Goal: Task Accomplishment & Management: Manage account settings

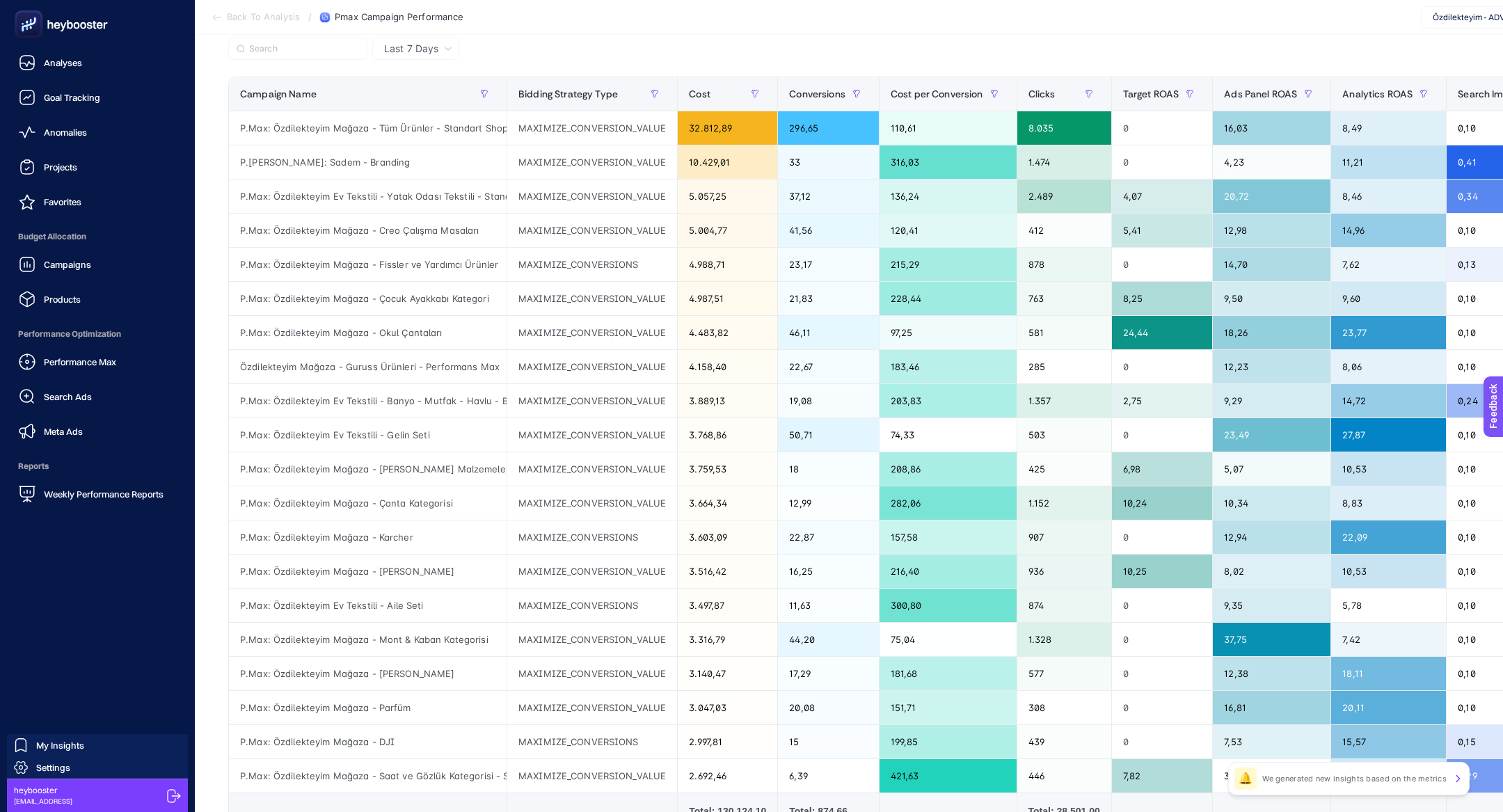
click at [93, 150] on ul "Analyses Goal Tracking Anomalies Projects Favorites Budget Allocation Campaigns…" at bounding box center [98, 278] width 172 height 459
click at [93, 157] on link "Projects" at bounding box center [98, 166] width 172 height 28
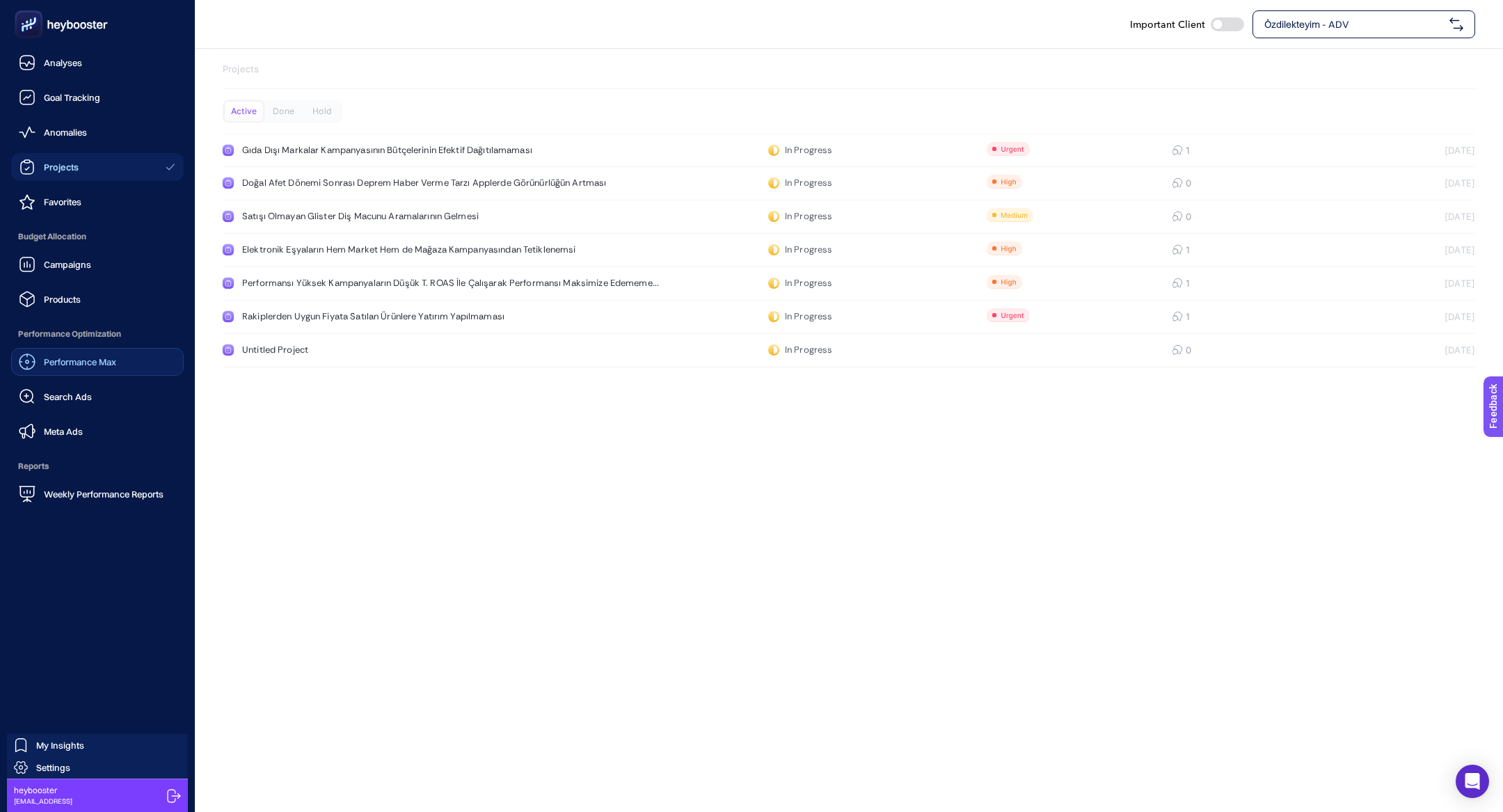
click at [92, 369] on div "Performance Max" at bounding box center [67, 361] width 98 height 16
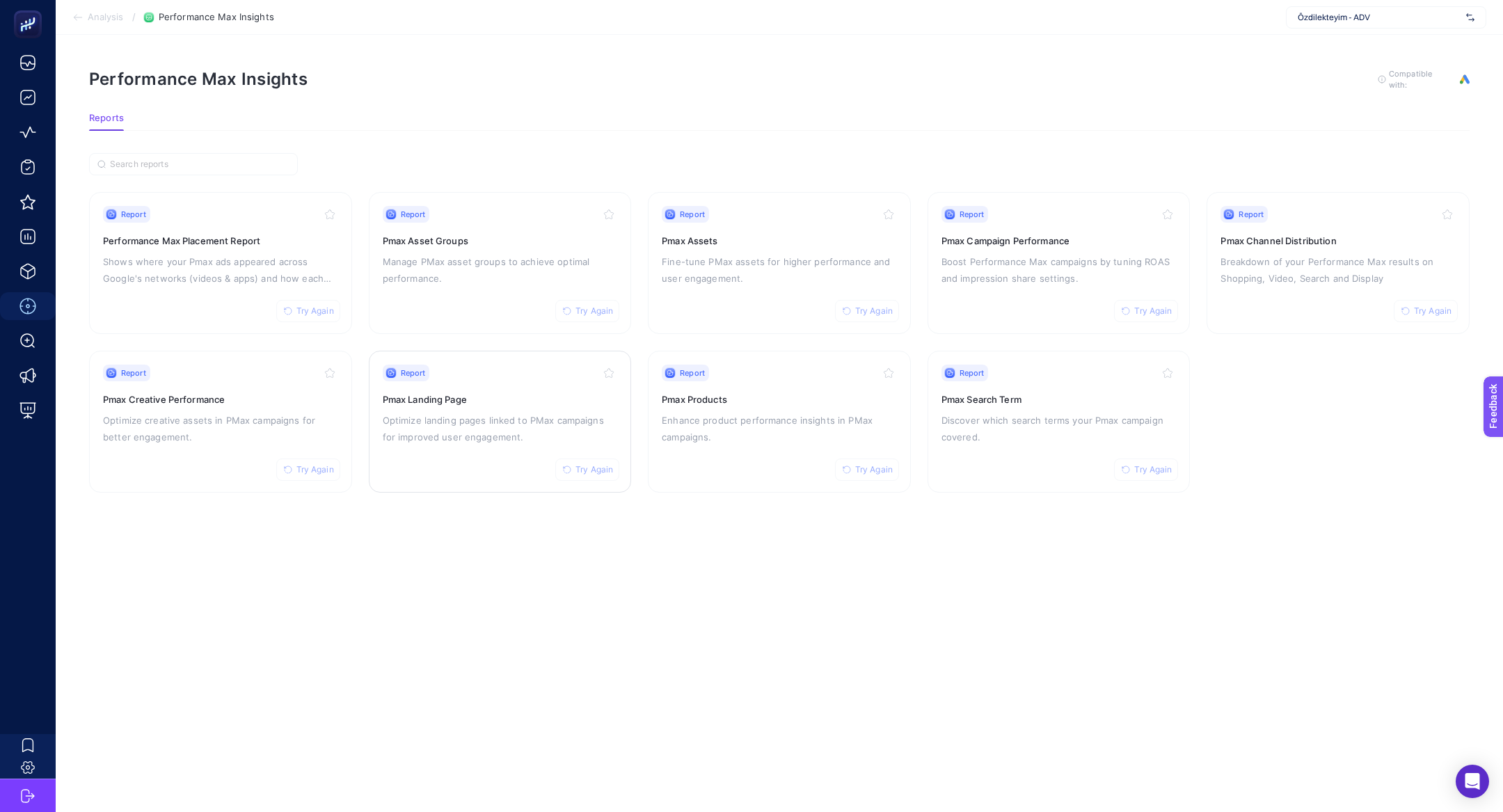
click at [391, 436] on p "Optimize landing pages linked to PMax campaigns for improved user engagement." at bounding box center [499, 429] width 235 height 34
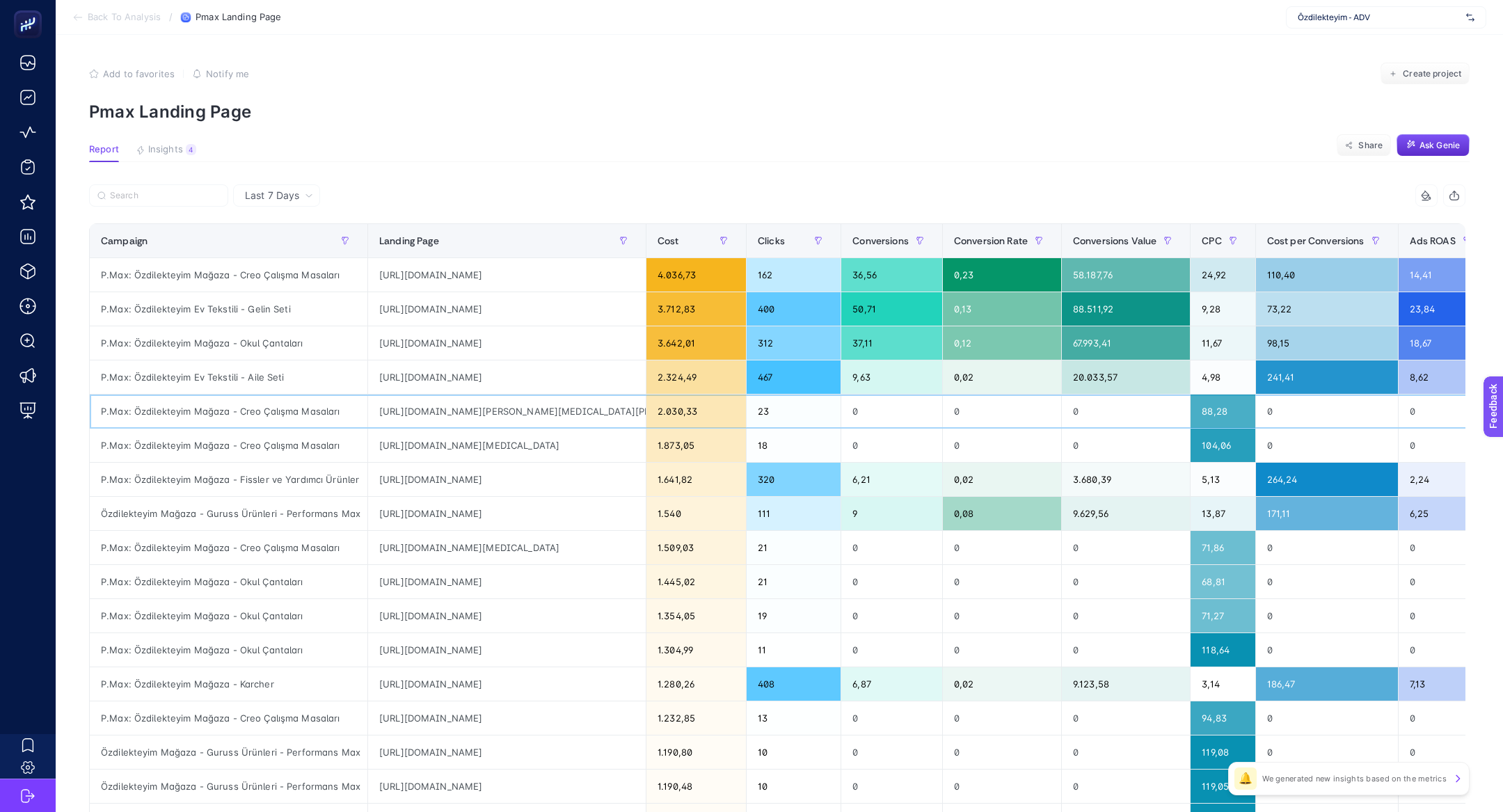
click at [236, 415] on div "P.Max: Özdilekteyim Mağaza - Creo Çalışma Masaları" at bounding box center [228, 411] width 278 height 34
click at [350, 425] on div "P.Max: Özdilekteyim Mağaza - Creo Çalışma Masaları" at bounding box center [228, 411] width 278 height 34
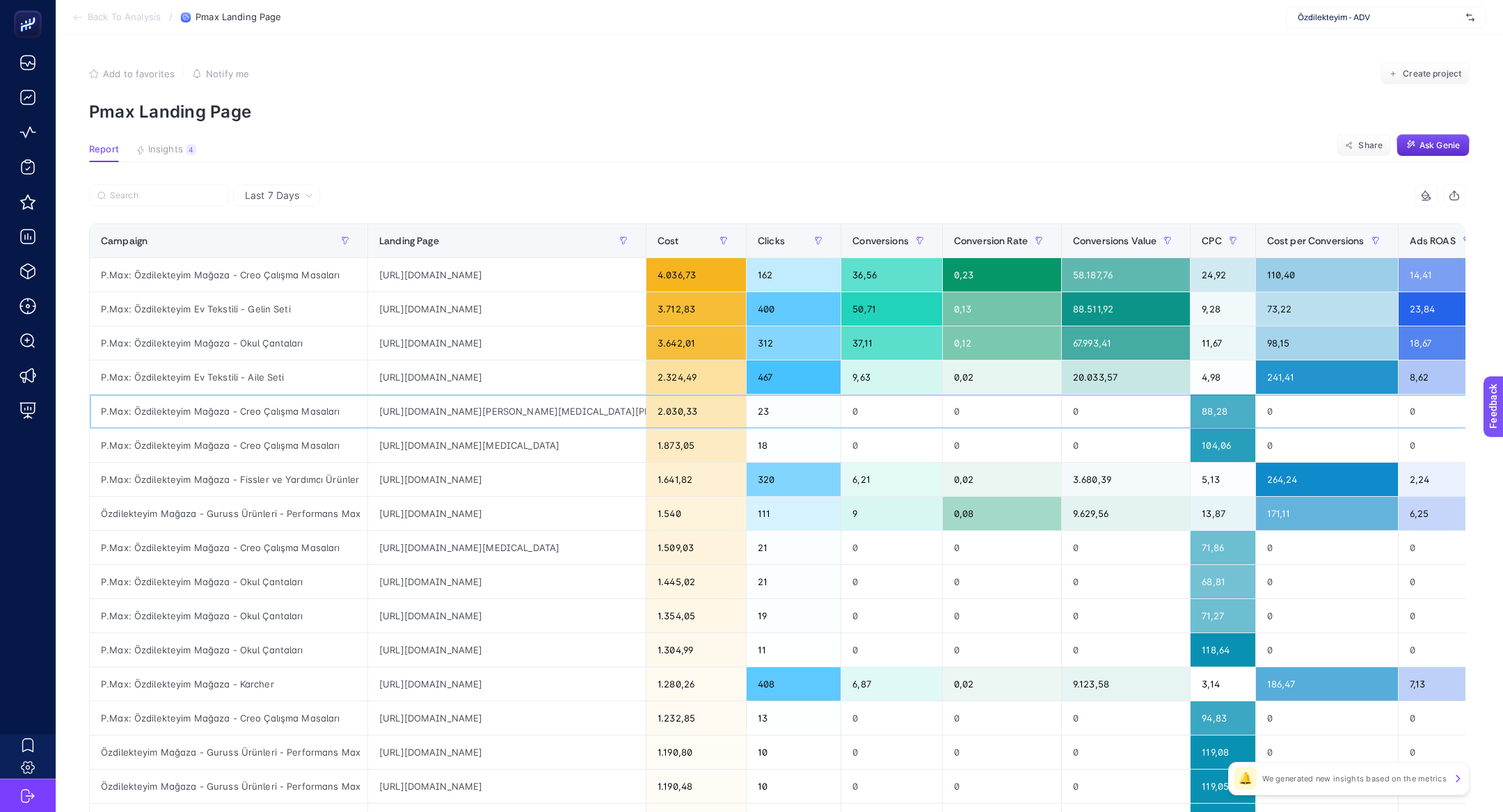
click at [397, 414] on div "https://www.ozdilekteyim.com/magaza/creo-mobili-vega-beyaz-keson-antrasit-vgkeb…" at bounding box center [506, 411] width 278 height 34
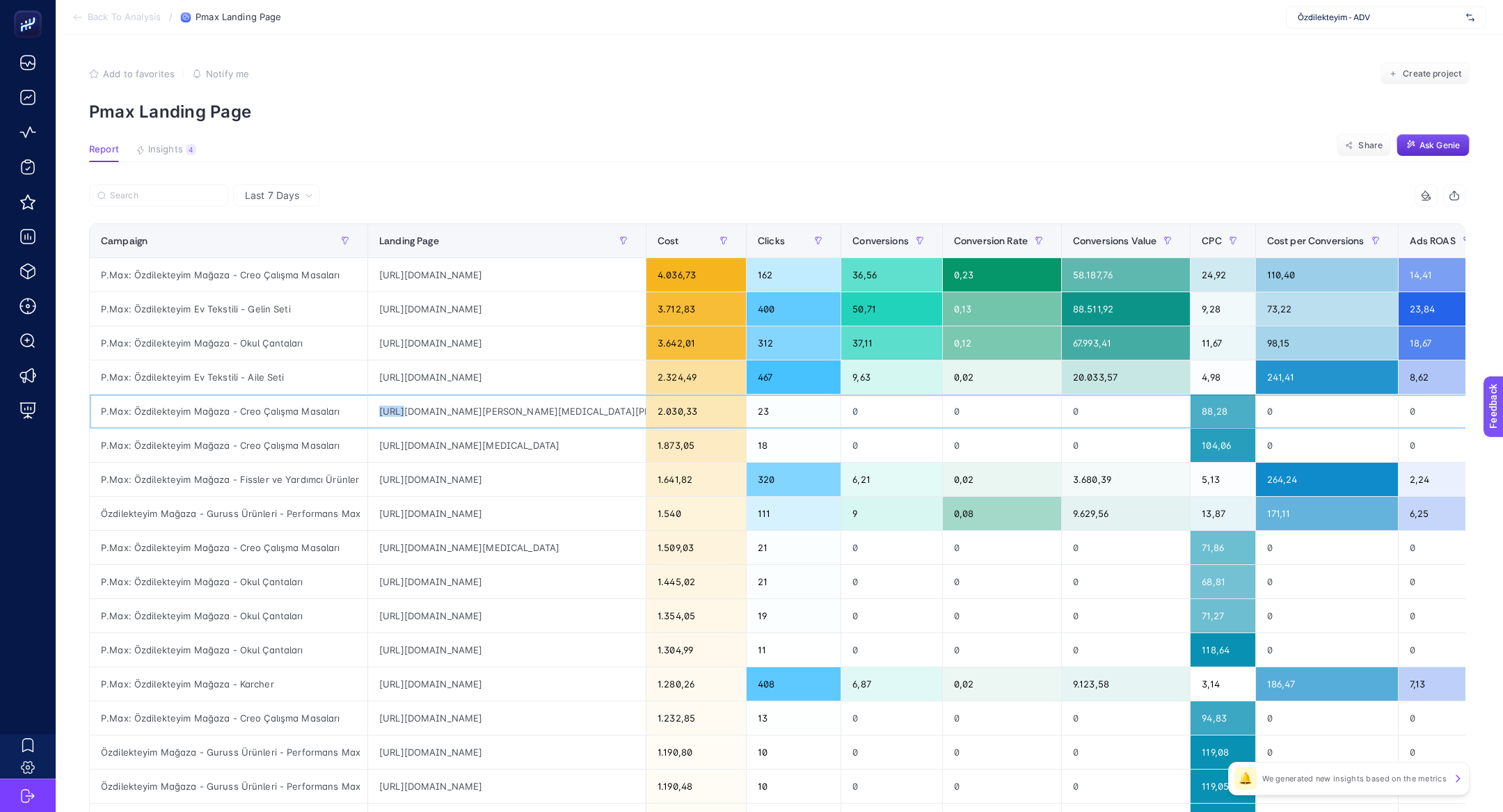
click at [397, 414] on div "https://www.ozdilekteyim.com/magaza/creo-mobili-vega-beyaz-keson-antrasit-vgkeb…" at bounding box center [506, 411] width 278 height 34
click at [212, 412] on div "P.Max: Özdilekteyim Mağaza - Creo Çalışma Masaları" at bounding box center [228, 411] width 278 height 34
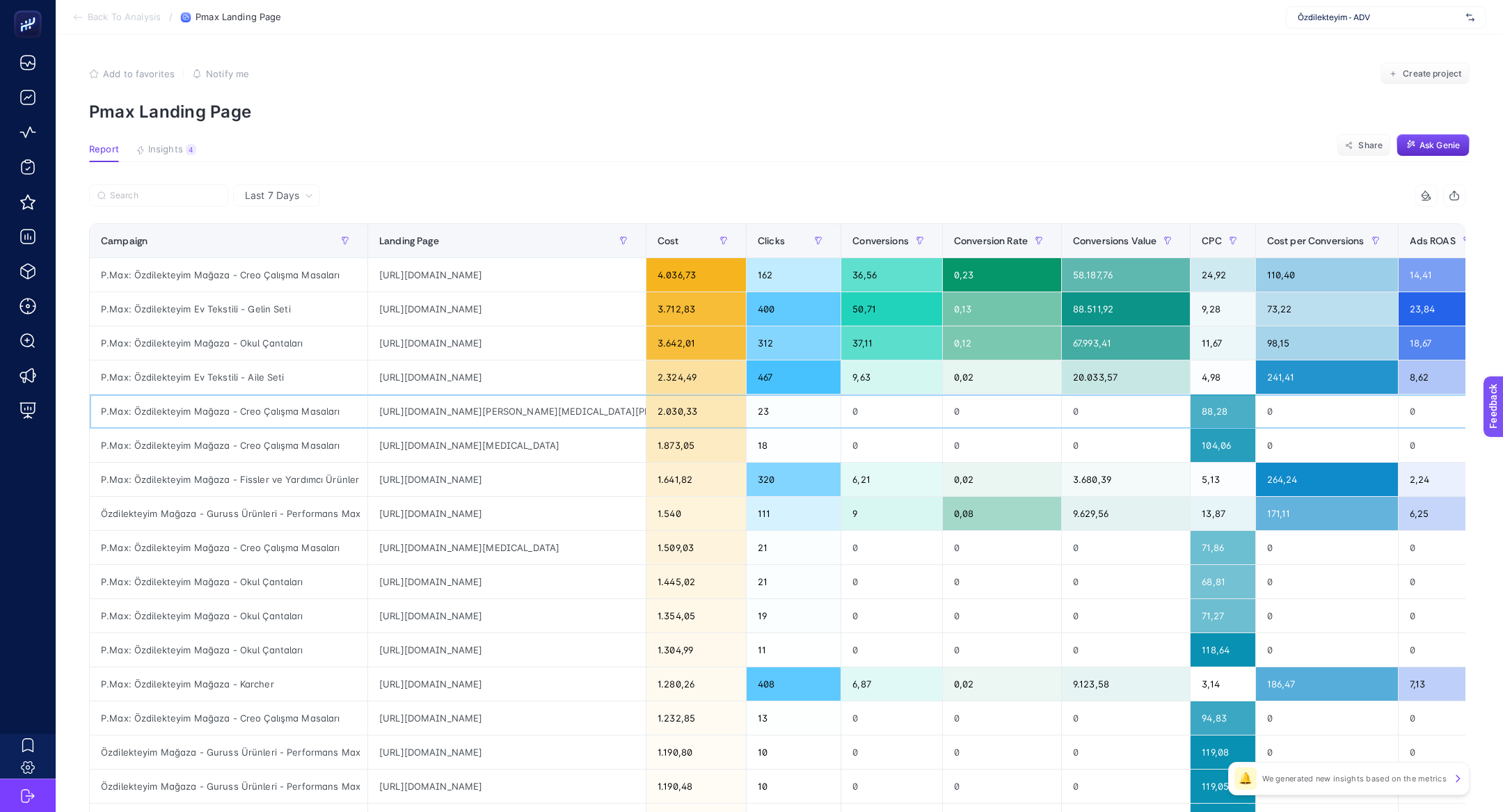
click at [212, 412] on div "P.Max: Özdilekteyim Mağaza - Creo Çalışma Masaları" at bounding box center [228, 411] width 278 height 34
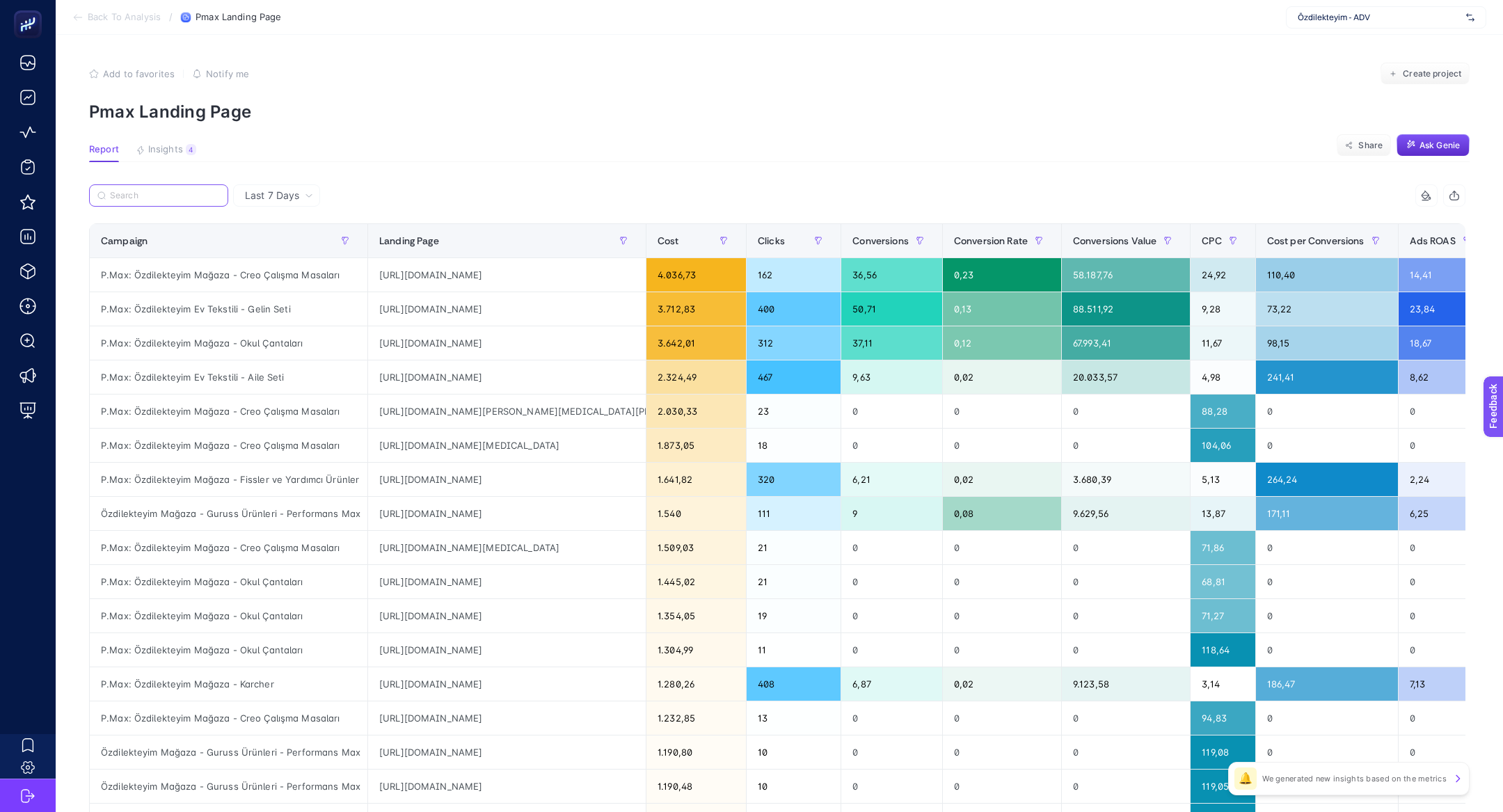
click at [155, 196] on input "Search" at bounding box center [165, 195] width 110 height 11
paste input "P.Max: Özdilekteyim Mağaza - Creo Çalışma Masaları"
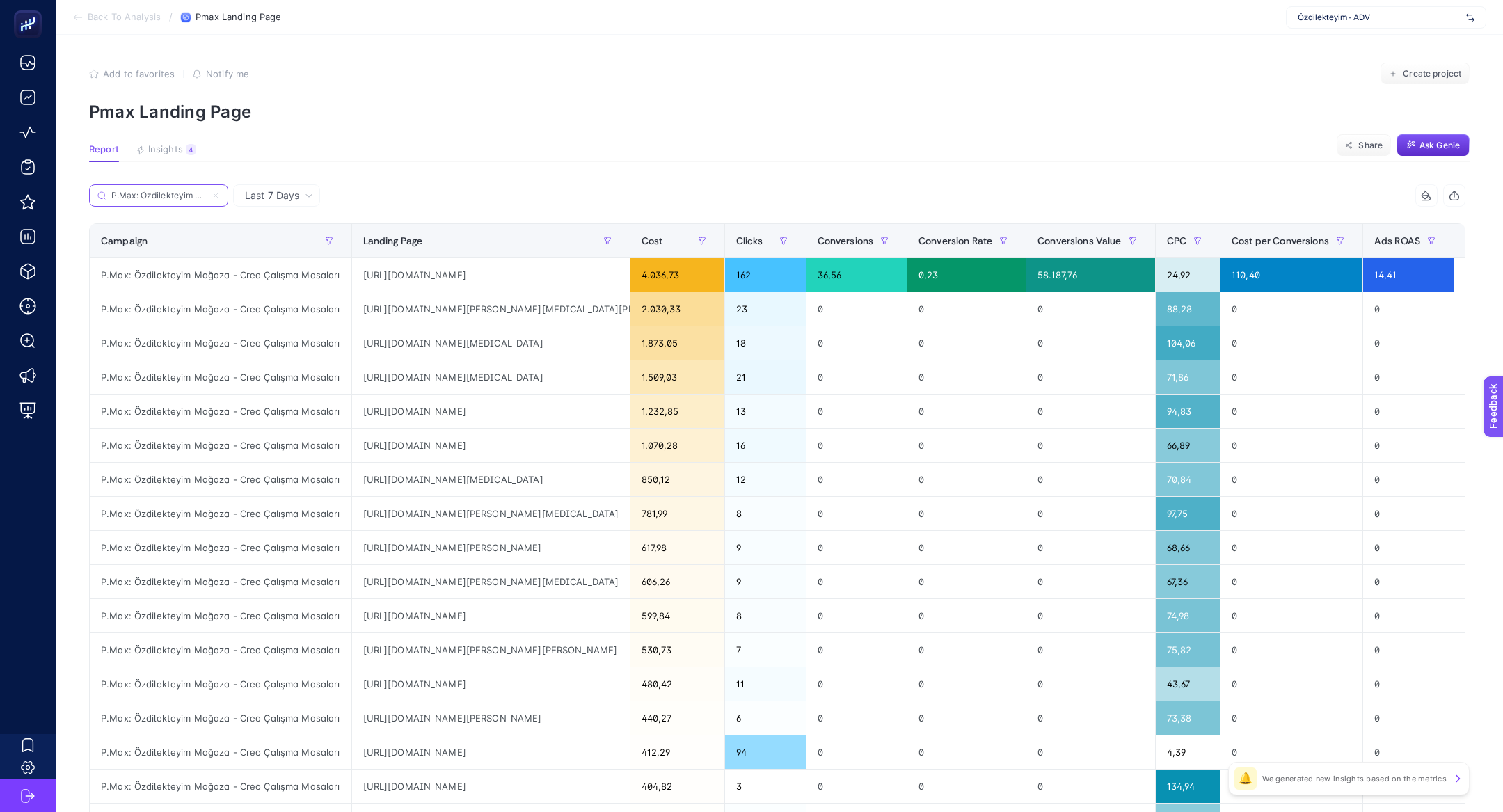
scroll to position [0, 117]
type input "P.Max: Özdilekteyim Mağaza - Creo Çalışma Masaları"
click at [441, 274] on div "https://www.ozdilekteyim.com/magaza/creo" at bounding box center [491, 275] width 278 height 34
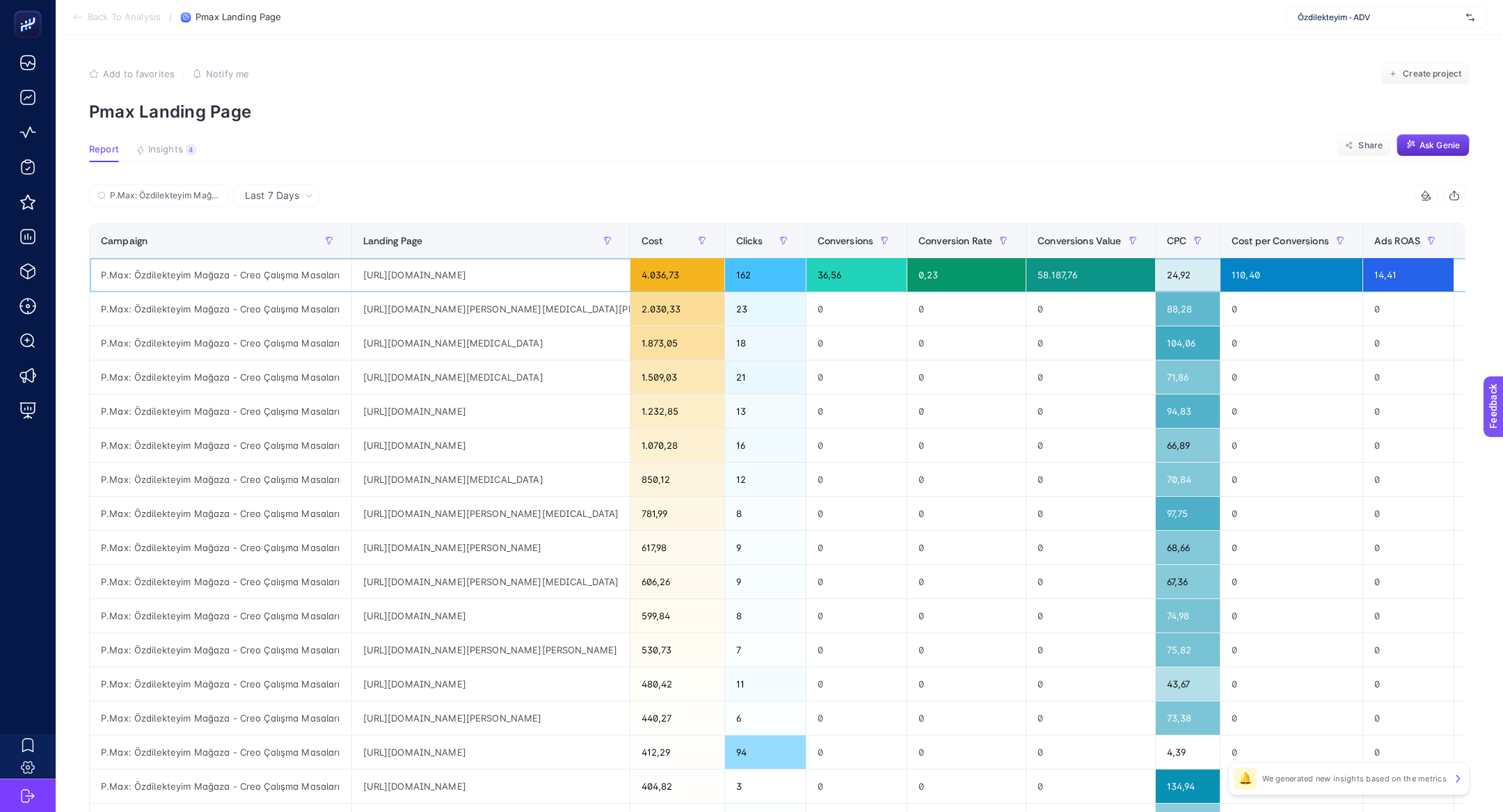
click at [441, 274] on div "https://www.ozdilekteyim.com/magaza/creo" at bounding box center [491, 275] width 278 height 34
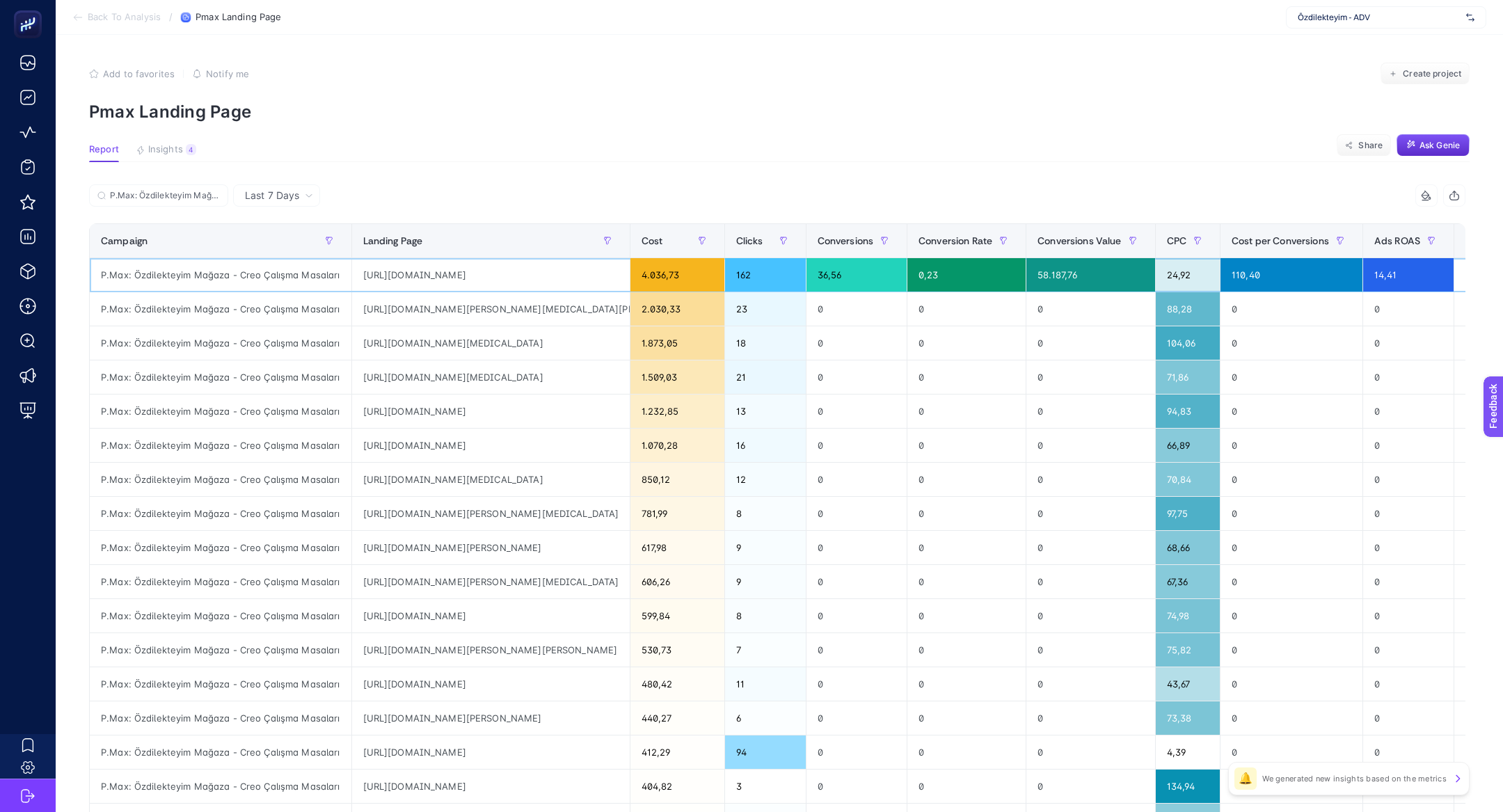
click at [441, 274] on div "https://www.ozdilekteyim.com/magaza/creo" at bounding box center [491, 275] width 278 height 34
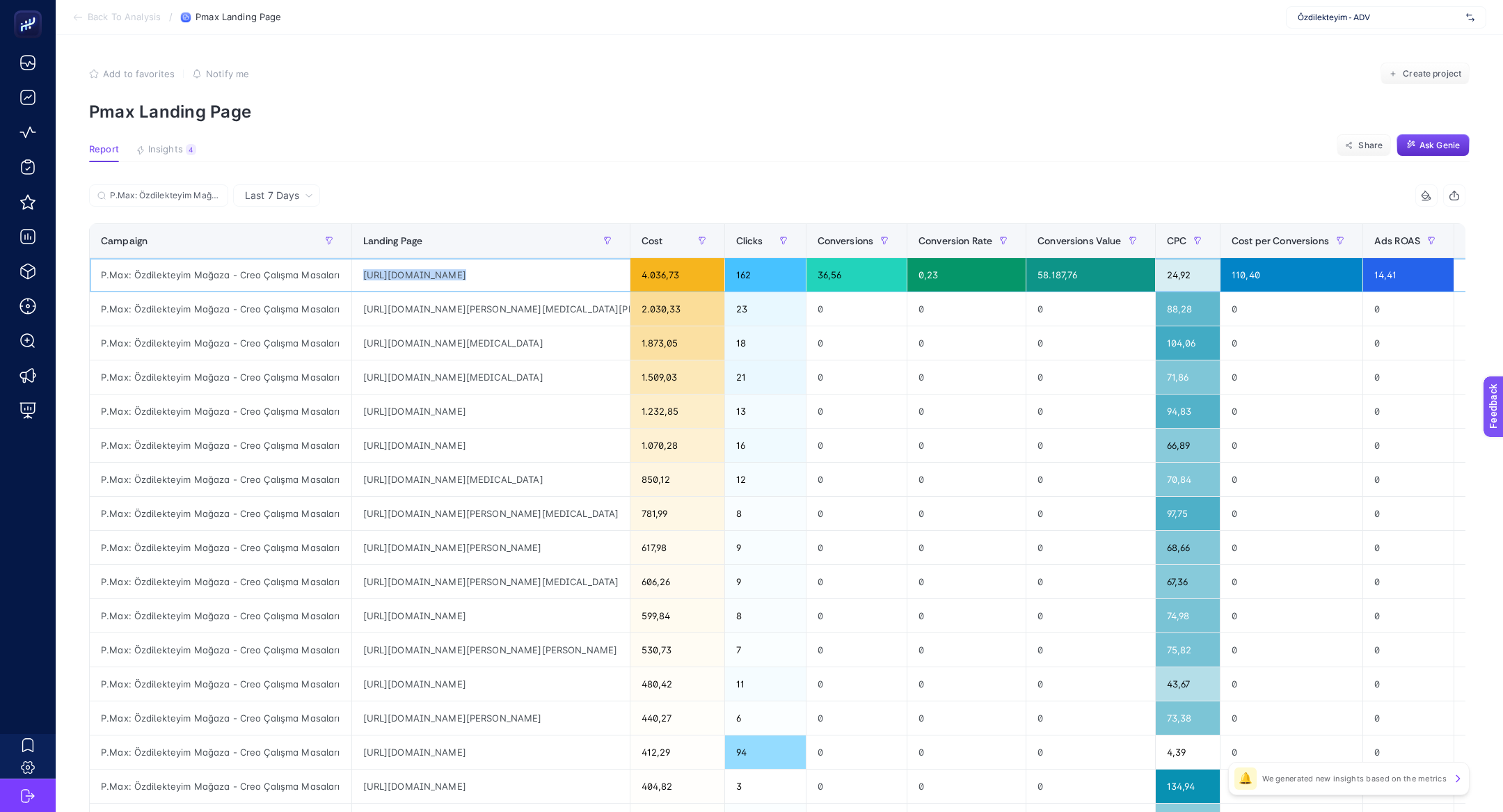
click at [441, 274] on div "https://www.ozdilekteyim.com/magaza/creo" at bounding box center [491, 275] width 278 height 34
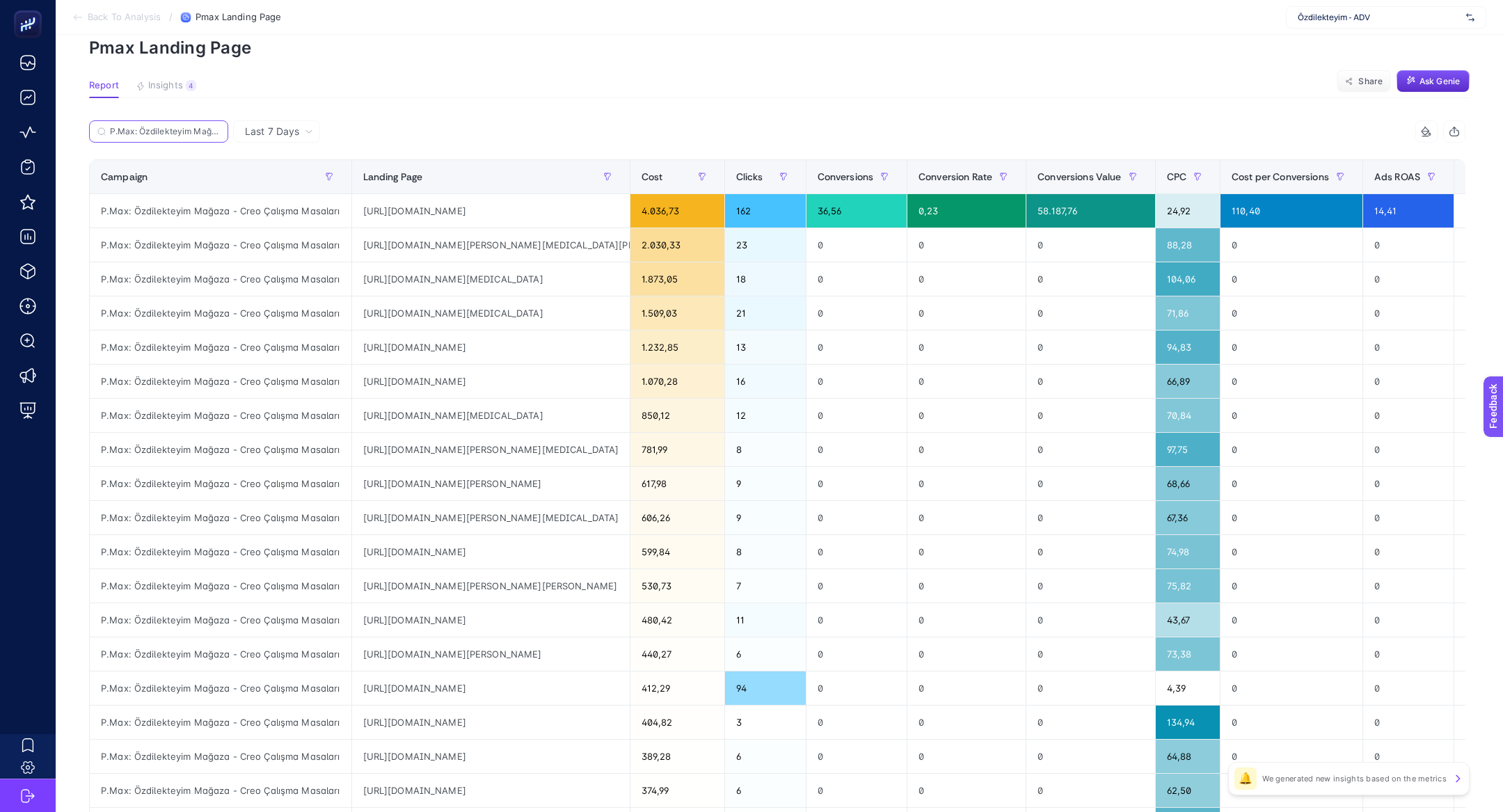
click at [174, 130] on input "P.Max: Özdilekteyim Mağaza - Creo Çalışma Masaları" at bounding box center [165, 132] width 110 height 11
click at [174, 130] on input "P.Max: Özdilekteyim Mağaza - Creo Çalışma Masaları" at bounding box center [159, 132] width 95 height 11
click at [217, 133] on icon at bounding box center [216, 132] width 9 height 9
click at [206, 133] on input "P.Max: Özdilekteyim Mağaza - Creo Çalışma Masaları" at bounding box center [159, 132] width 95 height 11
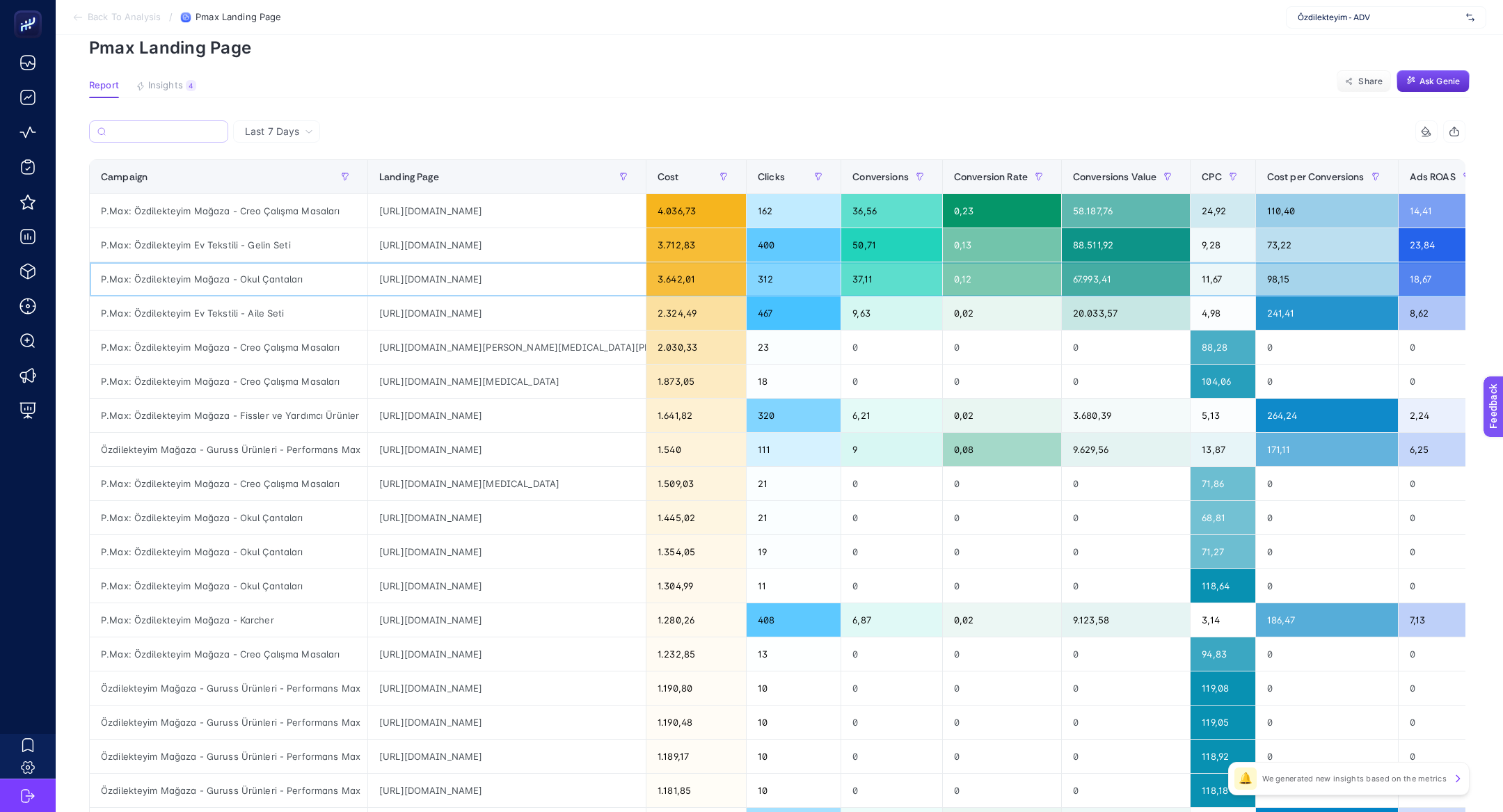
click at [198, 281] on div "P.Max: Özdilekteyim Mağaza - Okul Çantaları" at bounding box center [228, 279] width 278 height 34
copy tr "P.Max: Özdilekteyim Mağaza - Okul Çantaları"
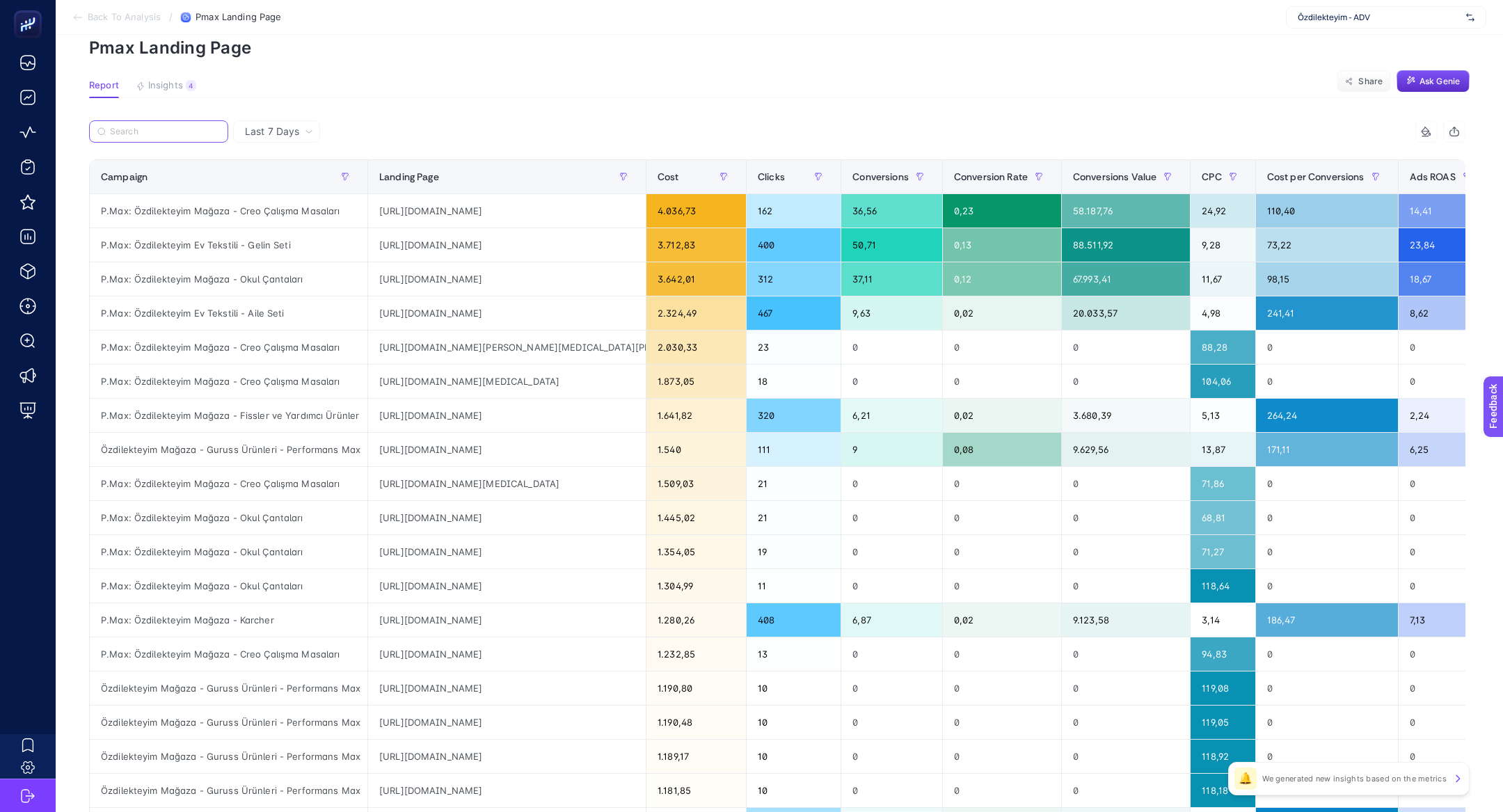
click at [147, 130] on input "Search" at bounding box center [165, 132] width 110 height 11
paste input "P.Max: Özdilekteyim Mağaza - Okul Çantaları"
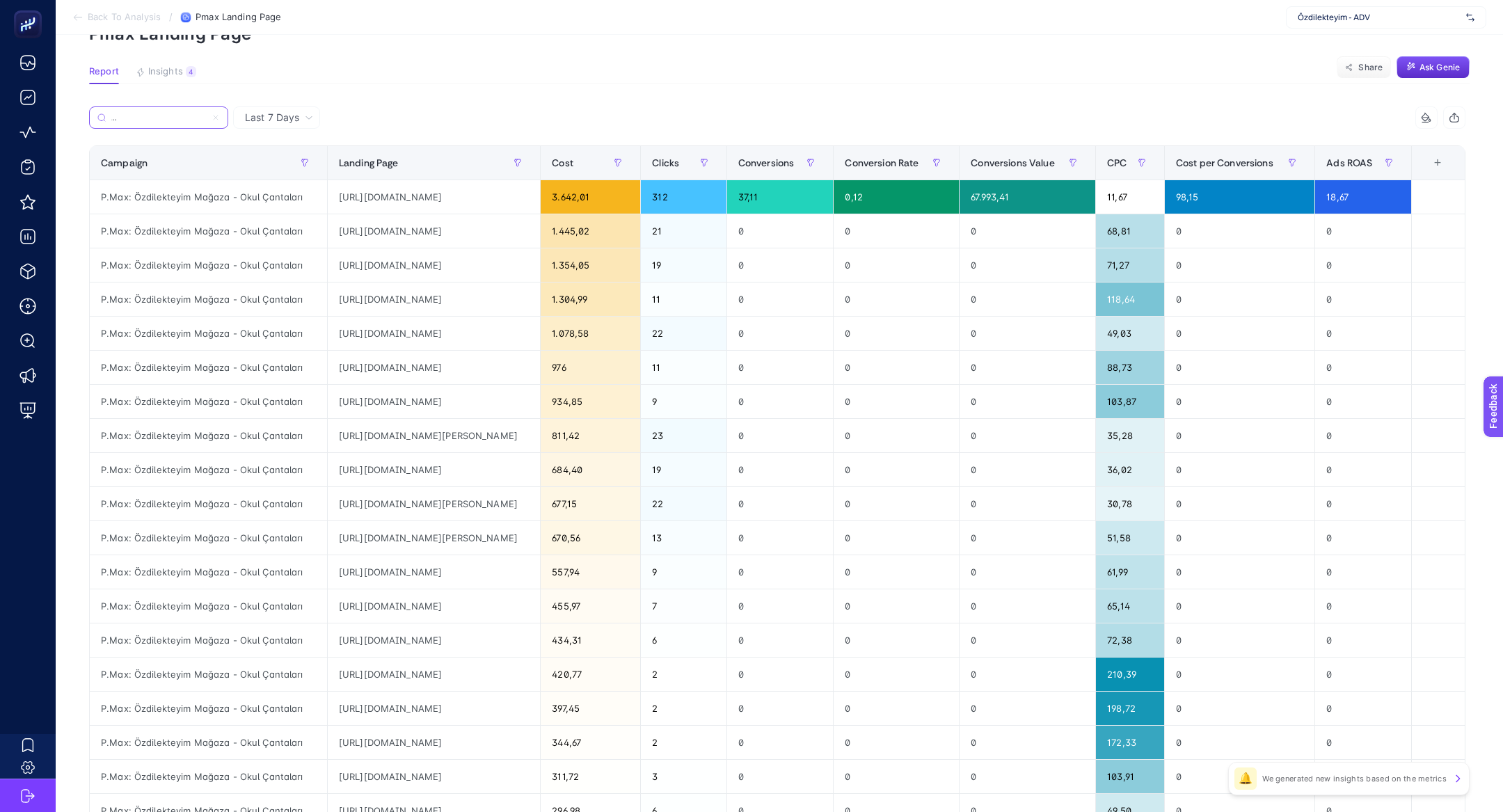
scroll to position [75, 0]
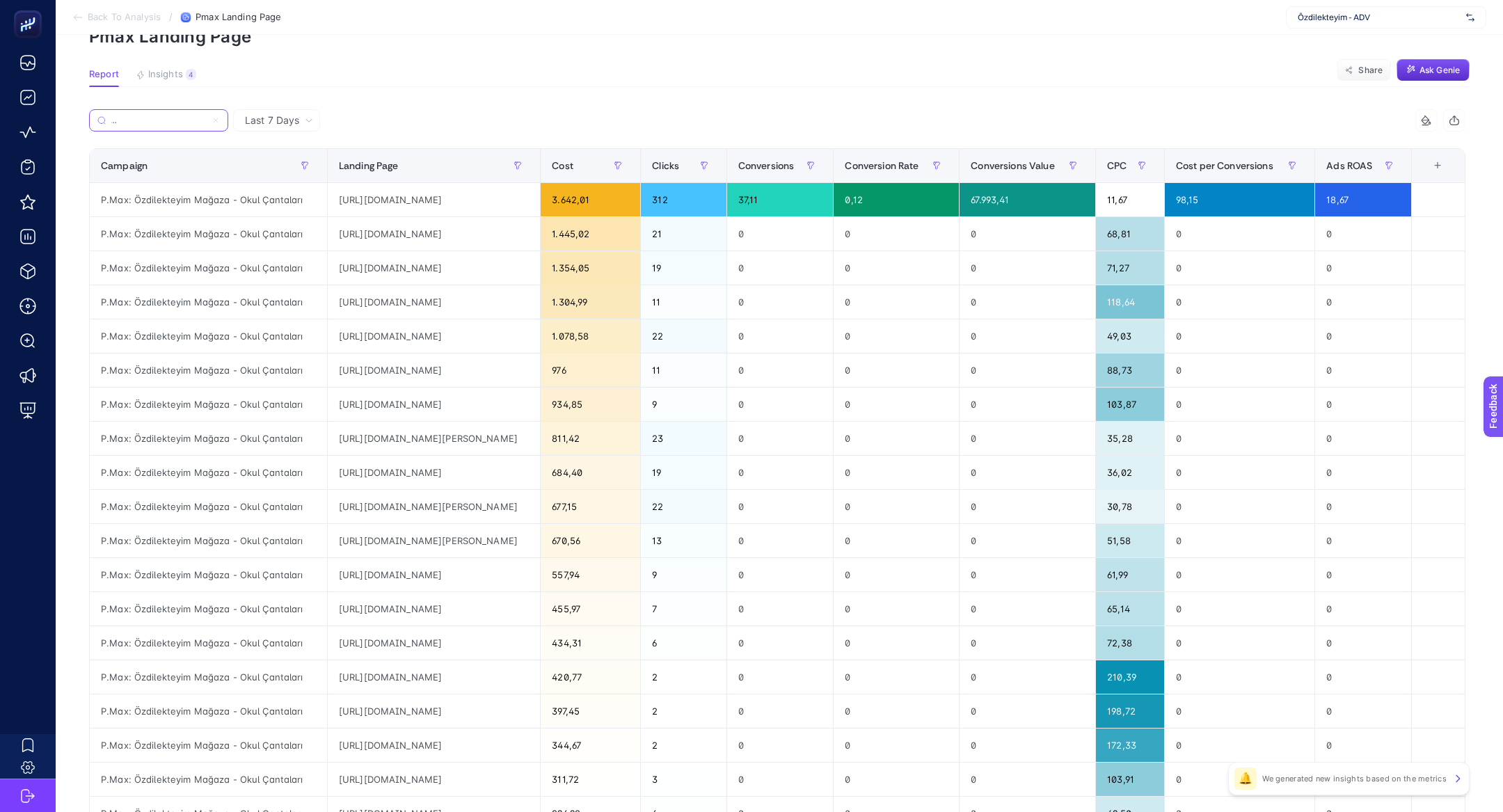
type input "P.Max: Özdilekteyim Mağaza - Okul Çantaları"
click at [540, 234] on div "https://www.ozdilekteyim.com/magaza/adidas-sirt-cantasi-ka3518-p-14009682" at bounding box center [434, 233] width 212 height 34
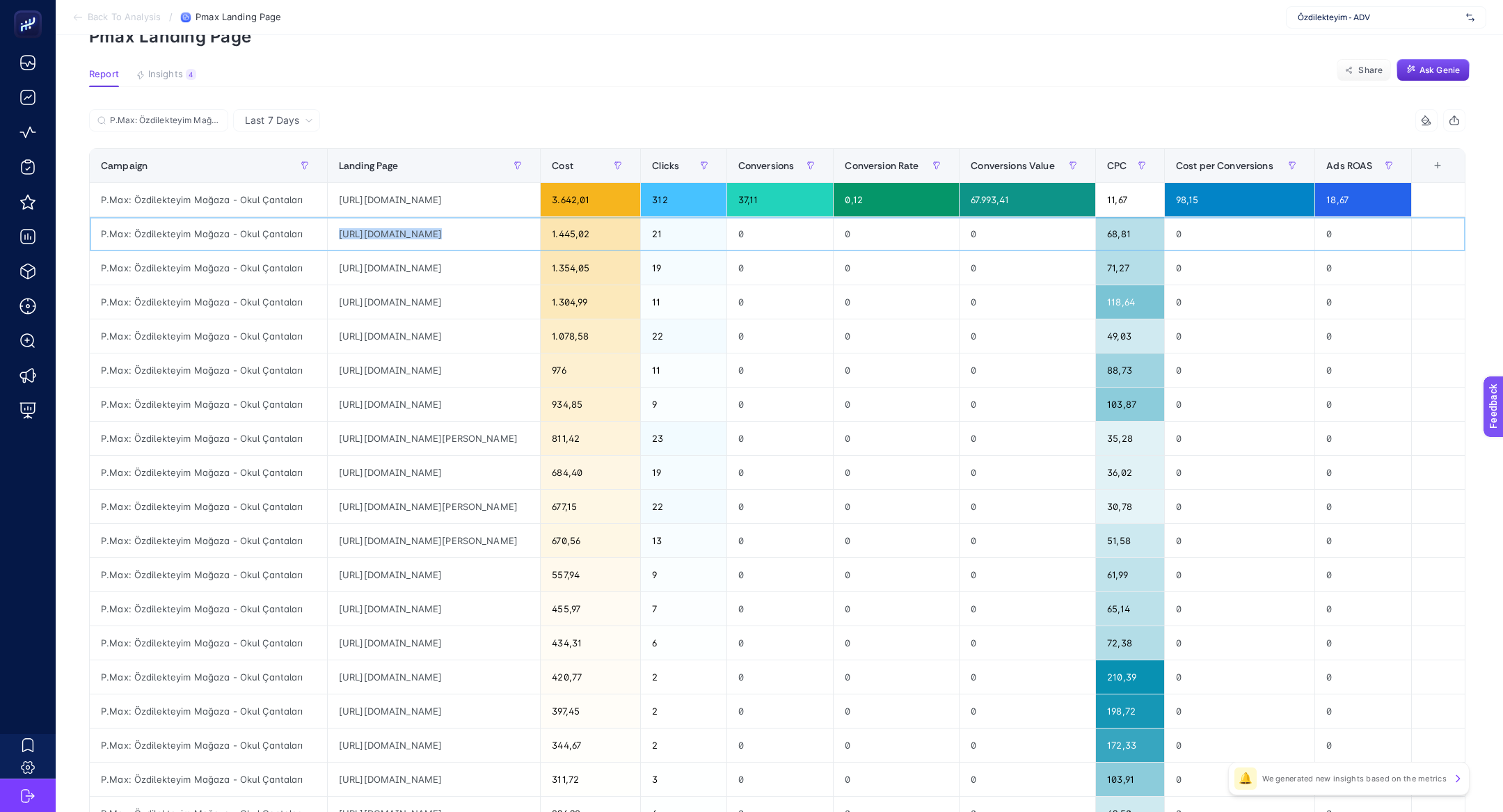
click at [540, 234] on div "https://www.ozdilekteyim.com/magaza/adidas-sirt-cantasi-ka3518-p-14009682" at bounding box center [434, 233] width 212 height 34
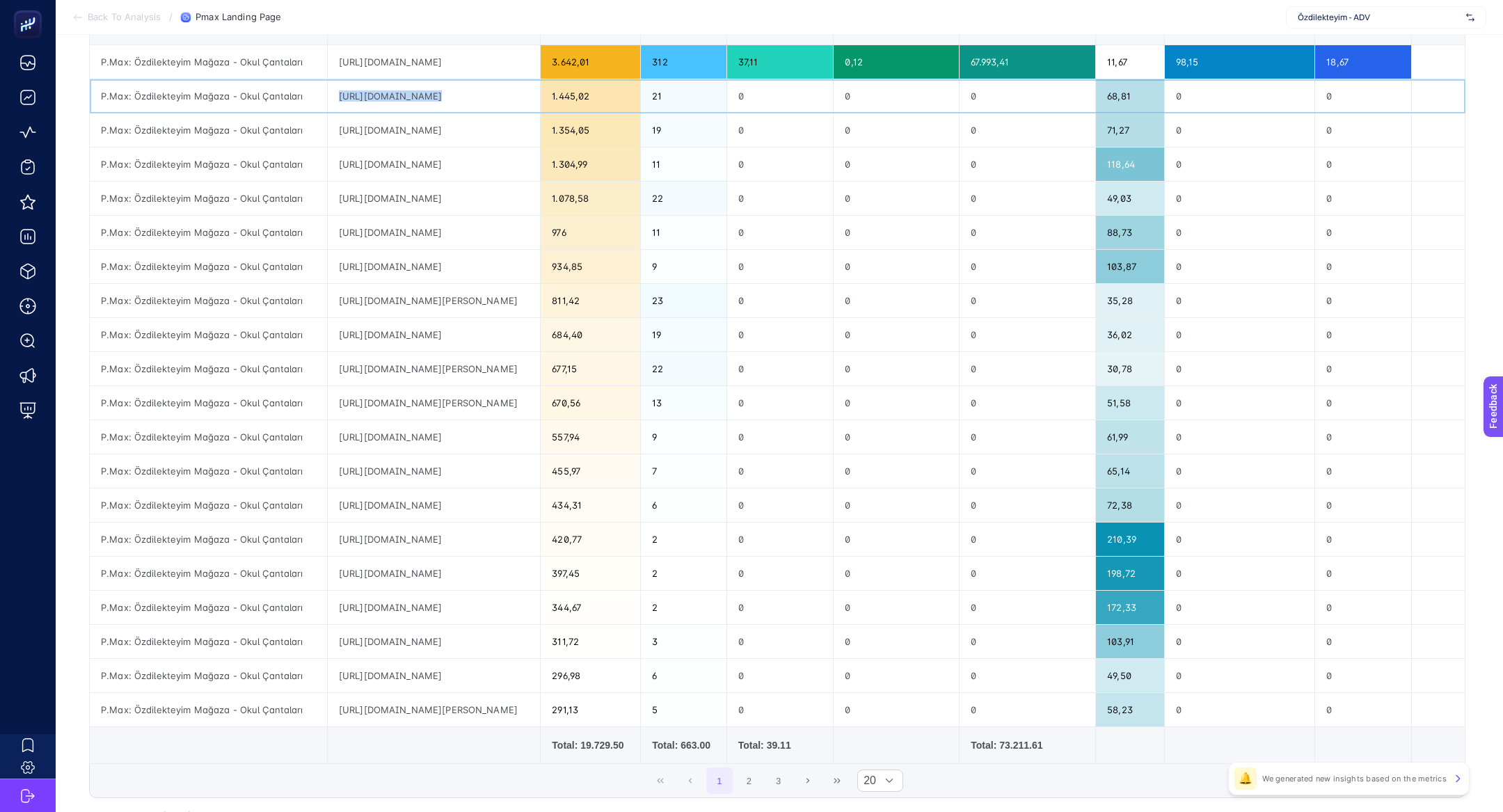
scroll to position [211, 0]
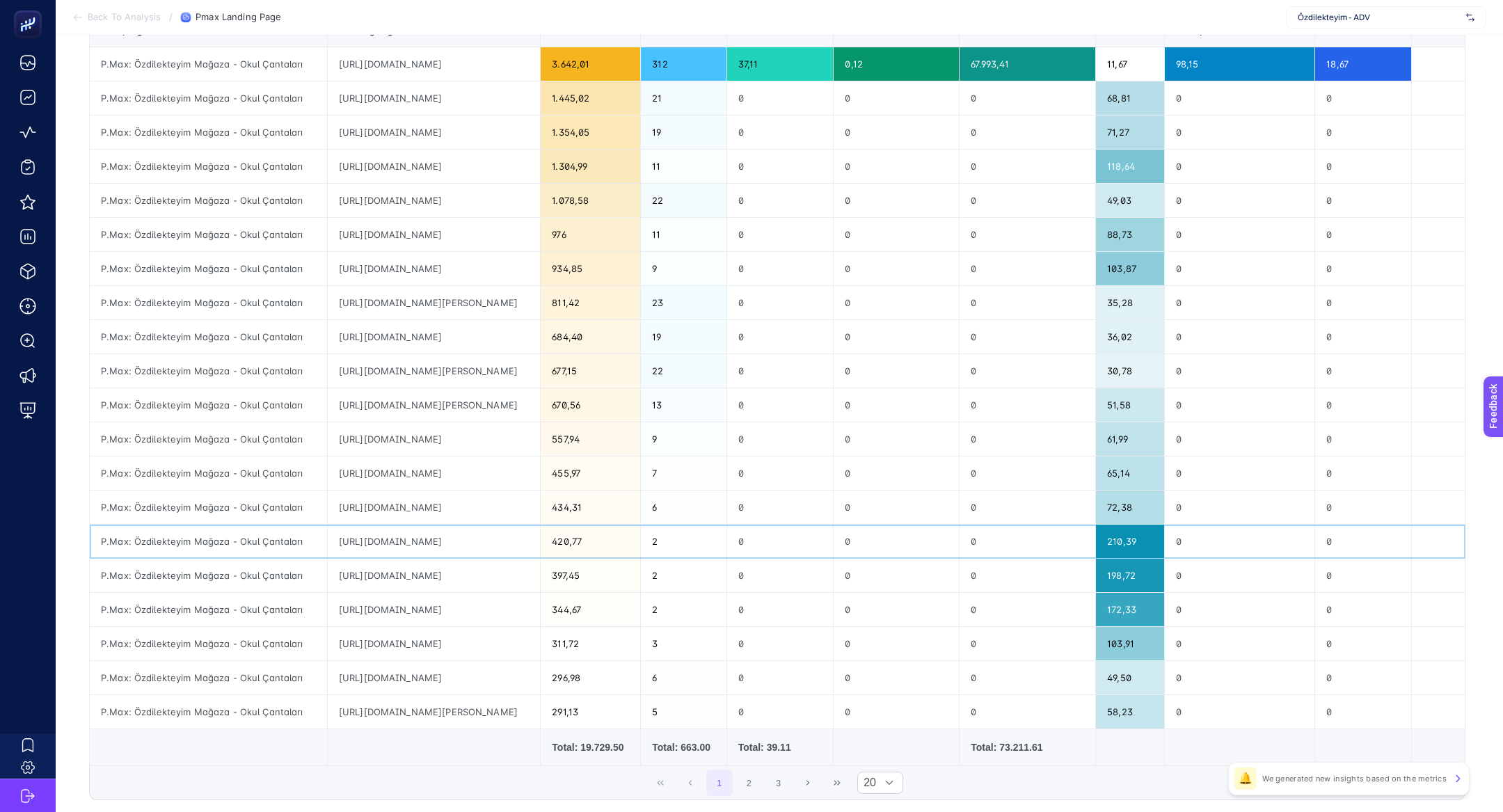
click at [1164, 545] on div "210,39" at bounding box center [1129, 541] width 68 height 34
click at [526, 234] on div "https://www.ozdilekteyim.com/magaza/puma-sirt-cantasi-07994303-p-13297803" at bounding box center [434, 234] width 212 height 34
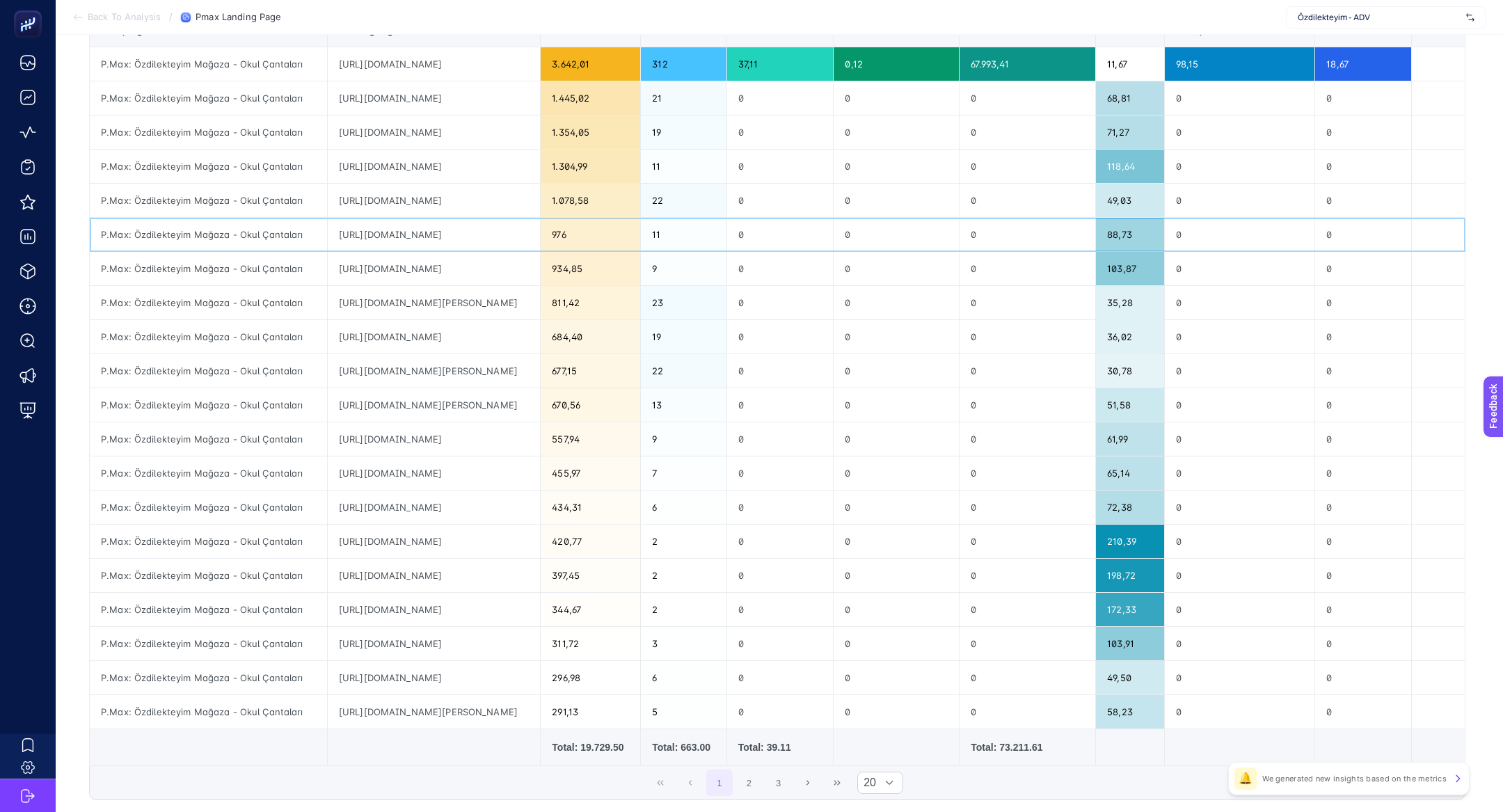
click at [526, 234] on div "https://www.ozdilekteyim.com/magaza/puma-sirt-cantasi-07994303-p-13297803" at bounding box center [434, 234] width 212 height 34
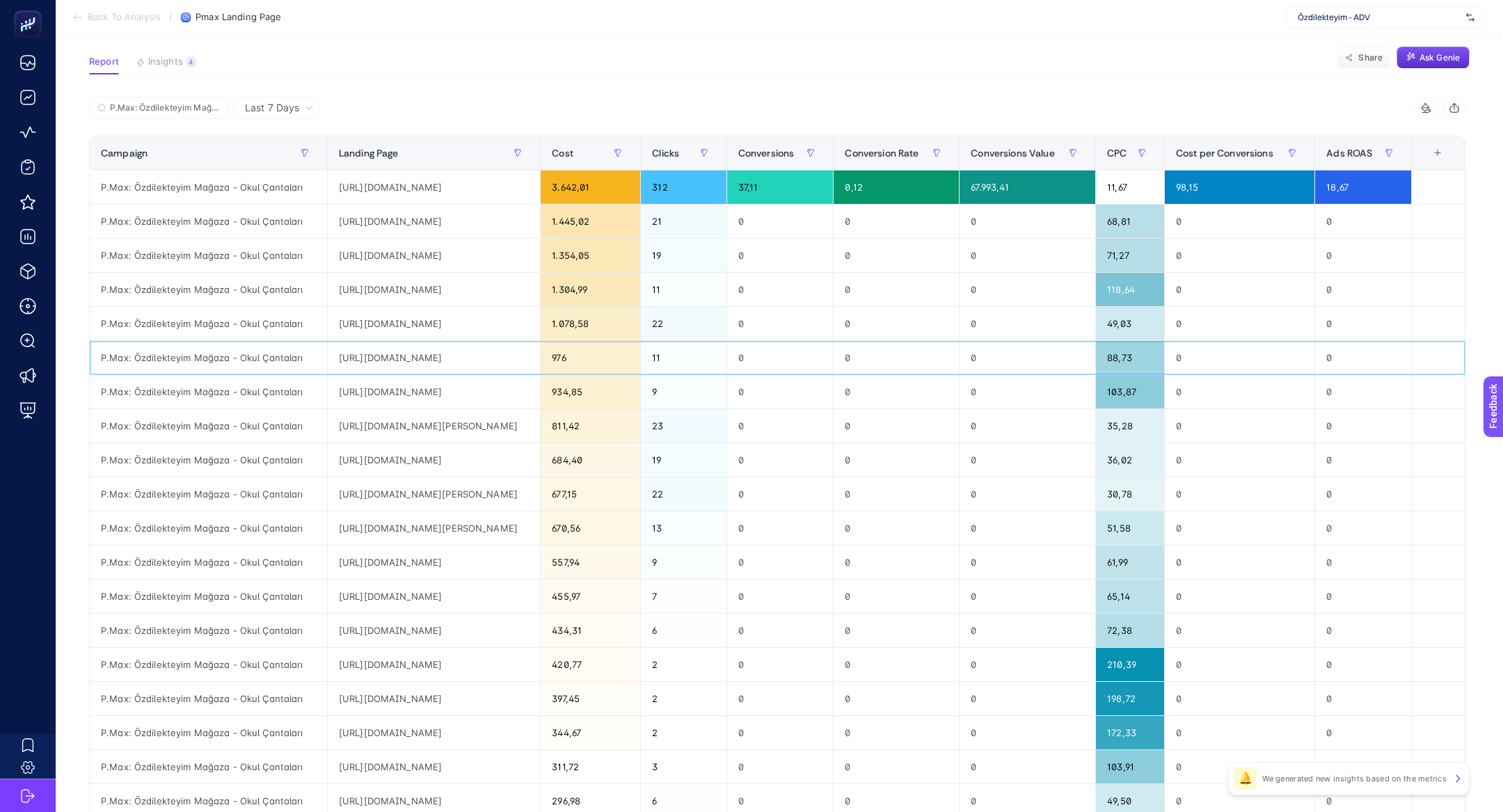
scroll to position [92, 0]
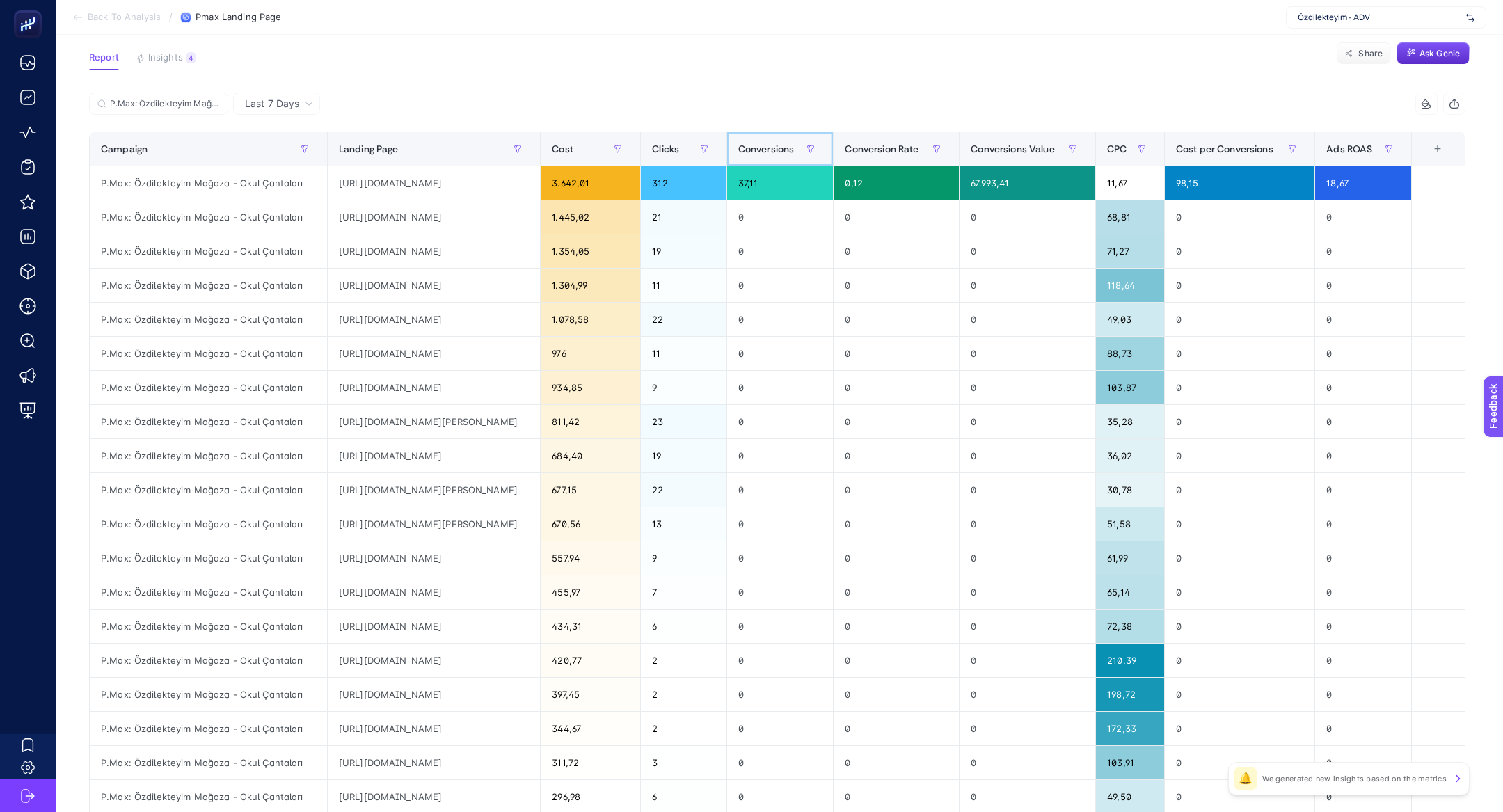
click at [805, 157] on div "Conversions" at bounding box center [780, 148] width 84 height 22
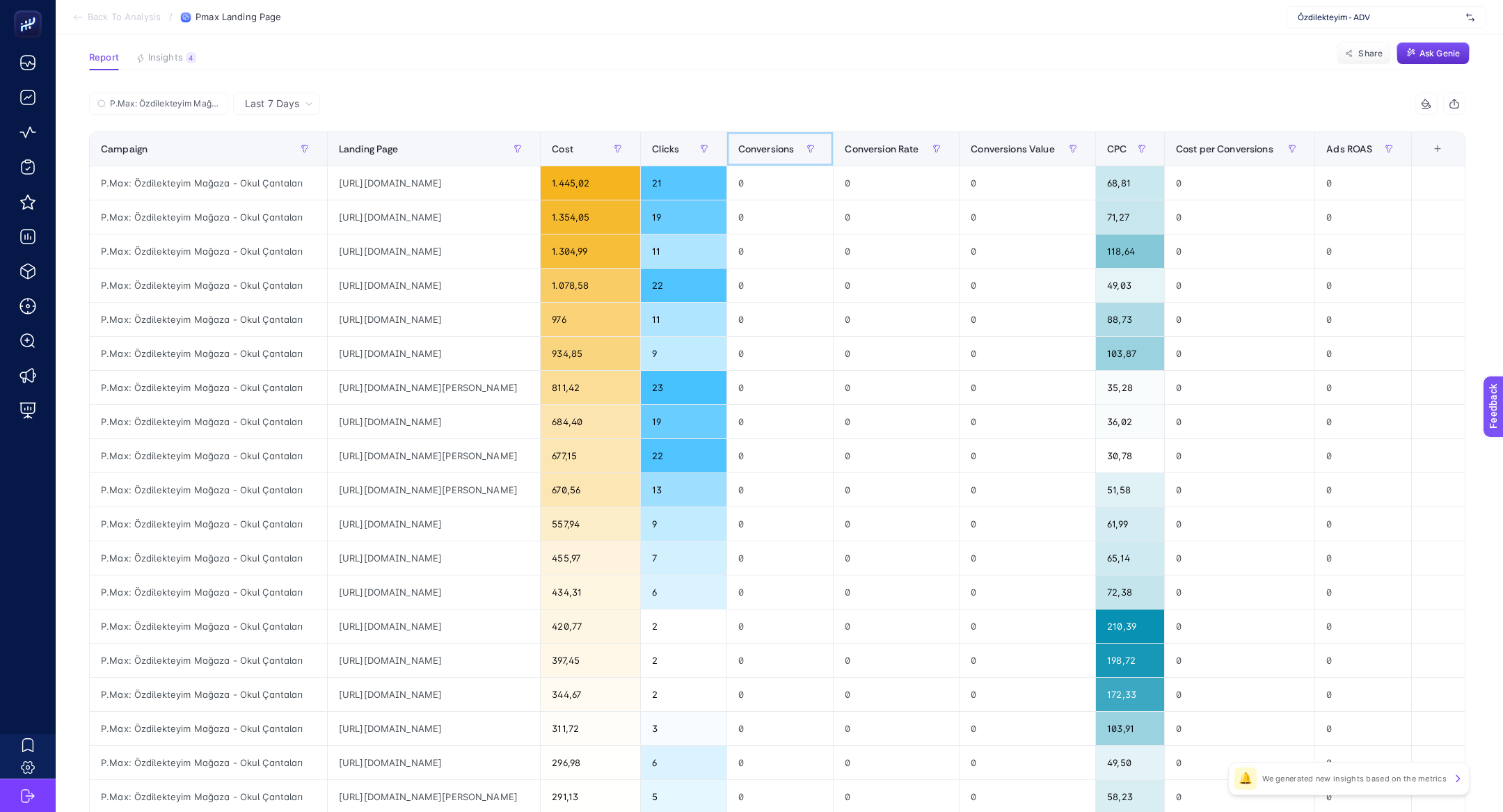
click at [795, 155] on span "Conversions" at bounding box center [767, 149] width 56 height 12
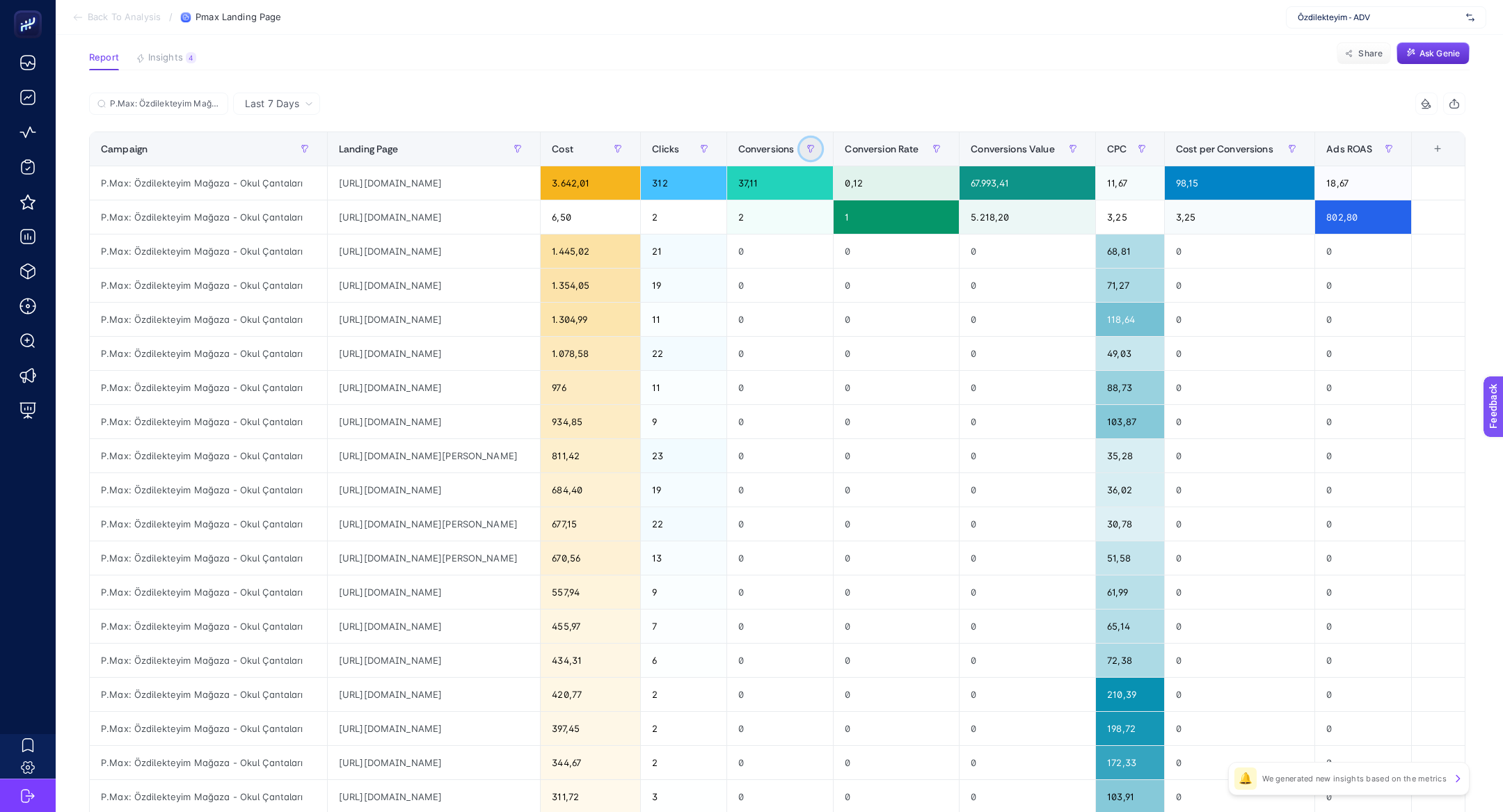
click at [815, 148] on icon "button" at bounding box center [810, 149] width 9 height 9
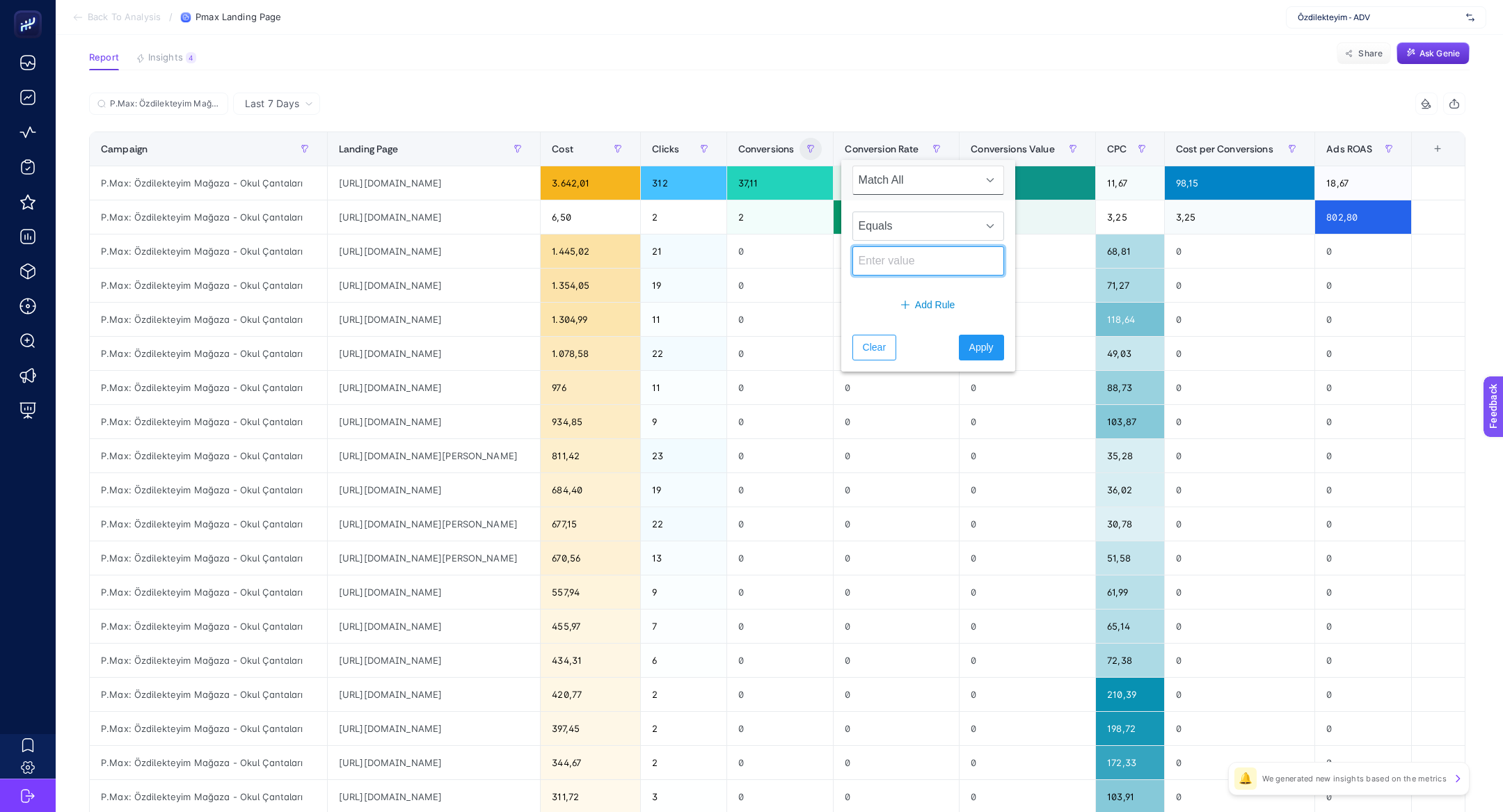
click at [896, 258] on input at bounding box center [928, 260] width 152 height 29
click at [914, 216] on span "Equals" at bounding box center [915, 226] width 124 height 28
click at [918, 313] on li "Less than" at bounding box center [922, 315] width 140 height 28
click at [908, 273] on input at bounding box center [928, 260] width 152 height 29
type input "1"
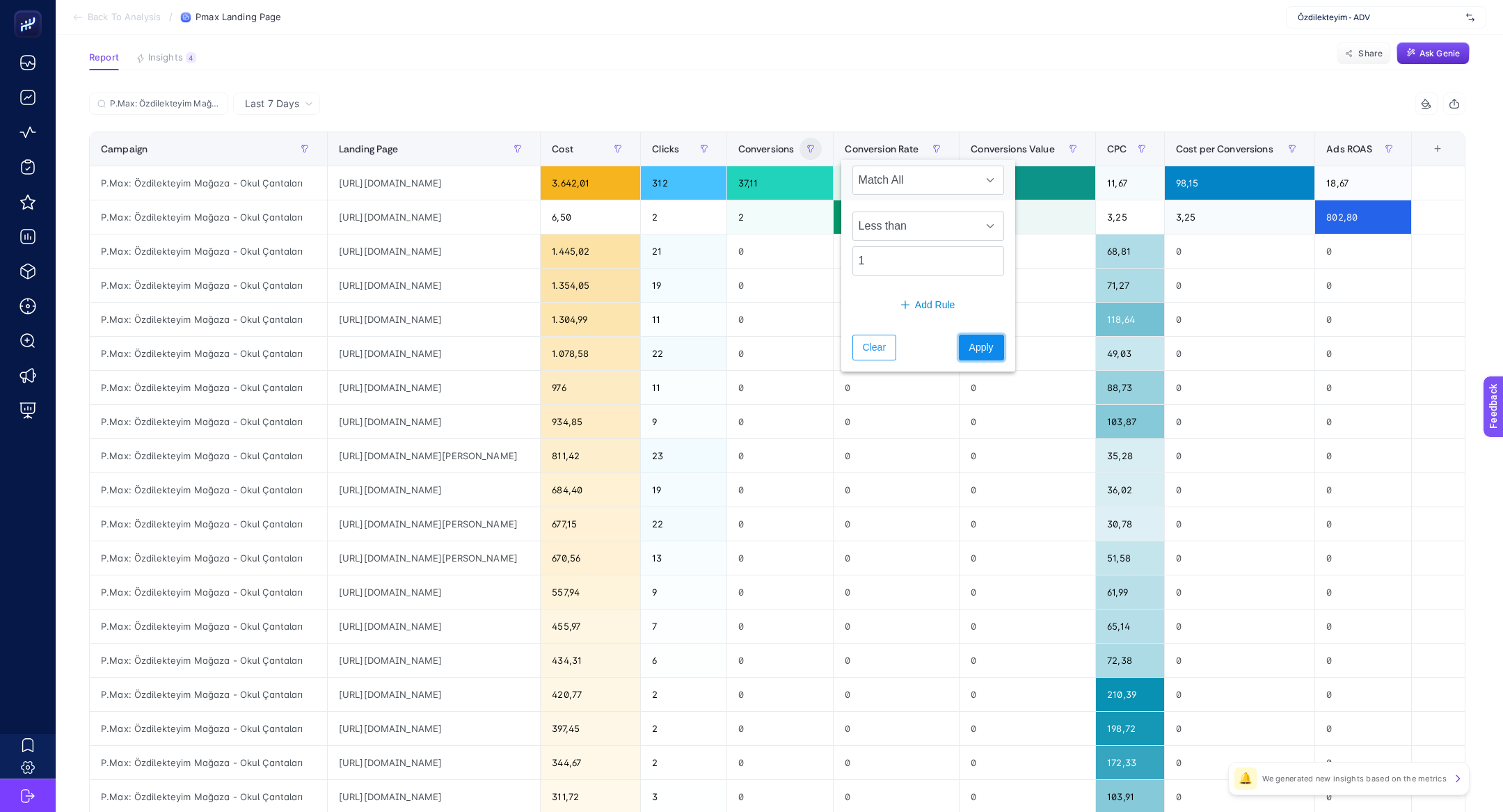
click at [959, 336] on button "Apply" at bounding box center [980, 347] width 45 height 26
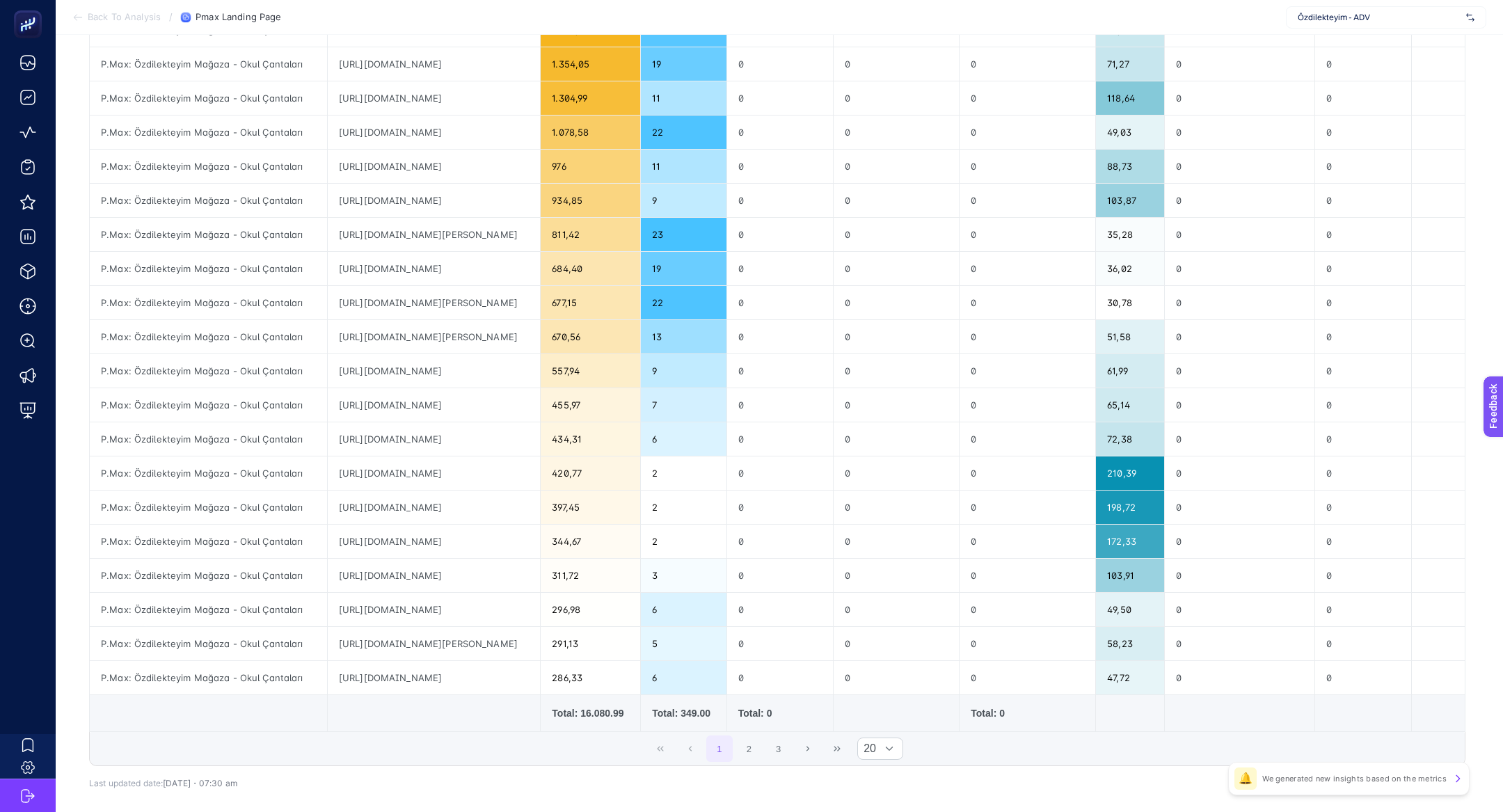
scroll to position [306, 0]
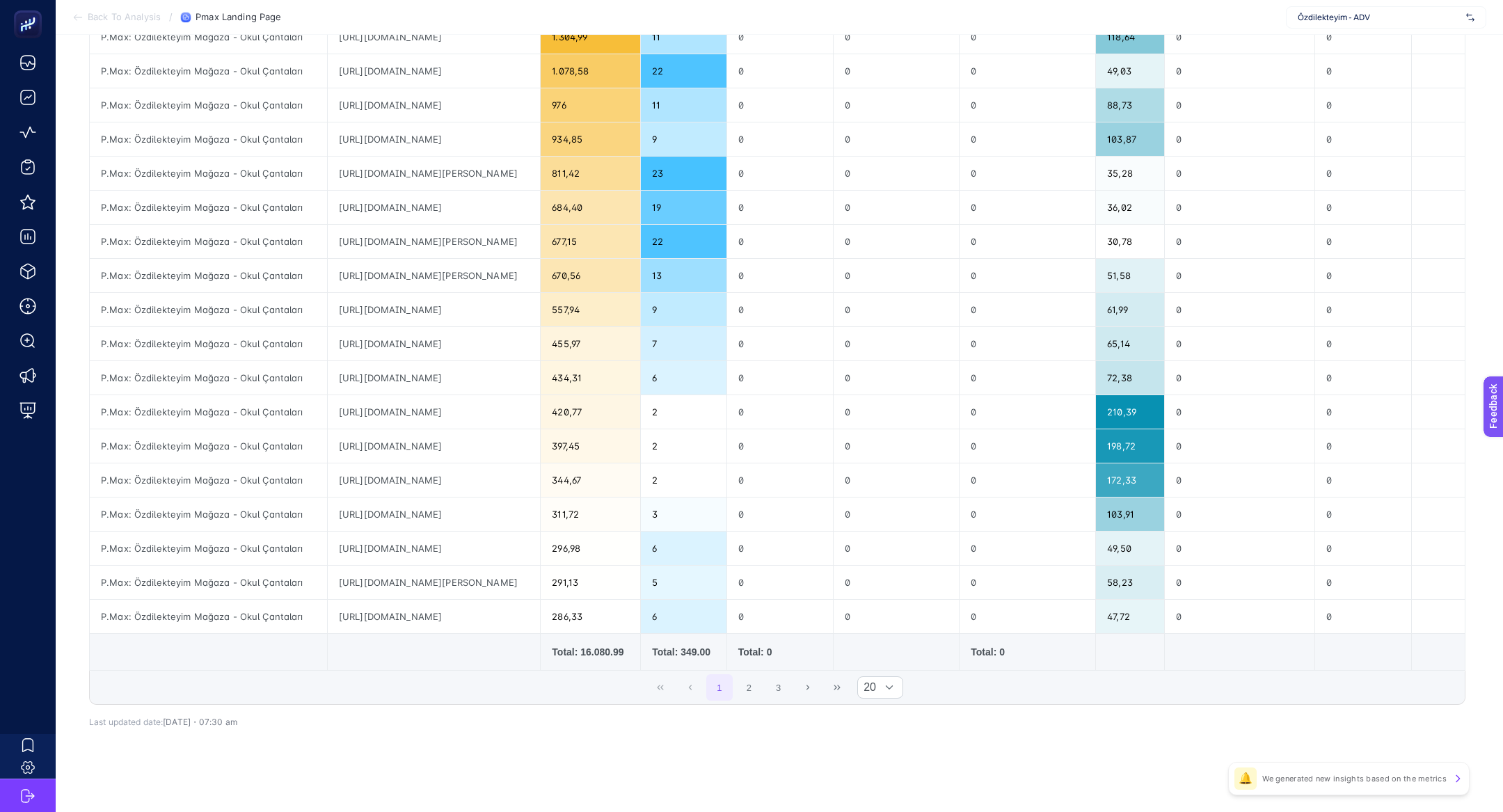
click at [629, 653] on div "Total: 16.080.99" at bounding box center [590, 651] width 77 height 14
click at [185, 195] on div "P.Max: Özdilekteyim Mağaza - Okul Çantaları" at bounding box center [208, 207] width 237 height 34
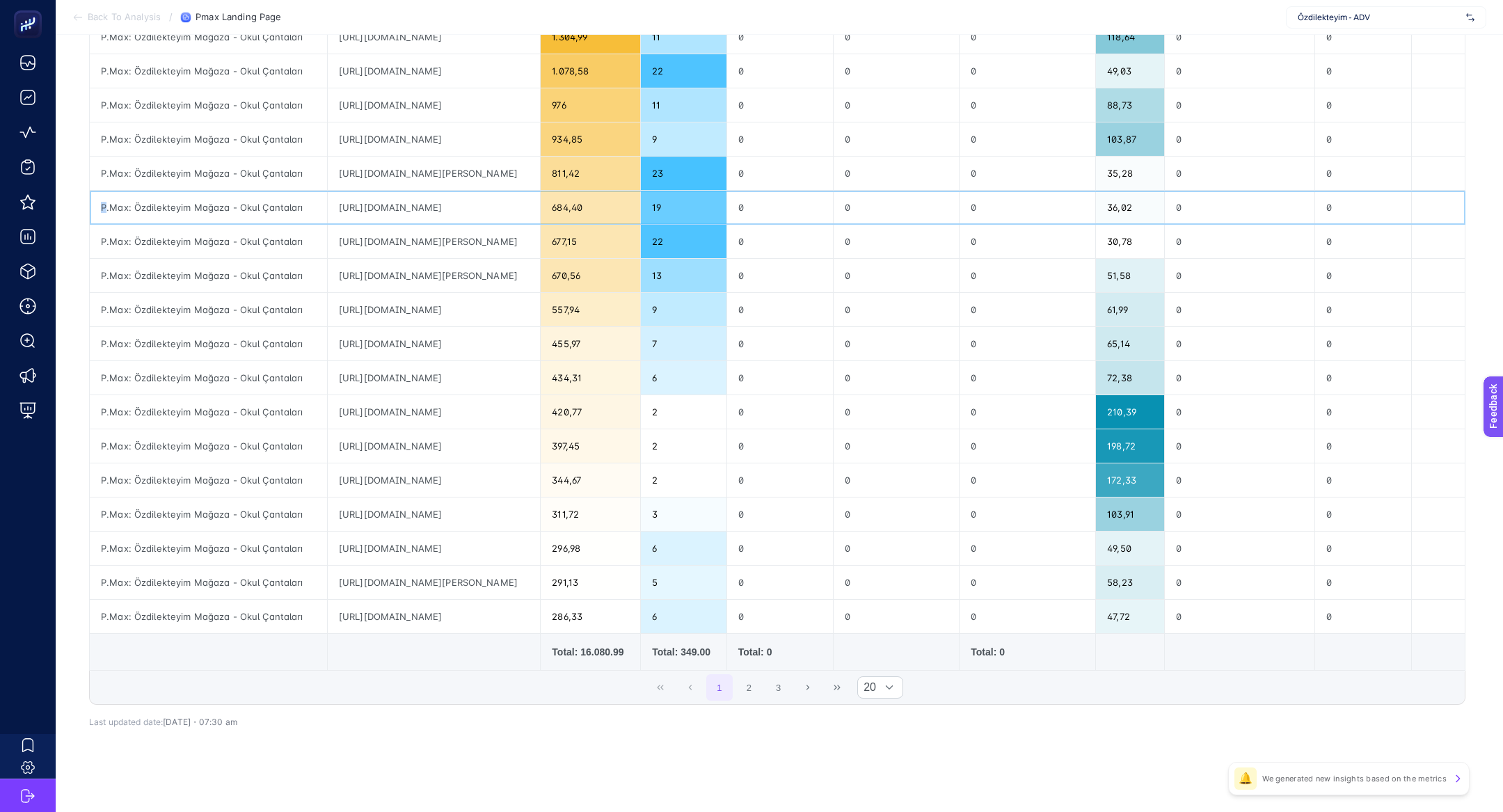
click at [185, 195] on div "P.Max: Özdilekteyim Mağaza - Okul Çantaları" at bounding box center [208, 207] width 237 height 34
copy tr "P.Max: Özdilekteyim Mağaza - Okul Çantaları"
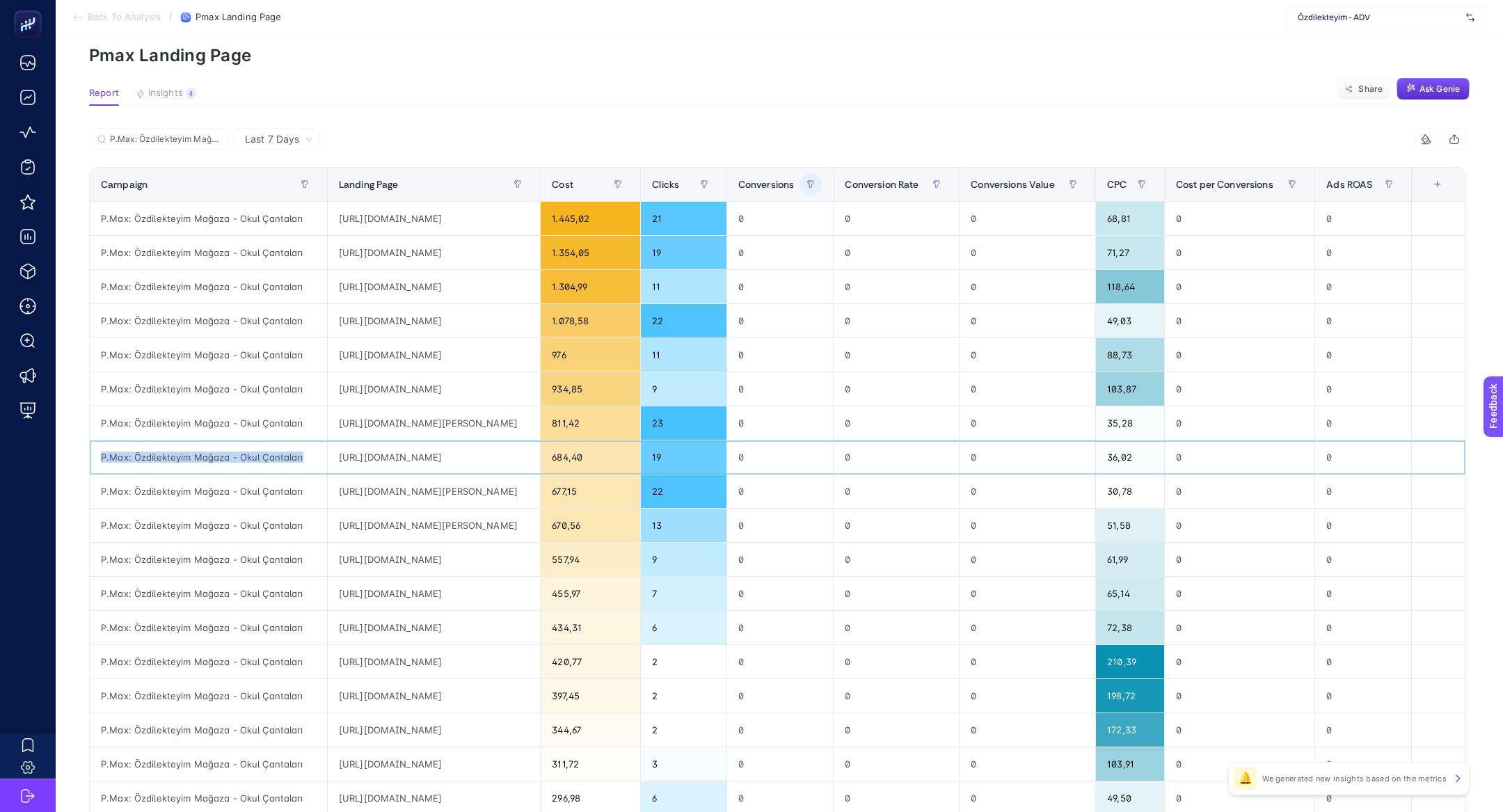
scroll to position [0, 0]
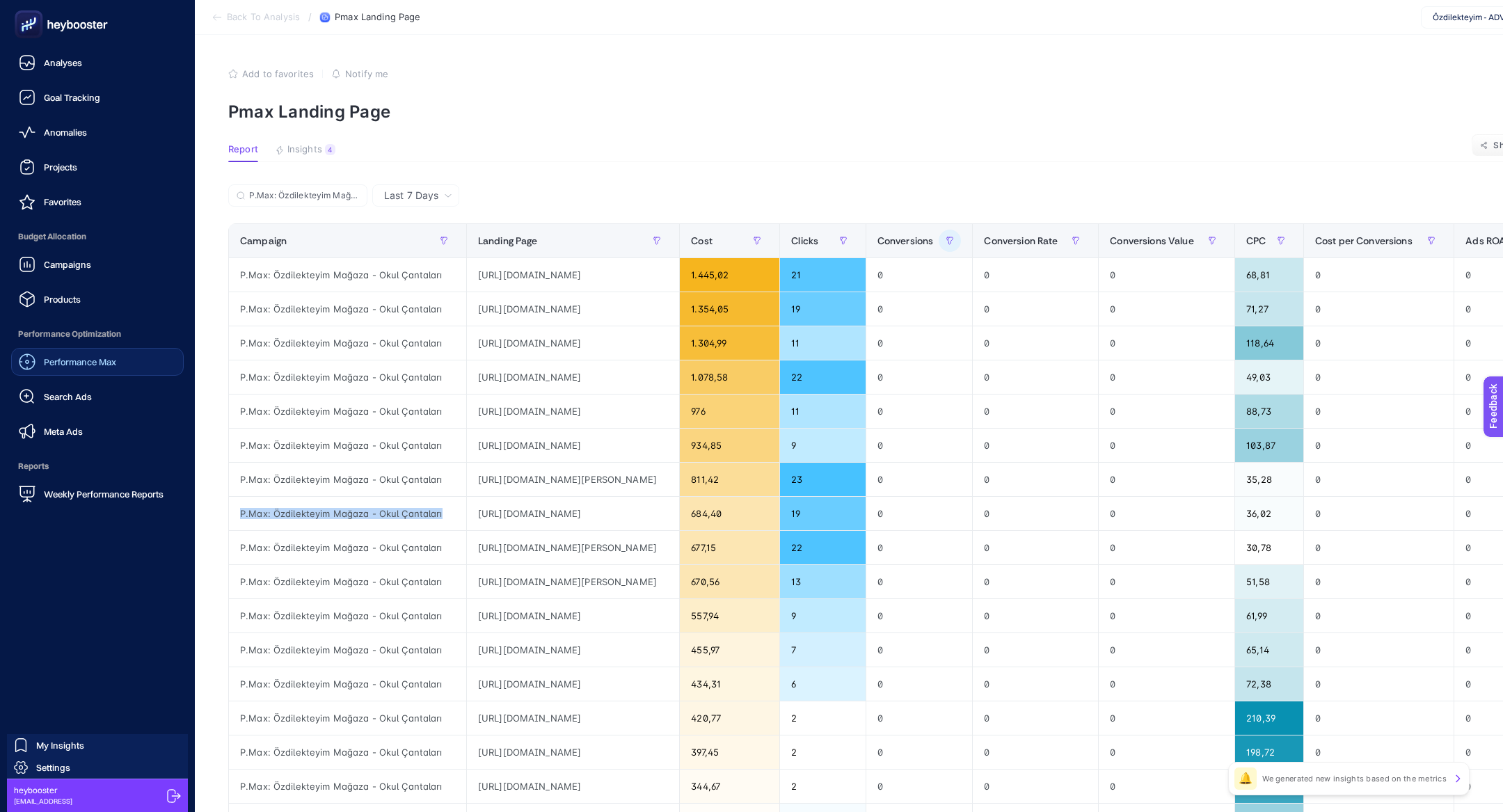
click at [73, 370] on div "Performance Max" at bounding box center [67, 361] width 98 height 16
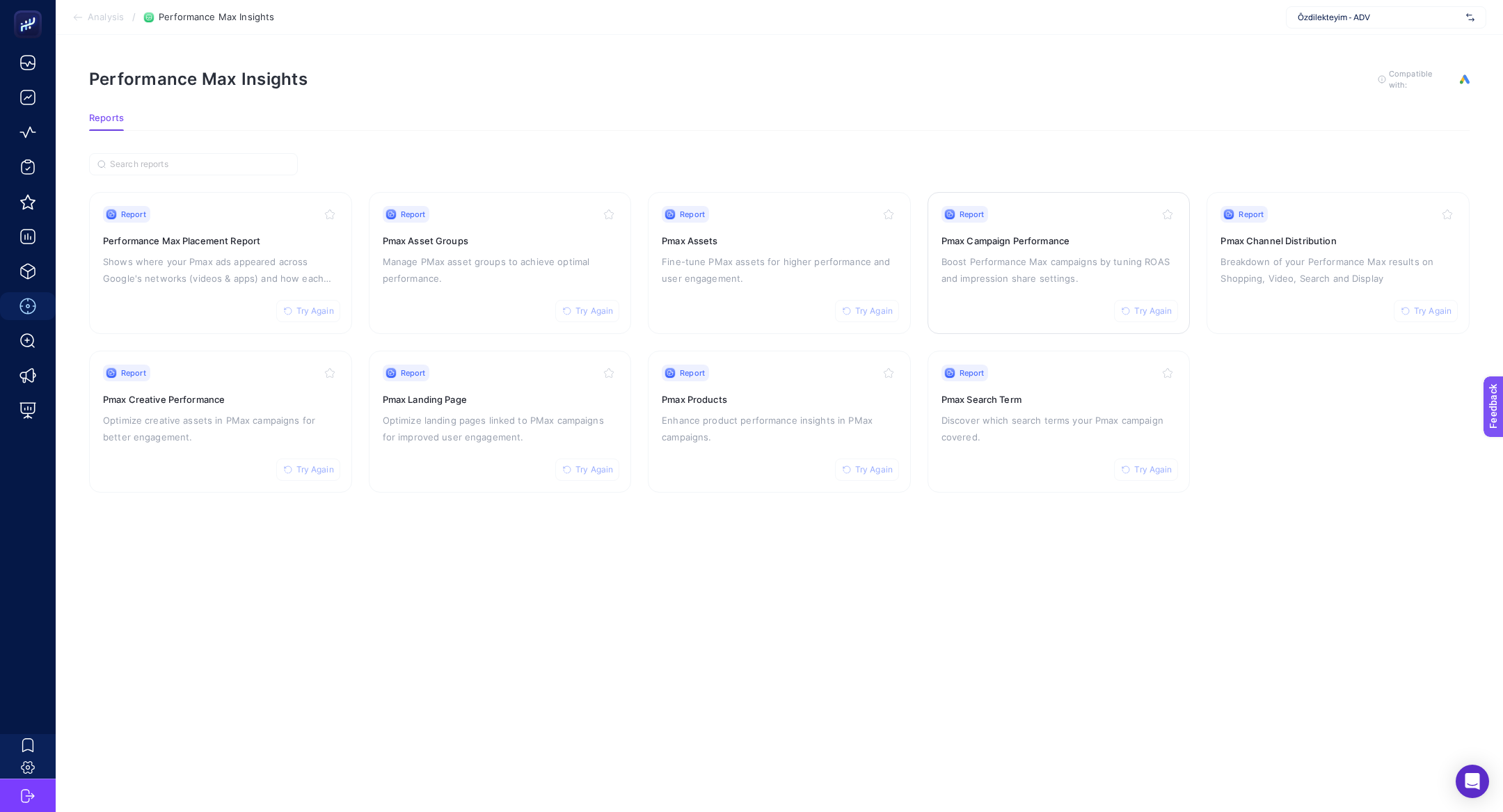
click at [1054, 244] on h3 "Pmax Campaign Performance" at bounding box center [1059, 241] width 235 height 14
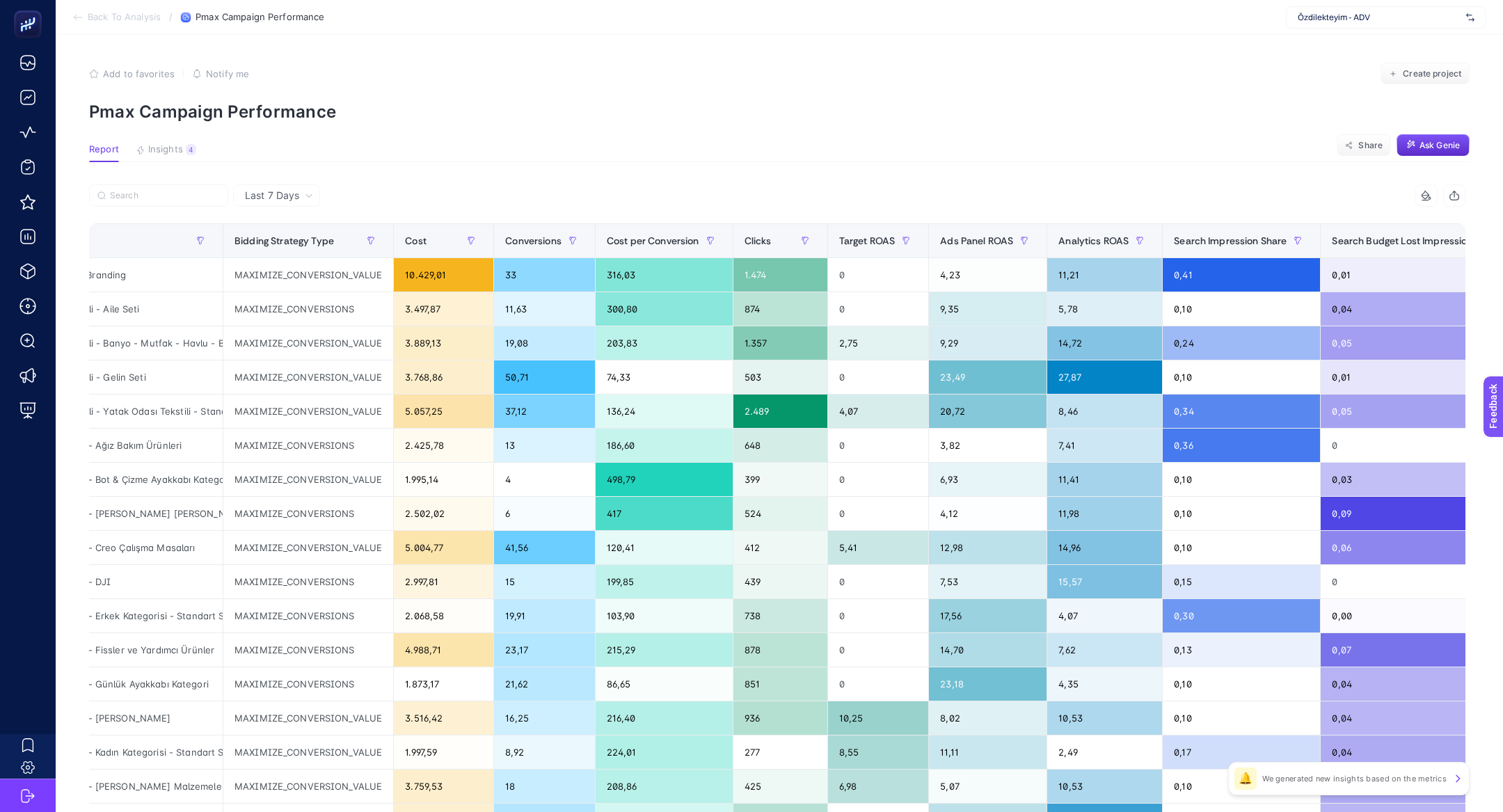
scroll to position [0, 140]
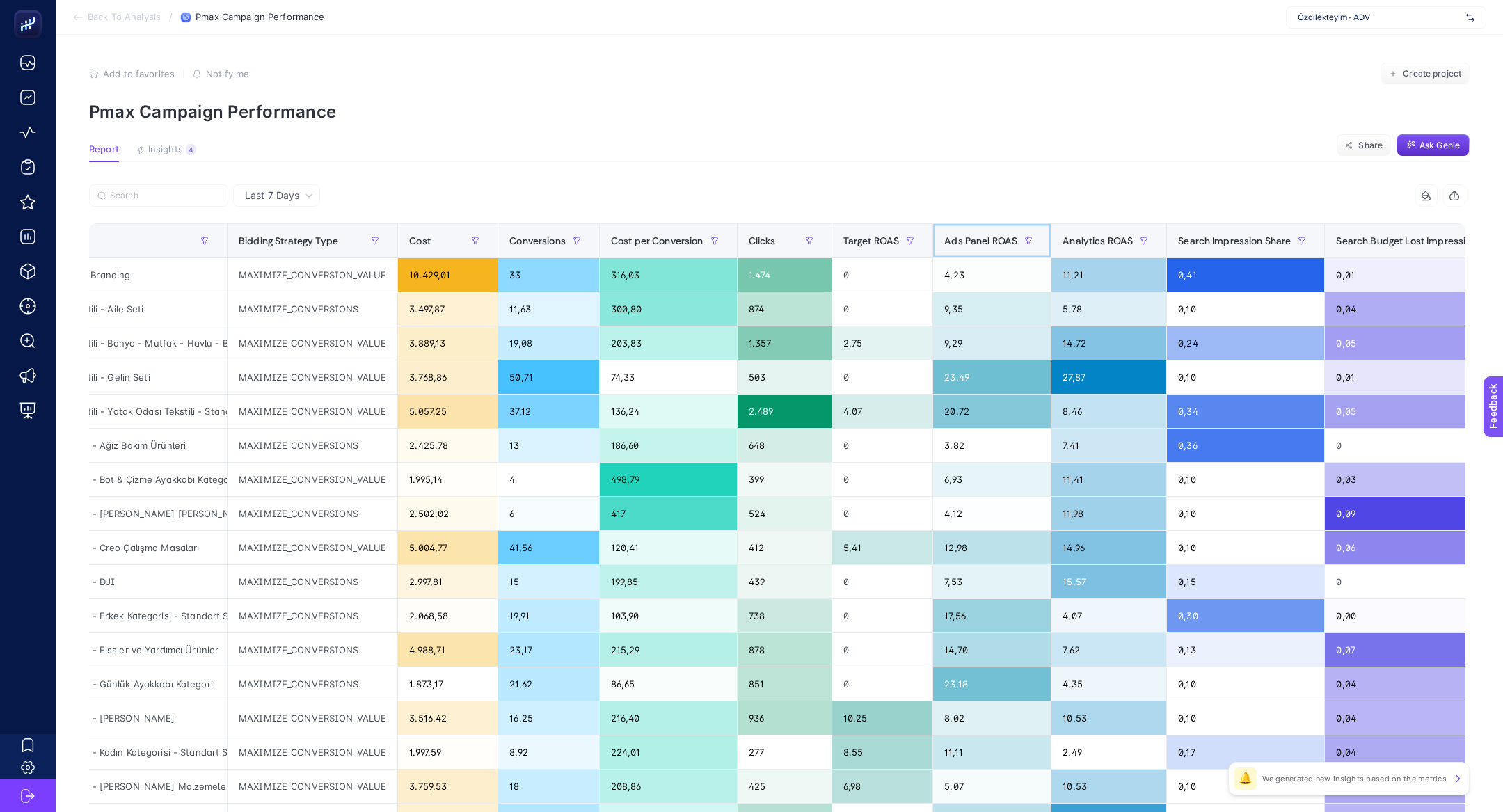
click at [967, 243] on span "Ads Panel ROAS" at bounding box center [979, 241] width 73 height 12
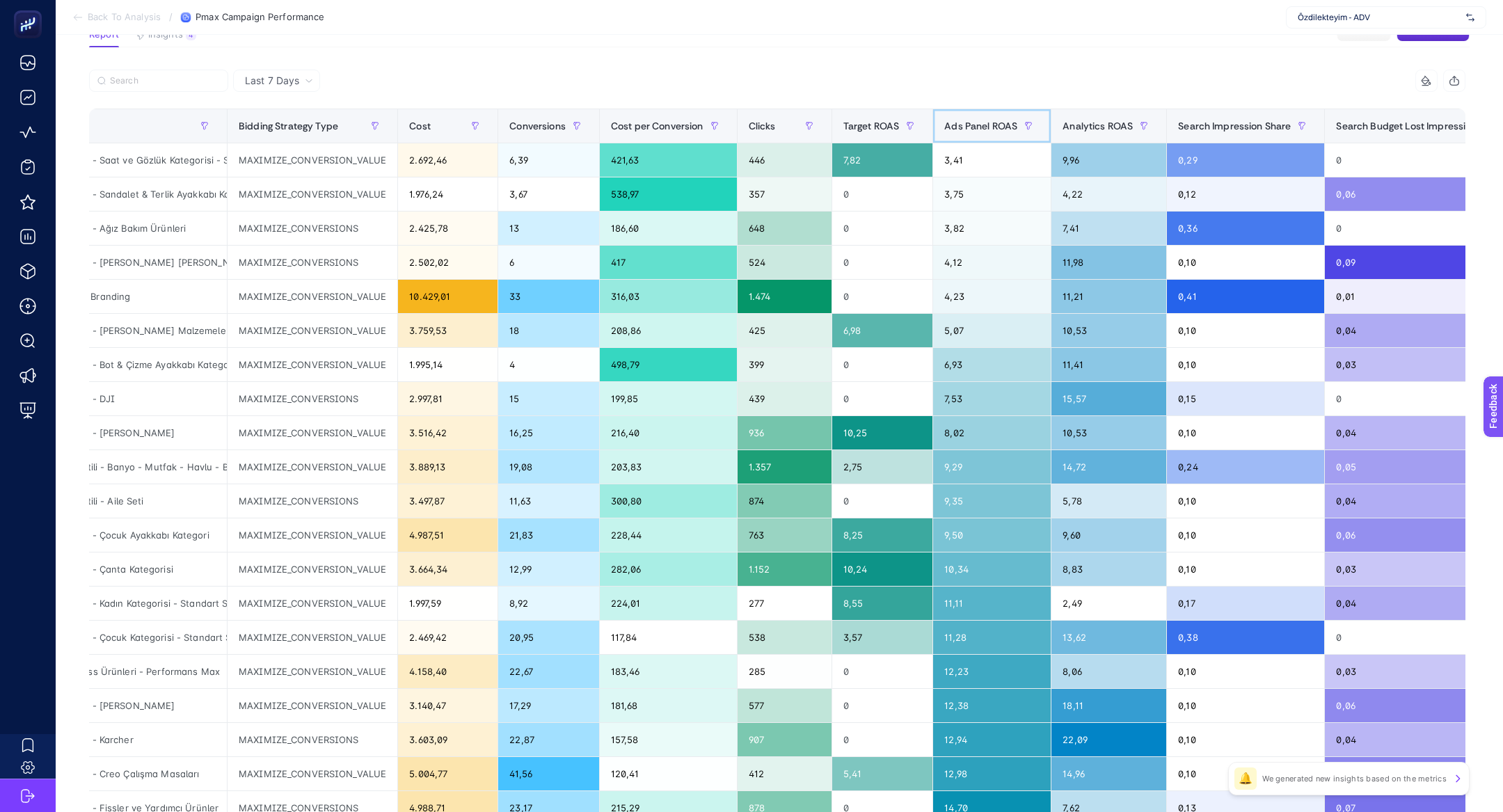
scroll to position [113, 0]
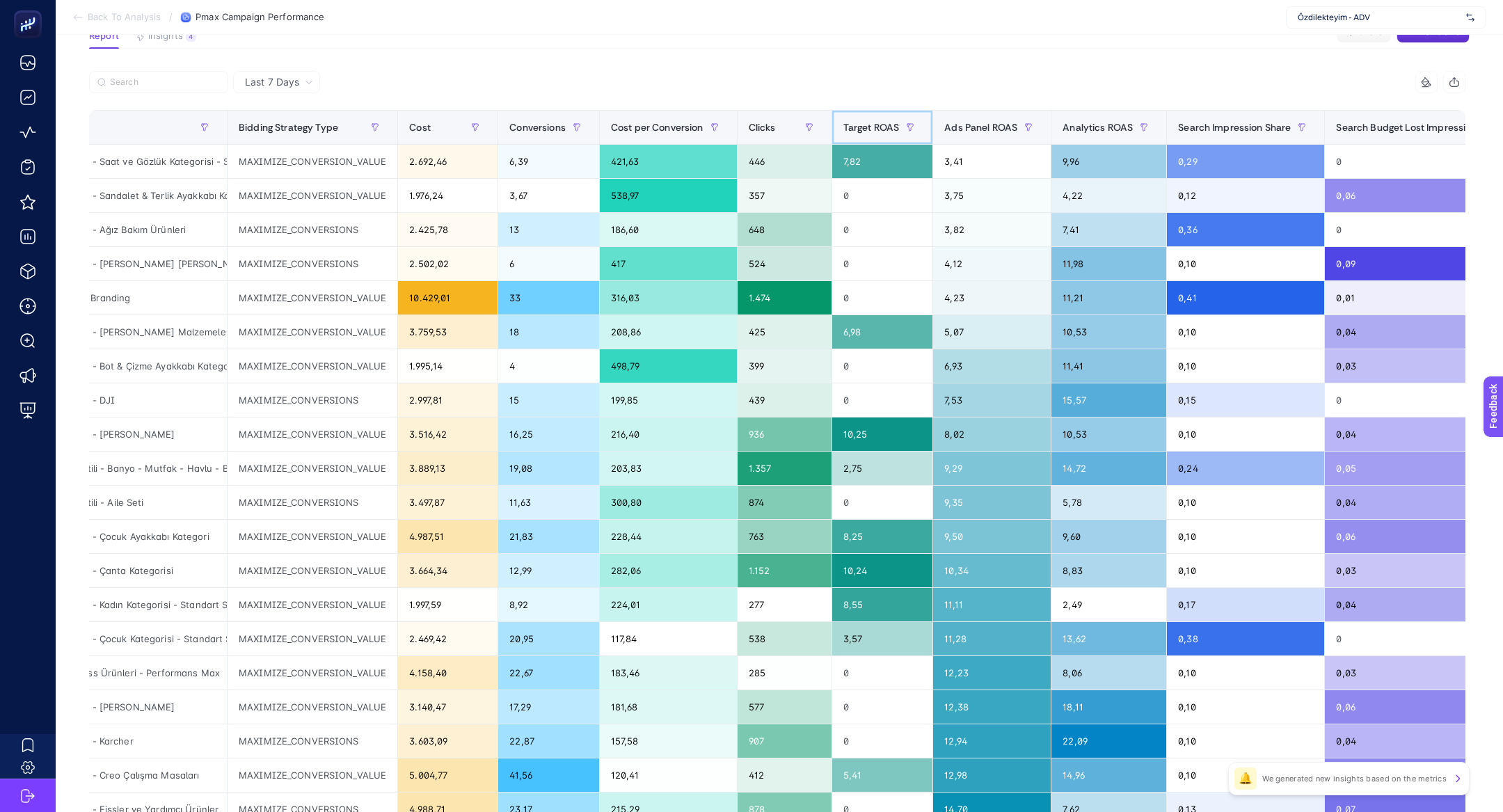
click at [898, 142] on th "Target ROAS" at bounding box center [882, 127] width 102 height 34
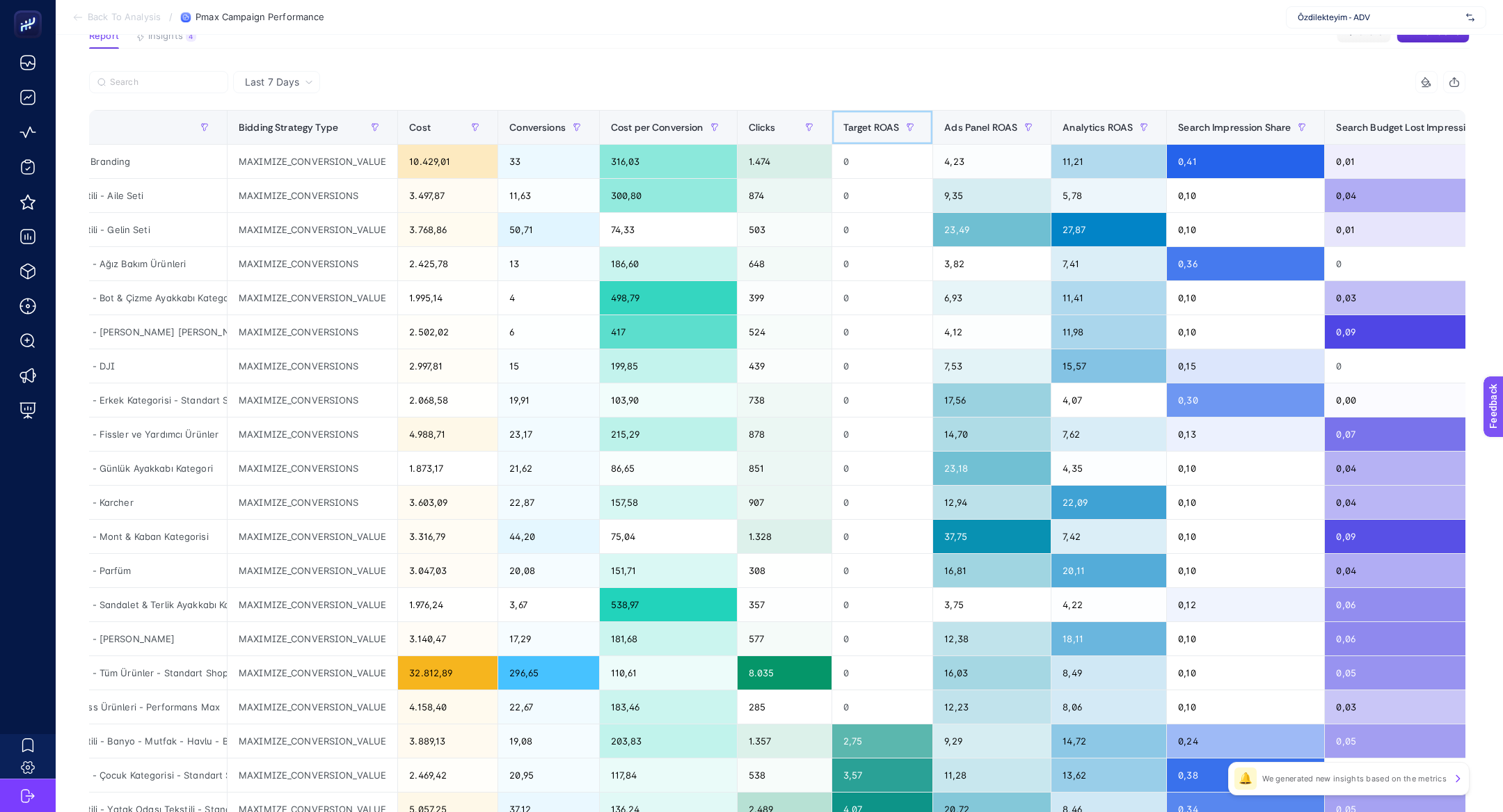
click at [898, 137] on div "Target ROAS" at bounding box center [882, 127] width 78 height 22
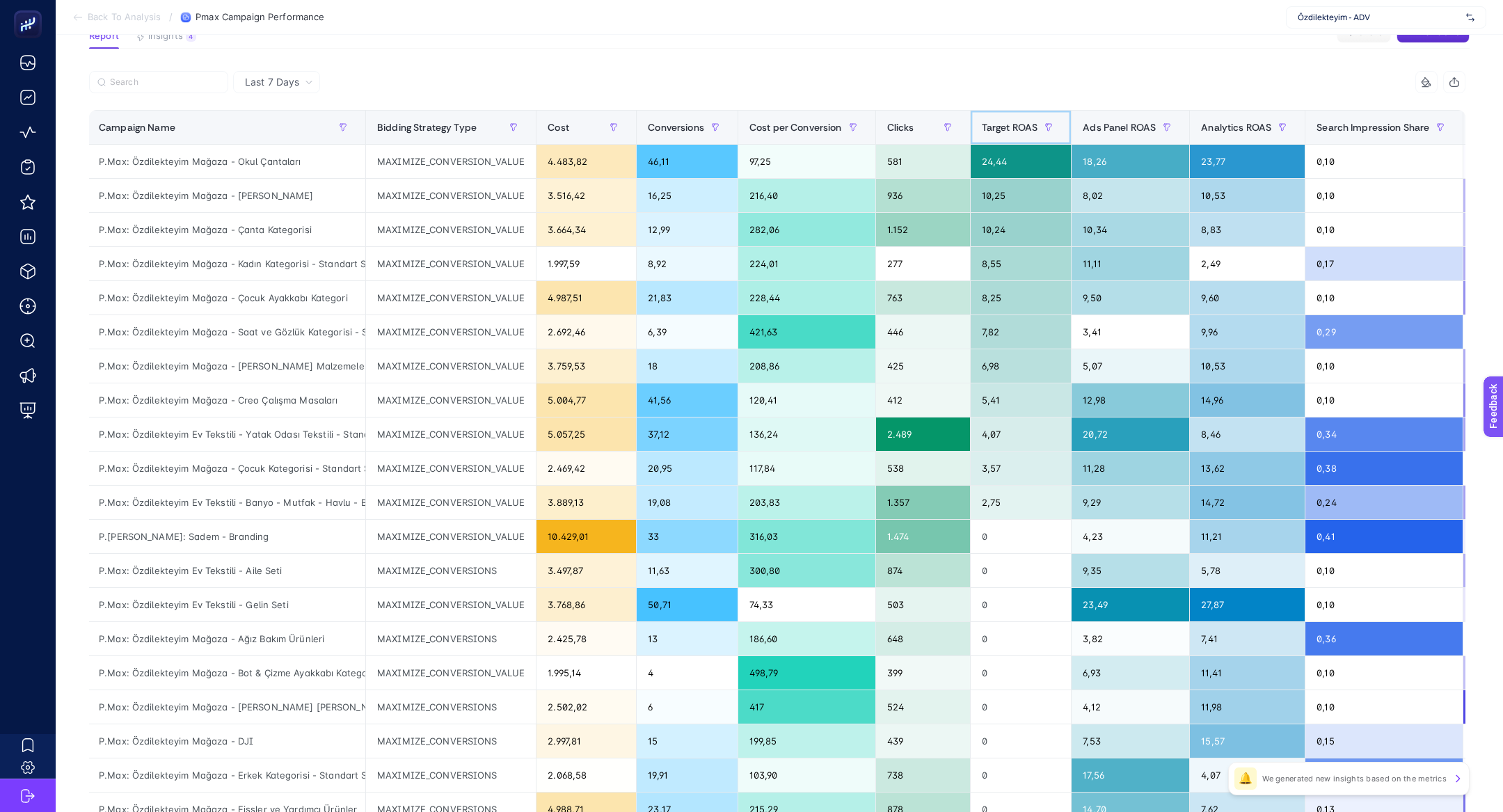
scroll to position [0, 3]
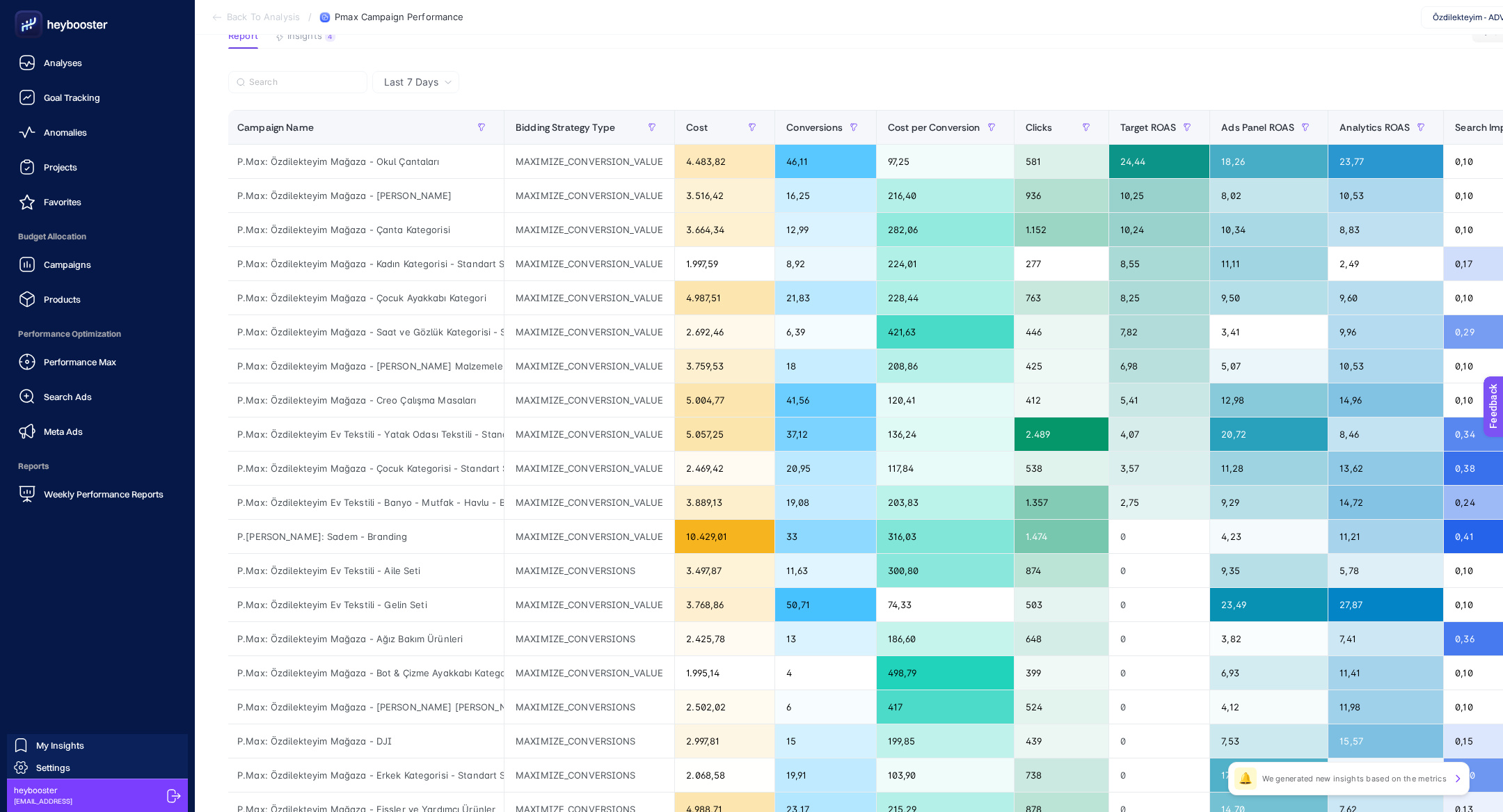
click at [35, 22] on icon at bounding box center [28, 24] width 14 height 14
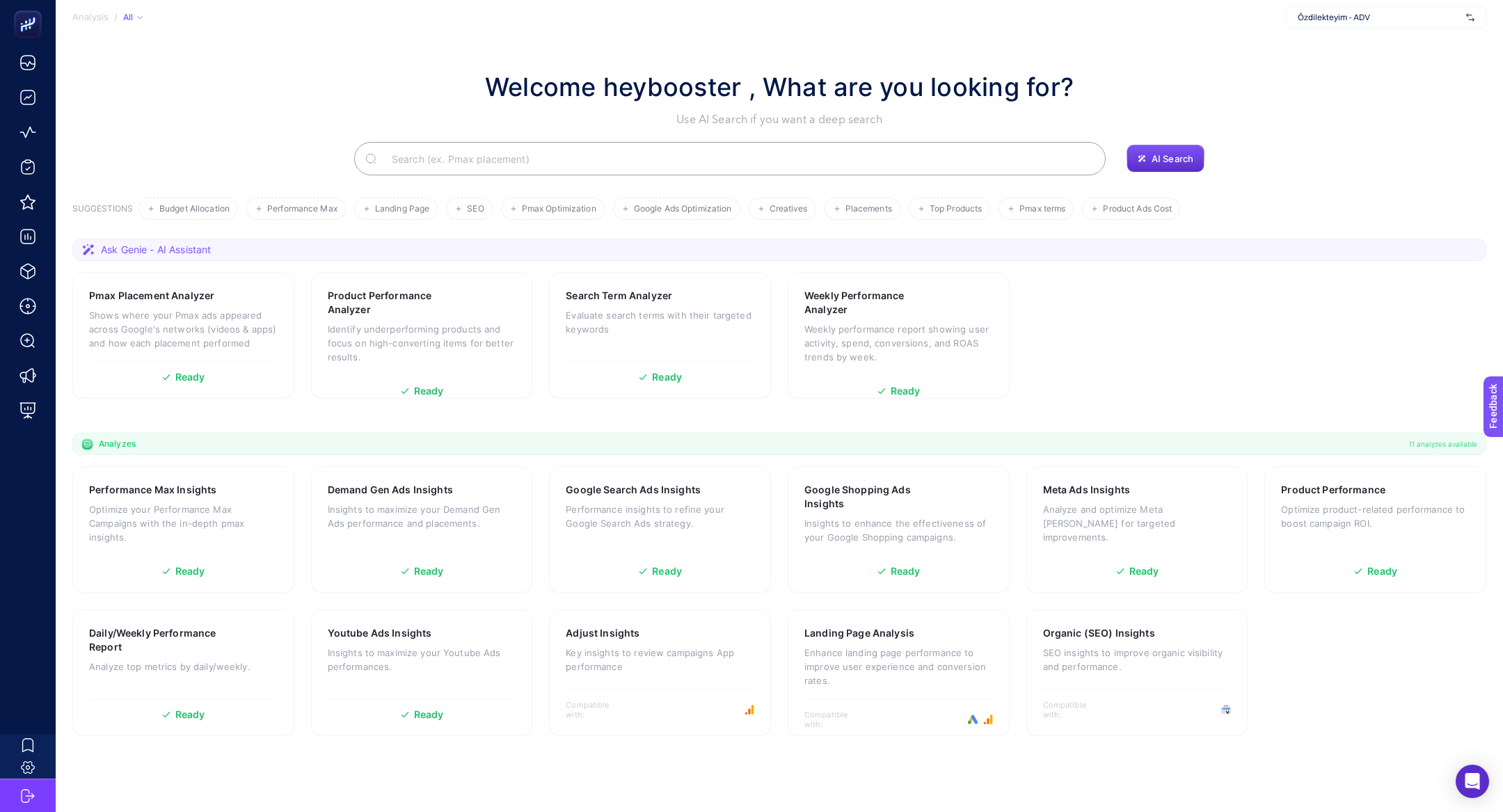
click at [476, 152] on input "Search" at bounding box center [736, 159] width 713 height 39
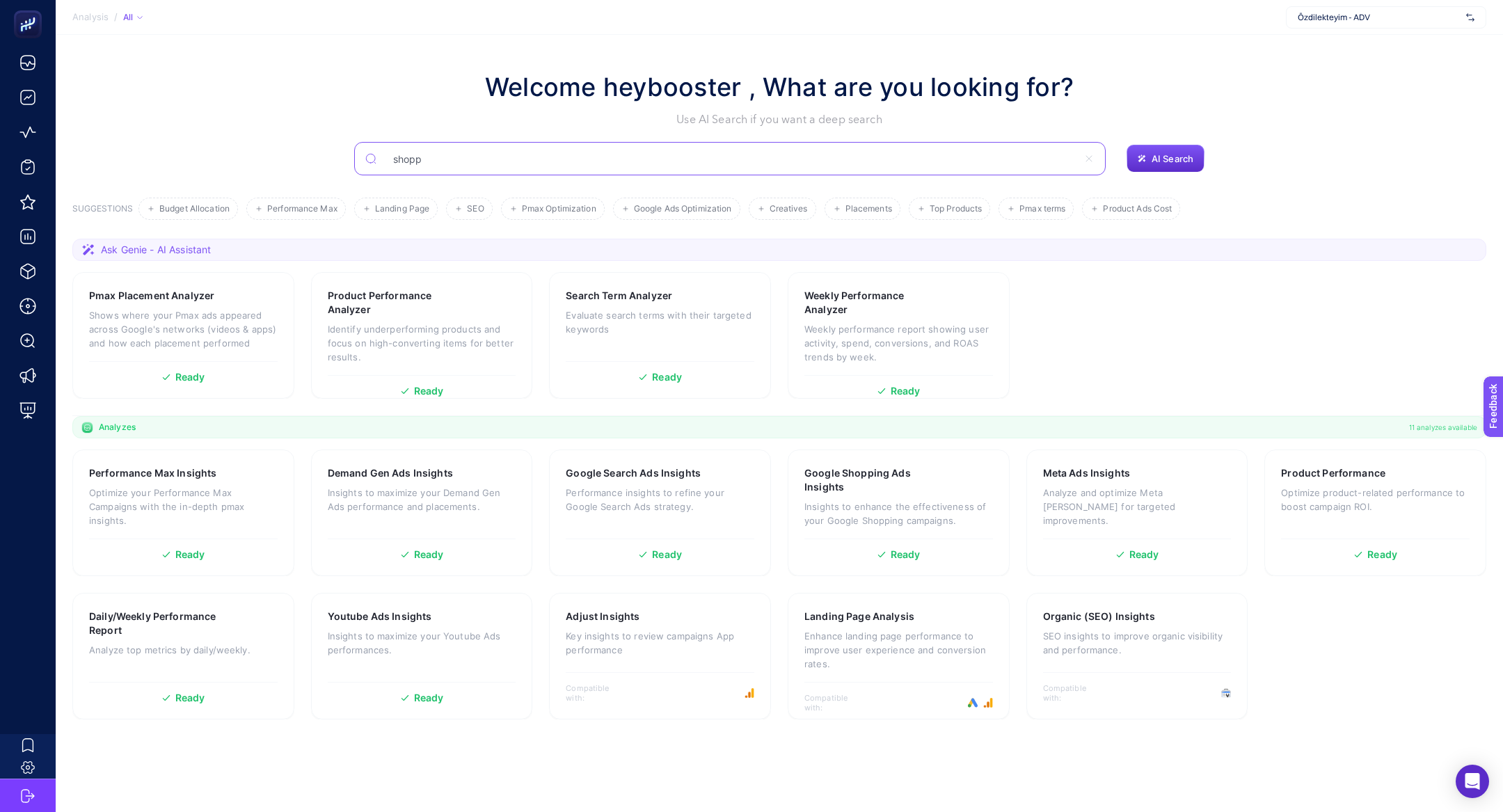
type input "shopp"
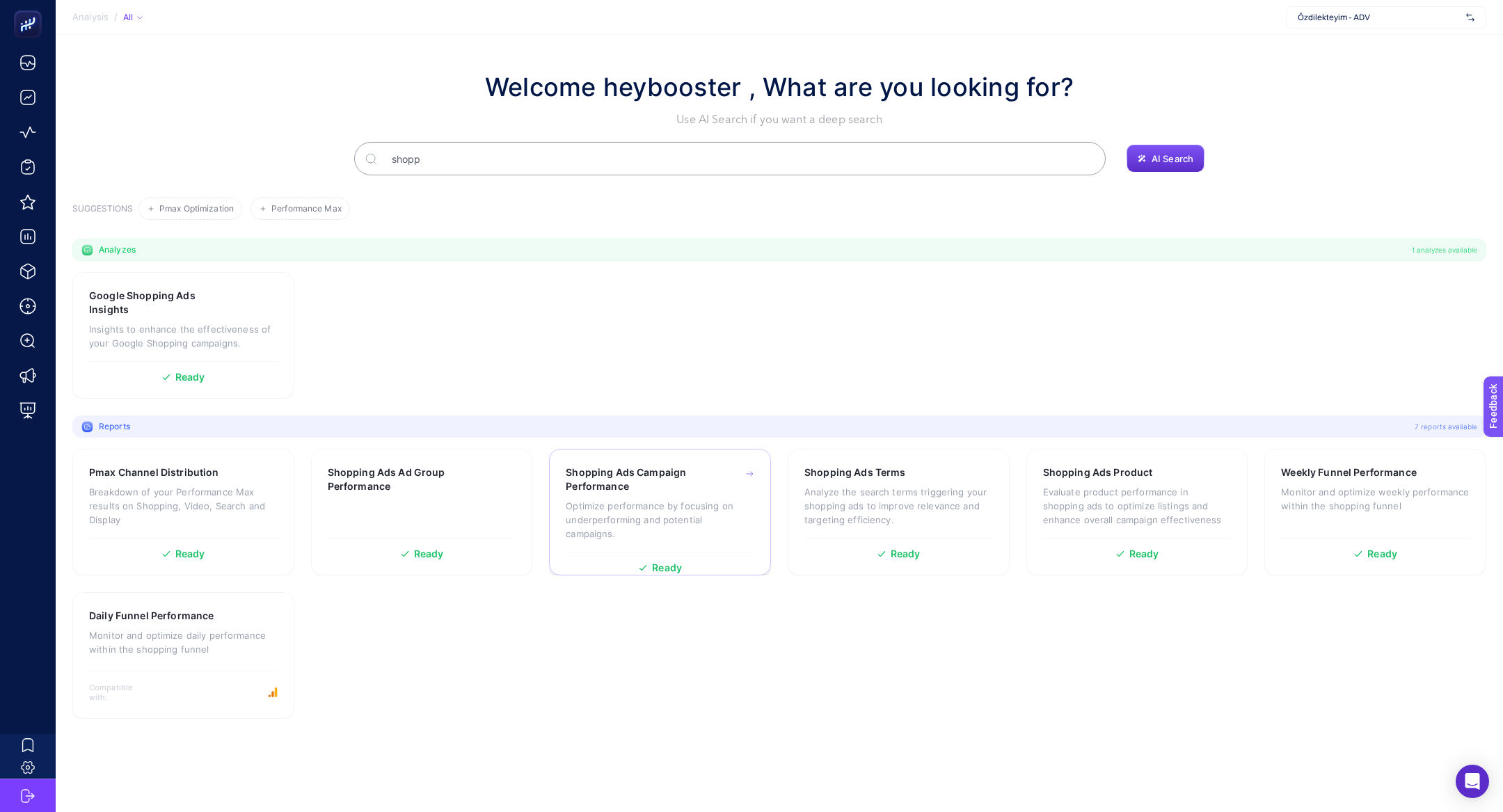
click at [664, 489] on h3 "Shopping Ads Campaign Performance" at bounding box center [638, 479] width 146 height 28
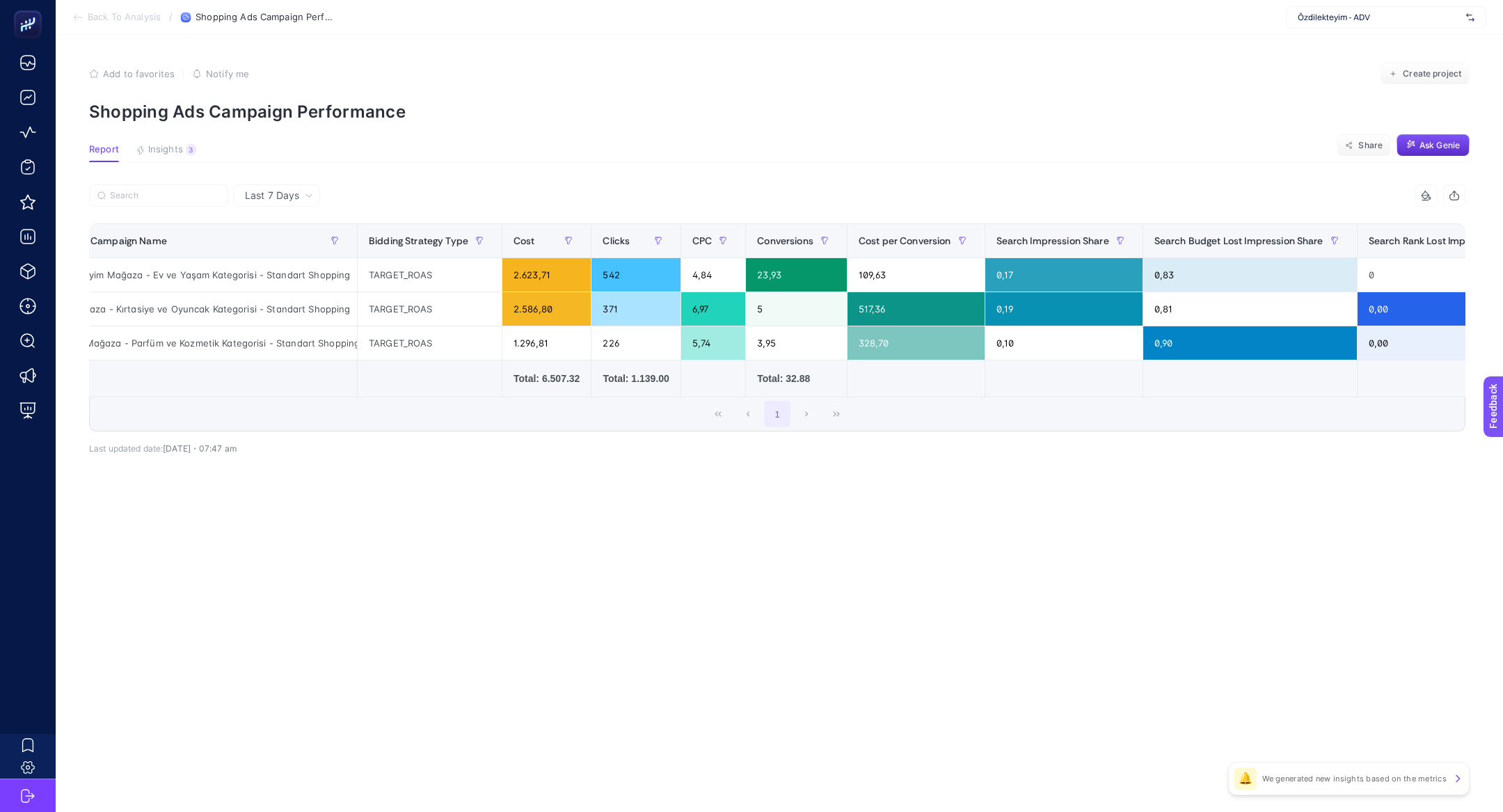
scroll to position [0, 75]
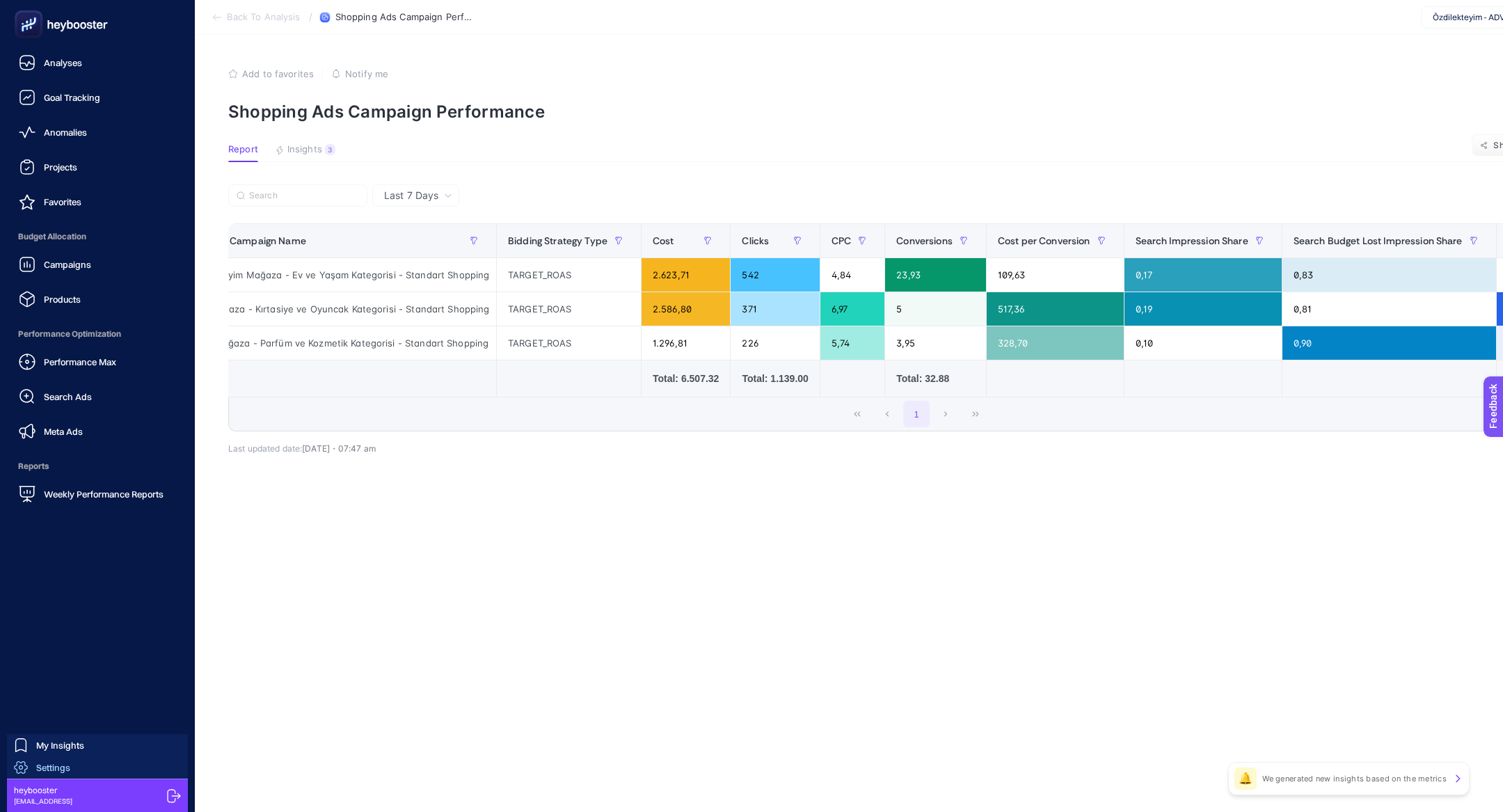
click at [45, 764] on span "Settings" at bounding box center [52, 767] width 34 height 12
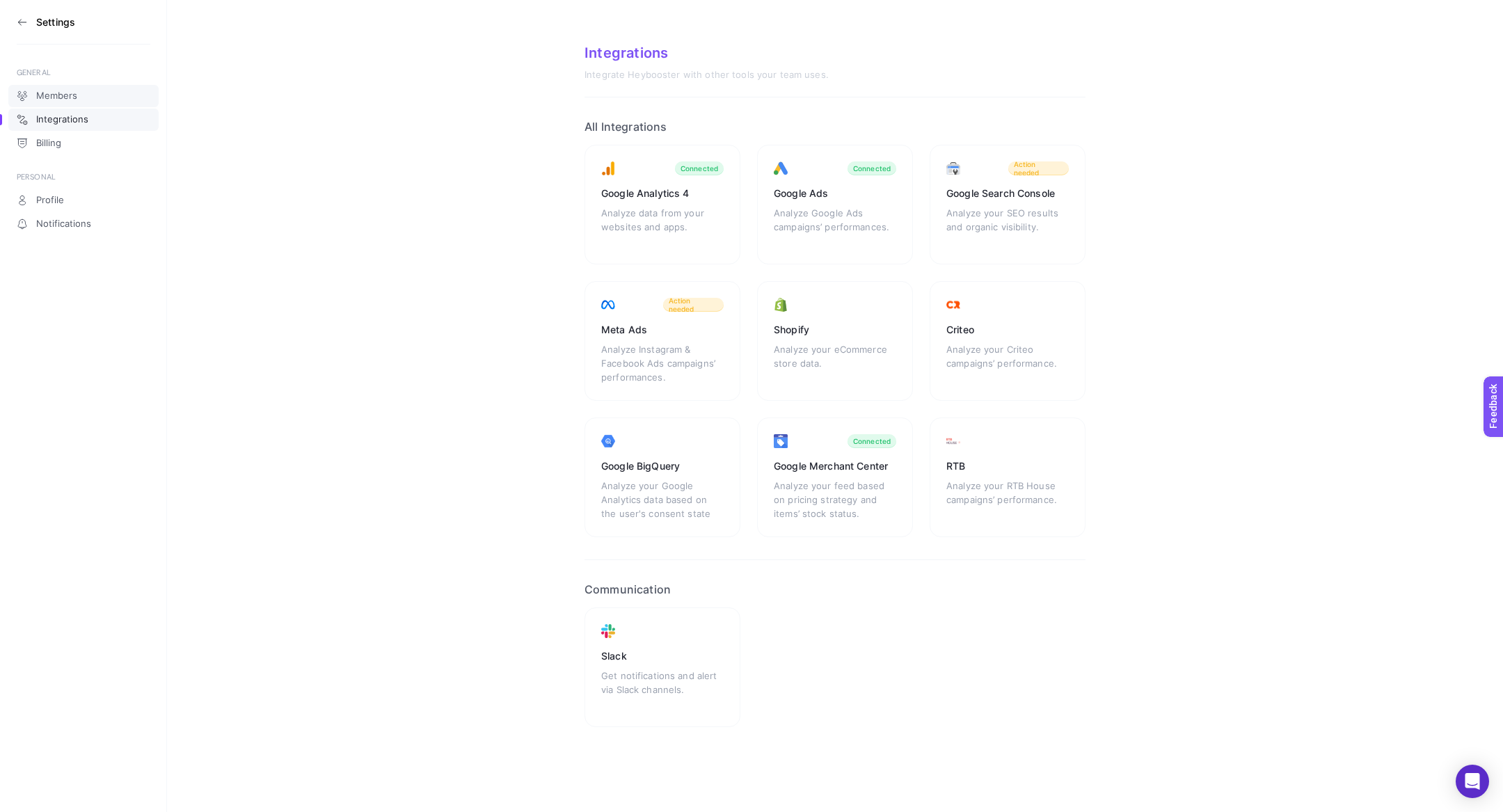
click at [41, 101] on span "Members" at bounding box center [56, 96] width 41 height 12
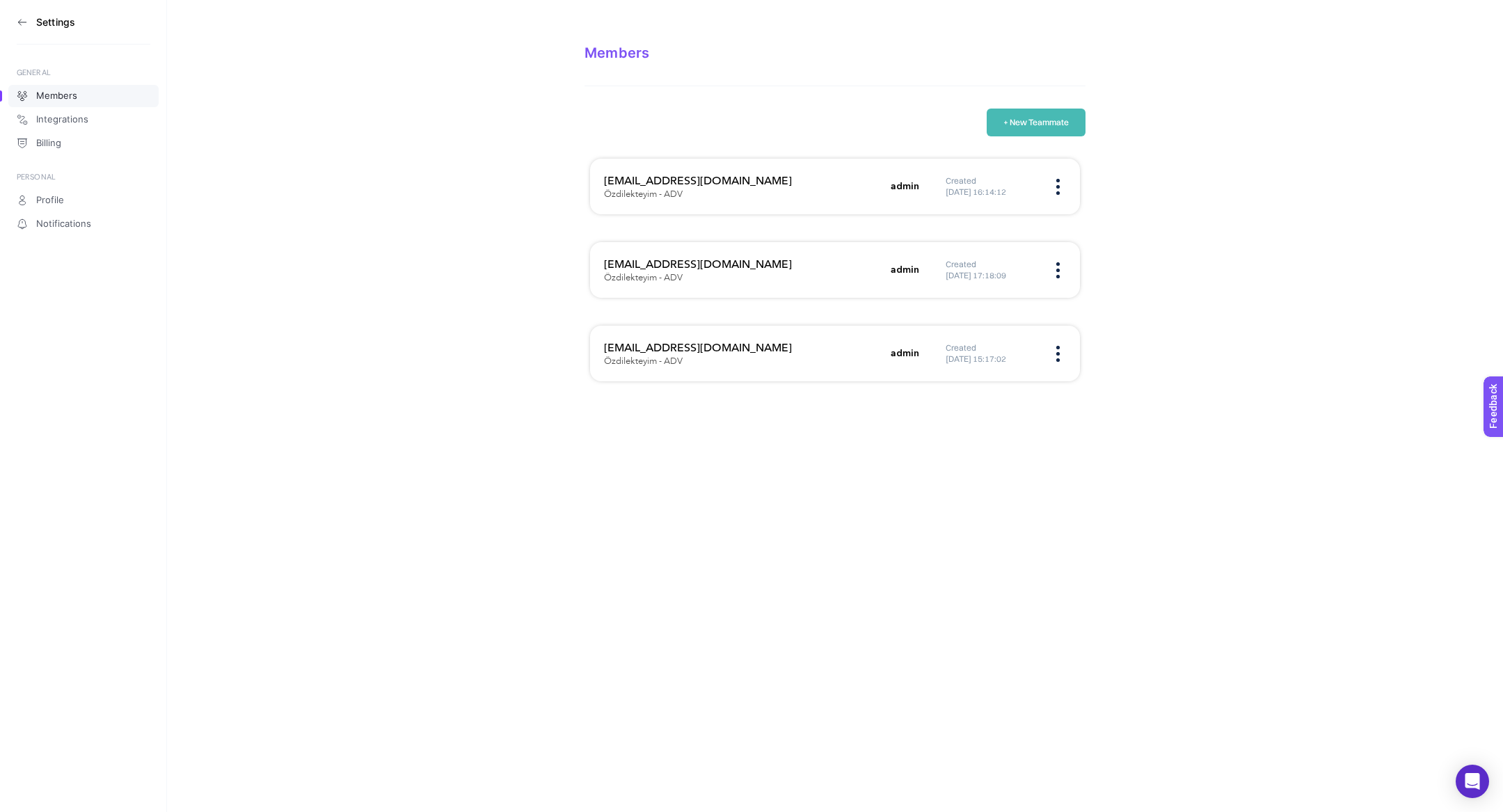
click at [18, 33] on section "Settings" at bounding box center [83, 22] width 134 height 45
click at [18, 28] on section "Settings" at bounding box center [83, 22] width 134 height 45
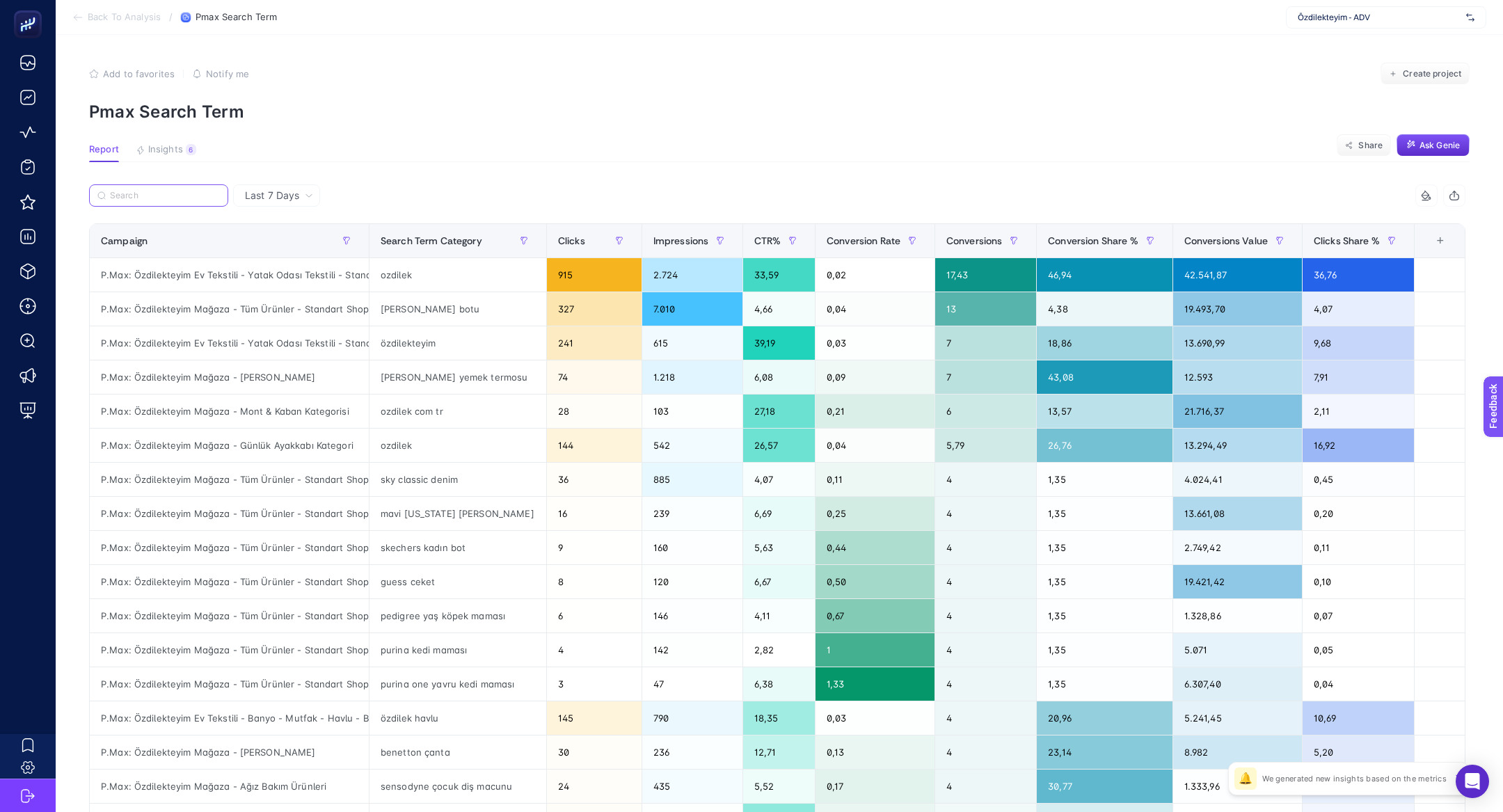
click at [186, 193] on input "Search" at bounding box center [165, 195] width 110 height 11
paste input "P.Max: Özdilekteyim Mağaza - Okul Çantaları"
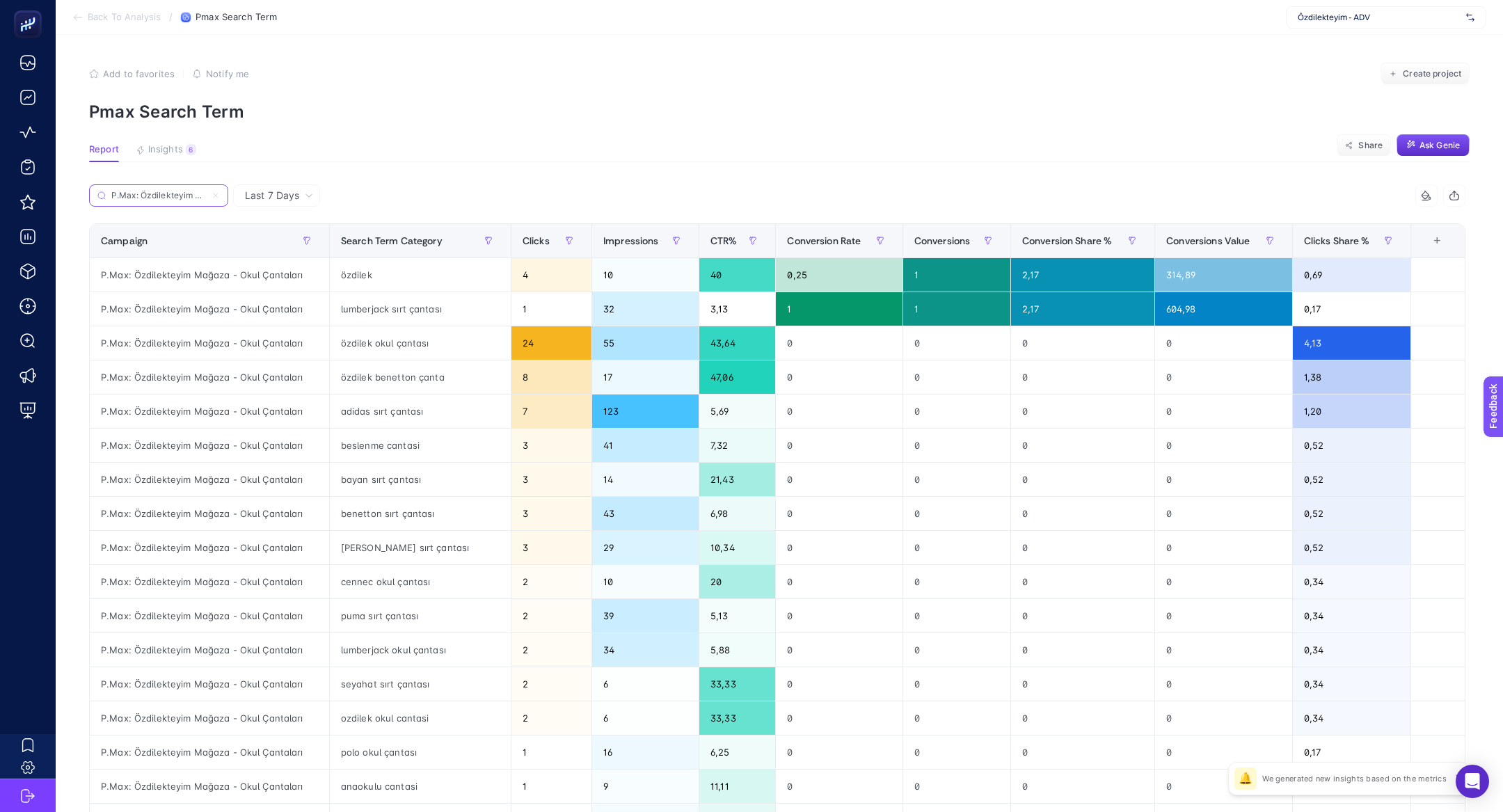
scroll to position [0, 85]
type input "P.Max: Özdilekteyim Mağaza - Okul Çantaları"
drag, startPoint x: 354, startPoint y: 281, endPoint x: 400, endPoint y: 284, distance: 46.1
click at [400, 284] on div "özdilek" at bounding box center [420, 275] width 181 height 34
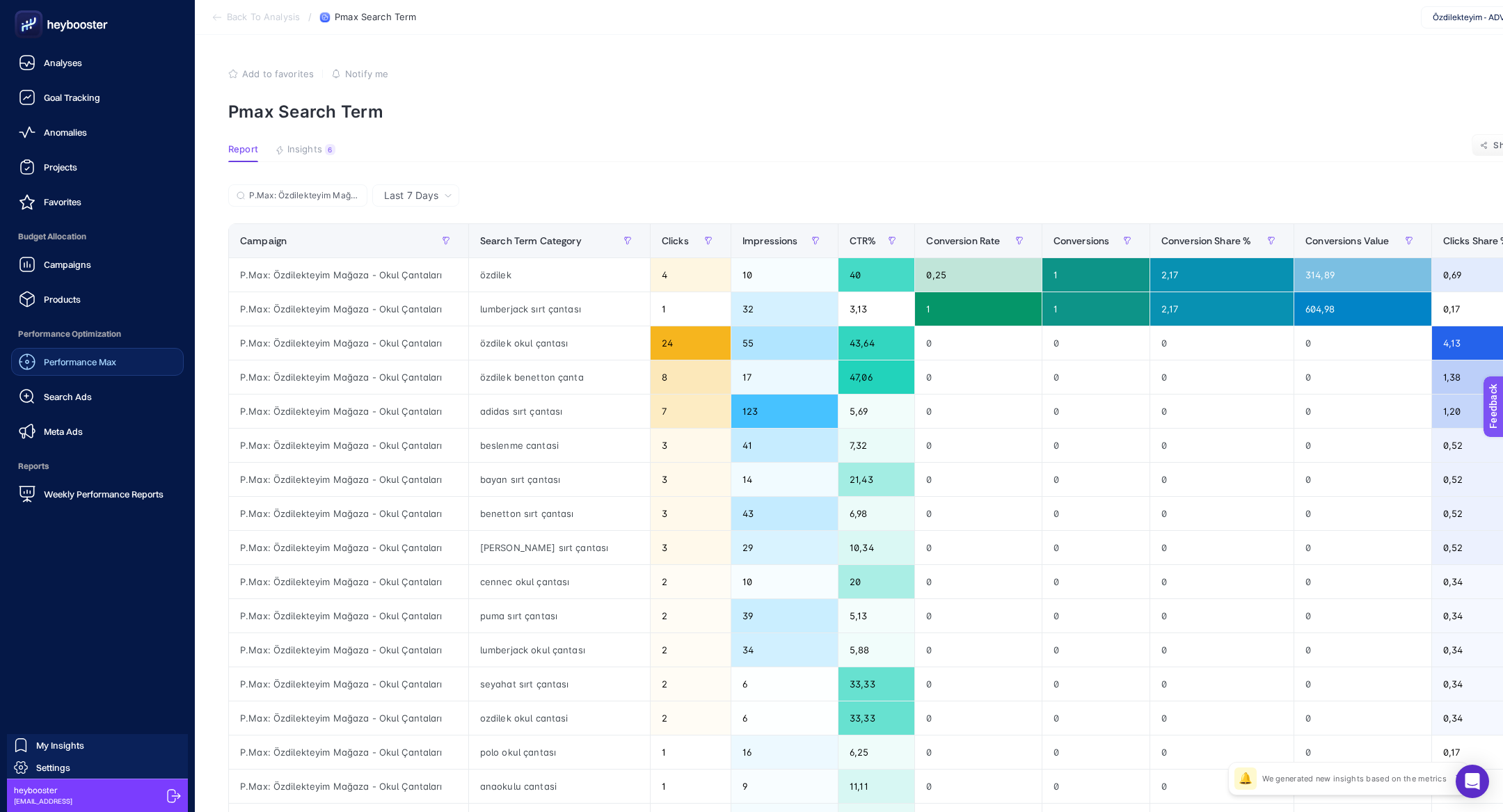
click at [83, 351] on link "Performance Max" at bounding box center [98, 361] width 172 height 28
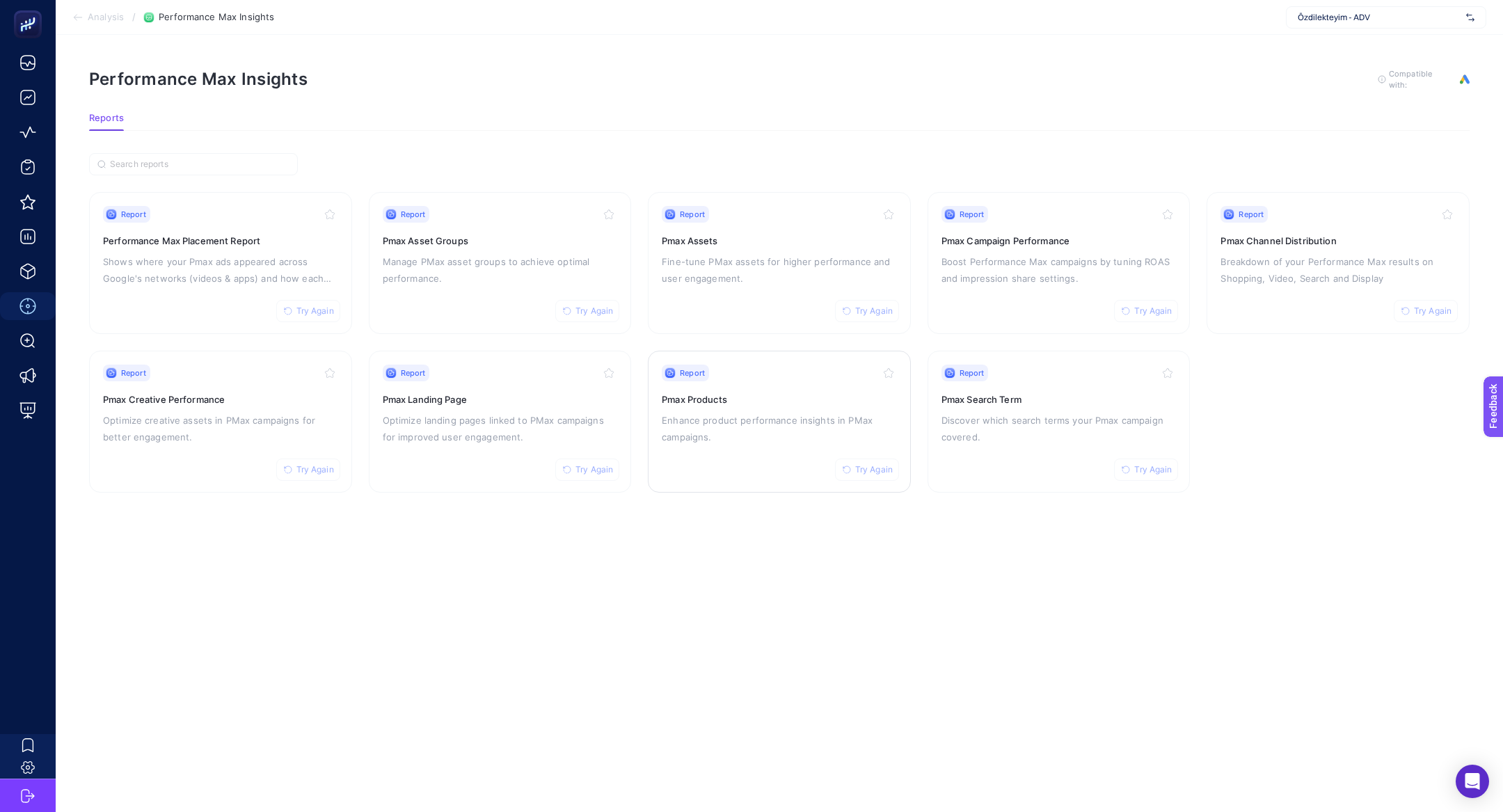
click at [723, 436] on p "Enhance product performance insights in PMax campaigns." at bounding box center [779, 429] width 235 height 34
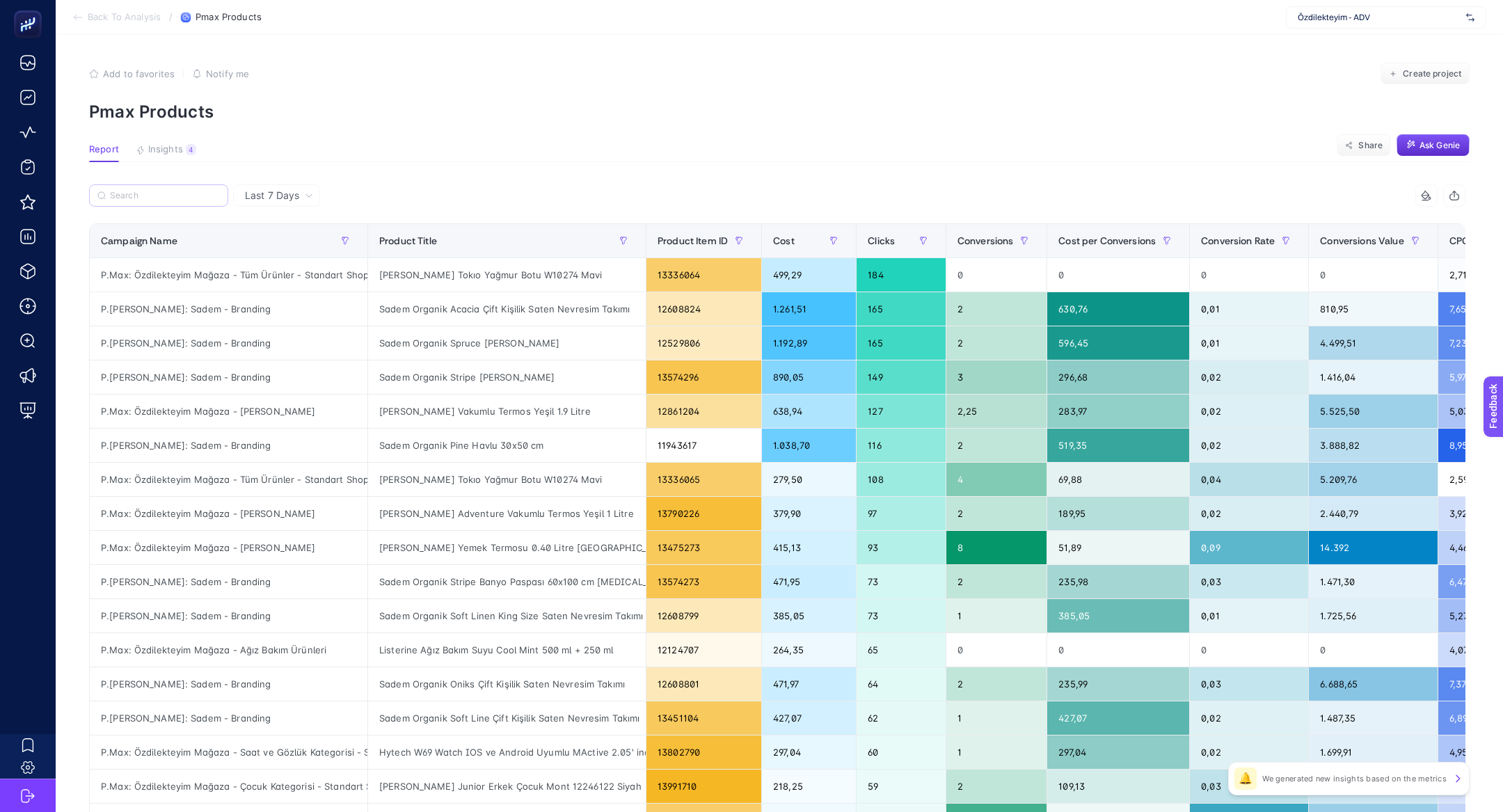
click at [160, 188] on label at bounding box center [159, 195] width 139 height 22
click at [160, 191] on input "Search" at bounding box center [165, 195] width 110 height 11
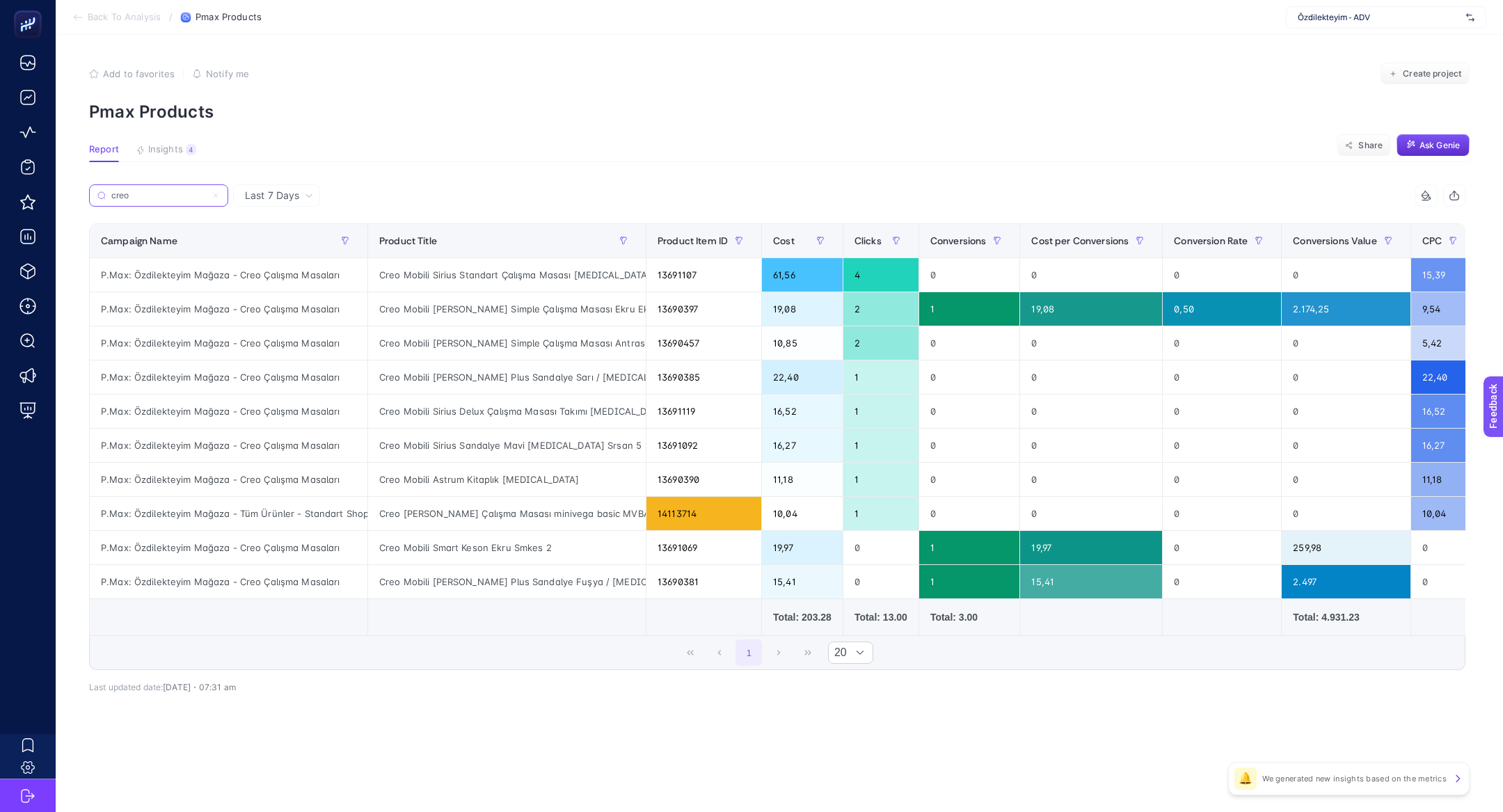
type input "creo"
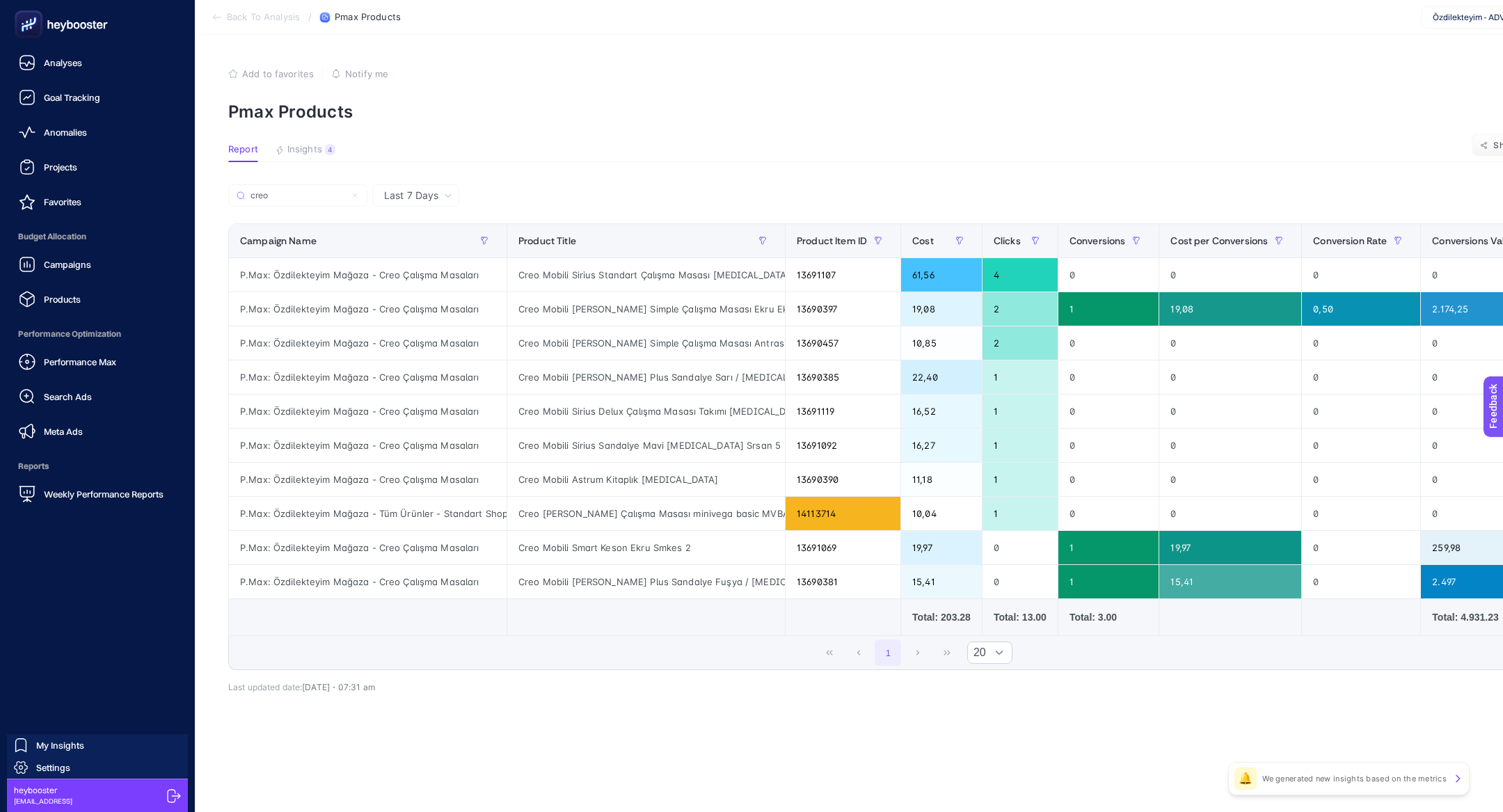
click at [20, 28] on rect at bounding box center [29, 25] width 23 height 23
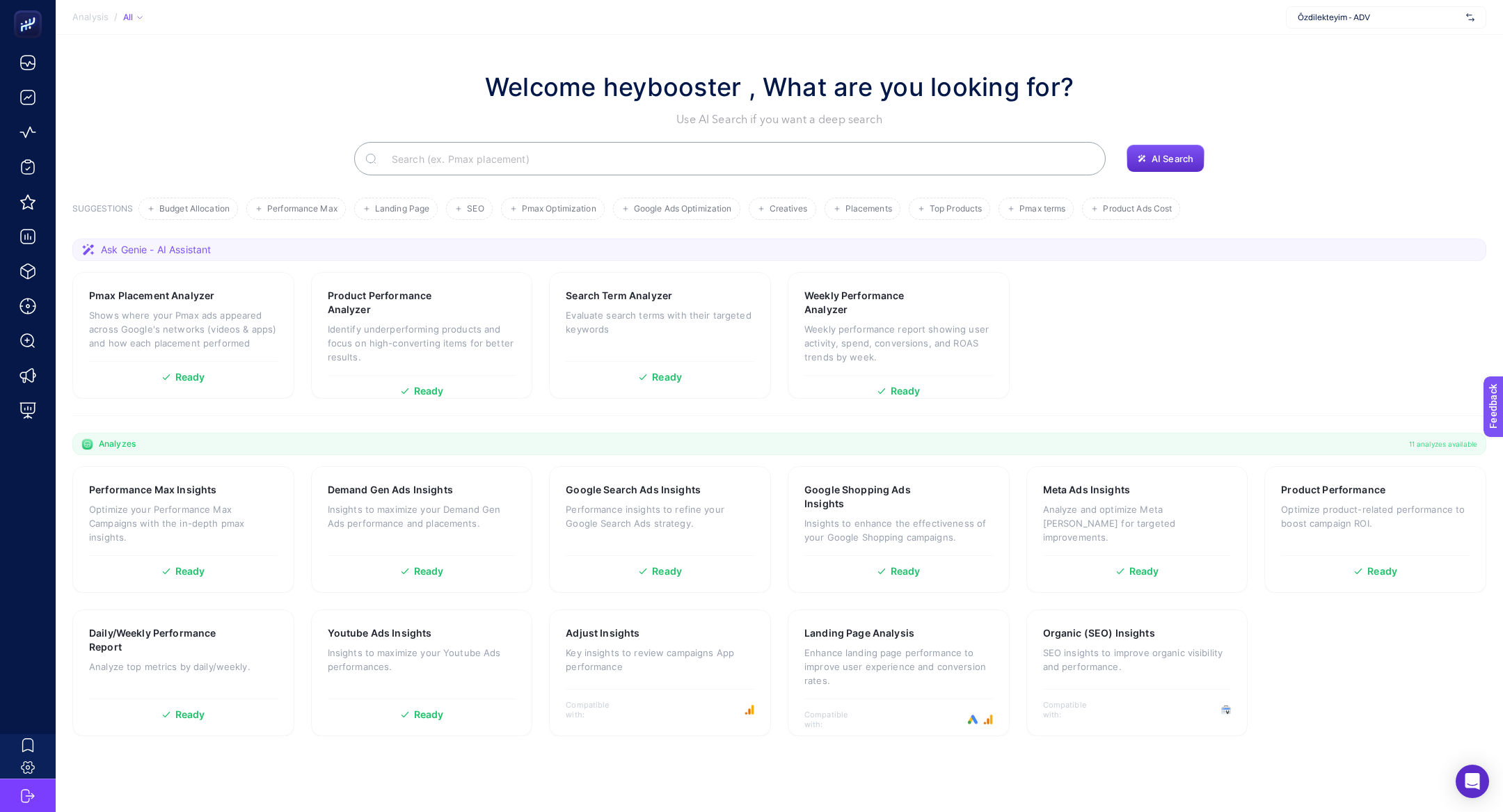
click at [478, 137] on div "Welcome heybooster , What are you looking for? Use AI Search if you want a deep…" at bounding box center [779, 121] width 1414 height 107
click at [492, 165] on input "Search" at bounding box center [736, 159] width 713 height 39
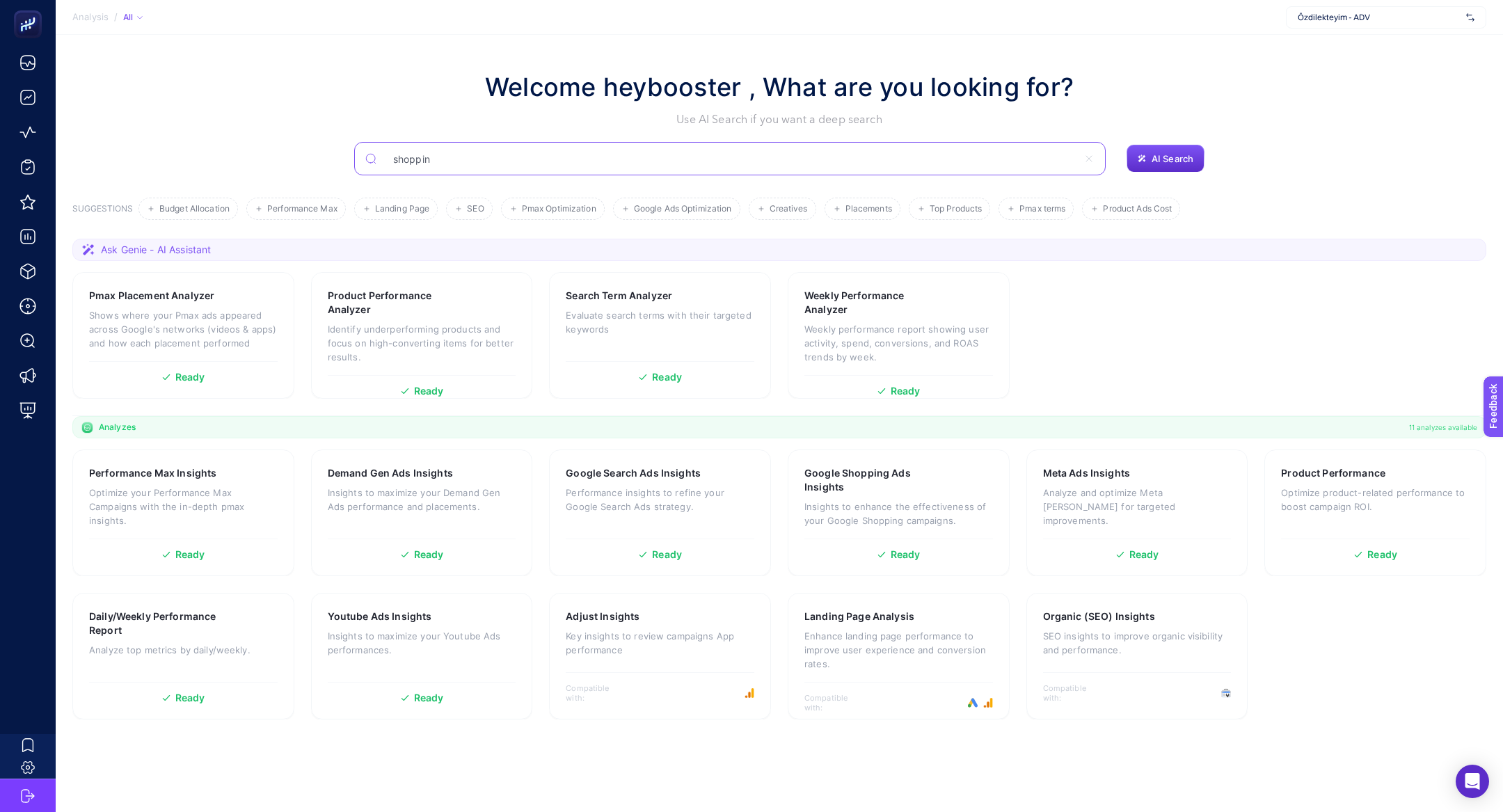
type input "shoppin"
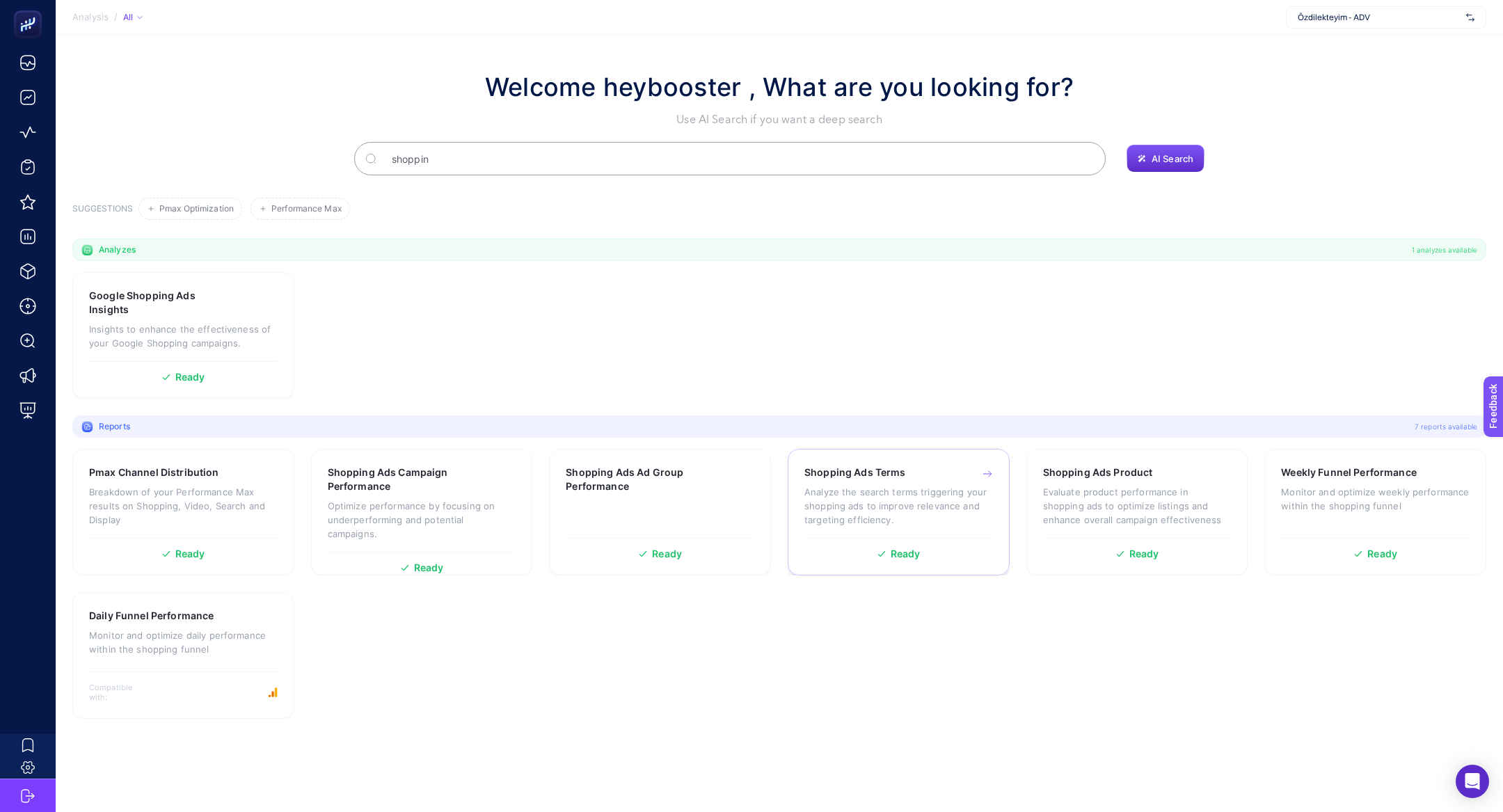
click at [865, 494] on p "Analyze the search terms triggering your shopping ads to improve relevance and …" at bounding box center [898, 505] width 189 height 42
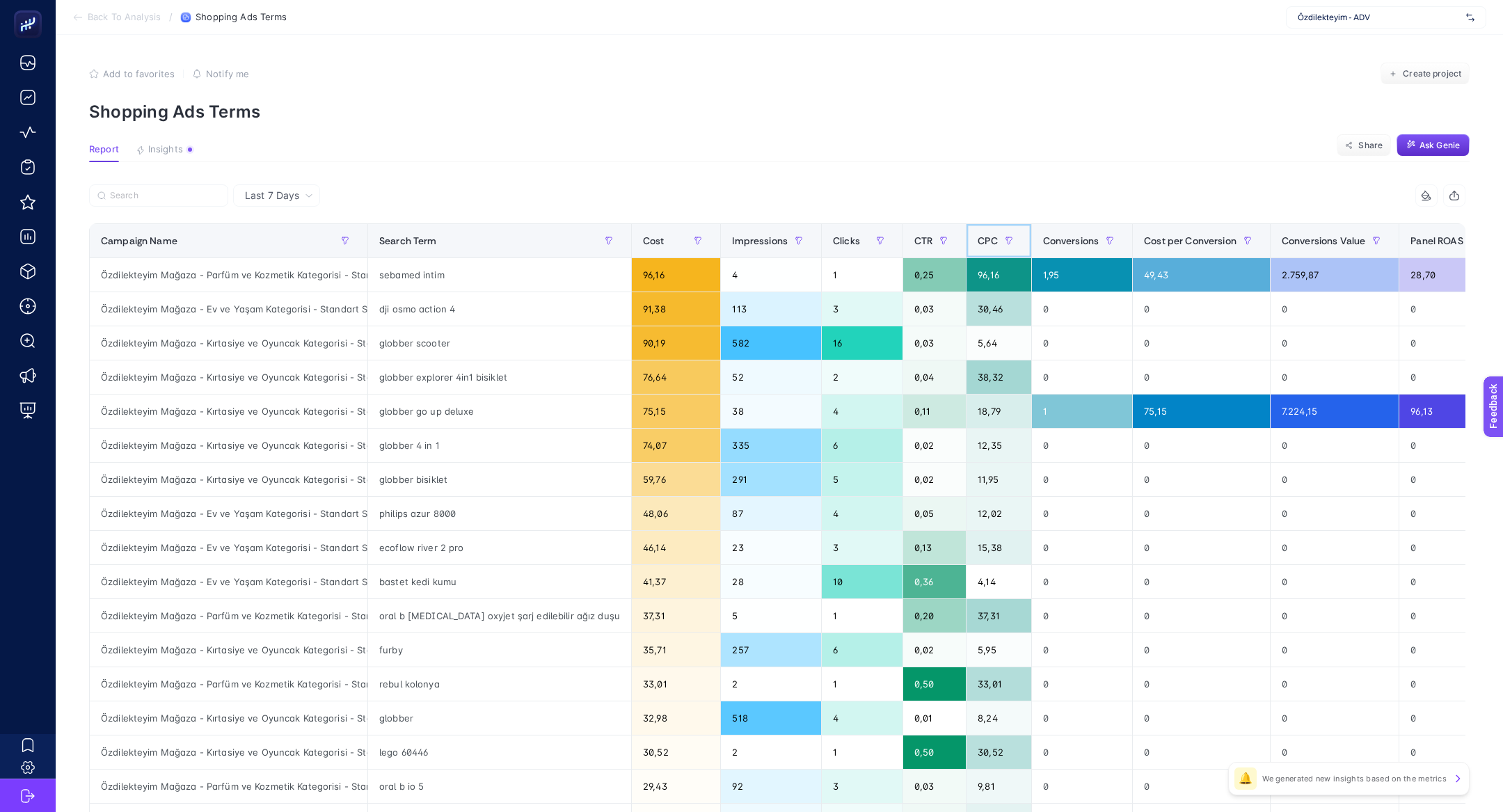
click at [977, 245] on span "CPC" at bounding box center [987, 241] width 19 height 12
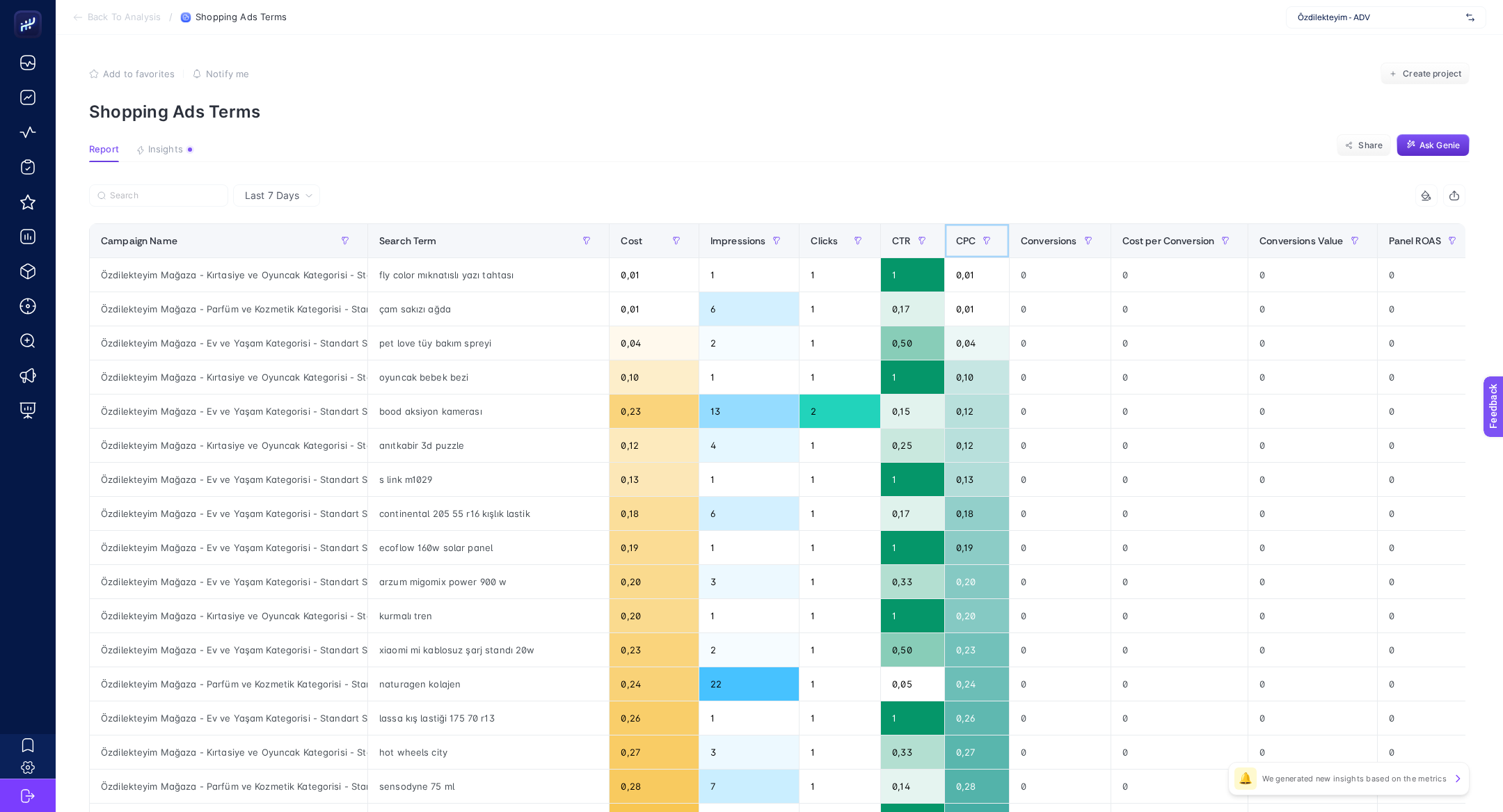
click at [971, 245] on span "CPC" at bounding box center [966, 241] width 19 height 12
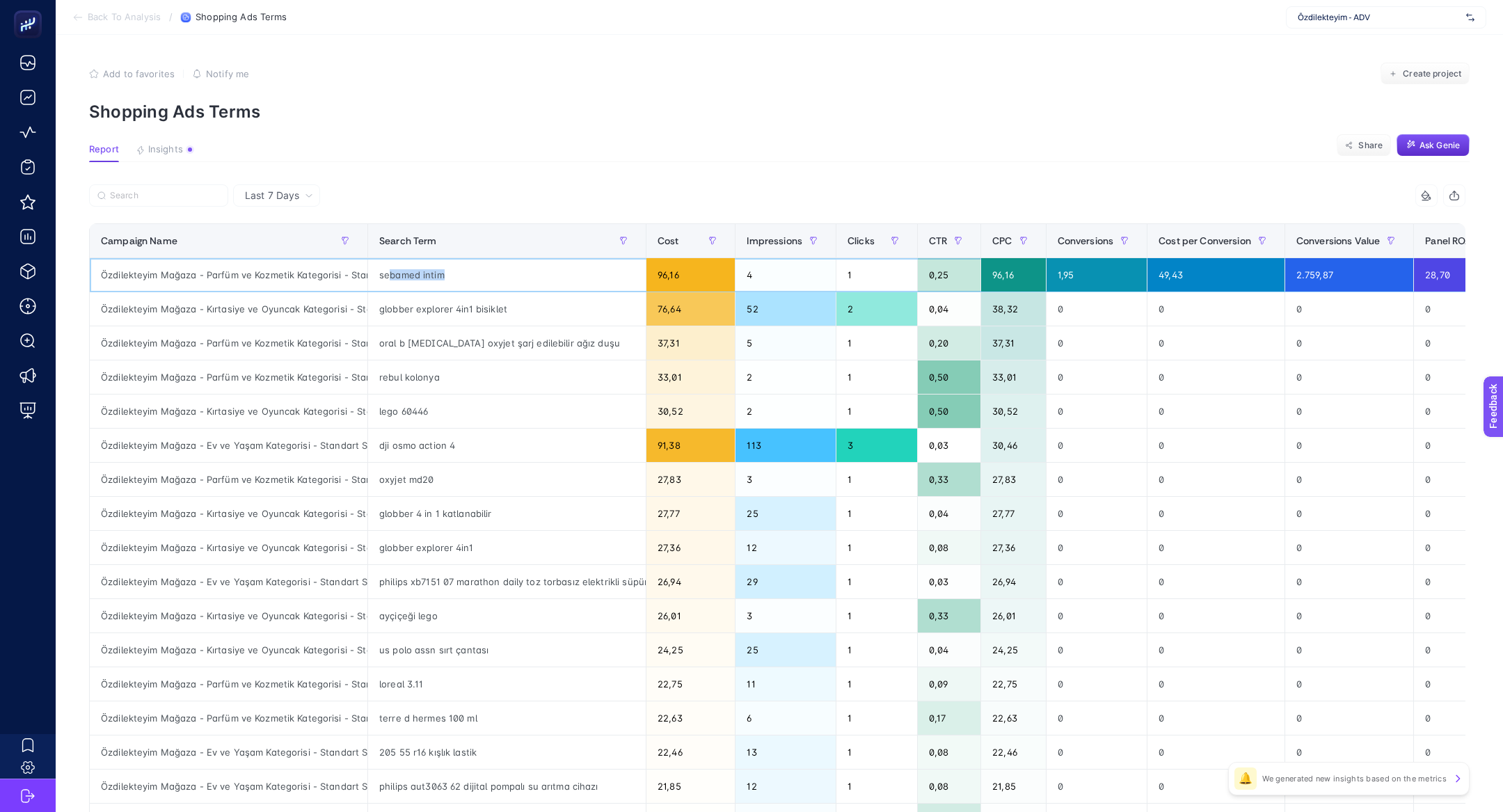
drag, startPoint x: 387, startPoint y: 277, endPoint x: 486, endPoint y: 279, distance: 99.0
click at [486, 279] on div "sebamed intim" at bounding box center [506, 275] width 278 height 34
click at [402, 406] on div "lego 60446" at bounding box center [506, 411] width 278 height 34
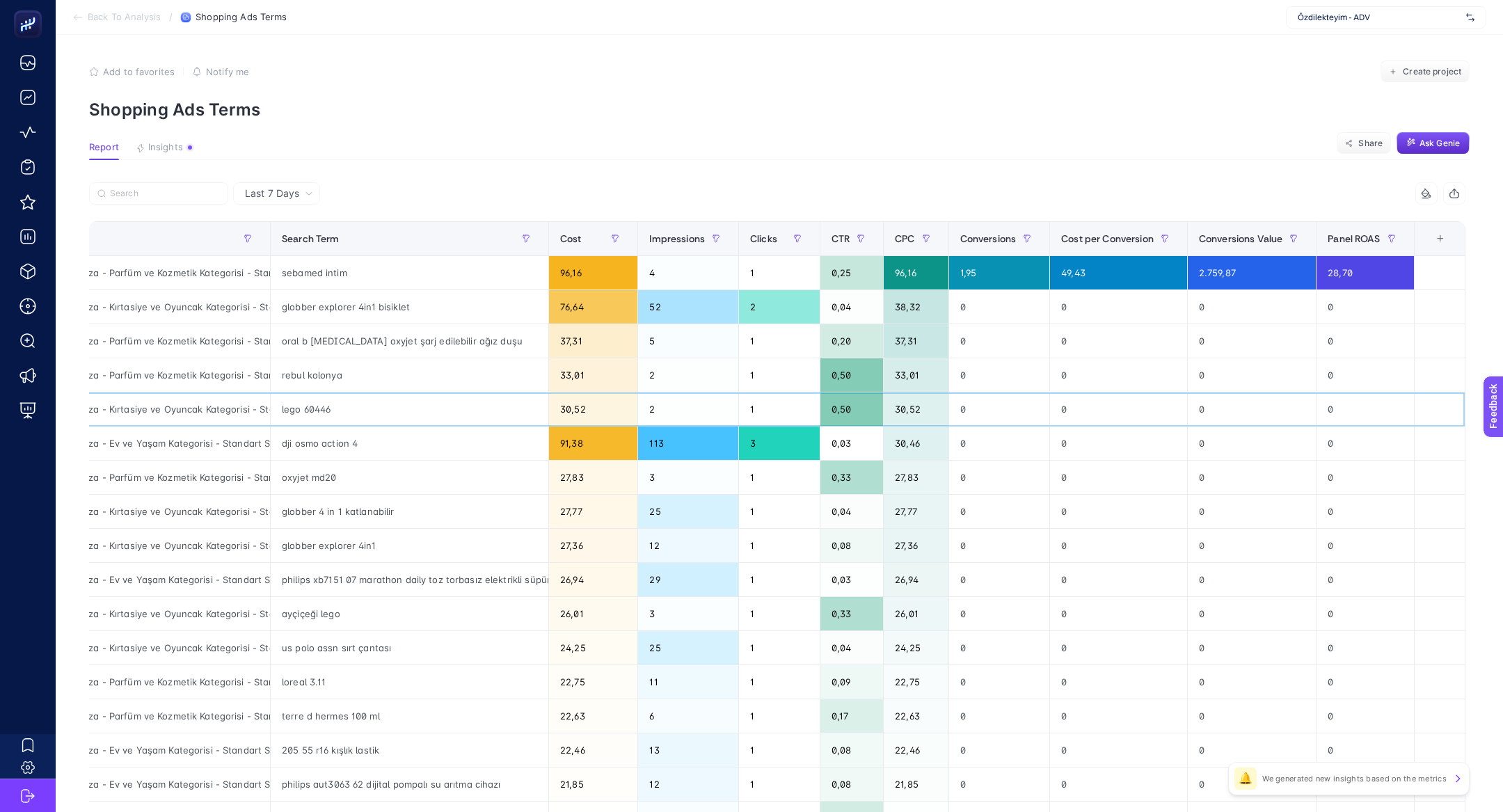
scroll to position [0, 102]
drag, startPoint x: 294, startPoint y: 373, endPoint x: 846, endPoint y: 394, distance: 552.4
click at [846, 394] on tbody "Özdilekteyim Mağaza - Parfüm ve Kozmetik Kategorisi - Standart Shopping sebamed…" at bounding box center [729, 597] width 1473 height 681
click at [917, 377] on div "33,01" at bounding box center [916, 375] width 64 height 34
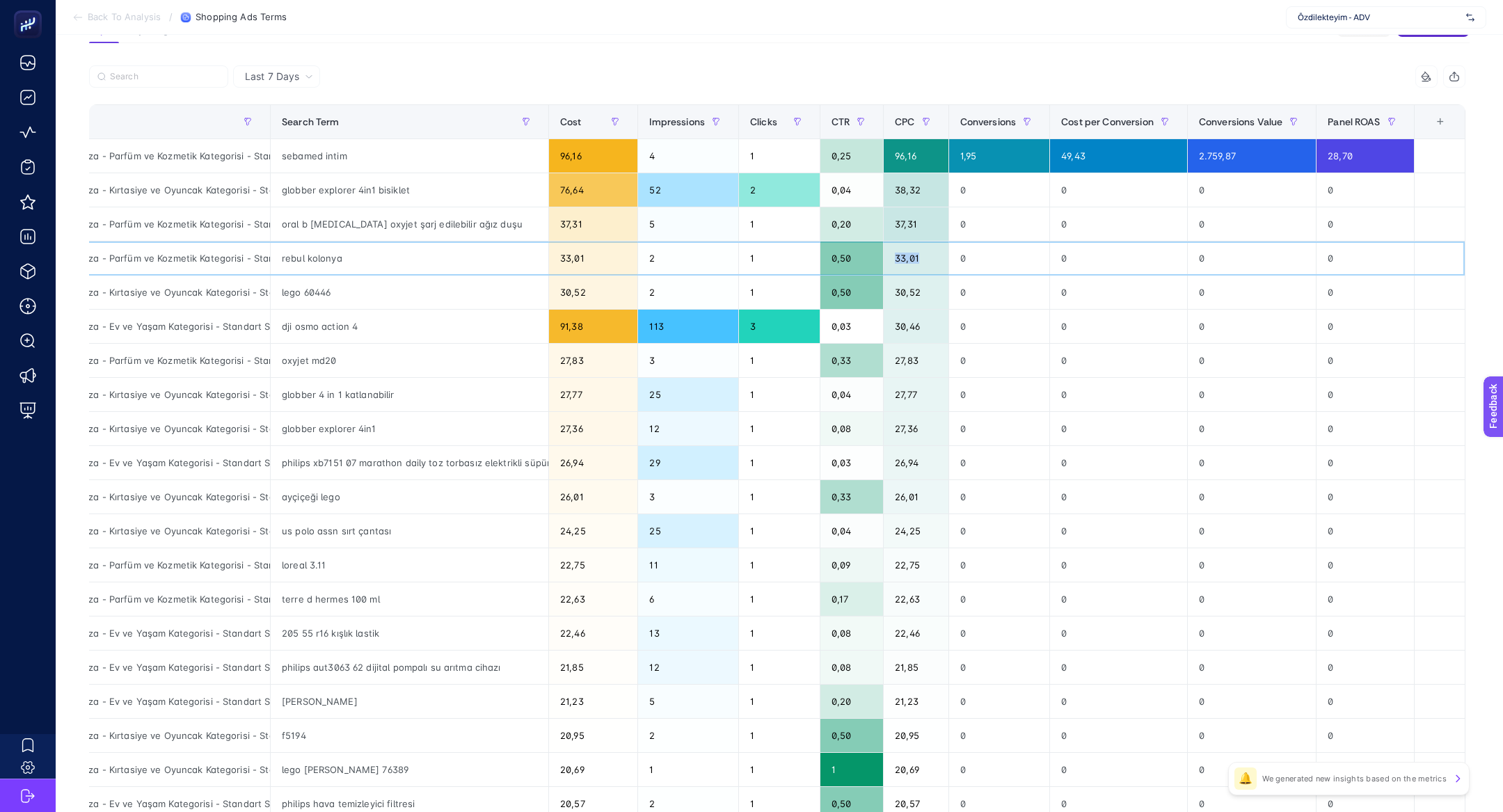
scroll to position [0, 0]
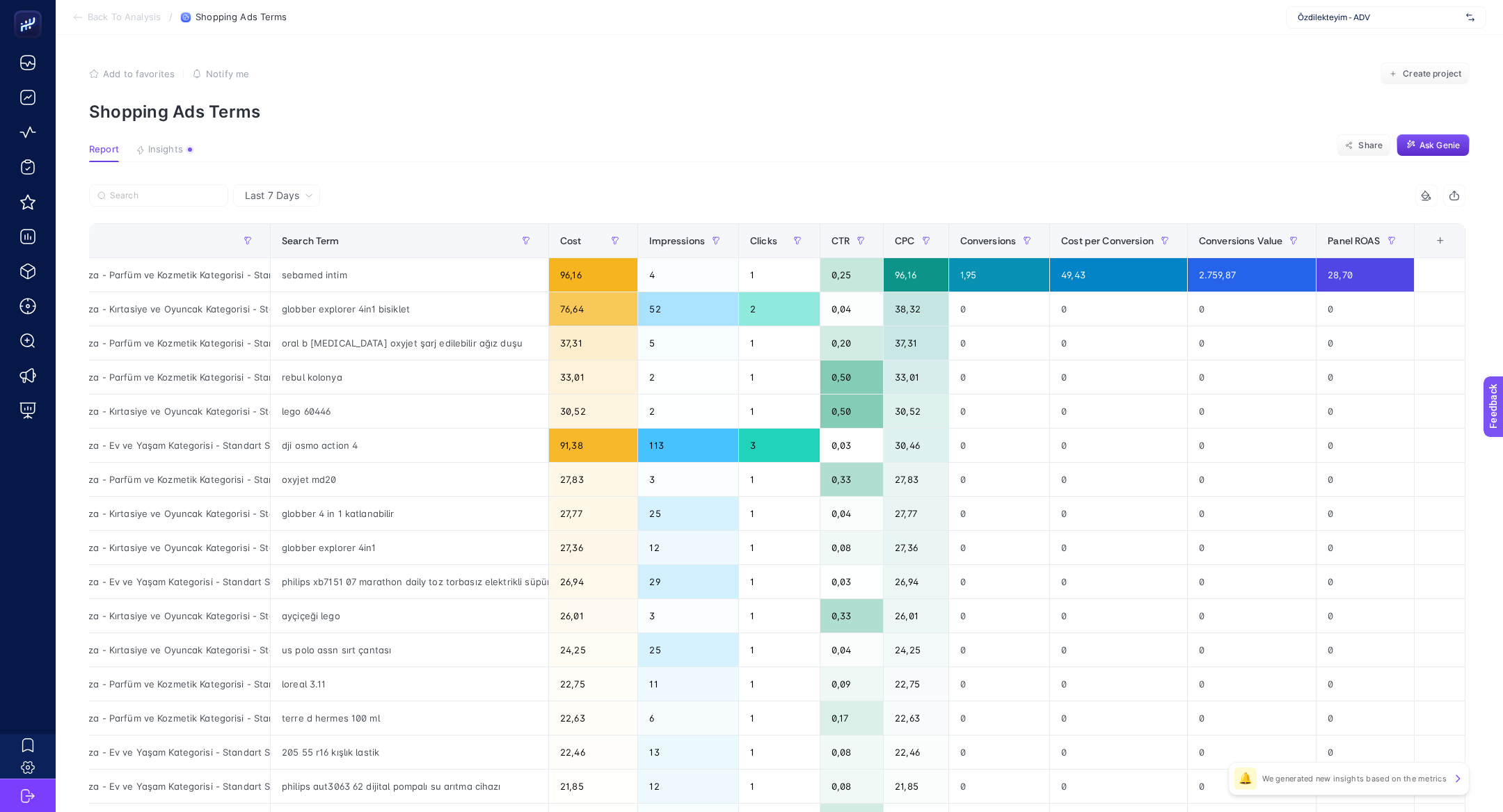
click at [1338, 16] on span "Özdilekteyim - ADV" at bounding box center [1379, 17] width 163 height 12
type input "he-qa"
click at [1337, 44] on span "www.he-qa.com" at bounding box center [1330, 46] width 64 height 12
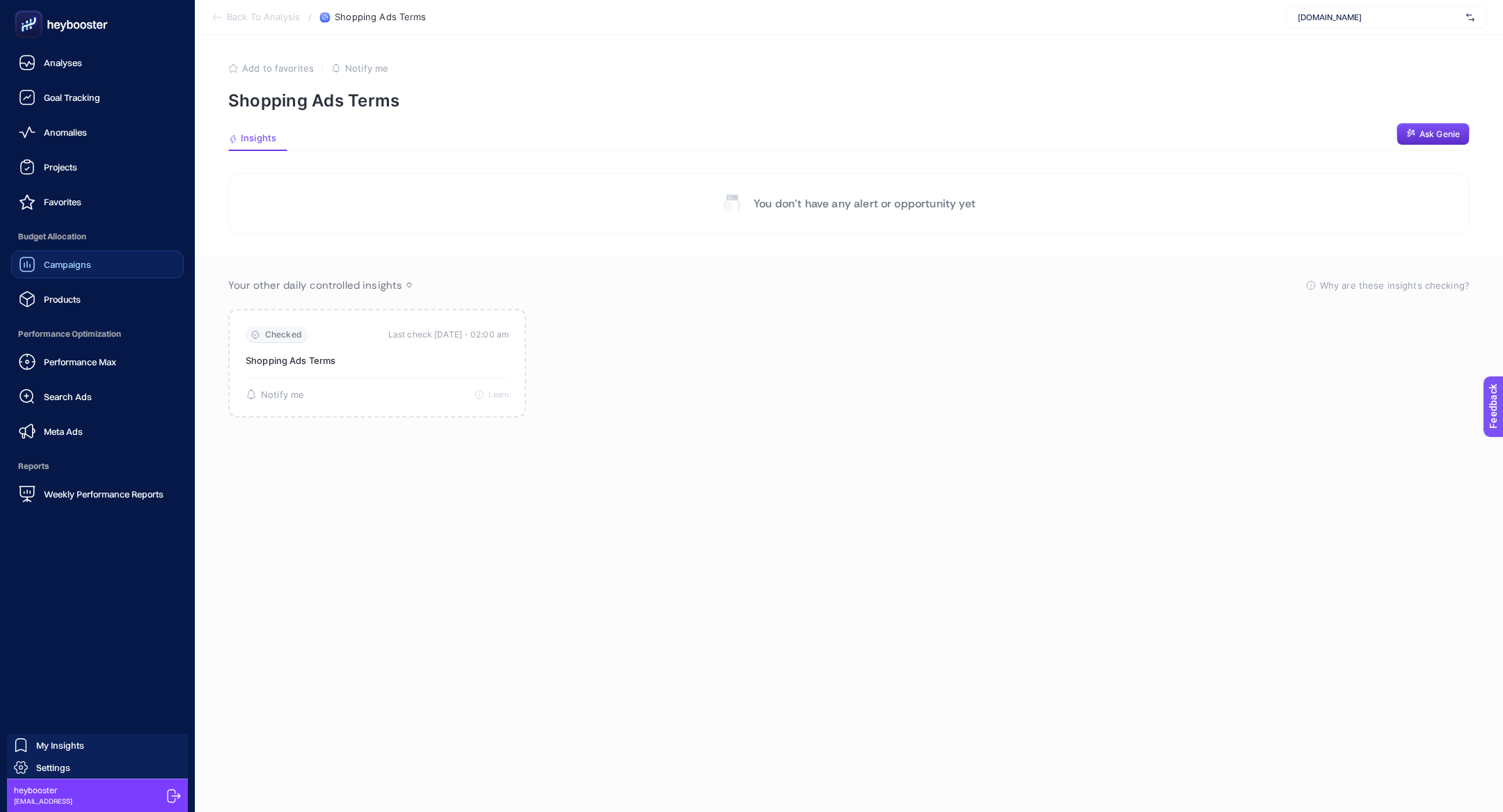
click at [114, 264] on link "Campaigns" at bounding box center [98, 264] width 172 height 28
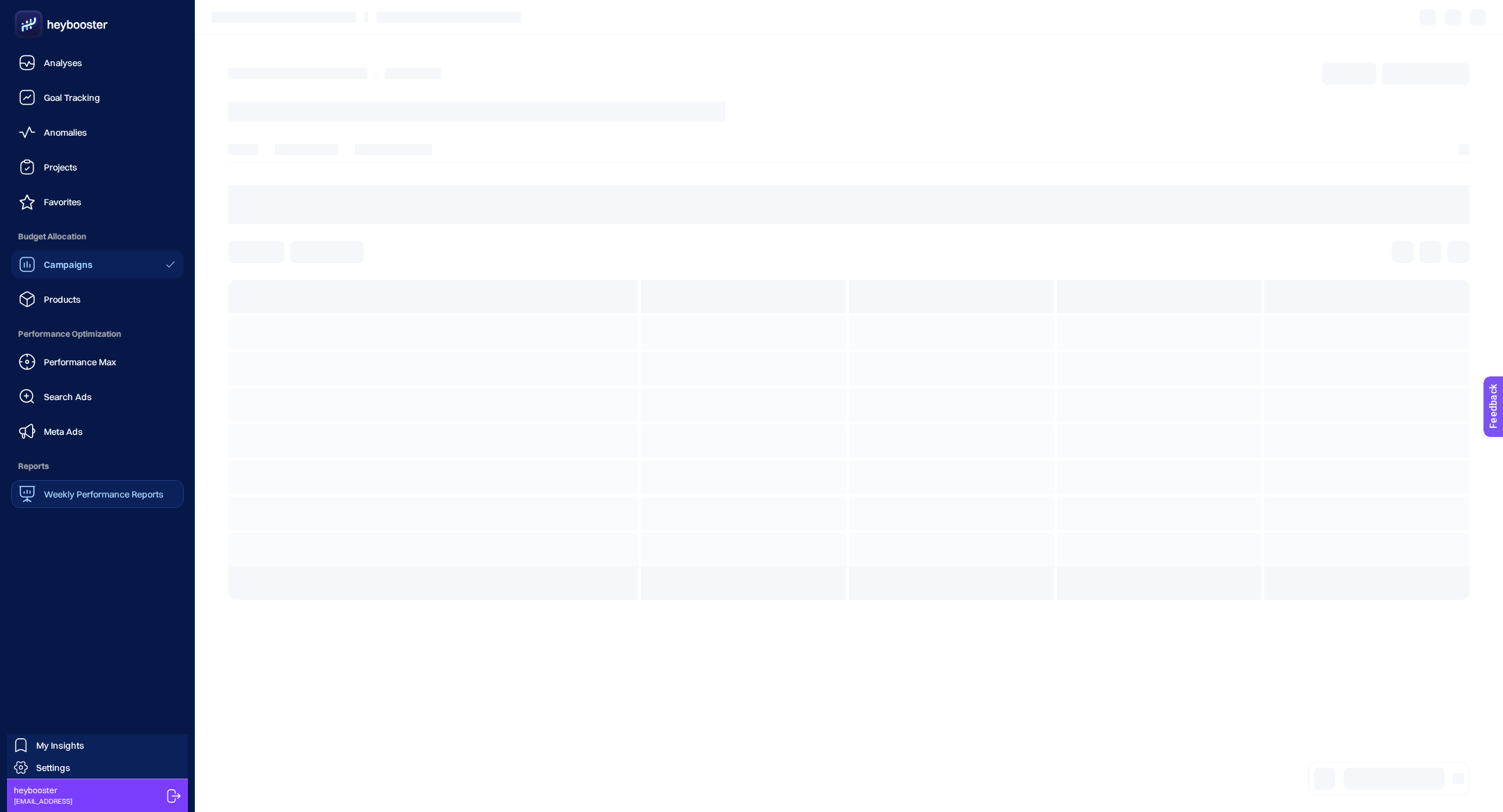
click at [75, 482] on link "Weekly Performance Reports" at bounding box center [98, 494] width 172 height 28
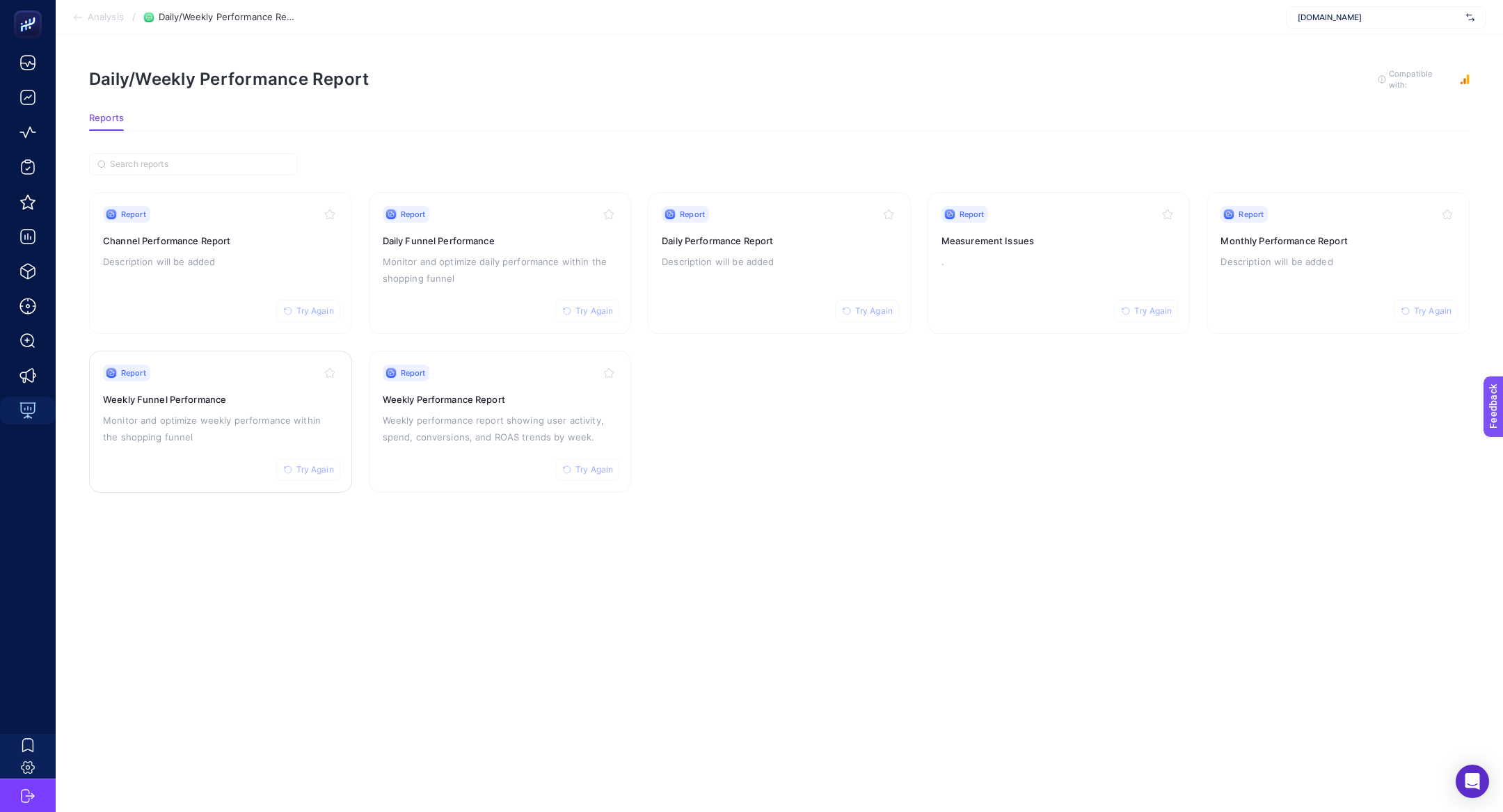
click at [239, 402] on h3 "Weekly Funnel Performance" at bounding box center [220, 399] width 235 height 14
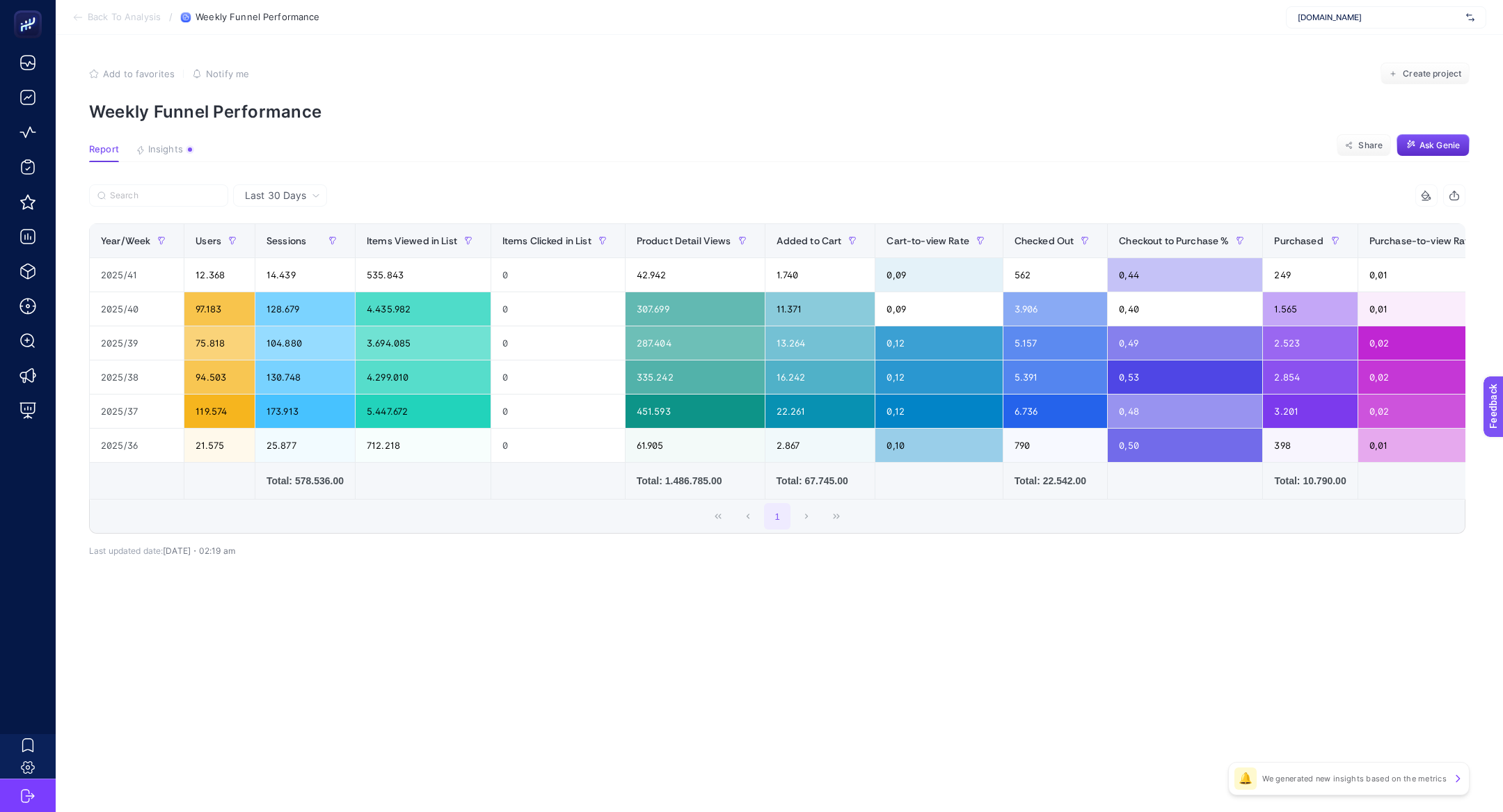
scroll to position [0, 99]
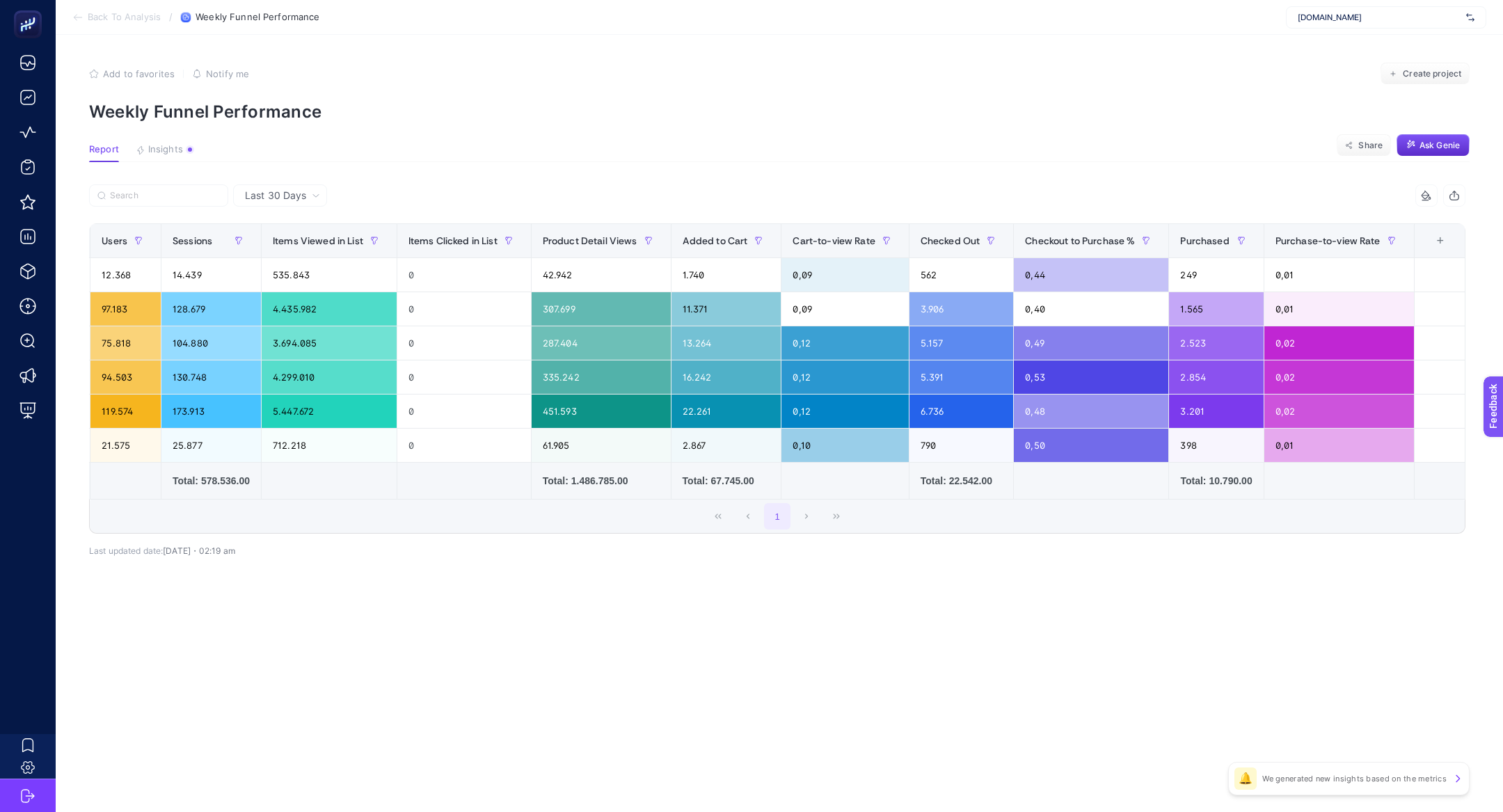
click at [1450, 239] on div "+" at bounding box center [1439, 241] width 26 height 12
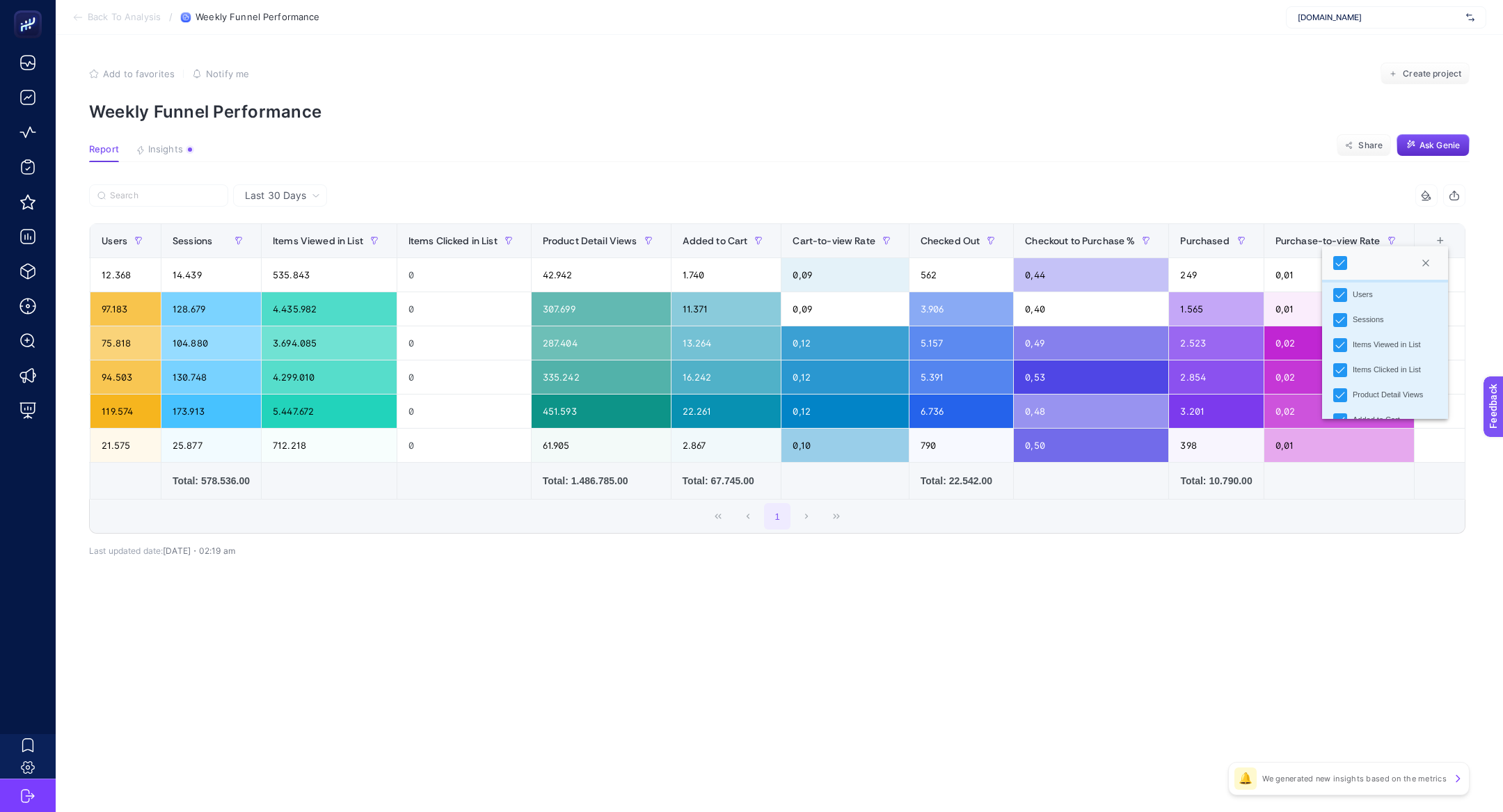
scroll to position [29, 0]
click at [1401, 369] on div "Items Clicked in List" at bounding box center [1386, 368] width 68 height 12
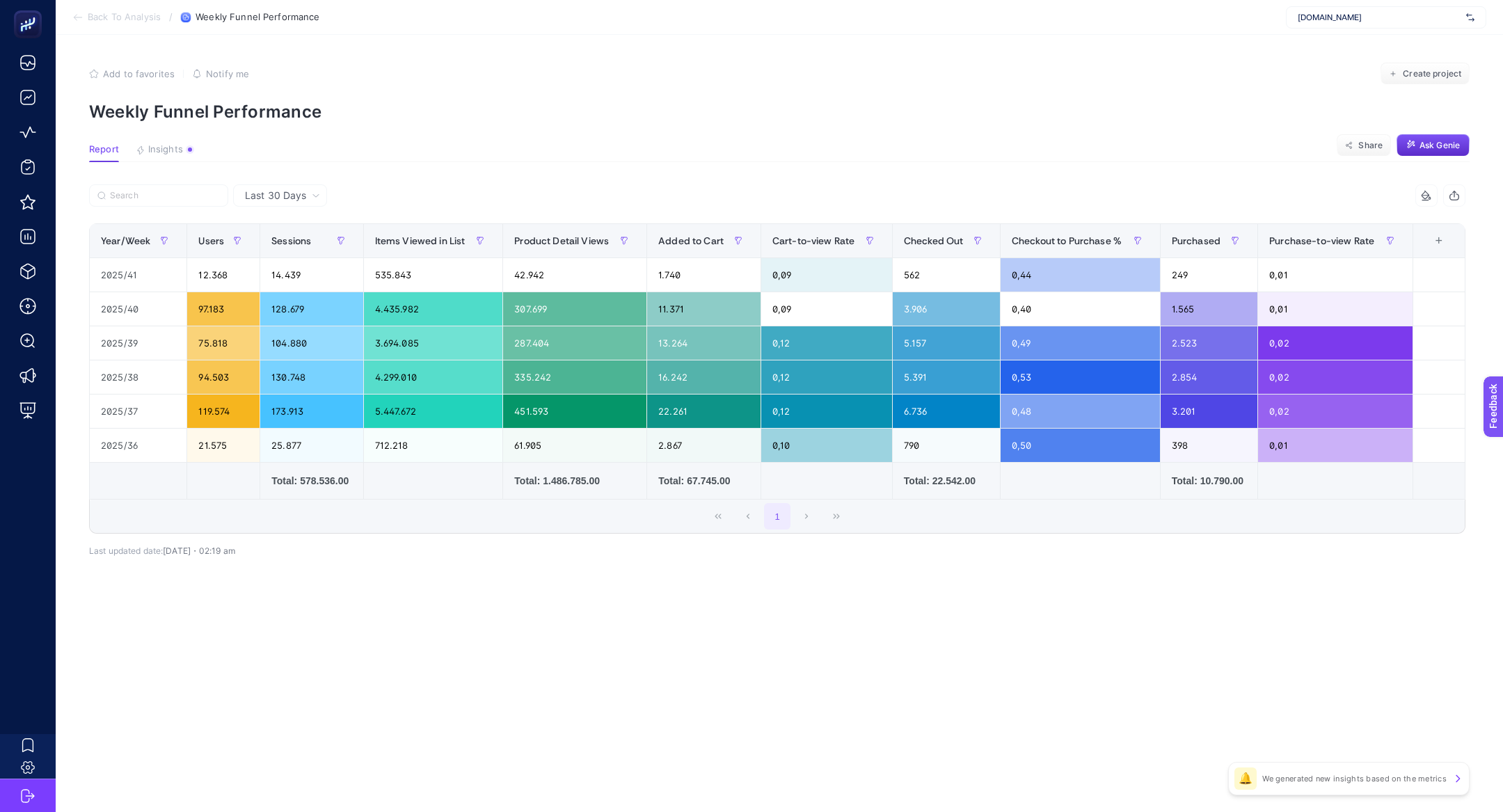
click at [929, 120] on p "Weekly Funnel Performance" at bounding box center [779, 111] width 1380 height 20
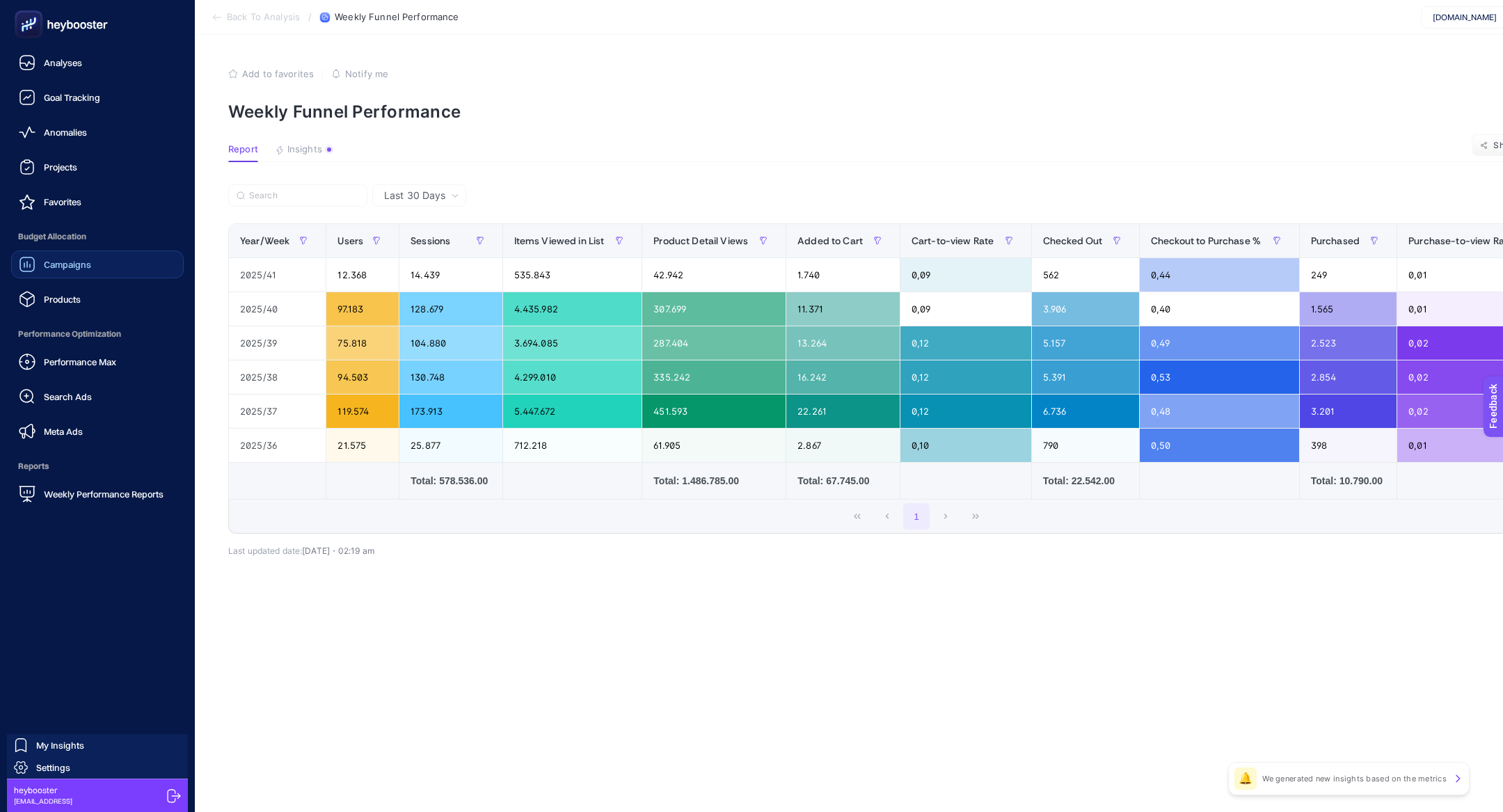
click at [58, 273] on link "Campaigns" at bounding box center [98, 264] width 172 height 28
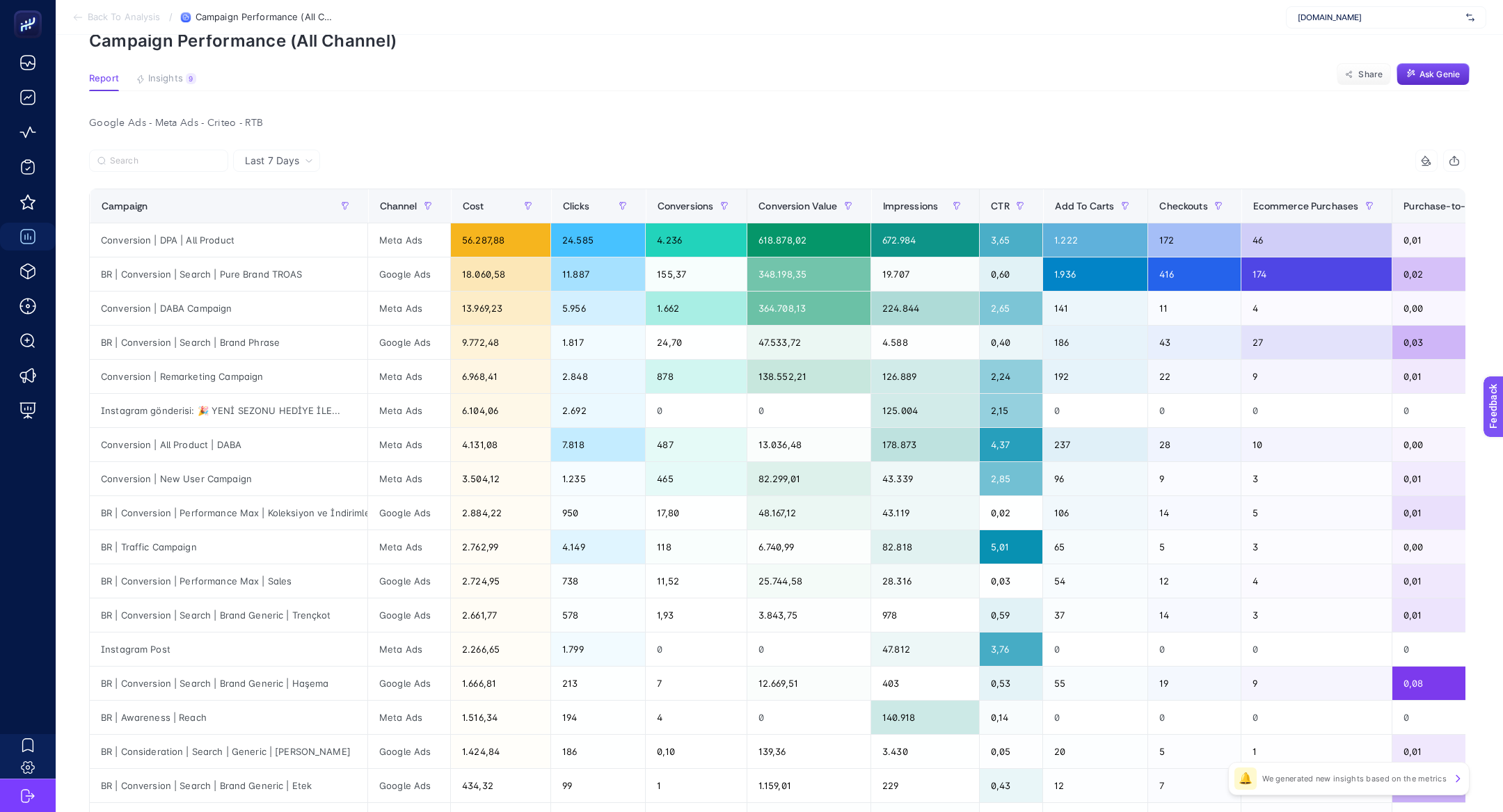
scroll to position [70, 0]
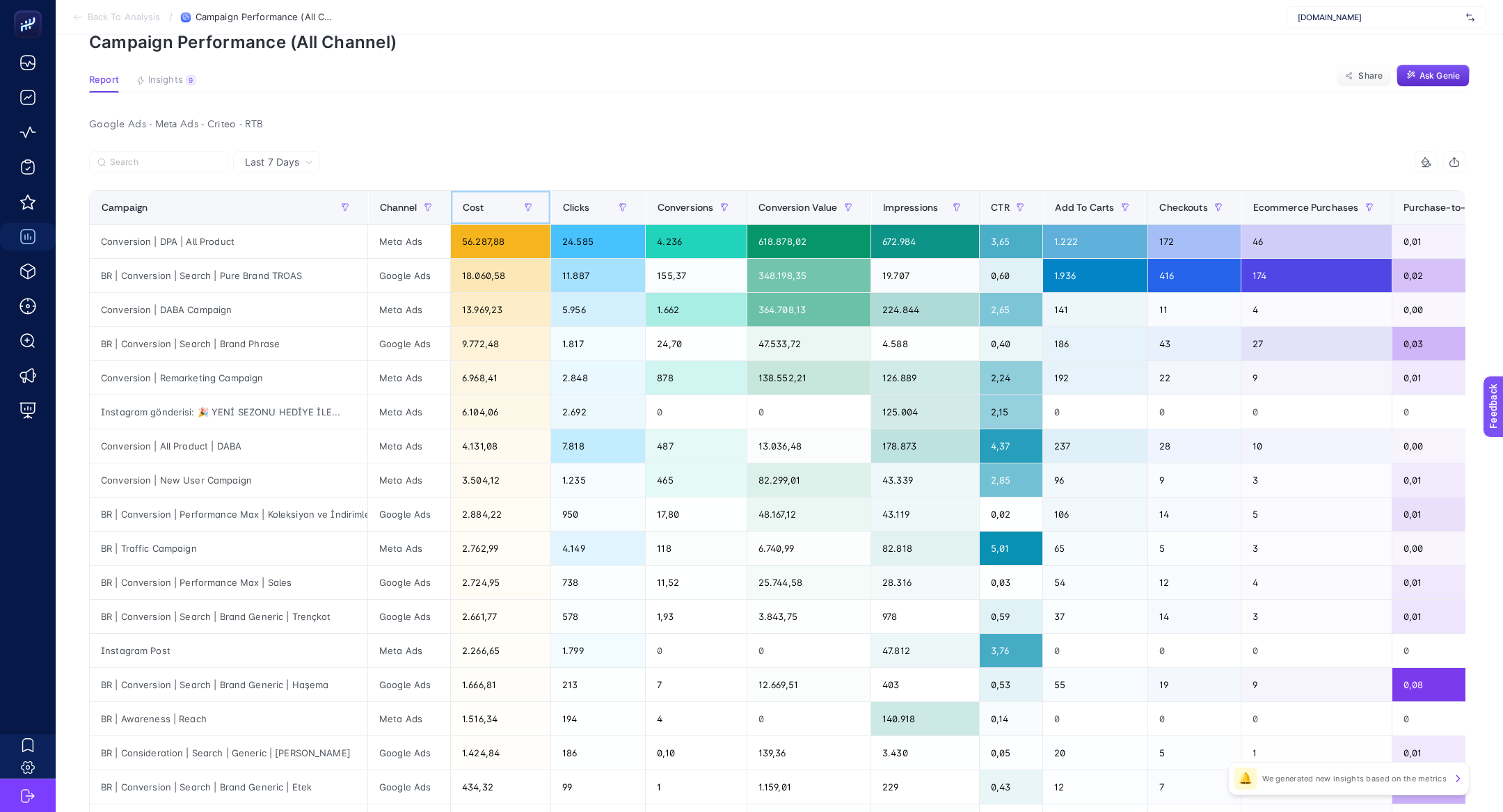
click at [504, 222] on th "Cost" at bounding box center [500, 207] width 101 height 34
click at [654, 85] on section "Report Insights 9 We generated new insights based on the metrics Share Ask Genie" at bounding box center [779, 83] width 1380 height 18
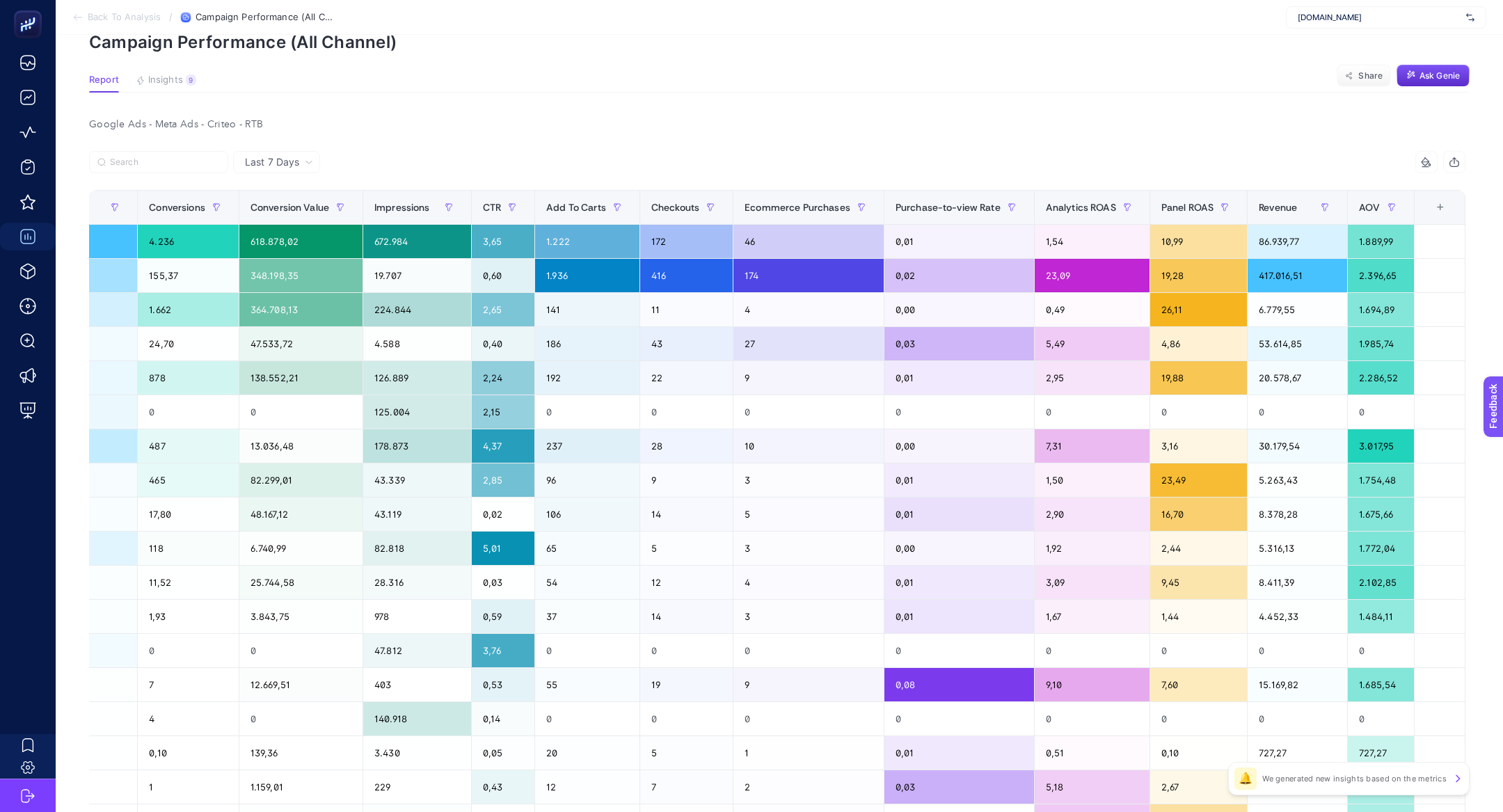
scroll to position [0, 0]
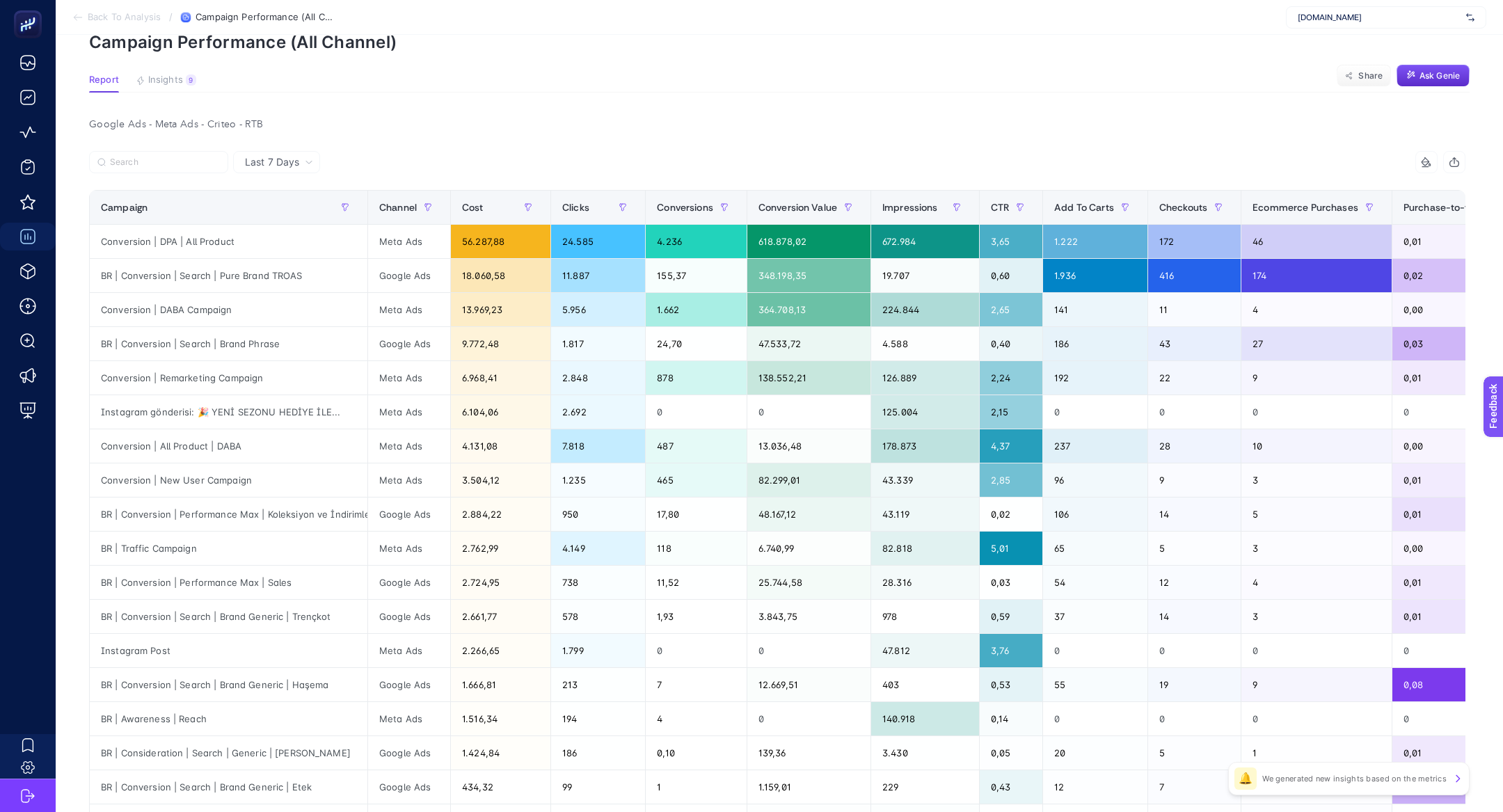
click at [1052, 140] on div "Google Ads - Meta Ads - Criteo - RTB Last 7 Days 14 items selected Campaign Cha…" at bounding box center [777, 571] width 1398 height 912
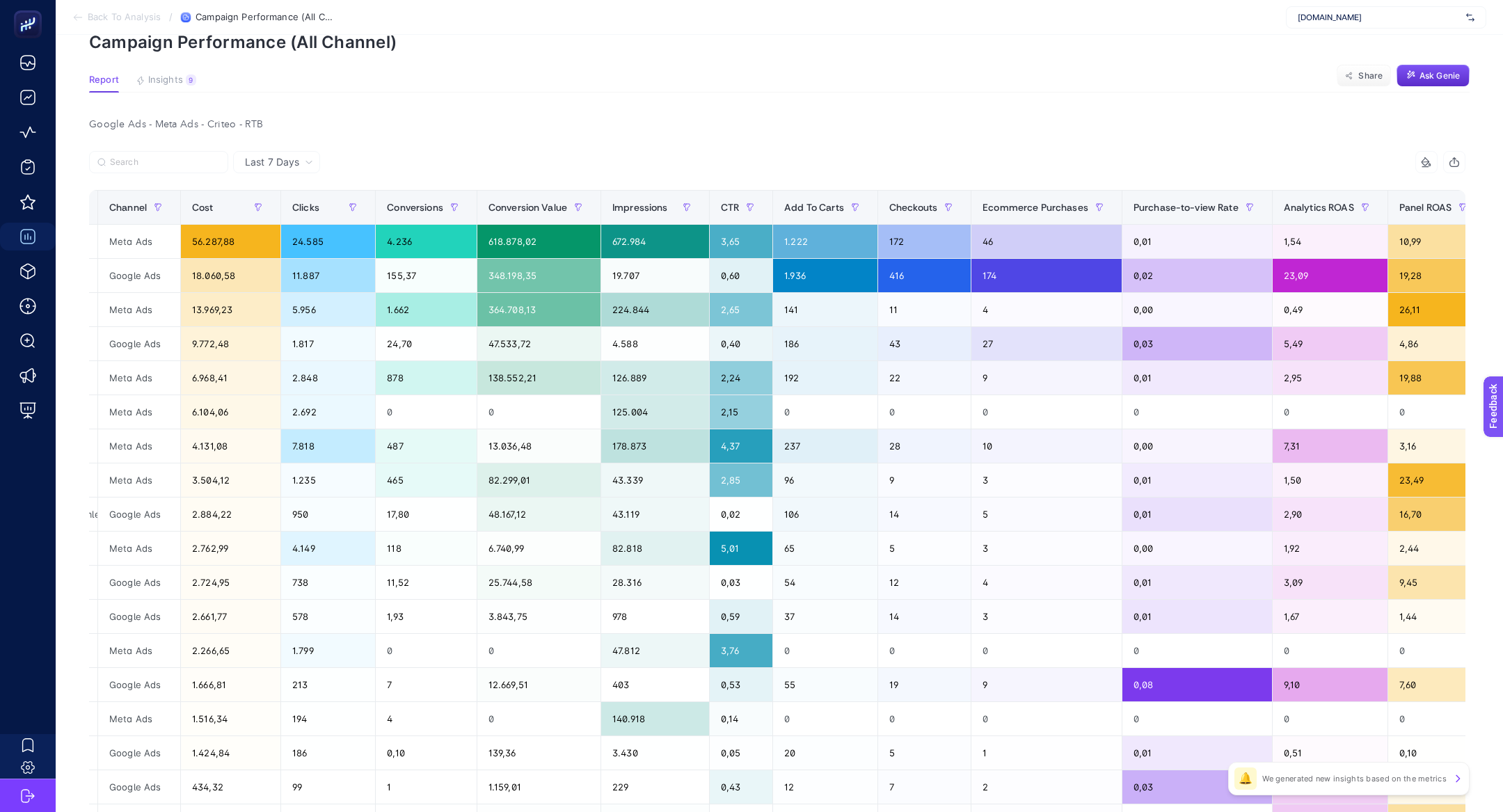
scroll to position [0, 518]
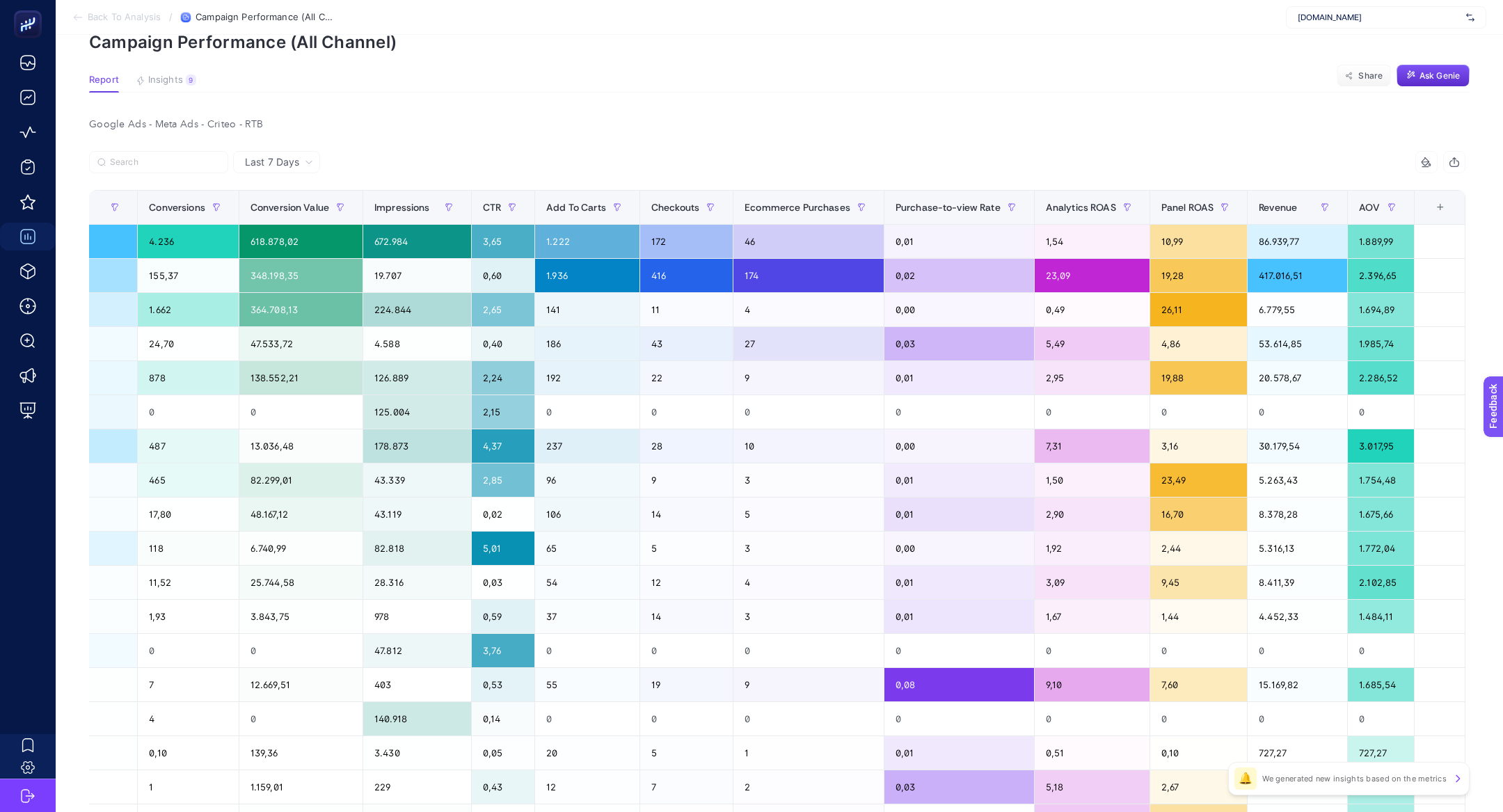
click at [1443, 209] on div "+" at bounding box center [1439, 207] width 26 height 12
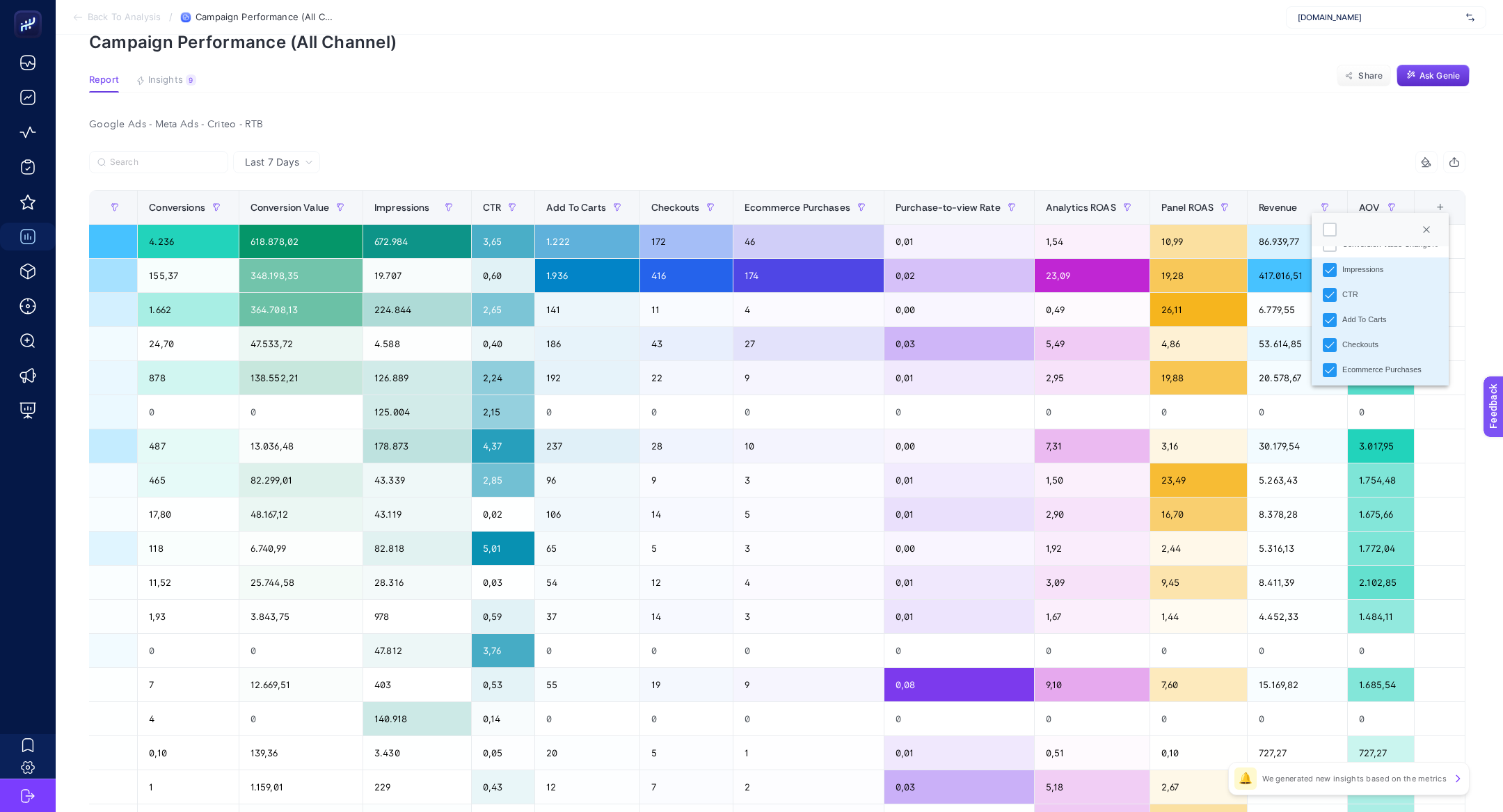
scroll to position [392, 0]
click at [1359, 250] on div "Impressions" at bounding box center [1363, 247] width 41 height 12
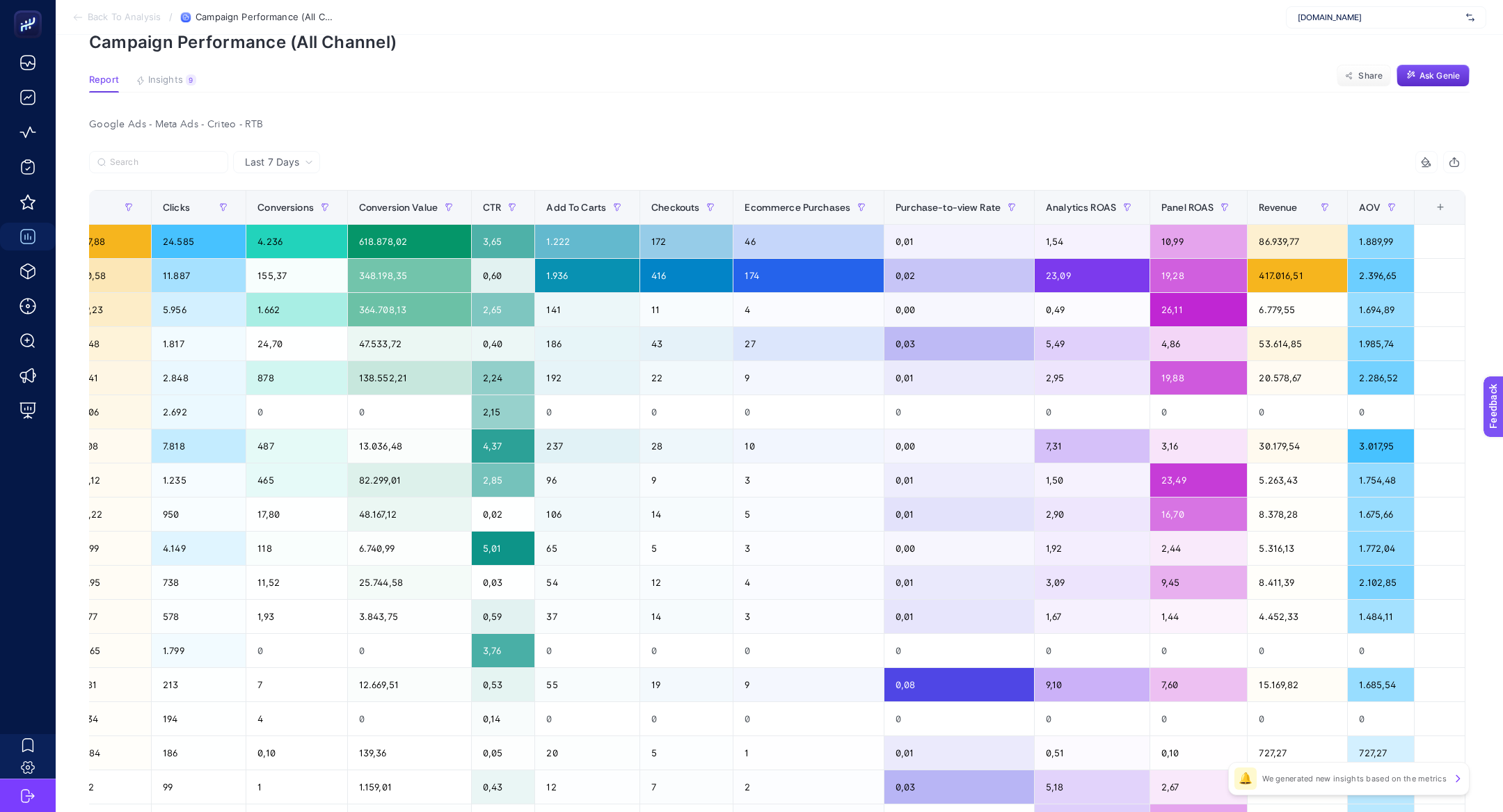
click at [1439, 212] on div "+" at bounding box center [1439, 207] width 26 height 12
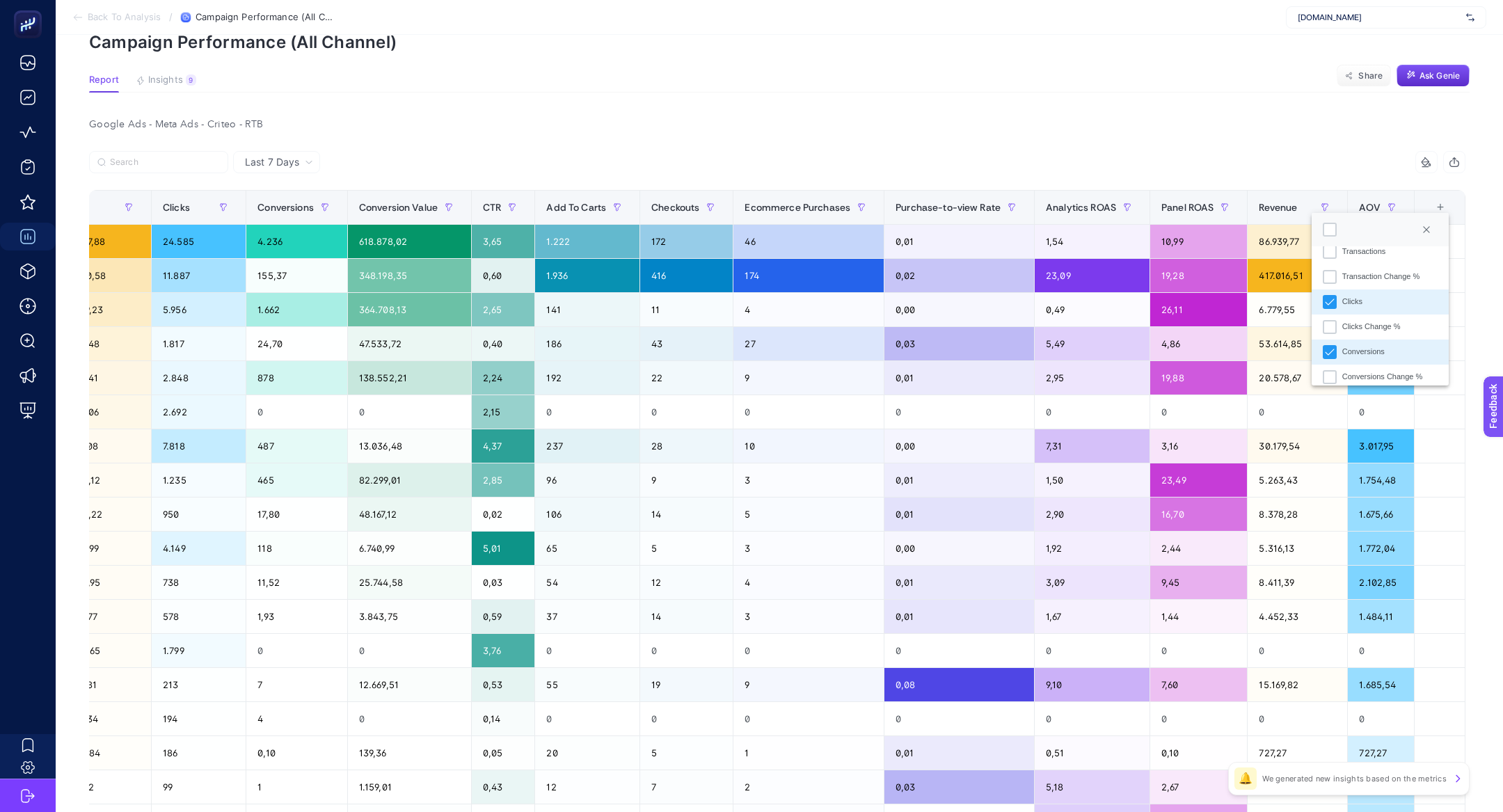
scroll to position [189, 0]
click at [1377, 301] on li "Clicks" at bounding box center [1380, 301] width 137 height 25
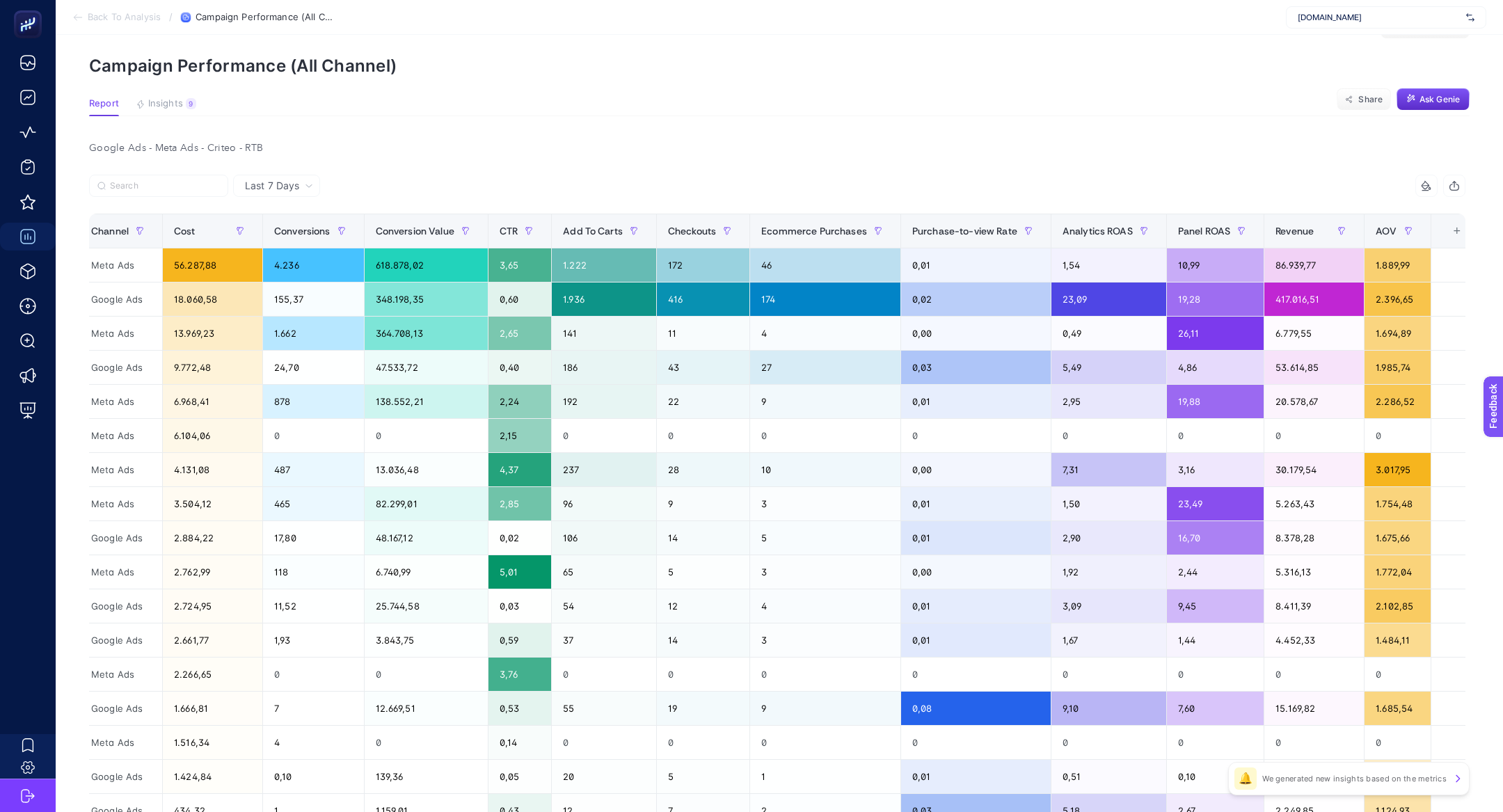
scroll to position [0, 306]
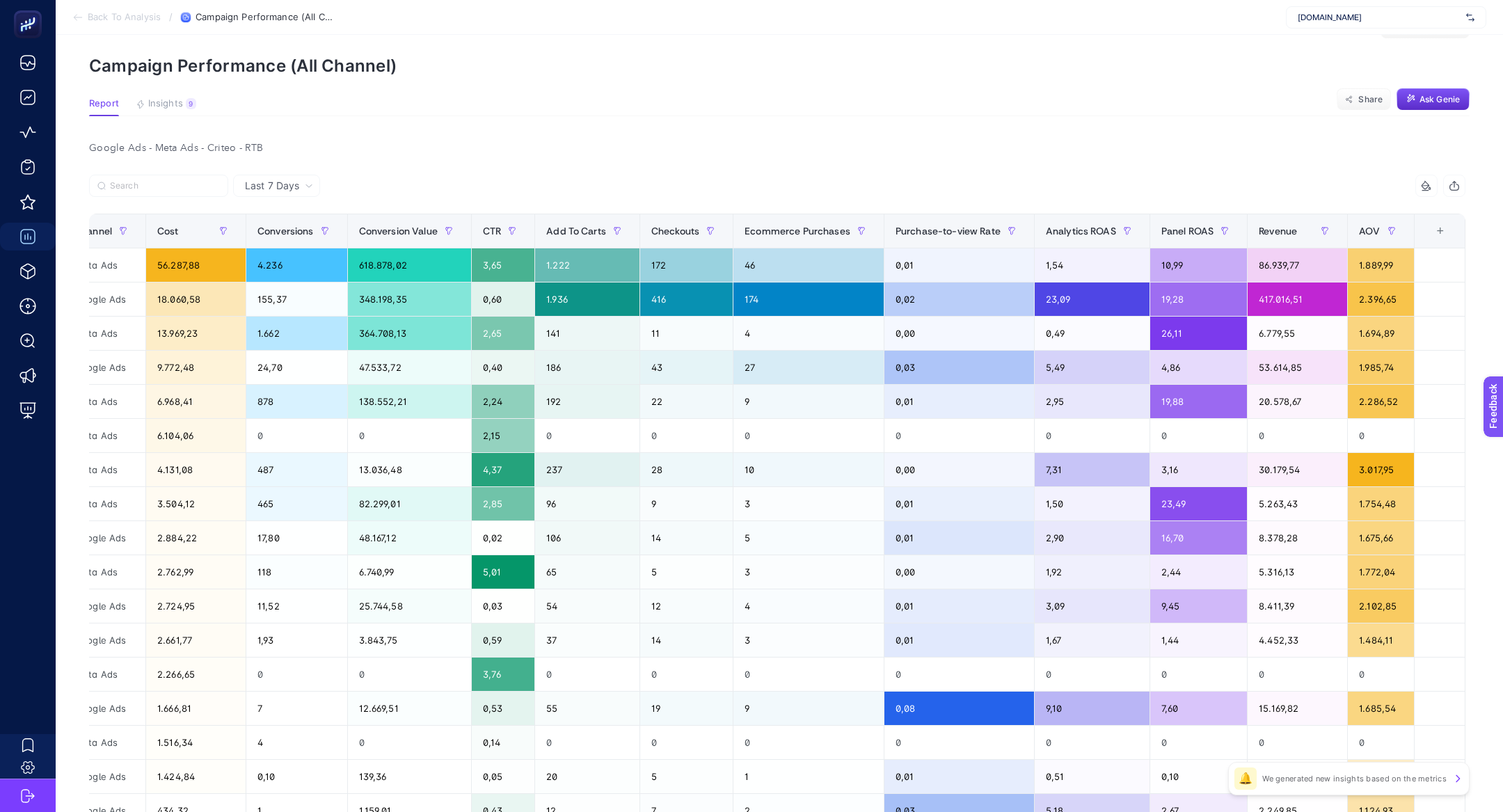
click at [1439, 236] on div "+" at bounding box center [1439, 231] width 26 height 12
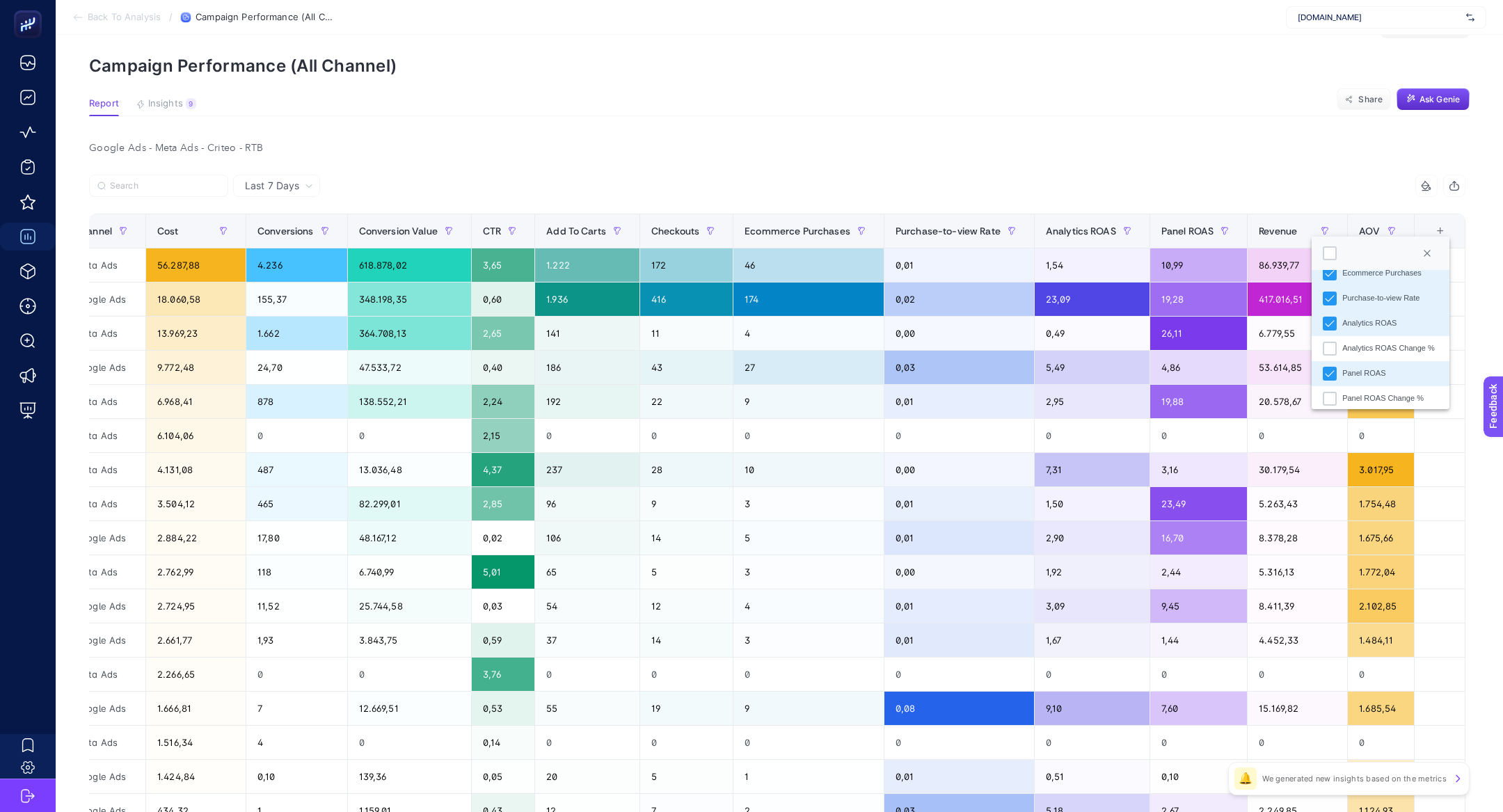
scroll to position [471, 0]
click at [1369, 316] on div "Purchase-to-view Rate" at bounding box center [1381, 316] width 77 height 12
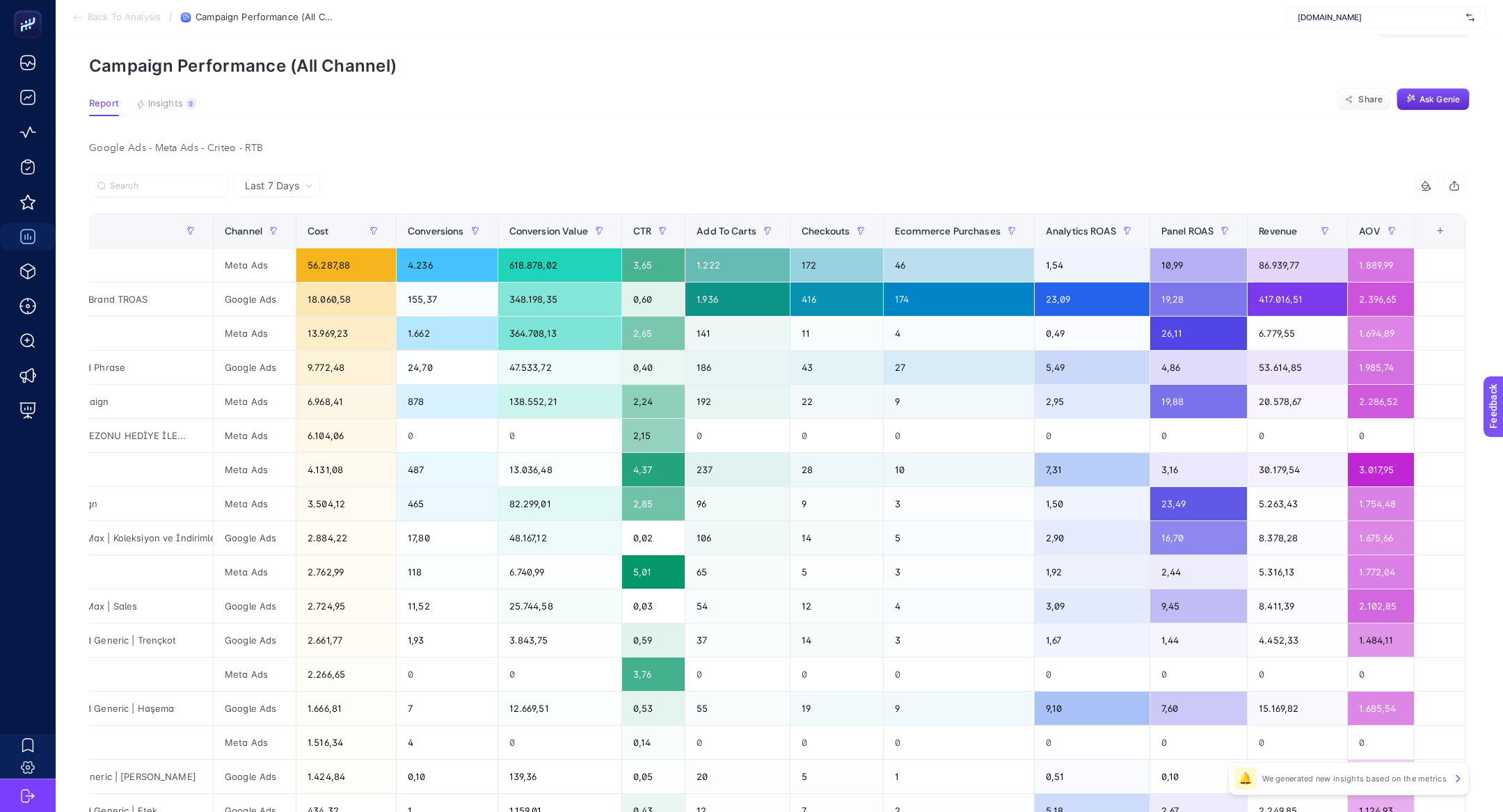
scroll to position [0, 0]
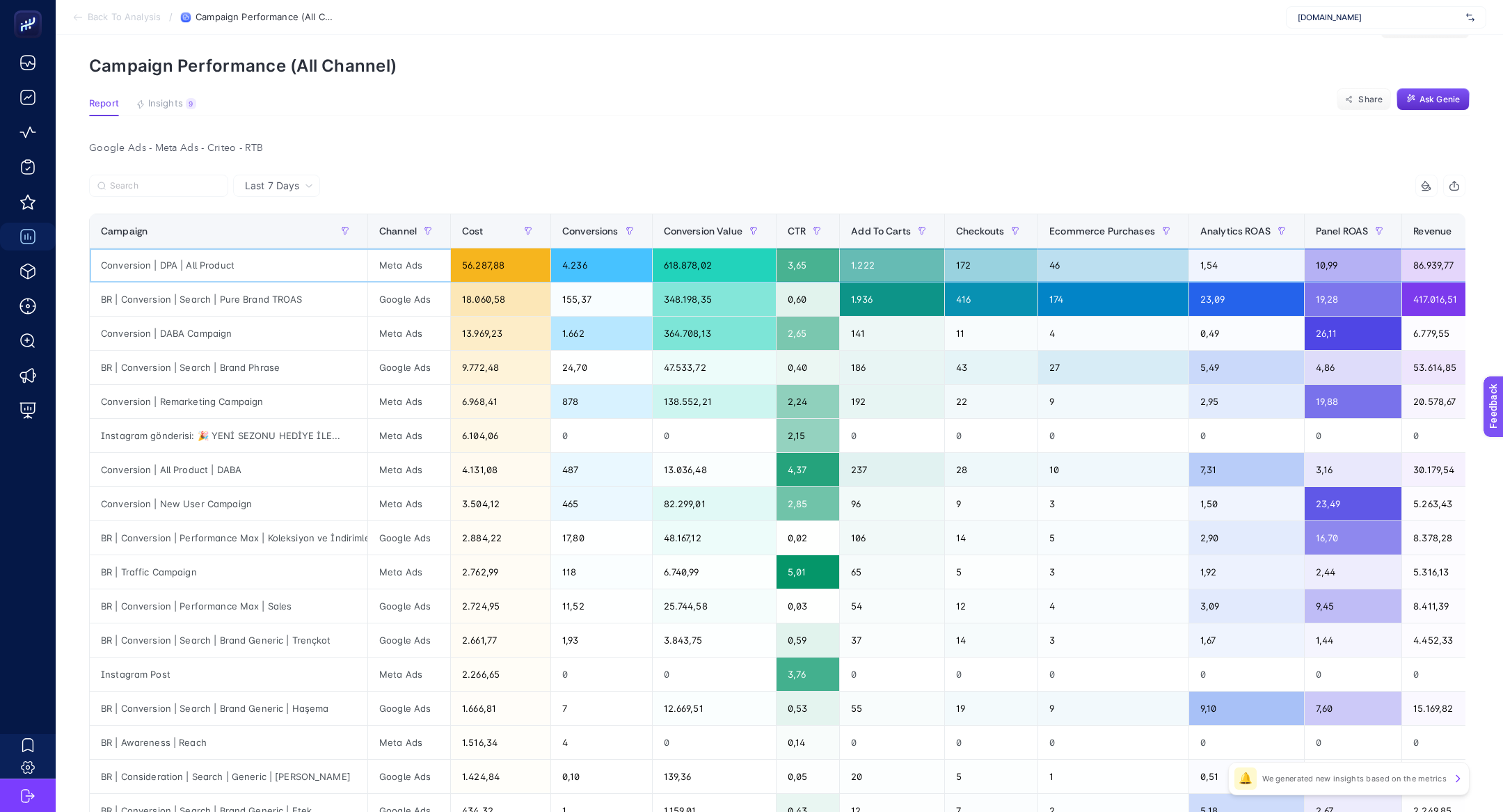
click at [219, 261] on div "Conversion | DPA | All Product" at bounding box center [228, 265] width 278 height 34
copy tr "Conversion | DPA | All Product"
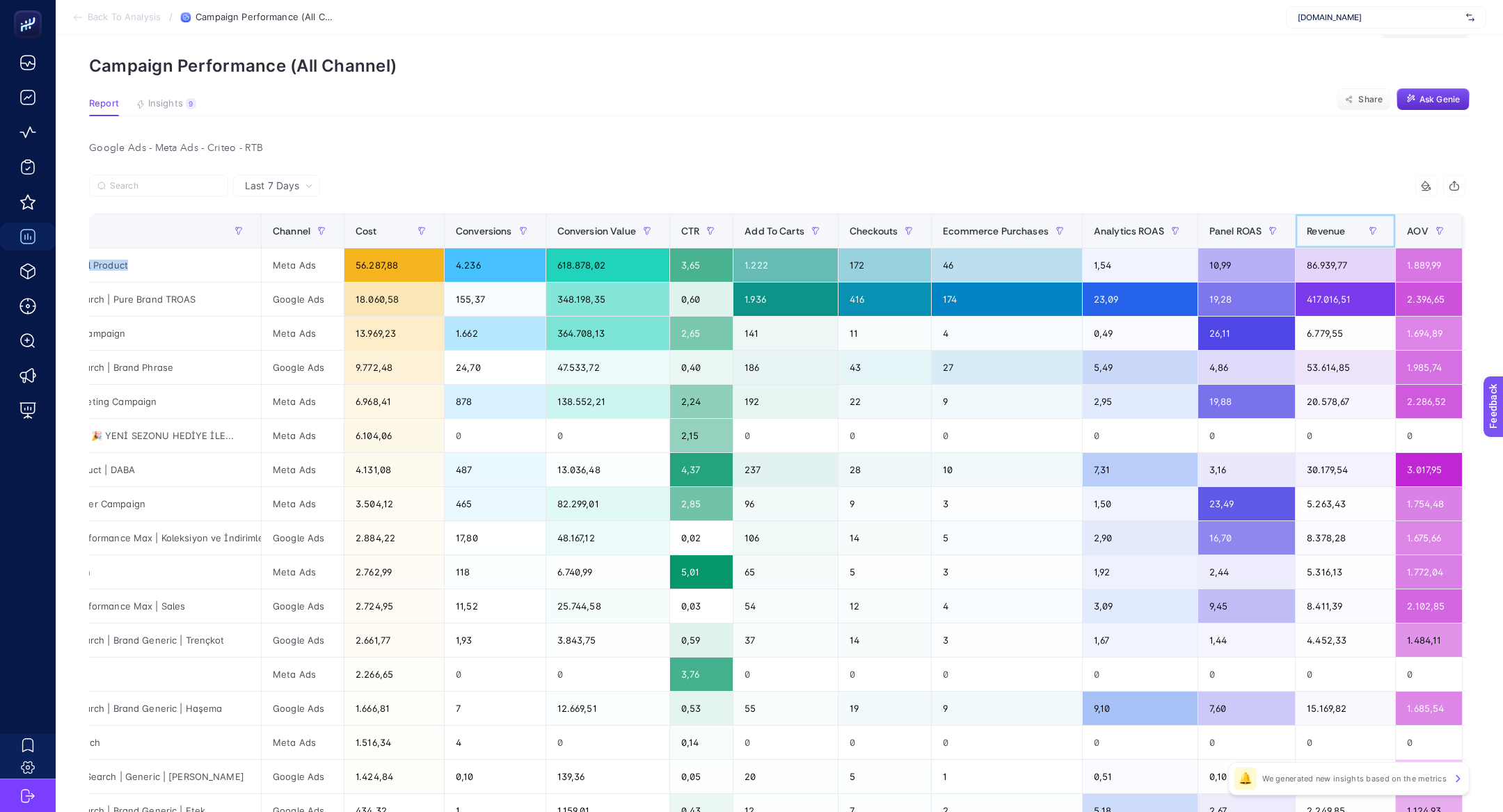
click at [1322, 236] on span "Revenue" at bounding box center [1326, 231] width 39 height 12
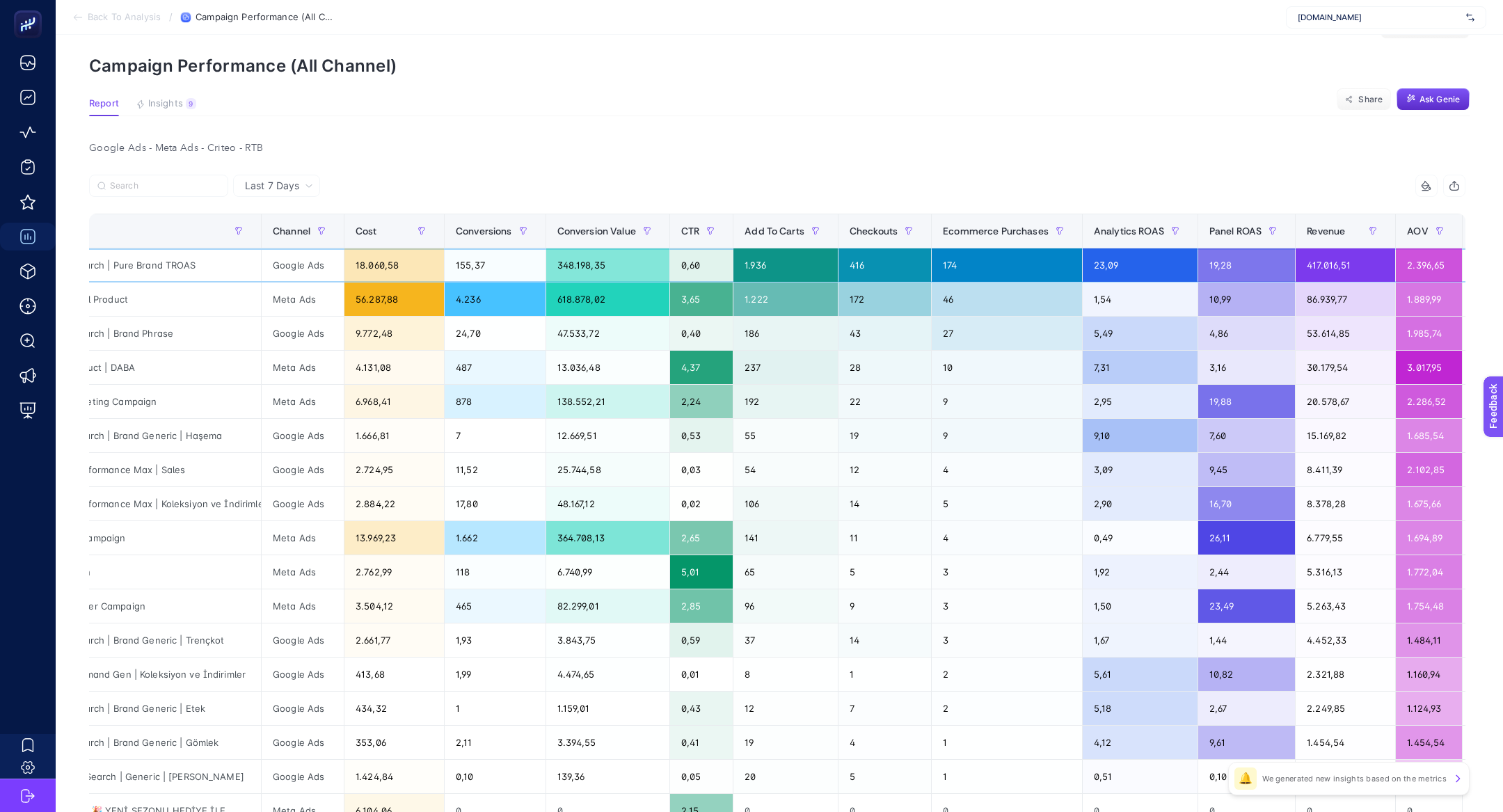
click at [141, 258] on div "BR | Conversion | Search | Pure Brand TROAS" at bounding box center [122, 265] width 278 height 34
copy tr "BR | Conversion | Search | Pure Brand TROAS"
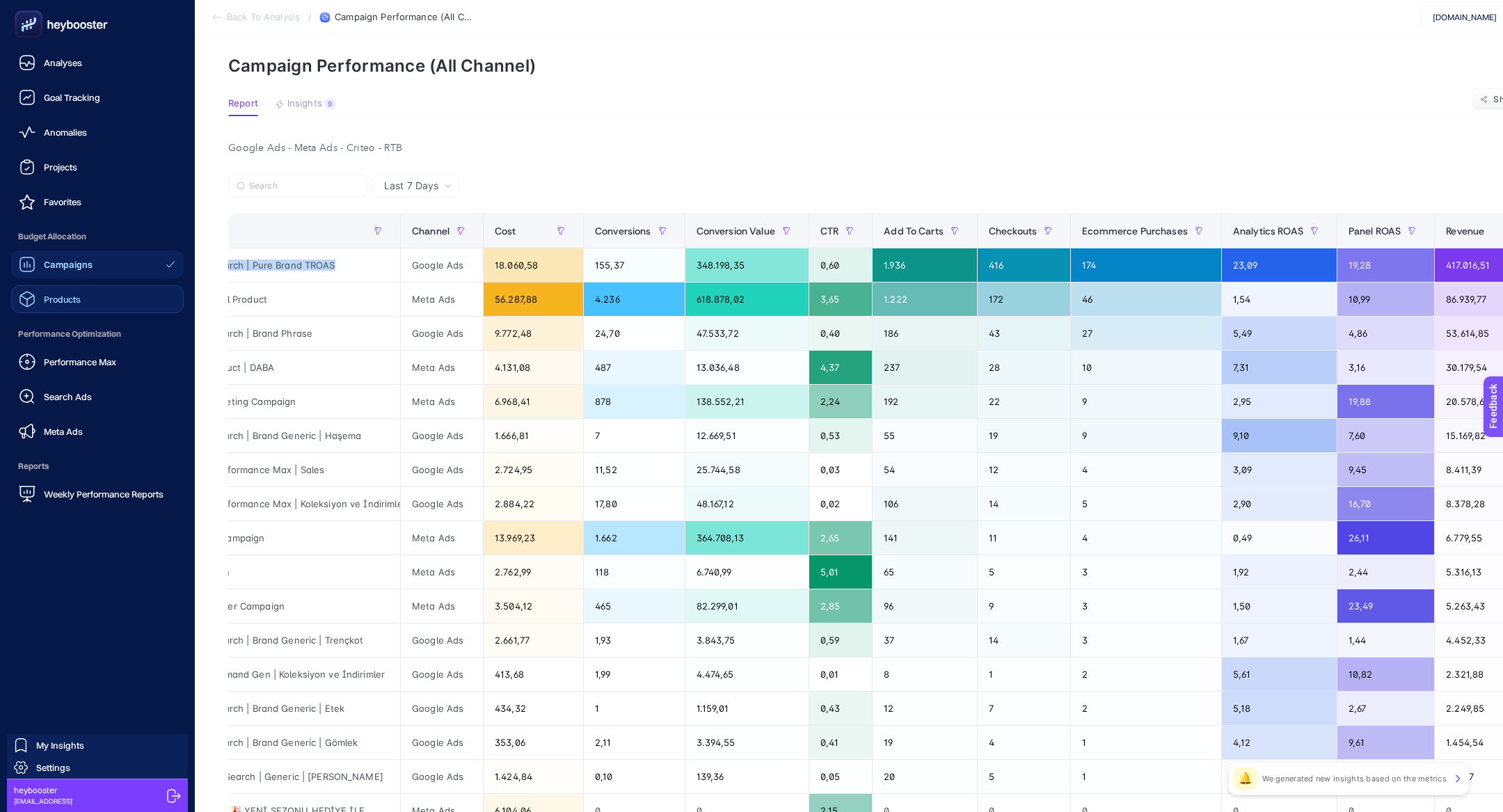
click at [74, 296] on span "Products" at bounding box center [62, 299] width 37 height 12
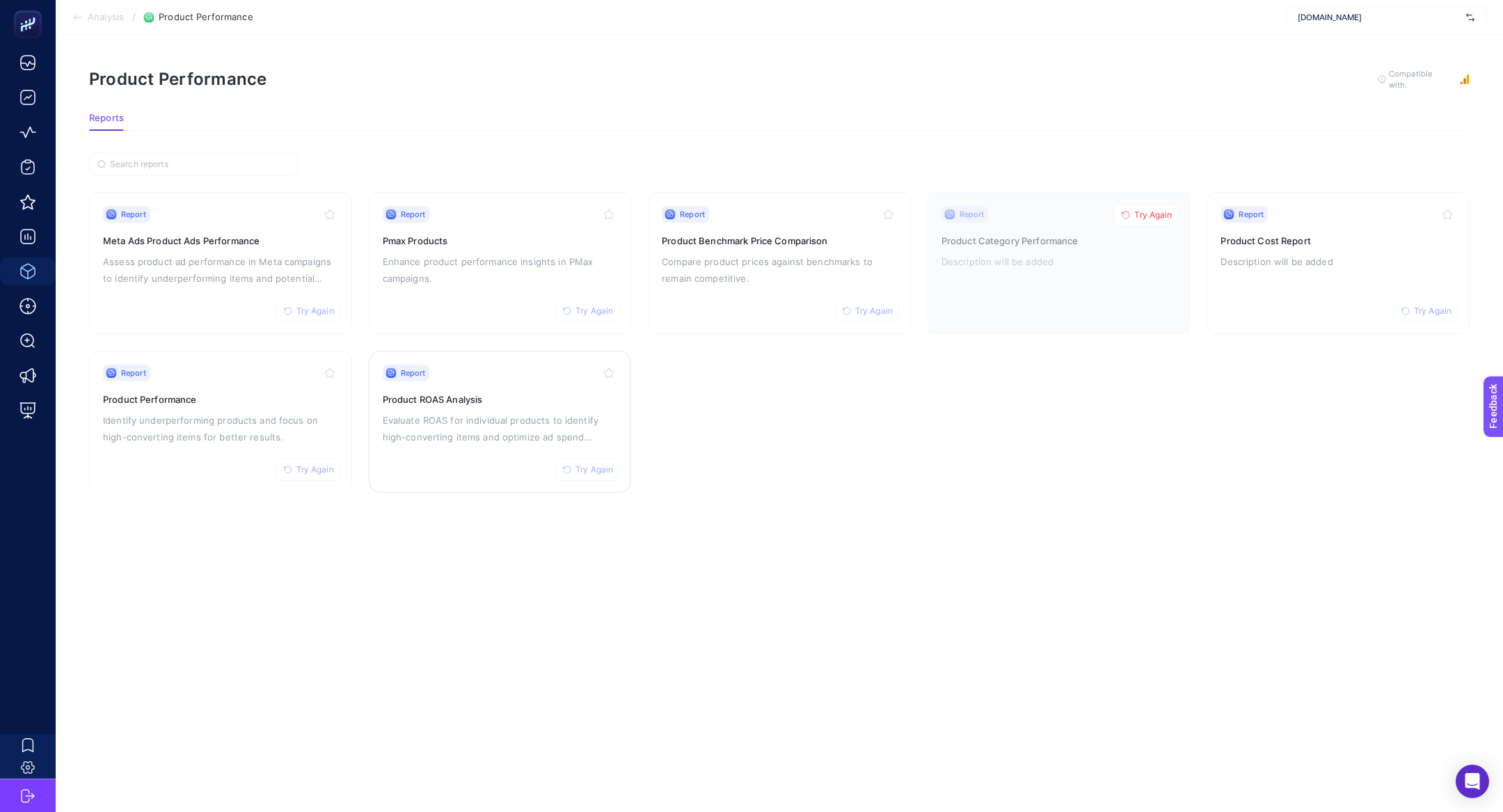
click at [574, 406] on div "Report Try Again Product ROAS Analysis Evaluate ROAS for individual products to…" at bounding box center [499, 422] width 235 height 114
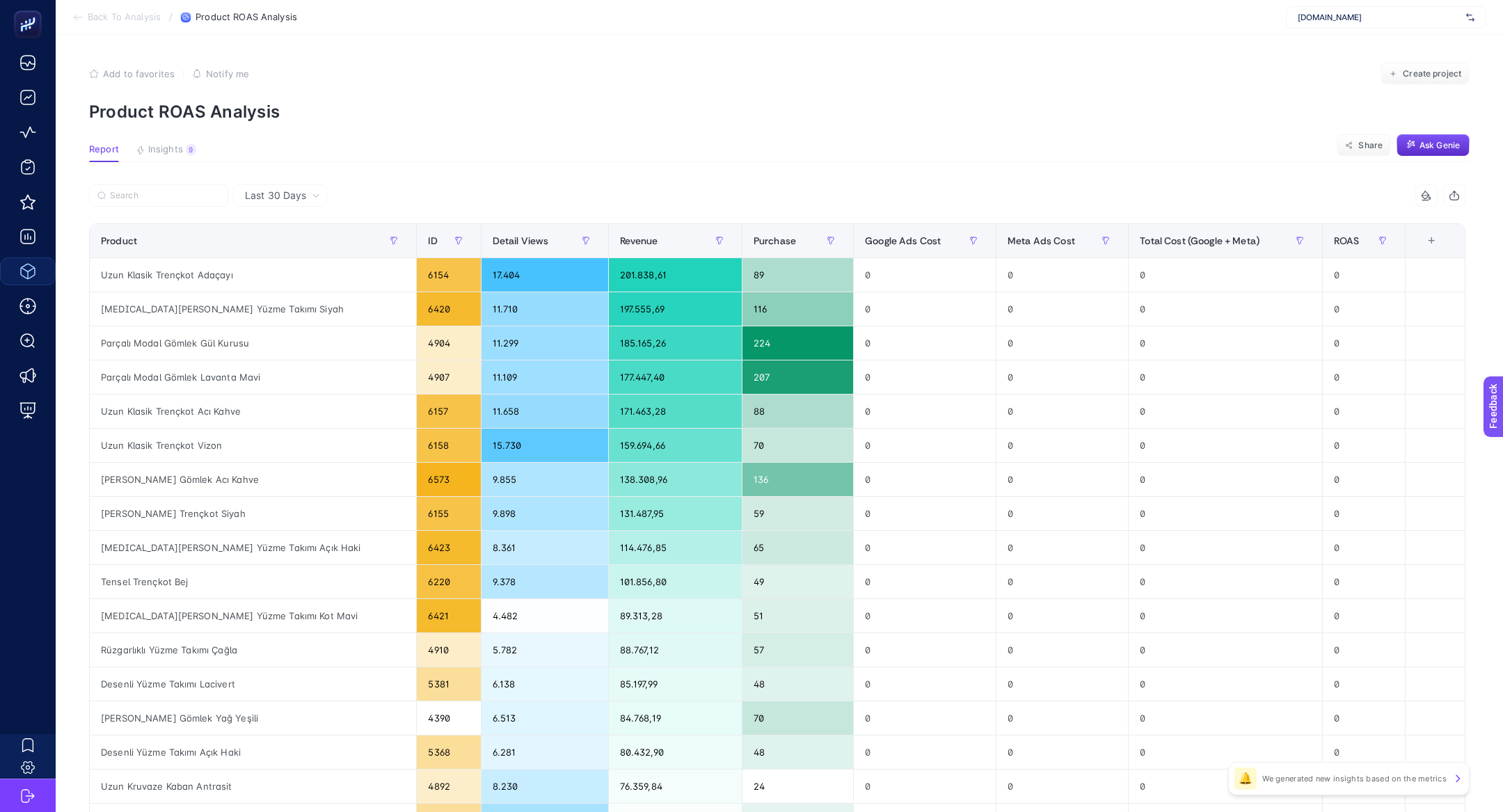
click at [175, 139] on article "Add to favorites false Notify me Create project Product ROAS Analysis Report In…" at bounding box center [779, 578] width 1447 height 1087
click at [187, 151] on div "9" at bounding box center [191, 150] width 11 height 12
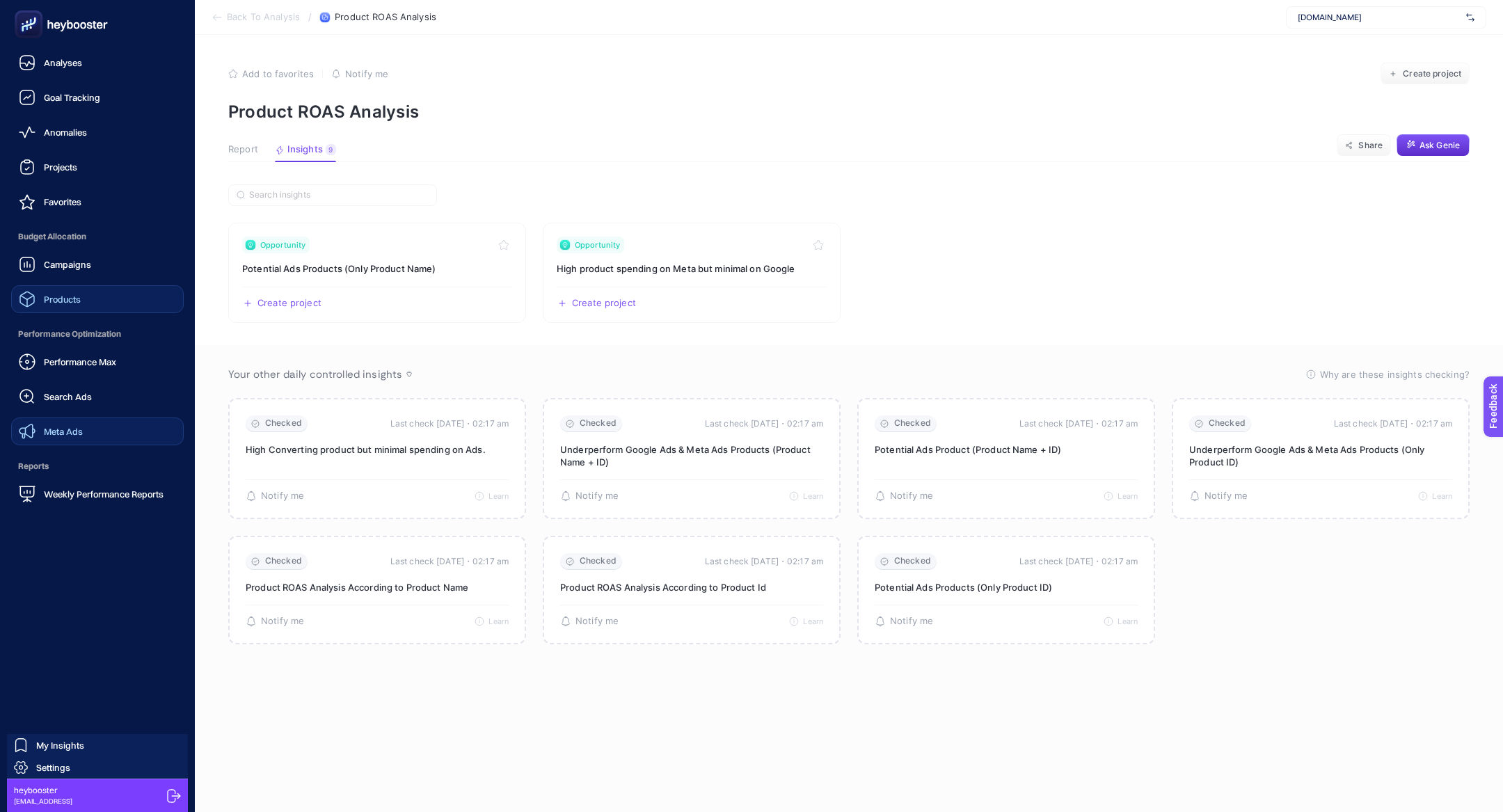
click at [105, 430] on link "Meta Ads" at bounding box center [98, 431] width 172 height 28
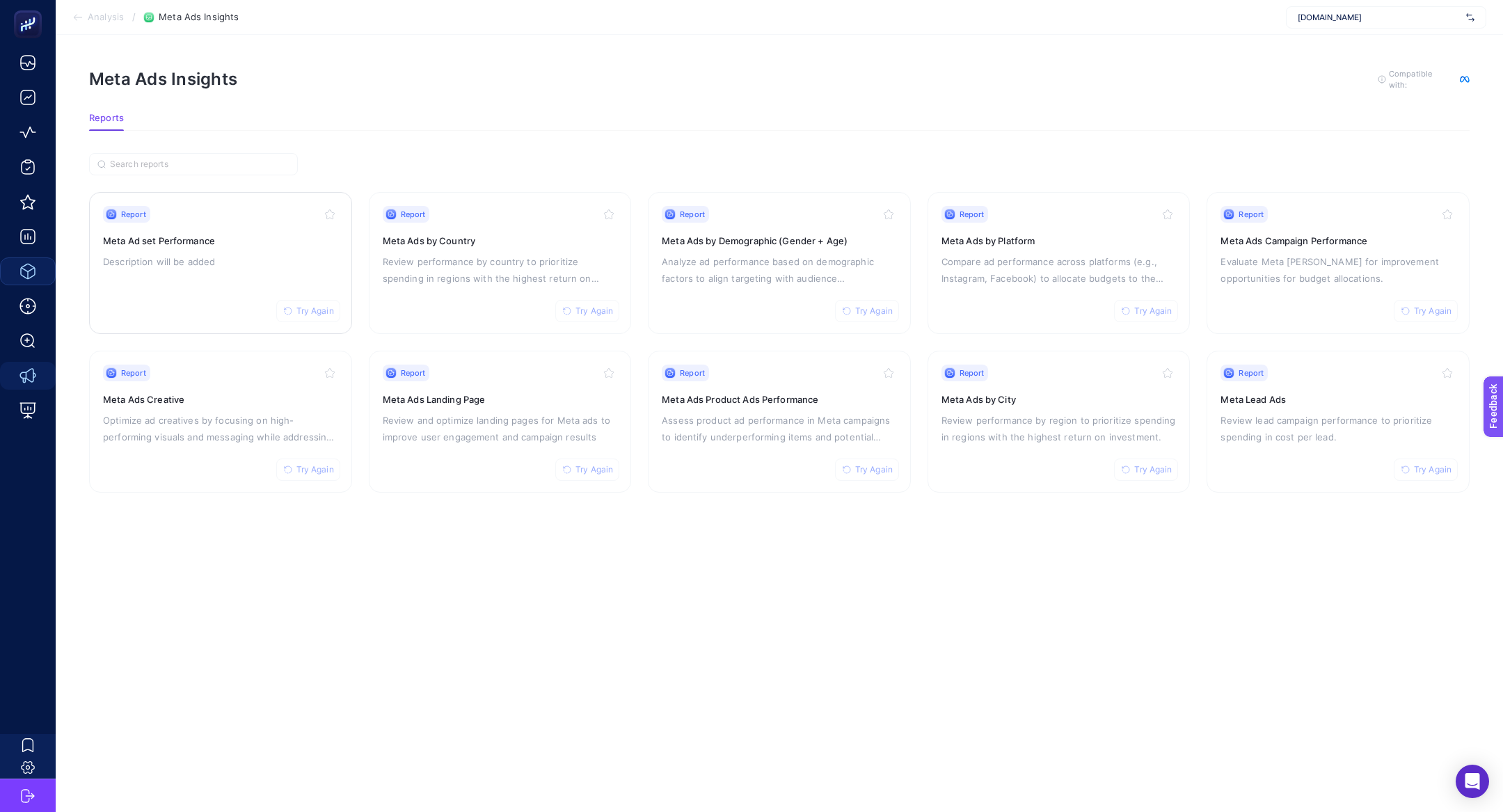
click at [217, 249] on div "Report Try Again Meta Ad set Performance Description will be added" at bounding box center [220, 263] width 235 height 114
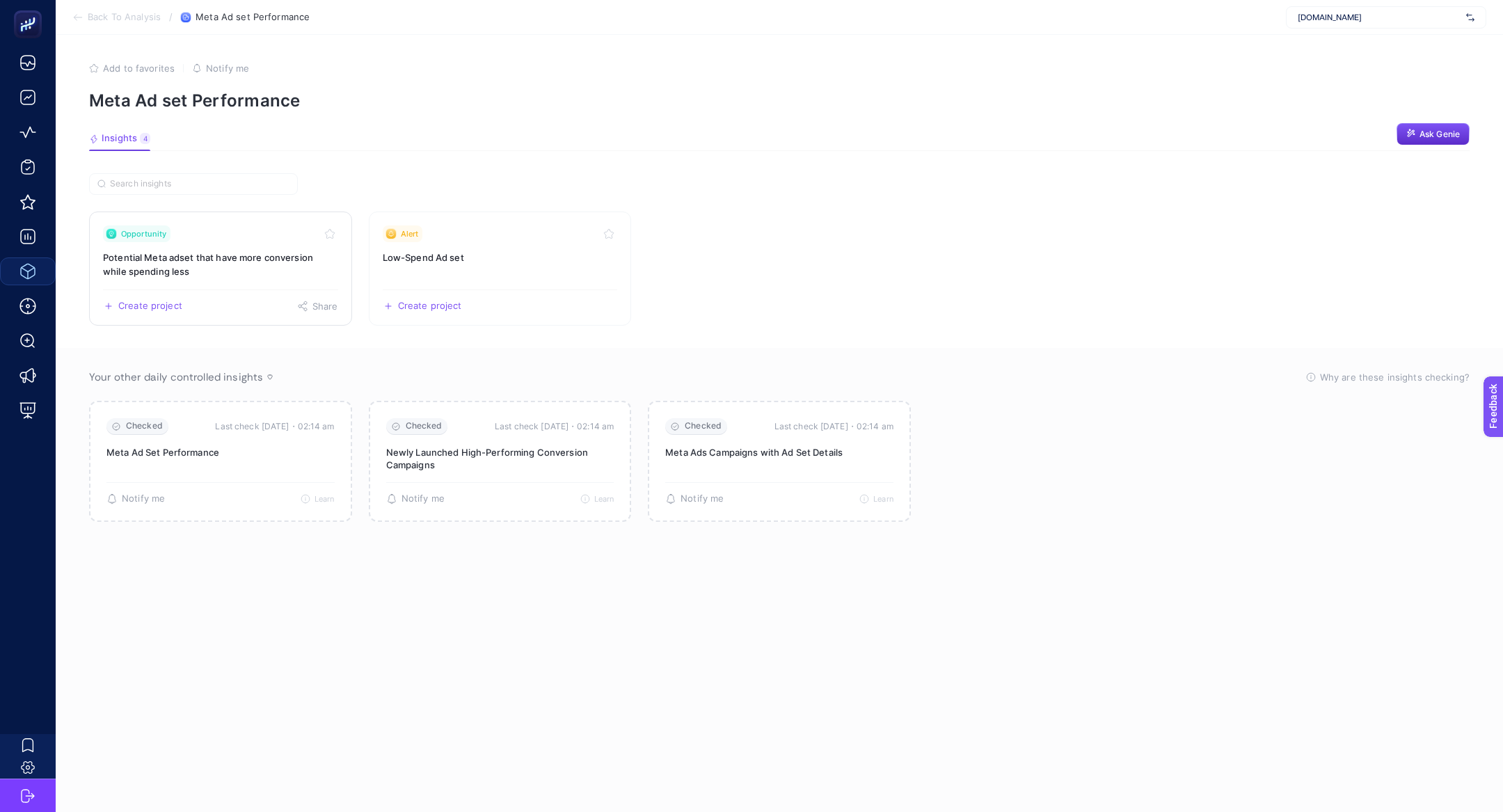
click at [272, 256] on h3 "Potential Meta adset that have more conversion while spending less" at bounding box center [220, 264] width 235 height 28
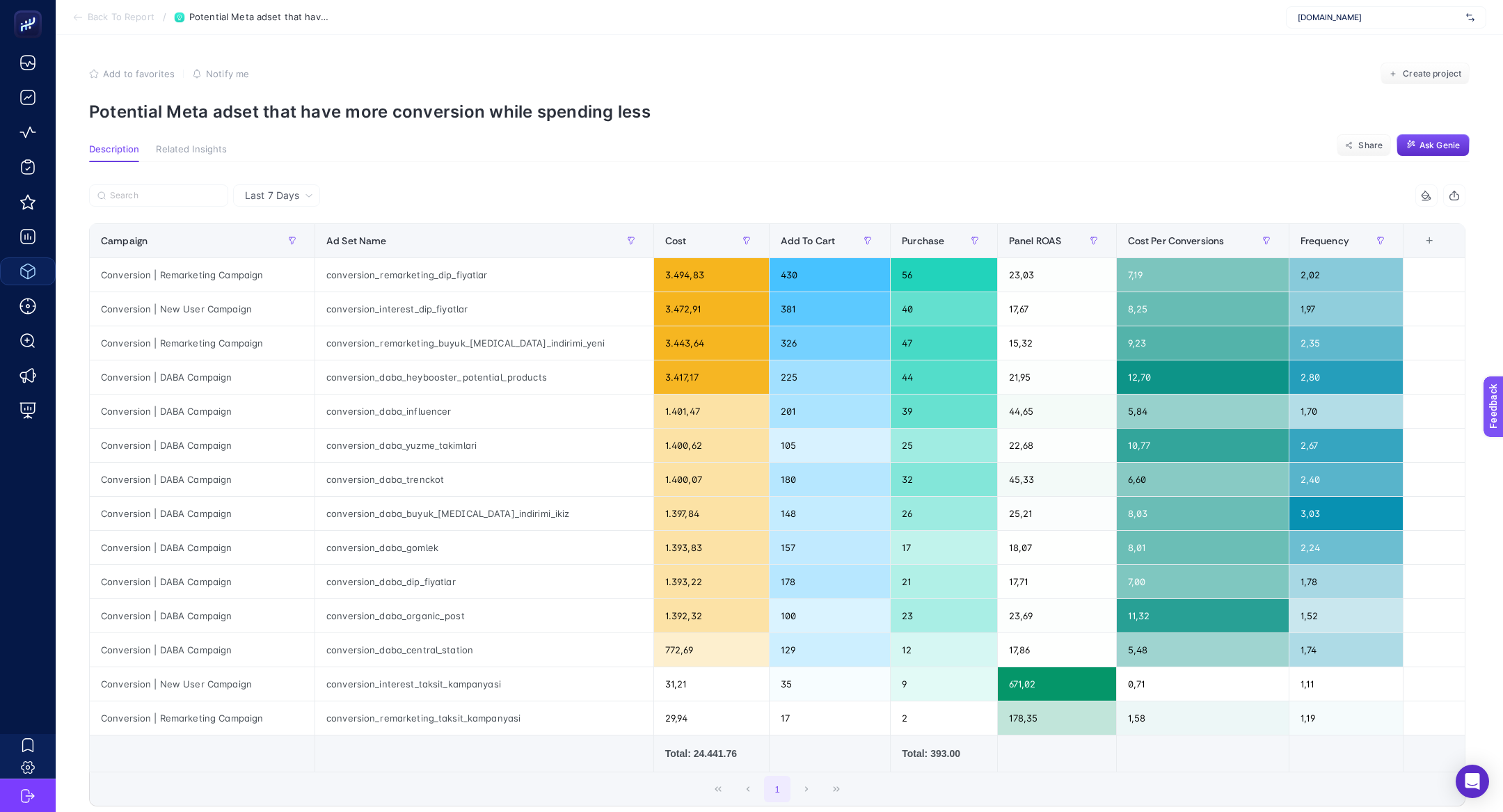
click at [289, 127] on article "Add to favorites false Notify me Create project Potential Meta adset that have …" at bounding box center [779, 482] width 1447 height 894
copy article "Potential Meta adset that have more conversion while spending less"
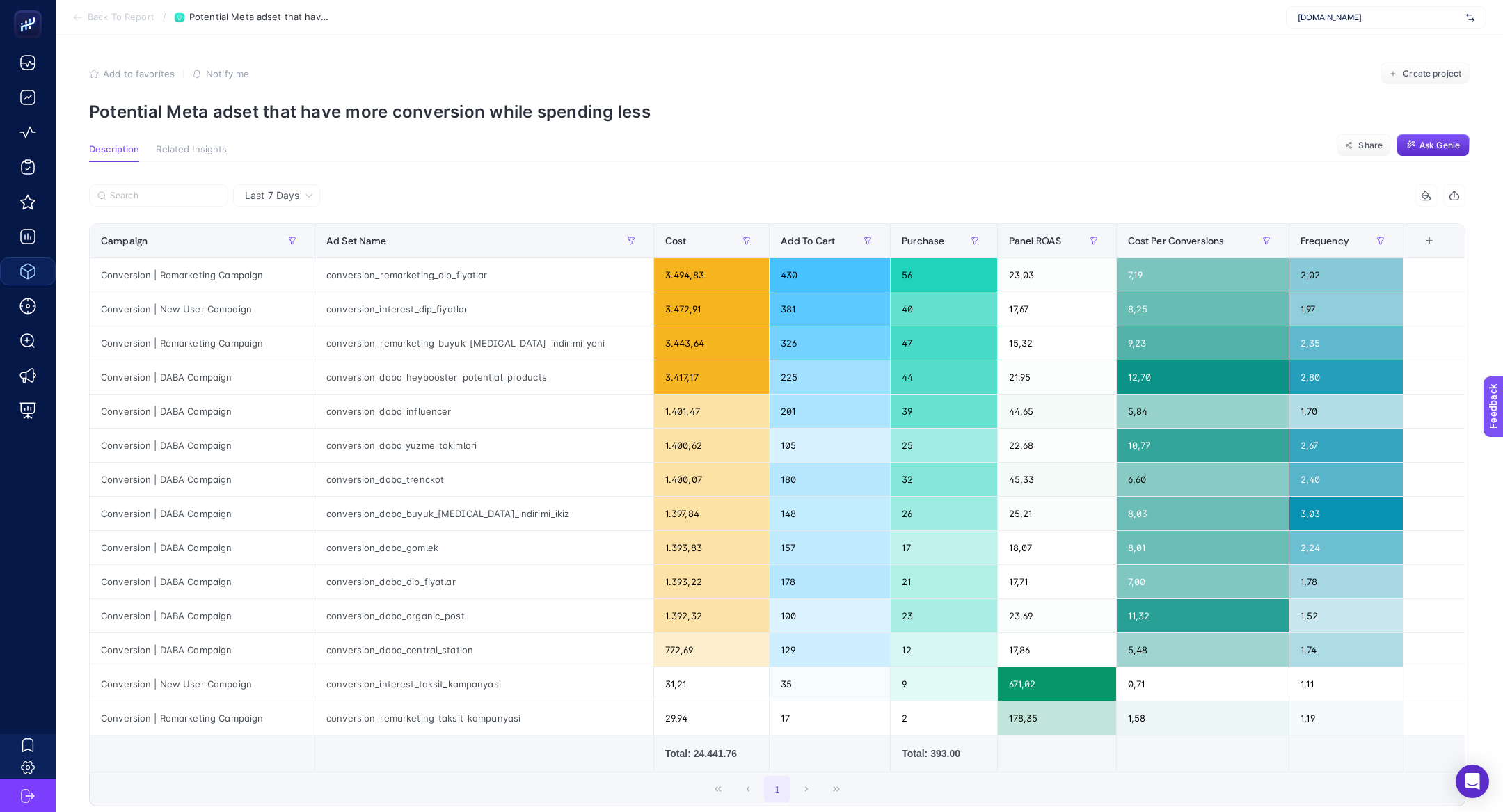
click at [596, 165] on div "Last 7 Days 6 items selected Campaign Ad Set Name Cost Add To Cart Purchase Pan…" at bounding box center [777, 530] width 1398 height 738
click at [316, 107] on p "Potential Meta adset that have more conversion while spending less" at bounding box center [779, 111] width 1380 height 20
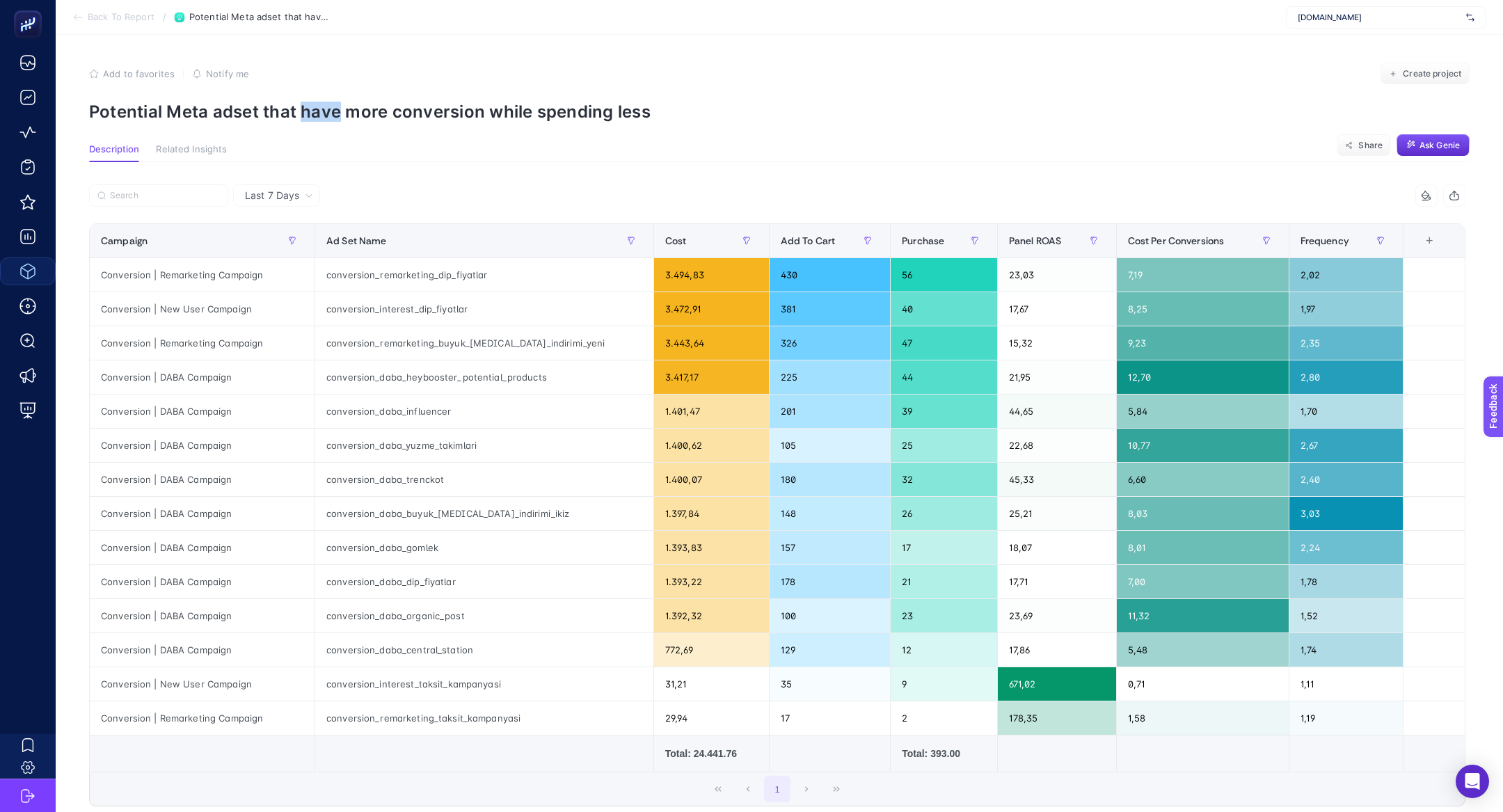
click at [316, 107] on p "Potential Meta adset that have more conversion while spending less" at bounding box center [779, 111] width 1380 height 20
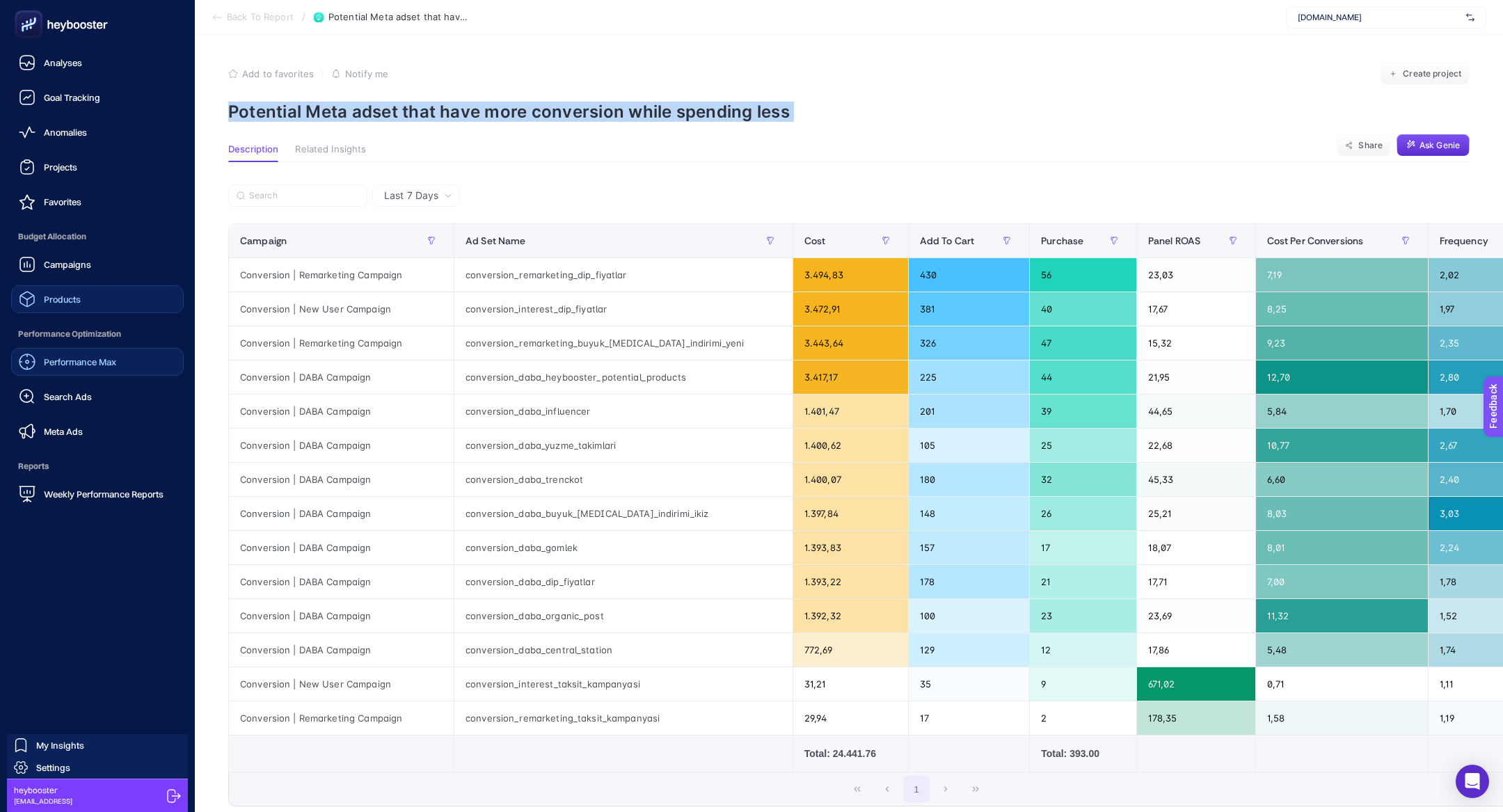
click at [70, 375] on link "Performance Max" at bounding box center [98, 361] width 172 height 28
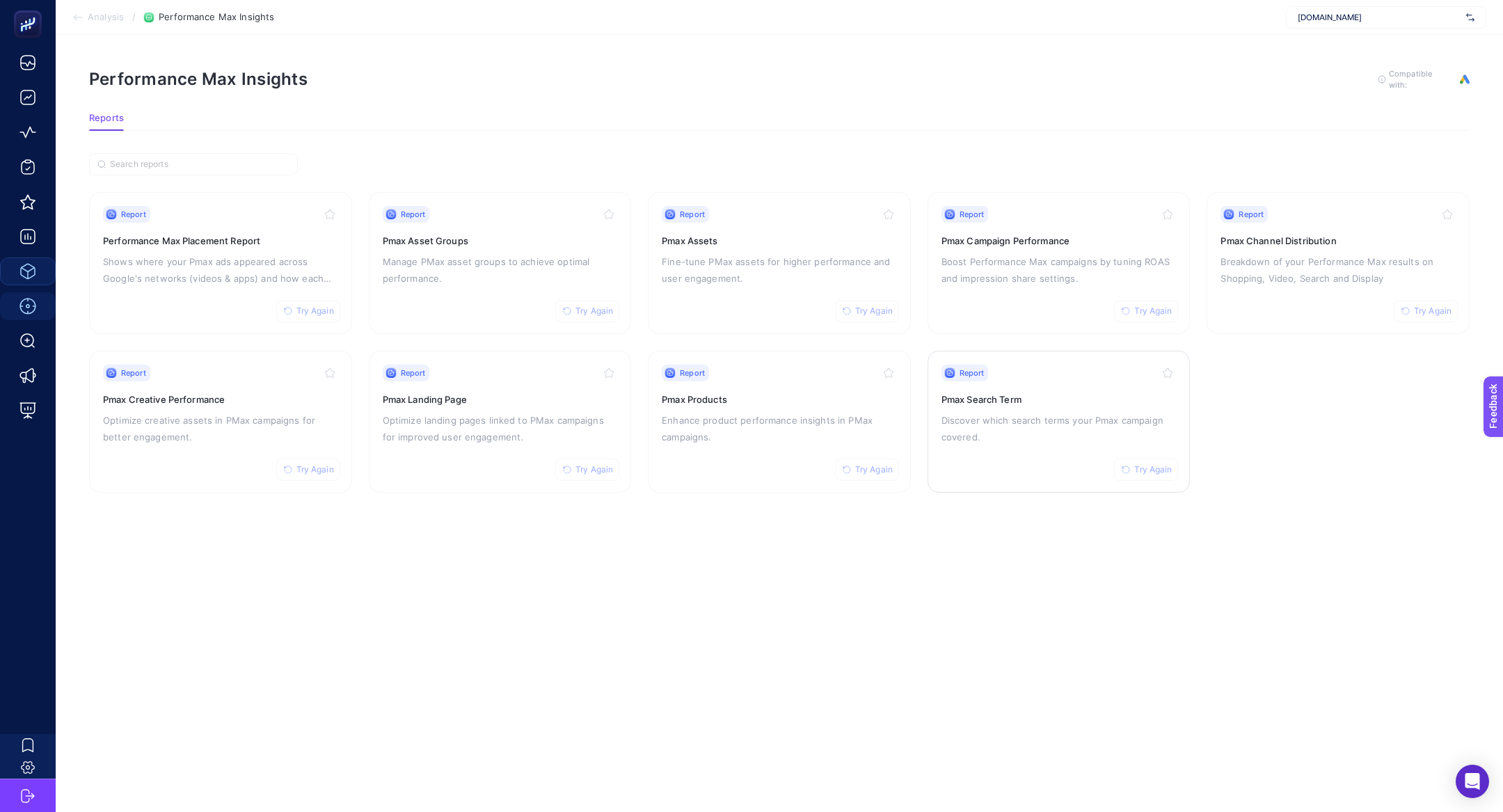
click at [1127, 436] on p "Discover which search terms your Pmax campaign covered." at bounding box center [1059, 429] width 235 height 34
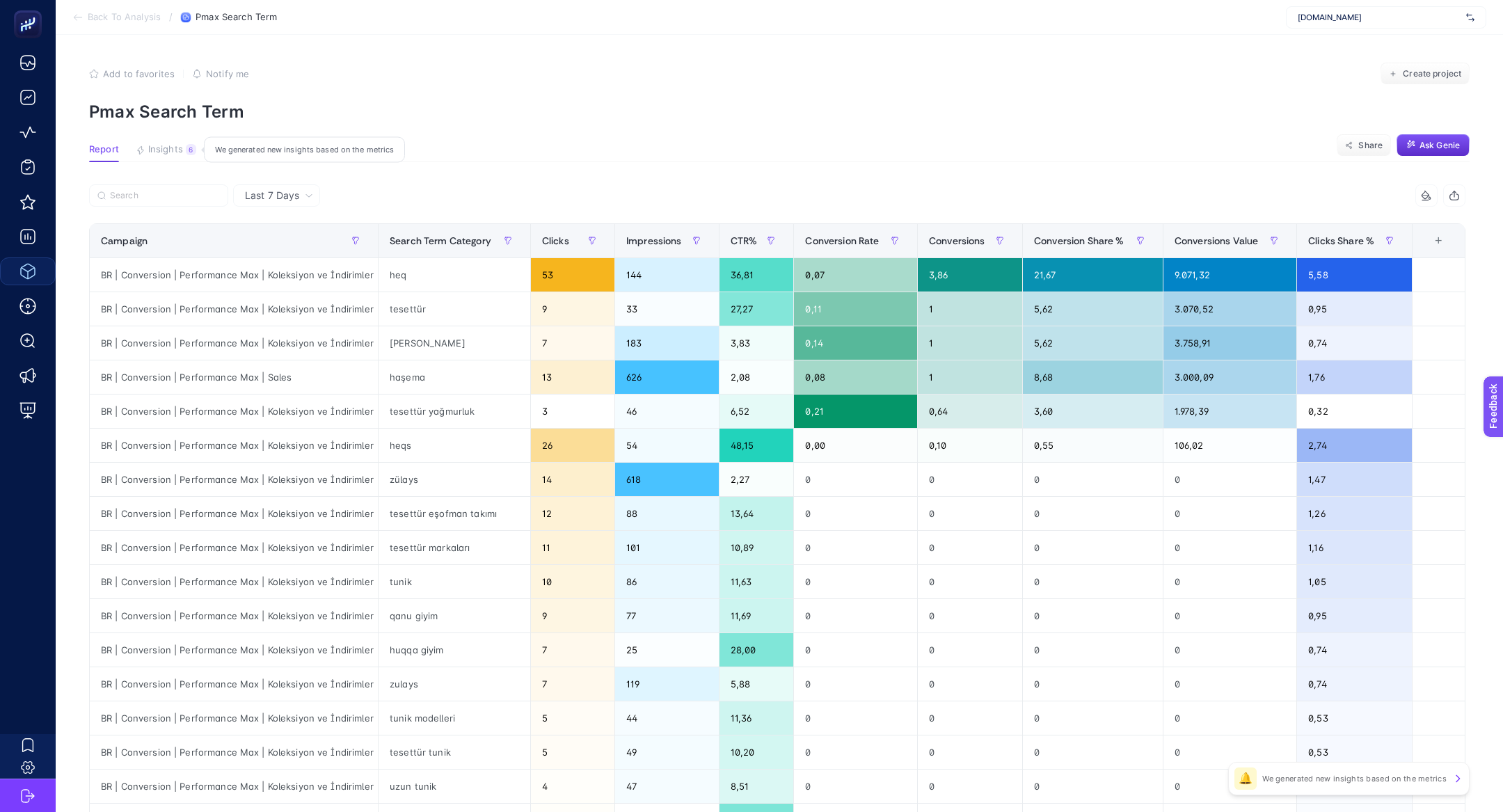
click at [195, 153] on button "Insights 6 We generated new insights based on the metrics" at bounding box center [165, 153] width 61 height 18
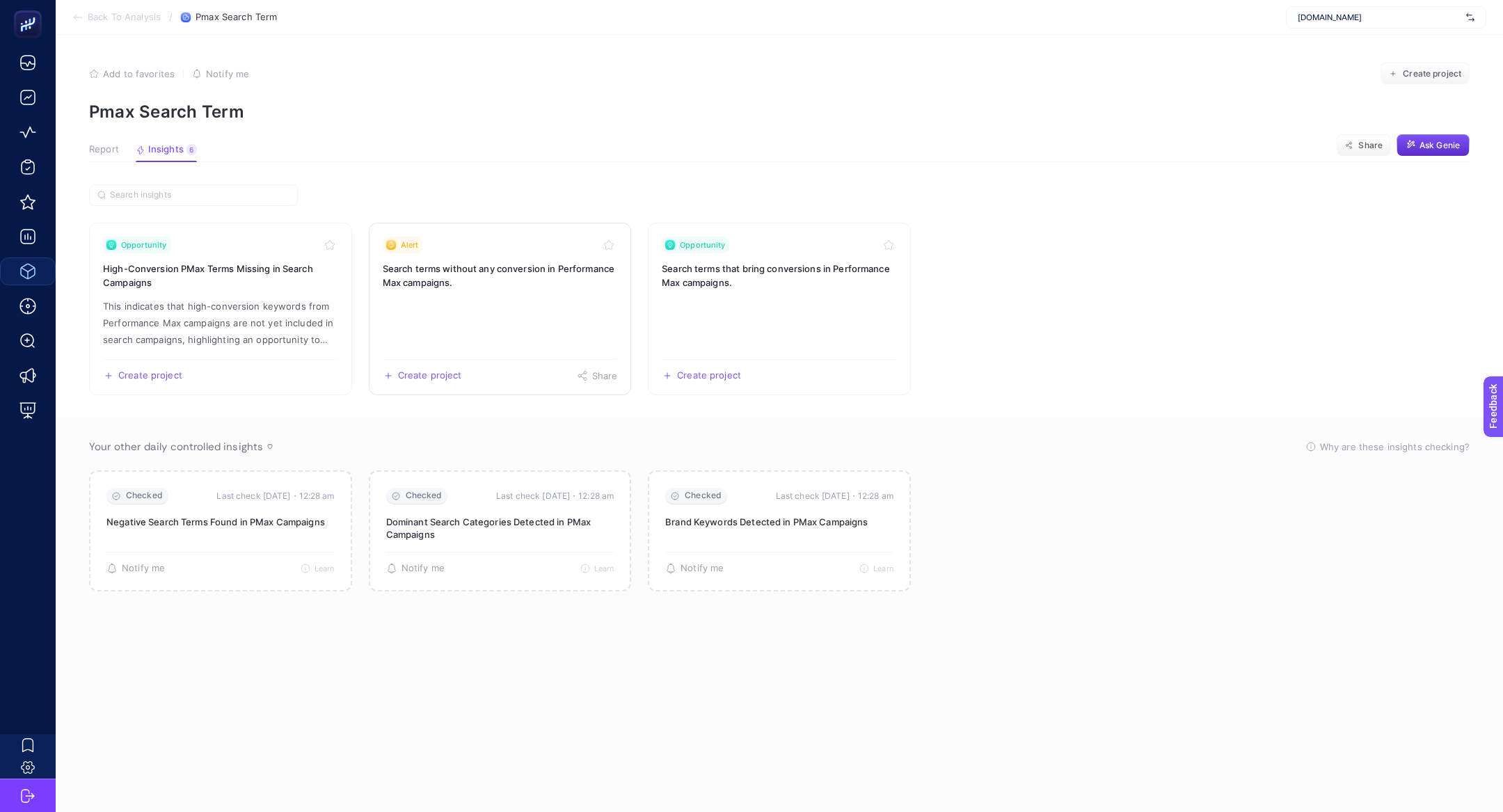
click at [479, 311] on link "Alert Search terms without any conversion in Performance Max campaigns. Create …" at bounding box center [500, 309] width 263 height 172
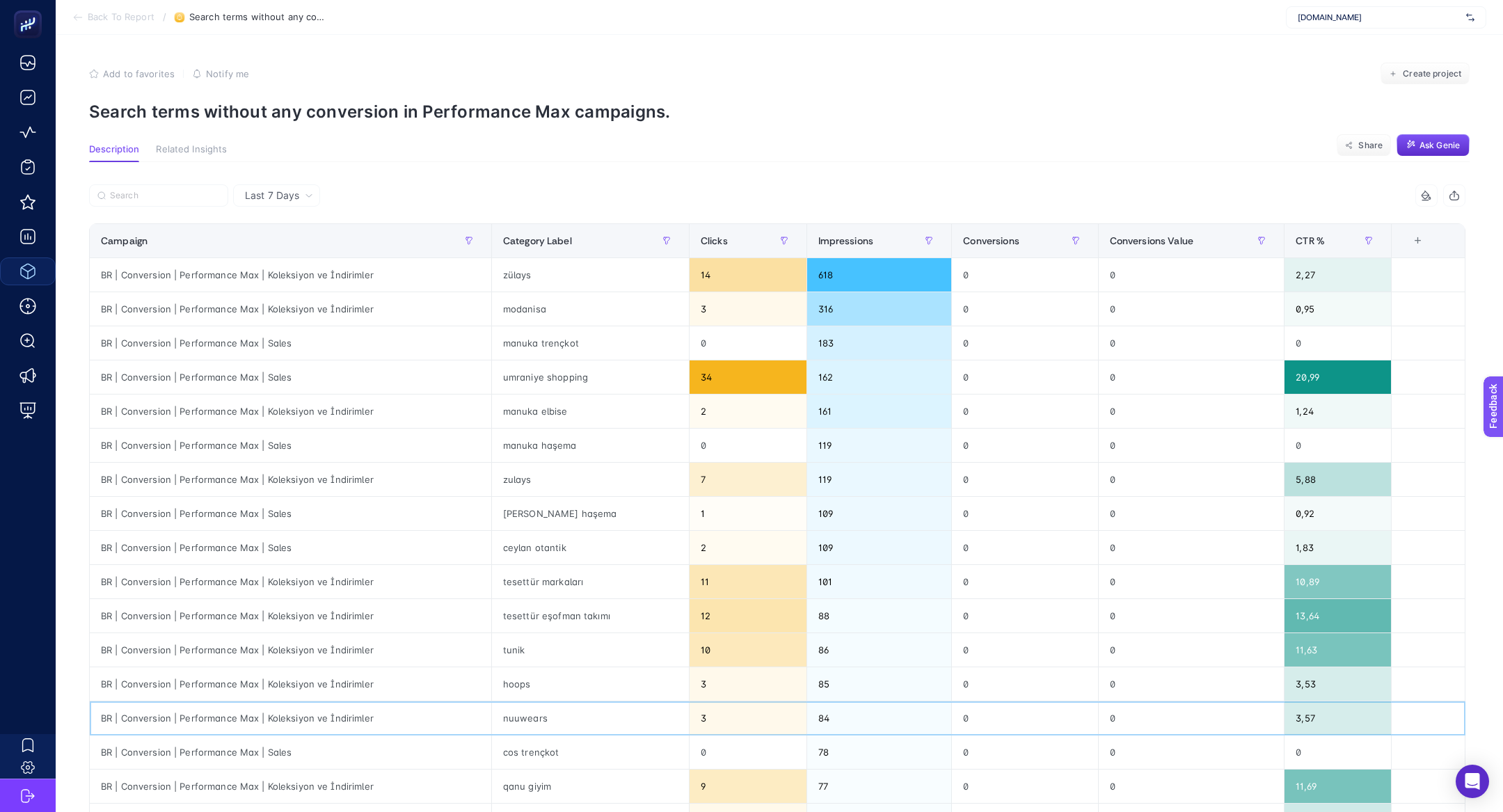
click at [1397, 726] on td at bounding box center [1428, 718] width 74 height 34
click at [1081, 187] on div "5 items selected" at bounding box center [1121, 195] width 688 height 22
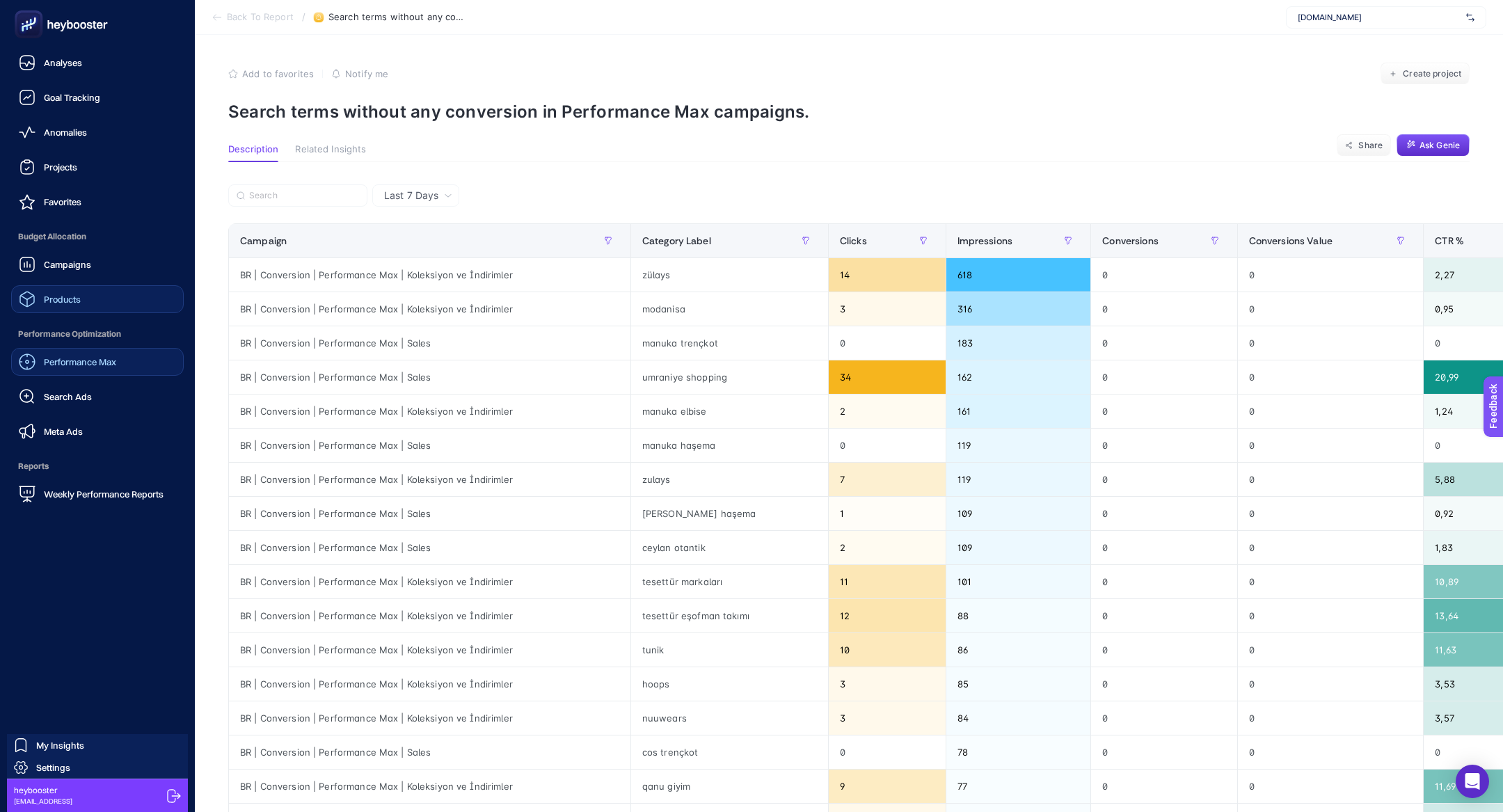
click at [65, 362] on span "Performance Max" at bounding box center [79, 362] width 73 height 12
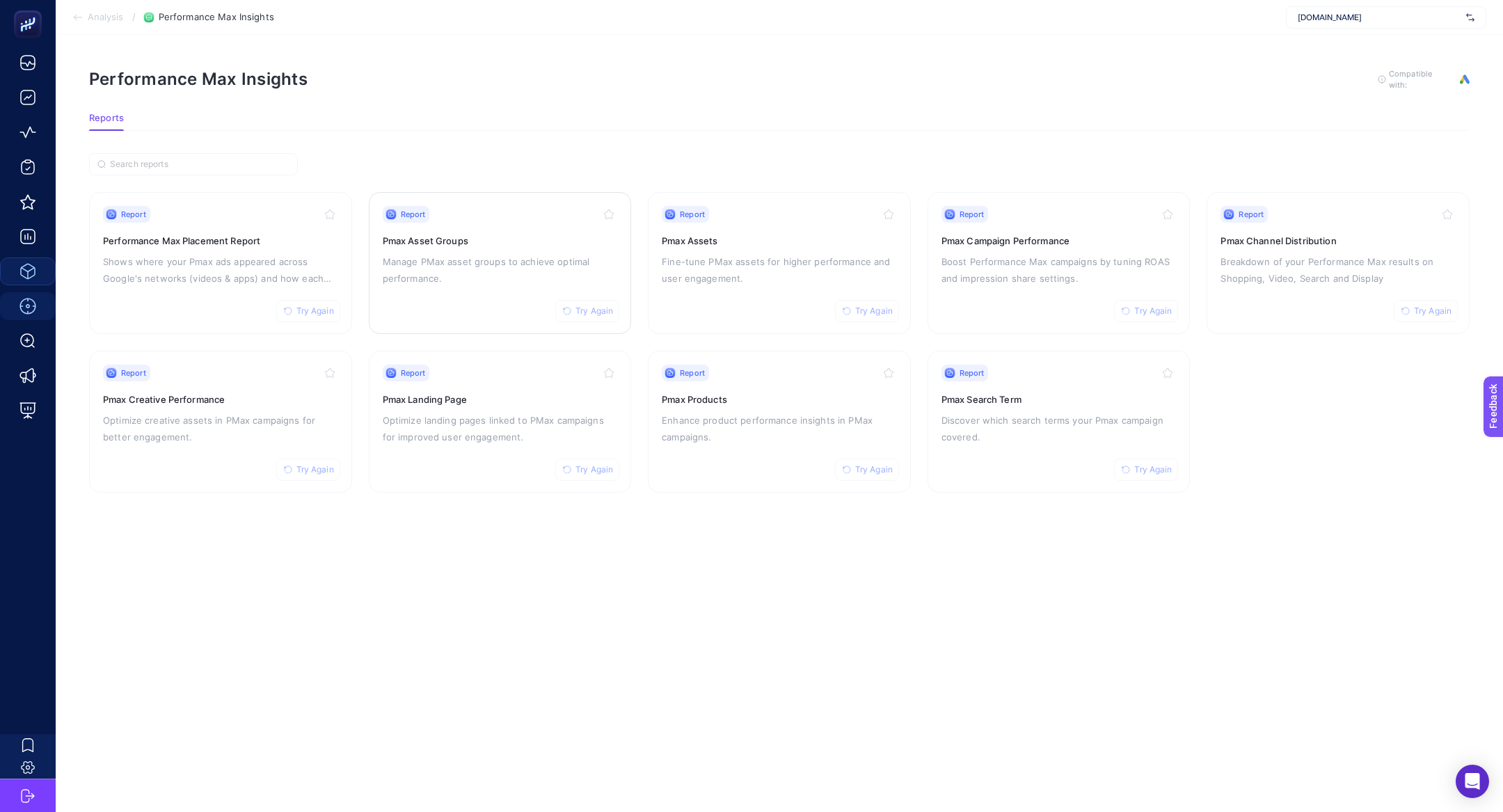
click at [417, 271] on p "Manage PMax asset groups to achieve optimal performance." at bounding box center [499, 270] width 235 height 34
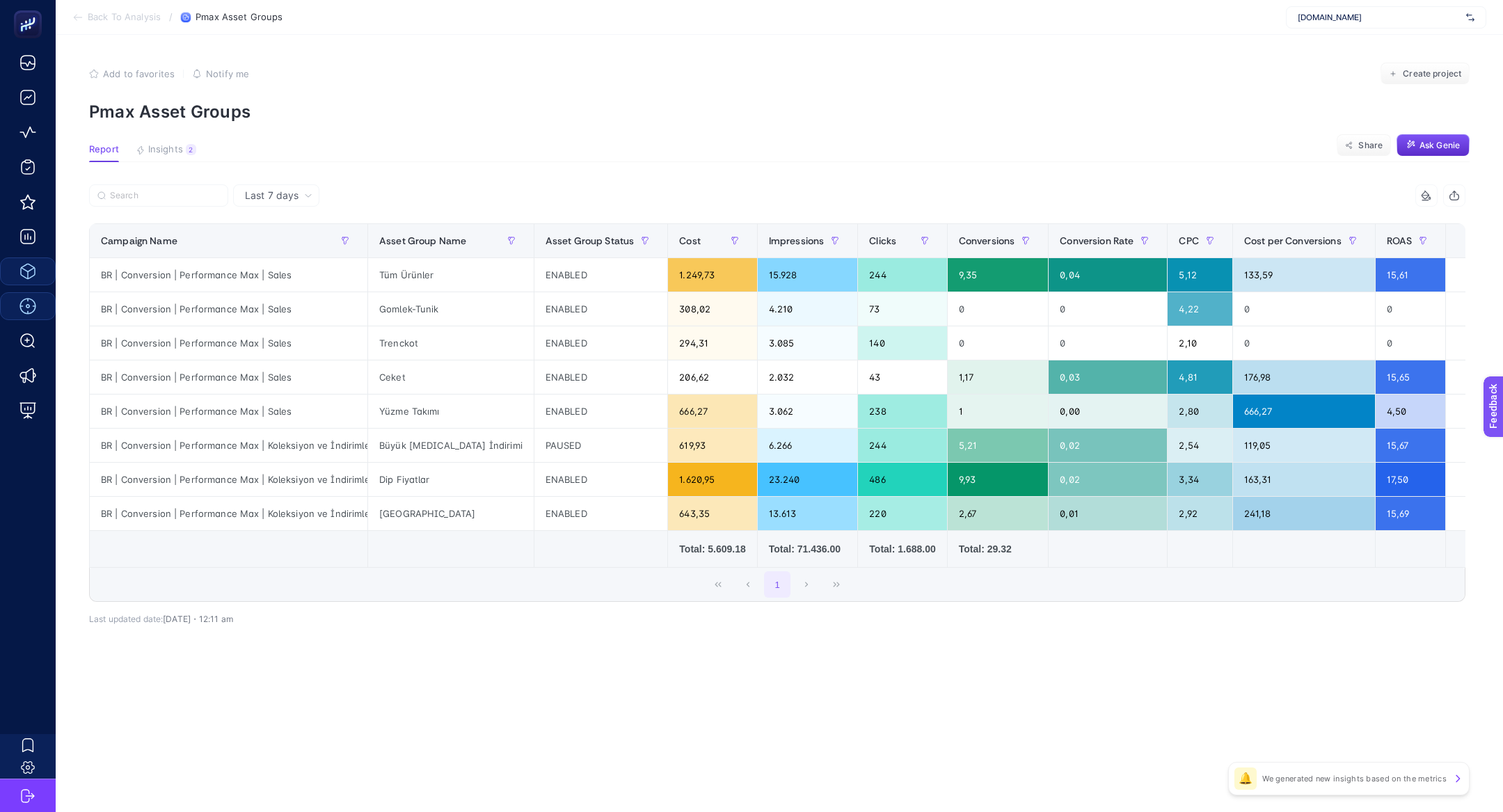
click at [1421, 31] on section "Back To Analysis / Pmax Asset Groups www.he-qa.com" at bounding box center [779, 17] width 1447 height 35
click at [1398, 23] on div "www.he-qa.com" at bounding box center [1385, 16] width 200 height 22
type input "abba"
click at [1316, 64] on span "www.abbate.co" at bounding box center [1362, 69] width 128 height 12
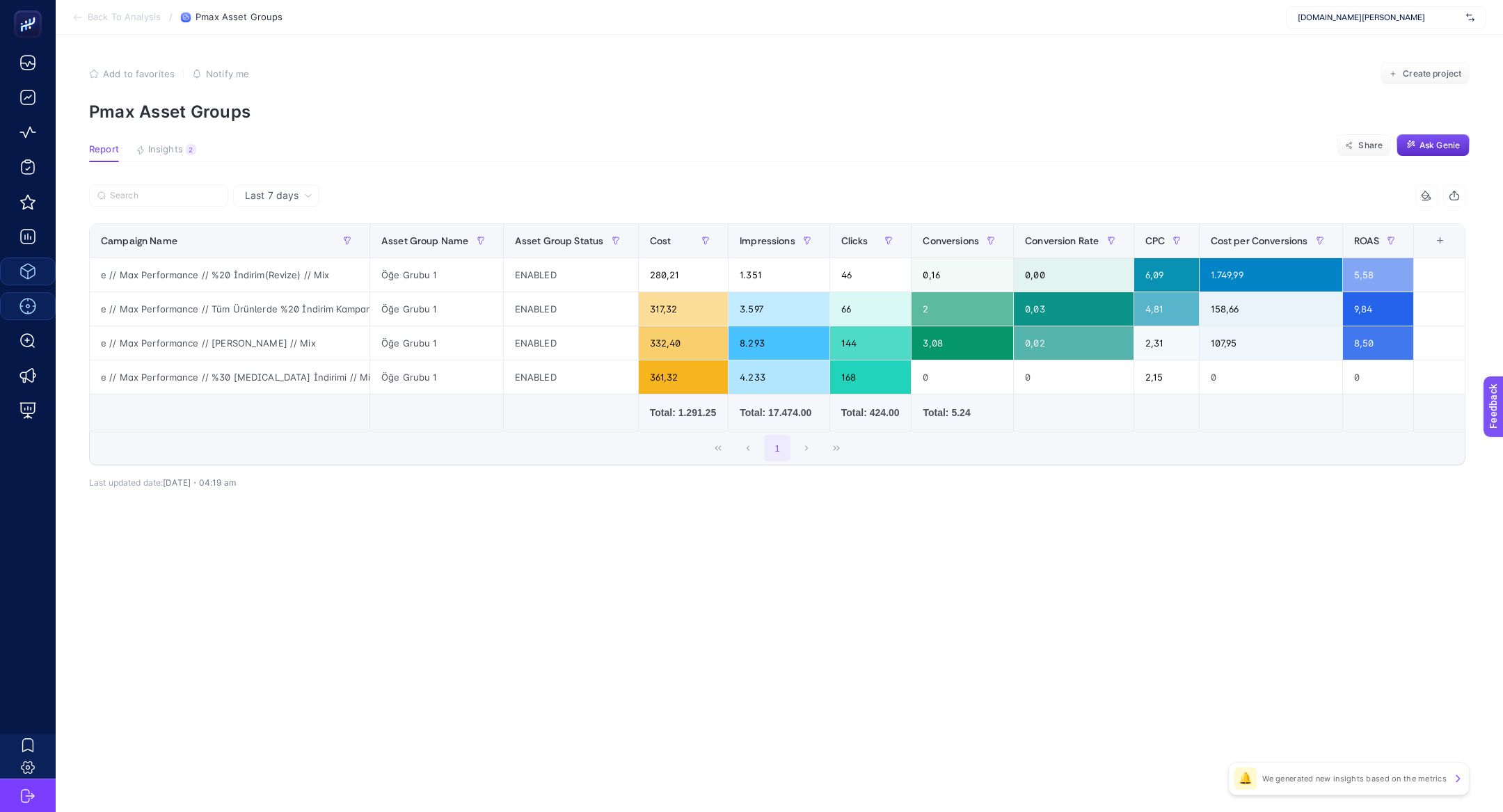
click at [200, 149] on section "Report Insights 2 We generated new insights based on the metrics Share Ask Genie" at bounding box center [779, 153] width 1380 height 18
click at [165, 150] on span "Insights" at bounding box center [165, 150] width 35 height 12
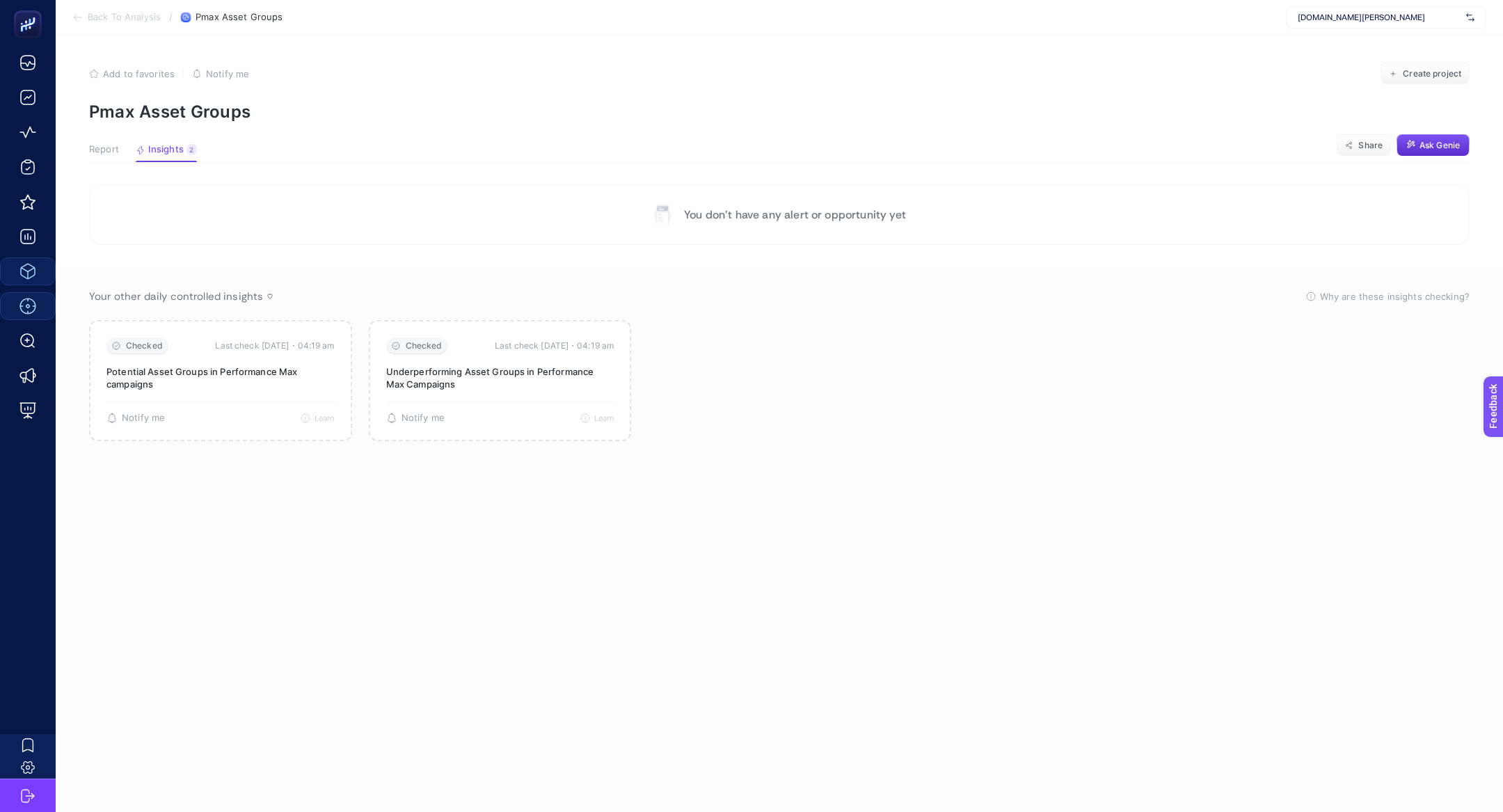
click at [110, 149] on span "Report" at bounding box center [104, 150] width 30 height 12
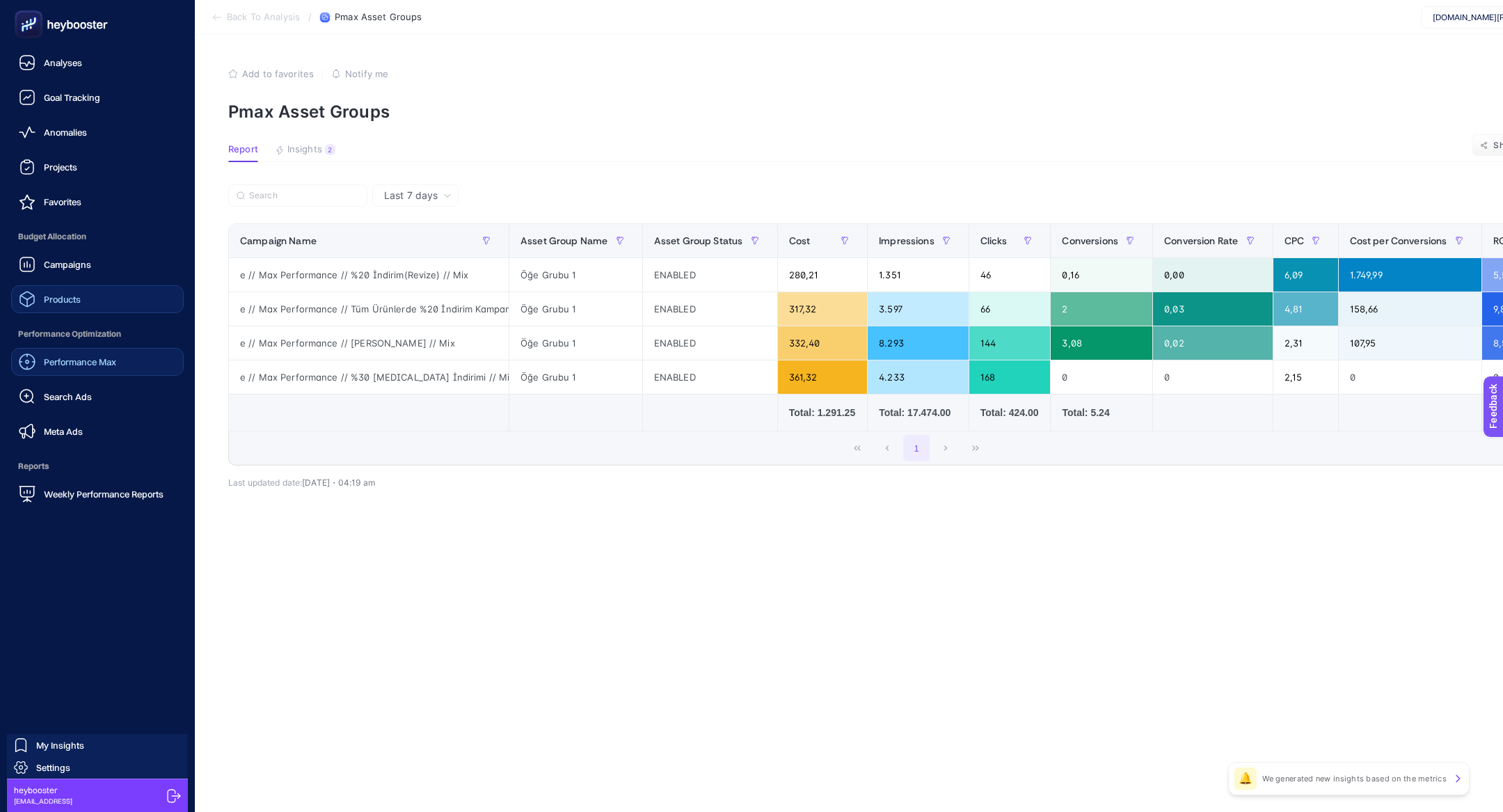
click at [105, 376] on div "Performance Max Search Ads Meta Ads" at bounding box center [98, 396] width 172 height 98
click at [107, 395] on link "Search Ads" at bounding box center [98, 396] width 172 height 28
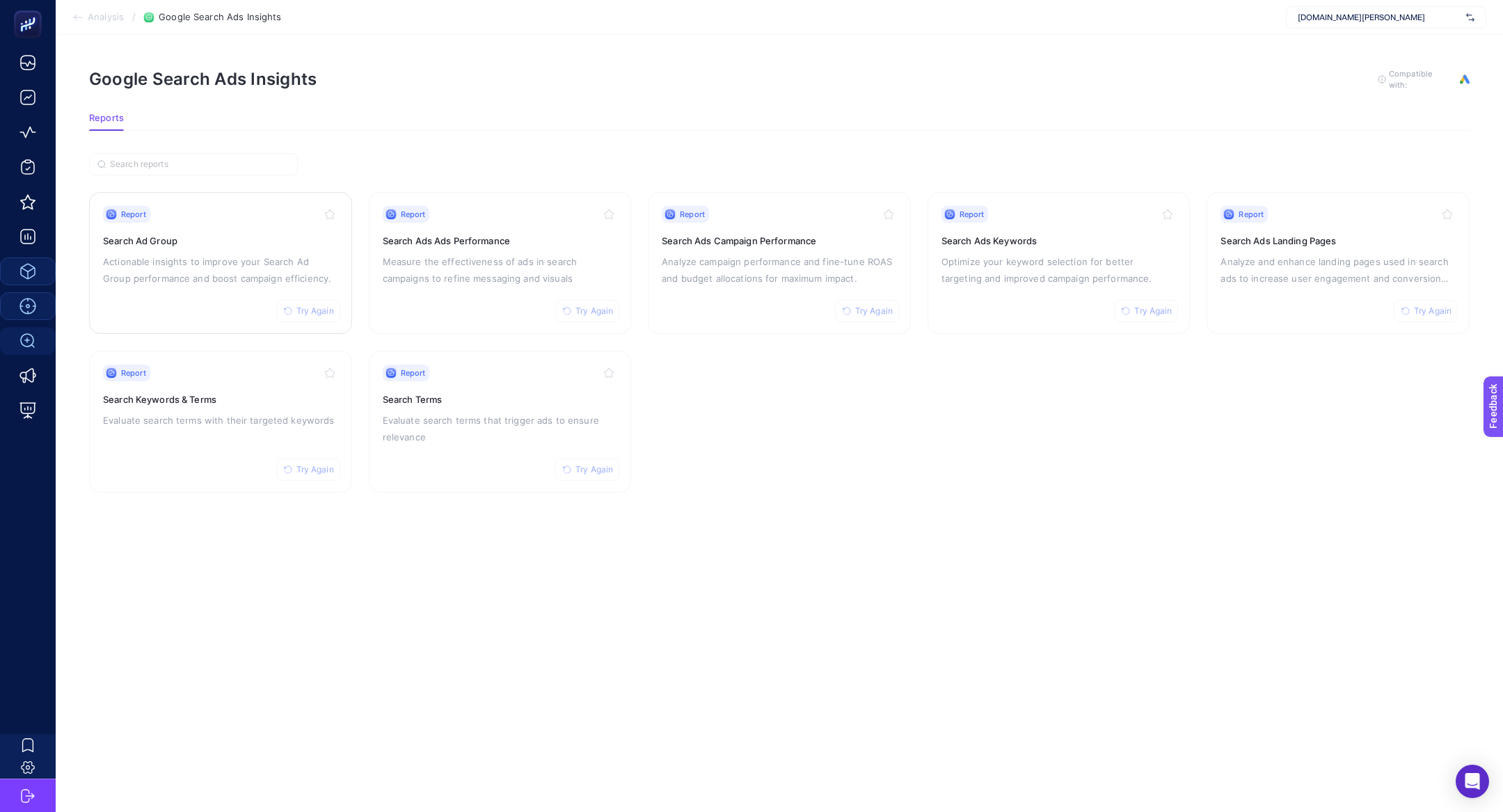
click at [240, 240] on h3 "Search Ad Group" at bounding box center [220, 241] width 235 height 14
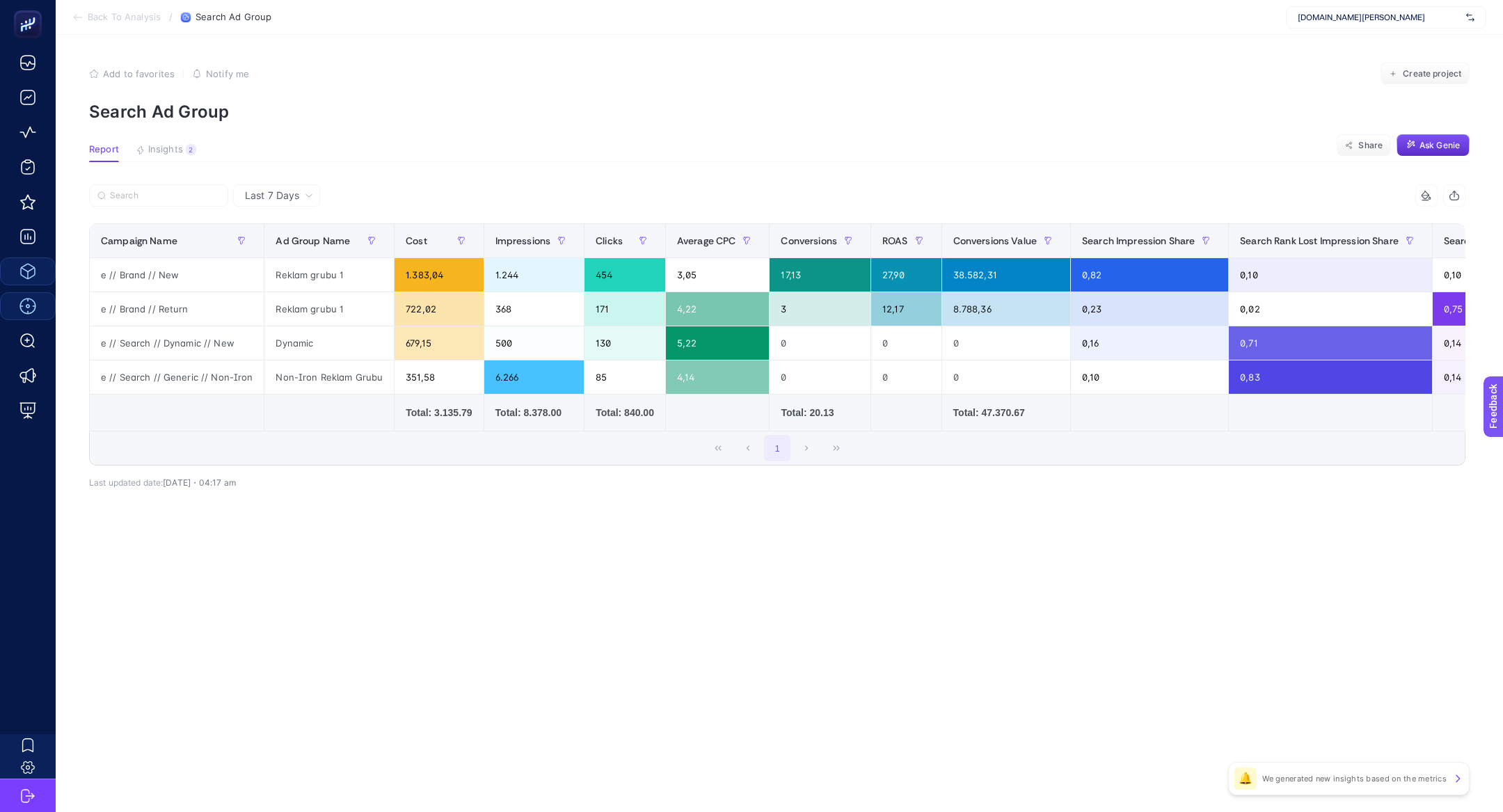
click at [178, 140] on article "Add to favorites false Notify me Create project Search Ad Group Report Insights…" at bounding box center [779, 423] width 1447 height 777
click at [186, 157] on button "Insights 2 We generated new insights based on the metrics" at bounding box center [165, 153] width 61 height 18
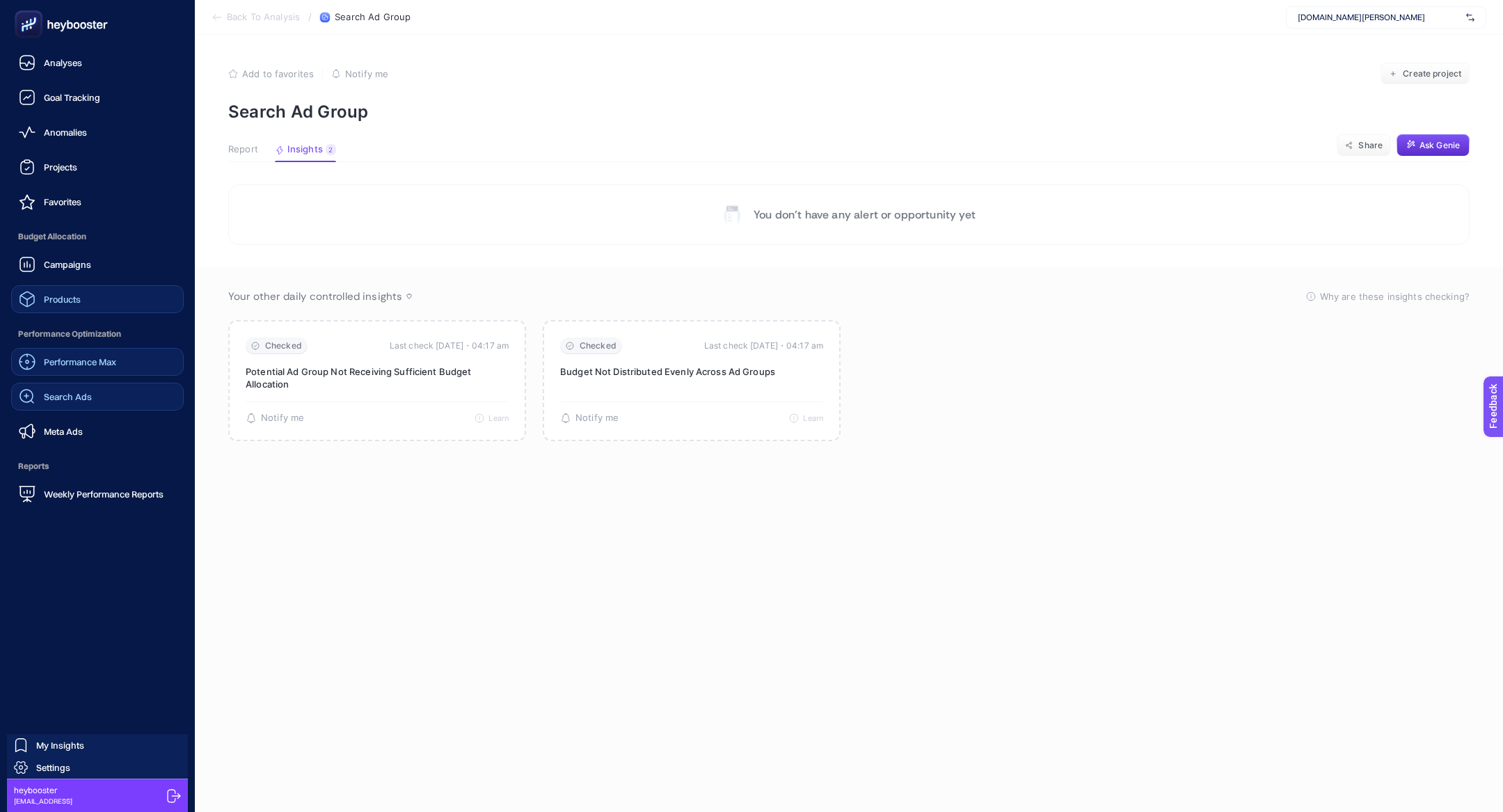
click at [101, 402] on link "Search Ads" at bounding box center [98, 396] width 172 height 28
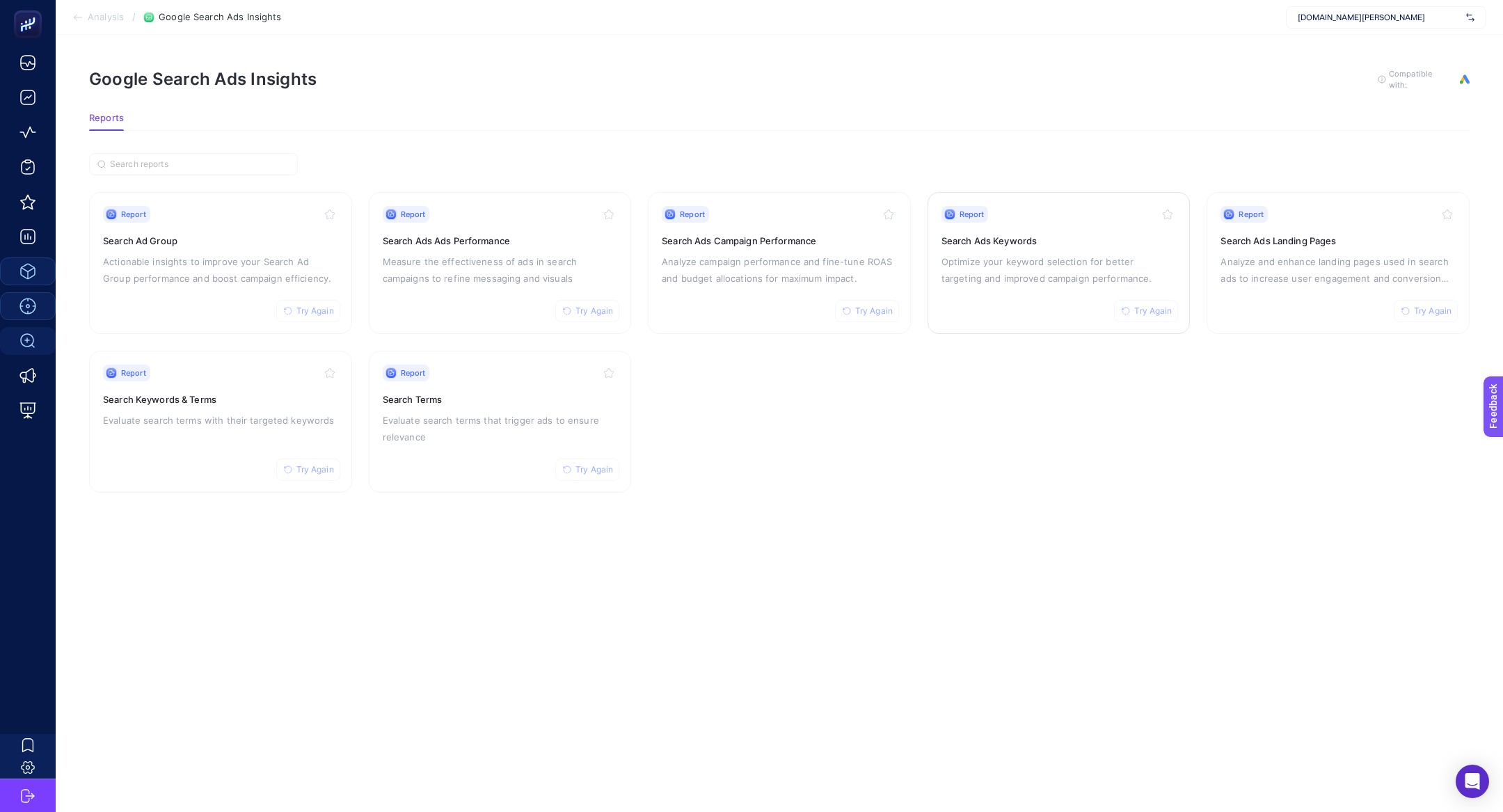
click at [1005, 234] on h3 "Search Ads Keywords" at bounding box center [1059, 241] width 235 height 14
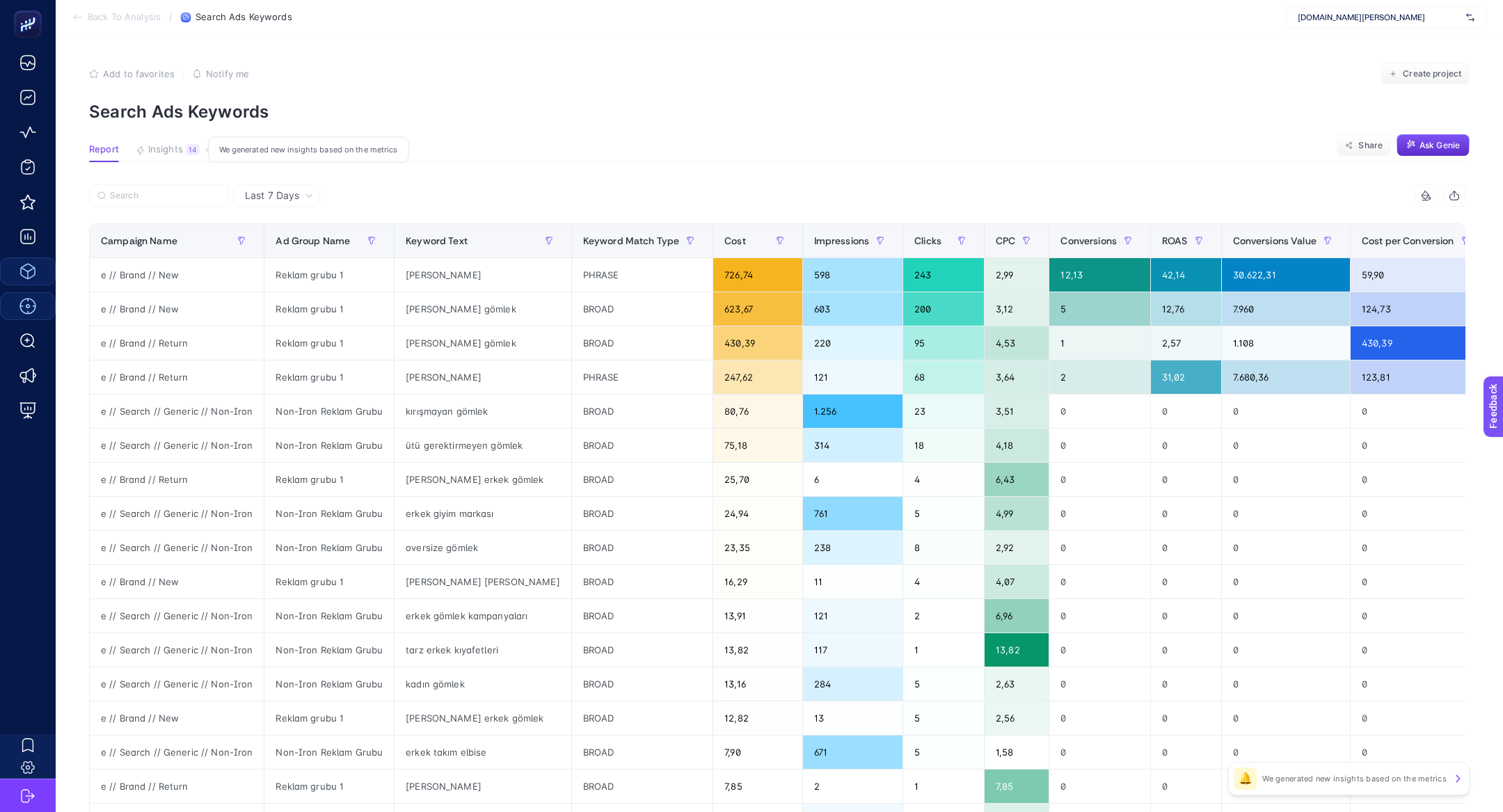
click at [169, 153] on span "Insights" at bounding box center [165, 150] width 35 height 12
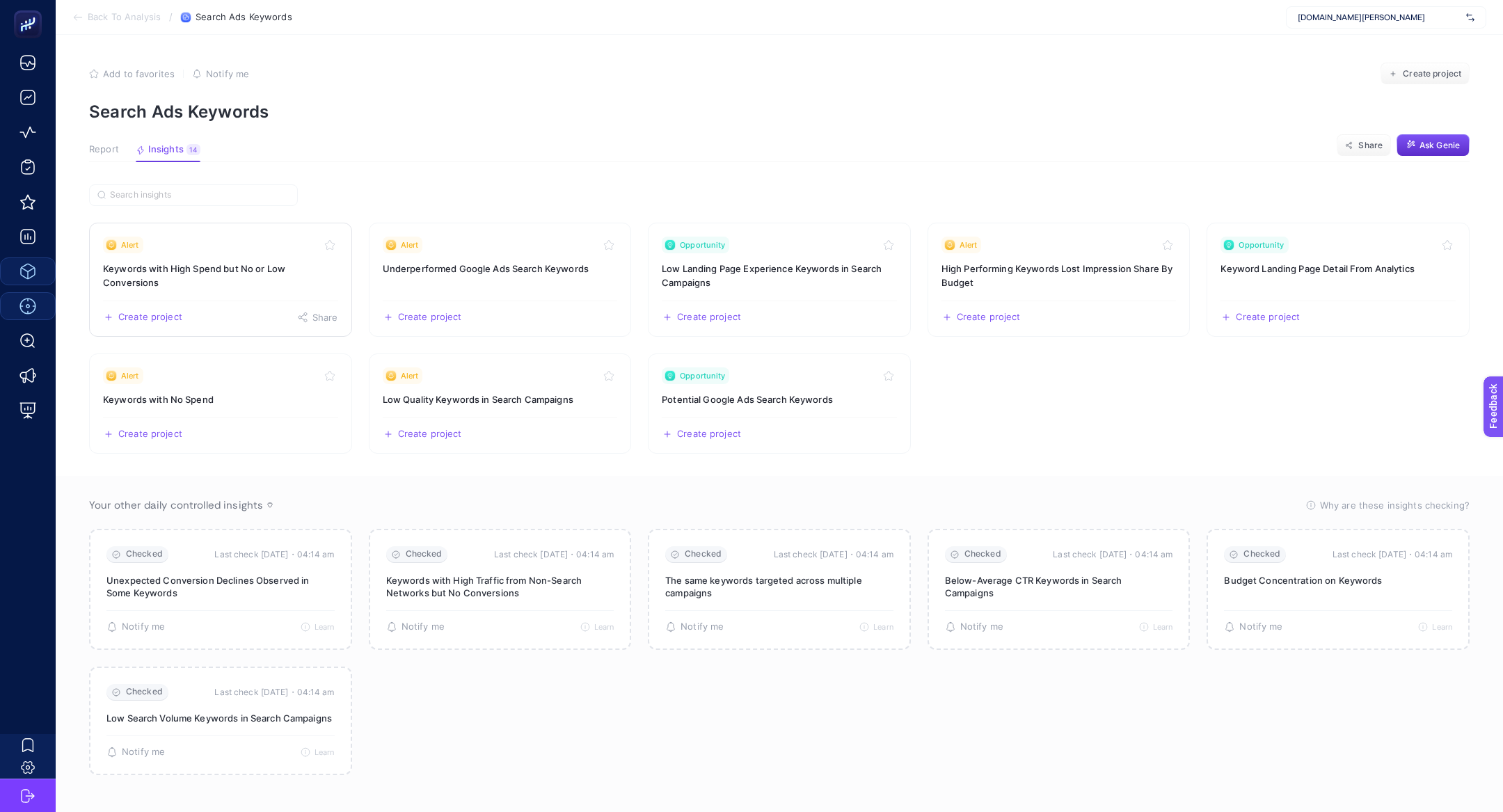
click at [260, 285] on h3 "Keywords with High Spend but No or Low Conversions" at bounding box center [220, 275] width 235 height 28
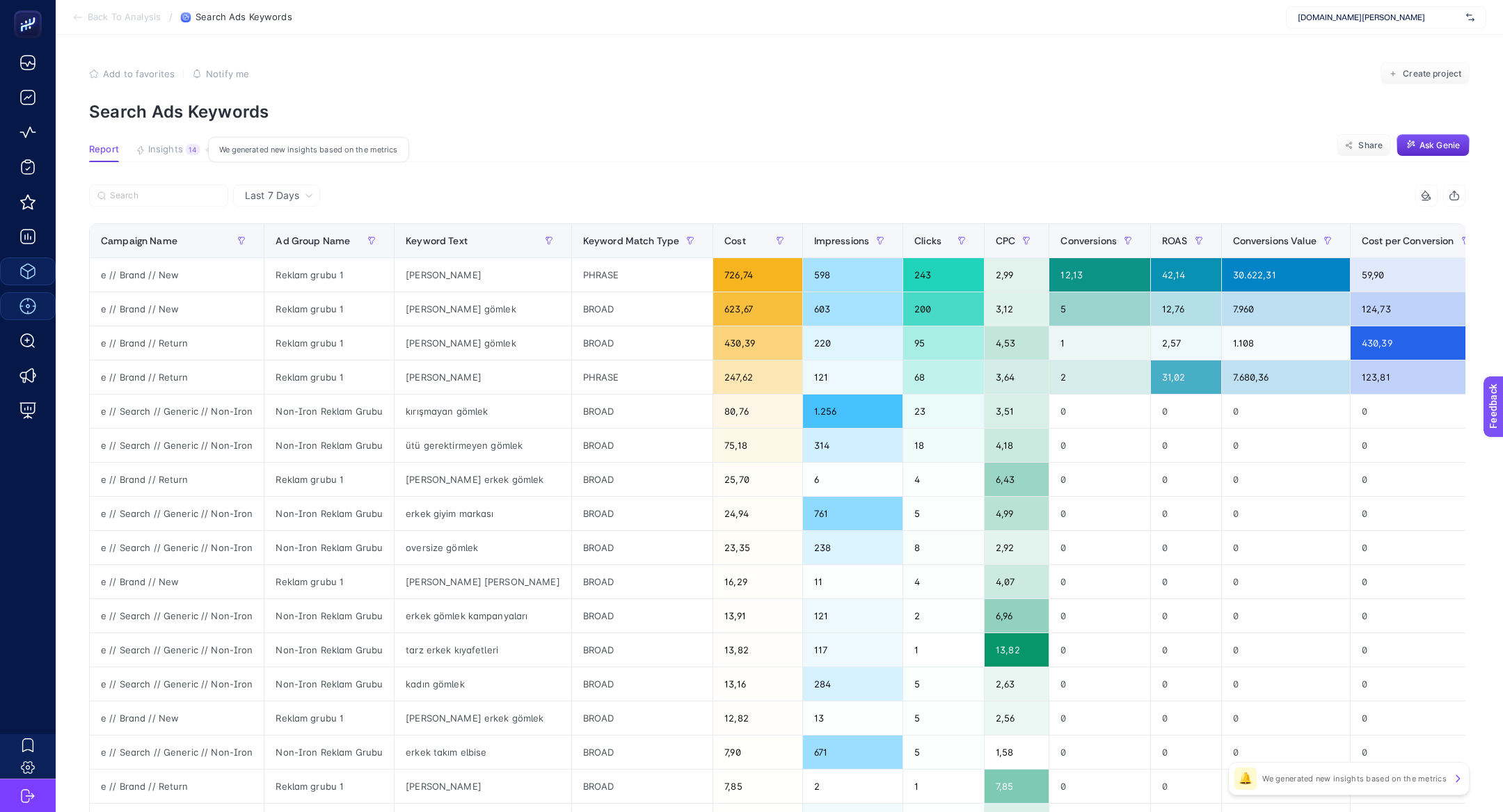
click at [157, 144] on span "Insights" at bounding box center [165, 150] width 35 height 12
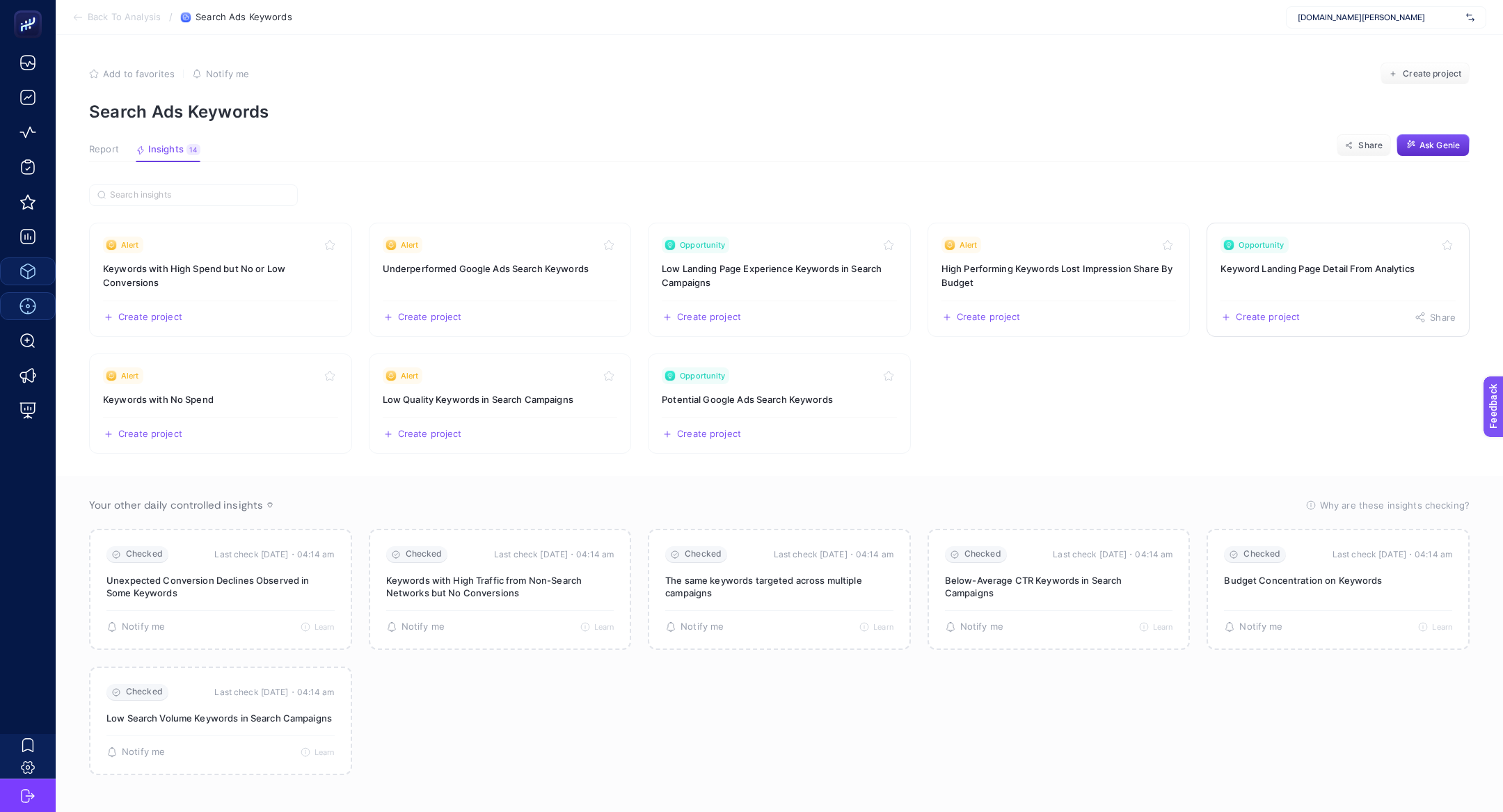
click at [1353, 259] on link "Opportunity Keyword Landing Page Detail From Analytics Create project Share" at bounding box center [1338, 280] width 263 height 114
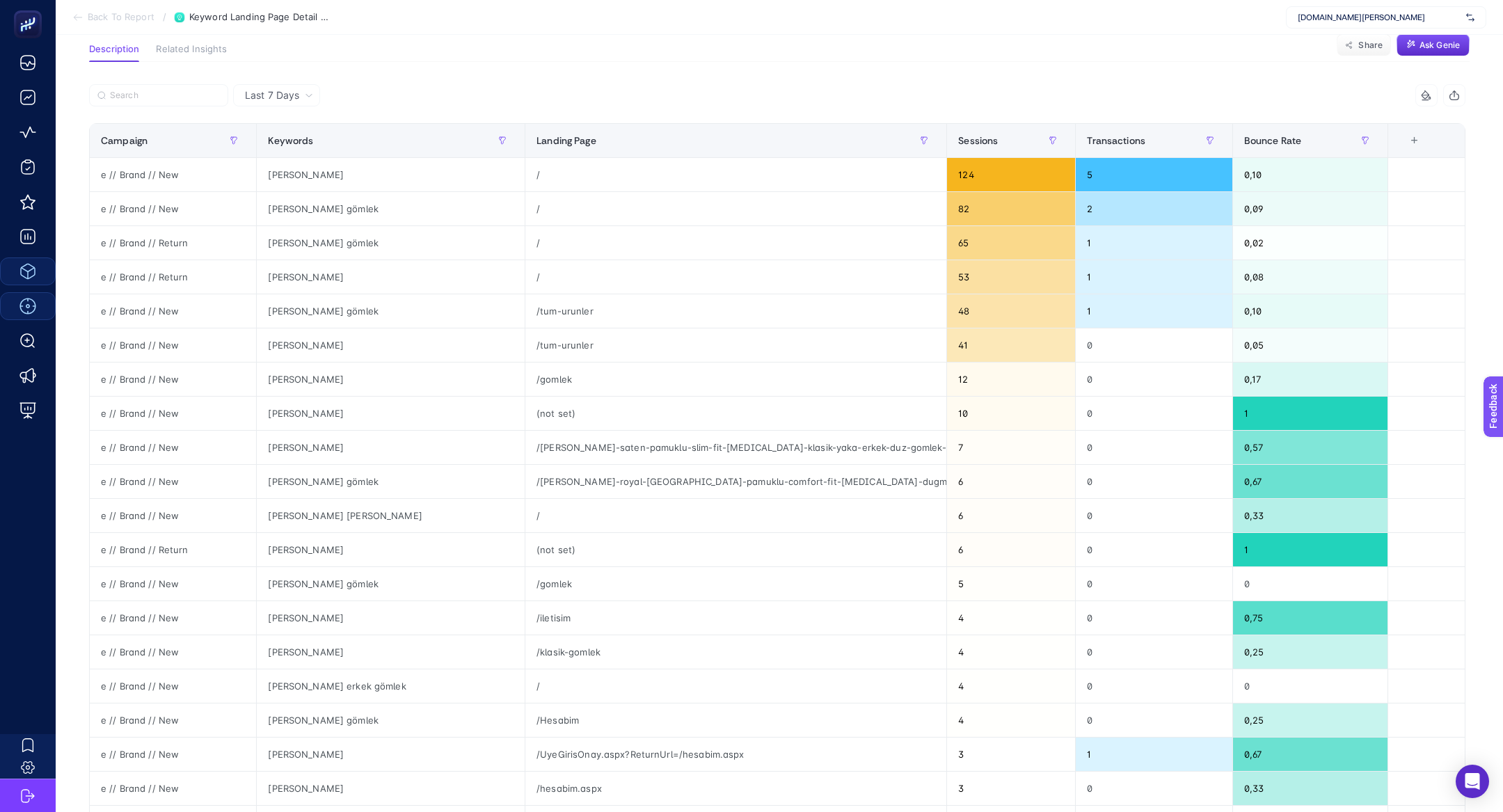
scroll to position [103, 0]
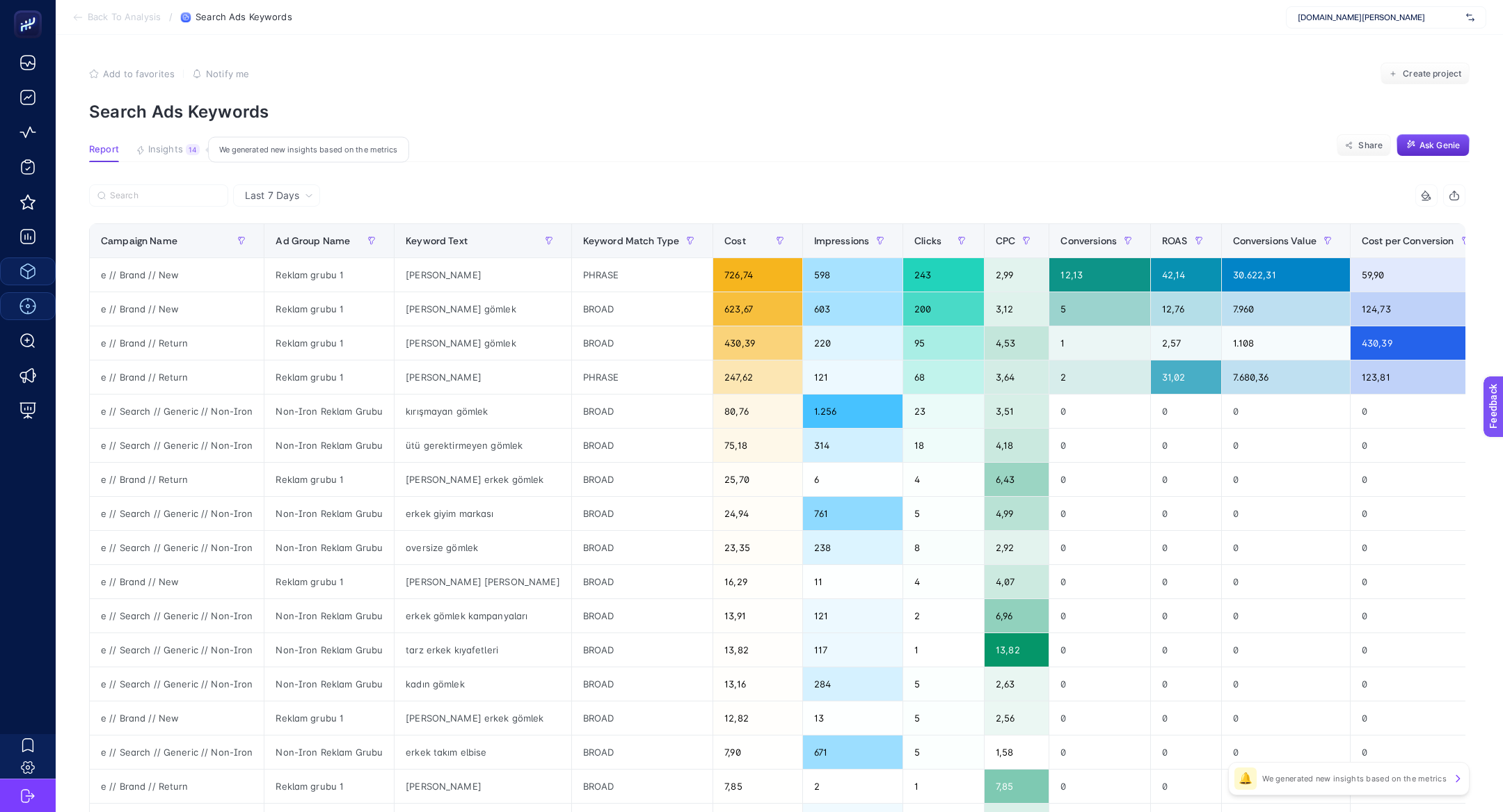
click at [183, 154] on button "Insights 14 We generated new insights based on the metrics" at bounding box center [167, 153] width 64 height 18
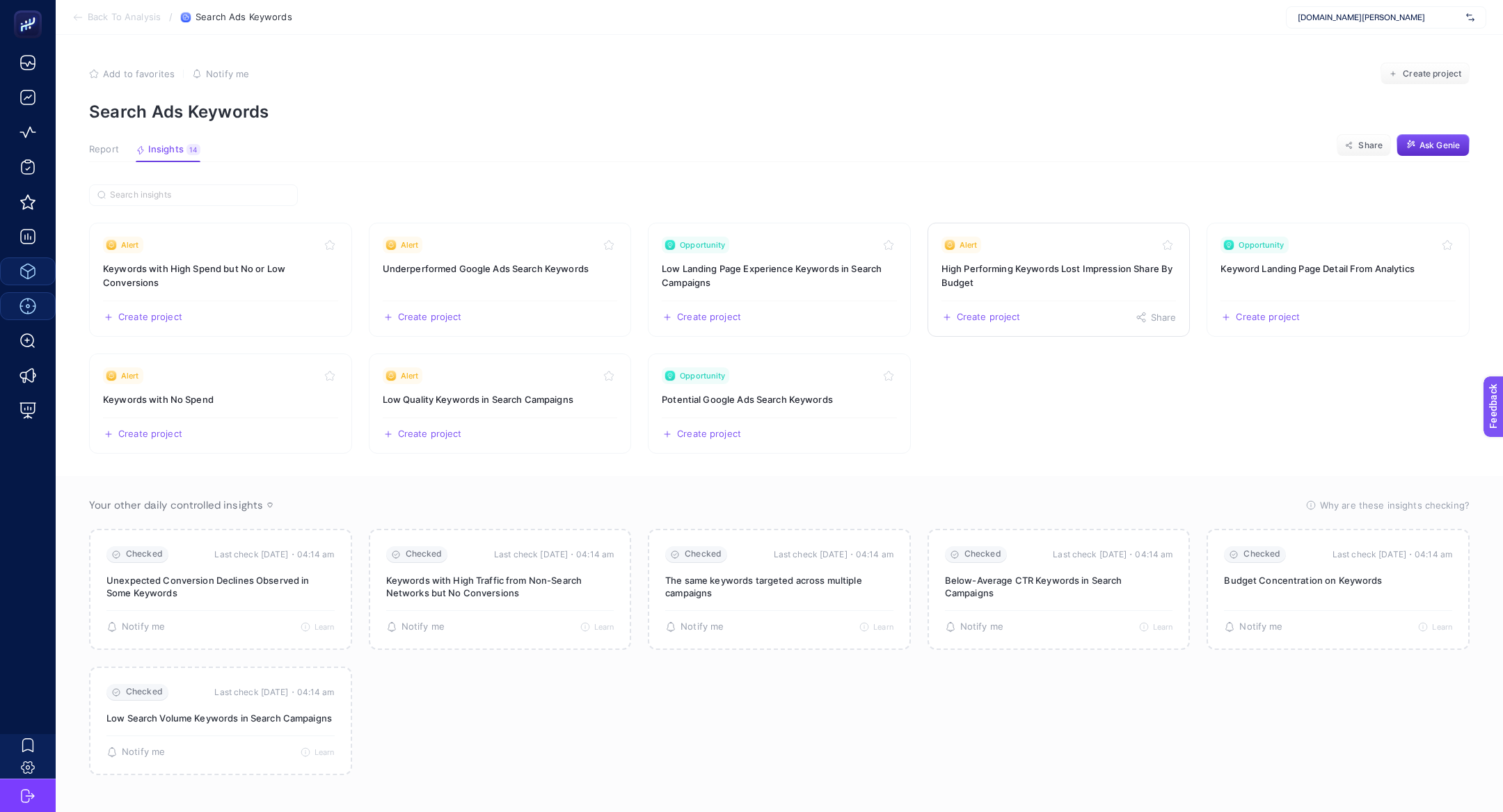
click at [1055, 259] on link "Alert High Performing Keywords Lost Impression Share By Budget Create project S…" at bounding box center [1059, 280] width 263 height 114
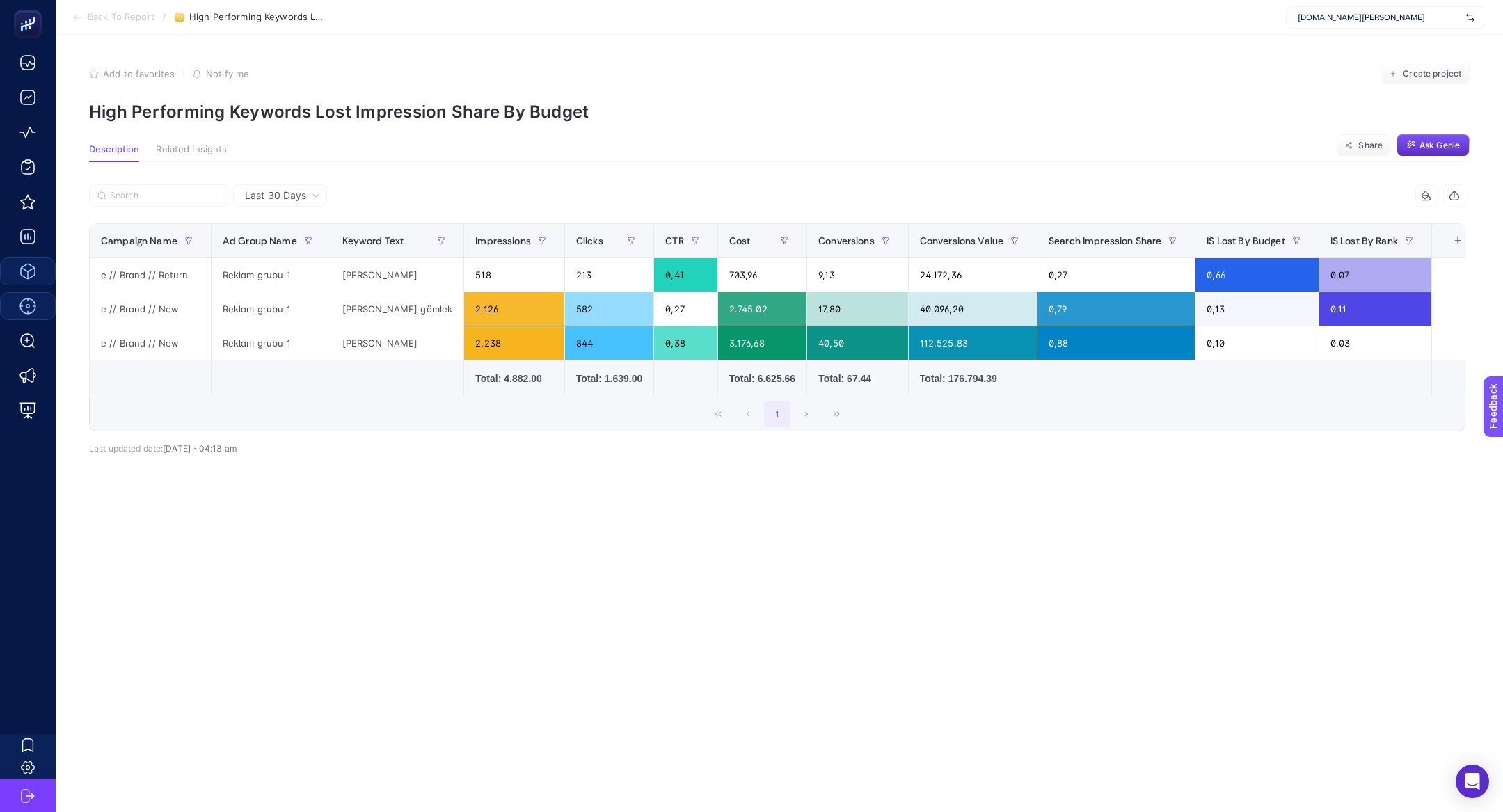
click at [444, 135] on article "Add to favorites false Notify me Create project High Performing Keywords Lost I…" at bounding box center [779, 423] width 1447 height 777
click at [435, 129] on article "Add to favorites false Notify me Create project High Performing Keywords Lost I…" at bounding box center [779, 423] width 1447 height 777
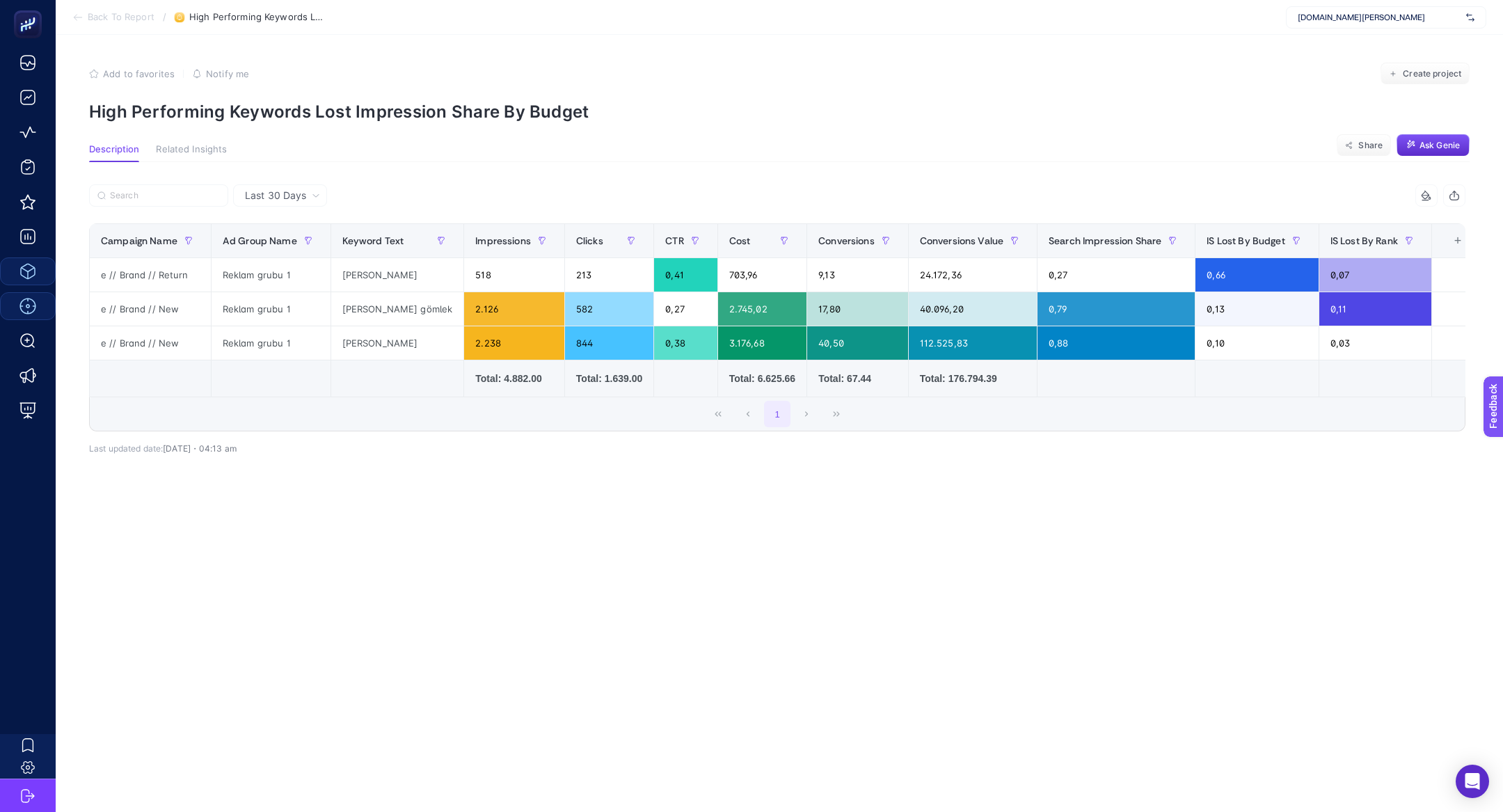
click at [435, 129] on article "Add to favorites false Notify me Create project High Performing Keywords Lost I…" at bounding box center [779, 423] width 1447 height 777
click at [423, 114] on p "High Performing Keywords Lost Impression Share By Budget" at bounding box center [779, 111] width 1380 height 20
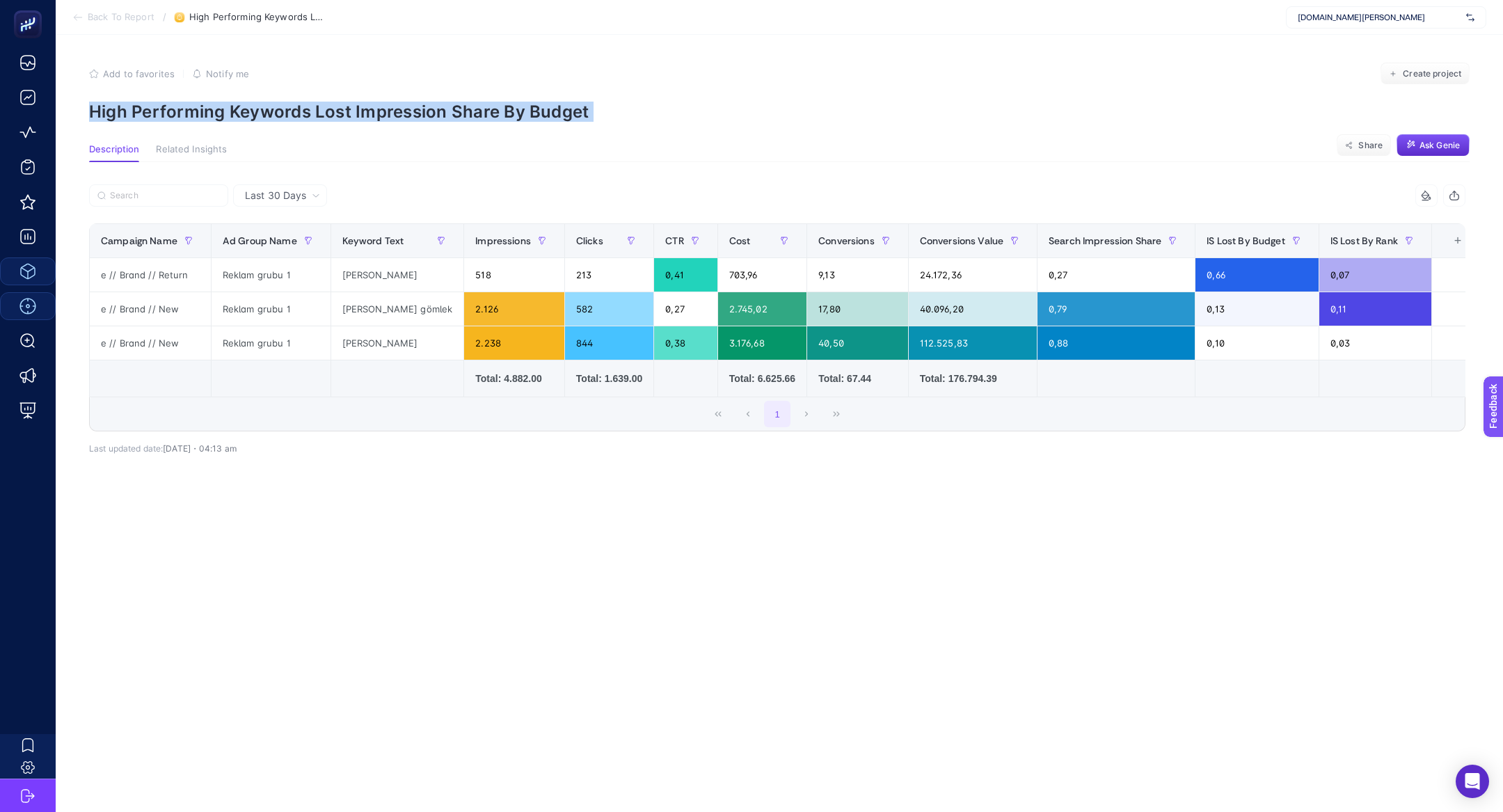
click at [423, 114] on p "High Performing Keywords Lost Impression Share By Budget" at bounding box center [779, 111] width 1380 height 20
copy article "High Performing Keywords Lost Impression Share By Budget"
click at [1398, 18] on span "www.abbate.co" at bounding box center [1379, 17] width 163 height 12
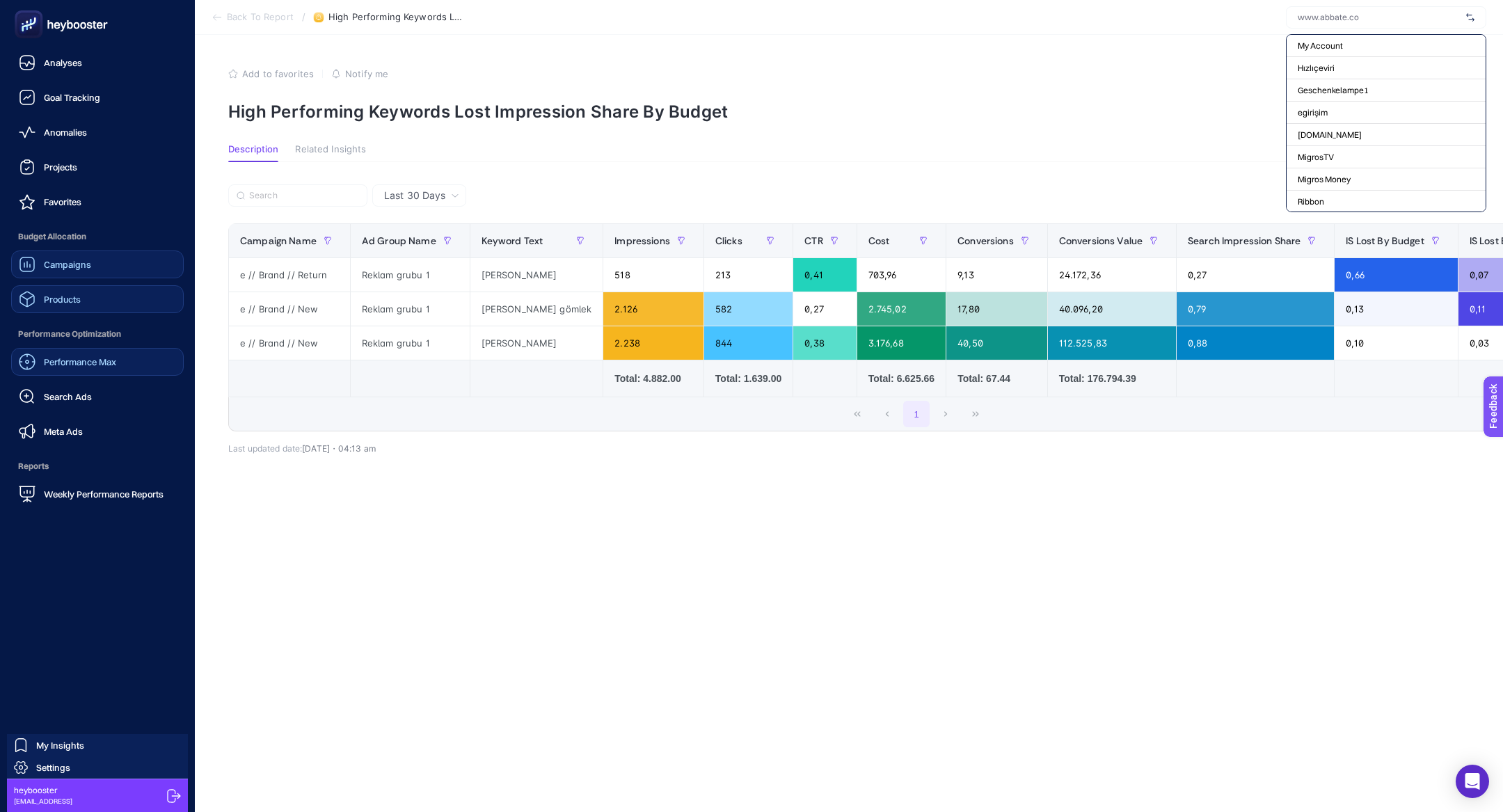
click at [82, 268] on span "Campaigns" at bounding box center [67, 264] width 47 height 12
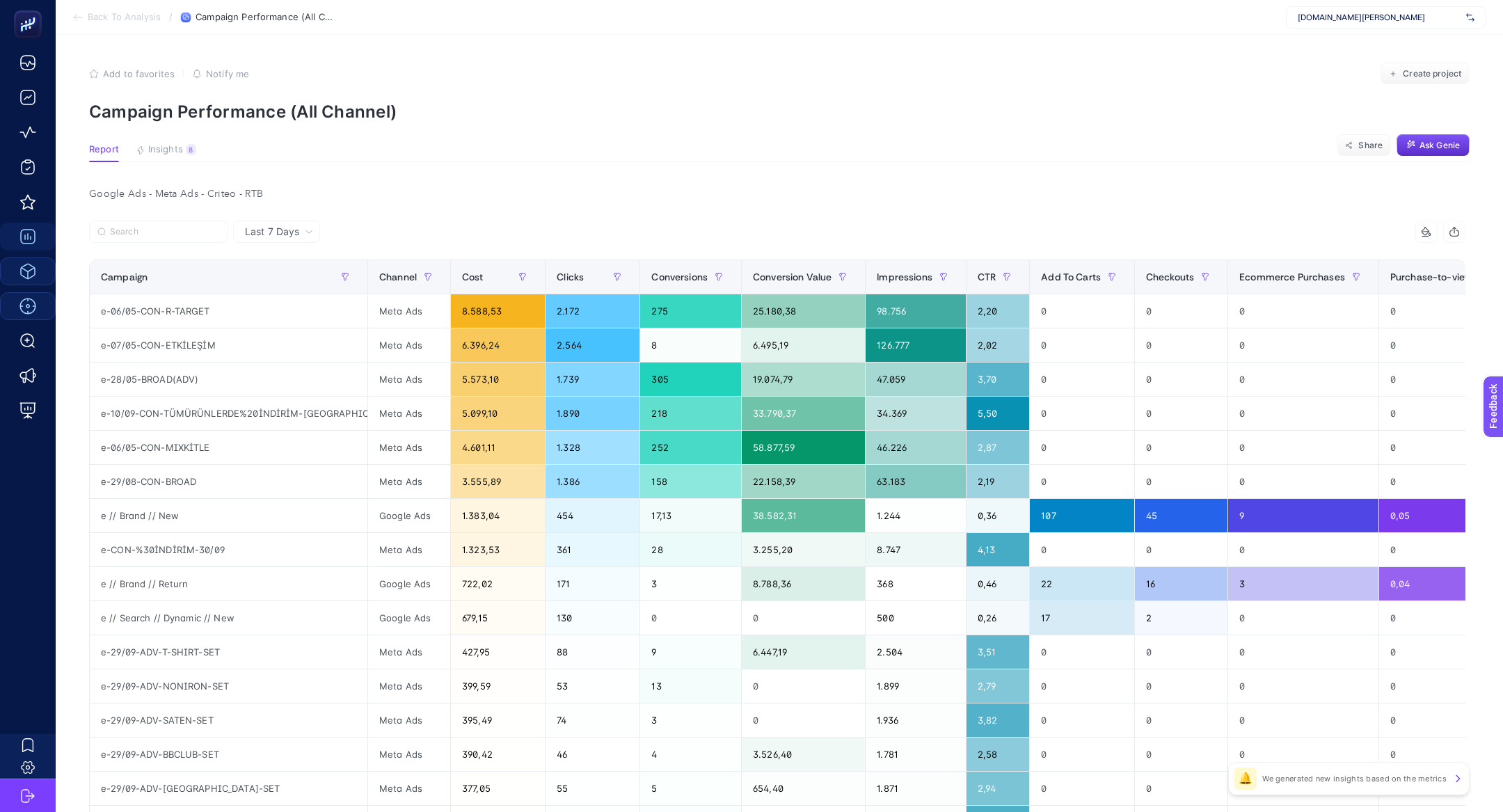
click at [1341, 21] on span "www.abbate.co" at bounding box center [1379, 17] width 163 height 12
type input "vitell"
click at [1342, 44] on div "Vitello" at bounding box center [1386, 45] width 199 height 22
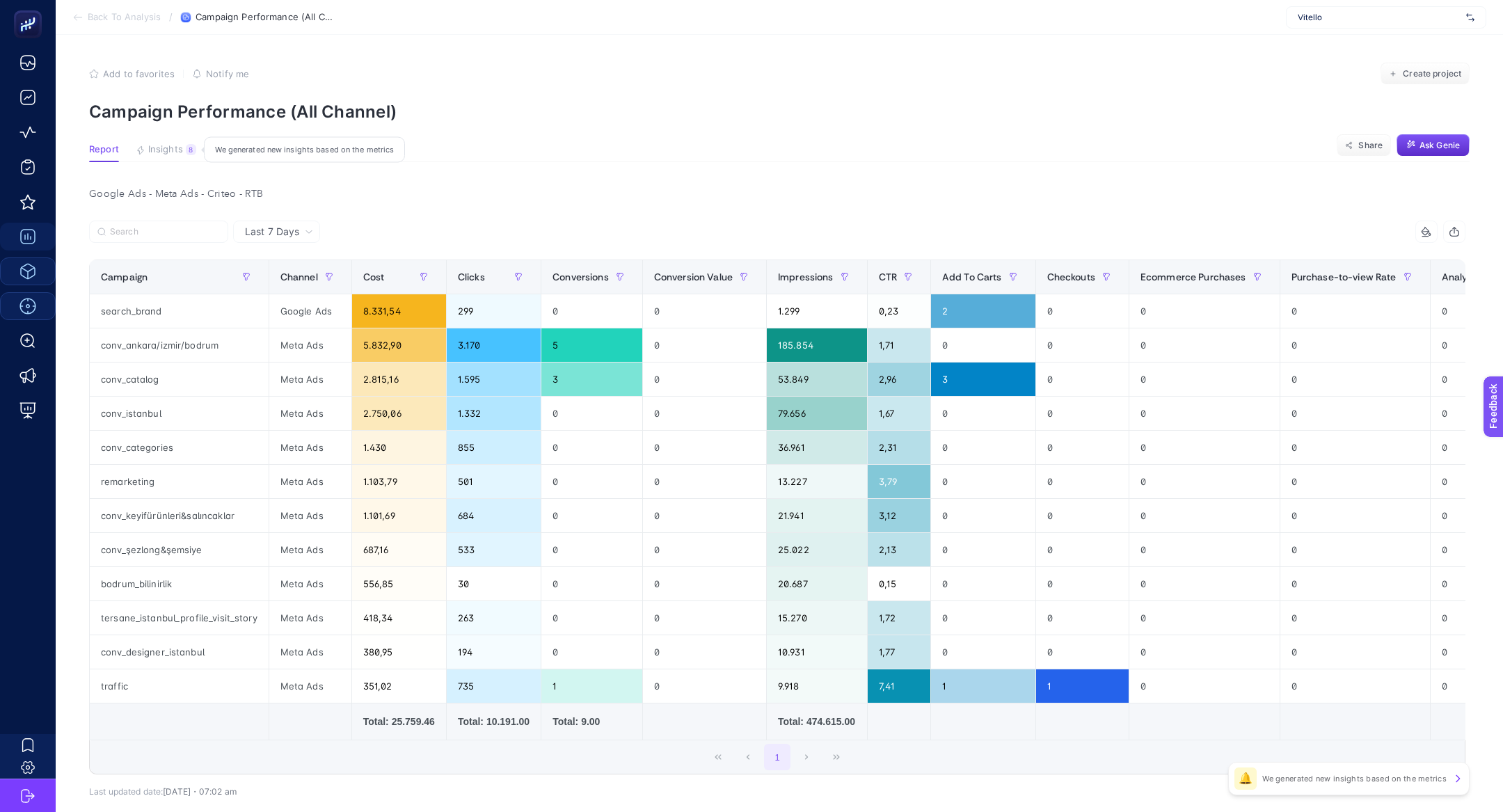
click at [169, 159] on button "Insights 8 We generated new insights based on the metrics" at bounding box center [165, 153] width 61 height 18
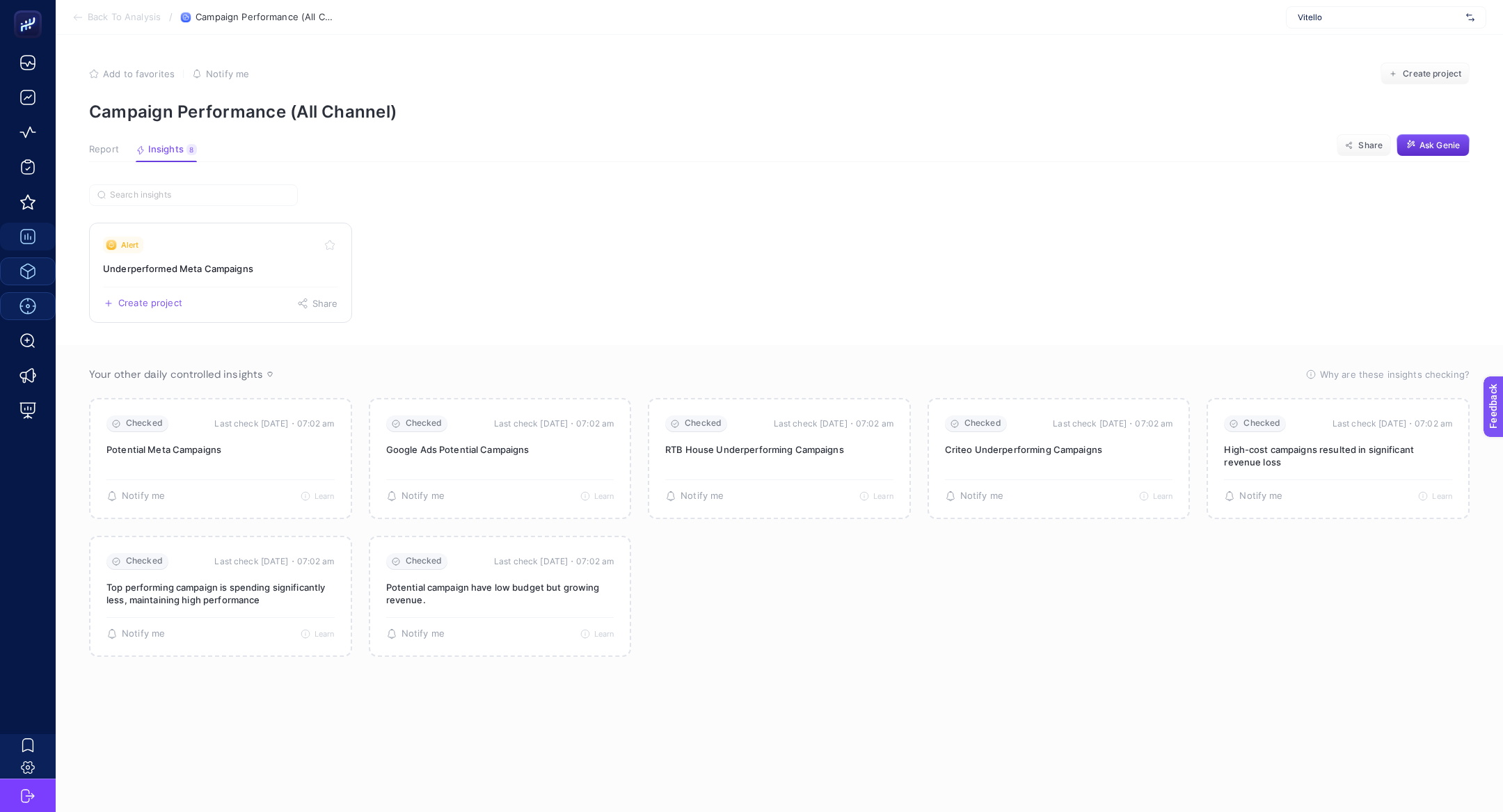
click at [187, 261] on h3 "Underperformed Meta Campaigns" at bounding box center [220, 268] width 235 height 14
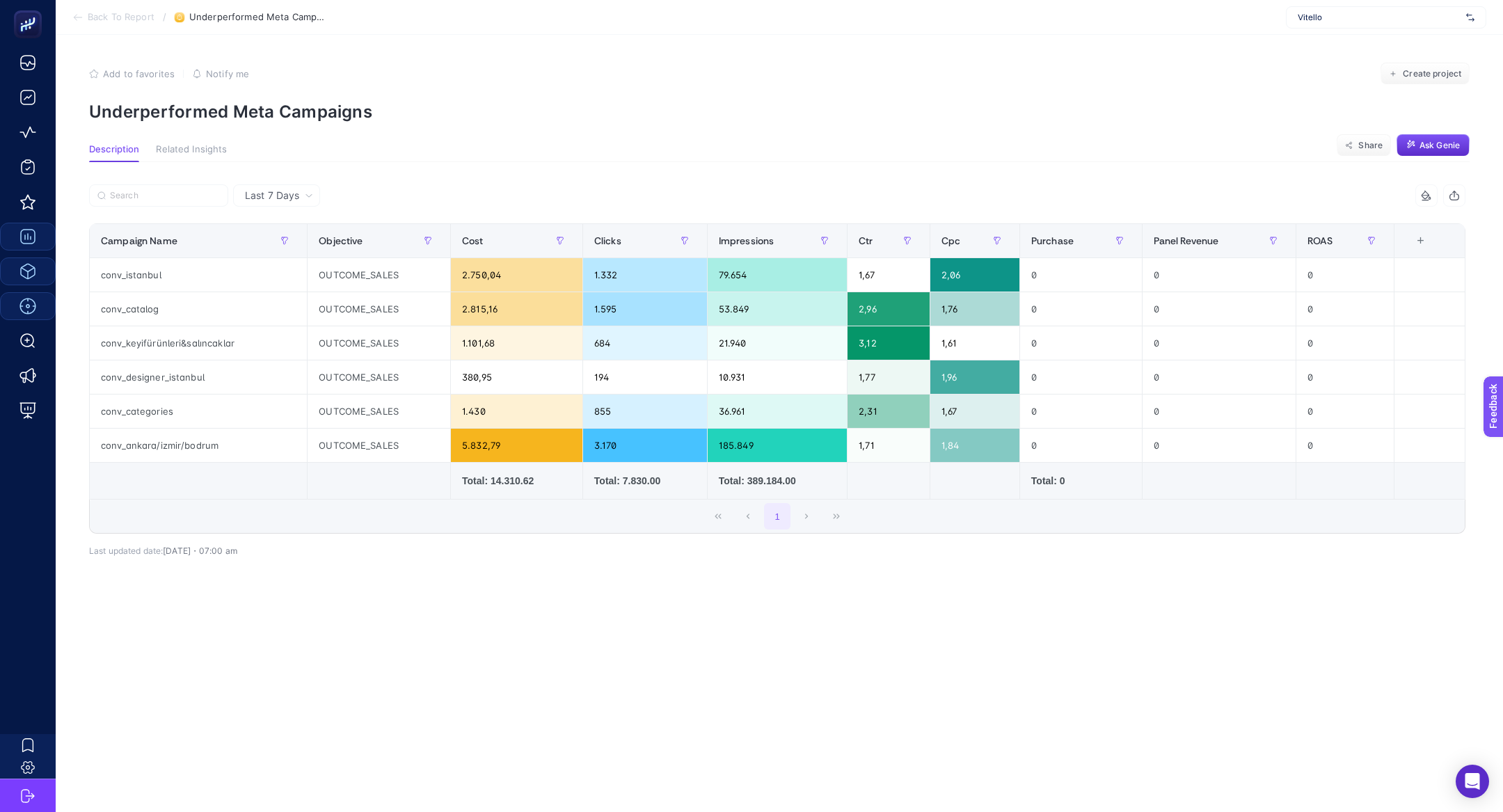
click at [246, 136] on article "Add to favorites false Notify me Create project Underperformed Meta Campaigns D…" at bounding box center [779, 423] width 1447 height 777
click at [246, 93] on section "Add to favorites false Notify me Create project Underperformed Meta Campaigns" at bounding box center [779, 92] width 1380 height 59
click at [252, 115] on p "Underperformed Meta Campaigns" at bounding box center [779, 111] width 1380 height 20
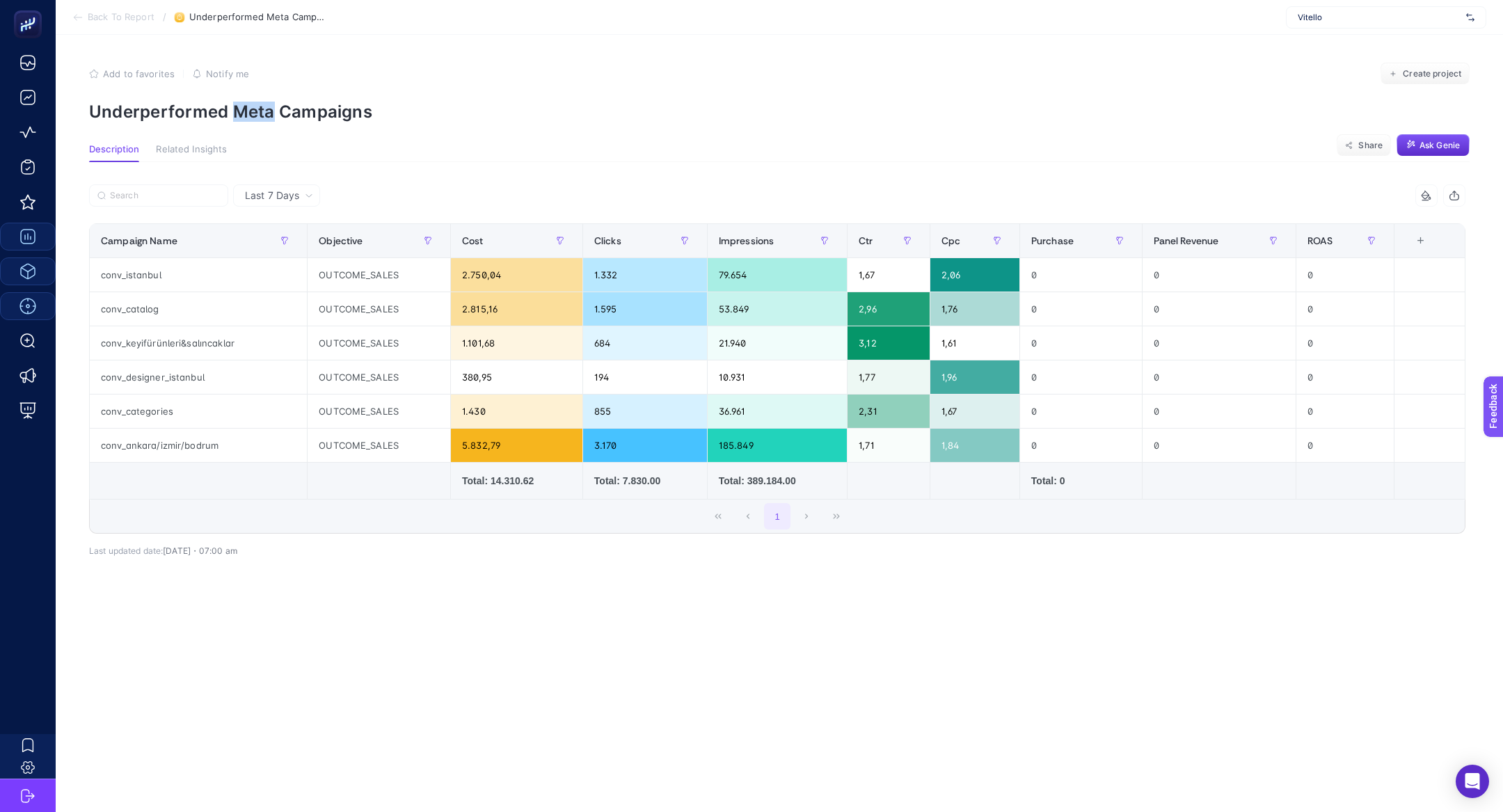
click at [252, 115] on p "Underperformed Meta Campaigns" at bounding box center [779, 111] width 1380 height 20
copy article "Underperformed Meta Campaigns"
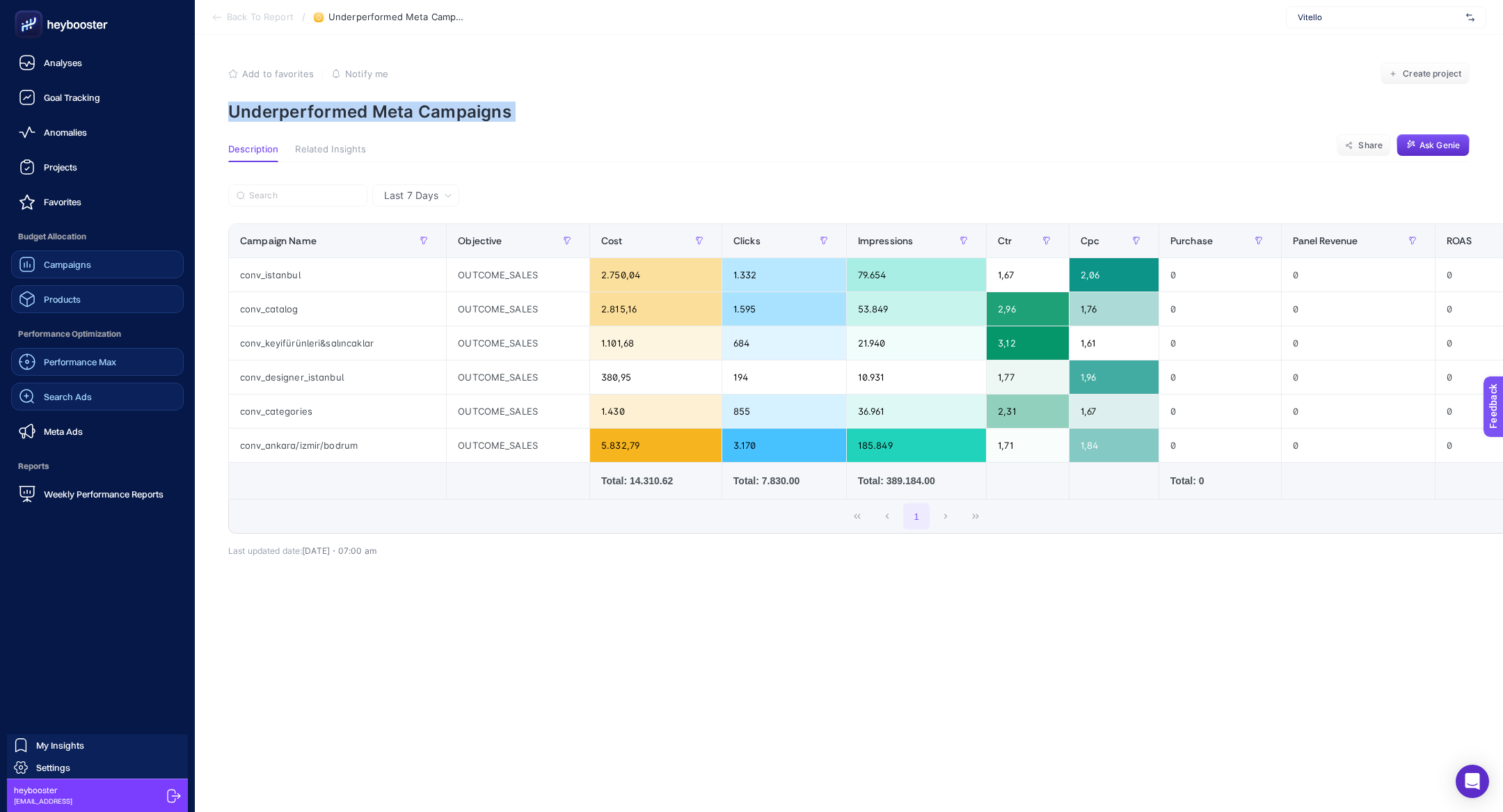
click at [63, 392] on span "Search Ads" at bounding box center [68, 397] width 48 height 12
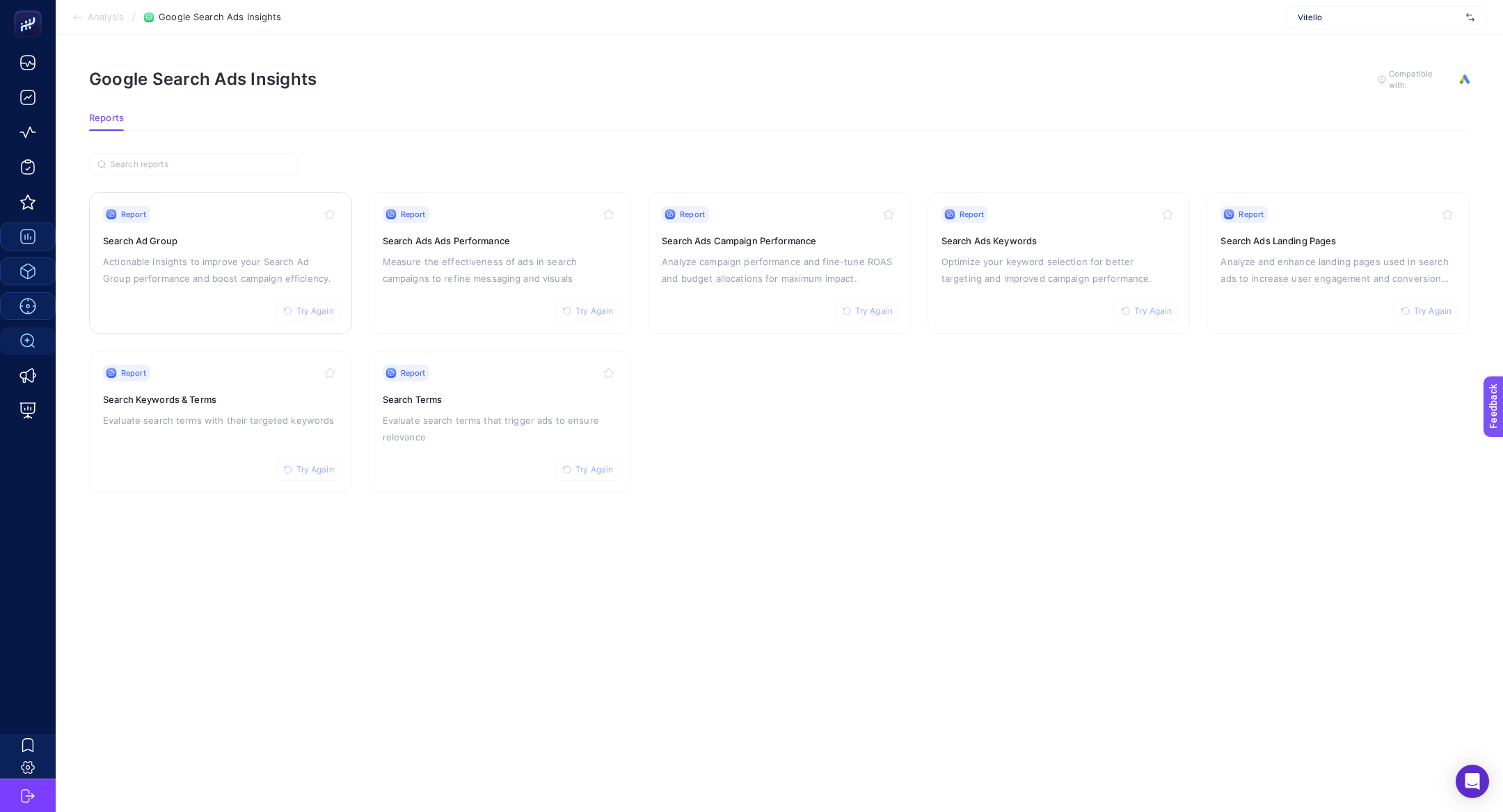
click at [228, 260] on p "Actionable insights to improve your Search Ad Group performance and boost campa…" at bounding box center [220, 270] width 235 height 34
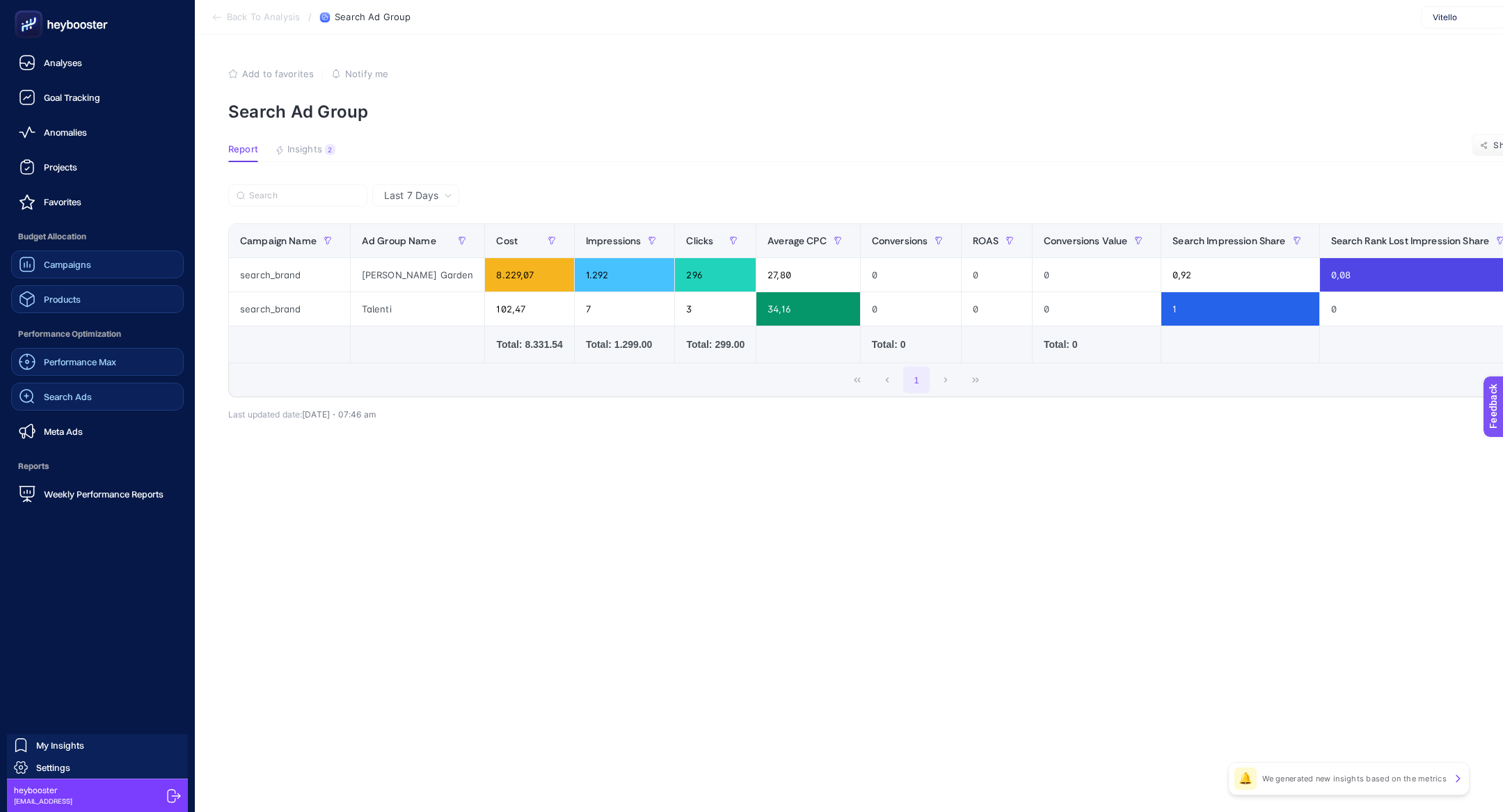
click at [85, 405] on link "Search Ads" at bounding box center [98, 396] width 172 height 28
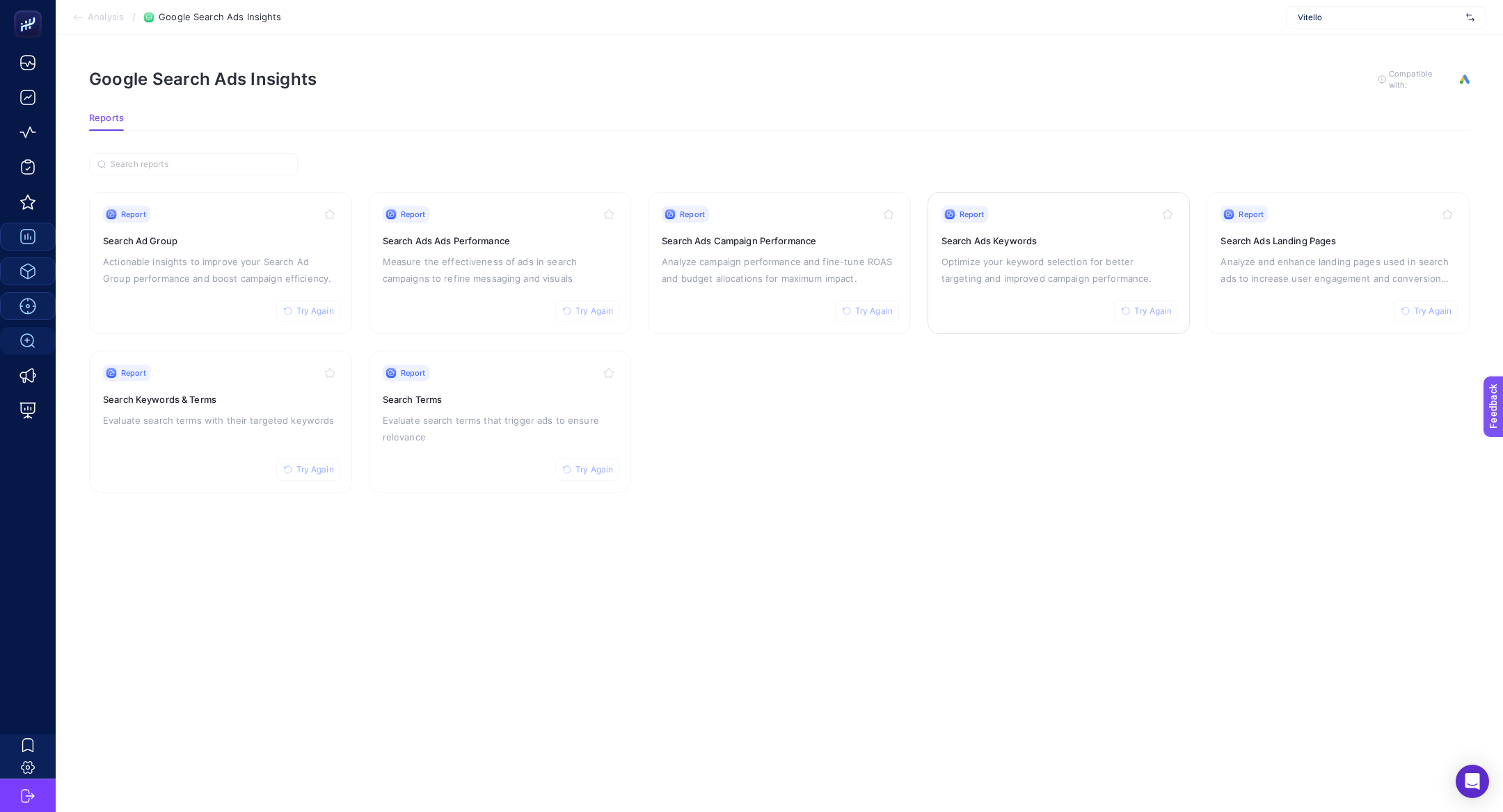
click at [985, 296] on div "Report Try Again Search Ads Keywords Optimize your keyword selection for better…" at bounding box center [1059, 263] width 235 height 114
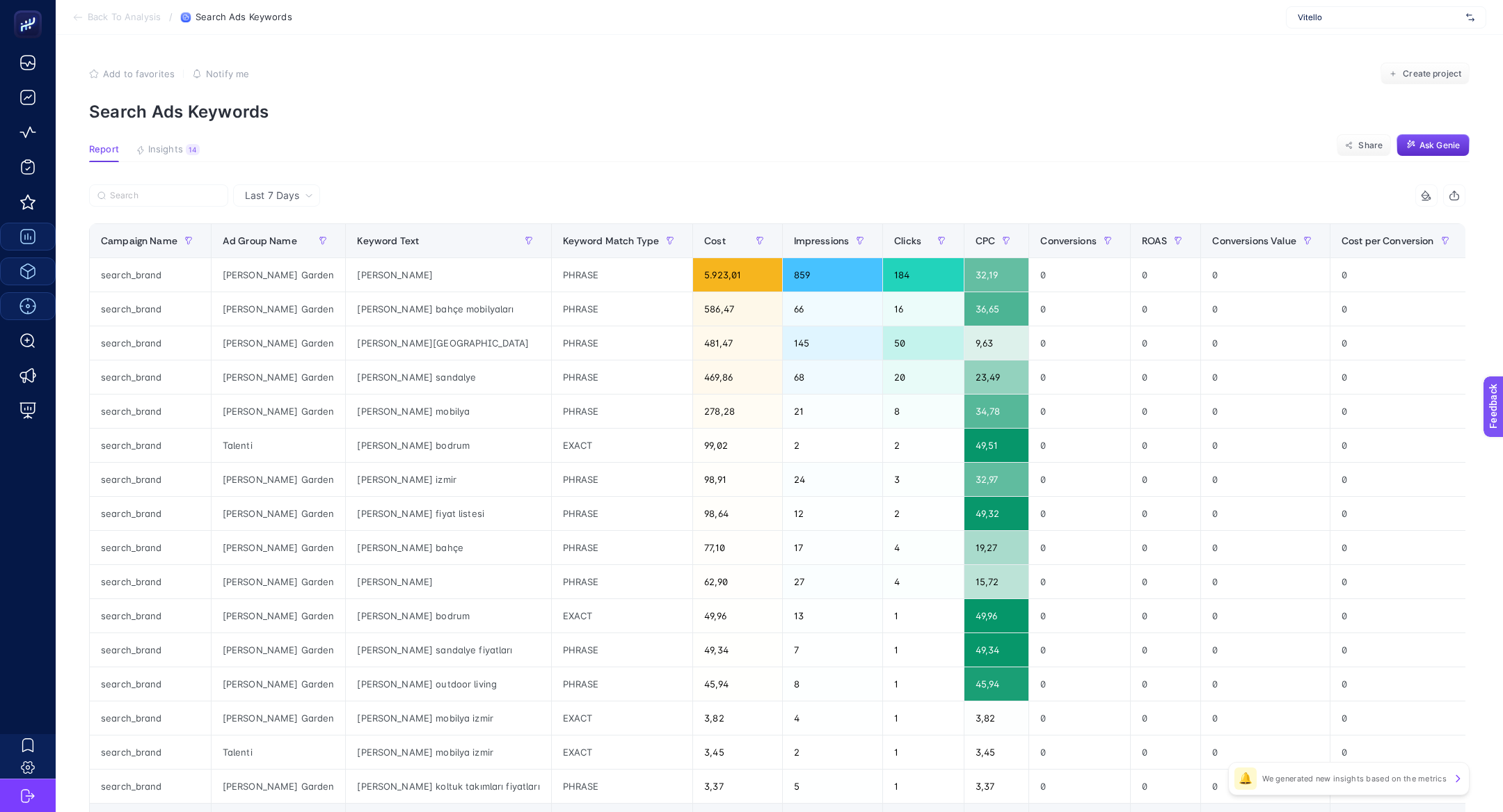
click at [198, 138] on article "Add to favorites false Notify me Create project Search Ads Keywords Report Insi…" at bounding box center [779, 510] width 1447 height 951
click at [186, 146] on div "14" at bounding box center [193, 150] width 14 height 12
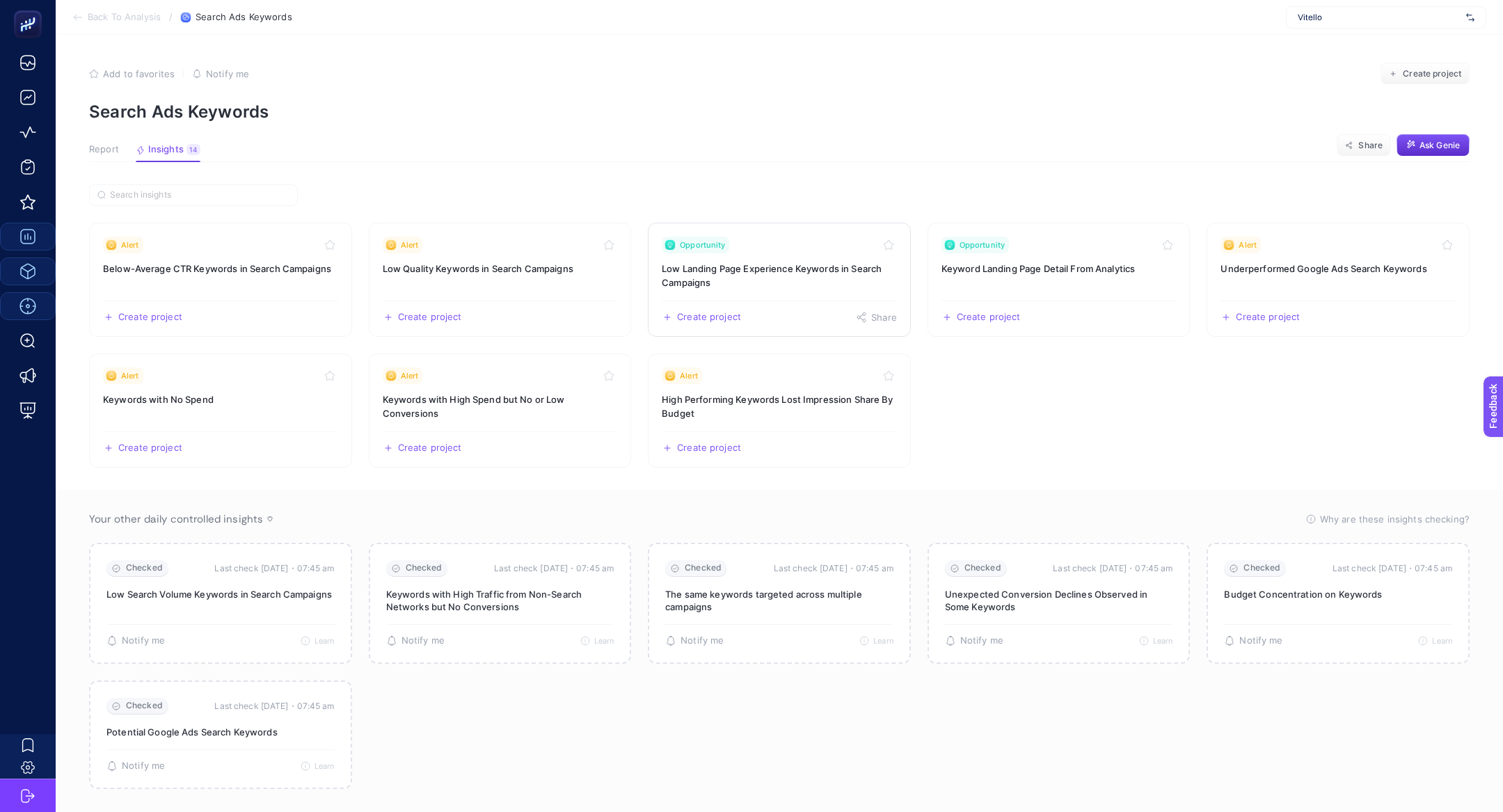
click at [826, 276] on h3 "Low Landing Page Experience Keywords in Search Campaigns" at bounding box center [779, 275] width 235 height 28
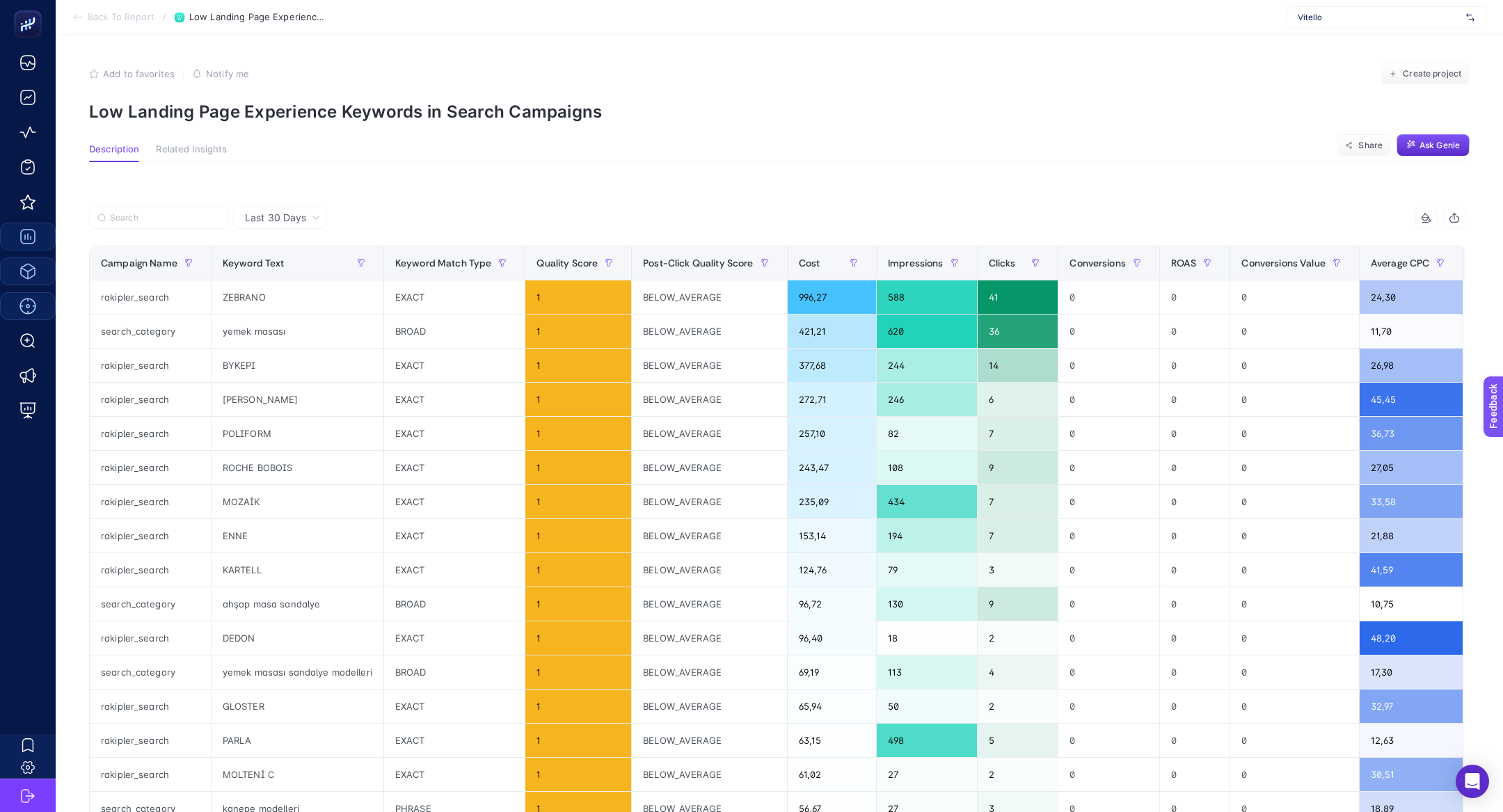
click at [283, 115] on p "Low Landing Page Experience Keywords in Search Campaigns" at bounding box center [779, 111] width 1380 height 20
copy article "Low Landing Page Experience Keywords in Search Campaigns"
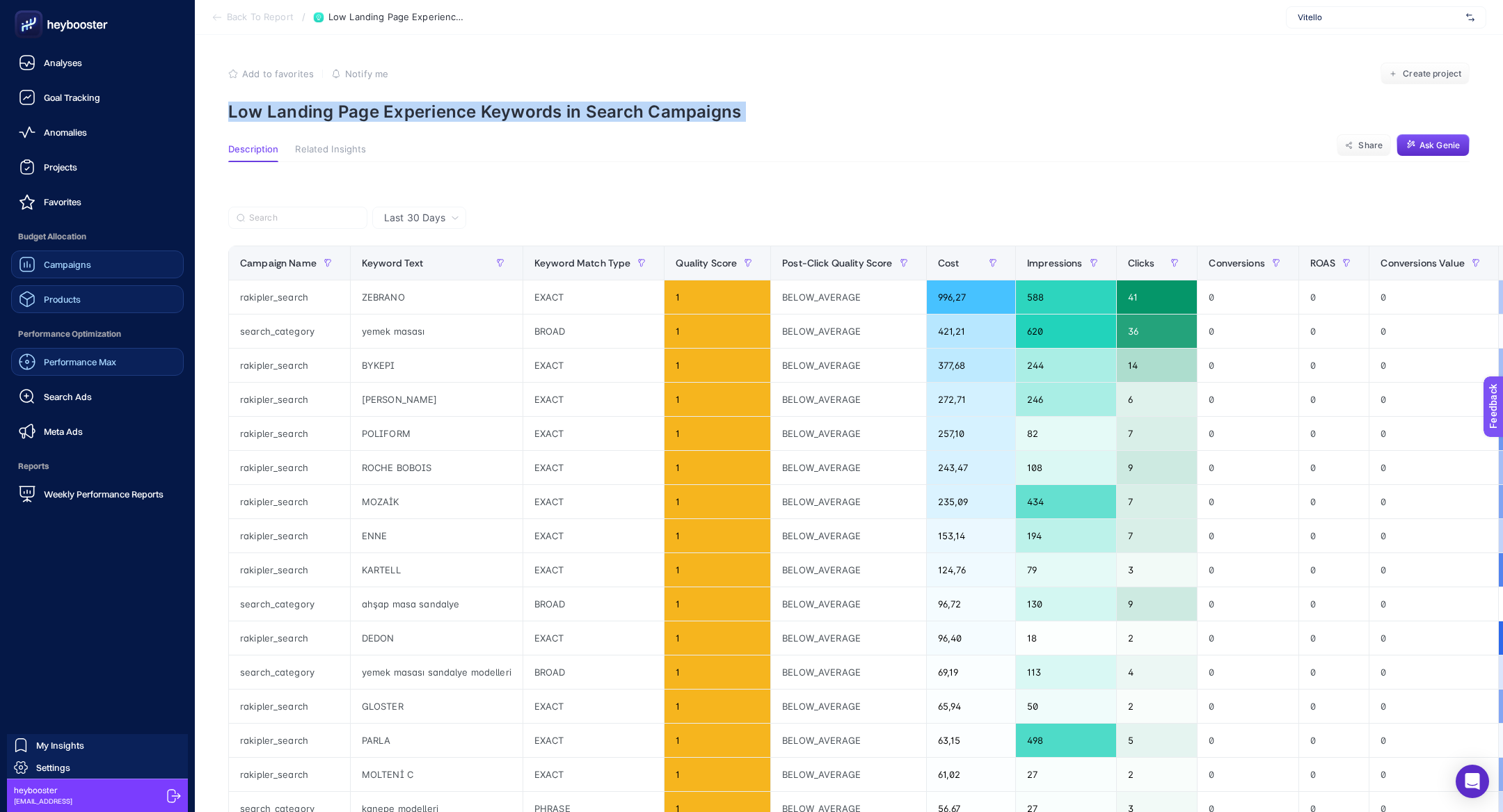
click at [59, 272] on div "Campaigns" at bounding box center [54, 264] width 73 height 16
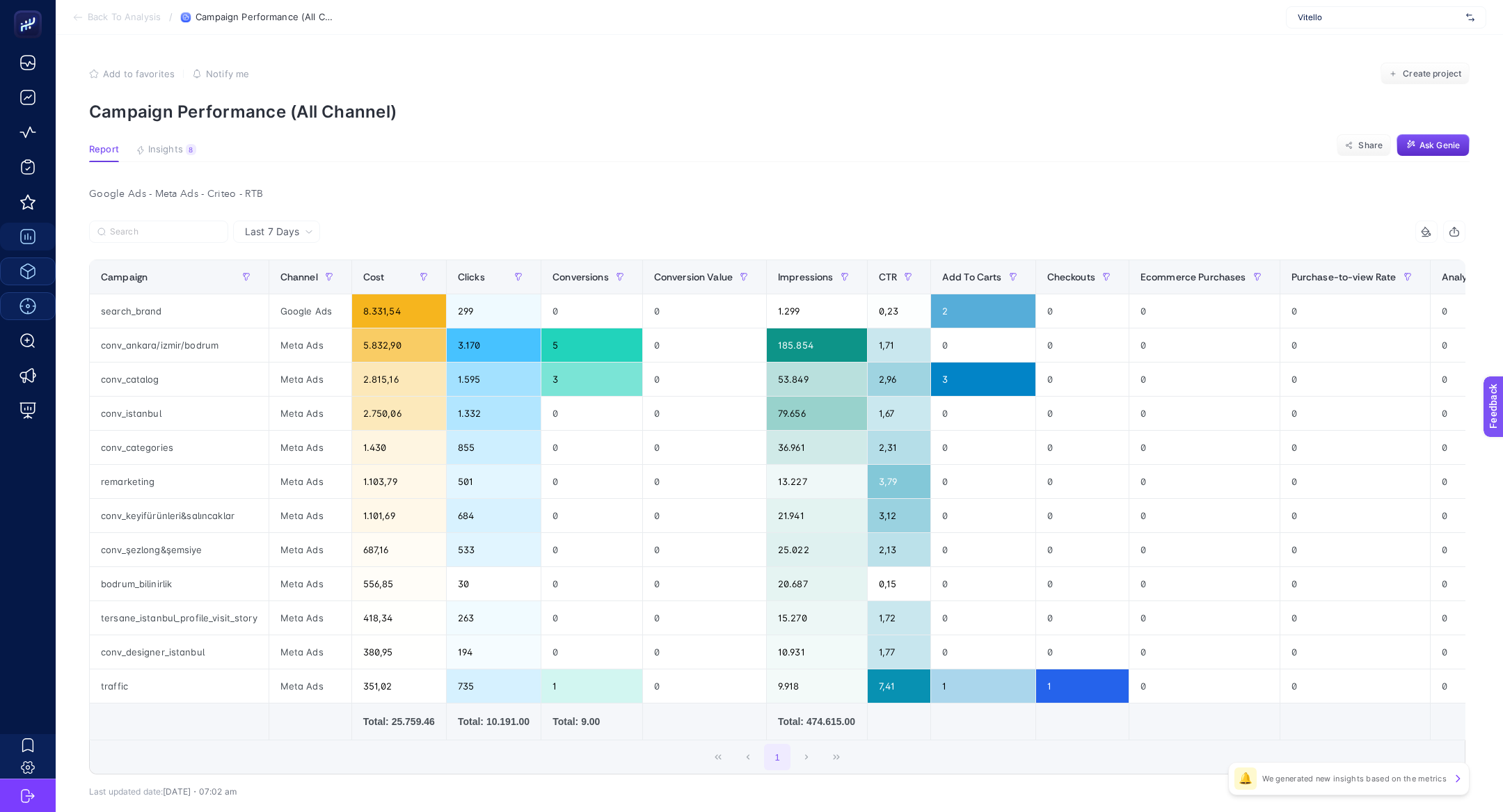
click at [1339, 21] on span "Vitello" at bounding box center [1379, 17] width 163 height 12
type input "yalisp"
click at [1350, 44] on span "https://www.yalispor.com.tr/" at bounding box center [1340, 46] width 85 height 12
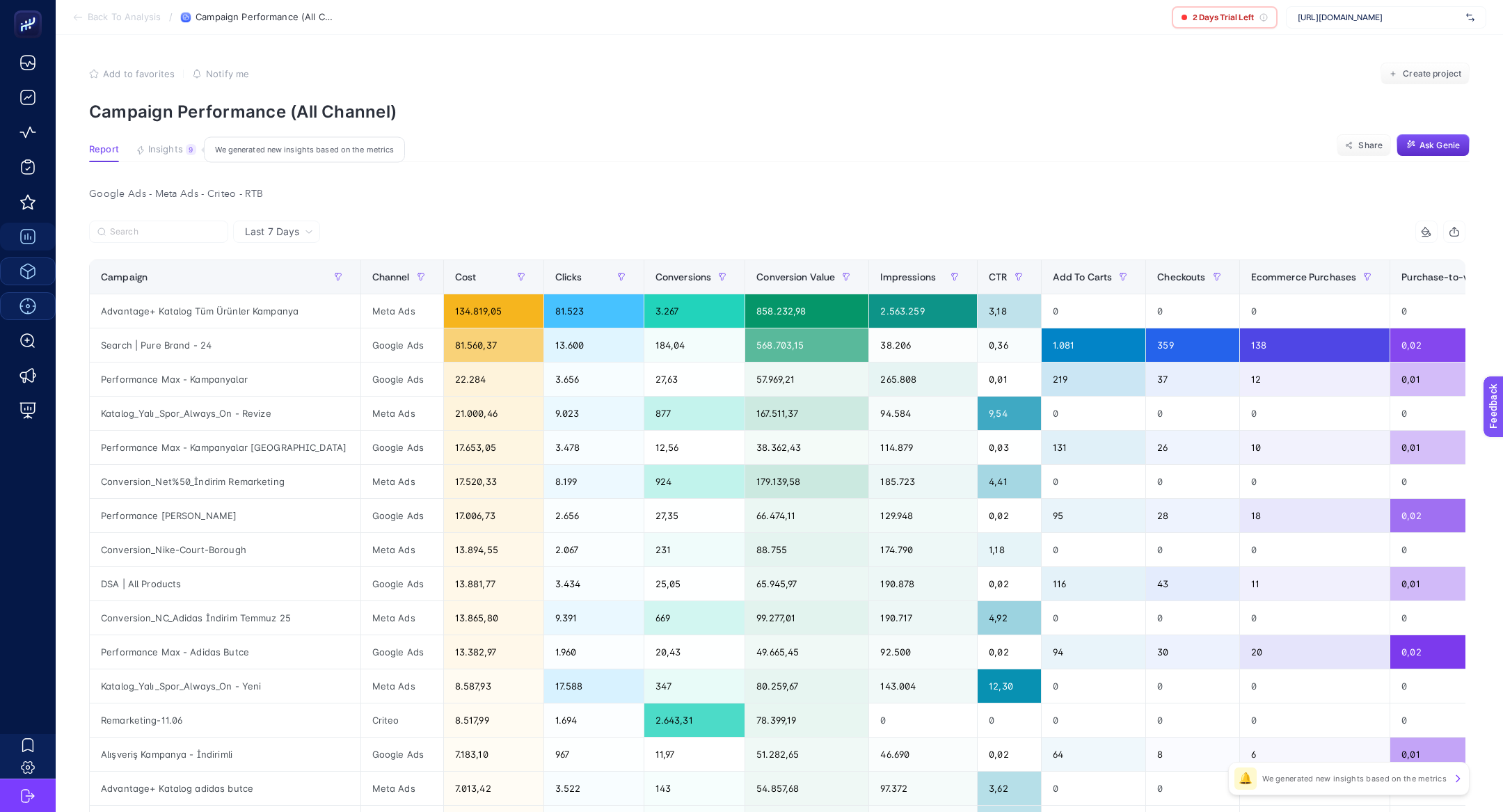
click at [177, 150] on span "Insights" at bounding box center [165, 150] width 35 height 12
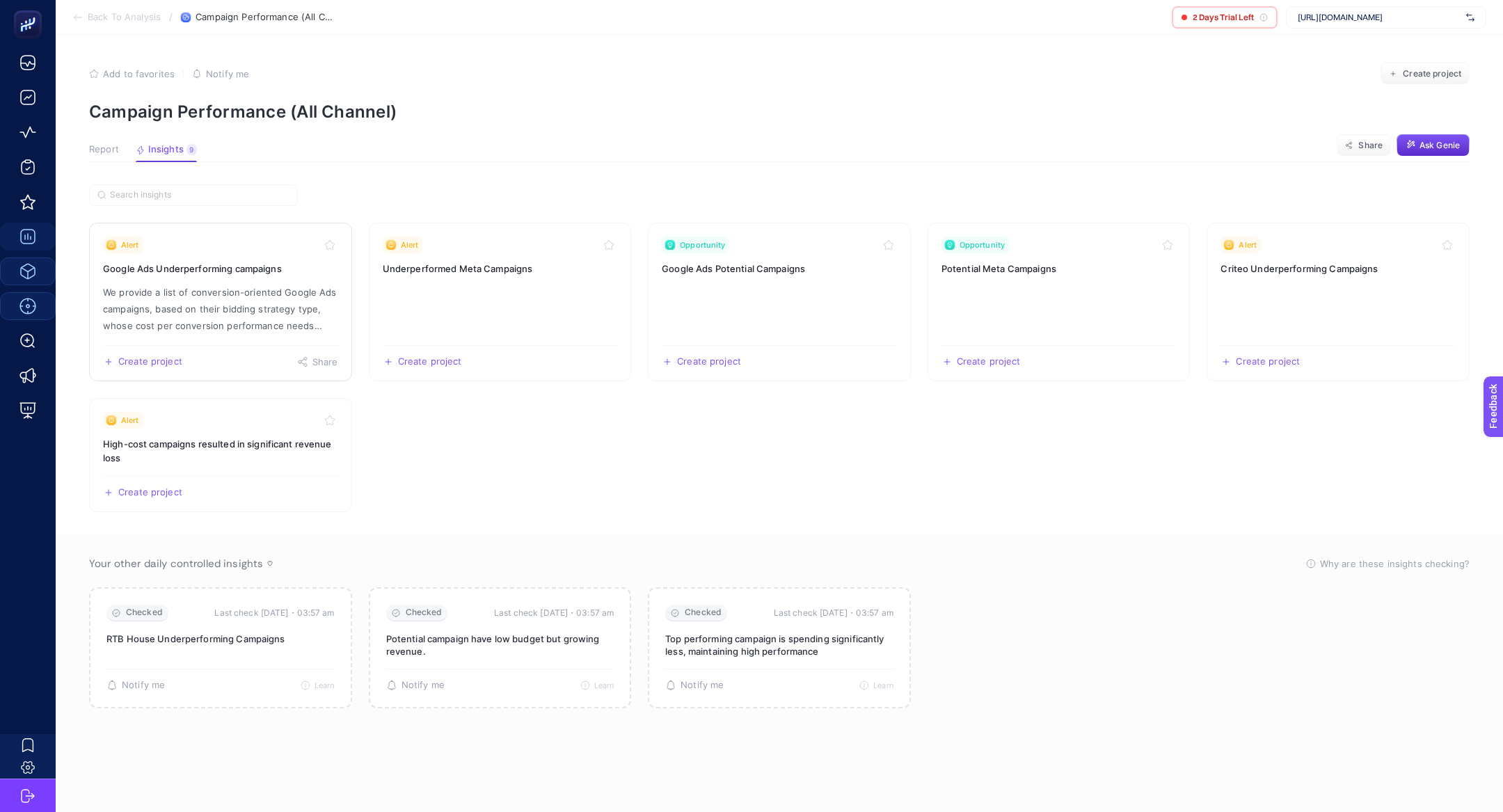
click at [112, 277] on link "Alert Google Ads Underperforming campaigns We provide a list of conversion-orie…" at bounding box center [221, 302] width 263 height 159
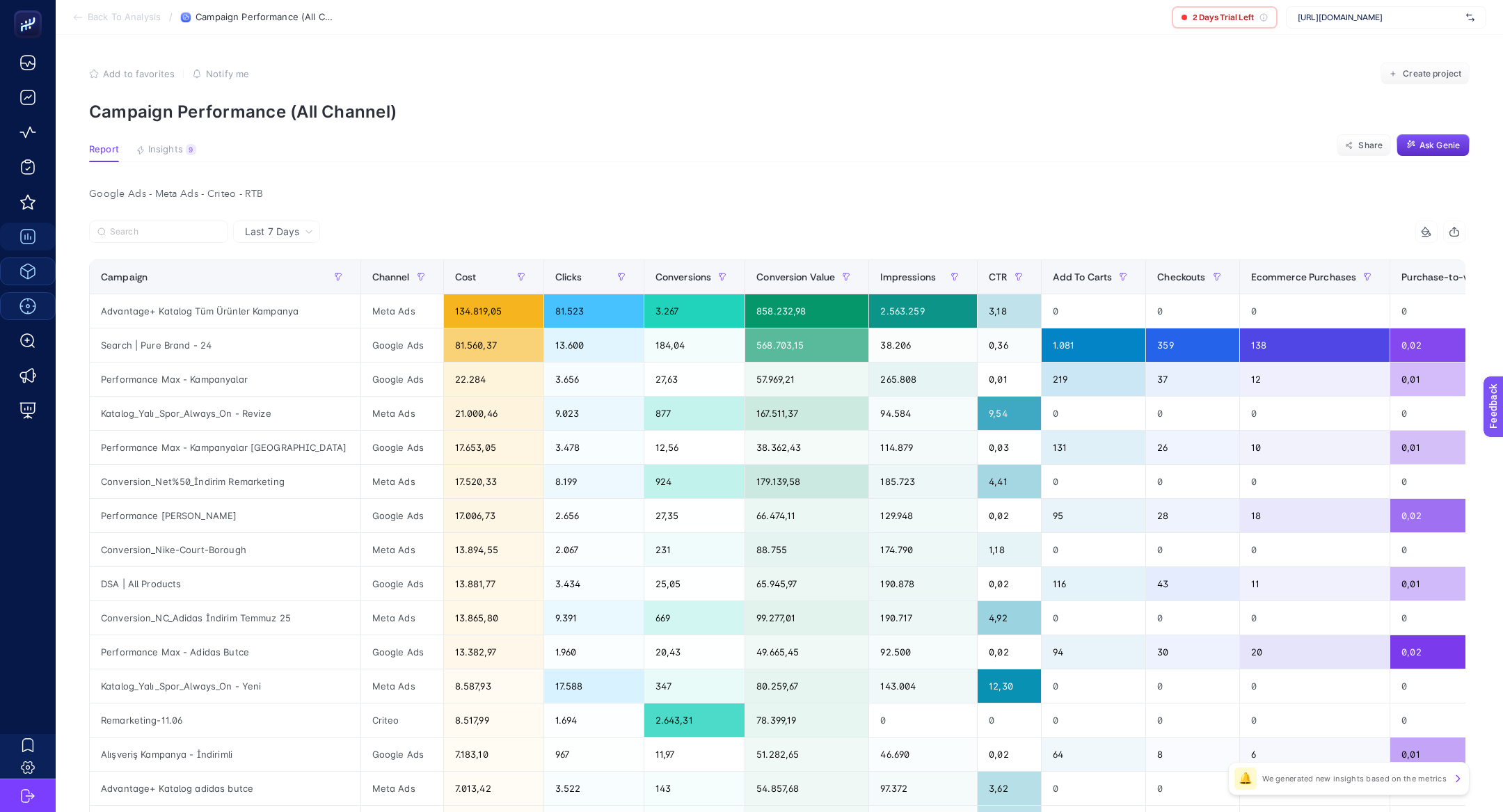
click at [160, 138] on article "Add to favorites false Notify me Create project Campaign Performance (All Chann…" at bounding box center [779, 596] width 1447 height 1124
click at [168, 147] on span "Insights" at bounding box center [165, 150] width 35 height 12
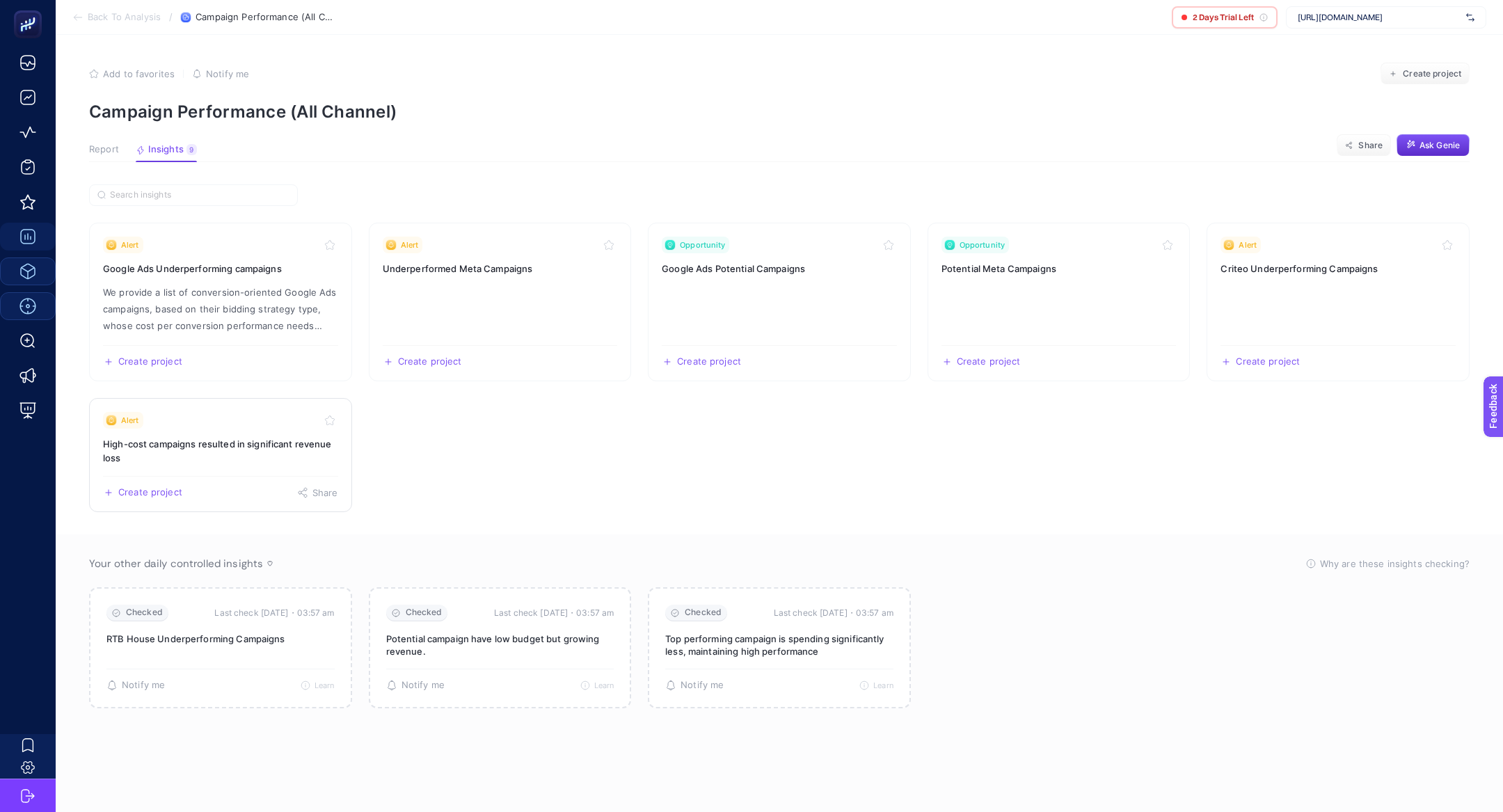
click at [174, 441] on h3 "High-cost campaigns resulted in significant revenue loss" at bounding box center [220, 450] width 235 height 28
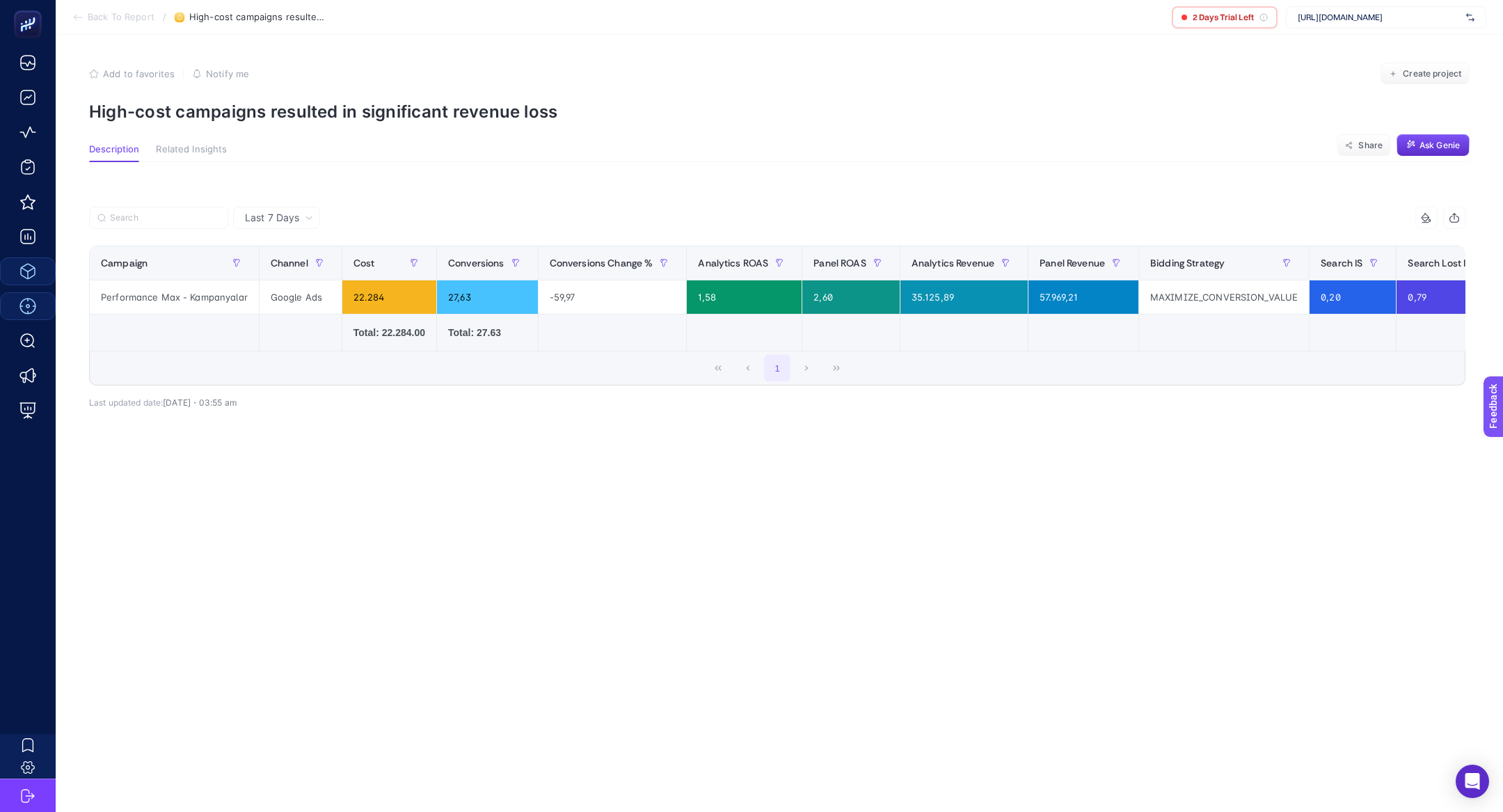
click at [259, 119] on p "High-cost campaigns resulted in significant revenue loss" at bounding box center [779, 111] width 1380 height 20
copy article "High-cost campaigns resulted in significant revenue loss"
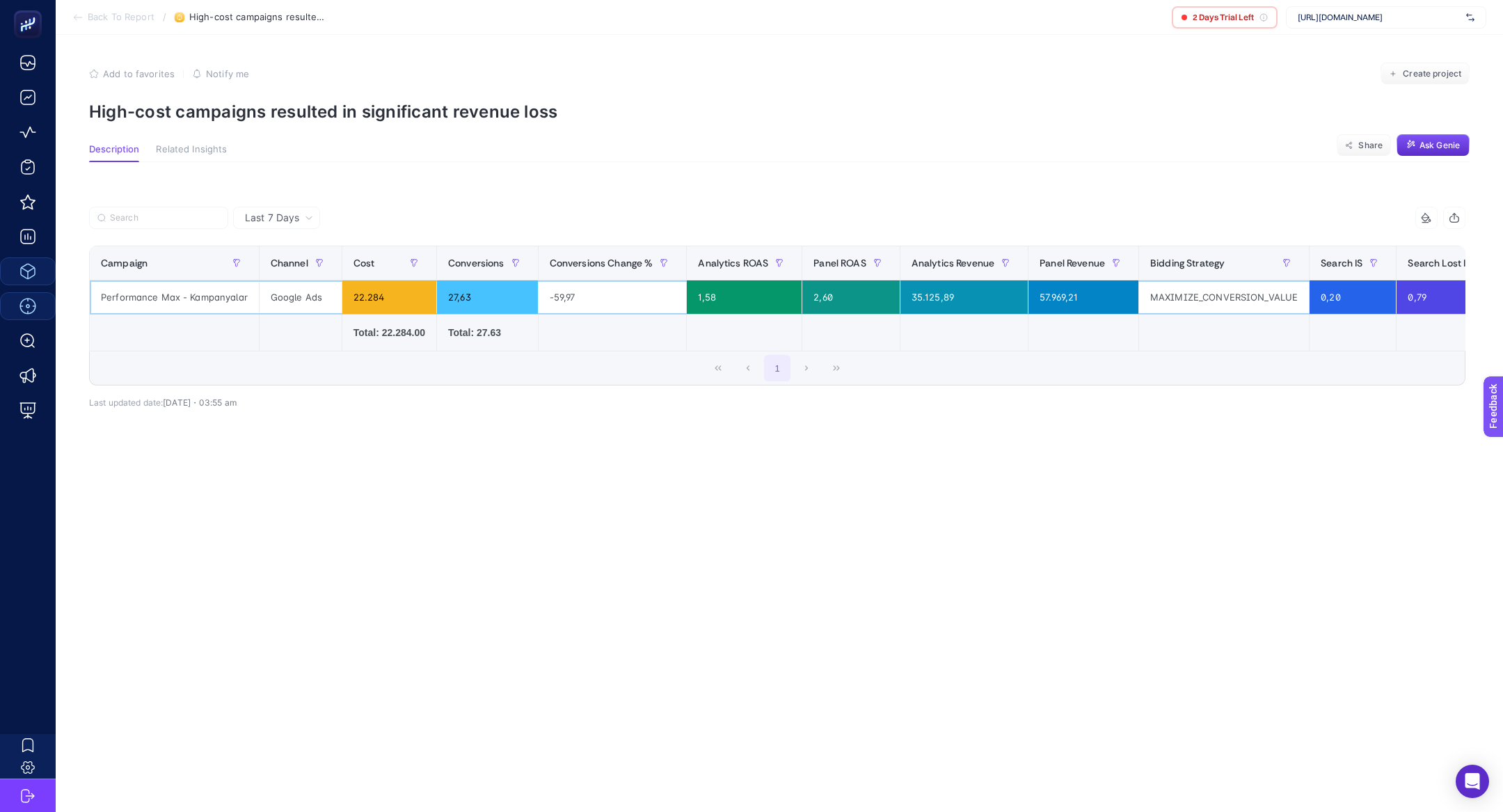
click at [194, 288] on div "Performance Max - Kampanyalar" at bounding box center [174, 297] width 169 height 34
copy tr "Performance Max - Kampanyalar"
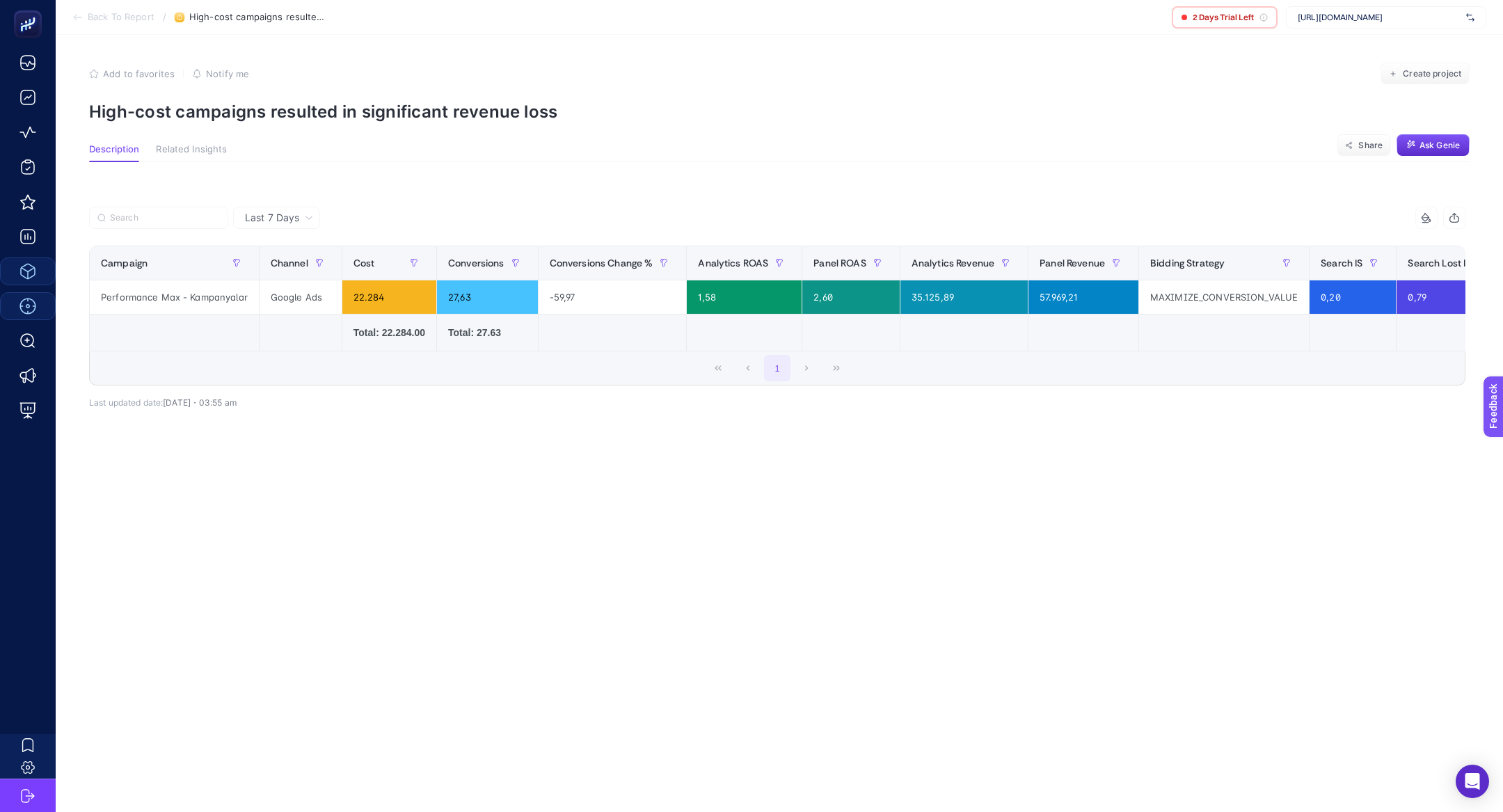
click at [103, 22] on span "Back To Report" at bounding box center [121, 17] width 67 height 12
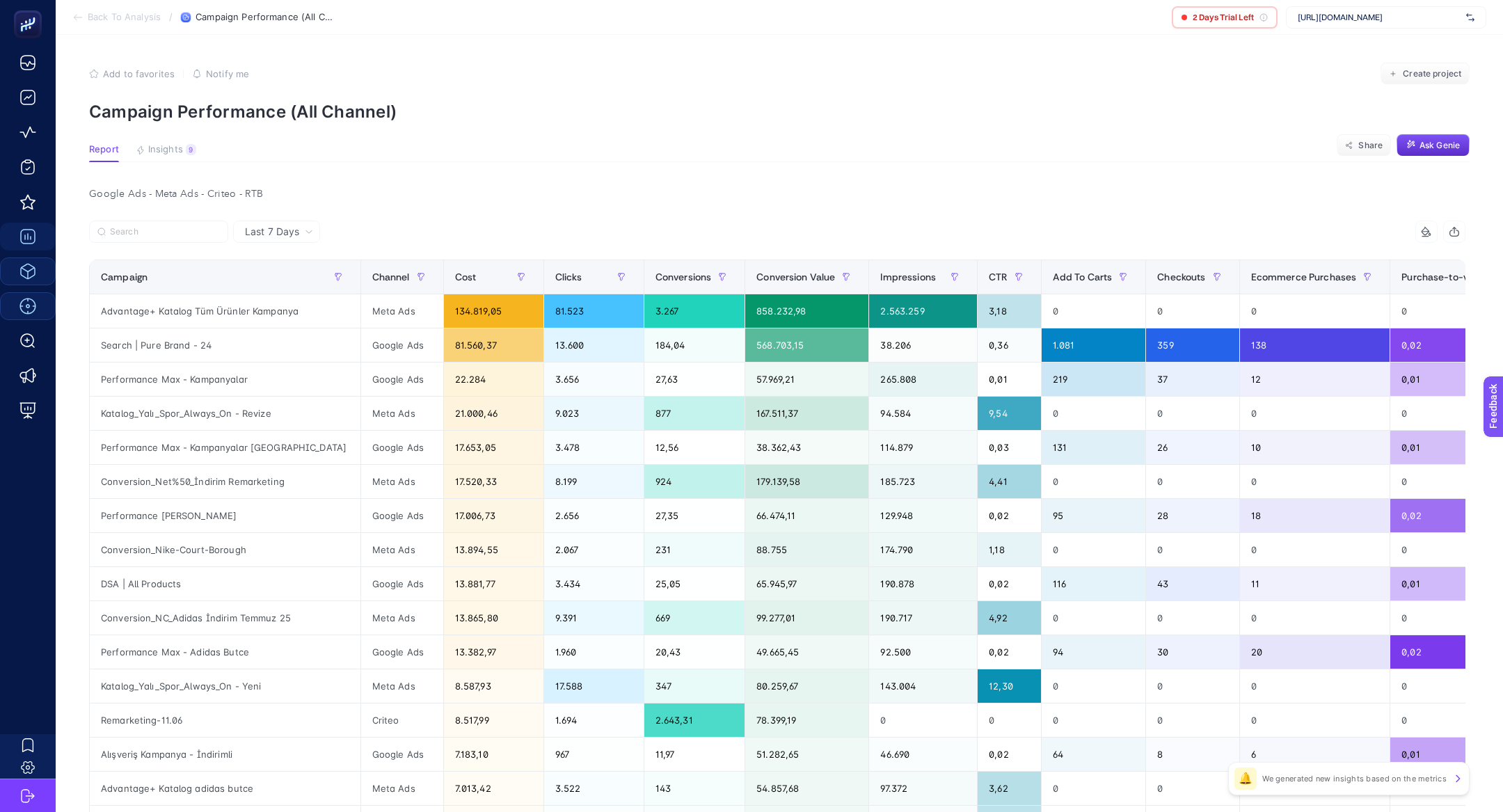
click at [176, 219] on div "Google Ads - Meta Ads - Criteo - RTB Last 7 Days 14 items selected Campaign Cha…" at bounding box center [777, 657] width 1398 height 947
click at [181, 233] on input "Search" at bounding box center [165, 231] width 110 height 11
paste input "Performance Max - Kampanyalar"
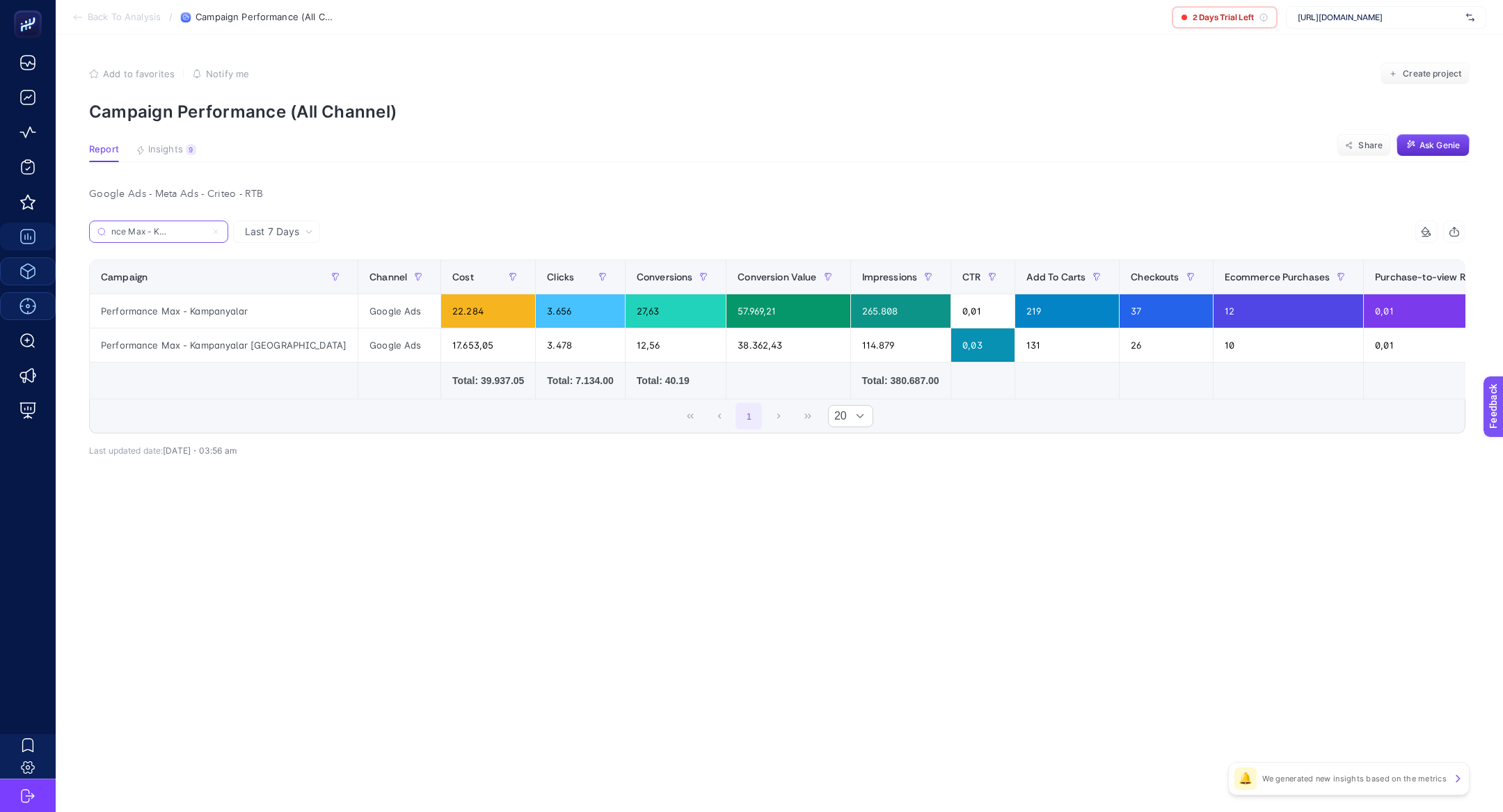
scroll to position [0, 399]
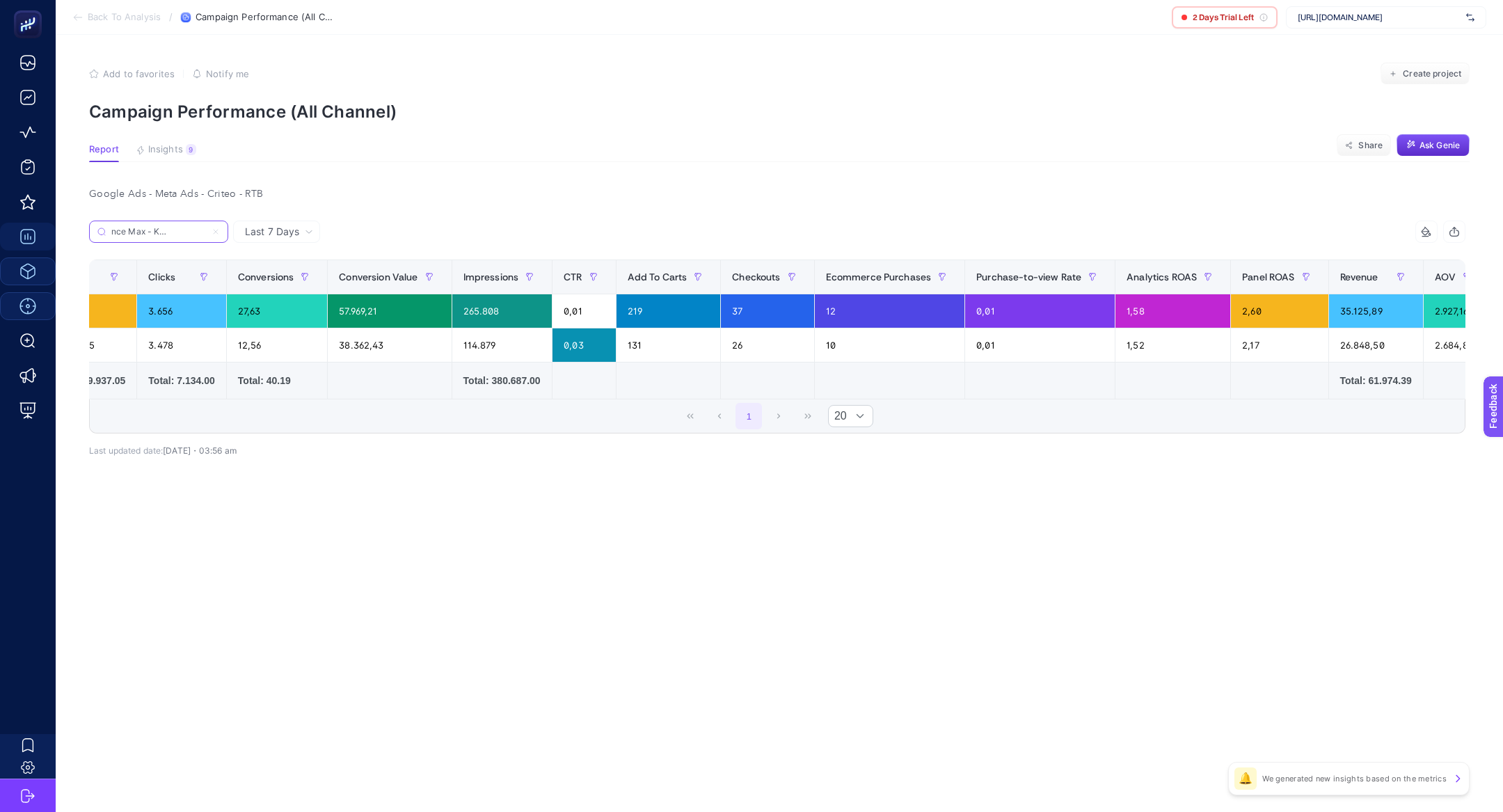
type input "Performance Max - Kampanyalar"
click at [1502, 271] on div "+" at bounding box center [1516, 277] width 26 height 12
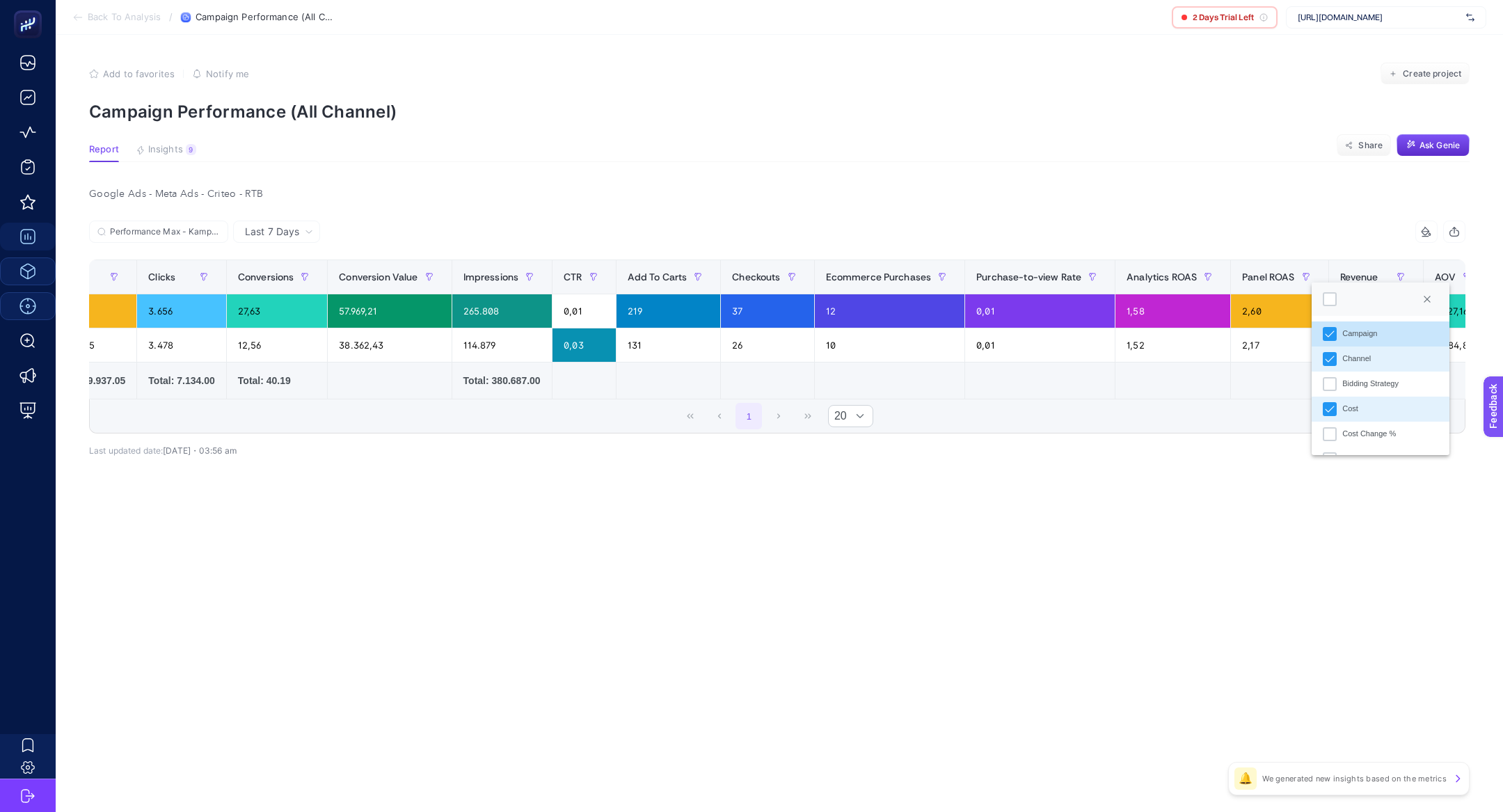
scroll to position [9, 71]
click at [1324, 308] on div at bounding box center [1380, 299] width 137 height 34
click at [1324, 303] on div at bounding box center [1329, 299] width 14 height 14
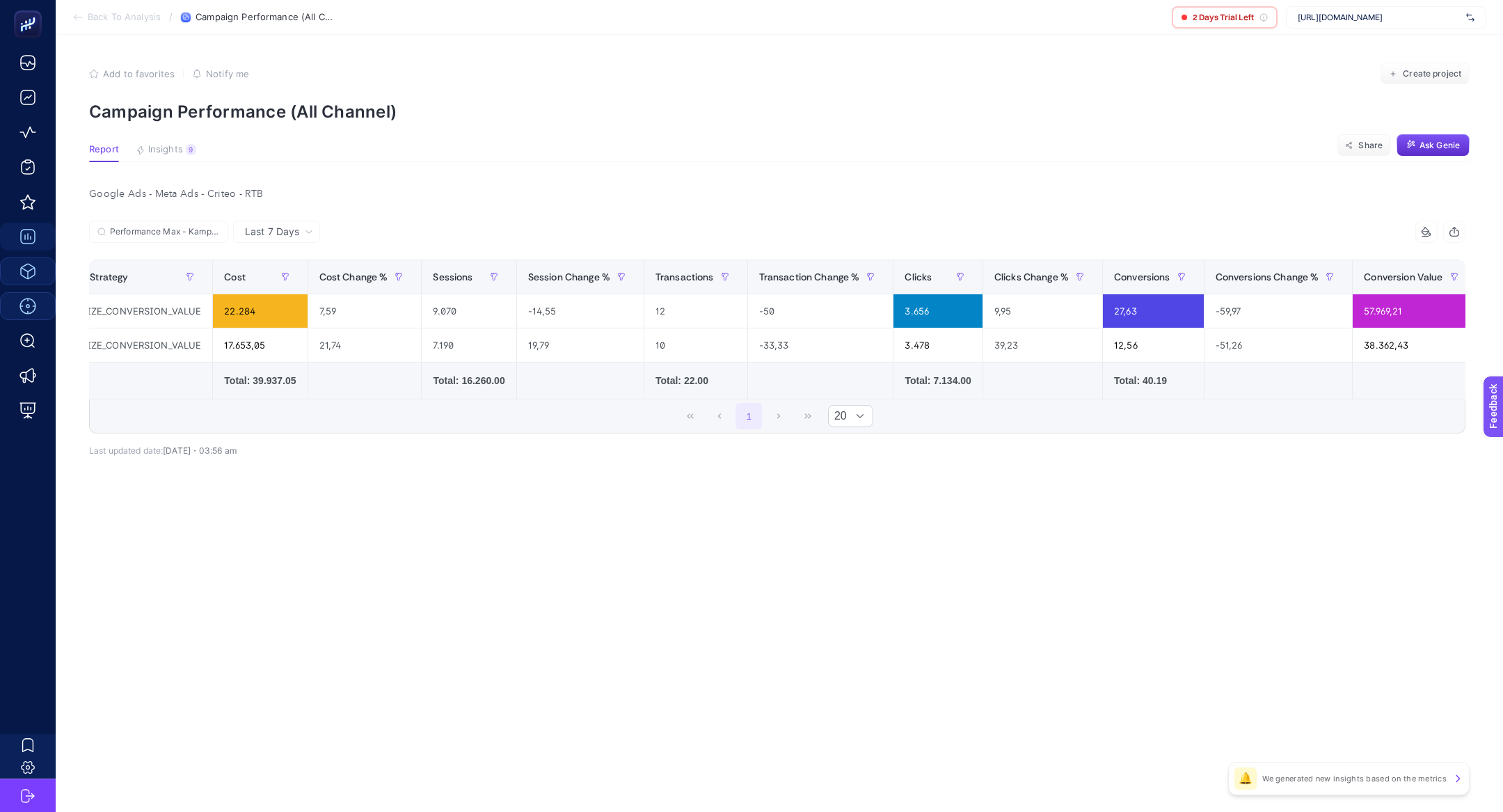
click at [974, 556] on article "Add to favorites false Notify me Create project Campaign Performance (All Chann…" at bounding box center [779, 423] width 1447 height 777
click at [1418, 225] on div "14 items selected" at bounding box center [1426, 231] width 22 height 22
click at [1312, 256] on div at bounding box center [1313, 259] width 14 height 14
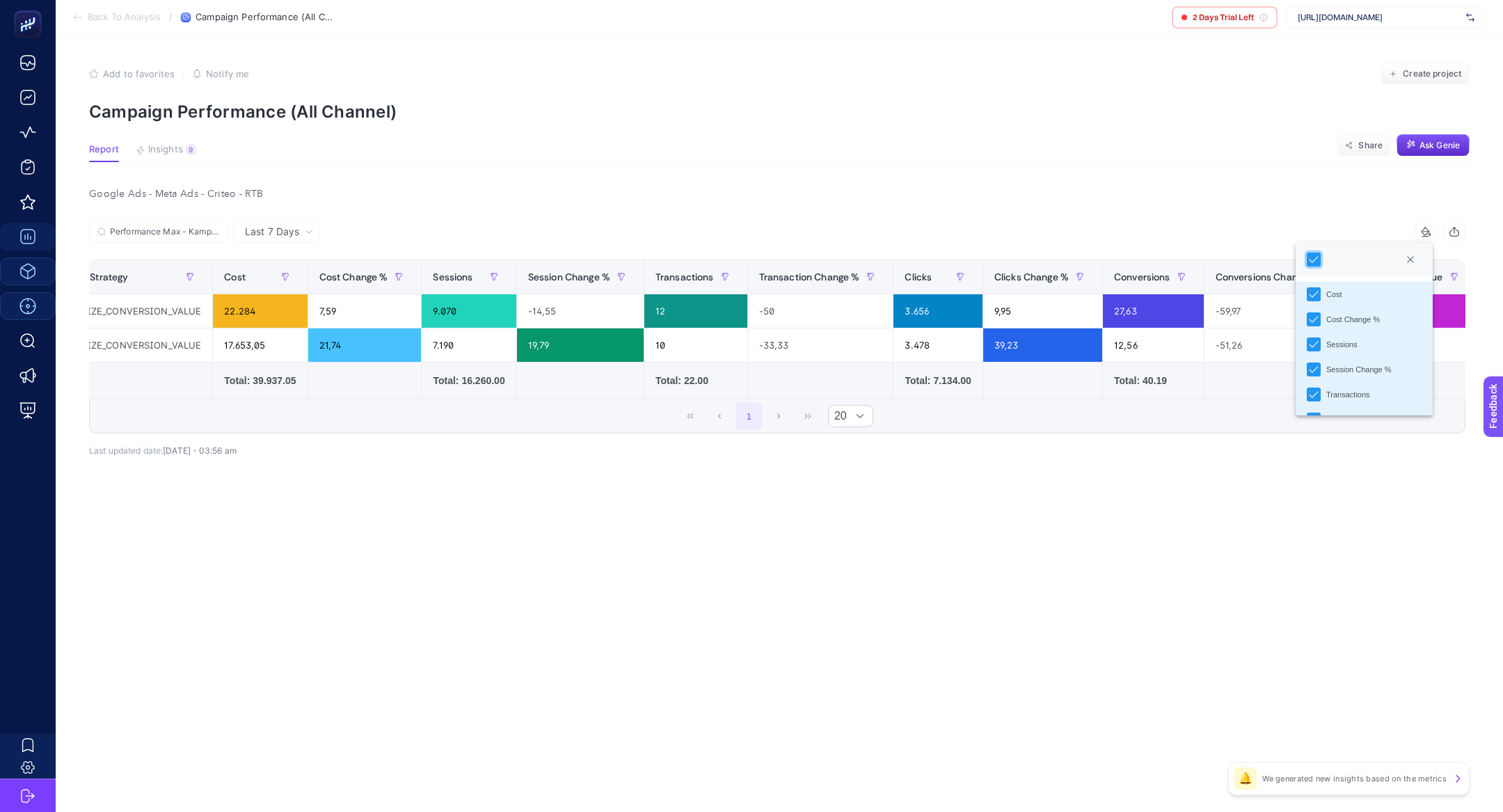
click at [951, 135] on article "Add to favorites false Notify me Create project Campaign Performance (All Chann…" at bounding box center [779, 423] width 1447 height 777
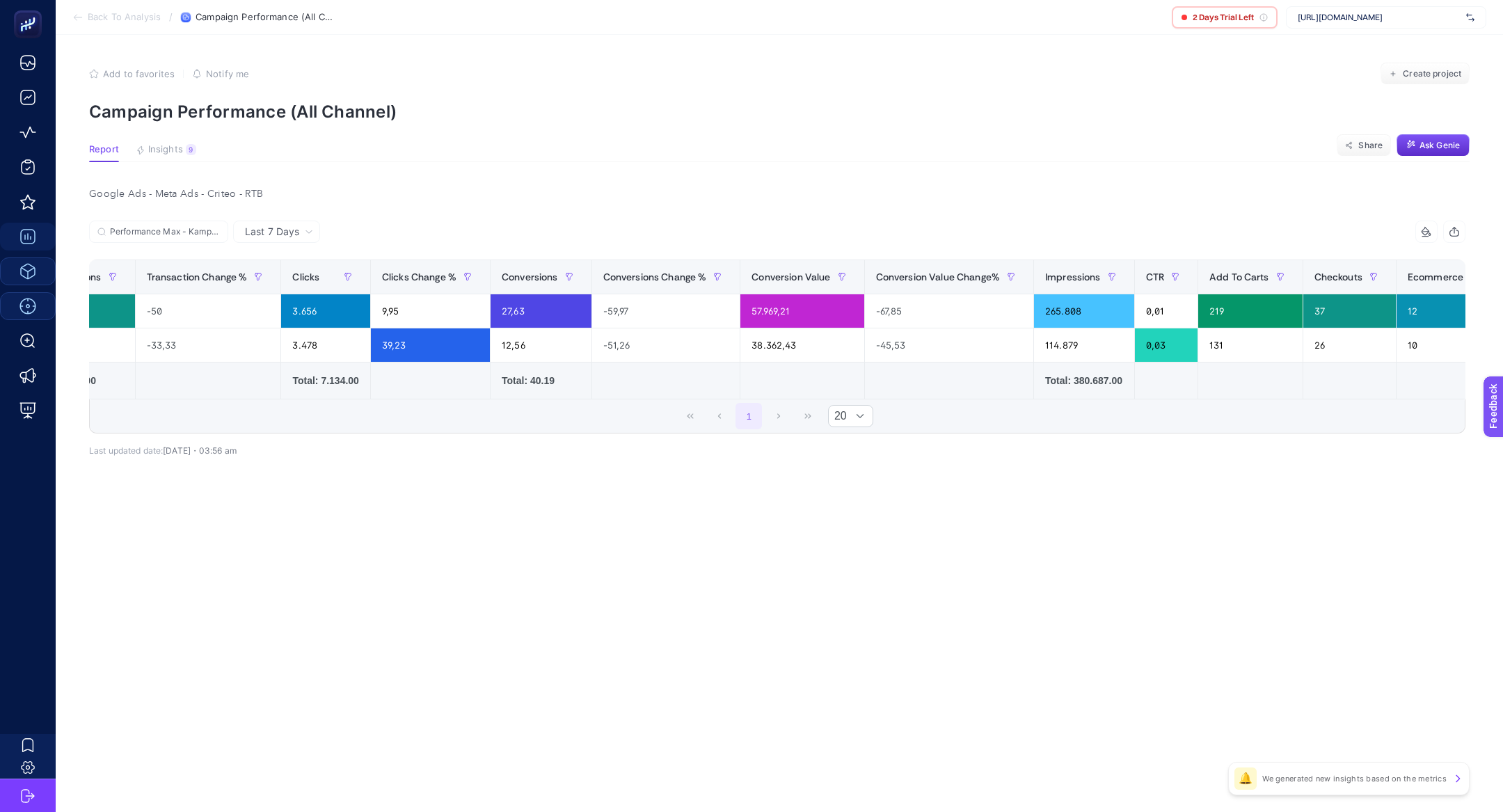
scroll to position [0, 1082]
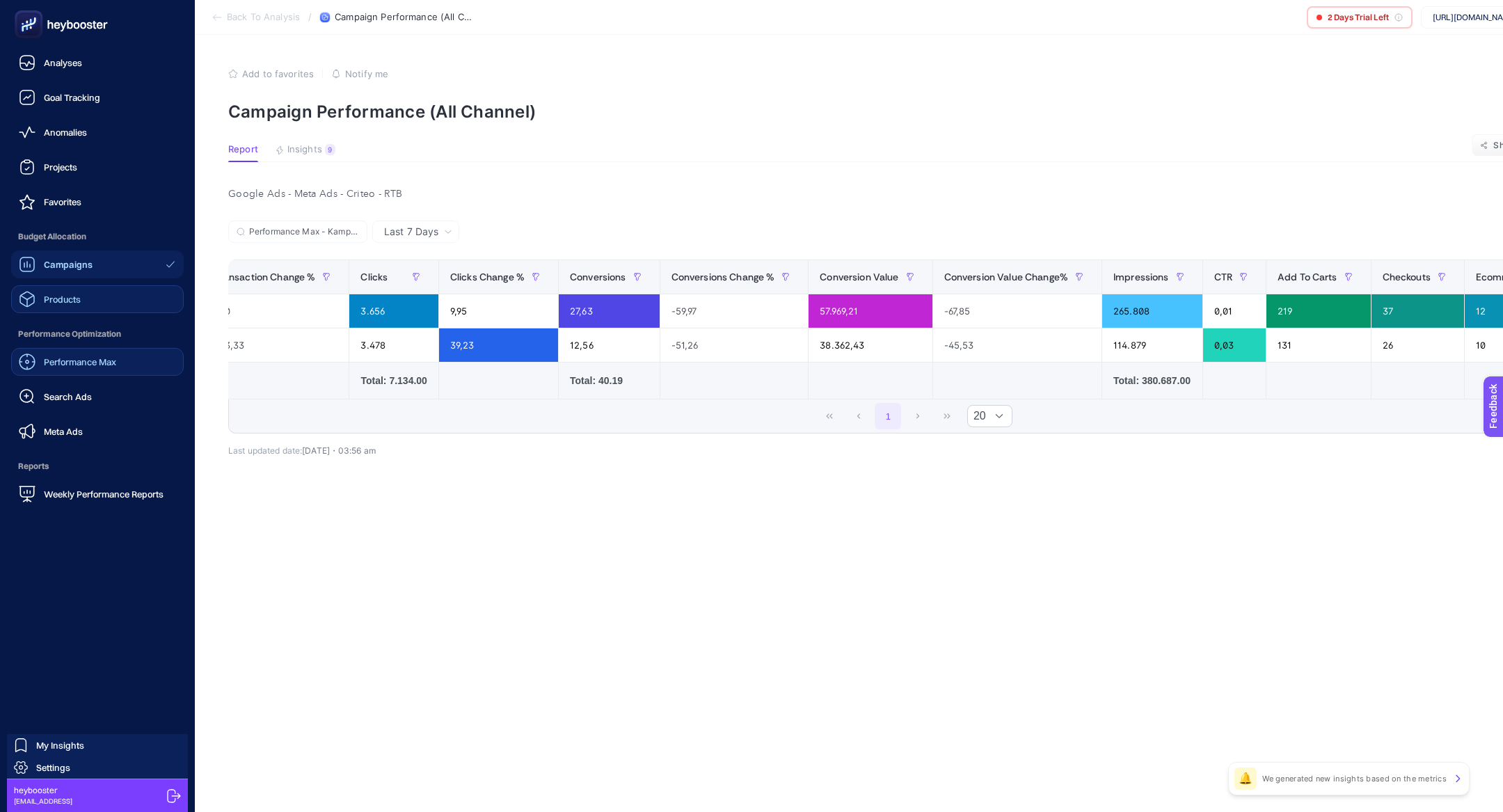
click at [86, 362] on span "Performance Max" at bounding box center [79, 362] width 73 height 12
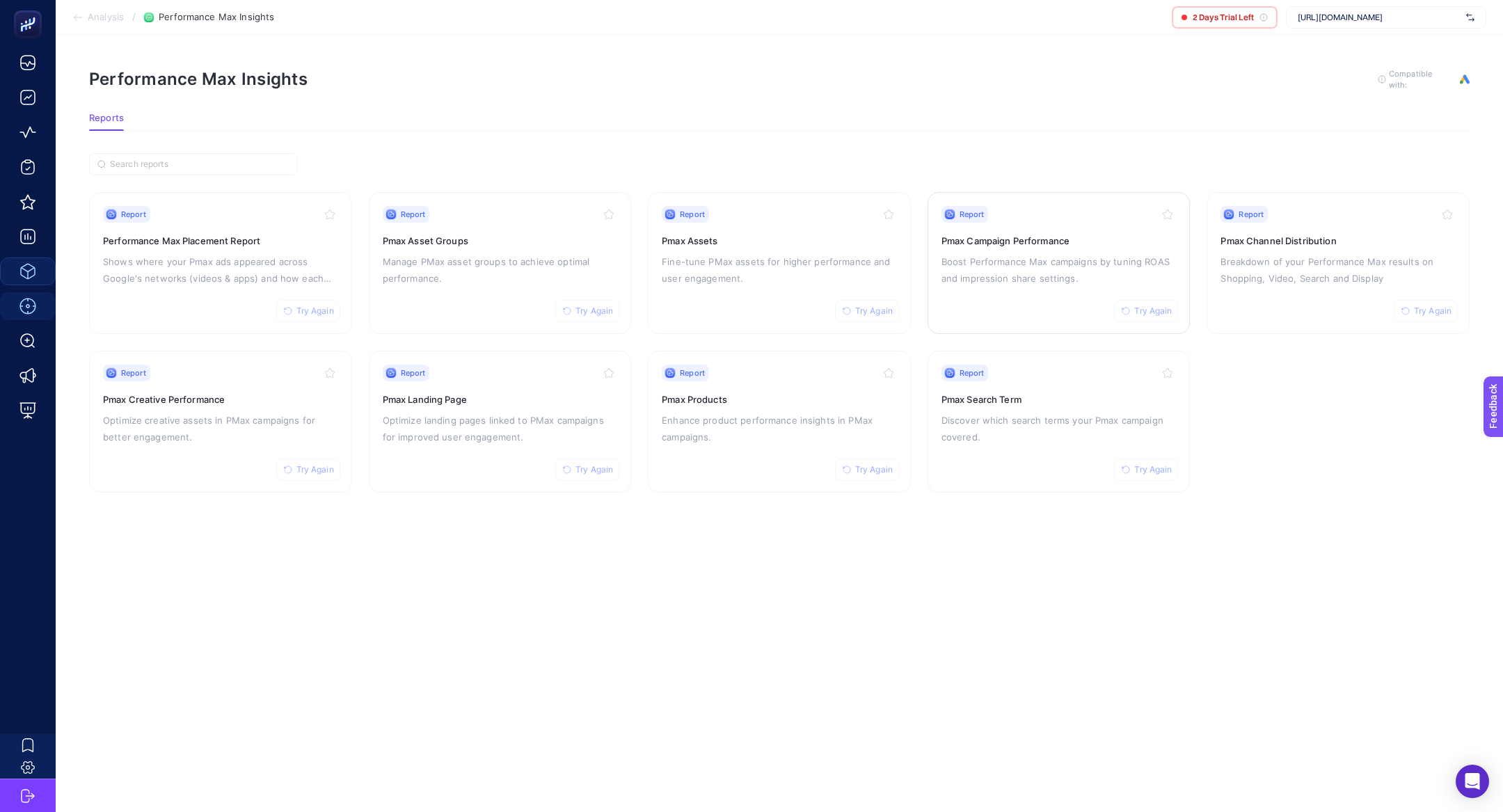
click at [1070, 254] on p "Boost Performance Max campaigns by tuning ROAS and impression share settings." at bounding box center [1059, 270] width 235 height 34
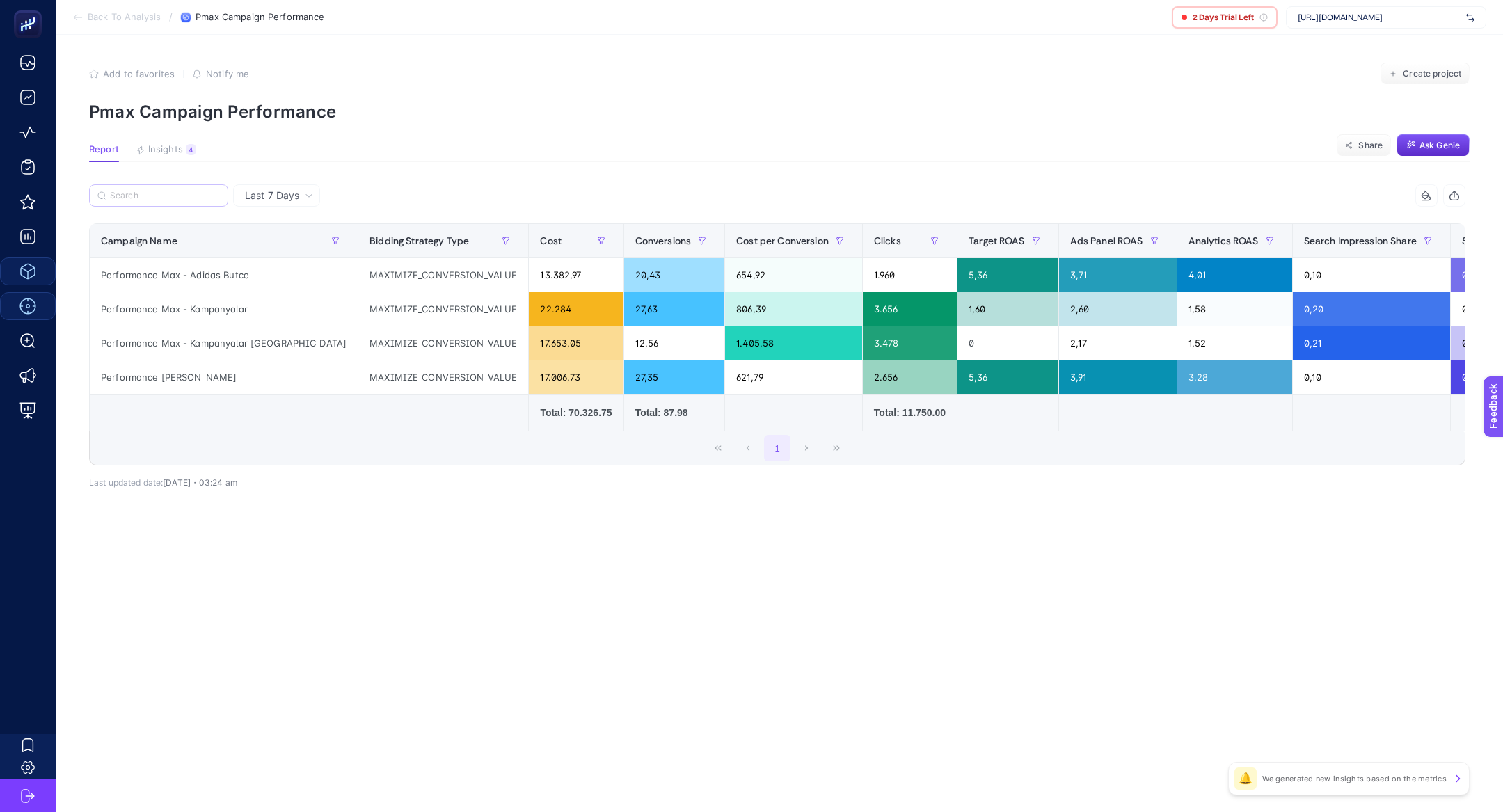
click at [165, 203] on label at bounding box center [159, 195] width 139 height 22
click at [165, 201] on input "Search" at bounding box center [165, 195] width 110 height 11
paste input "Performance Max - Kampanyalar"
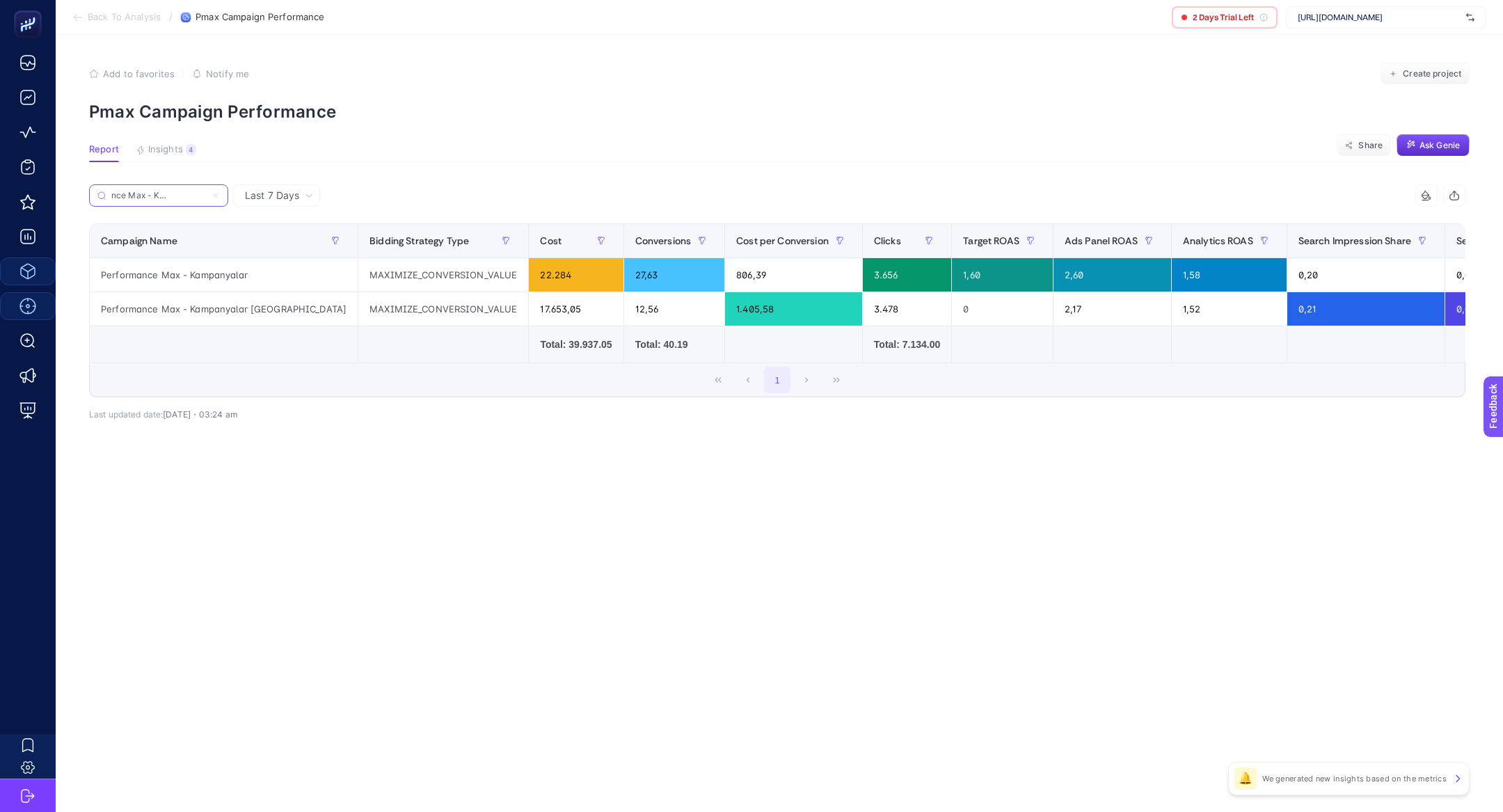
type input "Performance Max - Kampanyalar"
click at [1401, 15] on span "https://www.yalispor.com.tr/" at bounding box center [1379, 17] width 163 height 12
type input "fuzu"
click at [1359, 64] on div "FuzulEv" at bounding box center [1386, 68] width 199 height 22
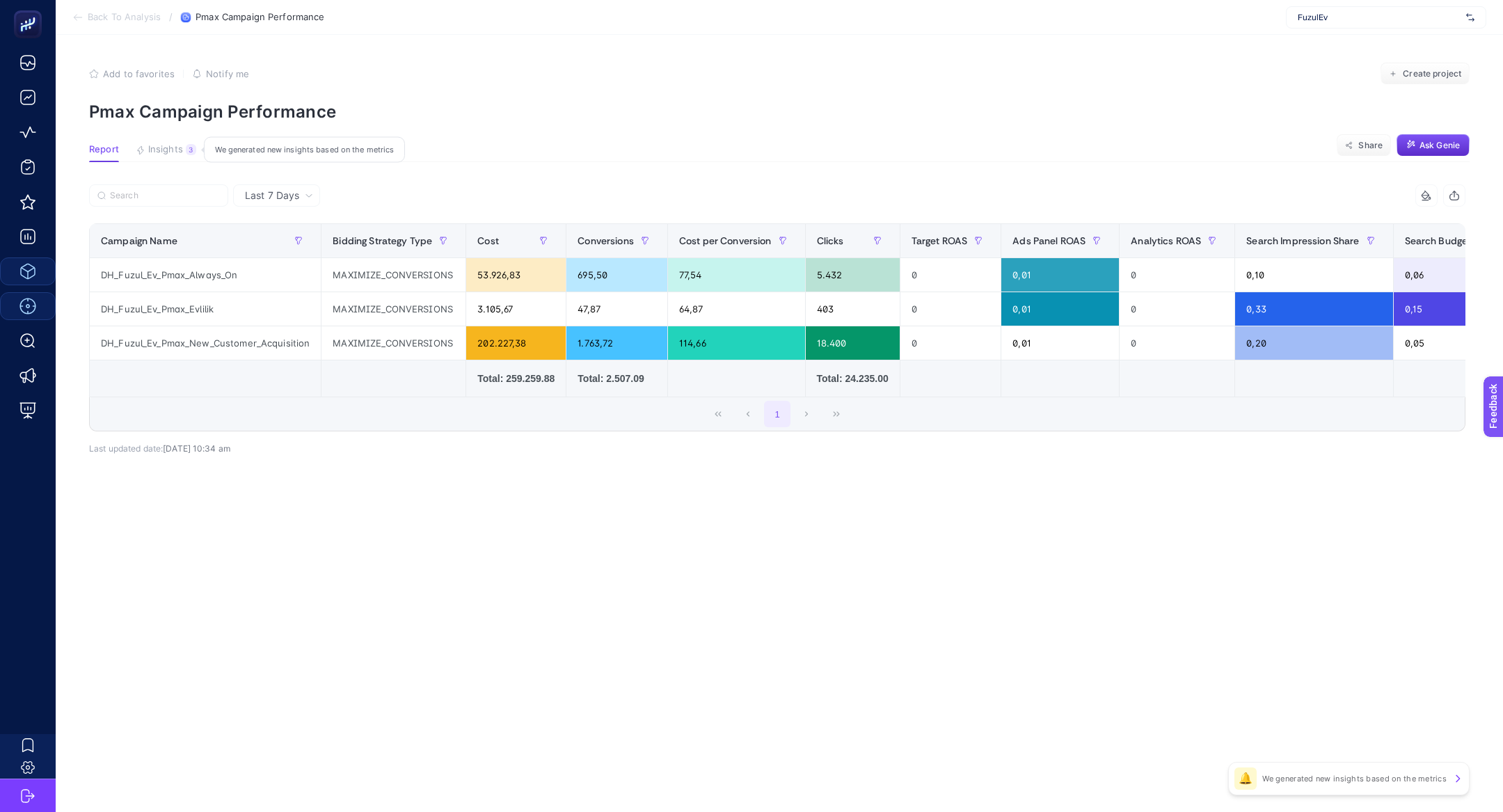
click at [165, 146] on span "Insights" at bounding box center [165, 150] width 35 height 12
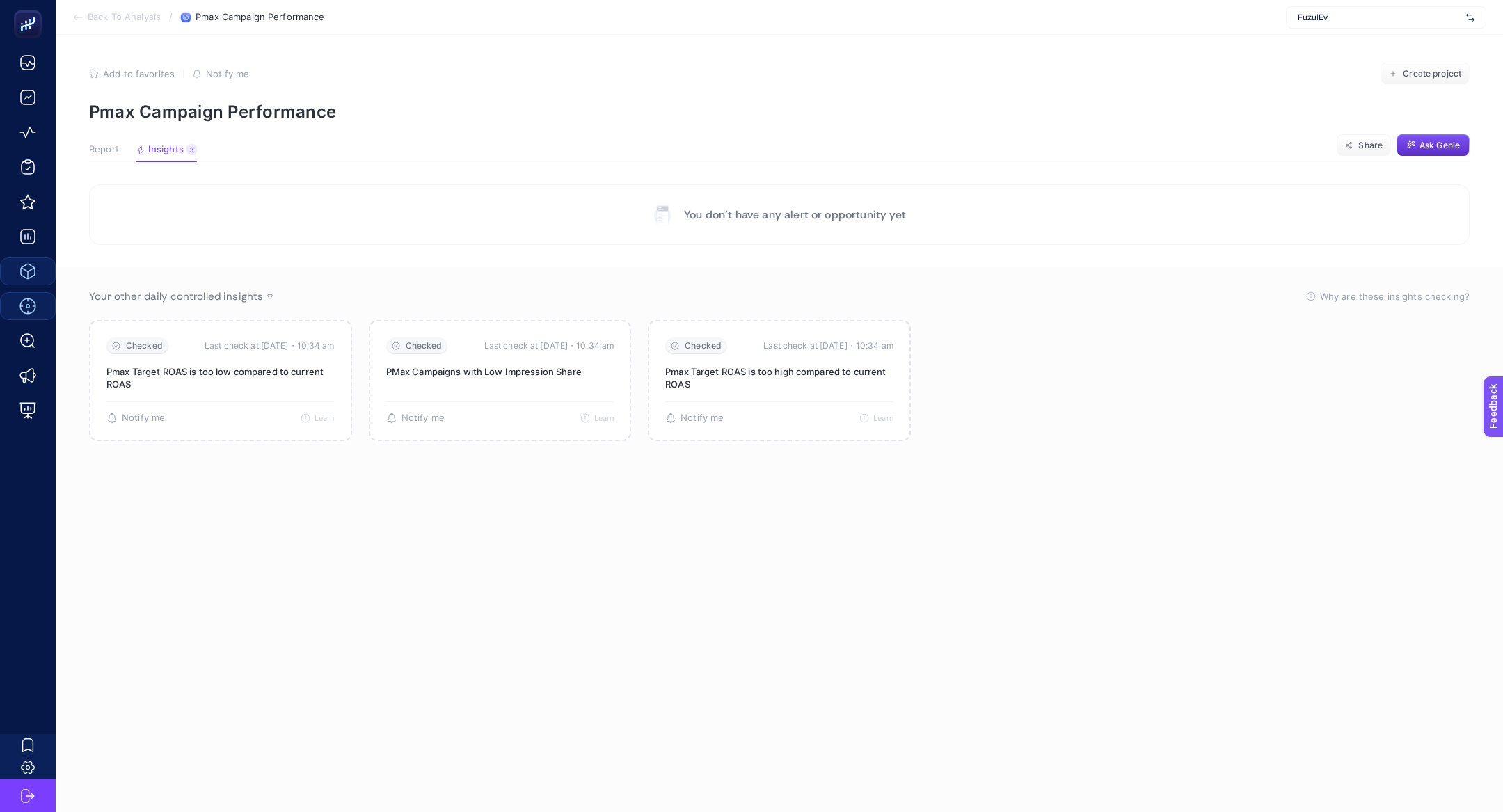
click at [86, 152] on article "Add to favorites false Notify me Create project Pmax Campaign Performance Repor…" at bounding box center [779, 423] width 1447 height 777
click at [105, 152] on span "Report" at bounding box center [104, 150] width 30 height 12
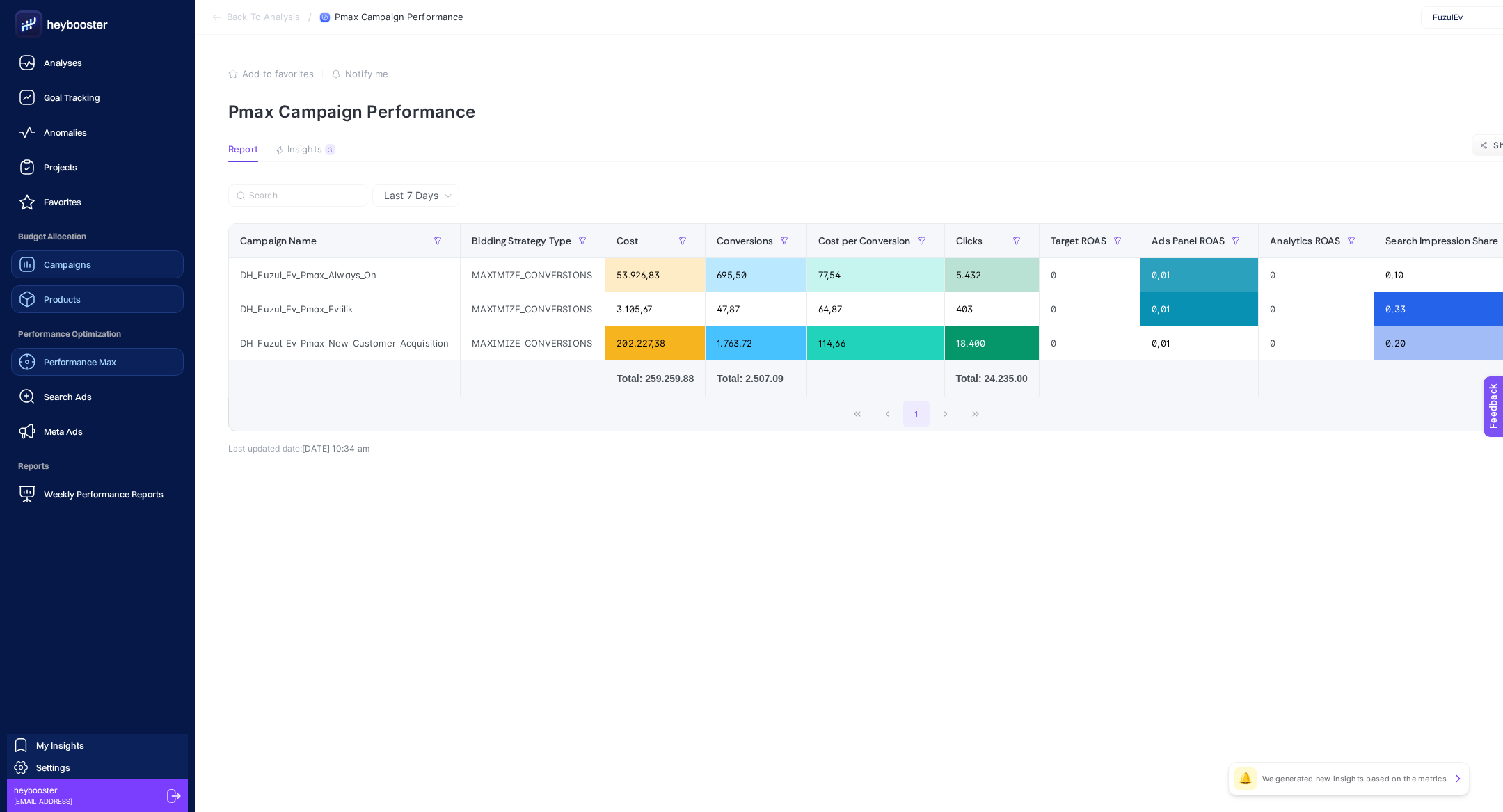
click at [63, 268] on span "Campaigns" at bounding box center [67, 264] width 47 height 12
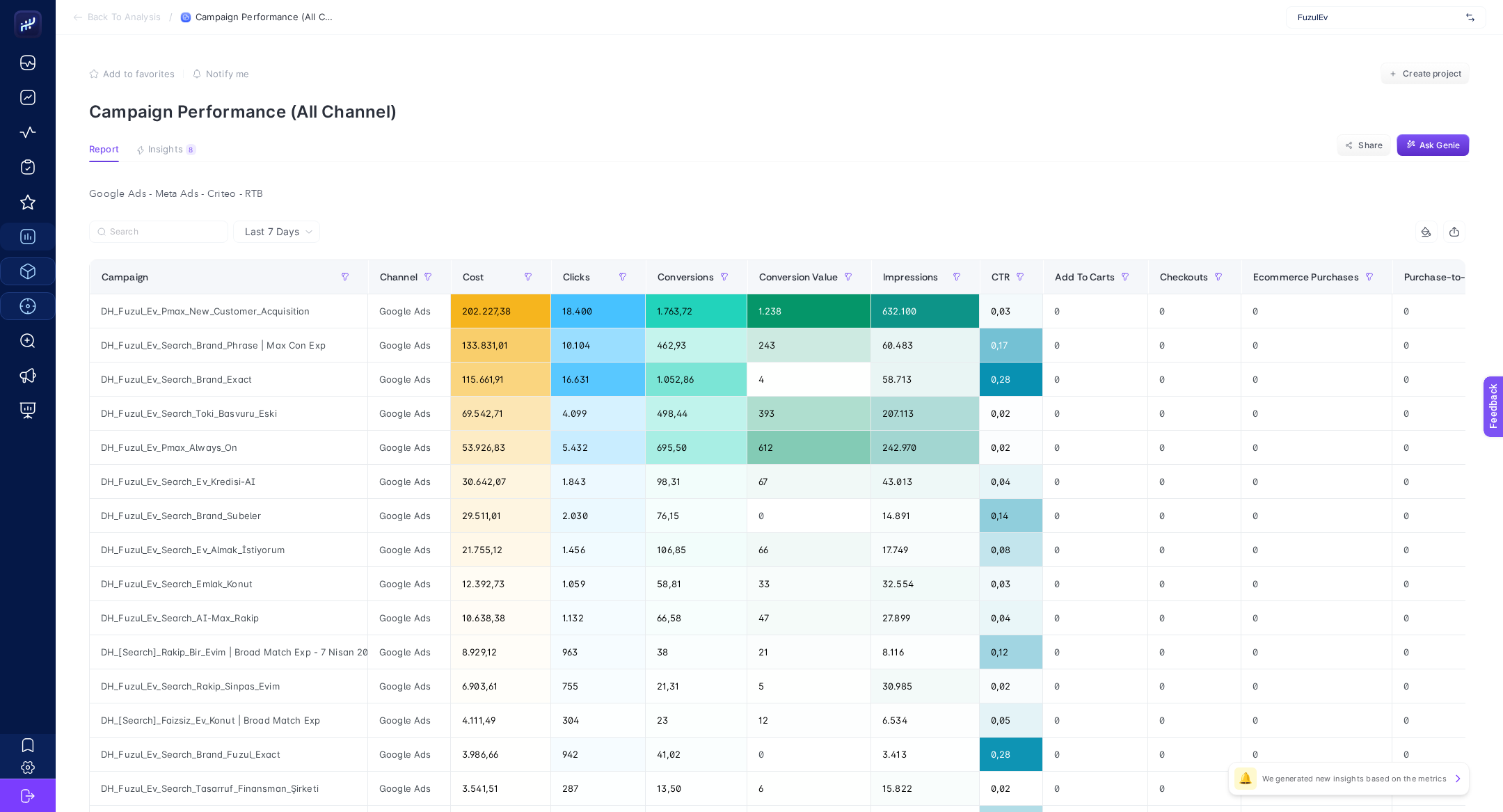
click at [186, 141] on article "Add to favorites false Notify me Create project Campaign Performance (All Chann…" at bounding box center [779, 580] width 1447 height 1090
click at [192, 158] on button "Insights 8 We generated new insights based on the metrics" at bounding box center [165, 153] width 61 height 18
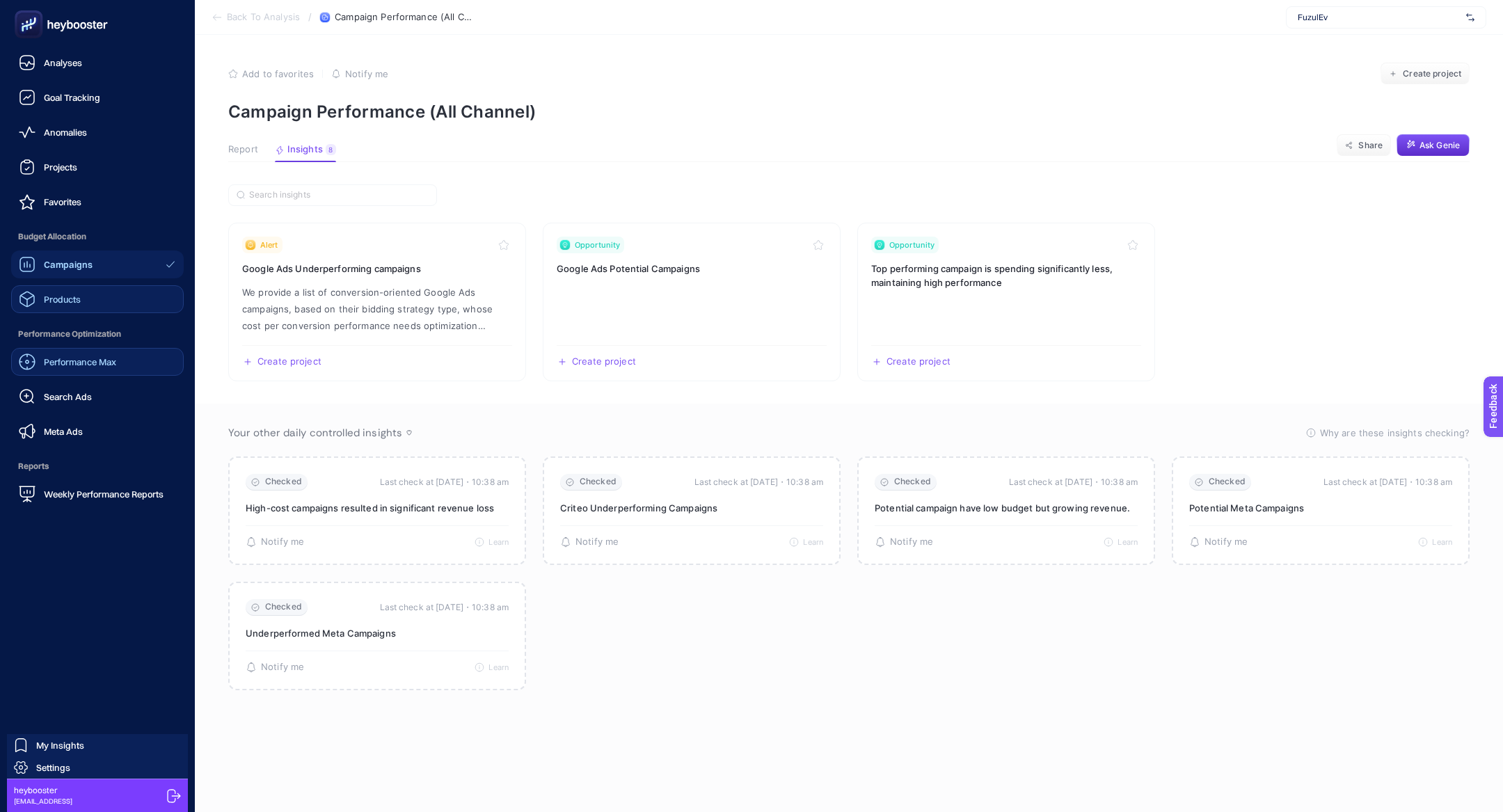
click at [81, 374] on link "Performance Max" at bounding box center [98, 361] width 172 height 28
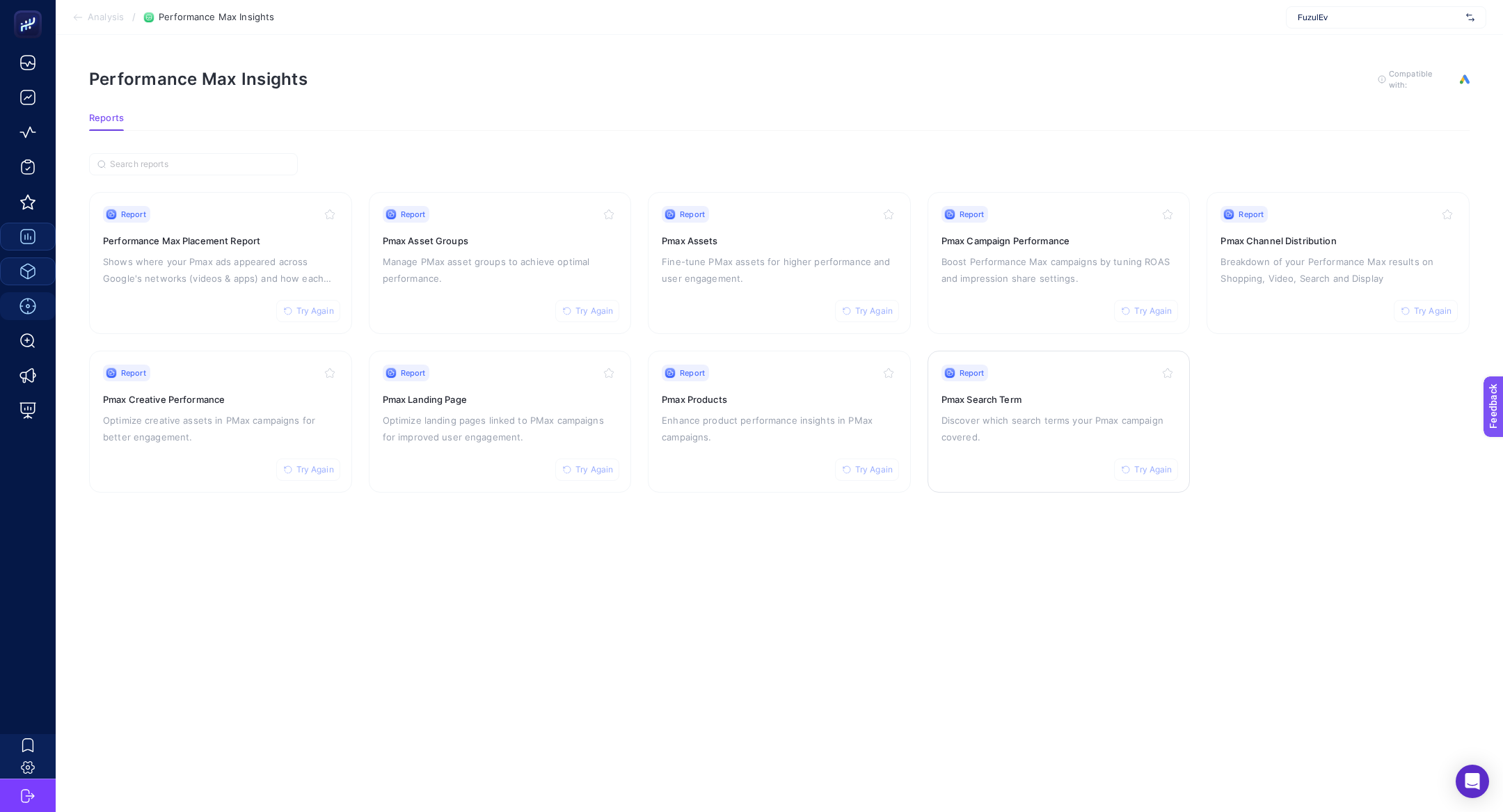
click at [1040, 386] on div "Report Try Again Pmax Search Term Discover which search terms your Pmax campaig…" at bounding box center [1059, 422] width 235 height 114
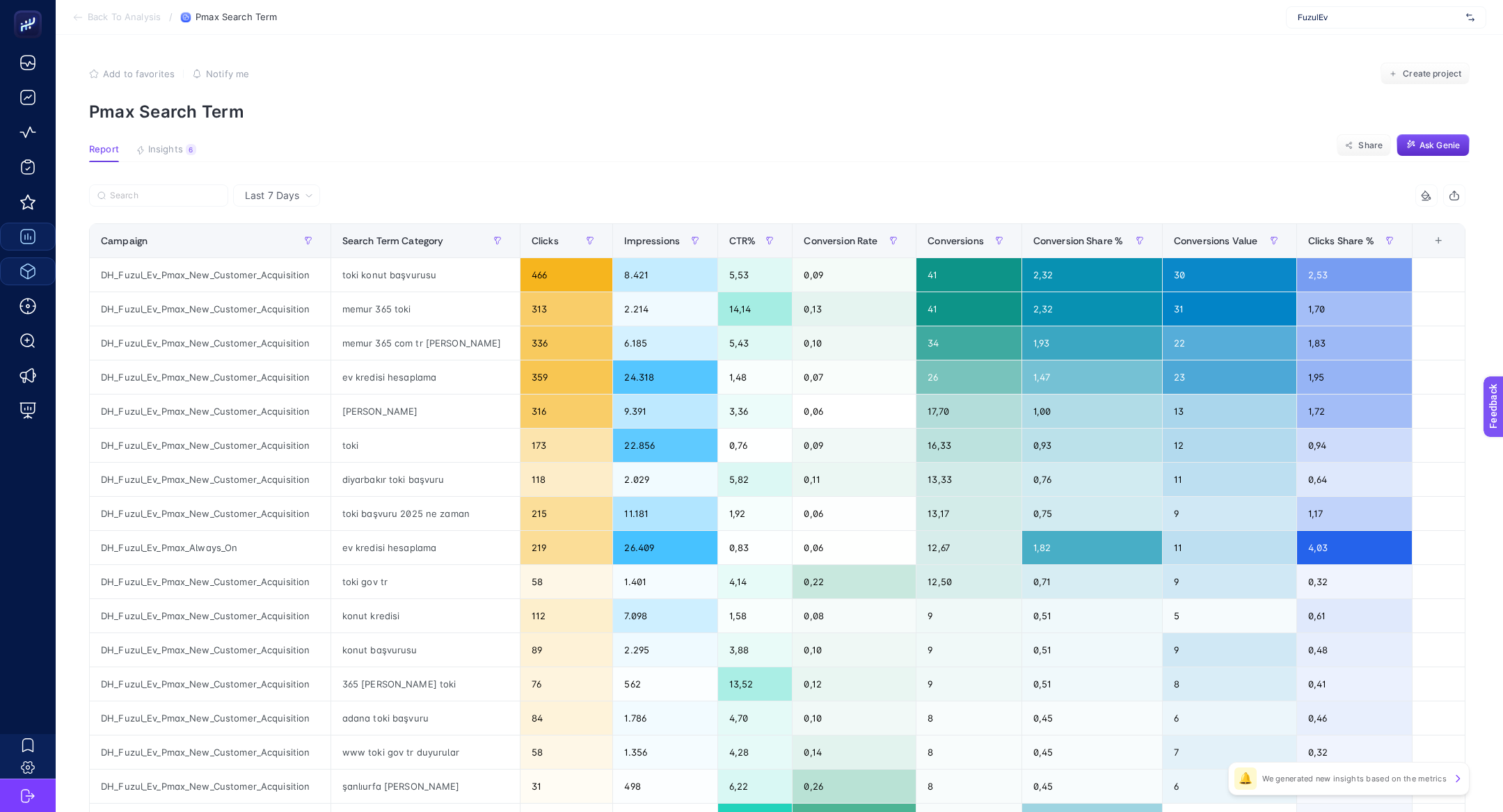
click at [190, 155] on button "Insights 6 We generated new insights based on the metrics" at bounding box center [165, 153] width 61 height 18
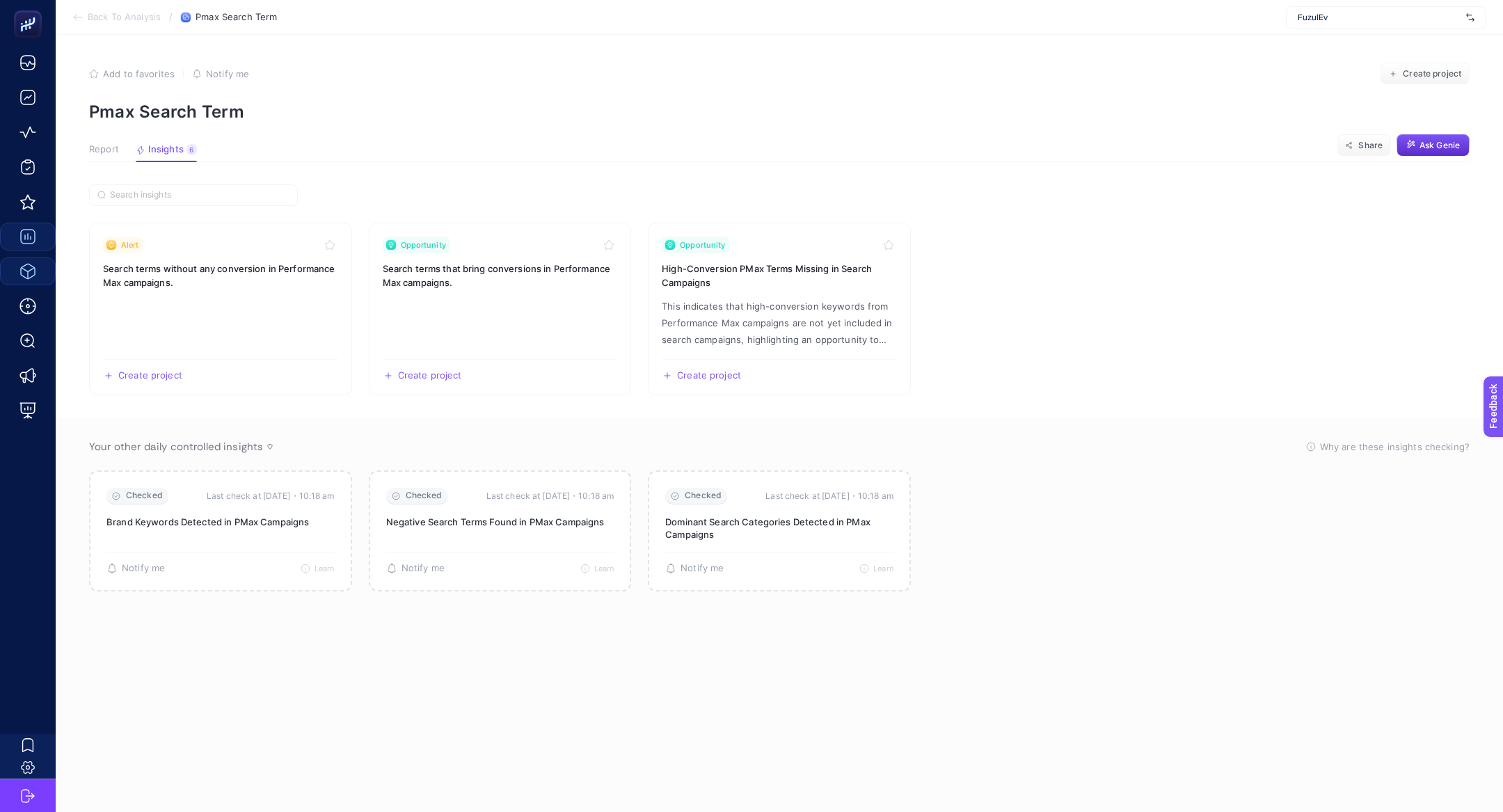
click at [115, 144] on span "Report" at bounding box center [104, 150] width 30 height 12
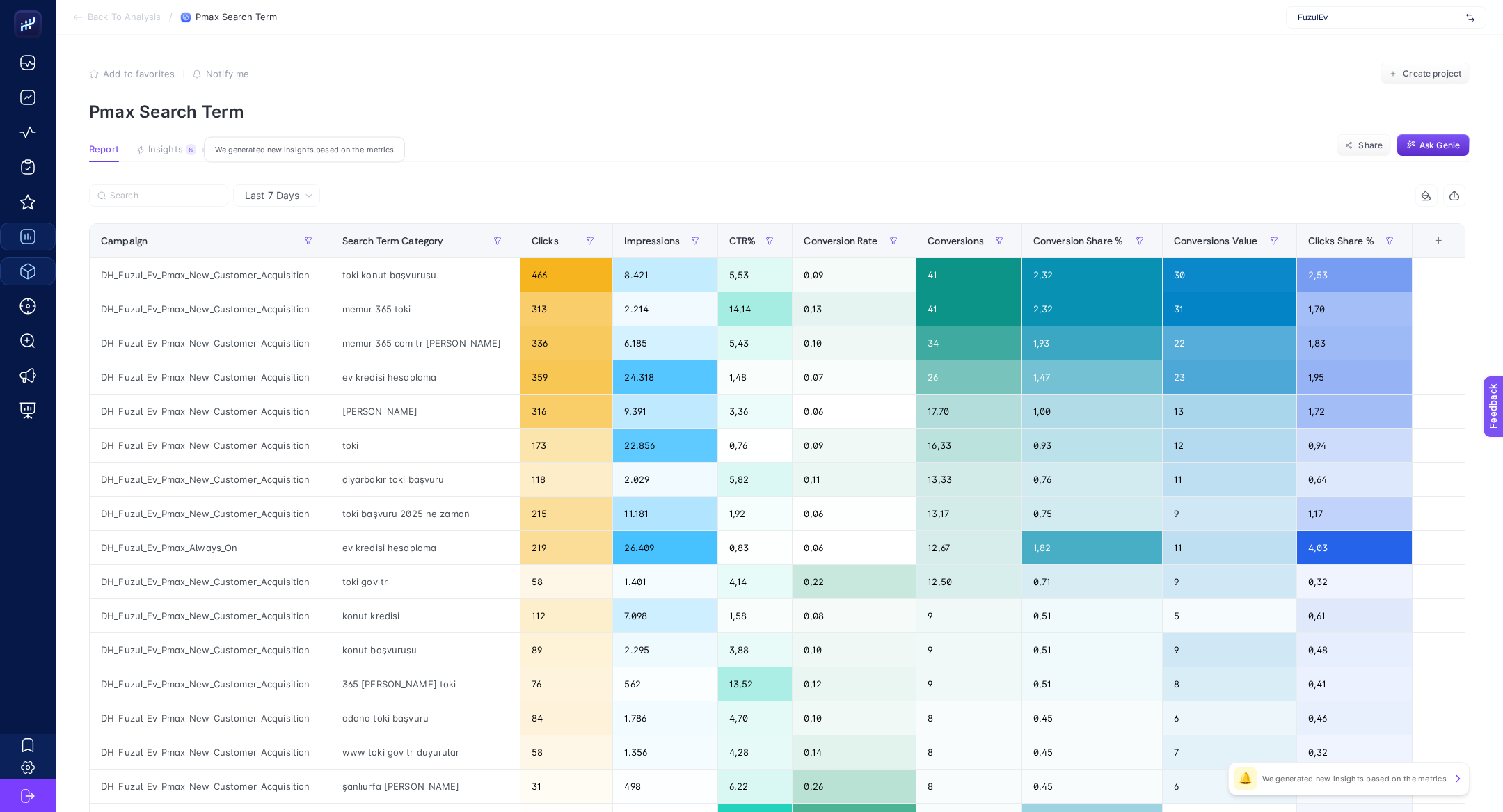
click at [167, 149] on span "Insights" at bounding box center [165, 150] width 35 height 12
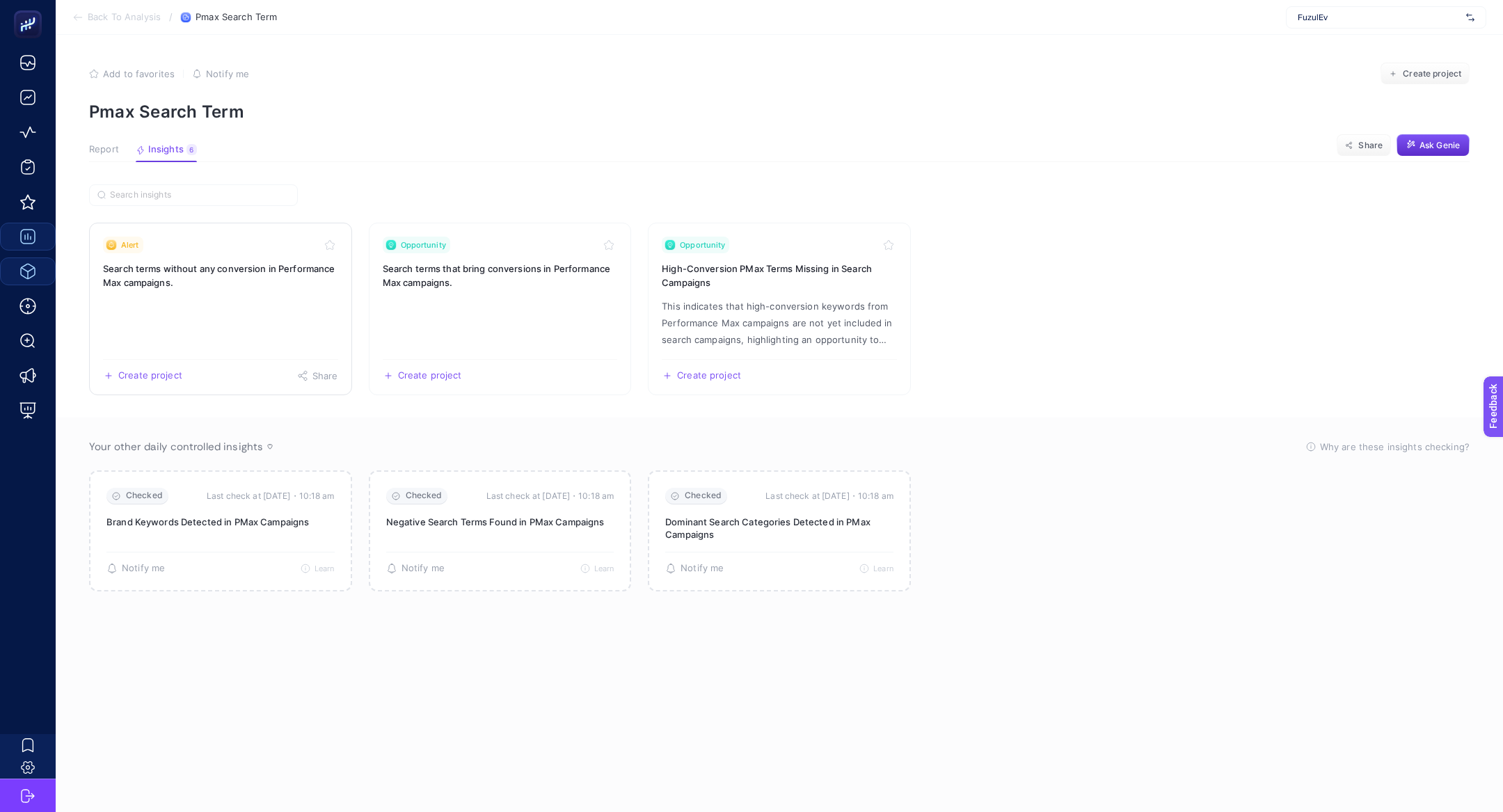
click at [204, 290] on link "Alert Search terms without any conversion in Performance Max campaigns. Create …" at bounding box center [221, 309] width 263 height 172
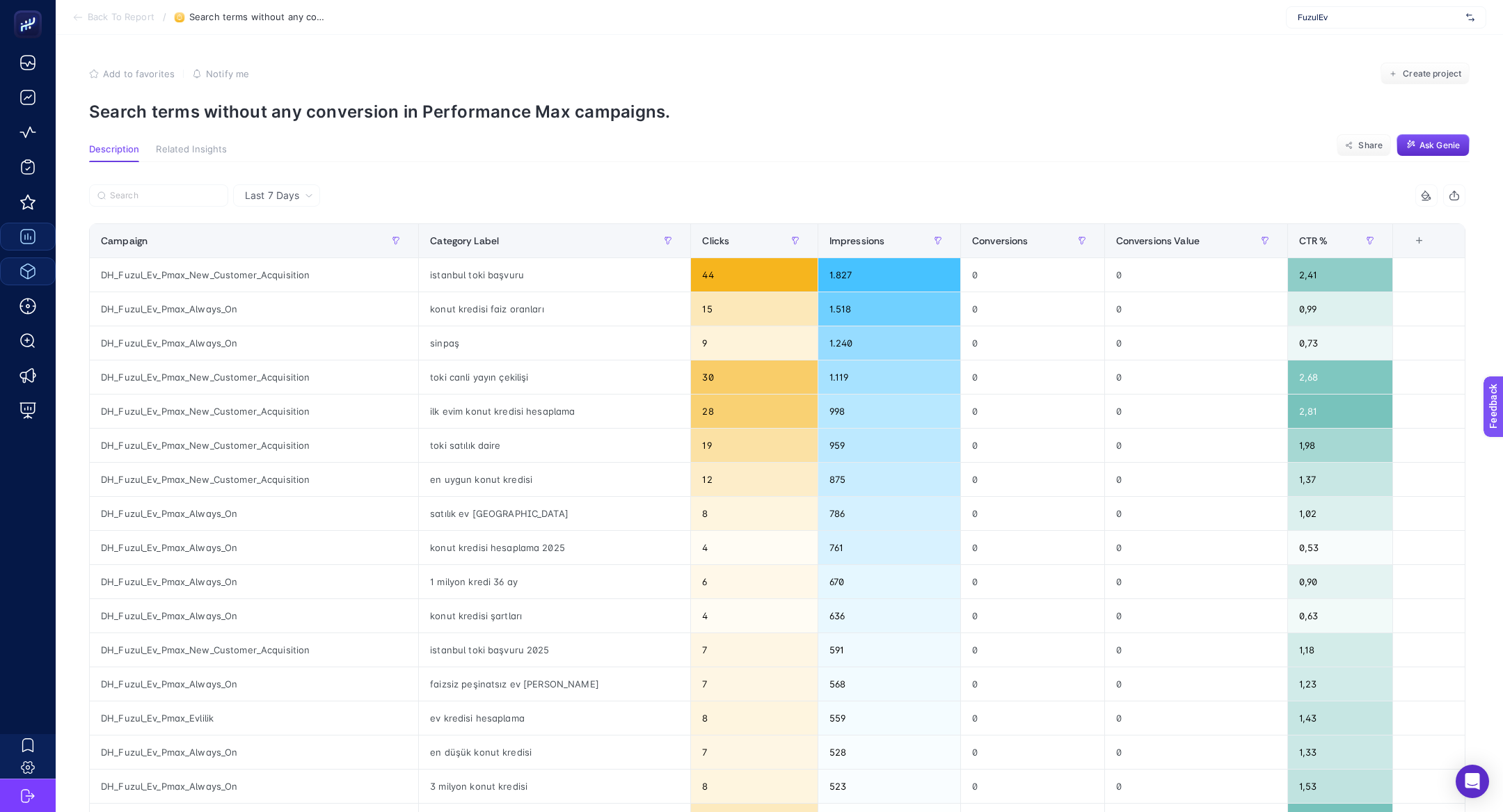
click at [400, 93] on section "Add to favorites false Notify me Create project Search terms without any conver…" at bounding box center [779, 92] width 1380 height 59
click at [400, 103] on p "Search terms without any conversion in Performance Max campaigns." at bounding box center [779, 111] width 1380 height 20
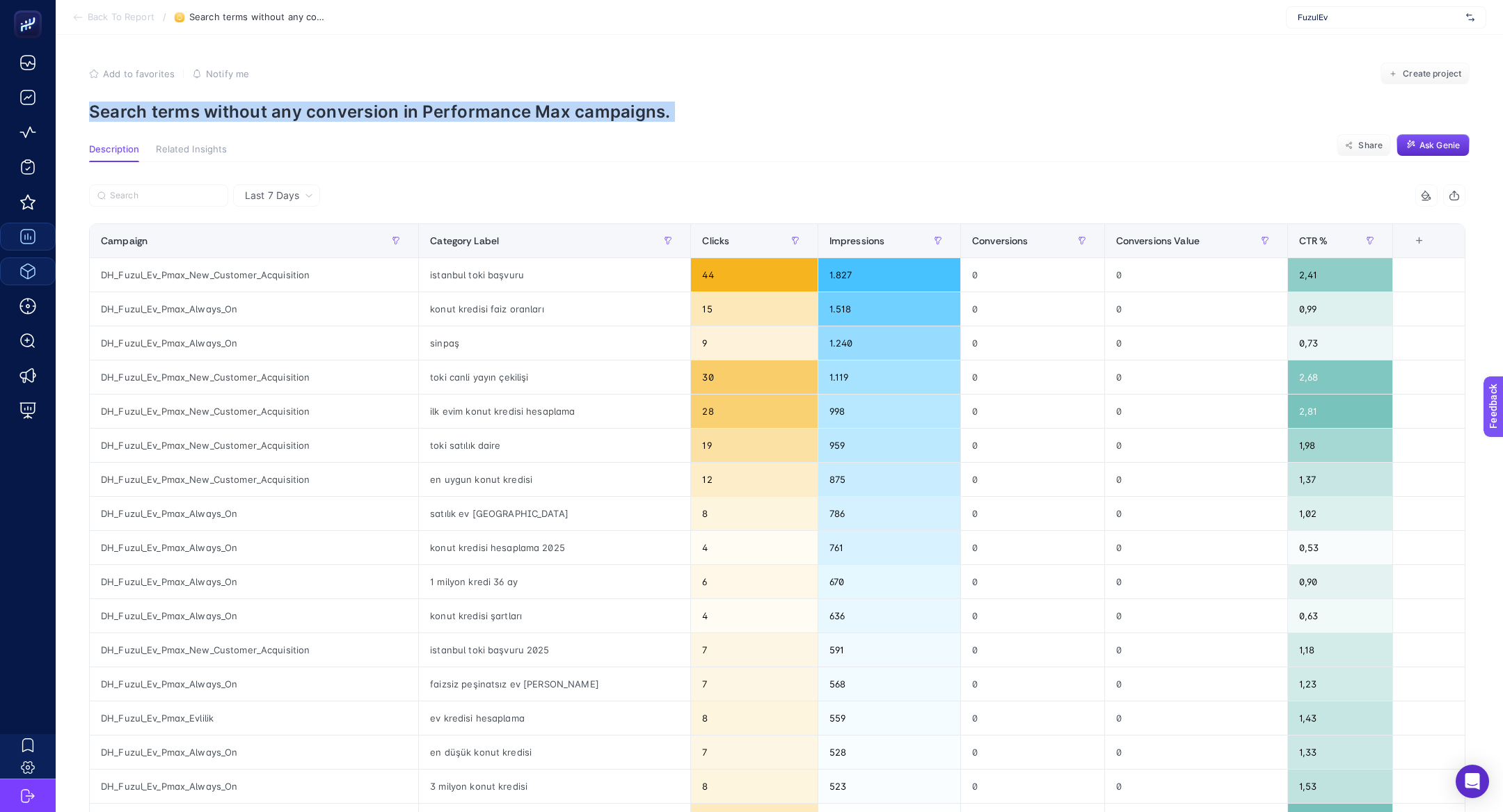
click at [400, 103] on p "Search terms without any conversion in Performance Max campaigns." at bounding box center [779, 111] width 1380 height 20
copy article "Search terms without any conversion in Performance Max campaigns."
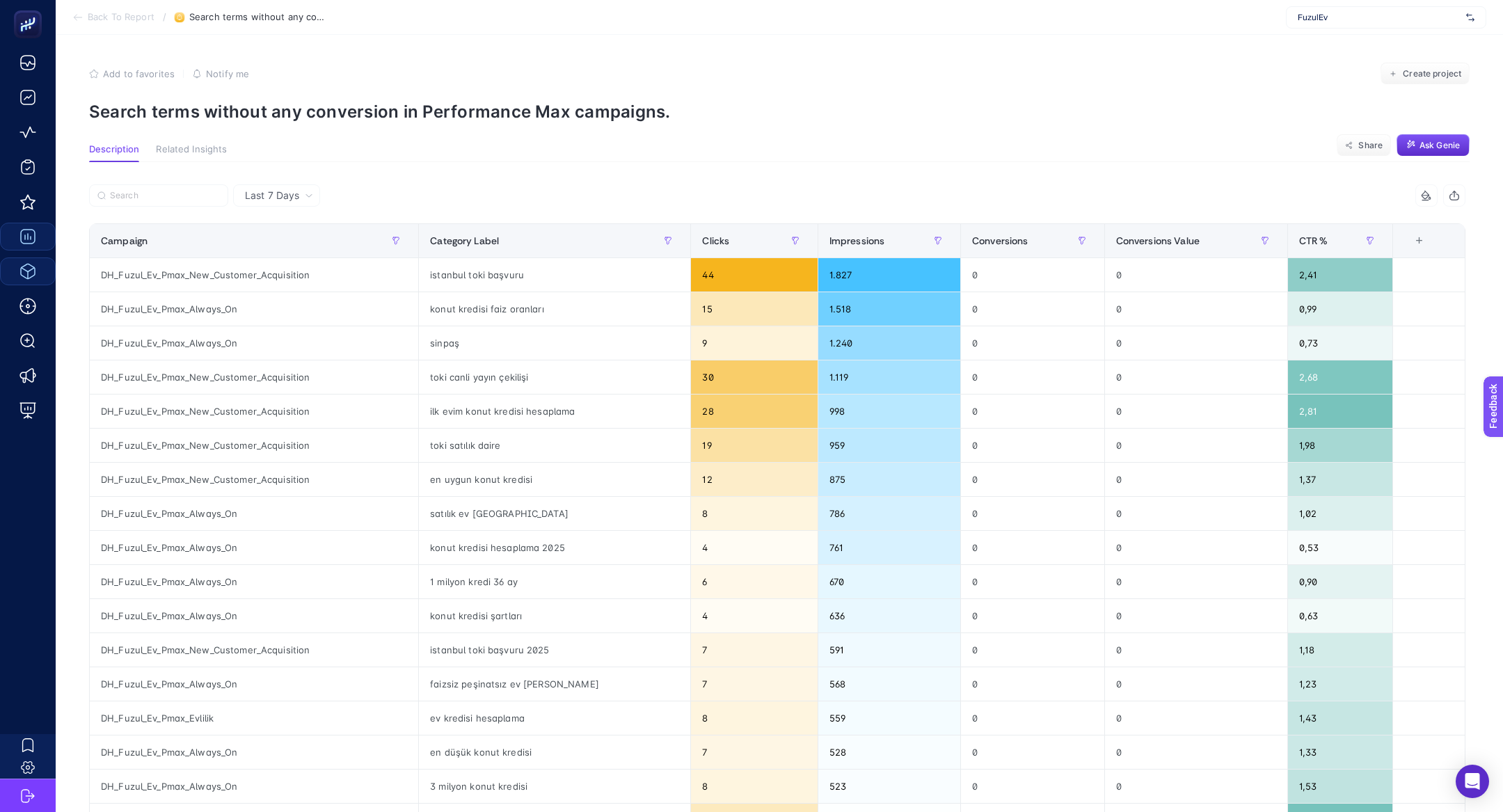
click at [1359, 11] on div "FuzulEv" at bounding box center [1385, 16] width 200 height 22
type input "idefi"
click at [1373, 41] on div "idefix" at bounding box center [1386, 45] width 199 height 22
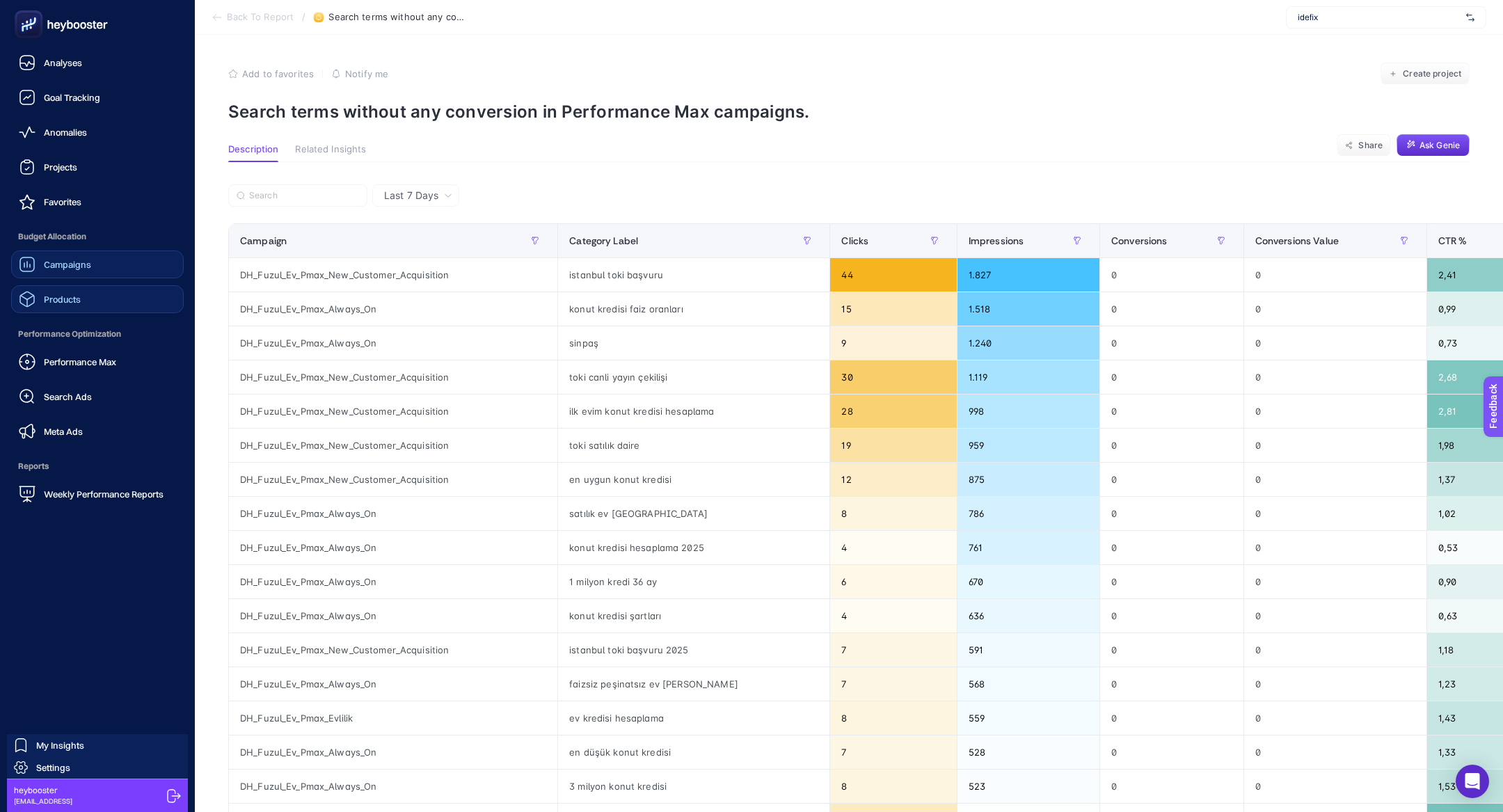
click at [79, 364] on span "Performance Max" at bounding box center [79, 362] width 73 height 12
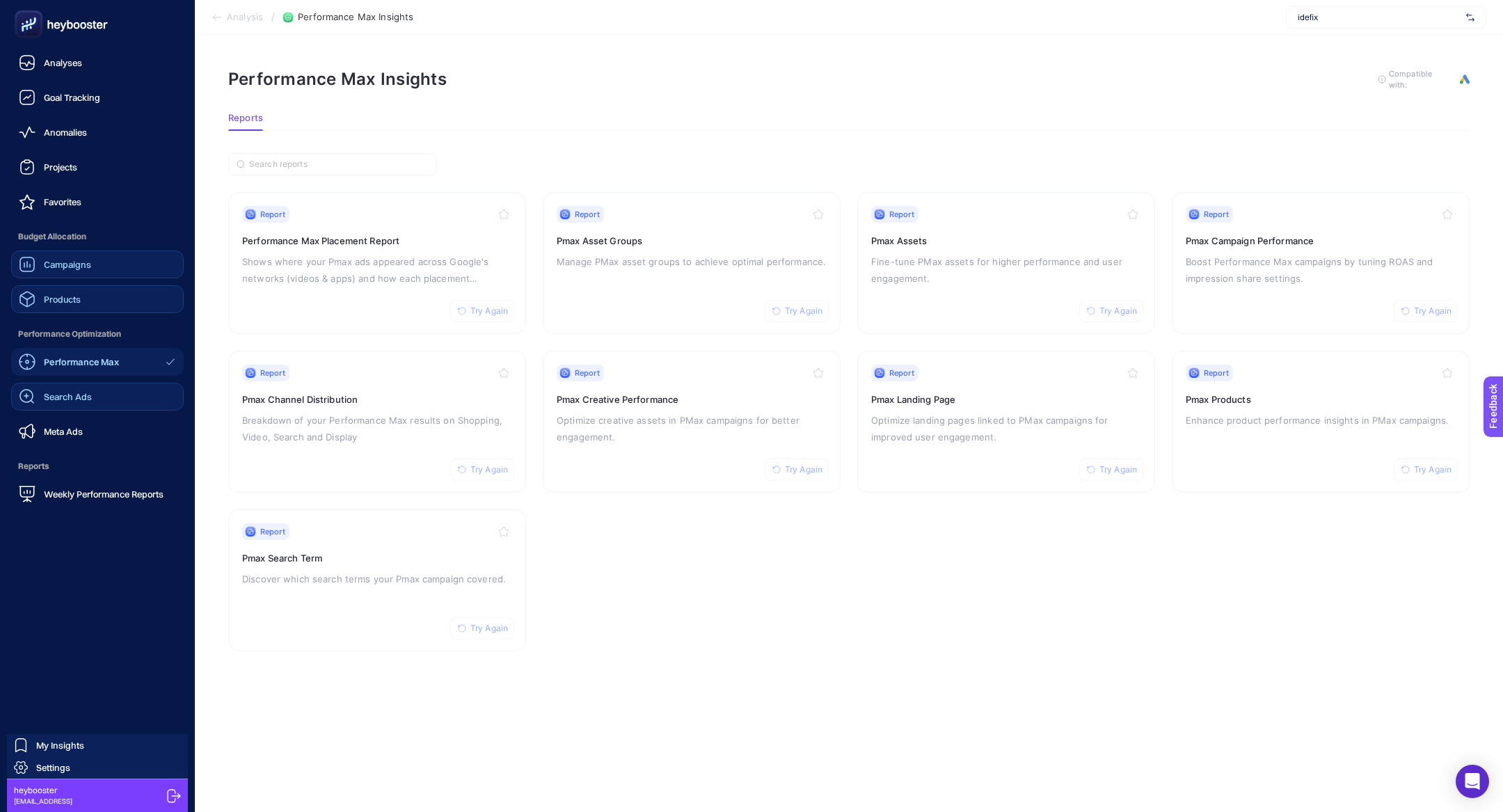
click at [99, 400] on link "Search Ads" at bounding box center [98, 396] width 172 height 28
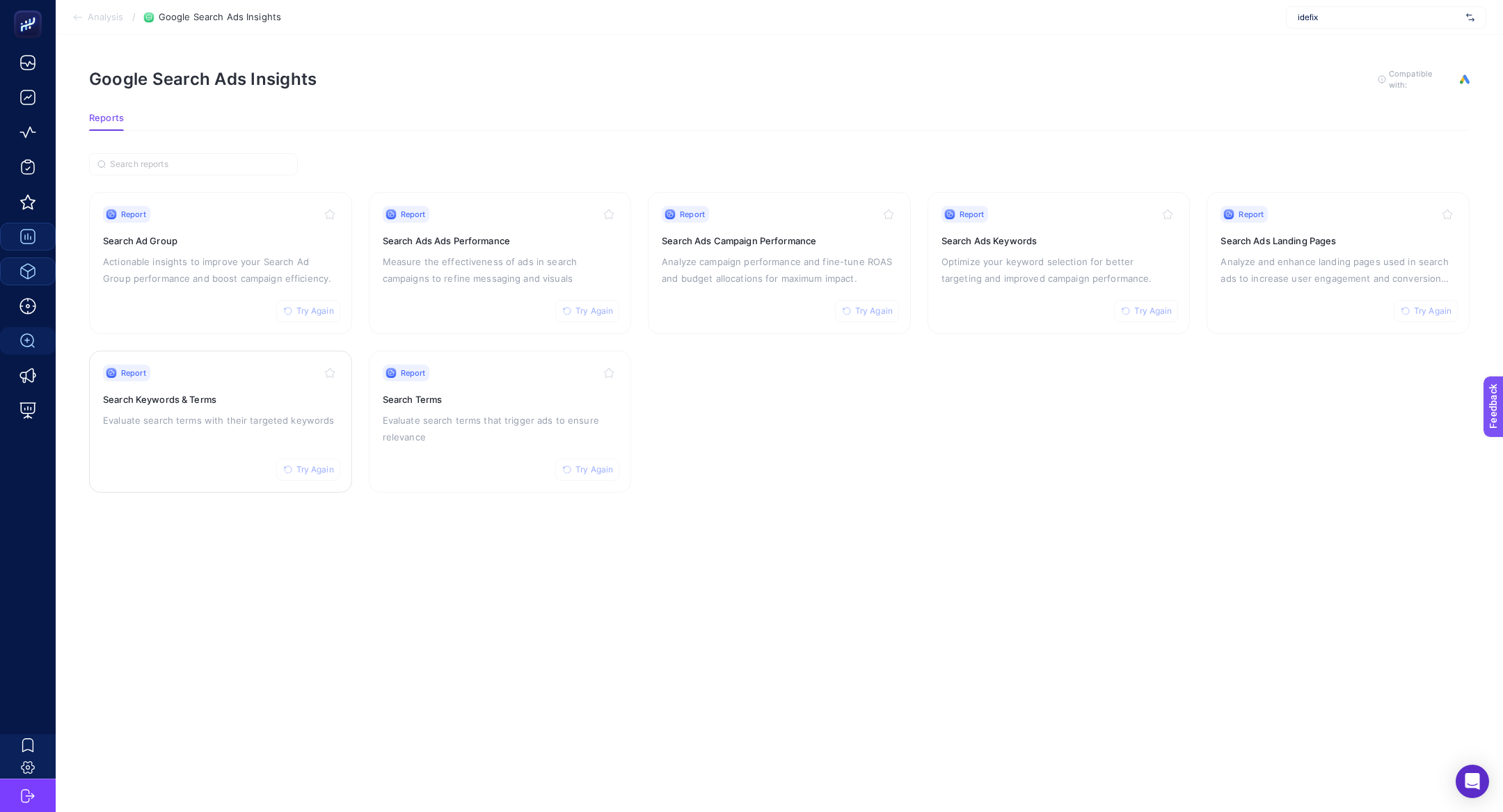
click at [210, 418] on p "Evaluate search terms with their targeted keywords" at bounding box center [220, 420] width 235 height 16
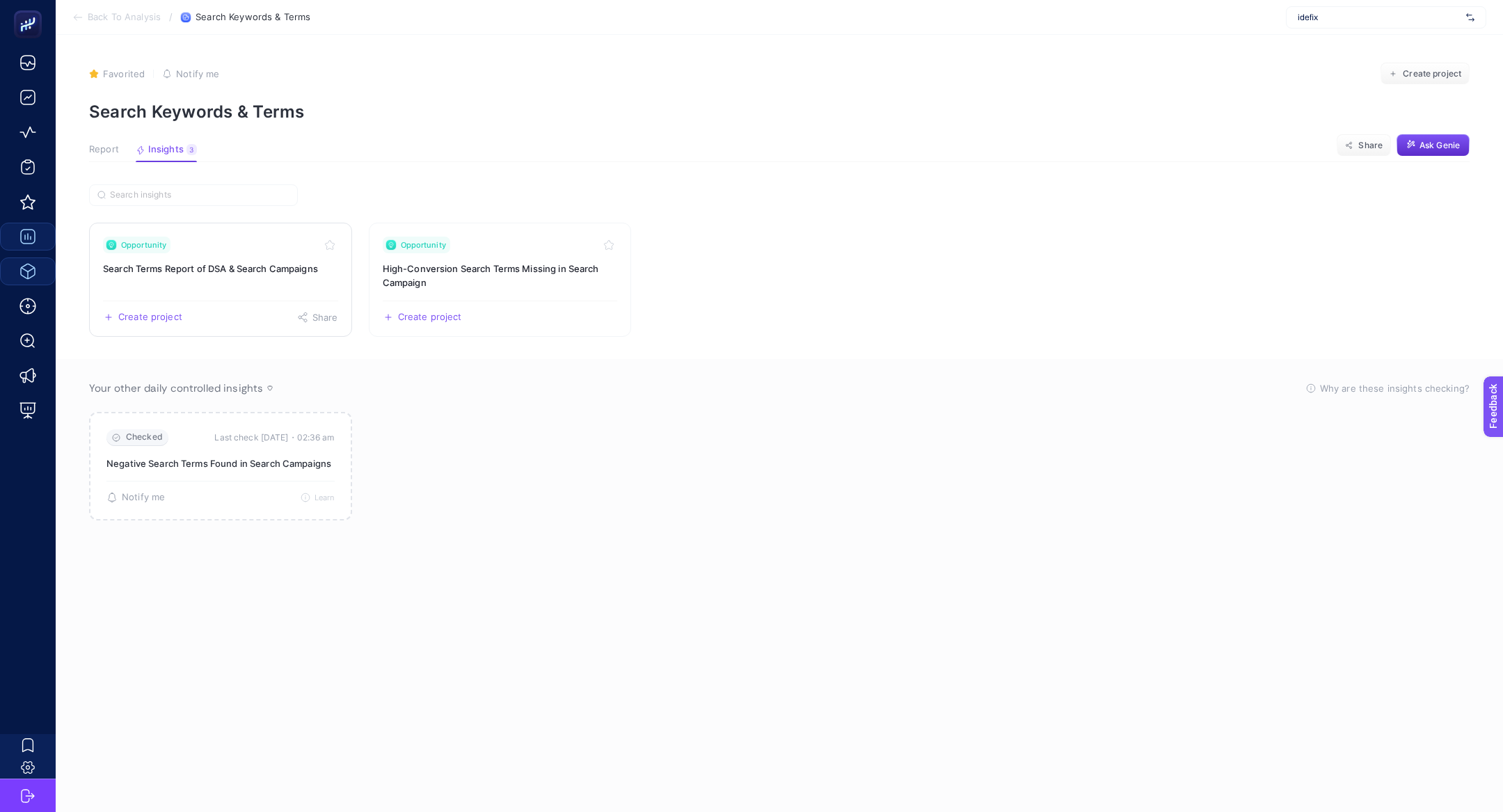
click at [213, 271] on h3 "Search Terms Report of DSA & Search Campaigns" at bounding box center [220, 268] width 235 height 14
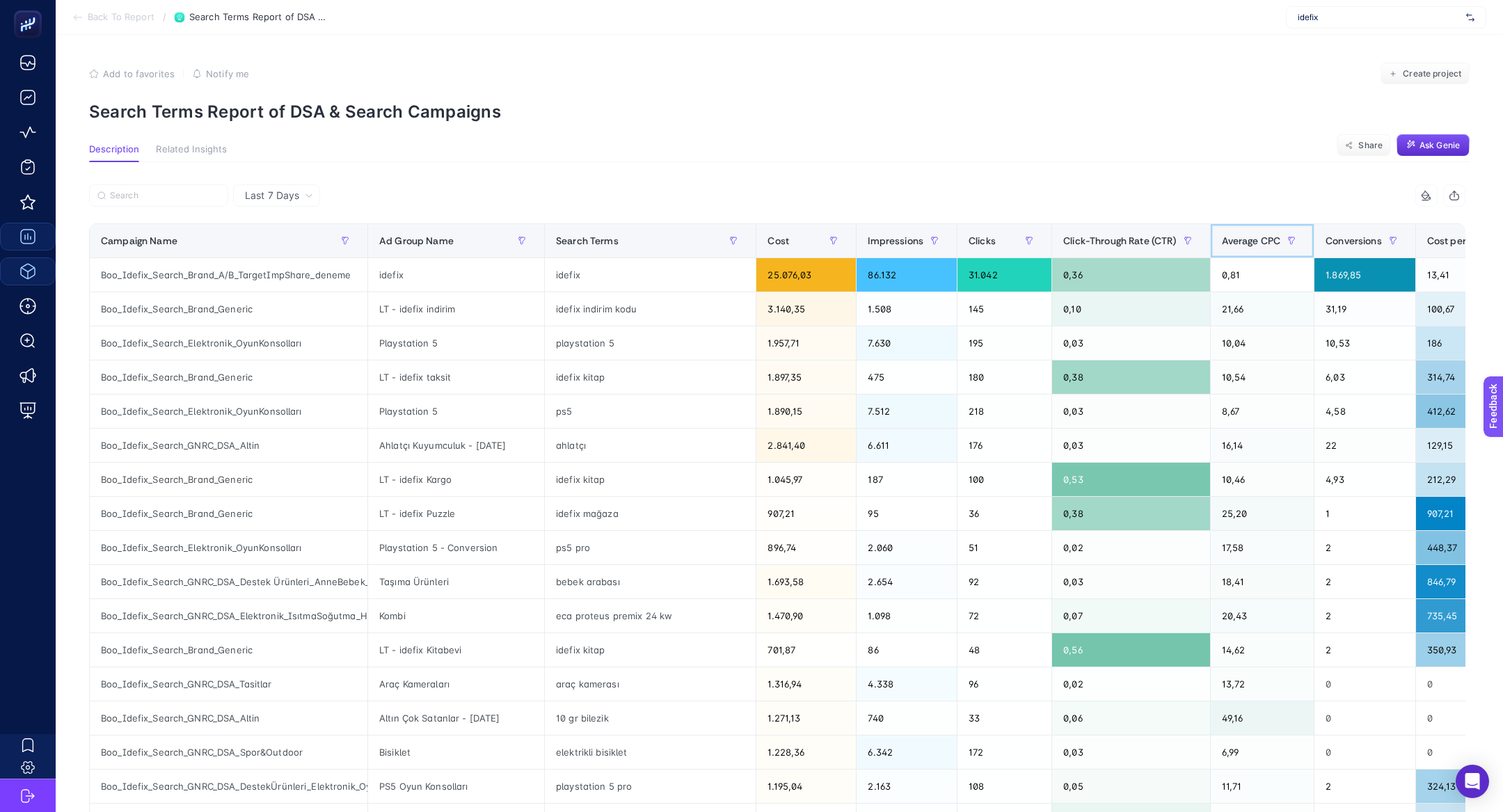
click at [1263, 238] on span "Average CPC" at bounding box center [1250, 241] width 59 height 12
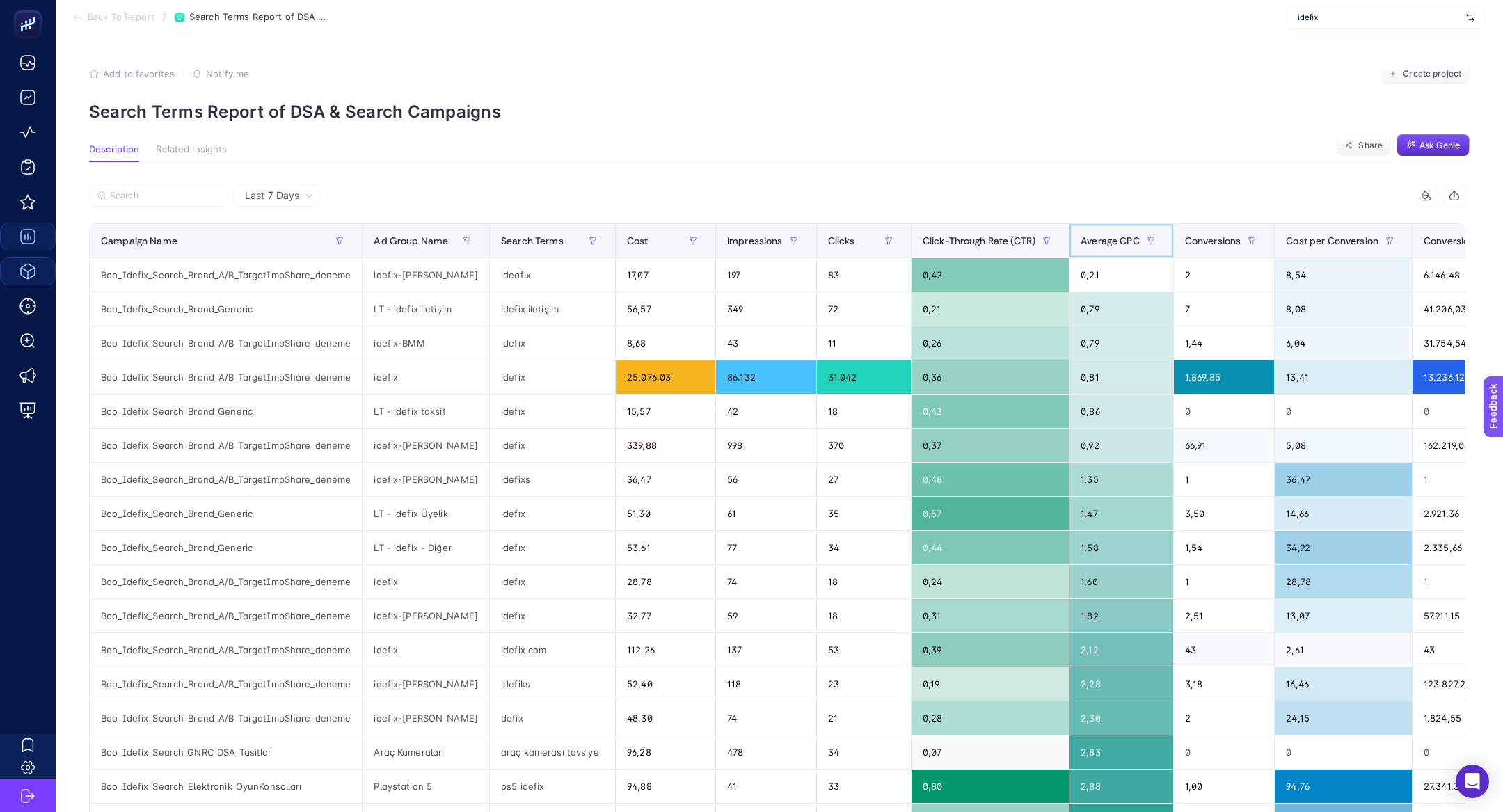
click at [1097, 236] on span "Average CPC" at bounding box center [1109, 241] width 59 height 12
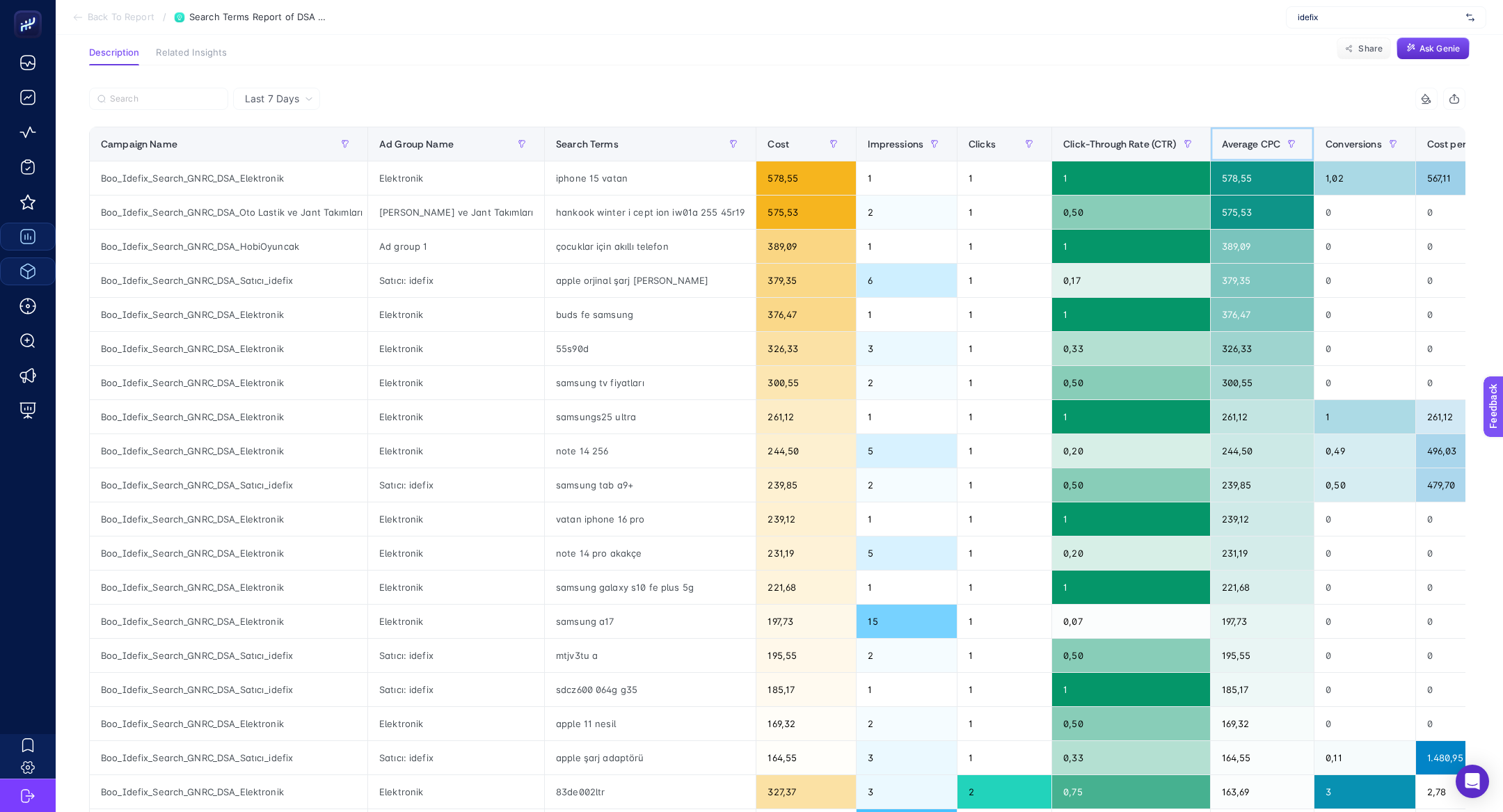
scroll to position [95, 0]
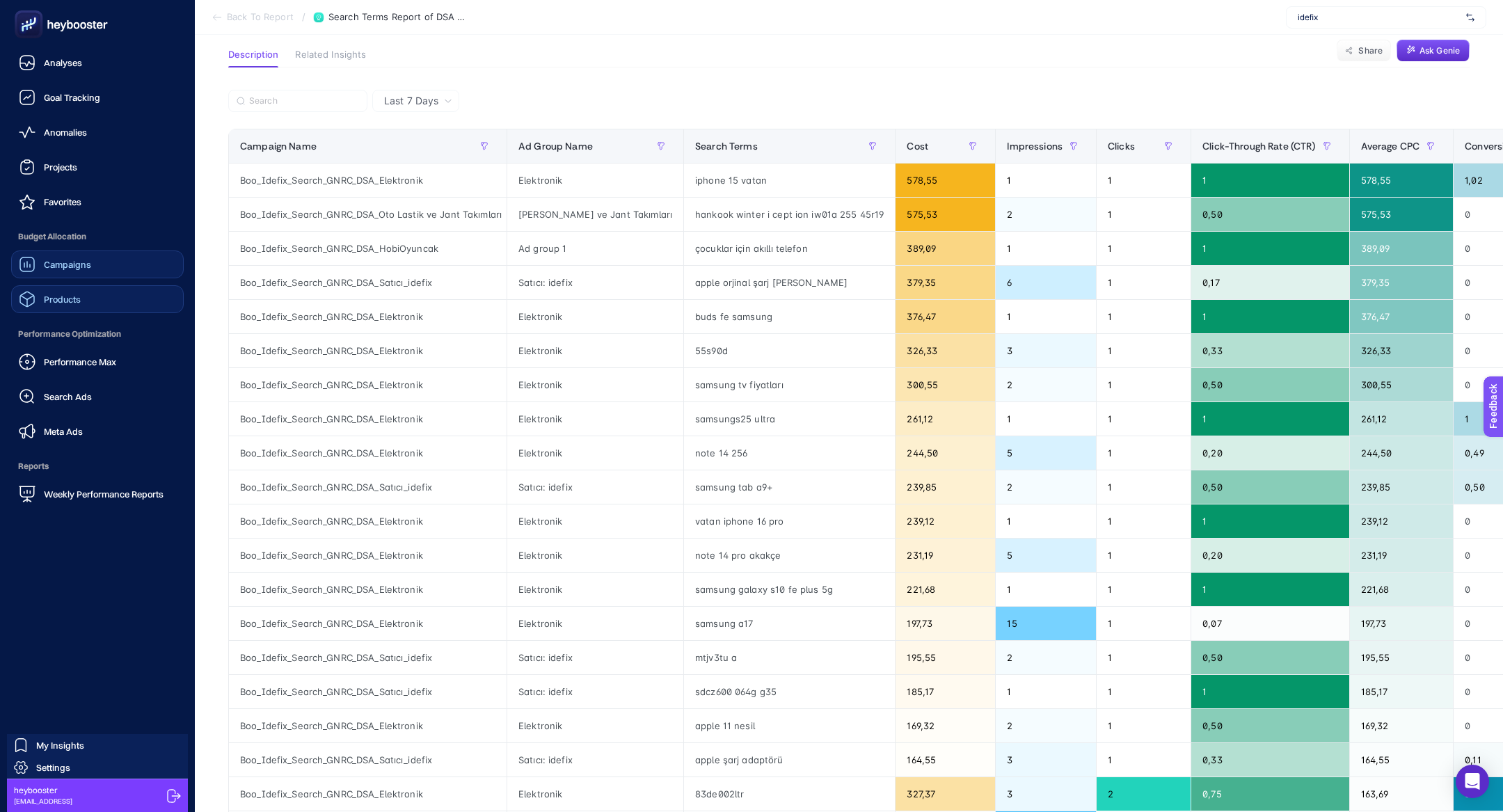
click at [86, 395] on span "Search Ads" at bounding box center [68, 397] width 48 height 12
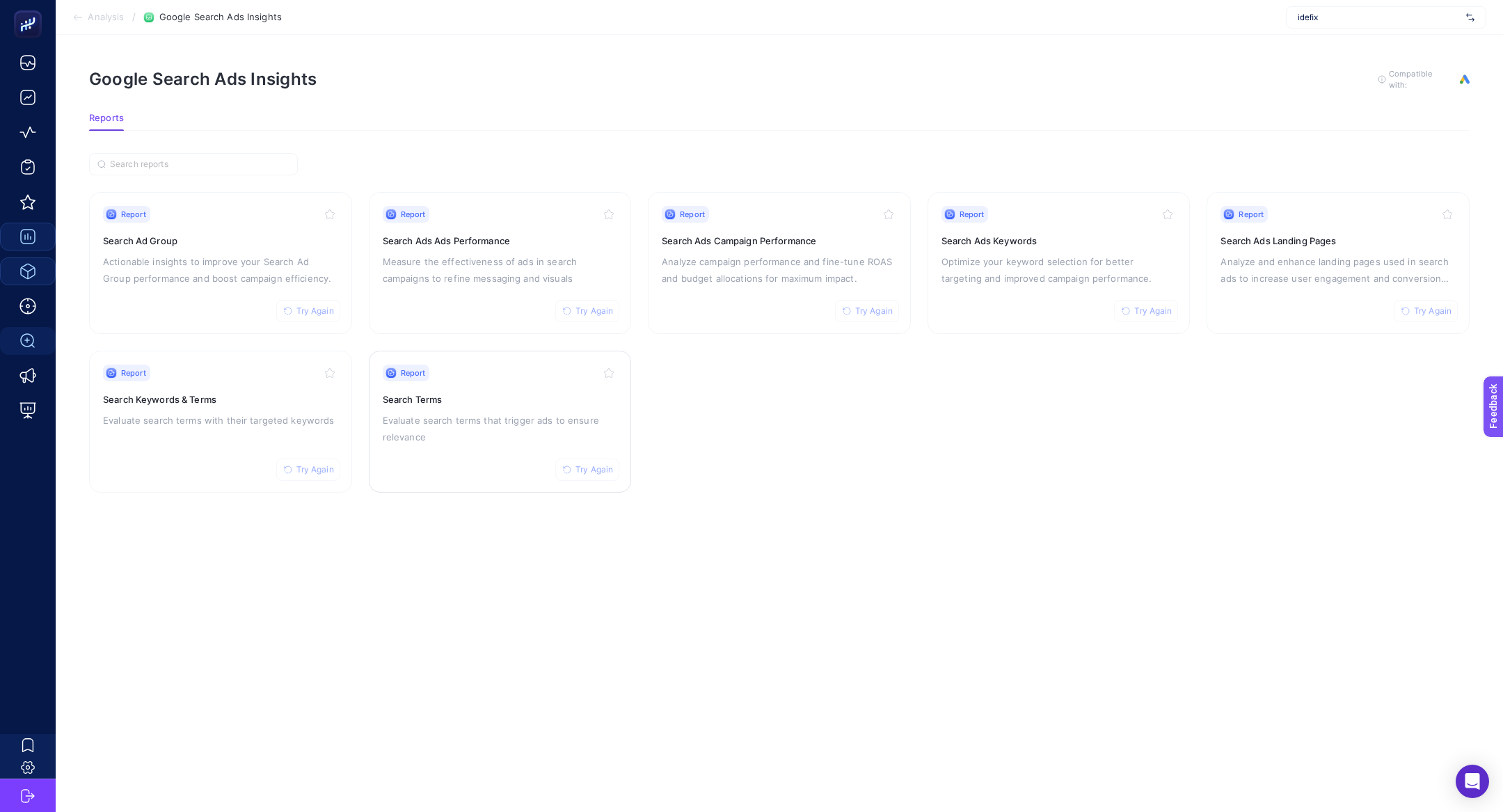
click at [464, 401] on h3 "Search Terms" at bounding box center [499, 399] width 235 height 14
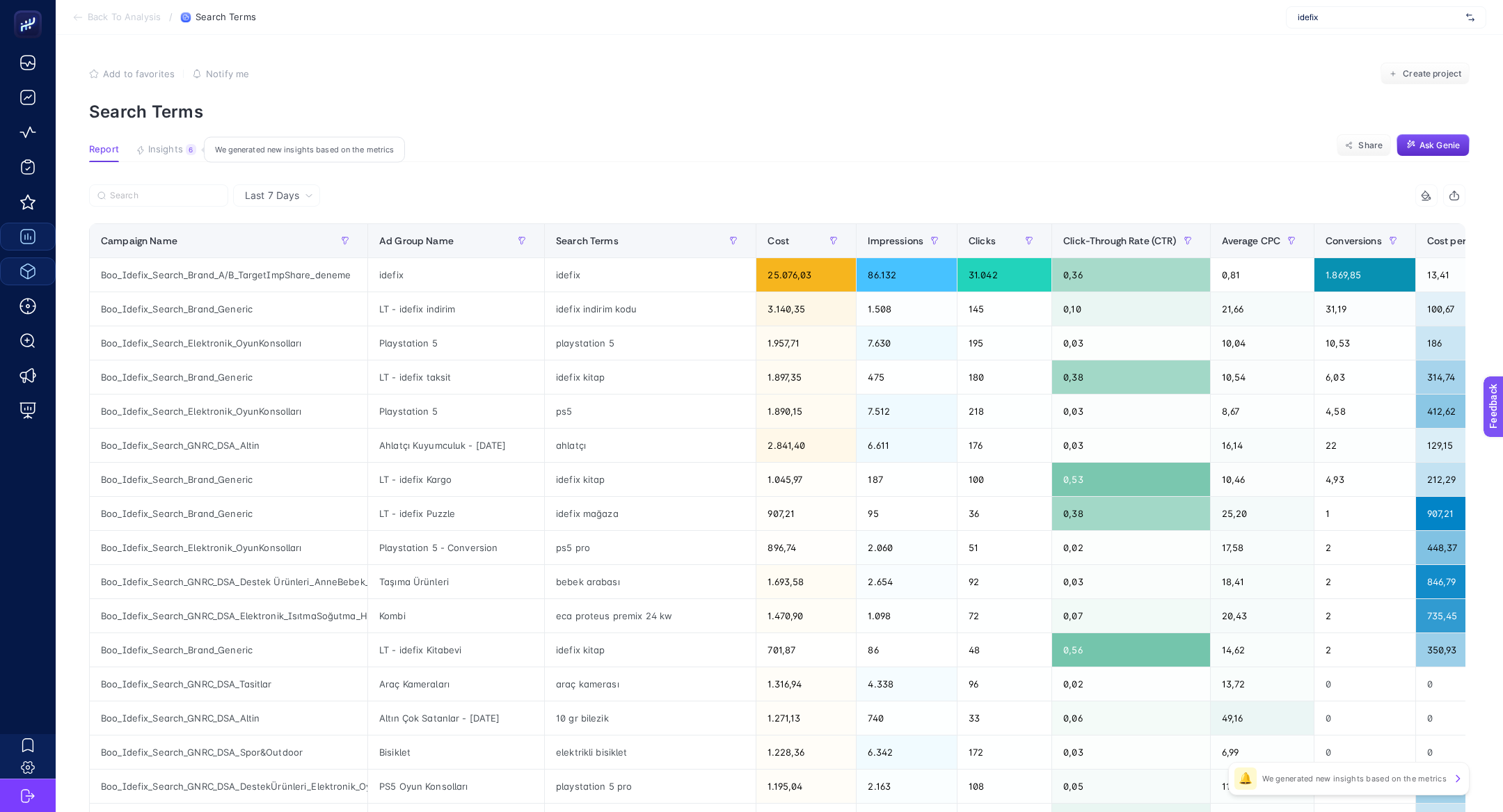
click at [182, 151] on button "Insights 6 We generated new insights based on the metrics" at bounding box center [165, 153] width 61 height 18
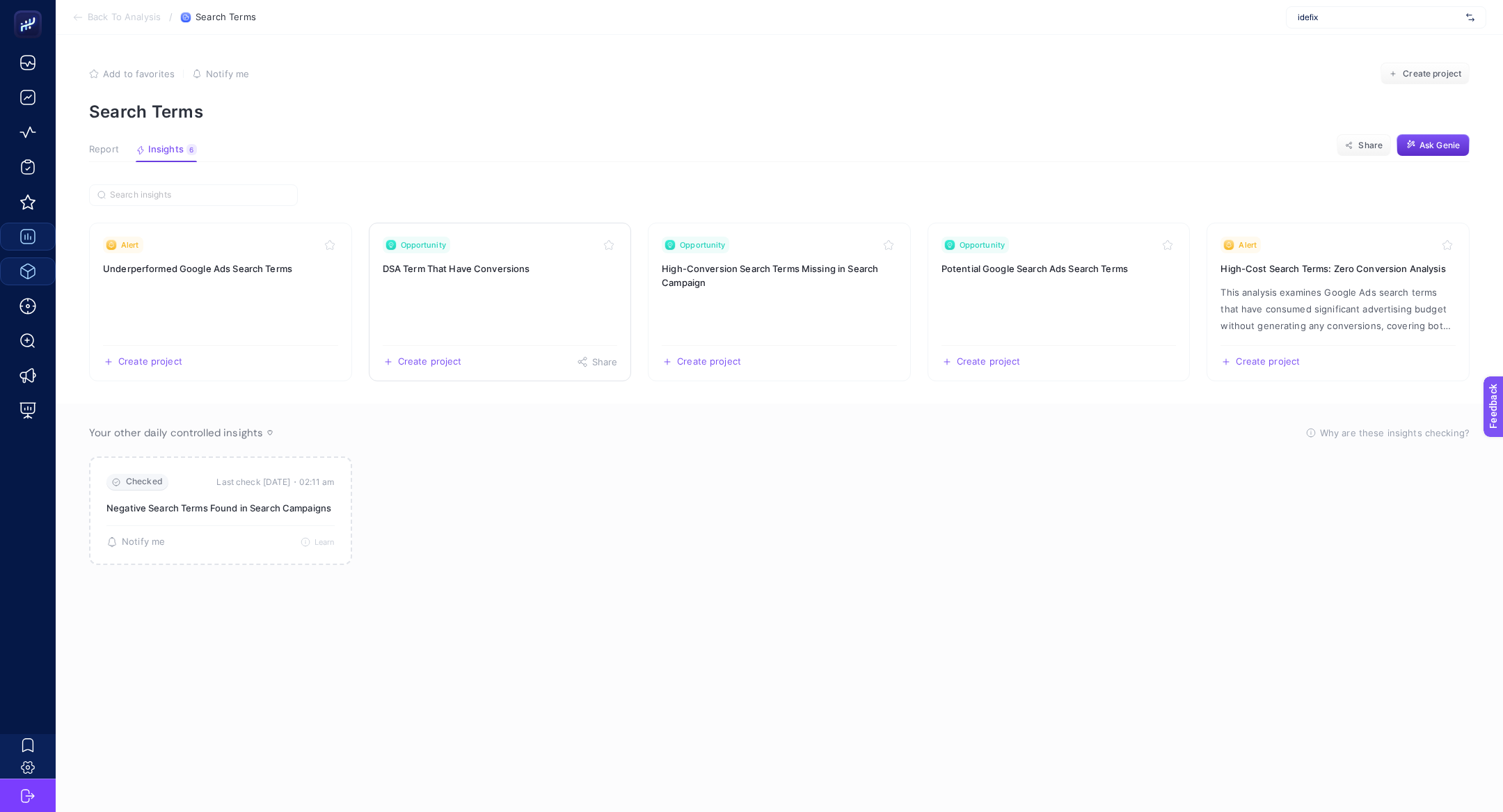
click at [551, 284] on link "Opportunity DSA Term That Have Conversions Create project Share" at bounding box center [500, 302] width 263 height 159
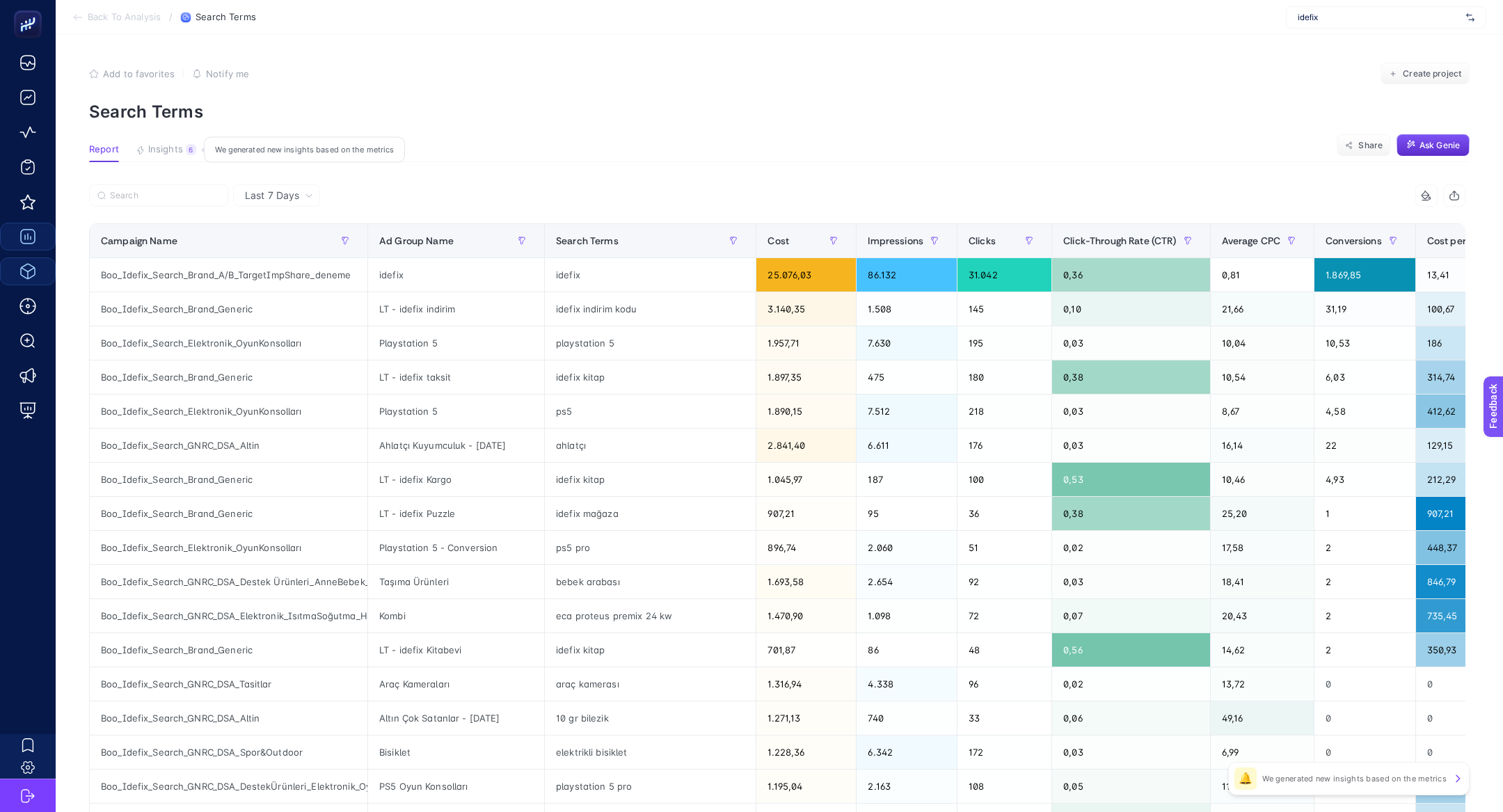
click at [158, 154] on span "Insights" at bounding box center [165, 150] width 35 height 12
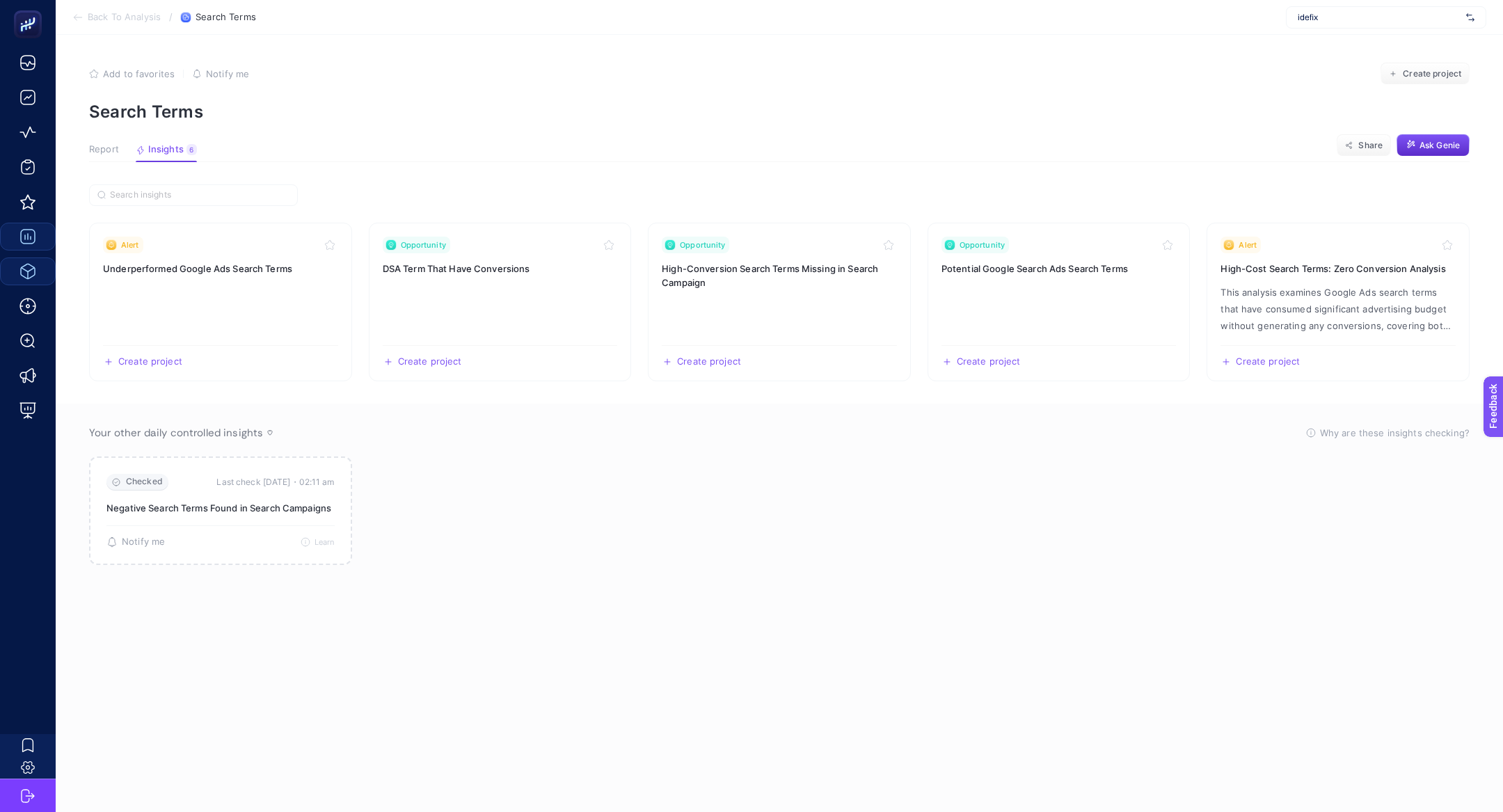
click at [110, 147] on span "Report" at bounding box center [104, 150] width 30 height 12
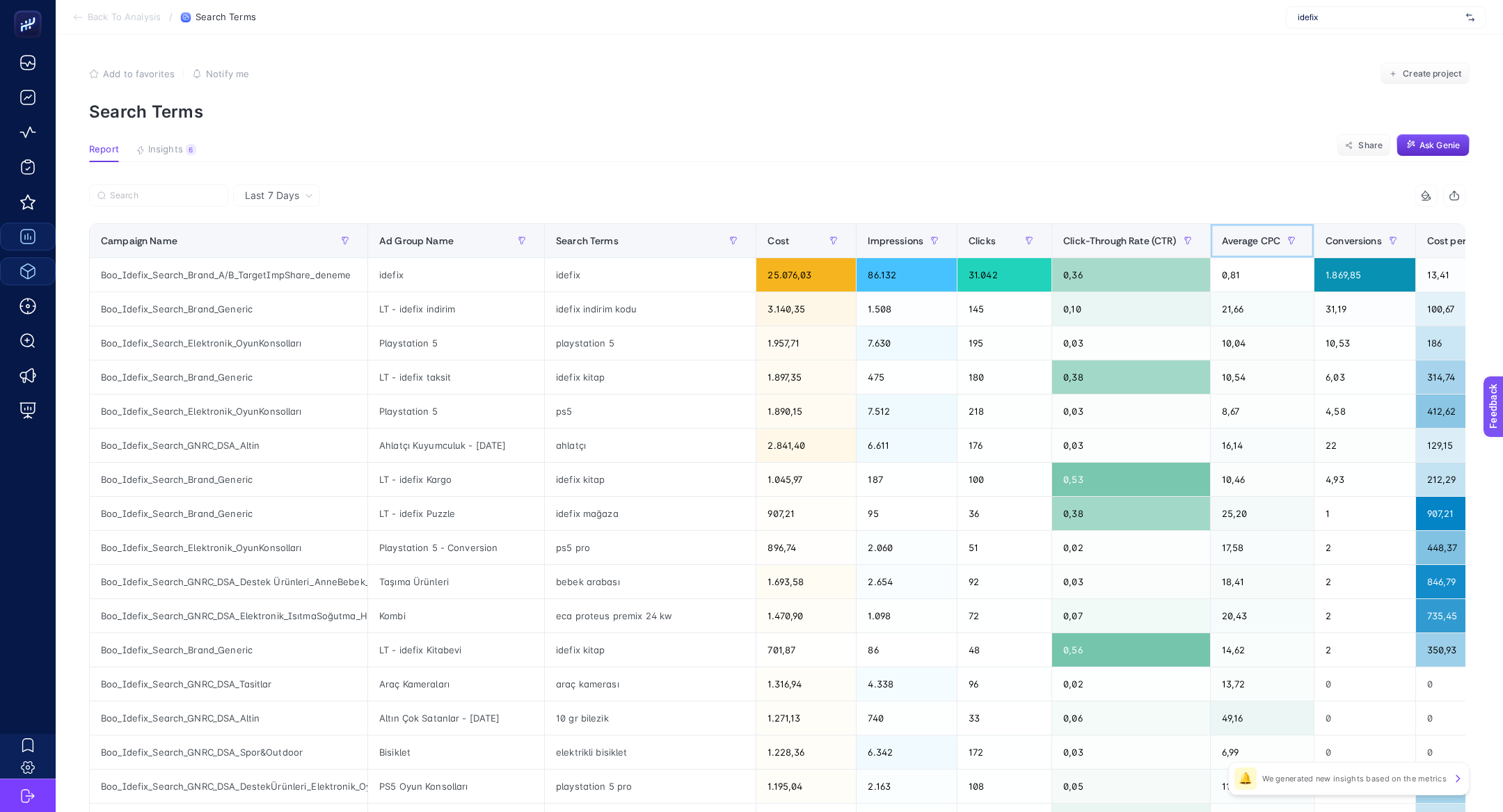
click at [1250, 232] on div "Average CPC" at bounding box center [1262, 240] width 81 height 22
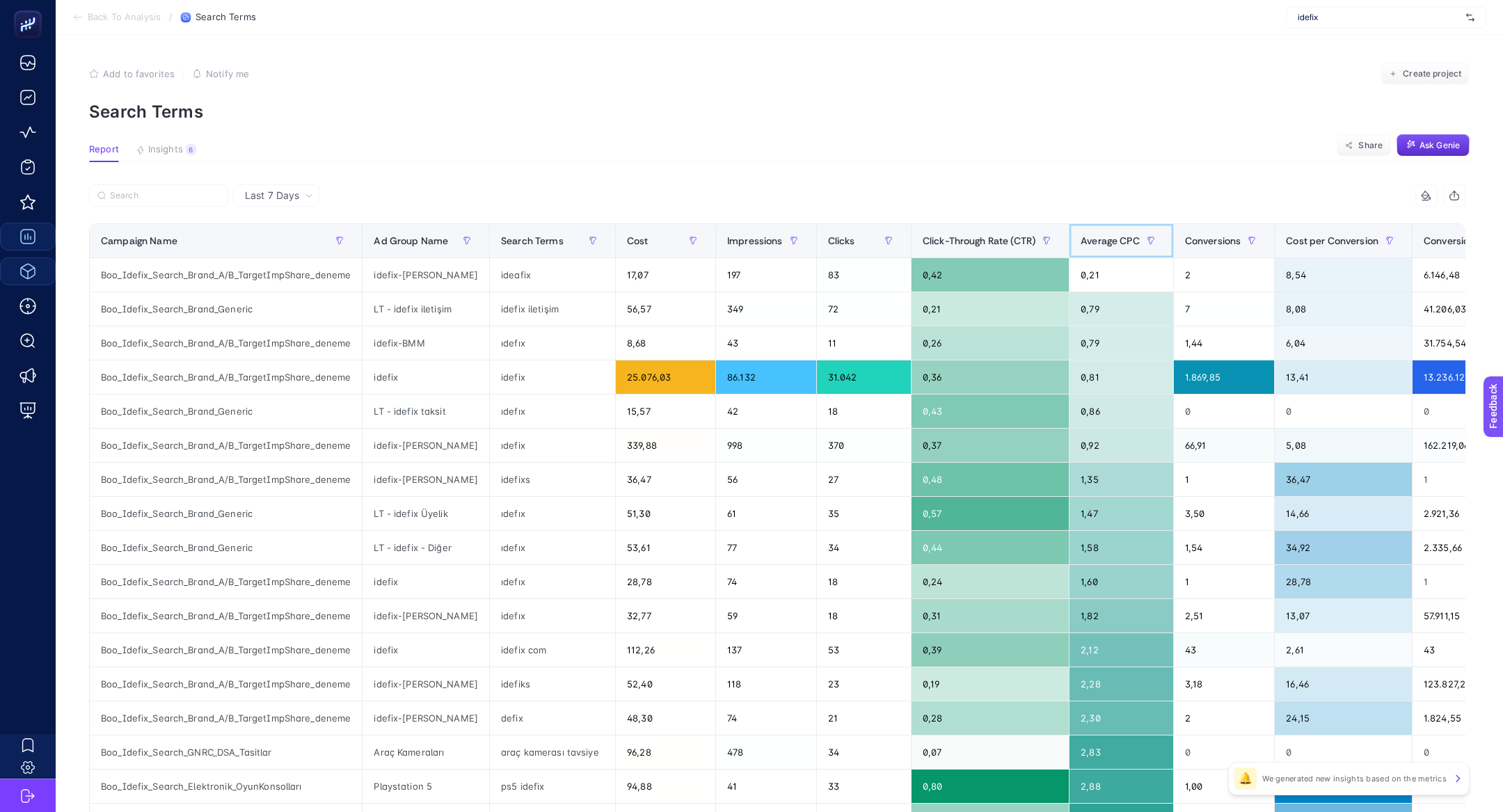
click at [1102, 235] on span "Average CPC" at bounding box center [1109, 241] width 59 height 12
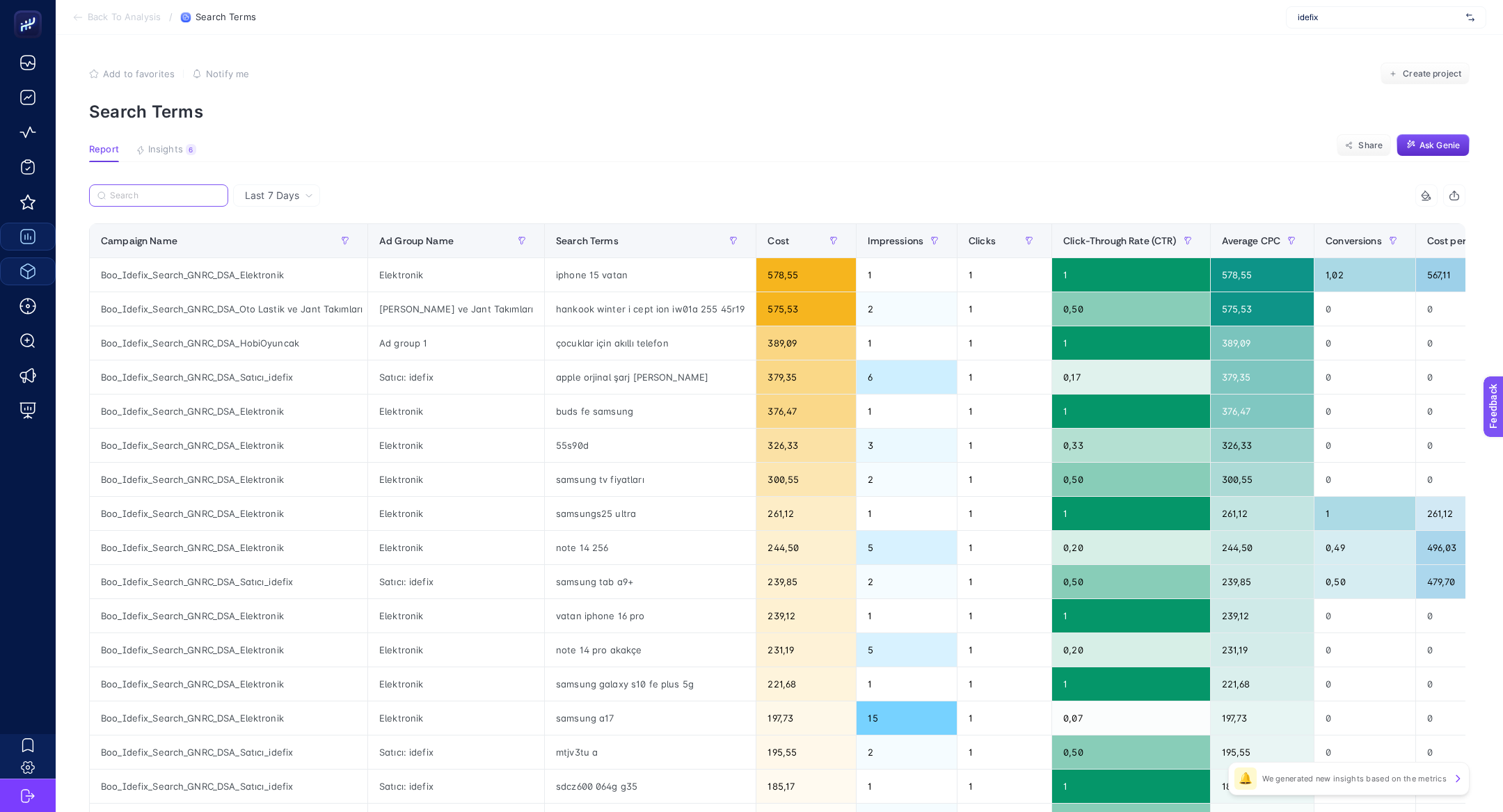
click at [157, 195] on input "Search" at bounding box center [165, 195] width 110 height 11
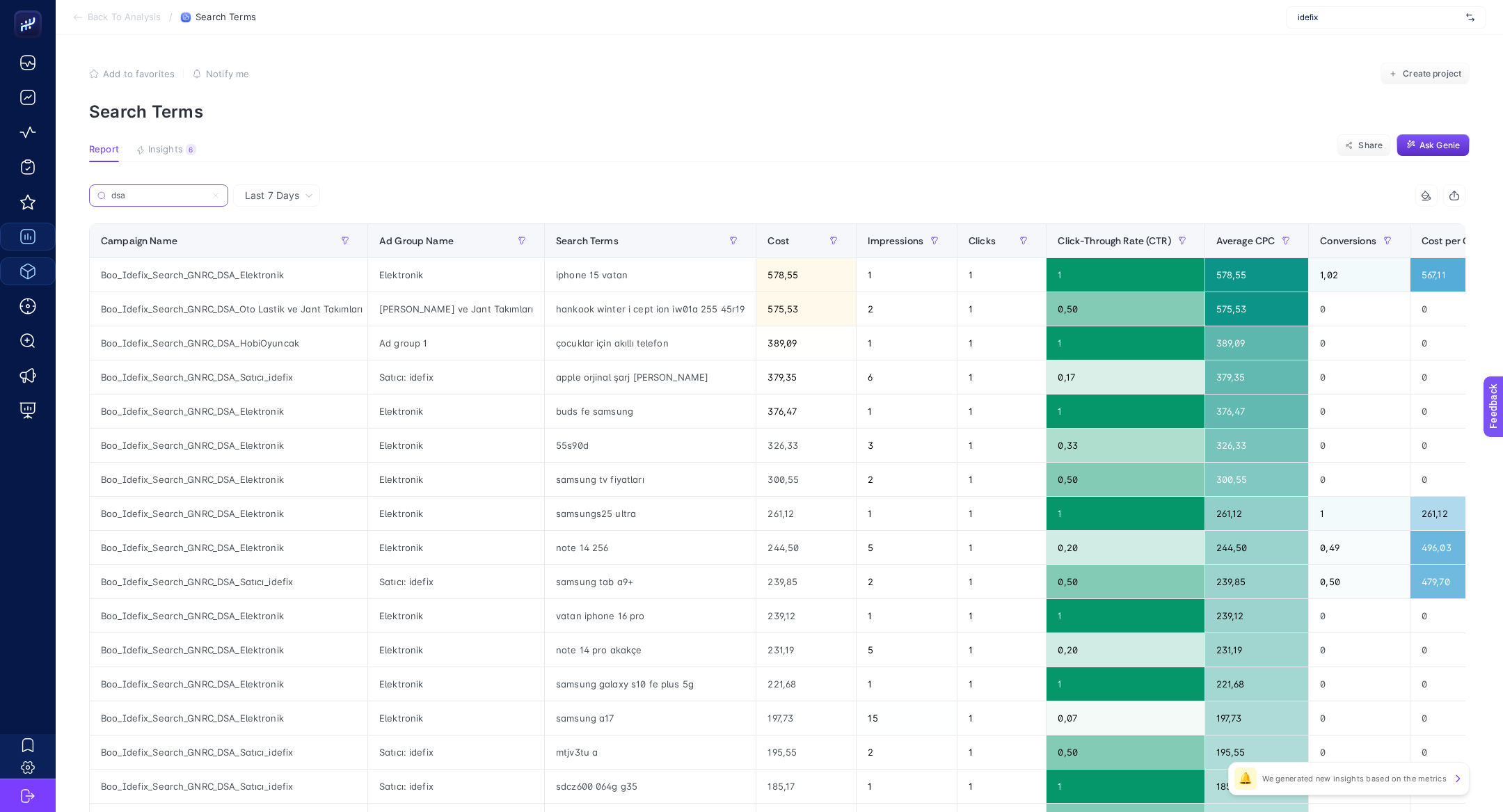
type input "dsa"
click at [585, 190] on div "dsa" at bounding box center [433, 199] width 688 height 31
click at [1457, 76] on span "Create project" at bounding box center [1431, 74] width 58 height 12
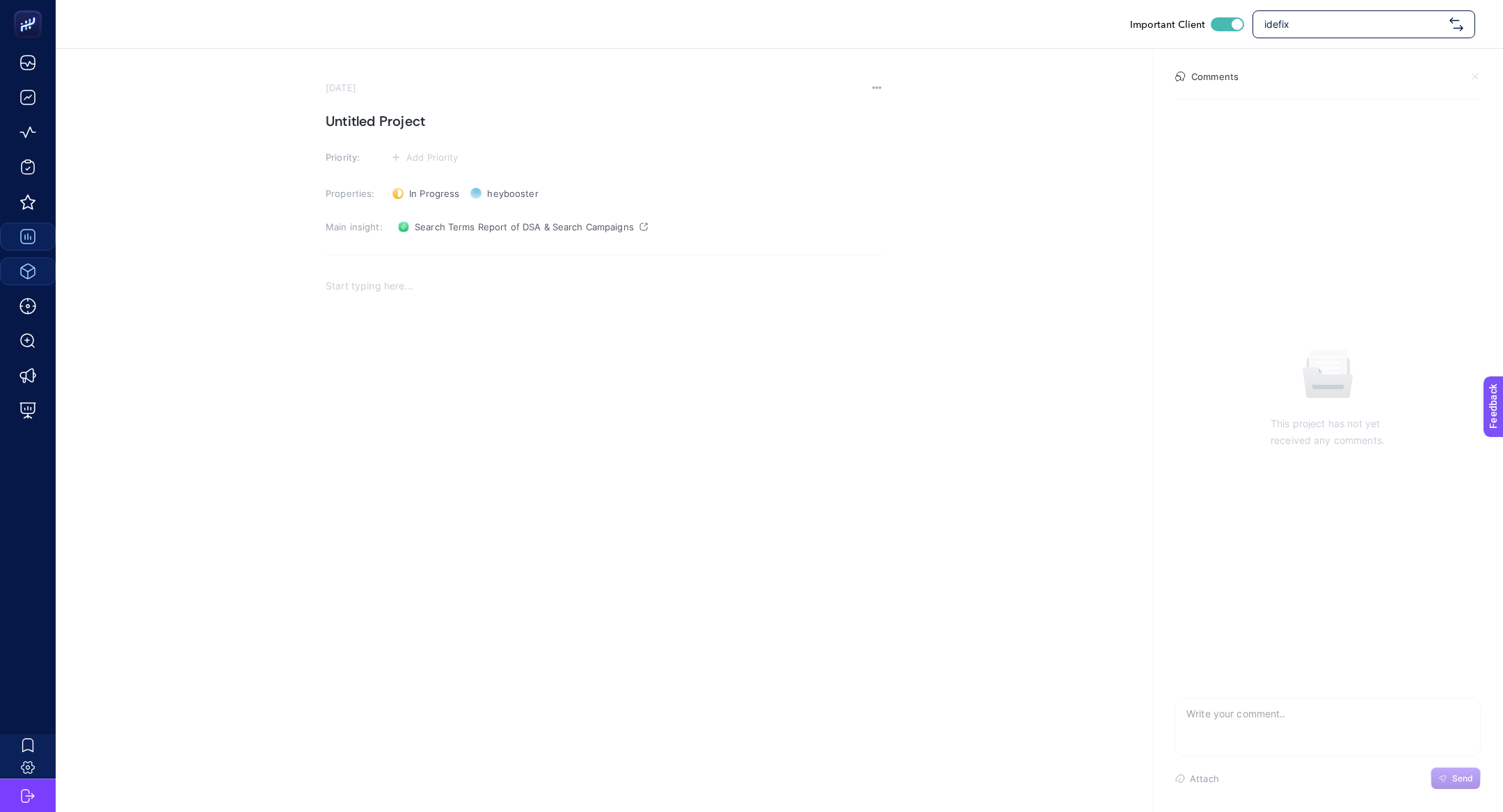
click at [441, 298] on div "Rich Text Editor. Editing area: main" at bounding box center [603, 407] width 556 height 279
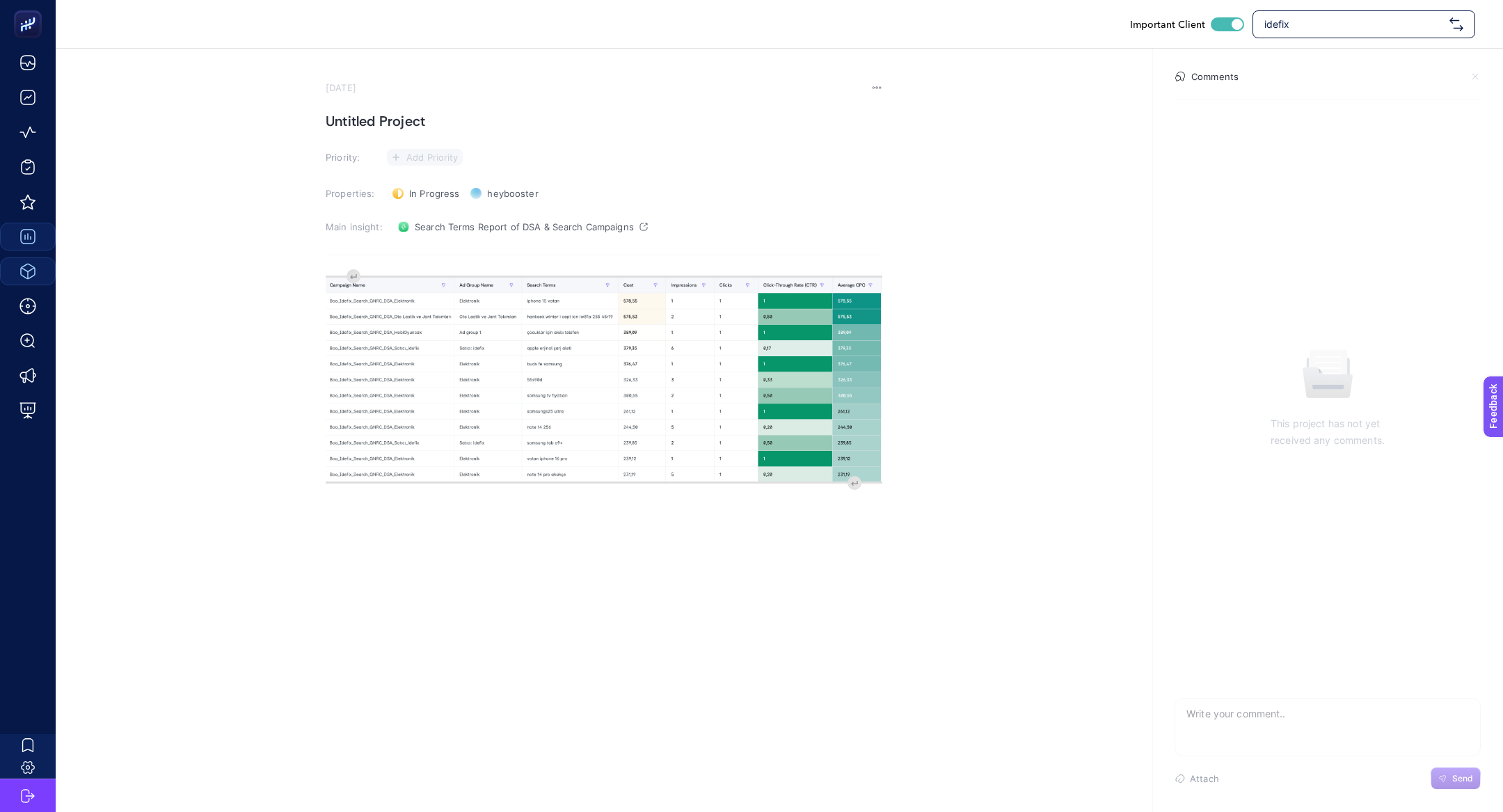
click at [436, 155] on span "Add Priority" at bounding box center [433, 158] width 52 height 12
click at [417, 207] on rect at bounding box center [416, 209] width 36 height 14
click at [484, 125] on h1 "Untitled Project" at bounding box center [603, 121] width 556 height 22
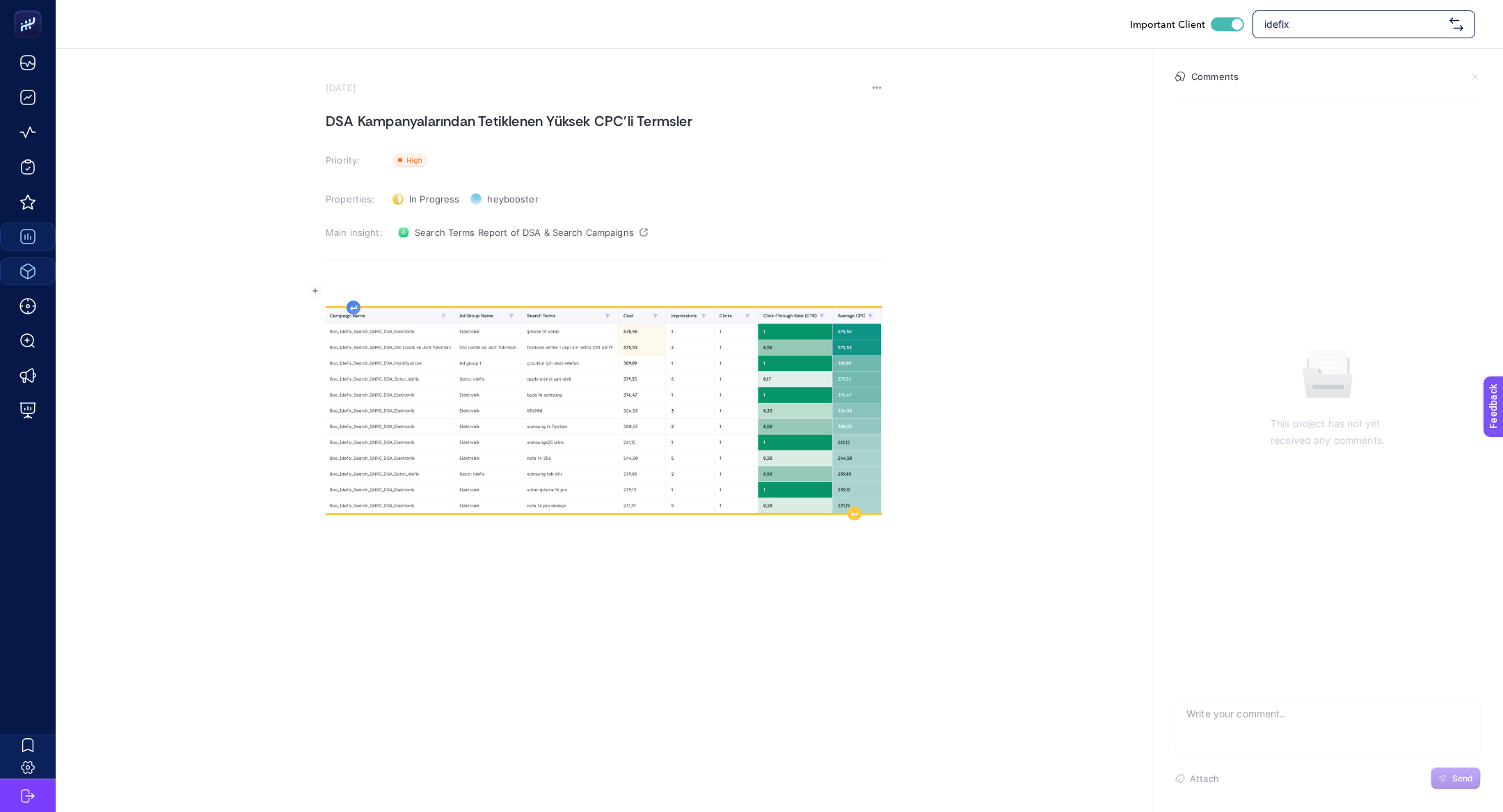
click at [356, 283] on div "Rich Text Editor. Editing area: main" at bounding box center [603, 413] width 556 height 279
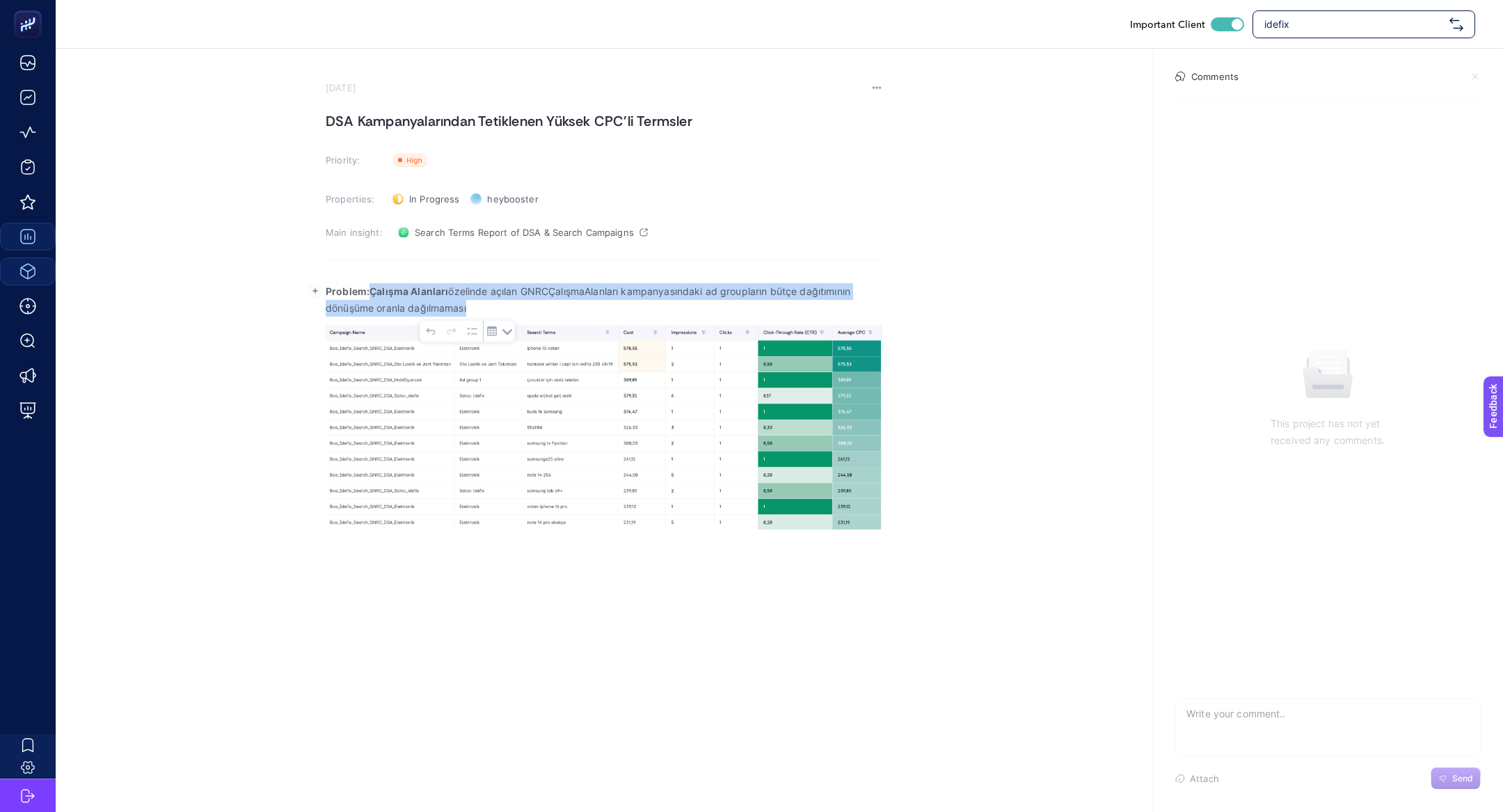
drag, startPoint x: 367, startPoint y: 288, endPoint x: 536, endPoint y: 303, distance: 169.7
click at [537, 305] on p "Problem:Çalışma Alanları özelinde açılan GNRCÇalışmaAlanları kampanyasındaki ad…" at bounding box center [603, 300] width 556 height 34
drag, startPoint x: 370, startPoint y: 288, endPoint x: 562, endPoint y: 288, distance: 192.0
click at [563, 288] on p "Problem:Yüksek birim maliyetli termsler" at bounding box center [603, 291] width 556 height 16
click at [562, 288] on p "Problem: Yüksek birim maliyetli termsler" at bounding box center [603, 291] width 556 height 16
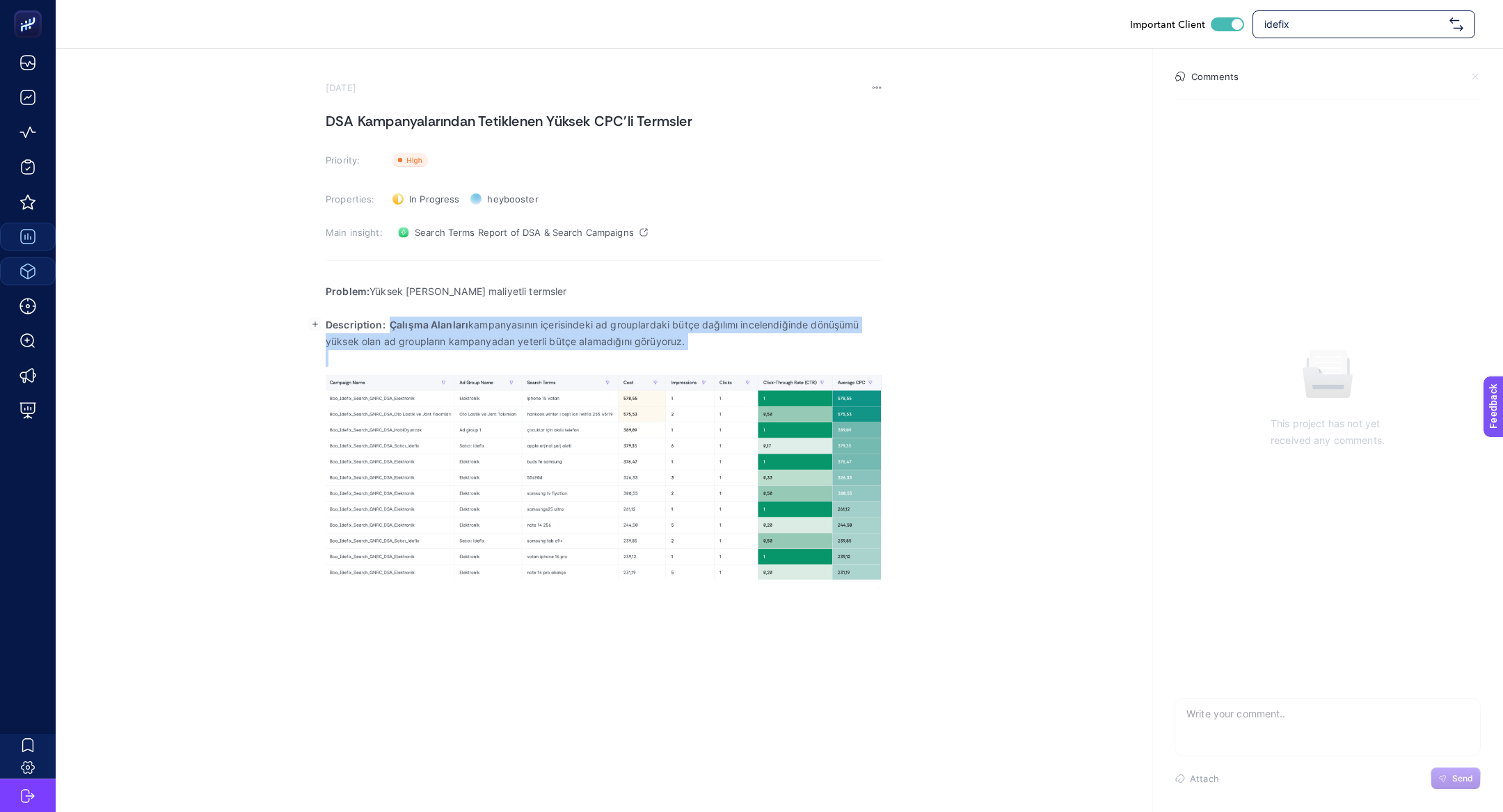
drag, startPoint x: 390, startPoint y: 331, endPoint x: 703, endPoint y: 348, distance: 313.5
click at [703, 348] on div "Problem: Yüksek birim maliyetli termsler Description: Çalışma Alanları kampanya…" at bounding box center [603, 431] width 556 height 314
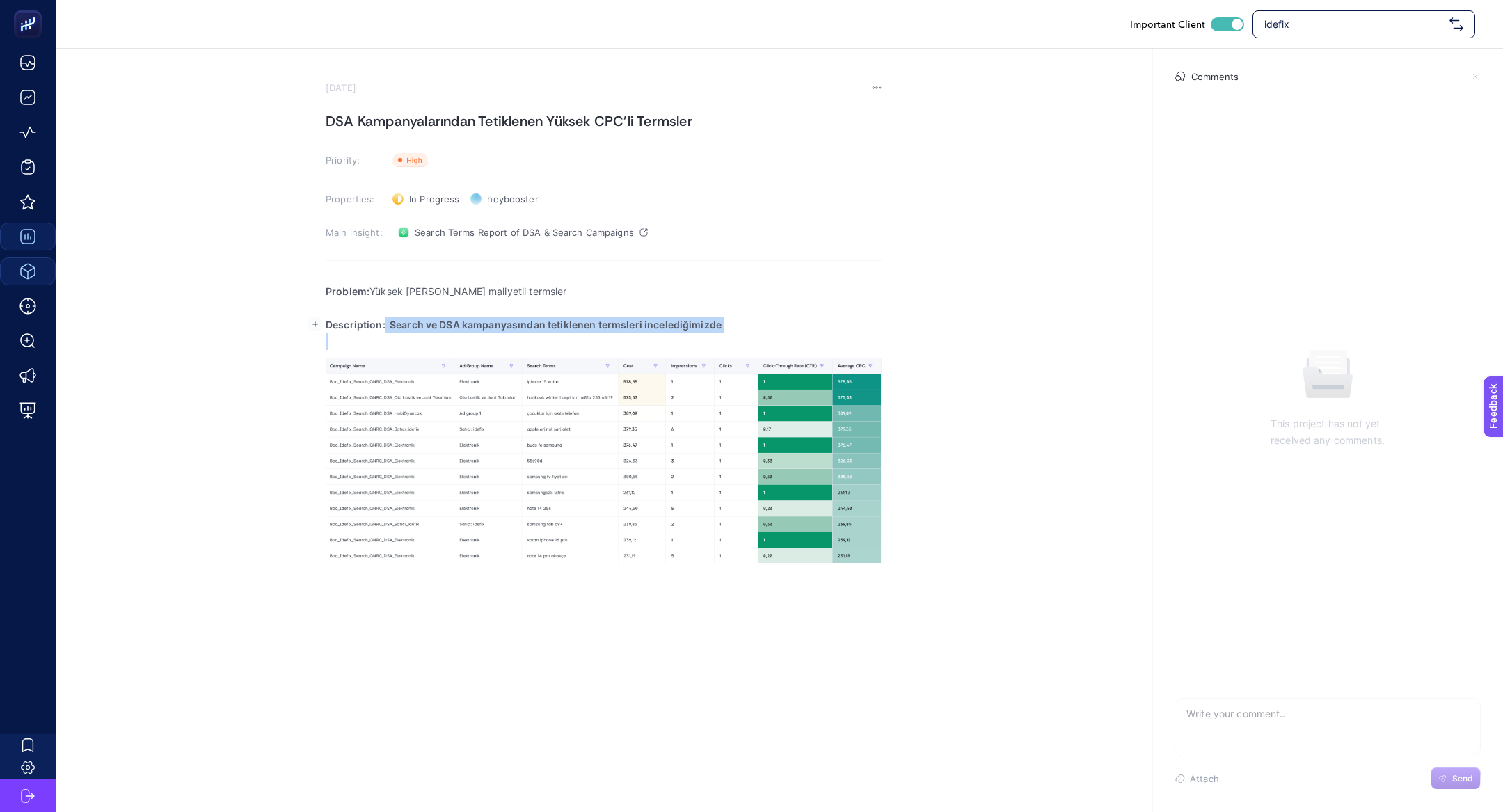
drag, startPoint x: 384, startPoint y: 325, endPoint x: 809, endPoint y: 338, distance: 425.2
click at [809, 338] on div "Problem: Yüksek birim maliyetli termsler Description: Search ve DSA kampanyasın…" at bounding box center [603, 422] width 556 height 297
click at [780, 323] on p "Description: Search ve DSA kampanyasından tetiklenen termsleri incelediğimizde" at bounding box center [603, 324] width 556 height 16
click at [392, 331] on p "Description: Search ve DSA kampanyasından tetiklenen termsleri incelediğimizde" at bounding box center [603, 324] width 556 height 16
click at [752, 329] on p "Description: Search ve DSA kampanyasından tetiklenen termsleri incelediğimizde" at bounding box center [603, 324] width 556 height 16
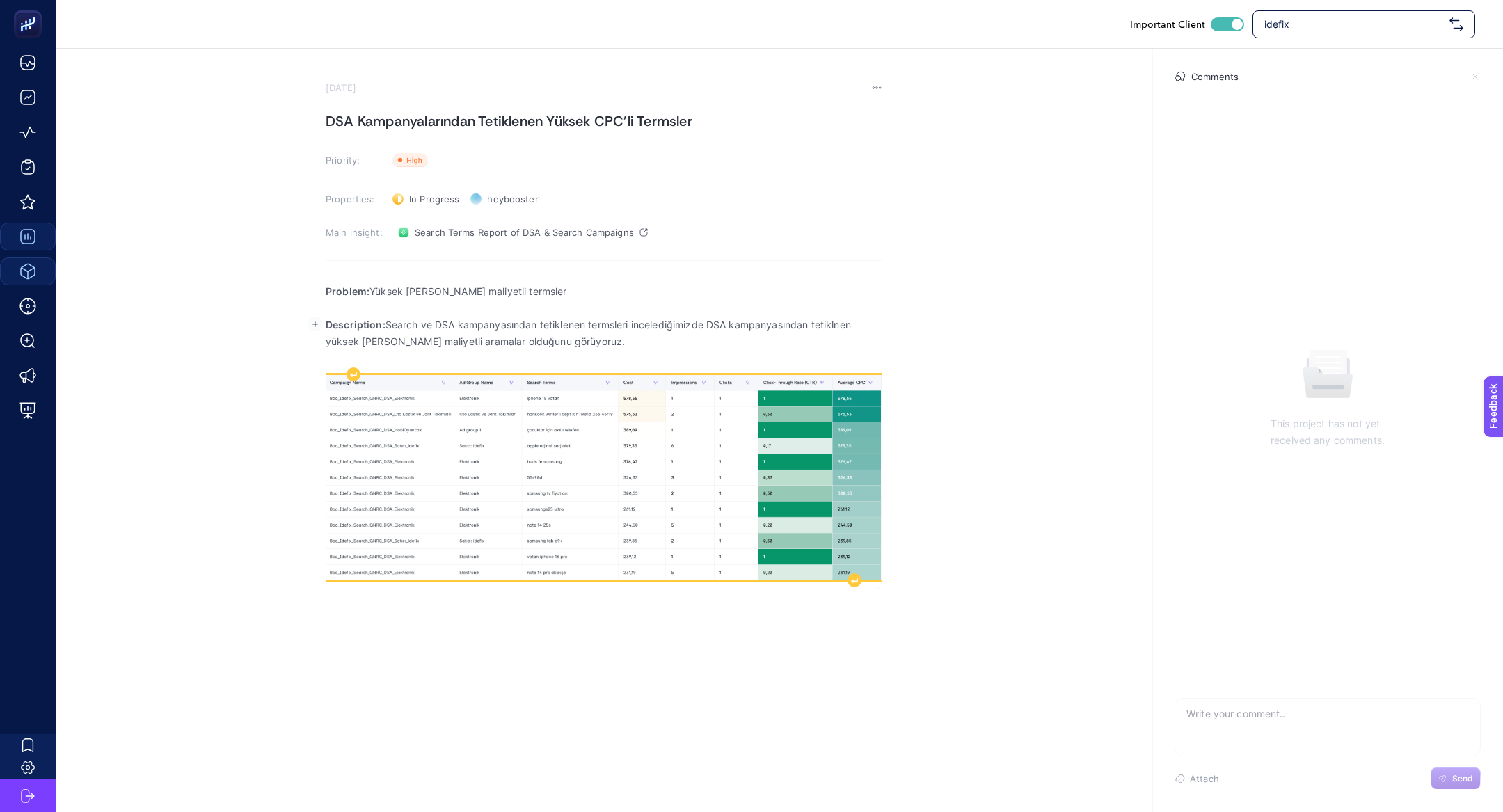
click at [706, 432] on img "Rich Text Editor. Editing area: main" at bounding box center [603, 476] width 556 height 204
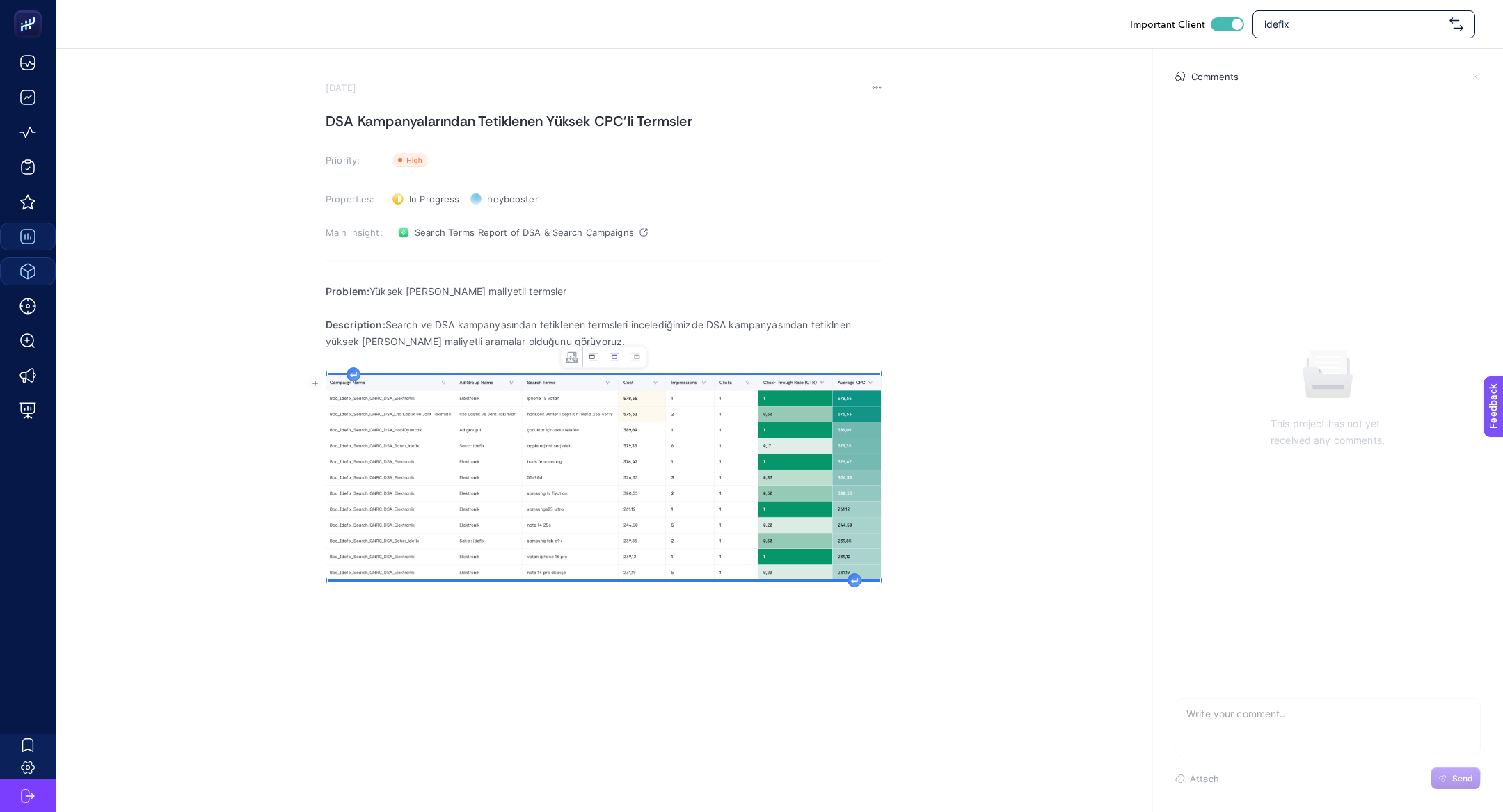
click at [592, 351] on icon "Image toolbar" at bounding box center [593, 357] width 12 height 12
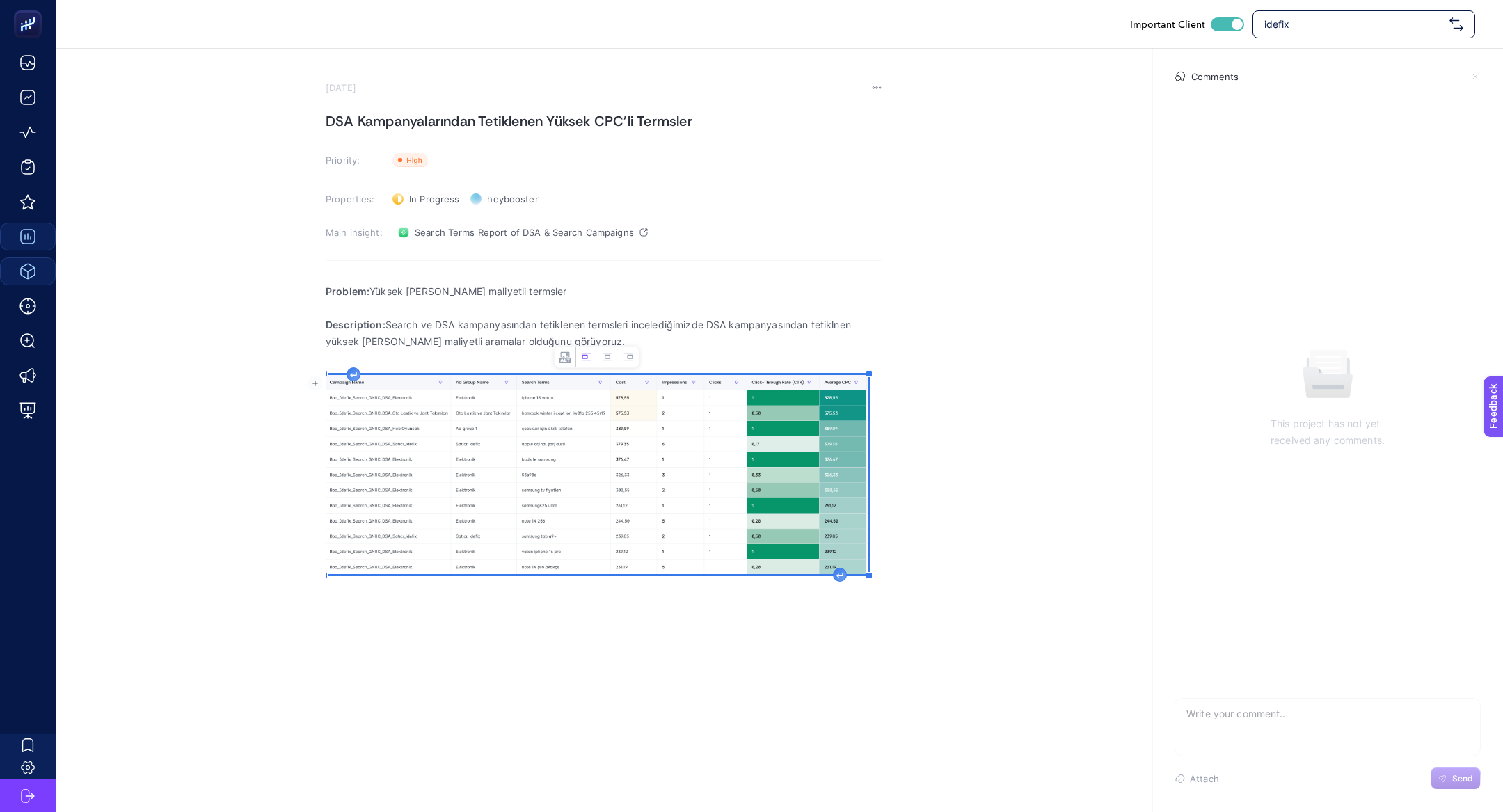
click at [872, 573] on div "Problem: Yüksek birim maliyetli termsler Description: Search ve DSA kampanyasın…" at bounding box center [603, 428] width 556 height 309
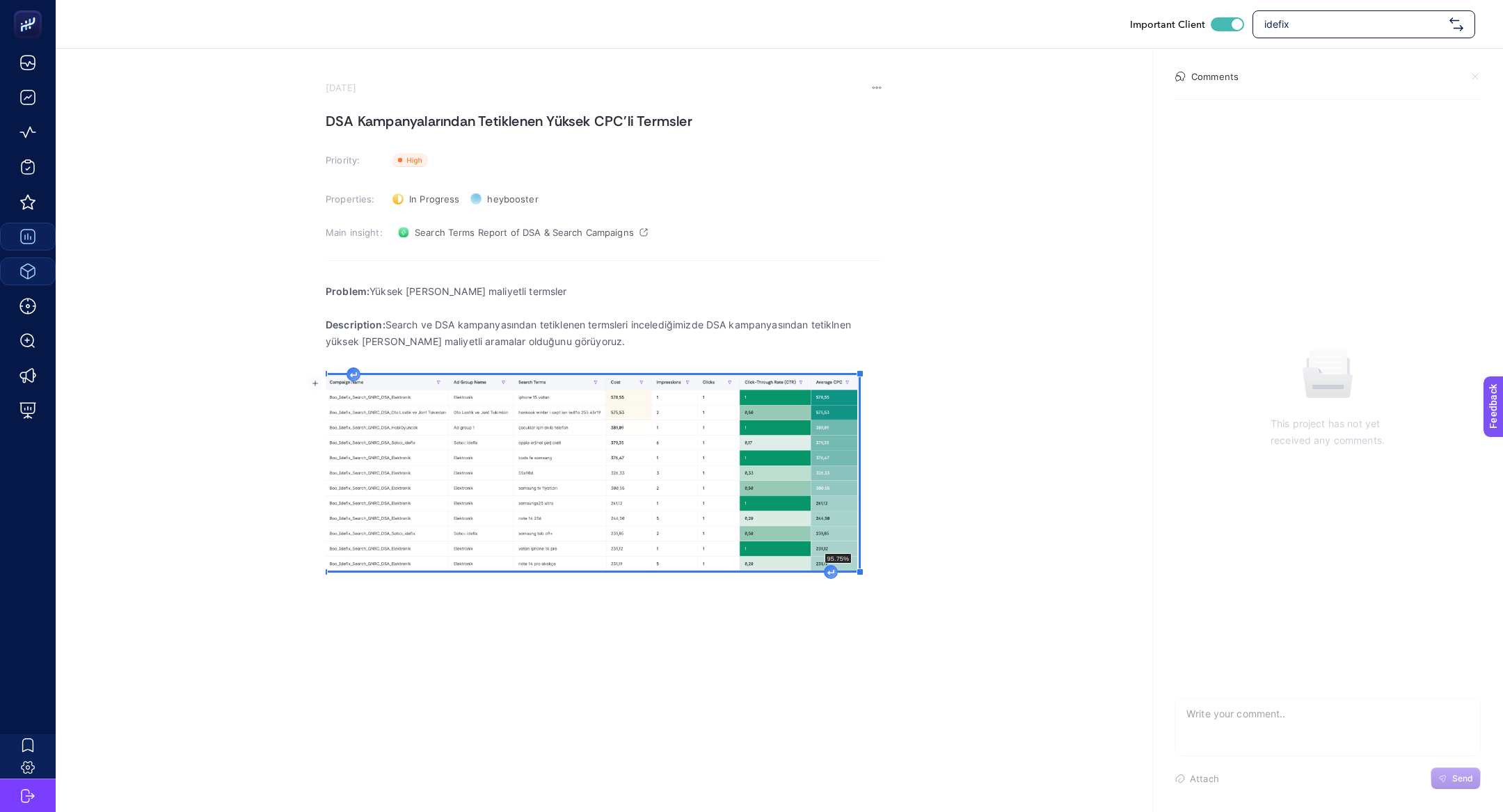
drag, startPoint x: 870, startPoint y: 573, endPoint x: 831, endPoint y: 556, distance: 42.5
click at [831, 556] on div "Problem: Yüksek birim maliyetli termsler Description: Search ve DSA kampanyasın…" at bounding box center [603, 427] width 556 height 306
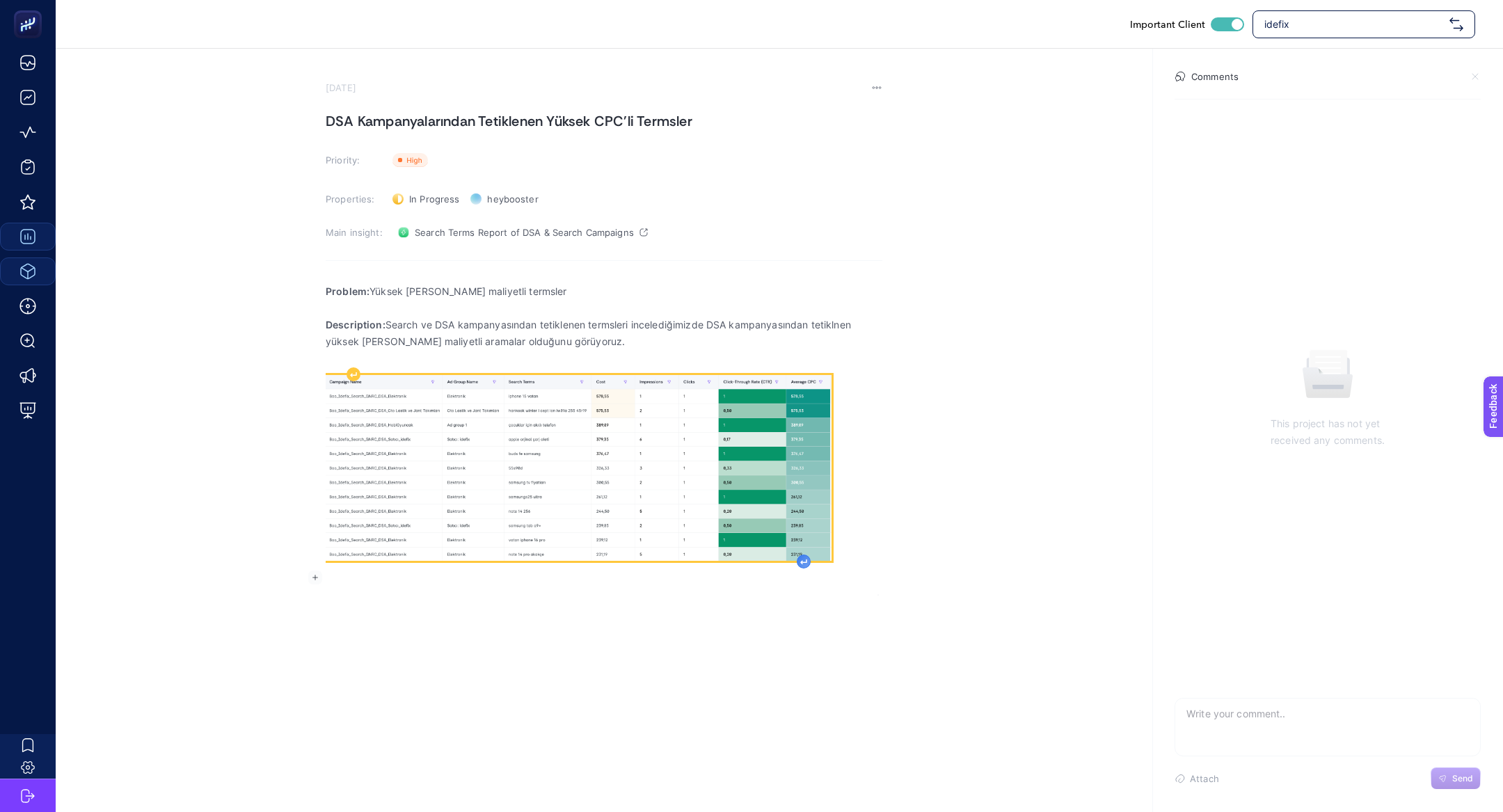
click at [799, 560] on div "Rich Text Editor. Editing area: main" at bounding box center [803, 561] width 14 height 14
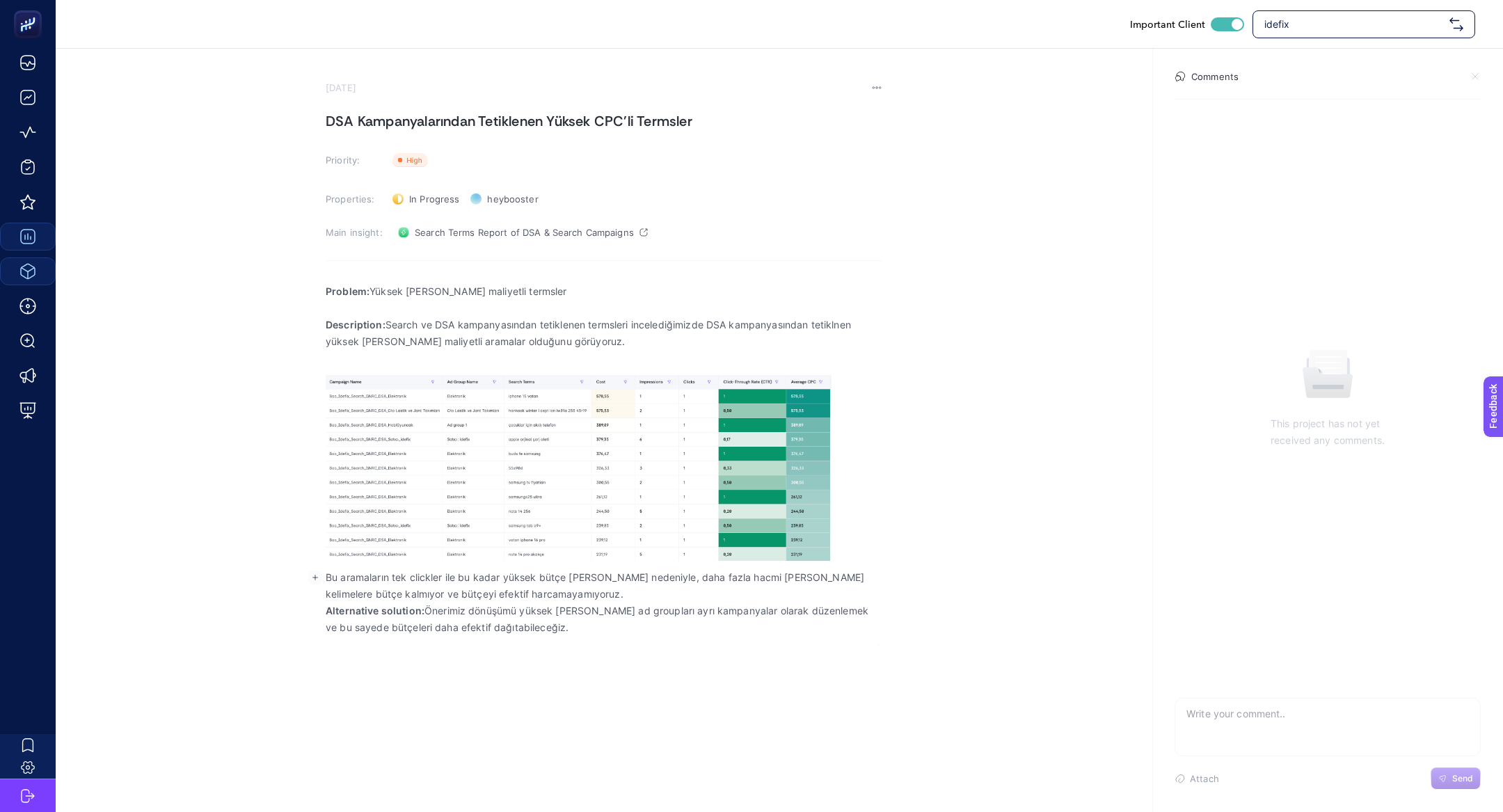
click at [527, 600] on p "Bu aramaların tek clickler ile bu kadar yüksek bütçe alması nedeniyle, daha faz…" at bounding box center [603, 586] width 556 height 34
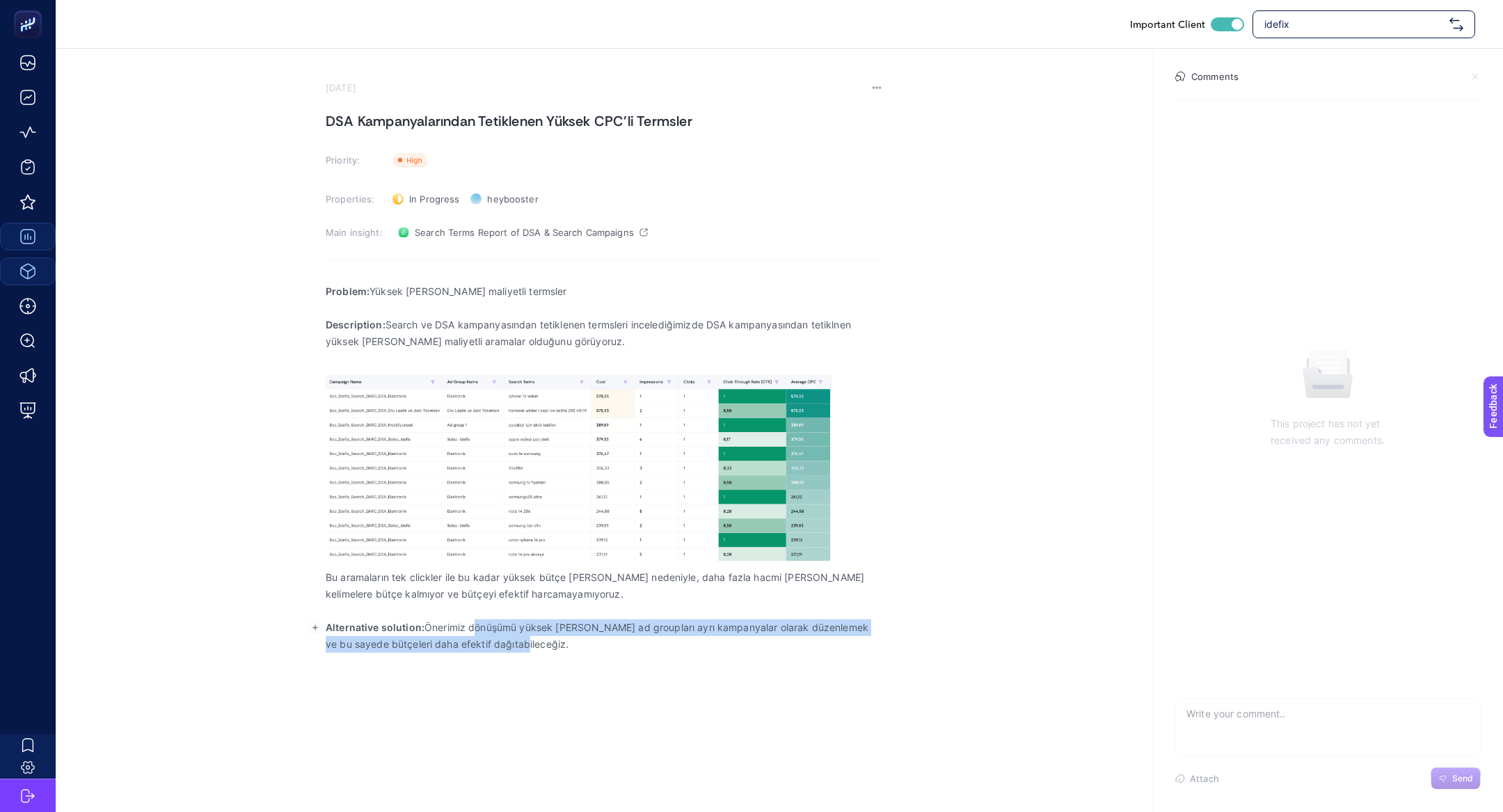
drag, startPoint x: 474, startPoint y: 628, endPoint x: 624, endPoint y: 668, distance: 155.2
click at [624, 668] on div "Important Client idefix October 7, 2025 DSA Kampanyalarından Tetiklenen Yüksek …" at bounding box center [751, 406] width 1503 height 812
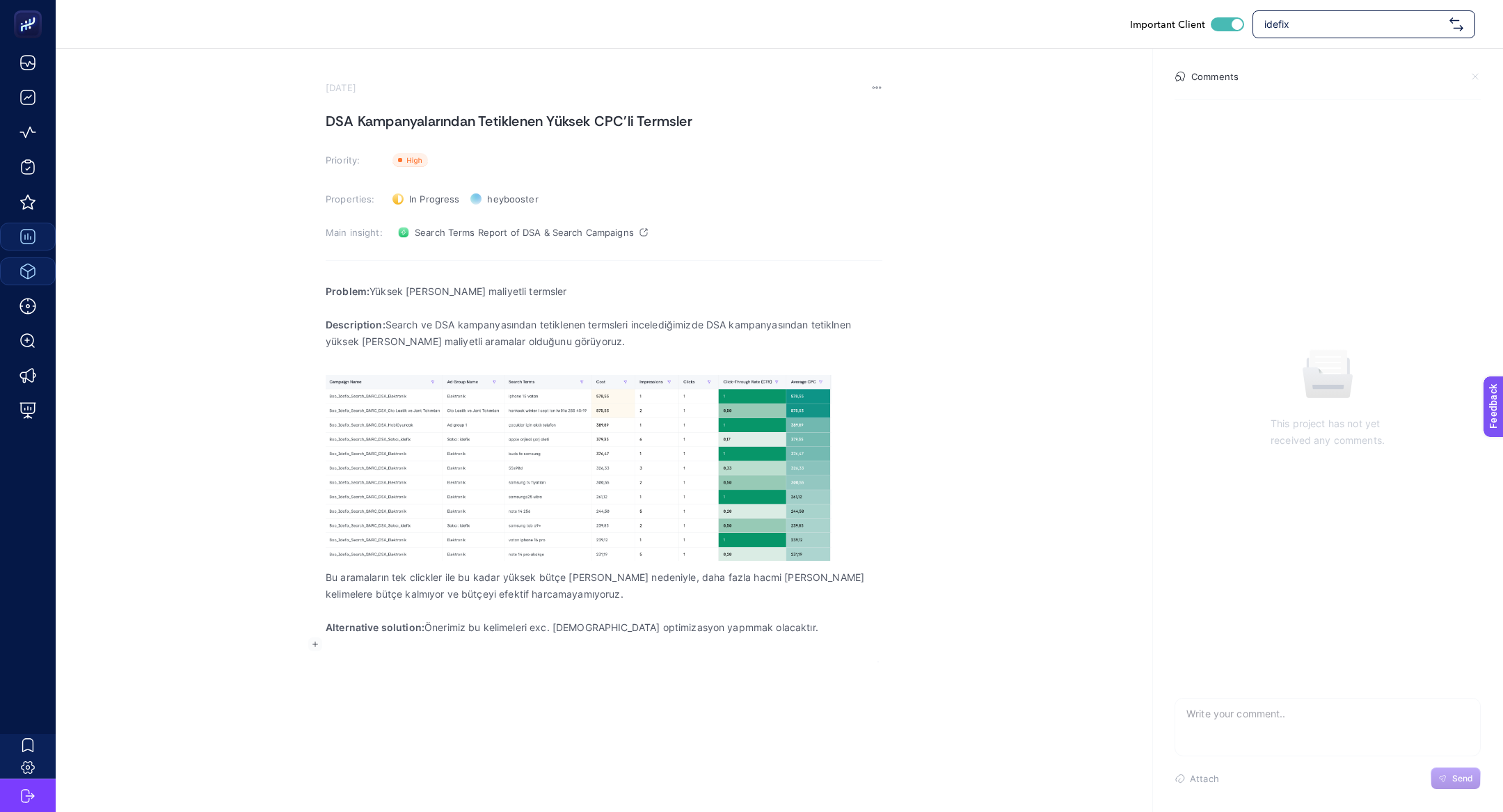
click at [381, 141] on section "October 7, 2025 DSA Kampanyalarından Tetiklenen Yüksek CPC'li Termsler Priority…" at bounding box center [603, 372] width 556 height 580
click at [381, 131] on h1 "DSA Kampanyalarından Tetiklenen Yüksek CPC'li Termsler" at bounding box center [603, 121] width 556 height 22
copy h1 "DSA Kampanyalarından Tetiklenen Yüksek CPC'li Termsler"
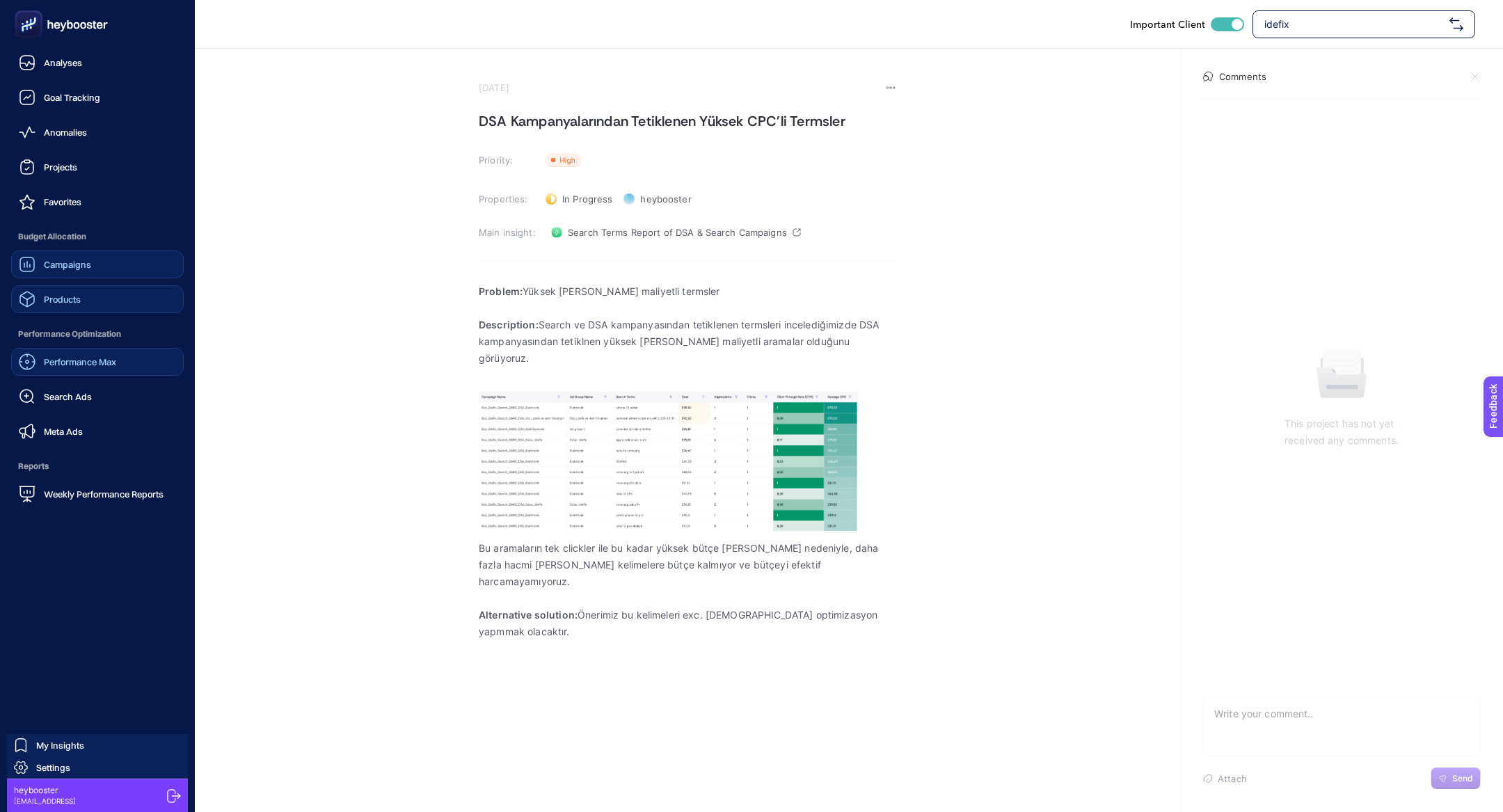
click at [87, 361] on span "Performance Max" at bounding box center [79, 362] width 73 height 12
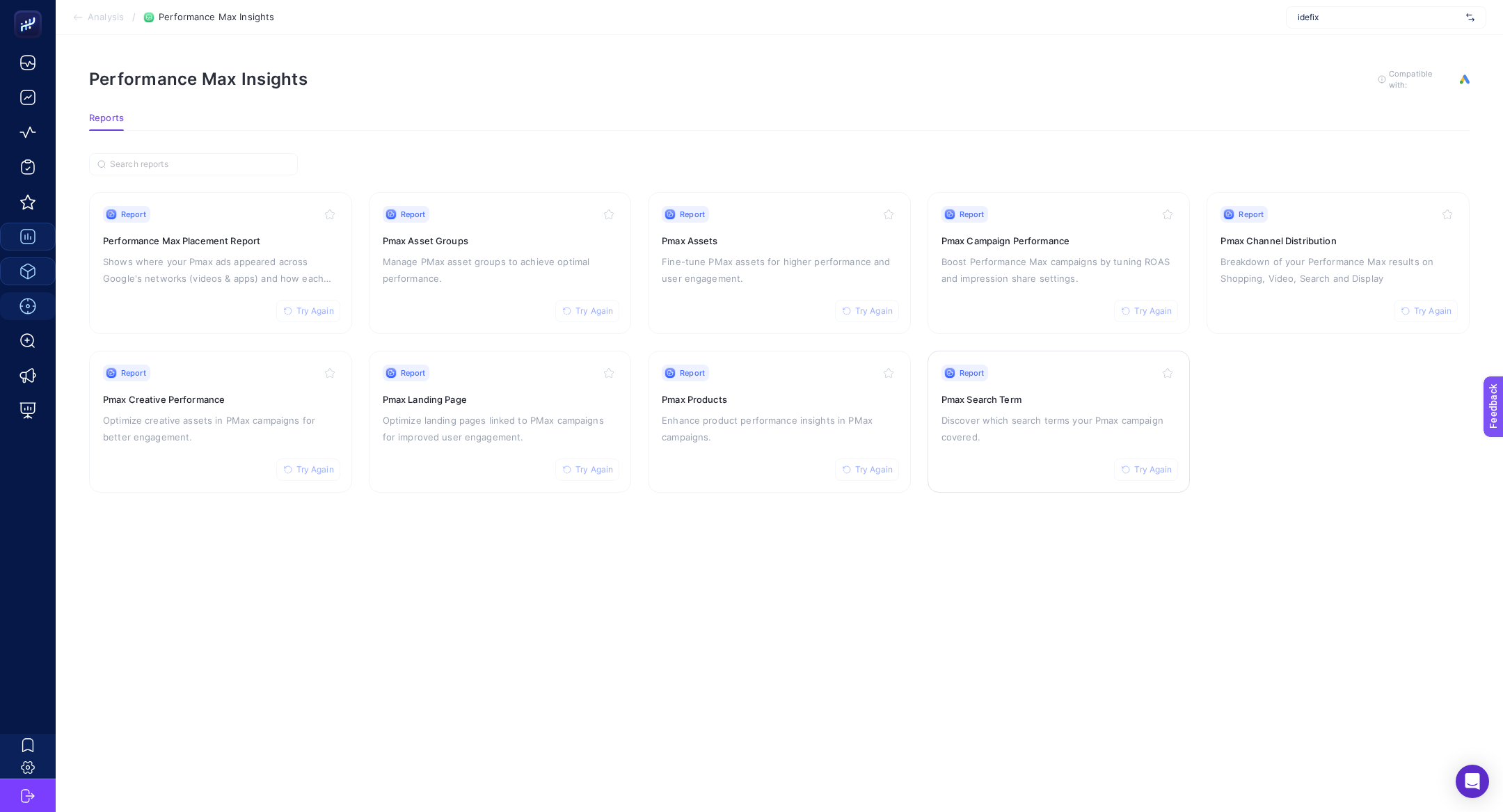
click at [1039, 412] on p "Discover which search terms your Pmax campaign covered." at bounding box center [1059, 429] width 235 height 34
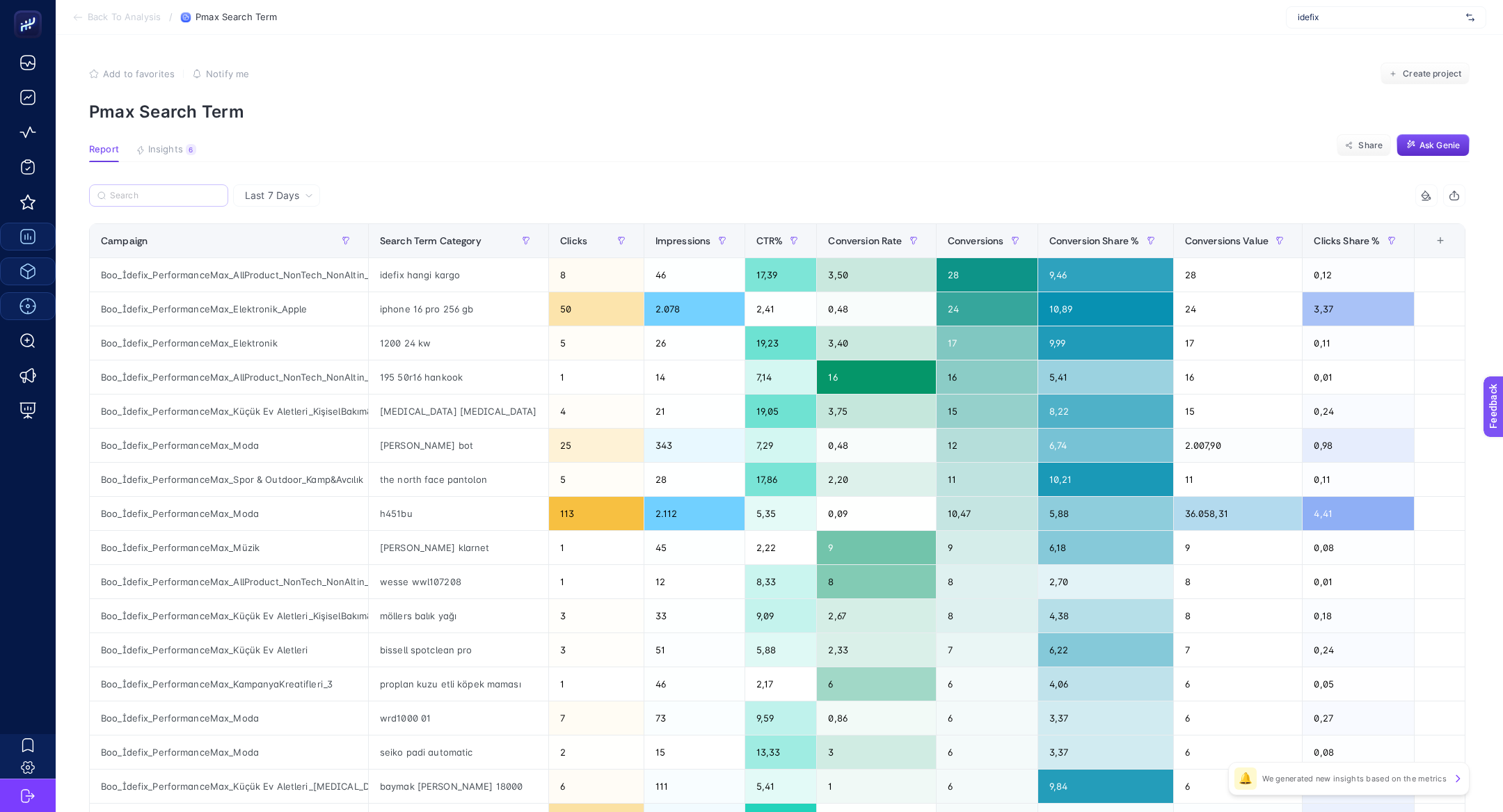
click at [135, 184] on label at bounding box center [159, 195] width 139 height 22
click at [135, 191] on input "Search" at bounding box center [165, 195] width 110 height 11
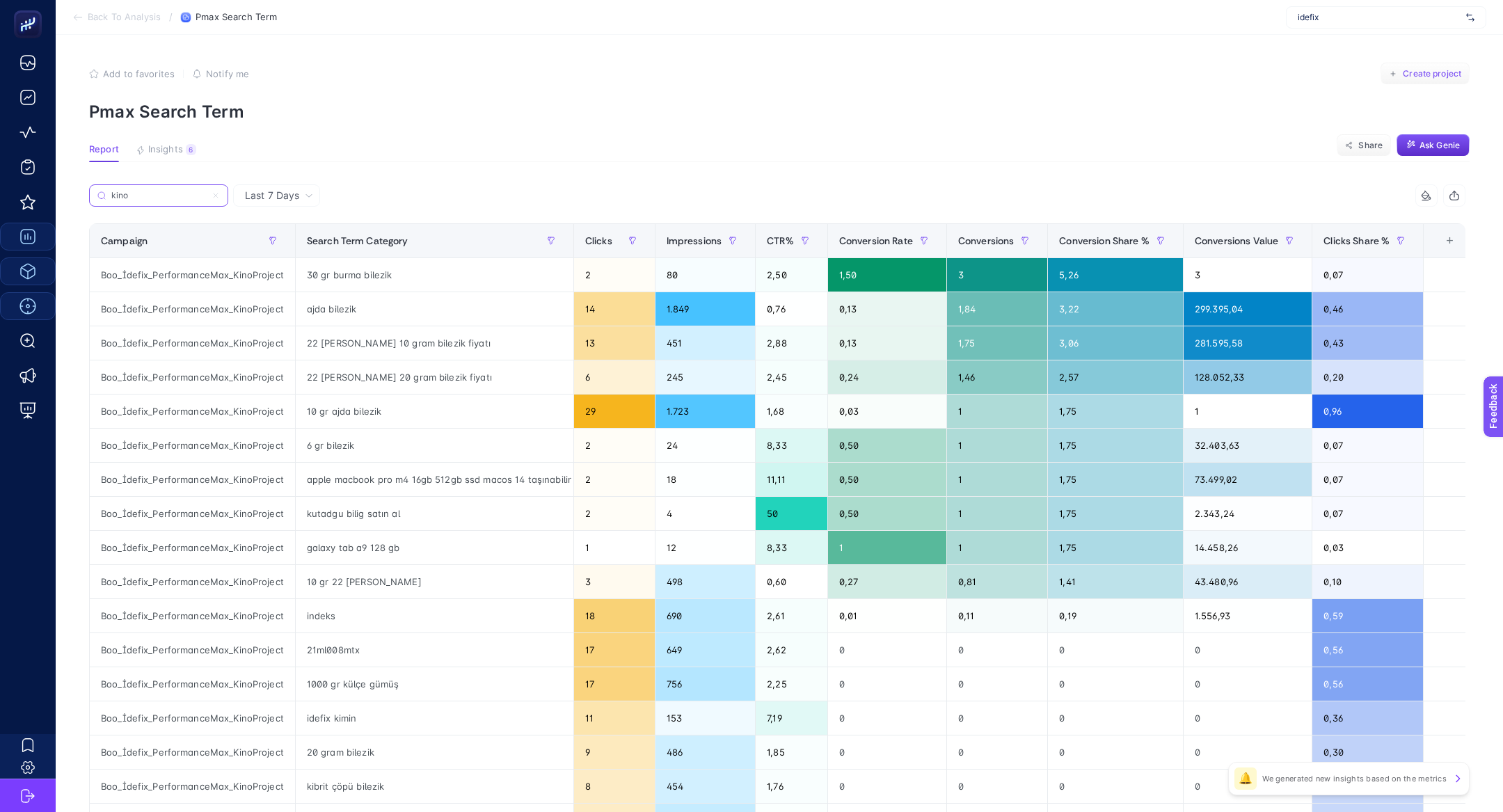
type input "kino"
click at [1419, 76] on span "Create project" at bounding box center [1431, 74] width 58 height 12
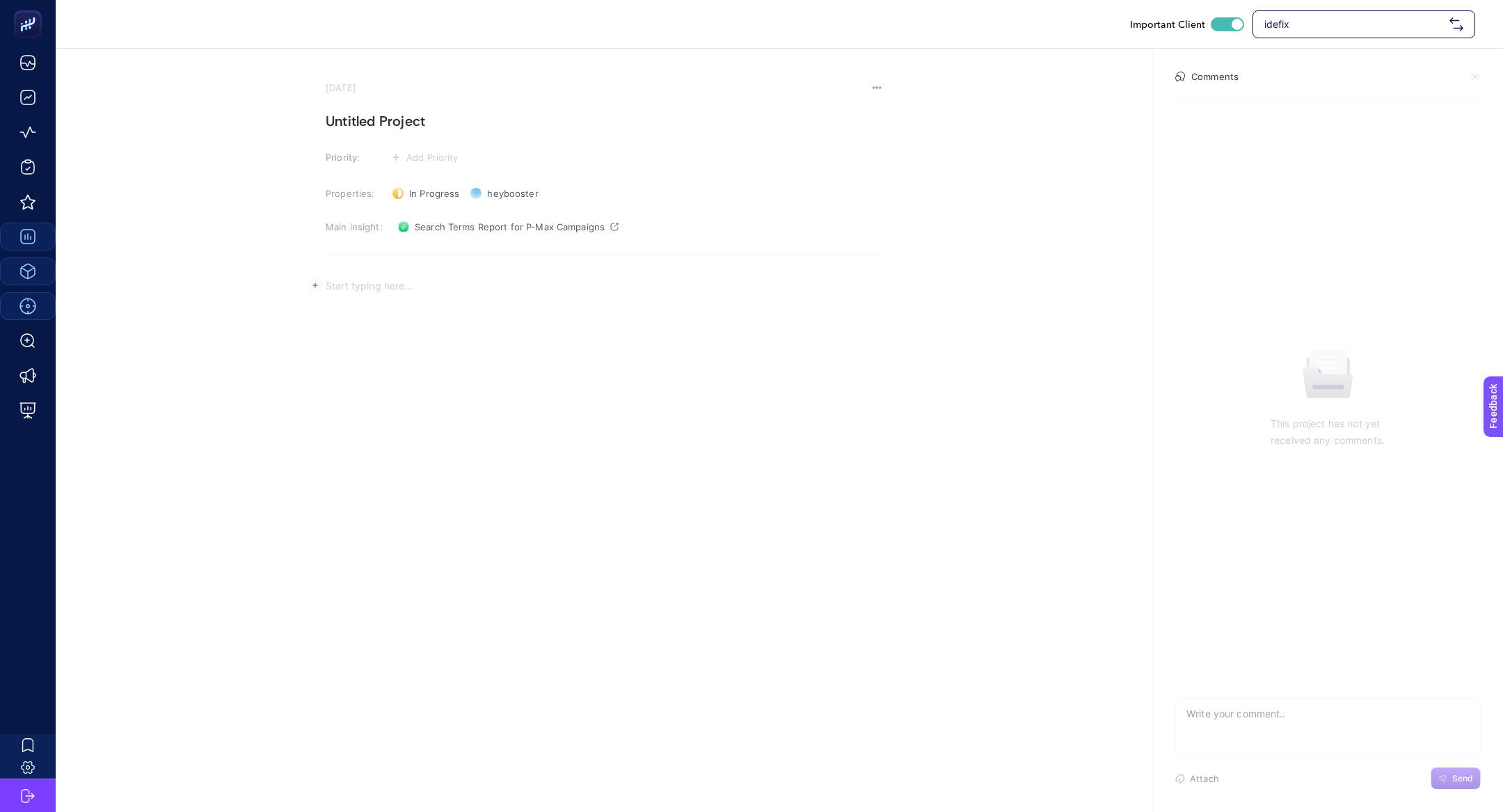
click at [441, 336] on div "Rich Text Editor. Editing area: main" at bounding box center [603, 407] width 556 height 279
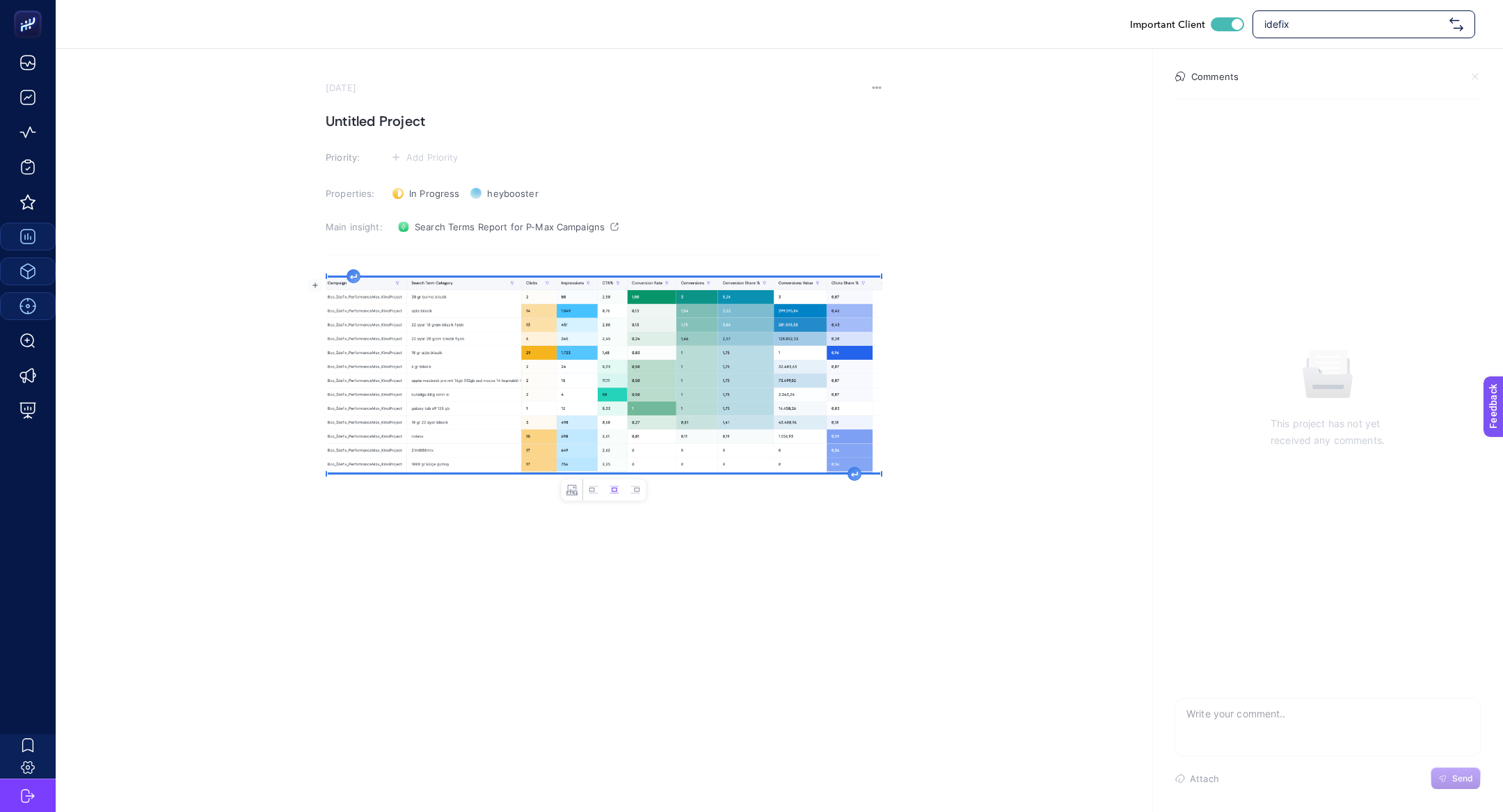
click at [405, 123] on h1 "Untitled Project" at bounding box center [603, 121] width 556 height 22
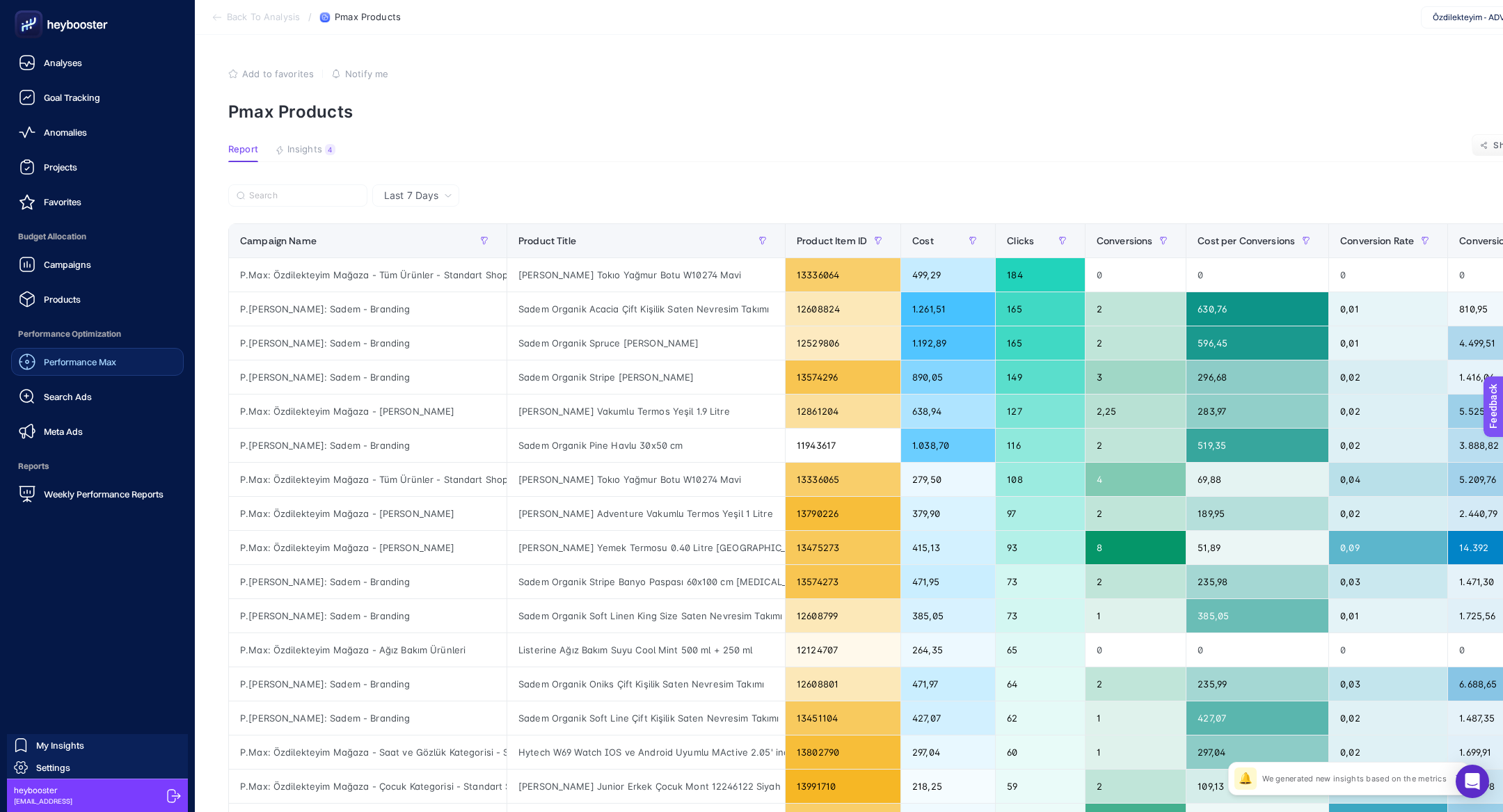
click at [80, 370] on div "Performance Max" at bounding box center [67, 361] width 98 height 16
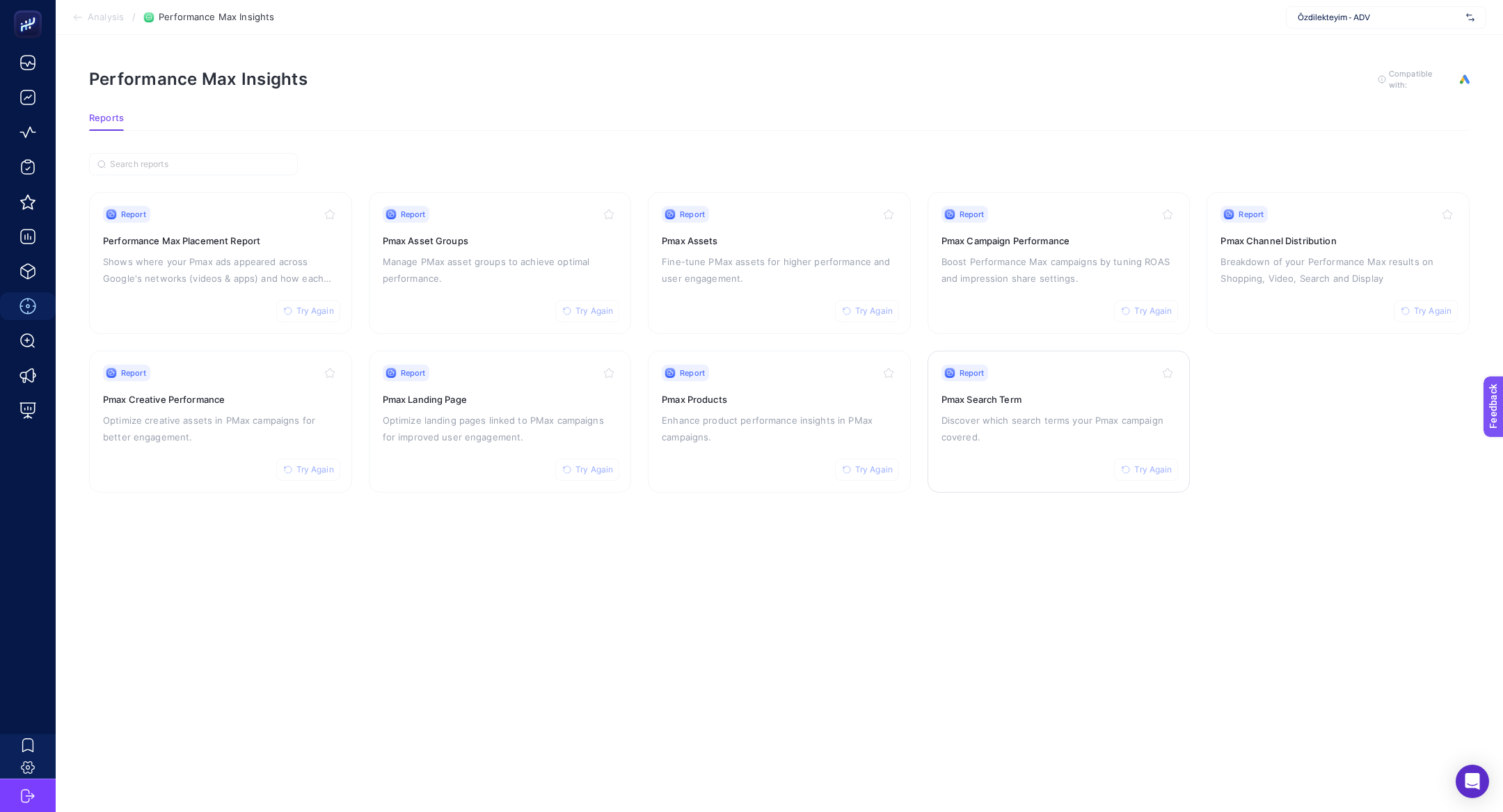
click at [1006, 392] on h3 "Pmax Search Term" at bounding box center [1059, 399] width 235 height 14
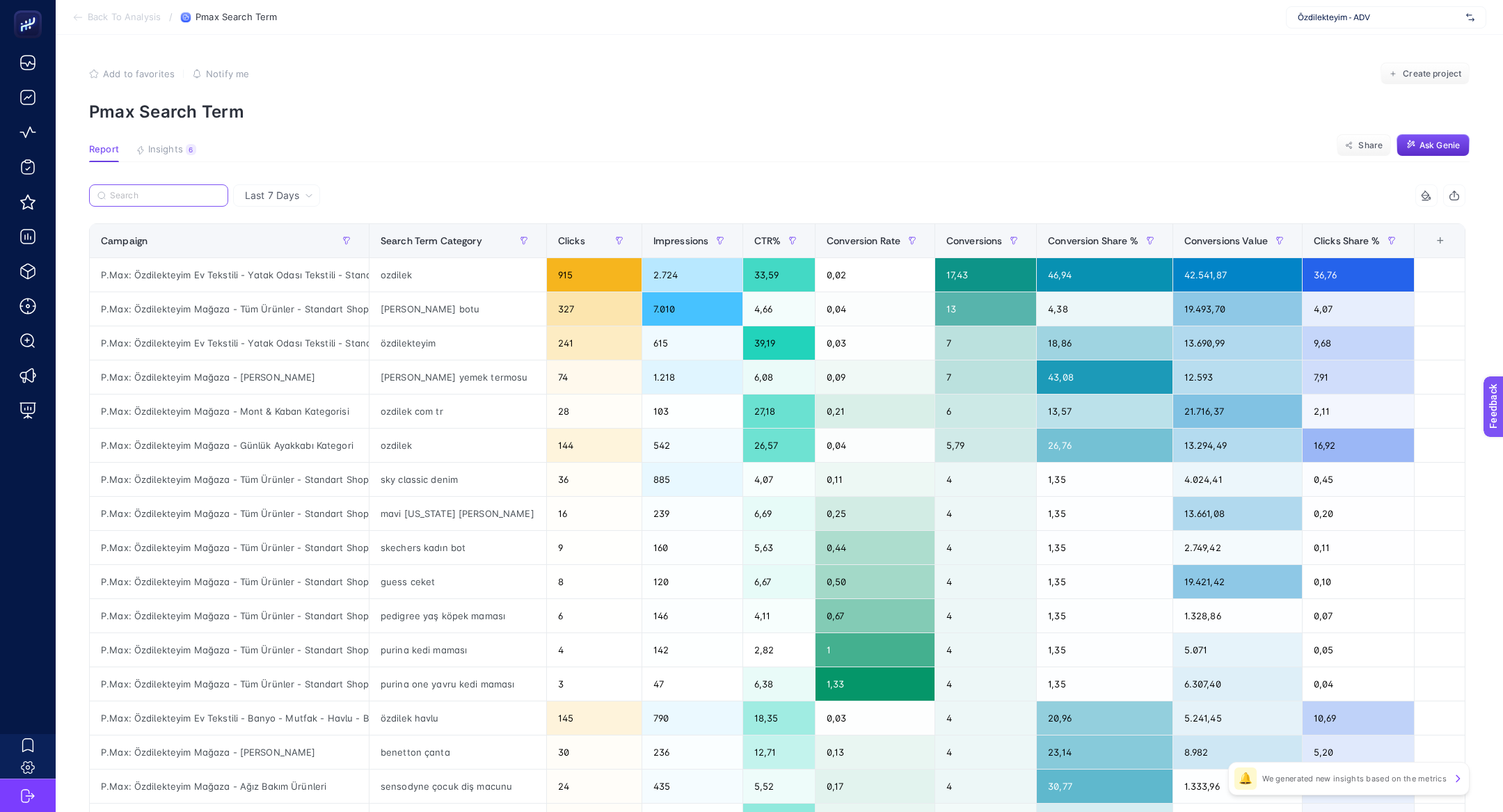
click at [139, 195] on input "Search" at bounding box center [165, 195] width 110 height 11
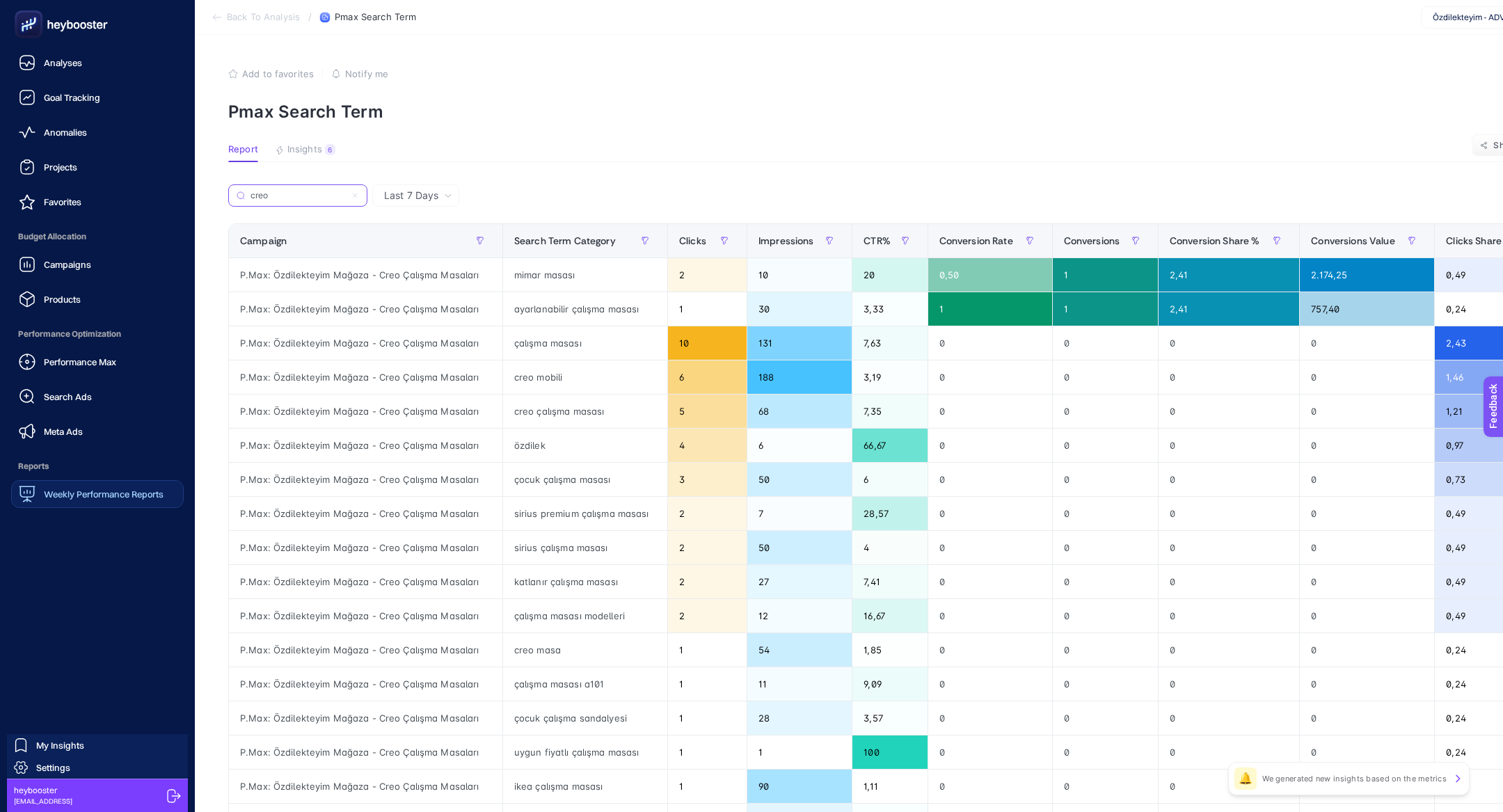
type input "creo"
click at [78, 496] on span "Weekly Performance Reports" at bounding box center [104, 495] width 120 height 12
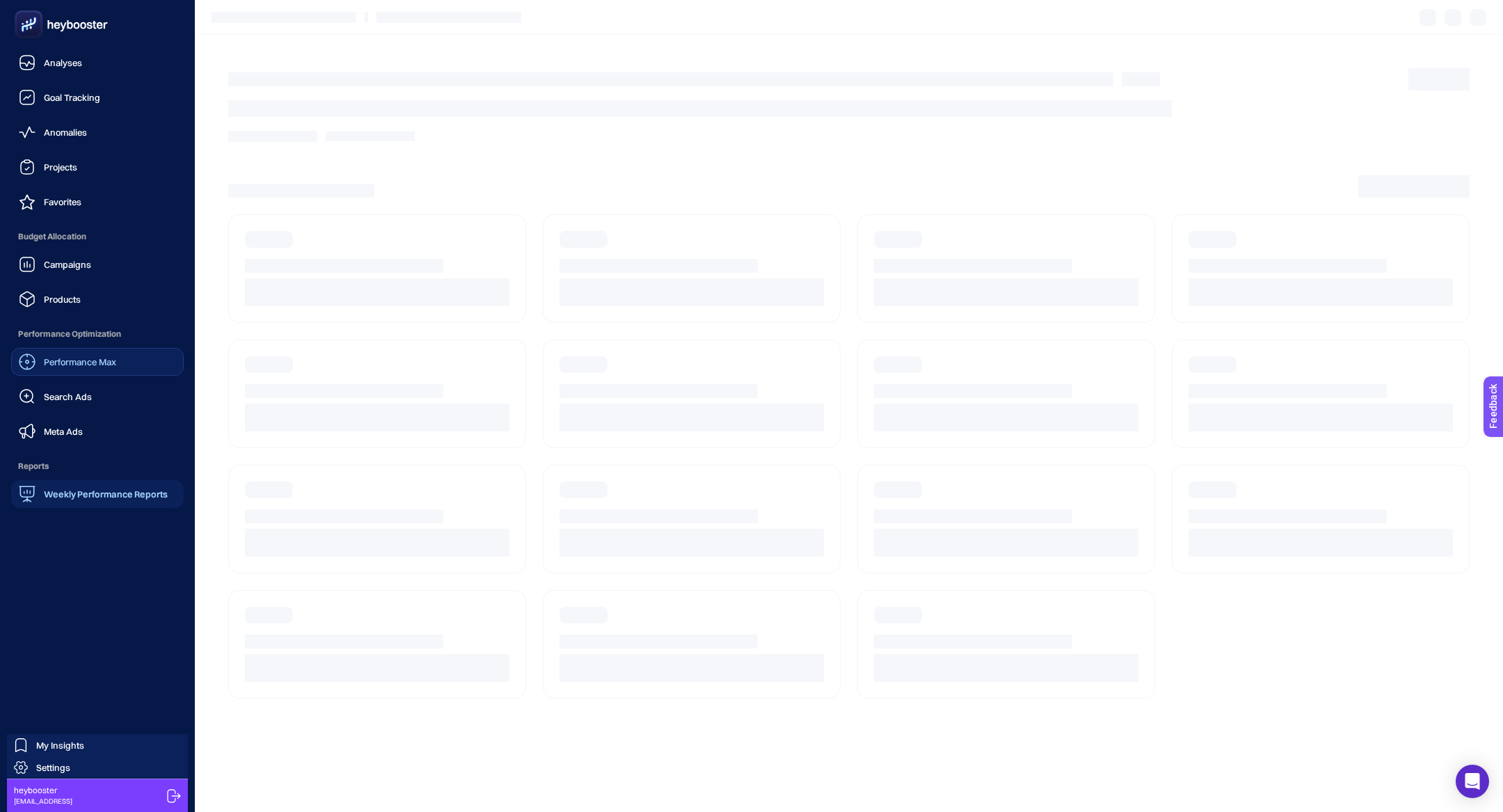
click at [79, 355] on div "Performance Max" at bounding box center [67, 361] width 98 height 16
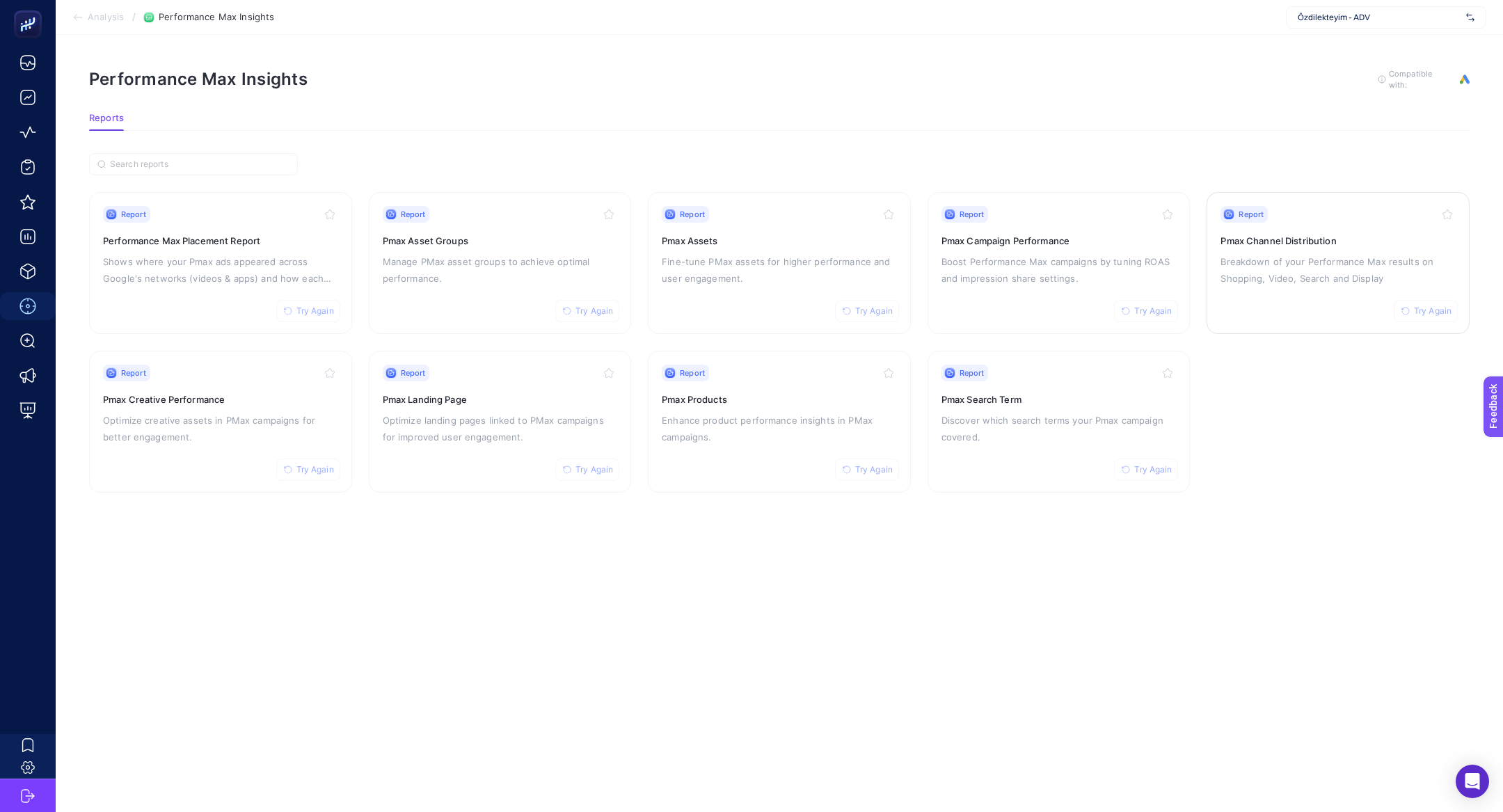
click at [1300, 229] on div "Report Try Again Pmax Channel Distribution Breakdown of your Performance Max re…" at bounding box center [1338, 263] width 235 height 114
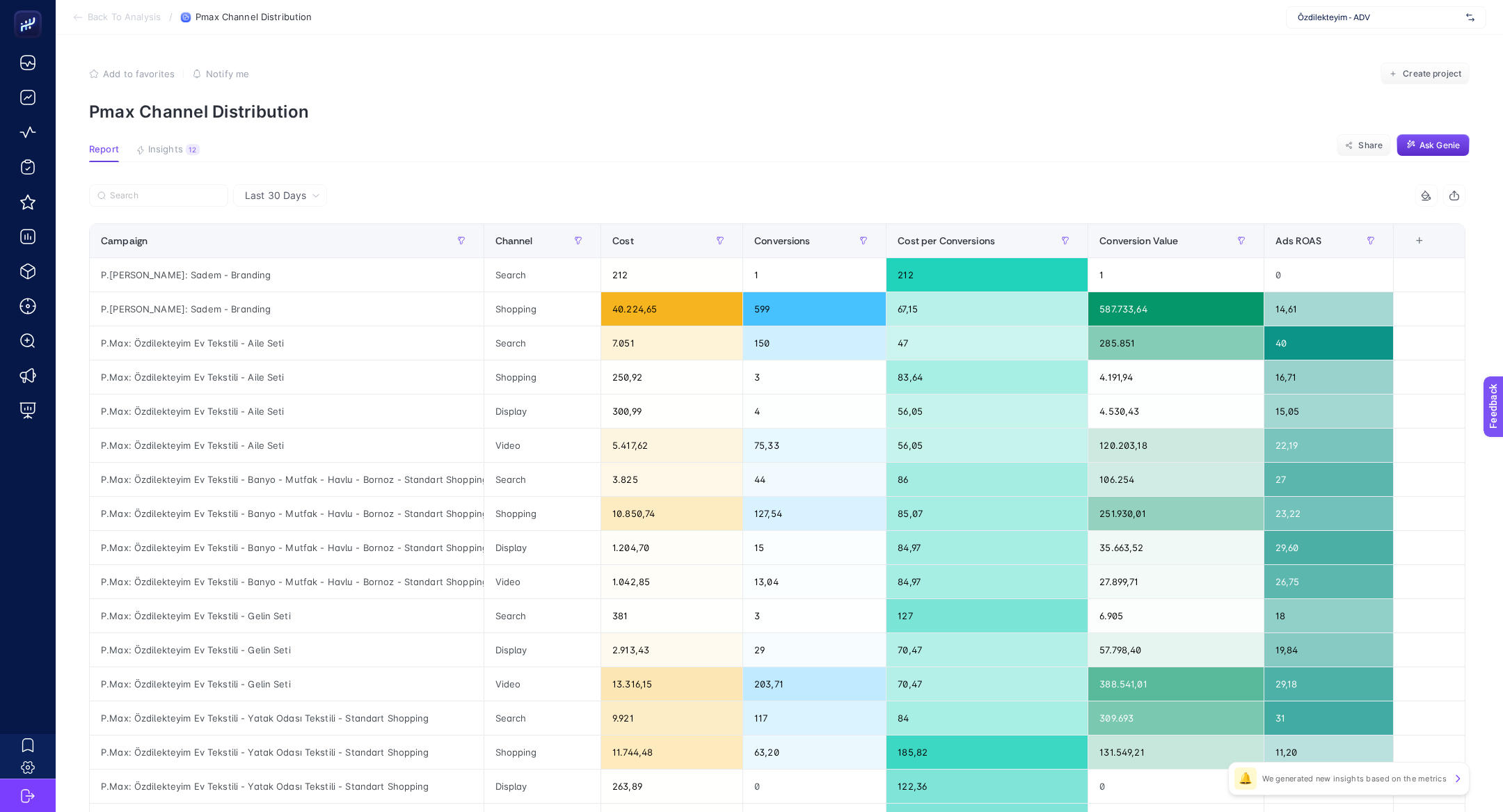
click at [136, 210] on div at bounding box center [433, 199] width 688 height 31
click at [136, 204] on label at bounding box center [159, 195] width 139 height 22
click at [136, 201] on input "Search" at bounding box center [165, 195] width 110 height 11
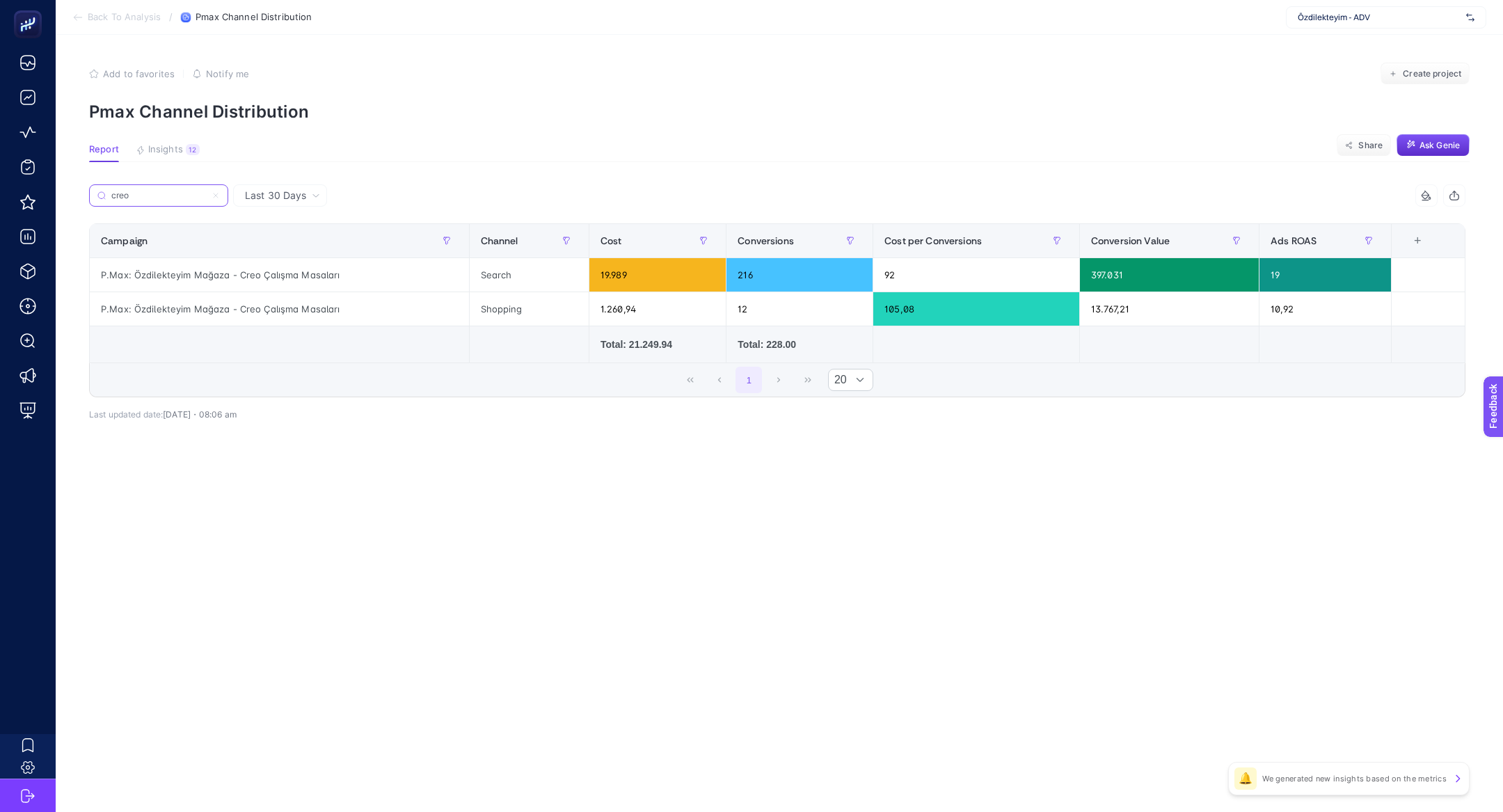
type input "creo"
drag, startPoint x: 475, startPoint y: 312, endPoint x: 772, endPoint y: 318, distance: 297.1
click at [772, 318] on tr "P.Max: Özdilekteyim Mağaza - Creo Çalışma Masaları Shopping 1.260,94 12 105,08 …" at bounding box center [777, 309] width 1375 height 34
drag, startPoint x: 460, startPoint y: 285, endPoint x: 541, endPoint y: 273, distance: 81.9
click at [541, 273] on tr "P.Max: Özdilekteyim Mağaza - Creo Çalışma Masaları Search 19.989 216 92 397.031…" at bounding box center [777, 275] width 1375 height 34
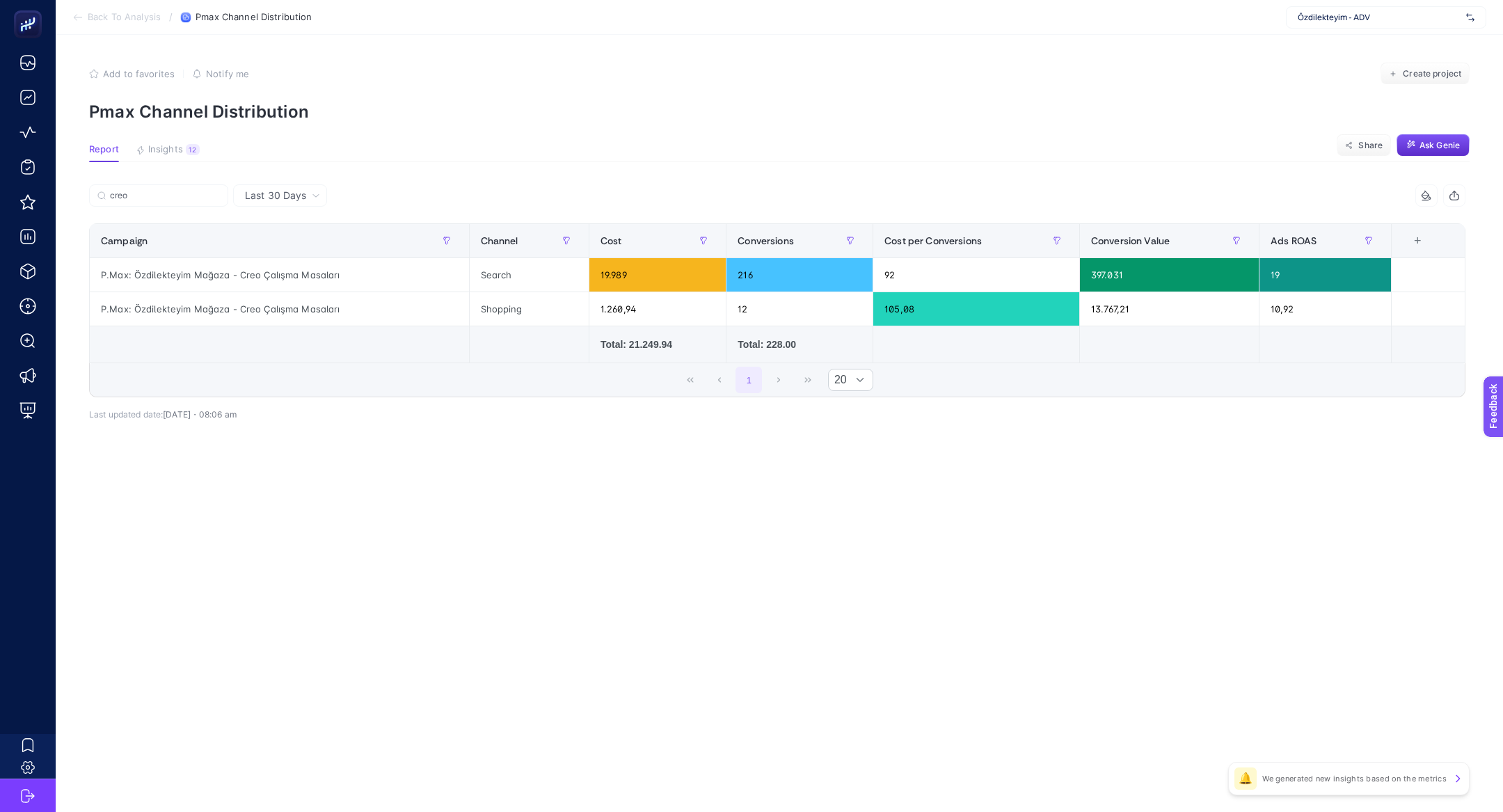
click at [487, 429] on div "creo 5 items selected Campaign Channel Cost Conversions Cost per Conversions Co…" at bounding box center [777, 320] width 1376 height 229
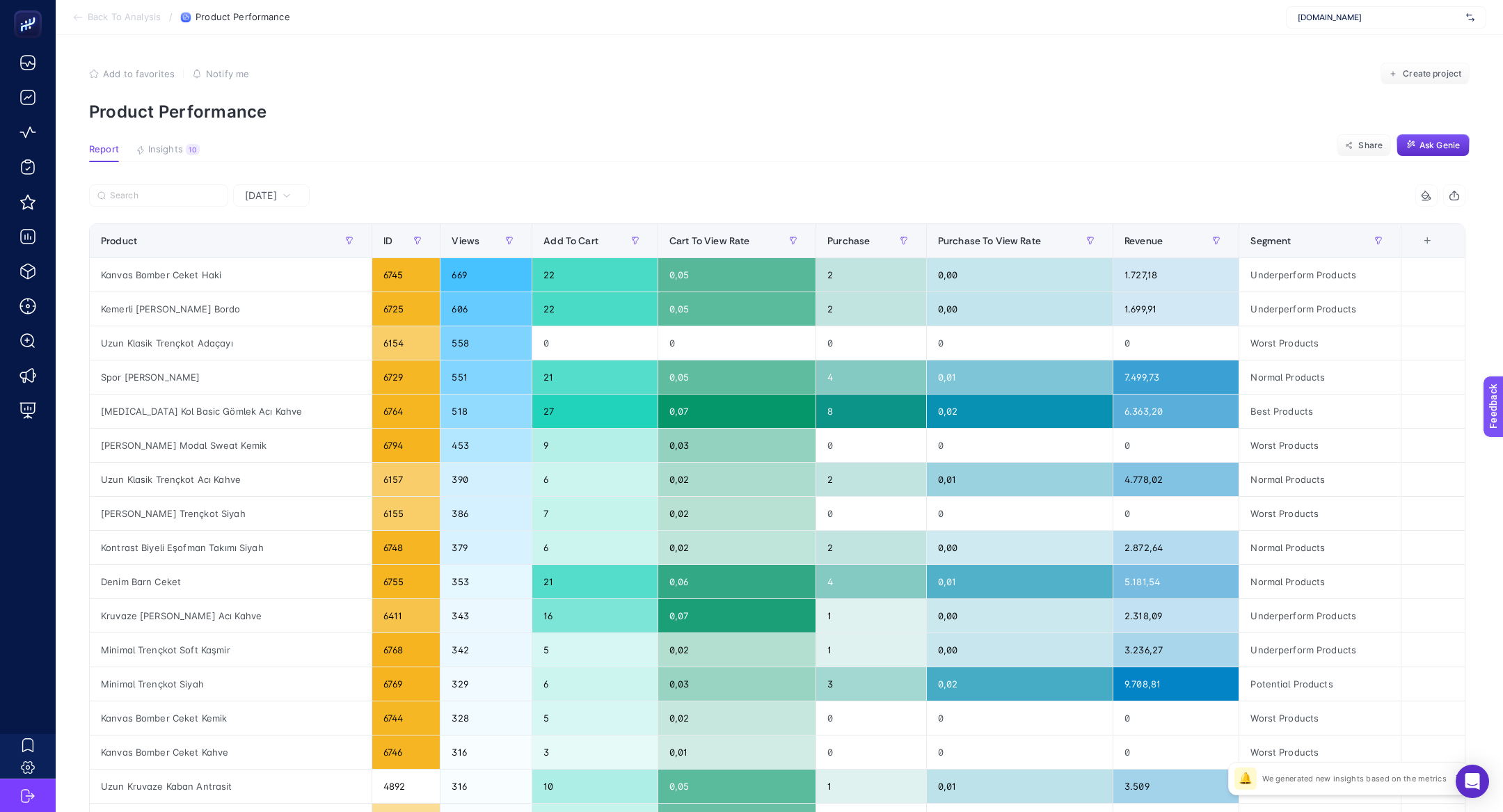
click at [267, 199] on span "[DATE]" at bounding box center [260, 195] width 32 height 14
click at [277, 247] on li "Last 7 Days" at bounding box center [271, 250] width 68 height 25
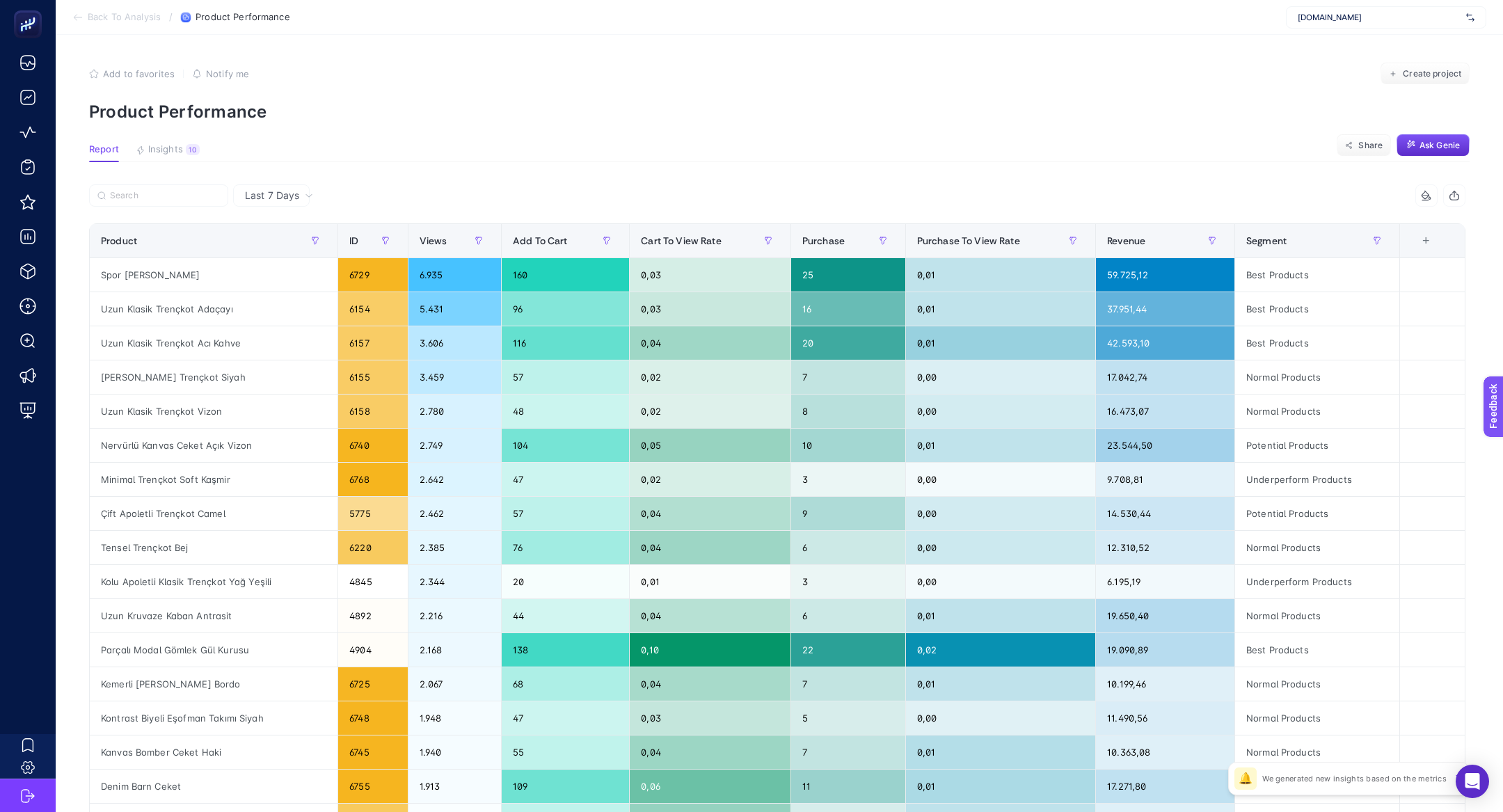
click at [524, 103] on p "Product Performance" at bounding box center [779, 111] width 1380 height 20
click at [1151, 245] on div "Revenue" at bounding box center [1165, 240] width 116 height 22
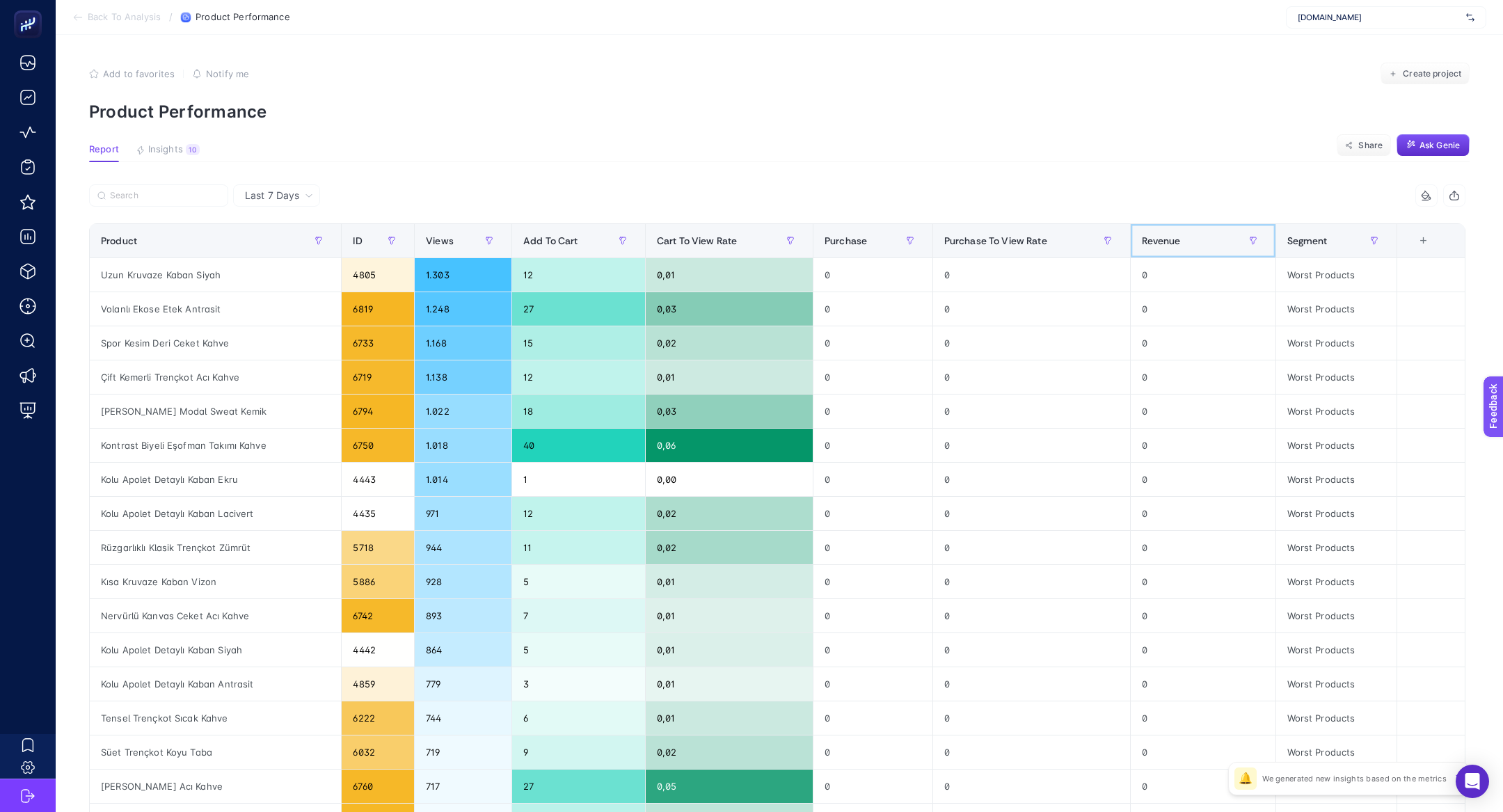
click at [1151, 245] on span "Revenue" at bounding box center [1161, 241] width 39 height 12
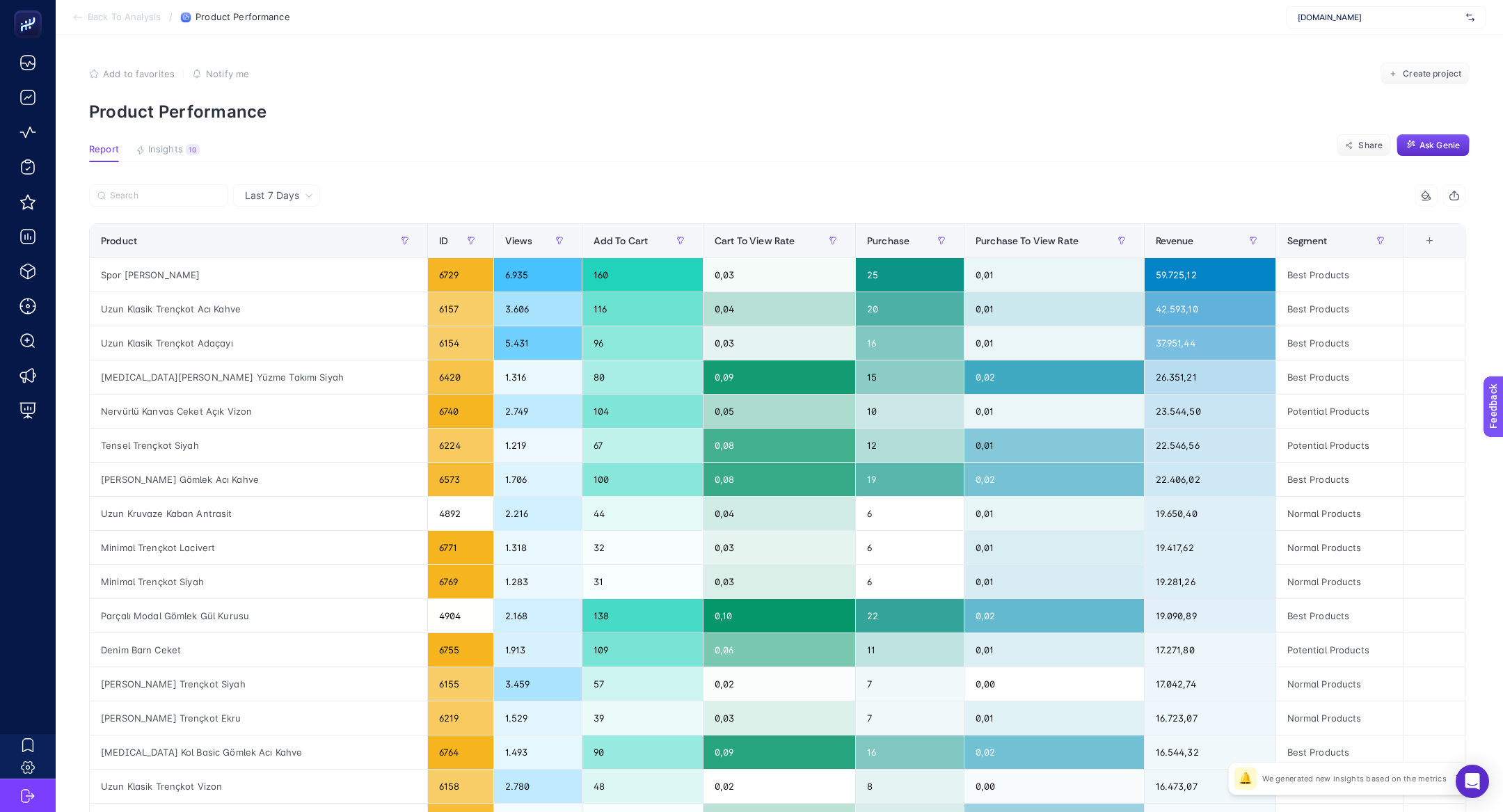
click at [1032, 139] on article "Add to favorites false Notify me Create project Product Performance Report Insi…" at bounding box center [779, 578] width 1447 height 1087
click at [1428, 730] on td at bounding box center [1434, 718] width 62 height 34
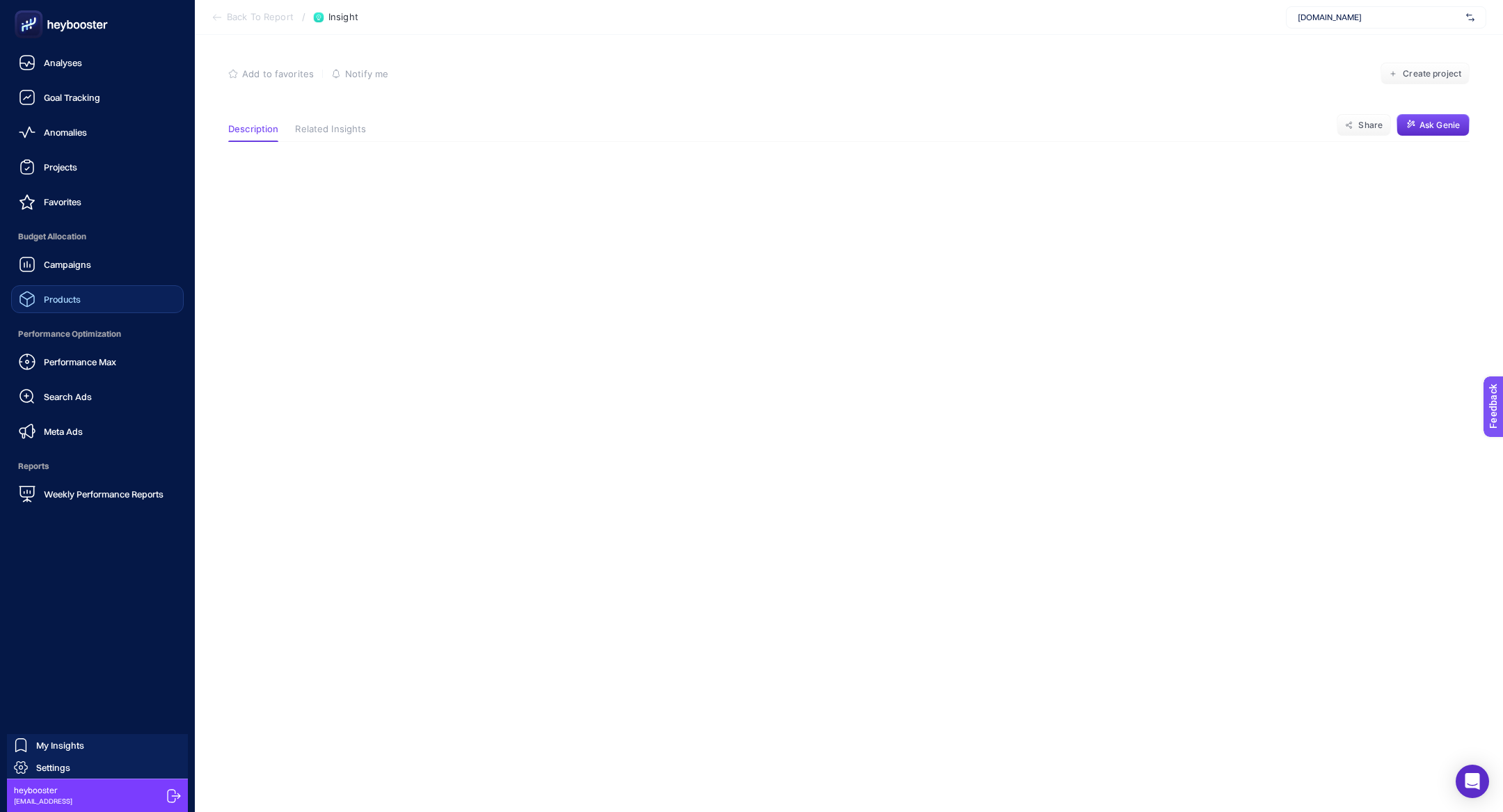
click at [54, 311] on link "Products" at bounding box center [98, 299] width 172 height 28
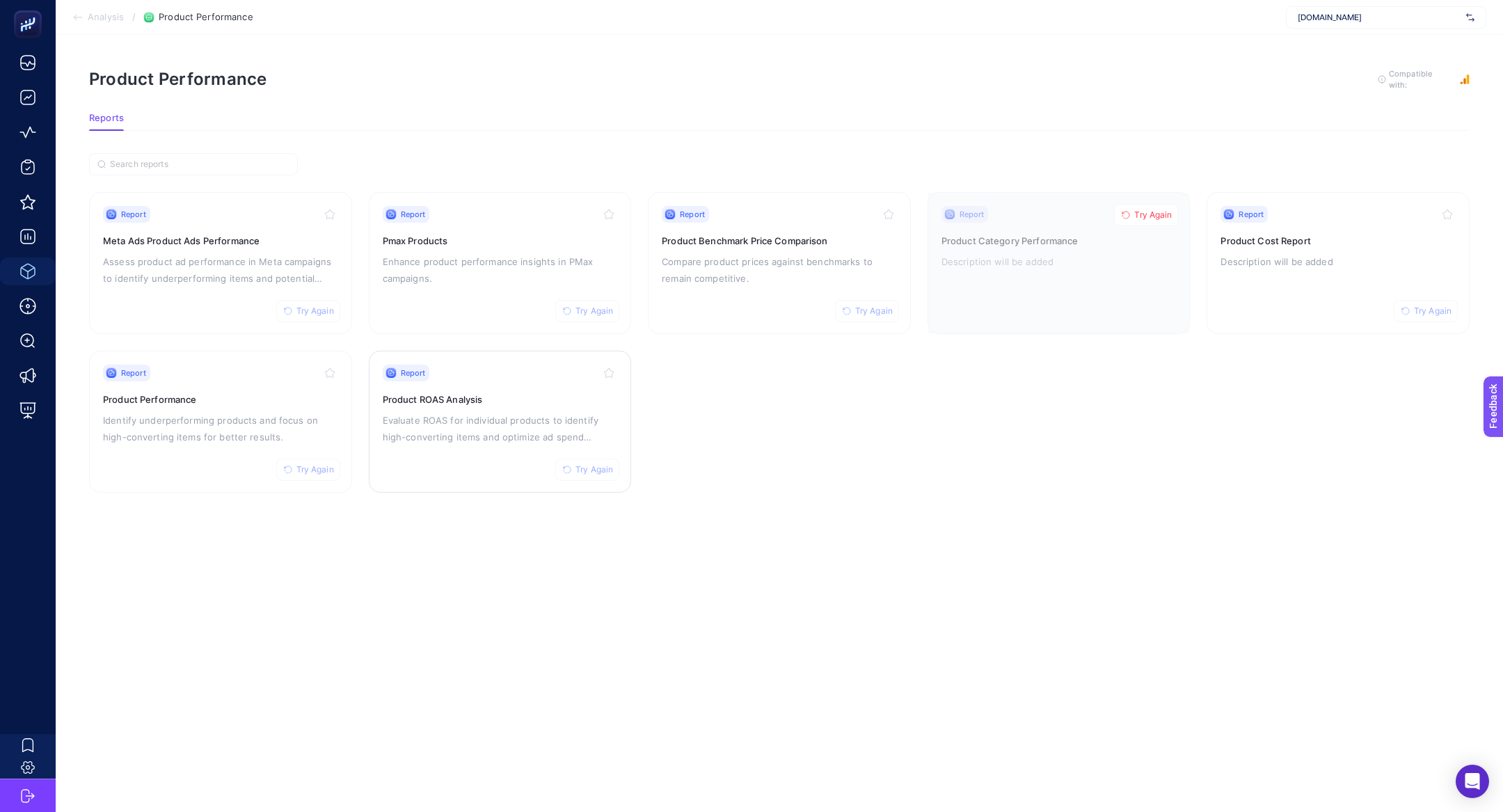
click at [496, 427] on p "Evaluate ROAS for individual products to identify high-converting items and opt…" at bounding box center [499, 429] width 235 height 34
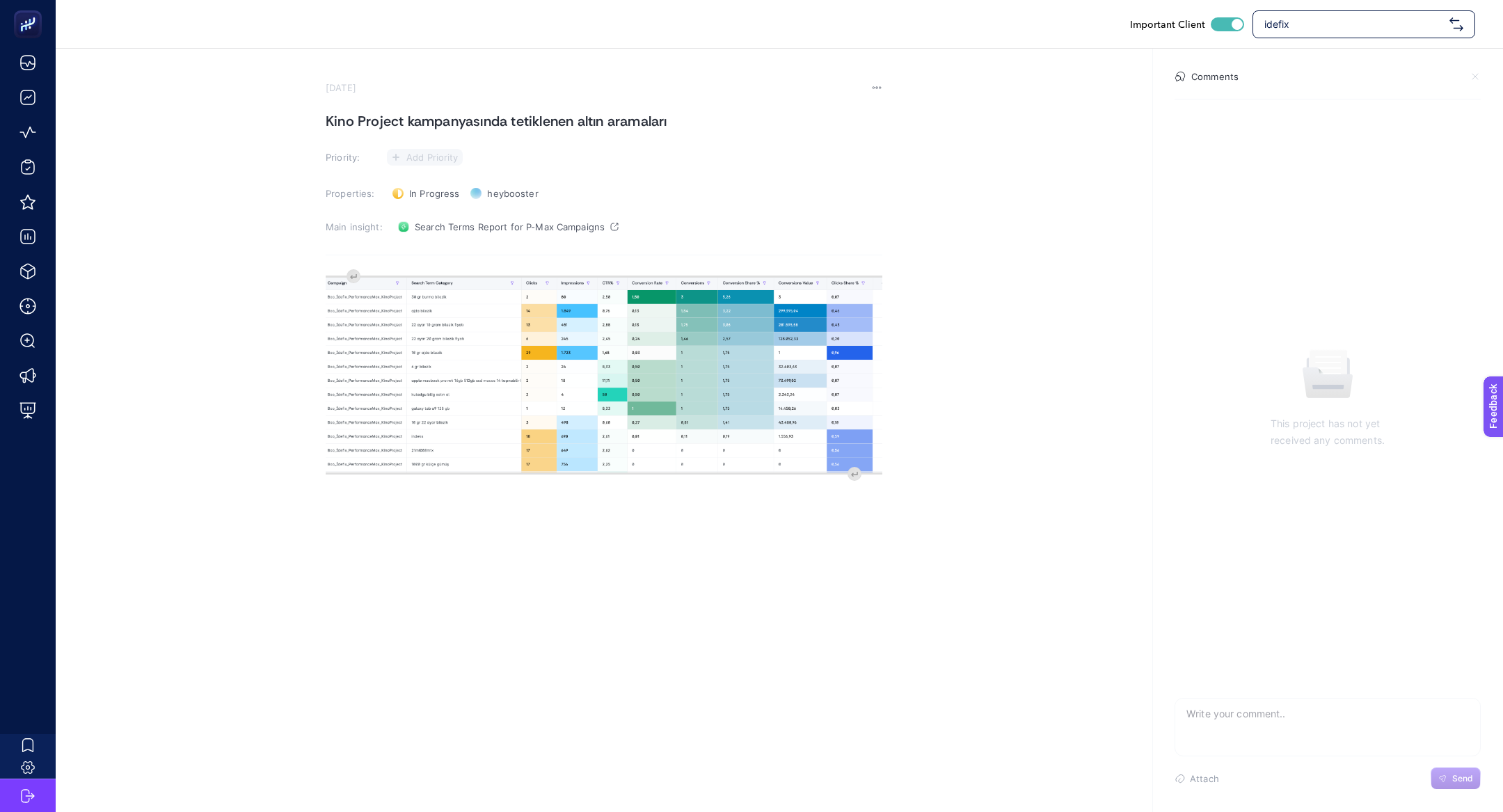
click at [414, 163] on button "Add Priority" at bounding box center [425, 157] width 75 height 16
click at [432, 202] on icon at bounding box center [416, 209] width 36 height 14
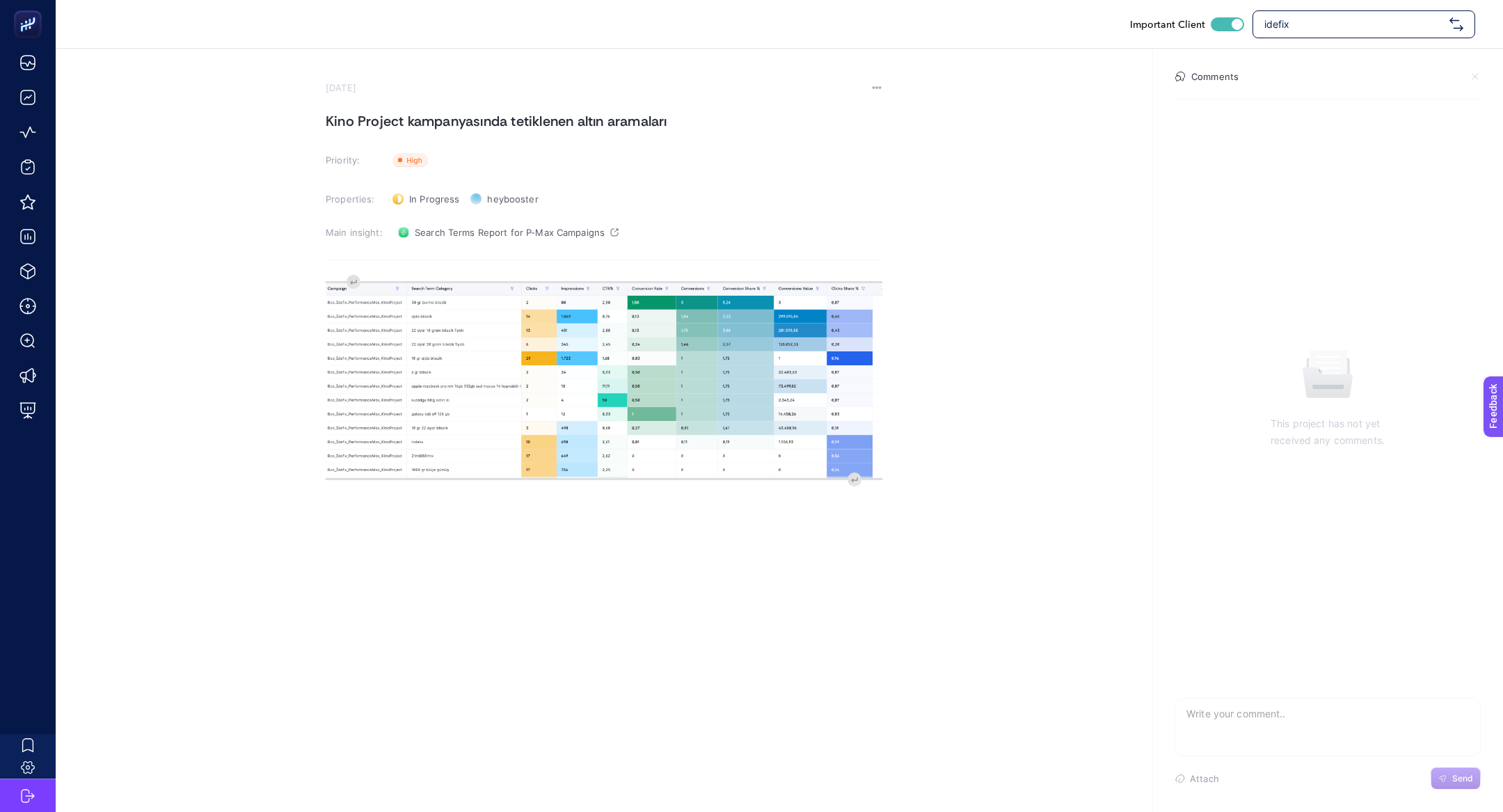
click at [412, 121] on h1 "Kino Project kampanyasında tetiklenen altın aramaları" at bounding box center [603, 121] width 556 height 22
click at [413, 120] on h1 "Kino Project kampanyasında tetiklenen altın aramaları" at bounding box center [603, 121] width 556 height 22
click at [412, 120] on h1 "Kino Project kKampanyasında tetiklenen altın aramaları" at bounding box center [603, 121] width 556 height 22
click at [518, 122] on h1 "Kino Project [GEOGRAPHIC_DATA] tetiklenen altın aramaları" at bounding box center [603, 121] width 556 height 22
click at [517, 124] on h1 "Kino Project Kampanyasında tTetiklenen altın aramaları" at bounding box center [603, 121] width 556 height 22
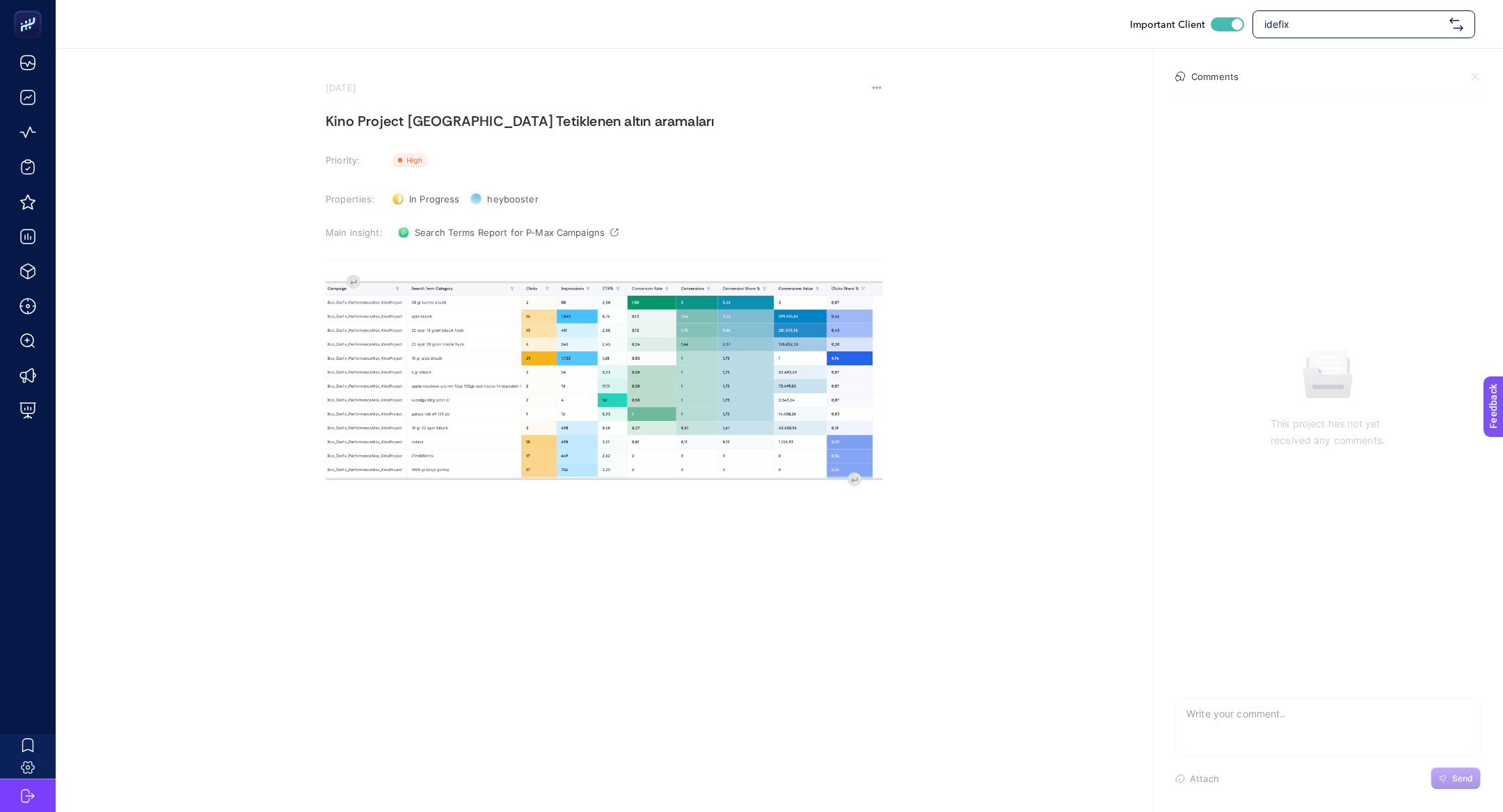
click at [590, 123] on h1 "Kino Project Kampanyasında Tetiklenen altın aramaları" at bounding box center [603, 121] width 556 height 22
click at [587, 120] on h1 "Kino Project Kampanyasında Tetiklenen aAltın aramaları" at bounding box center [603, 121] width 556 height 22
click at [622, 125] on h1 "Kino Project Kampanyasında Tetiklenen Altın aramaları" at bounding box center [603, 121] width 556 height 22
click at [620, 123] on h1 "Kino Project Kampanyasında Tetiklenen Altın aAramaları" at bounding box center [603, 121] width 556 height 22
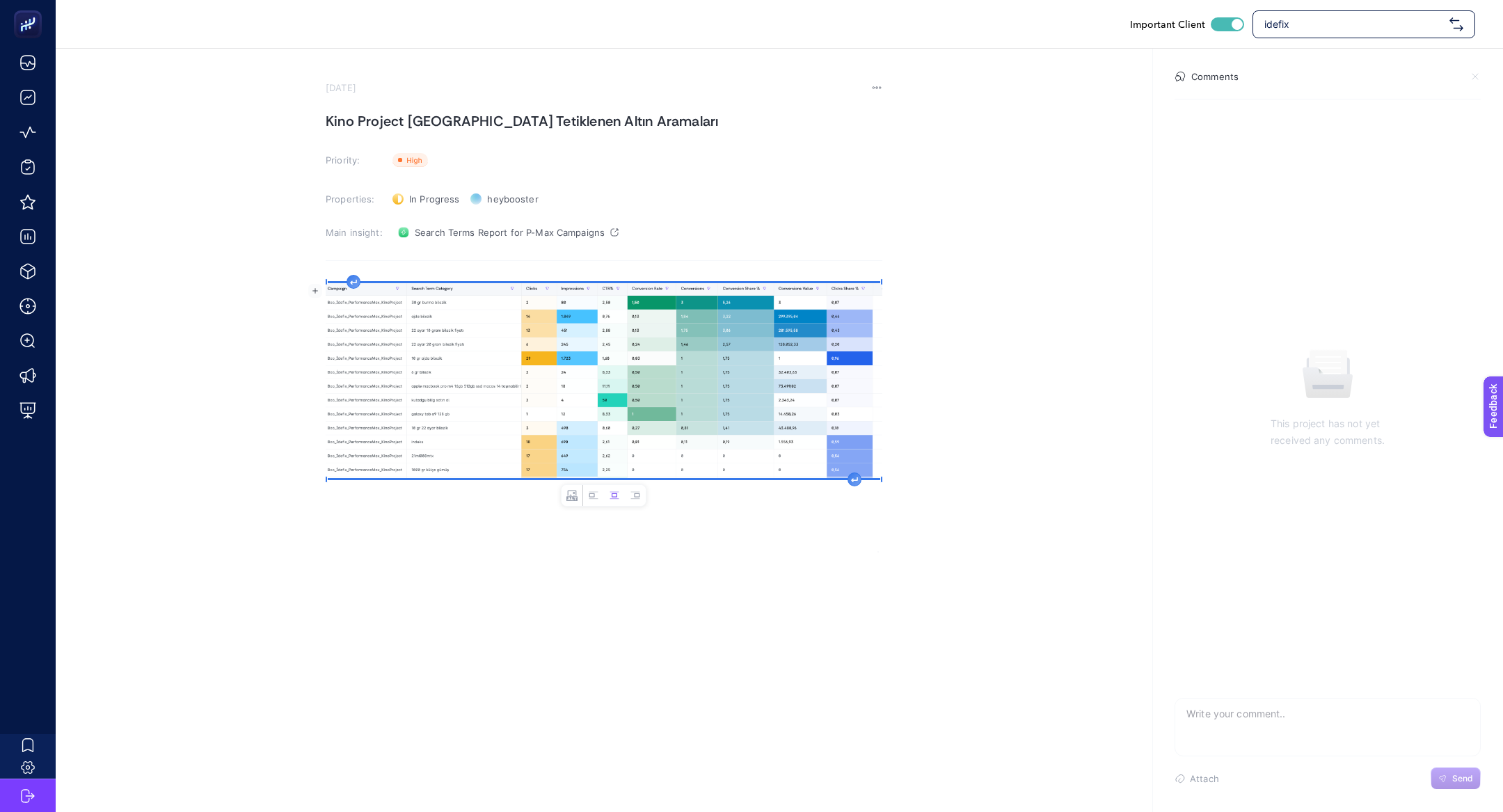
click at [349, 290] on img "Rich Text Editor. Editing area: main" at bounding box center [603, 380] width 556 height 195
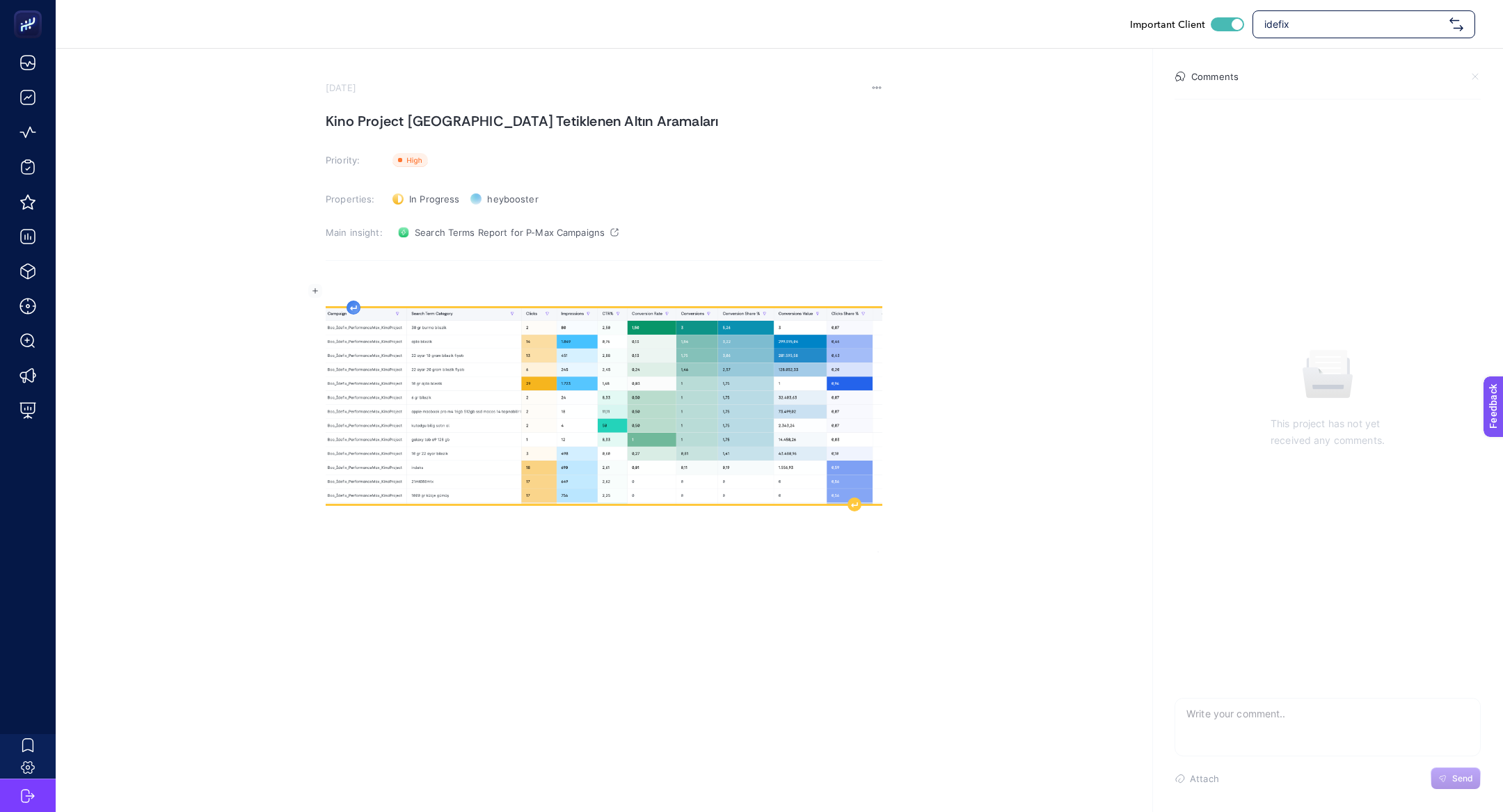
click at [349, 284] on div "Rich Text Editor. Editing area: main" at bounding box center [603, 413] width 556 height 279
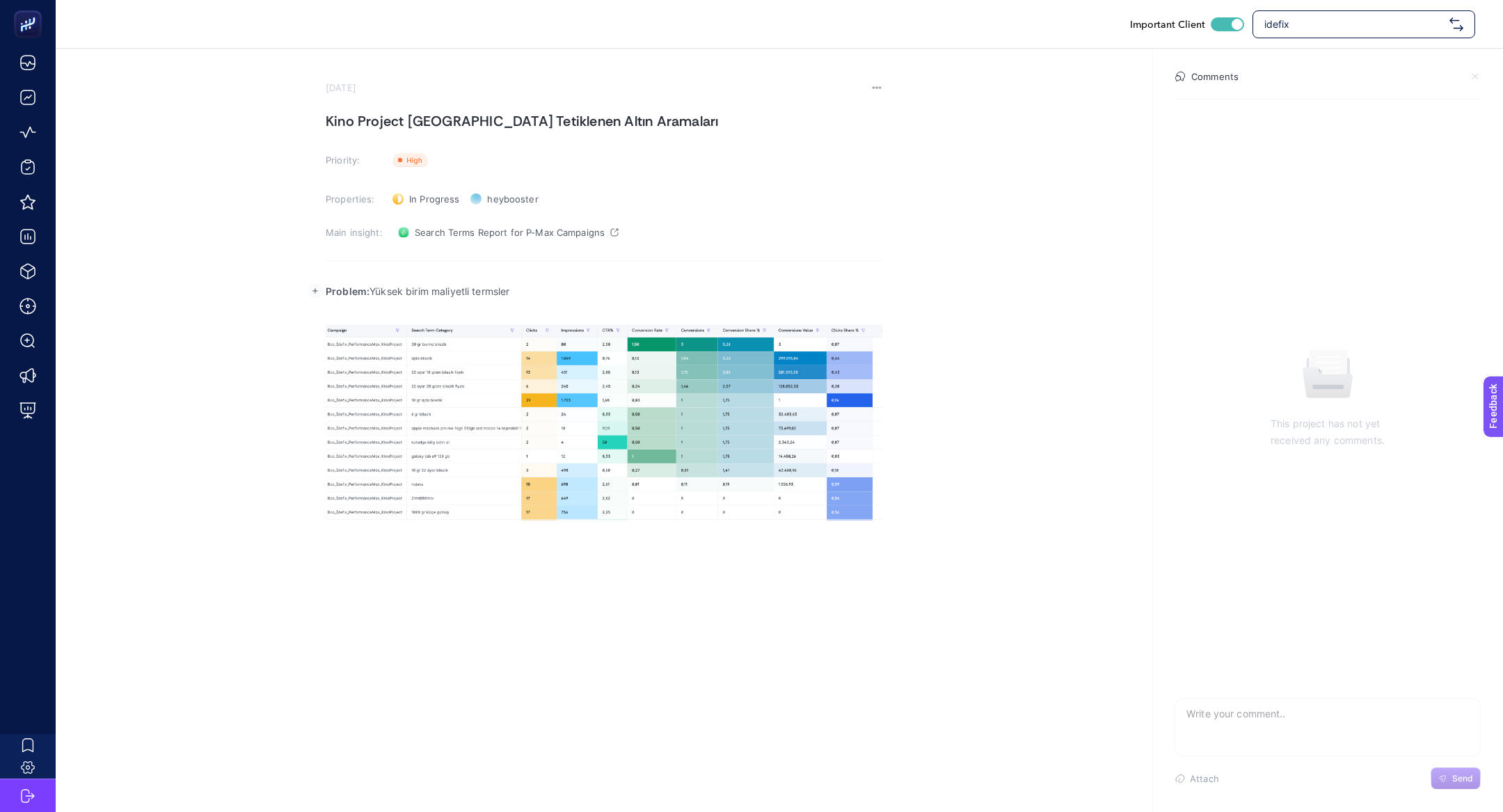
click at [388, 297] on p "Problem: Yüksek birim maliyetli termsler" at bounding box center [603, 291] width 556 height 16
drag, startPoint x: 370, startPoint y: 294, endPoint x: 616, endPoint y: 286, distance: 246.1
click at [611, 295] on p "Problem: Yüksek birim maliyetli termsler" at bounding box center [603, 291] width 556 height 16
drag, startPoint x: 371, startPoint y: 288, endPoint x: 768, endPoint y: 292, distance: 397.0
click at [768, 292] on p "Problem:Kino kampanyasından tetiklenen alakasız altın aramaları" at bounding box center [603, 291] width 556 height 16
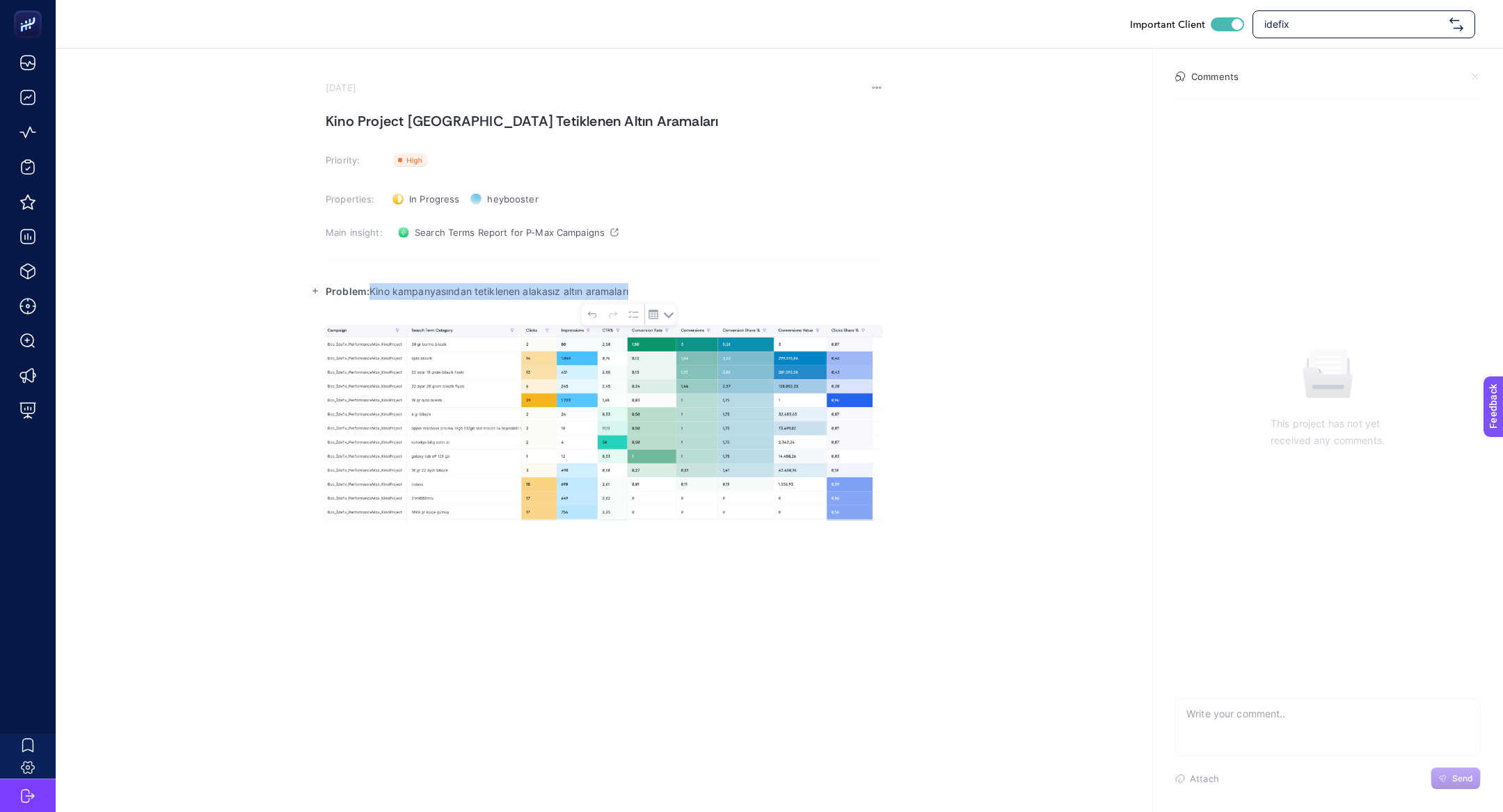
click at [373, 286] on p "Problem: Kino kampanyasından tetiklenen alakasız altın aramaları" at bounding box center [603, 291] width 556 height 16
click at [613, 309] on p "Rich Text Editor. Editing area: main" at bounding box center [603, 308] width 556 height 16
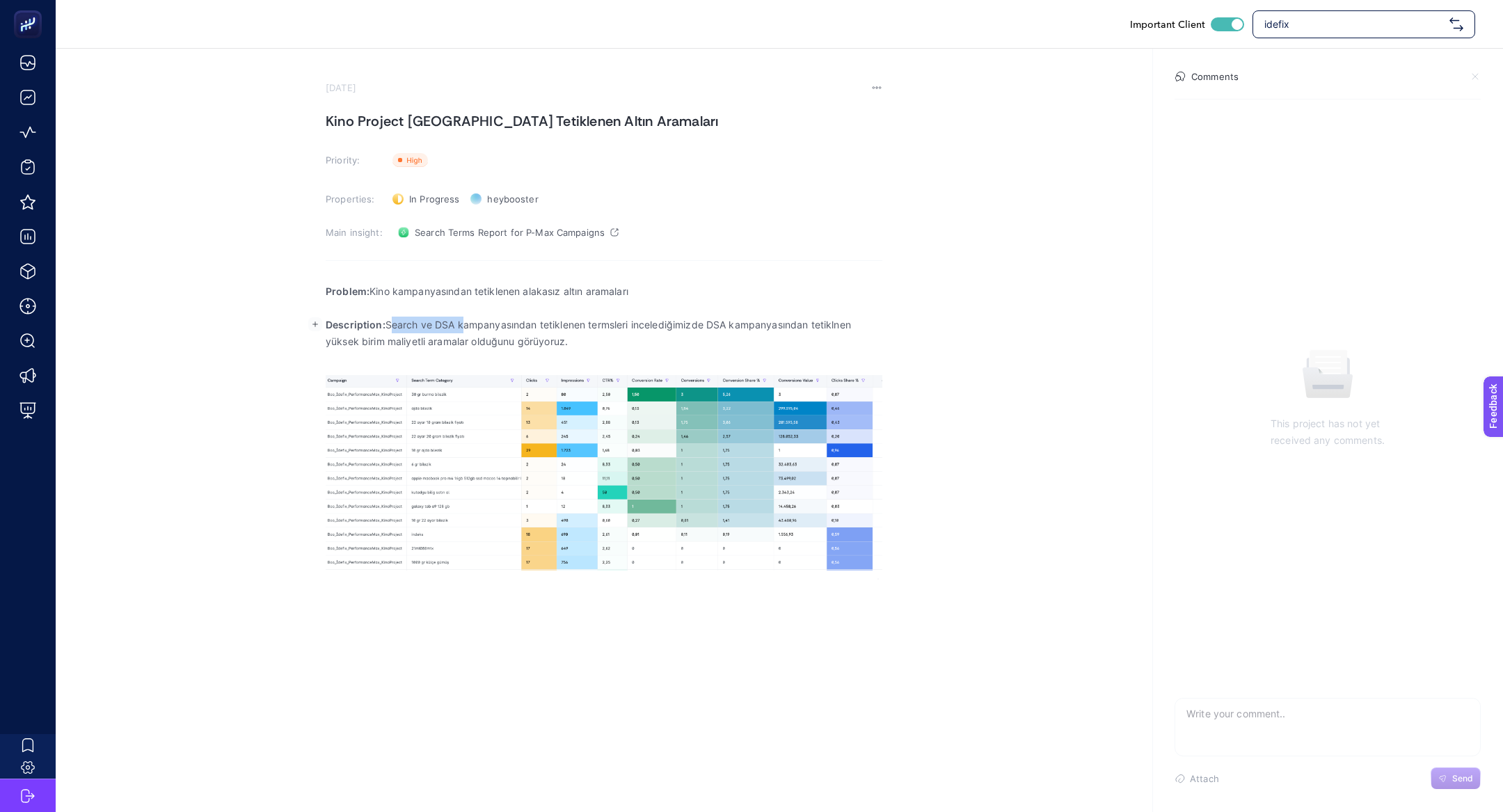
drag, startPoint x: 461, startPoint y: 326, endPoint x: 386, endPoint y: 325, distance: 75.0
click at [386, 325] on p "Description: Search ve DSA kampanyasından tetiklenen termsleri incelediğimizde …" at bounding box center [603, 333] width 556 height 34
click at [683, 319] on p "Description: PMAX kampanyasından tetiklenen termsleri incelediğimizde DSA kampa…" at bounding box center [603, 333] width 556 height 34
click at [839, 328] on p "Description: PMAX kampanyasından tetiklenen termsleri incelediğimizde kino proj…" at bounding box center [603, 333] width 556 height 34
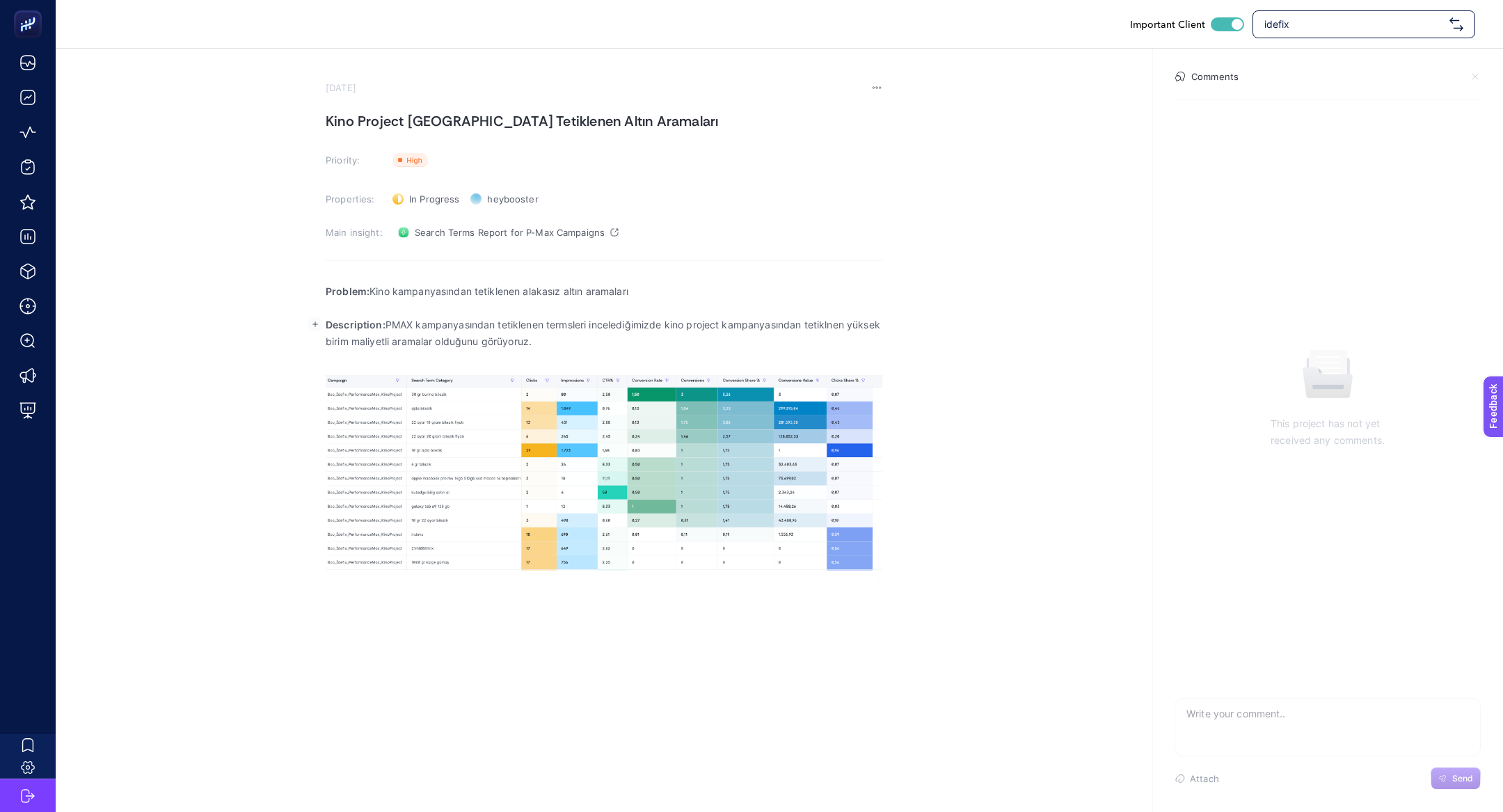
click at [830, 323] on p "Description: PMAX kampanyasından tetiklenen termsleri incelediğimizde kino proj…" at bounding box center [603, 333] width 556 height 34
drag, startPoint x: 328, startPoint y: 338, endPoint x: 427, endPoint y: 346, distance: 99.3
click at [427, 346] on p "Description: PMAX kampanyasından tetiklenen termsleri incelediğimizde kino proj…" at bounding box center [603, 333] width 556 height 34
click at [367, 342] on p "Description: PMAX kampanyasından tetiklenen termsleri incelediğimizde kino proj…" at bounding box center [603, 333] width 556 height 34
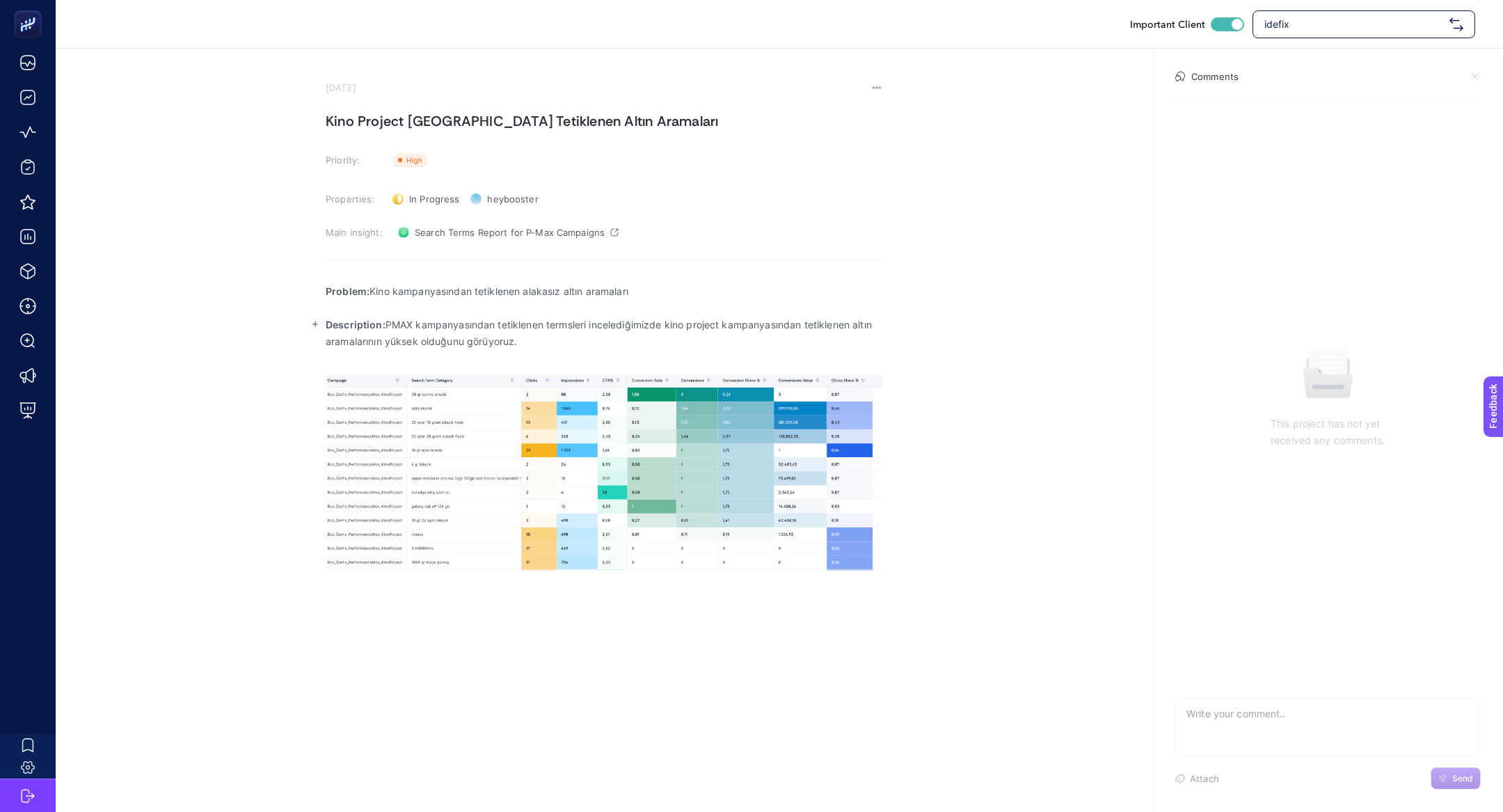
click at [486, 372] on div "Problem: Kino kampanyasından tetiklenen alakasız altın aramaları Description: P…" at bounding box center [603, 426] width 556 height 305
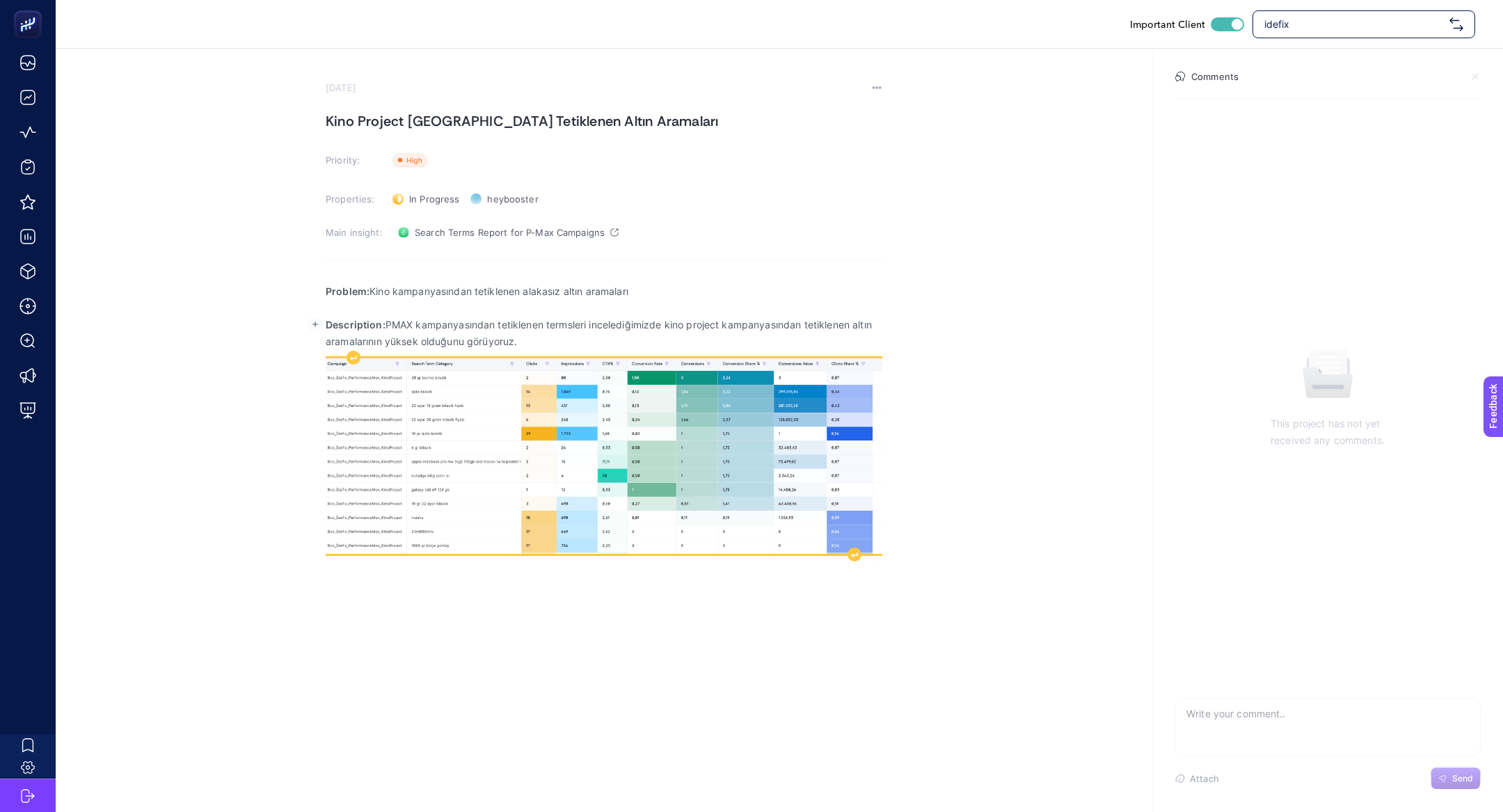
click at [837, 548] on img "Rich Text Editor. Editing area: main" at bounding box center [603, 455] width 556 height 195
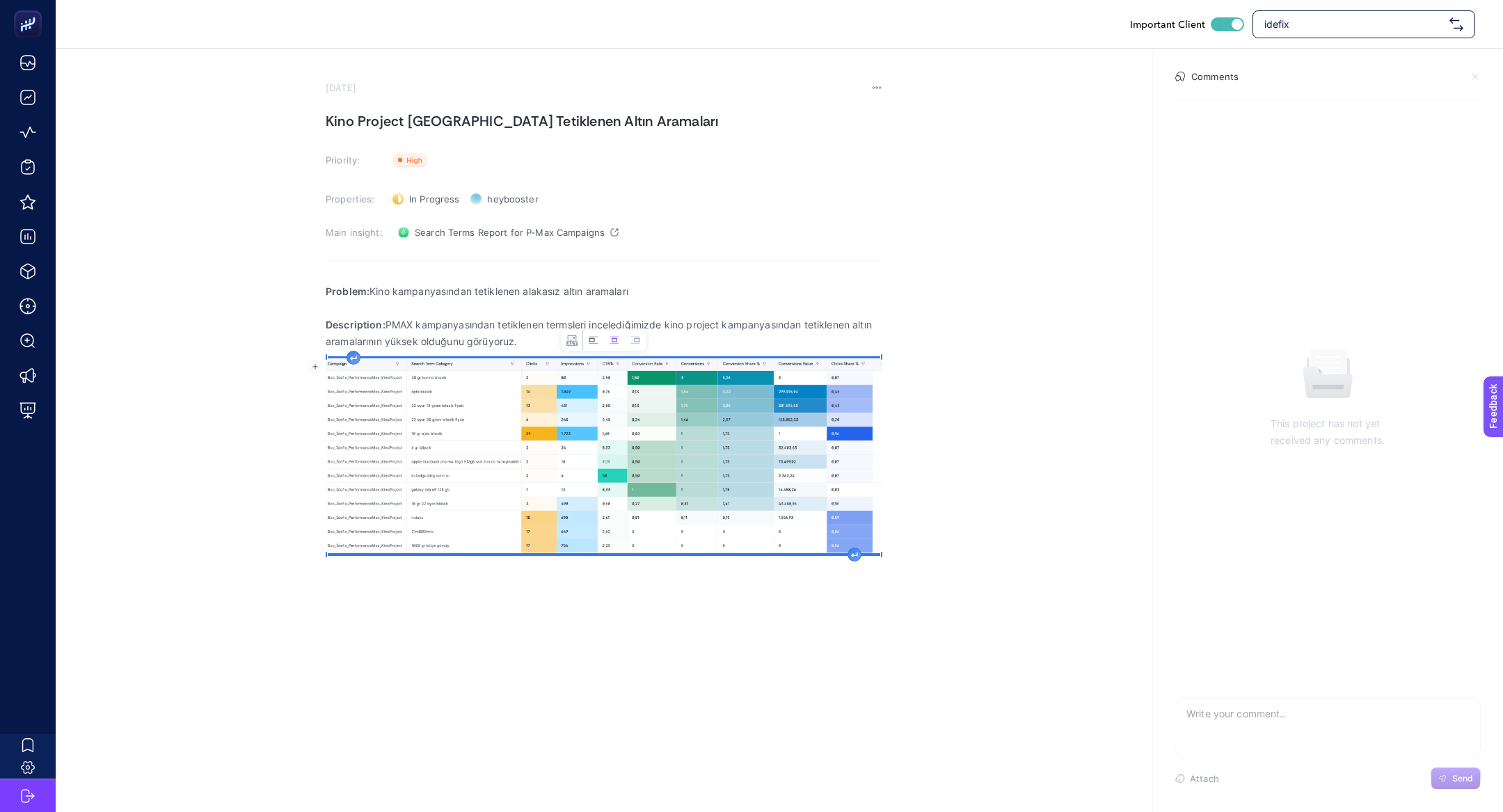
click at [587, 344] on icon "Image toolbar" at bounding box center [593, 341] width 12 height 12
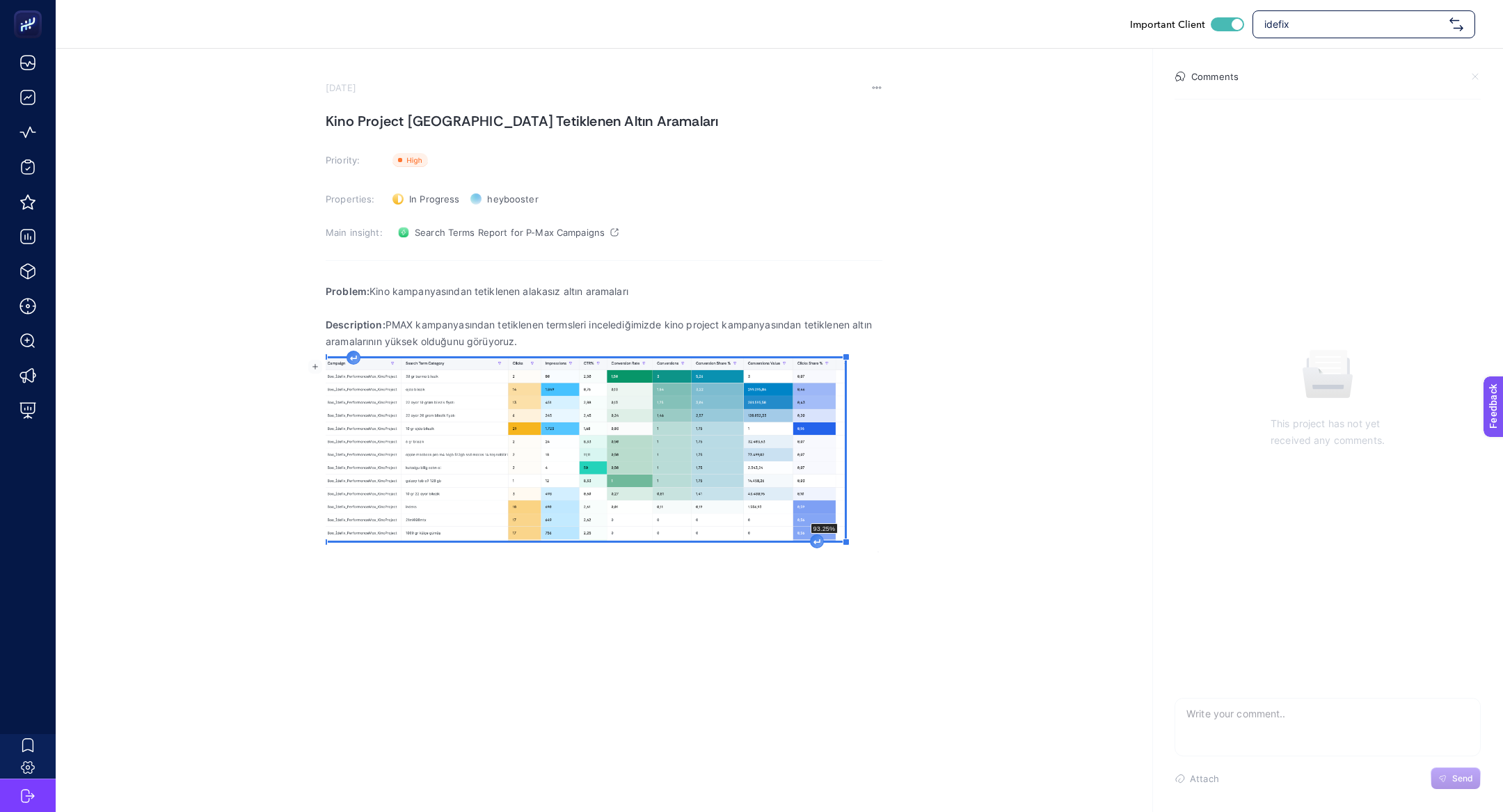
drag, startPoint x: 869, startPoint y: 551, endPoint x: 821, endPoint y: 524, distance: 55.1
click at [821, 524] on div "Problem: Kino kampanyasından tetiklenen alakasız altın aramaları Description: P…" at bounding box center [603, 413] width 556 height 279
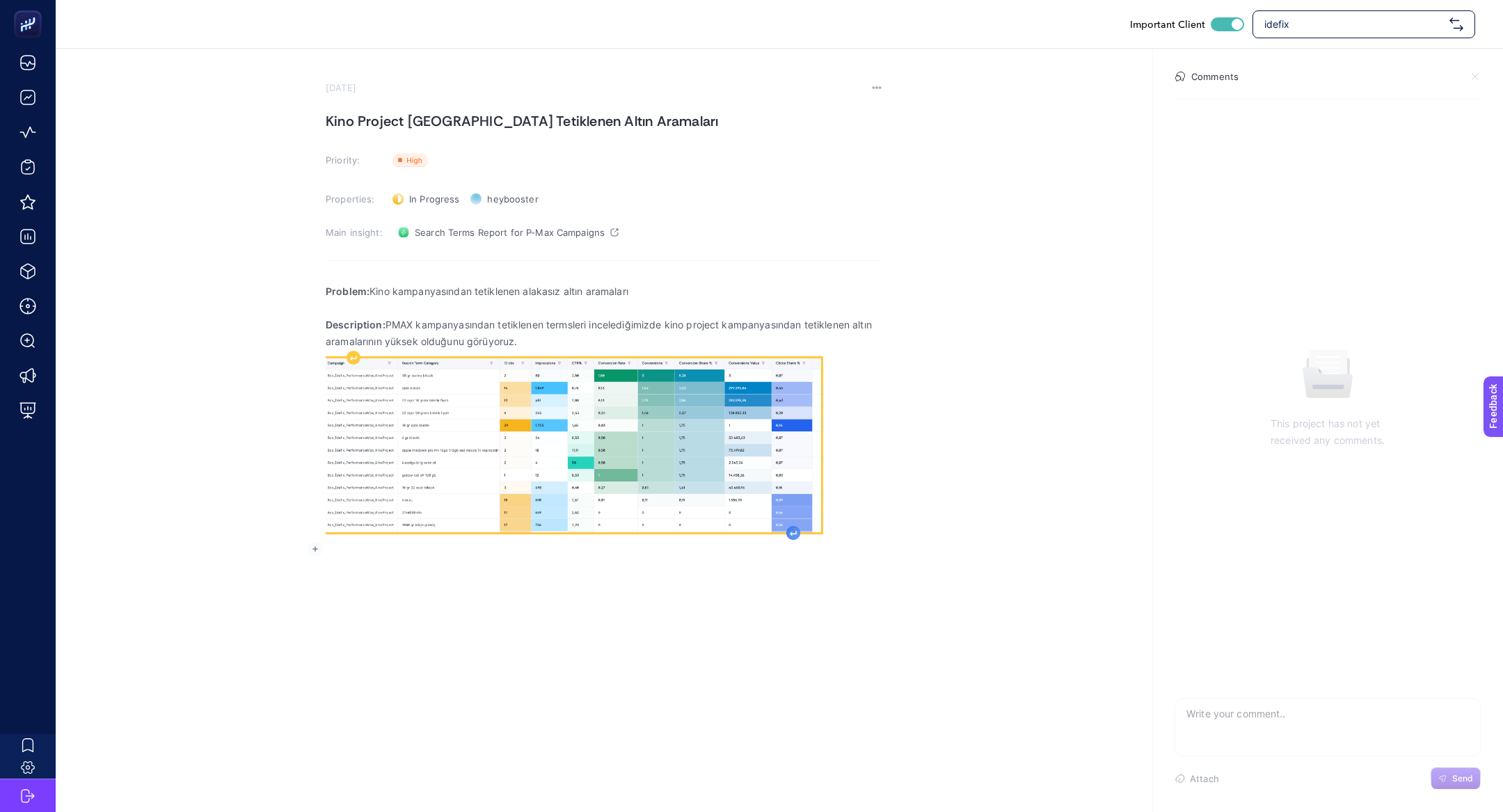
click at [793, 527] on div "Rich Text Editor. Editing area: main" at bounding box center [793, 532] width 14 height 14
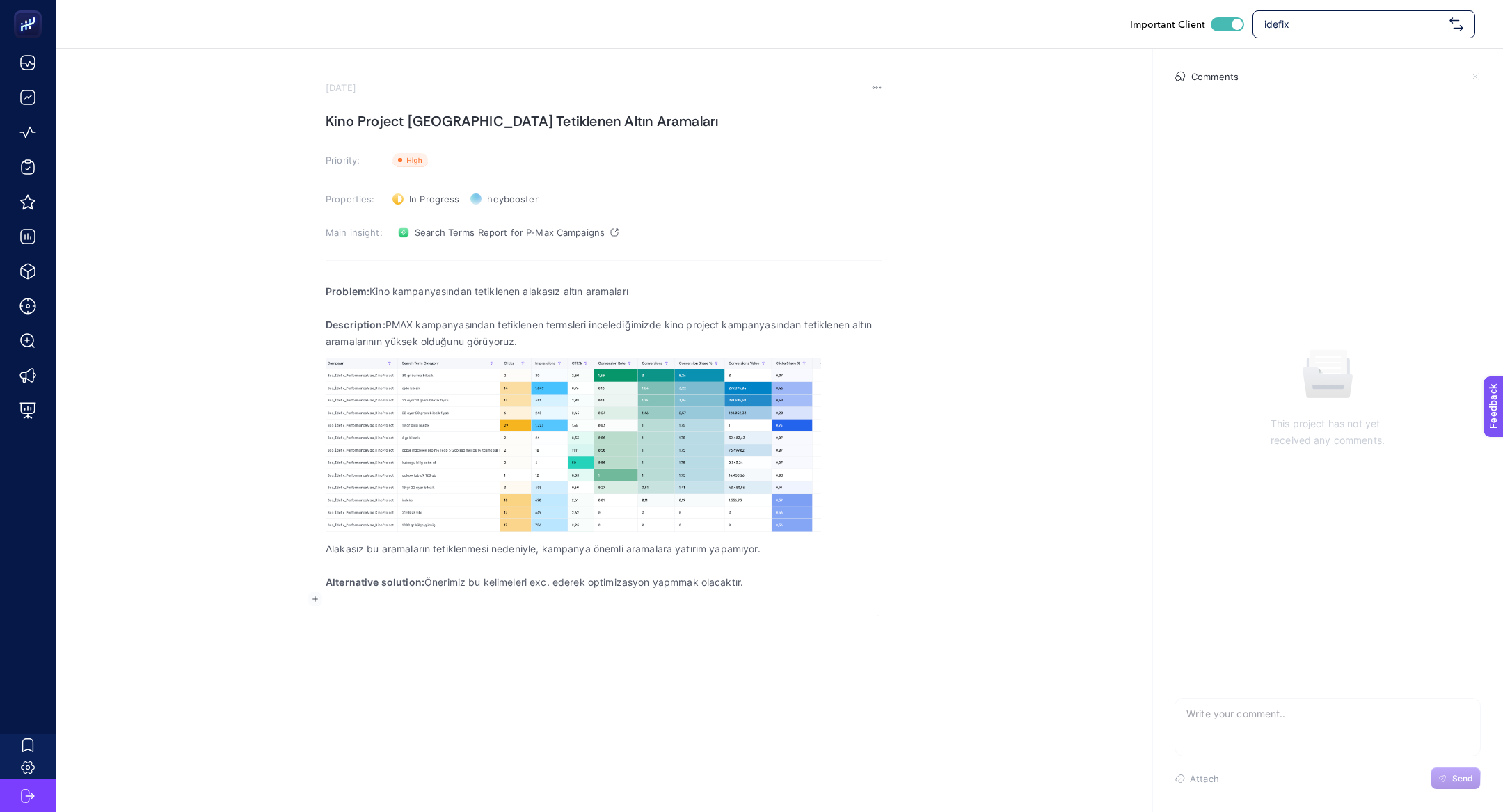
click at [419, 120] on h1 "Kino Project Kampanyasında Tetiklenen Altın Aramaları" at bounding box center [603, 121] width 556 height 22
copy h1 "Kino Project Kampanyasında Tetiklenen Altın Aramaları"
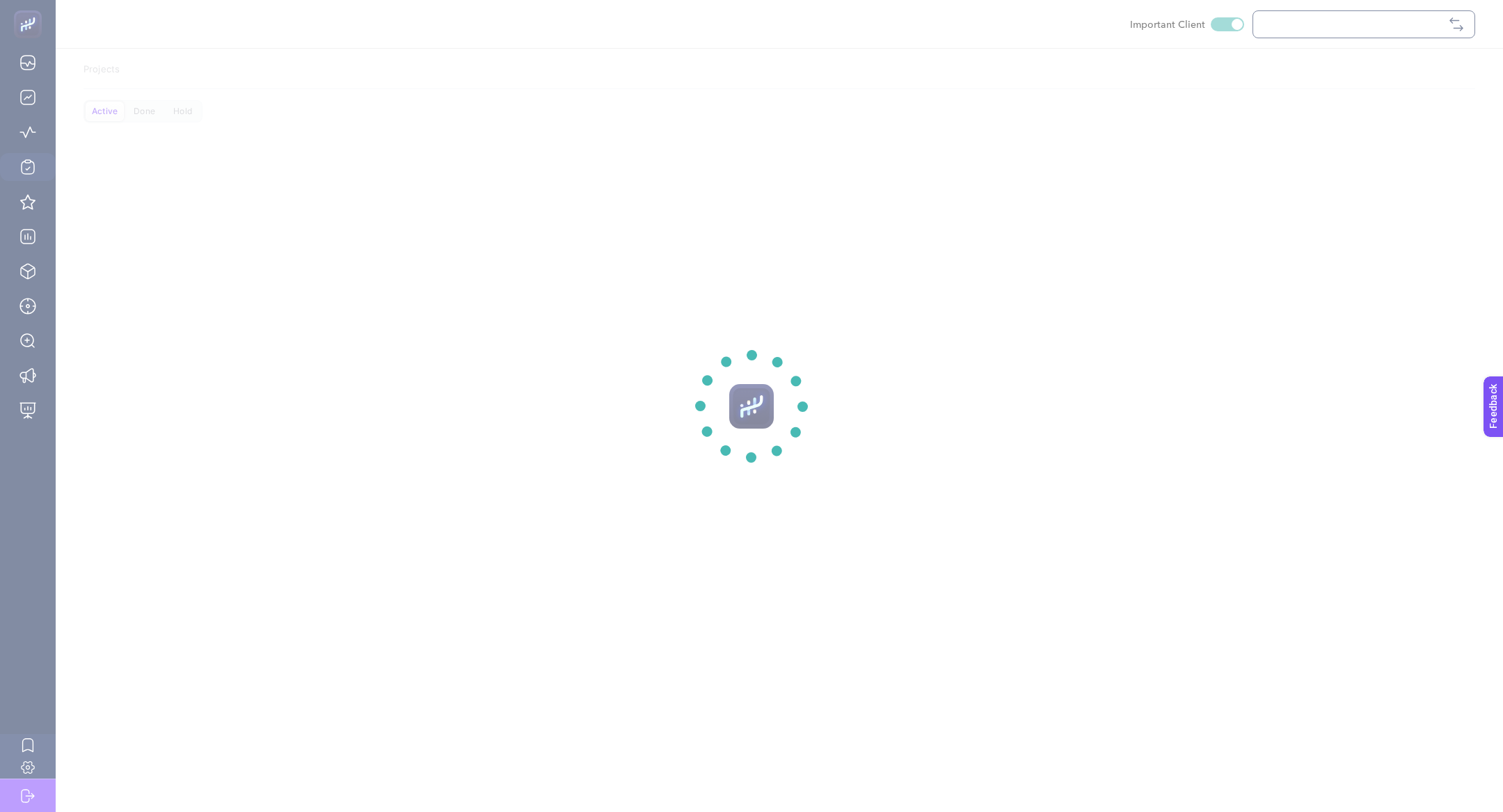
checkbox input "true"
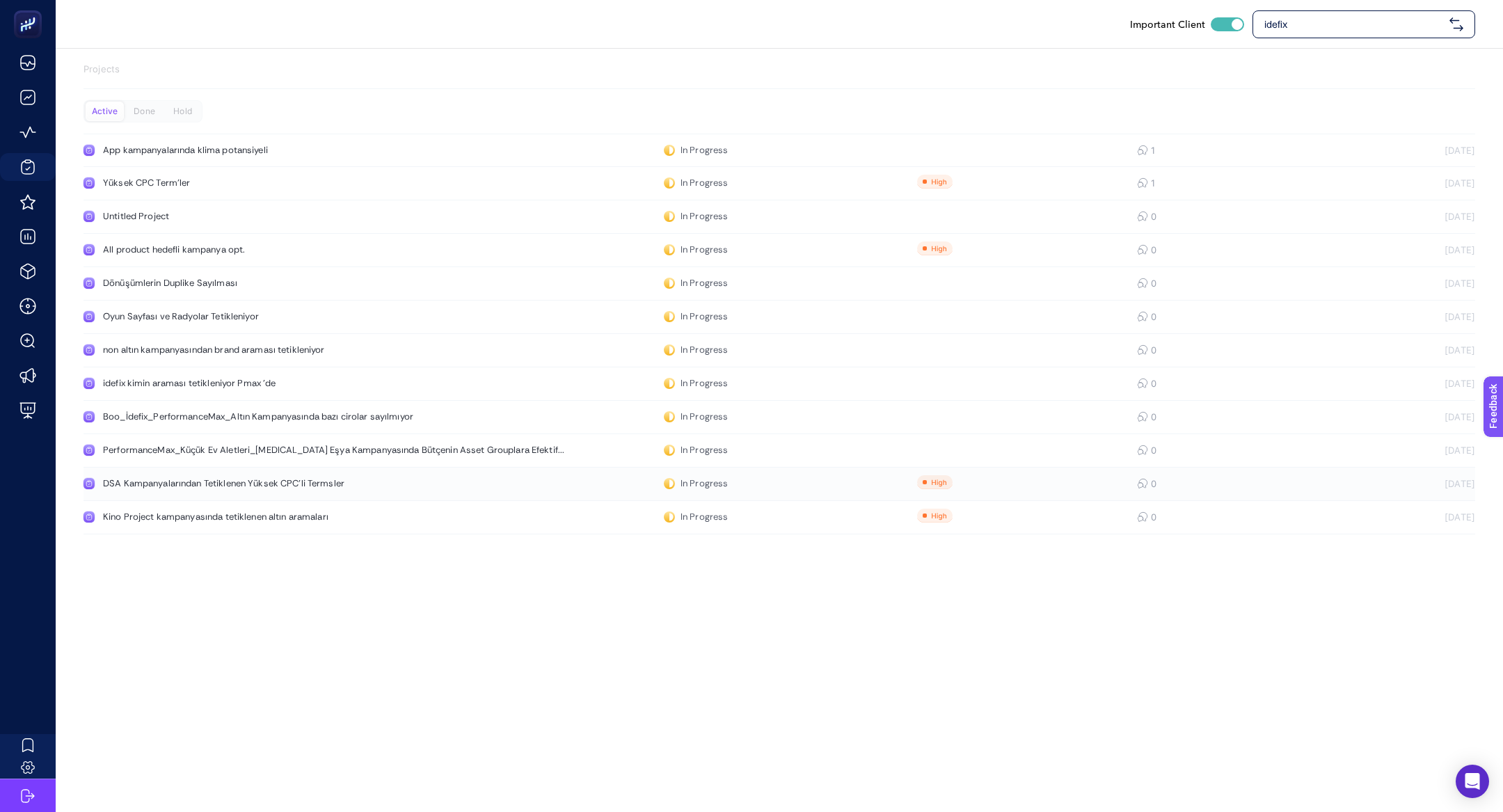
click at [194, 471] on link "DSA Kampanyalarından Tetiklenen Yüksek CPC'li Termsler In Progress 0 [DATE]" at bounding box center [779, 484] width 1392 height 34
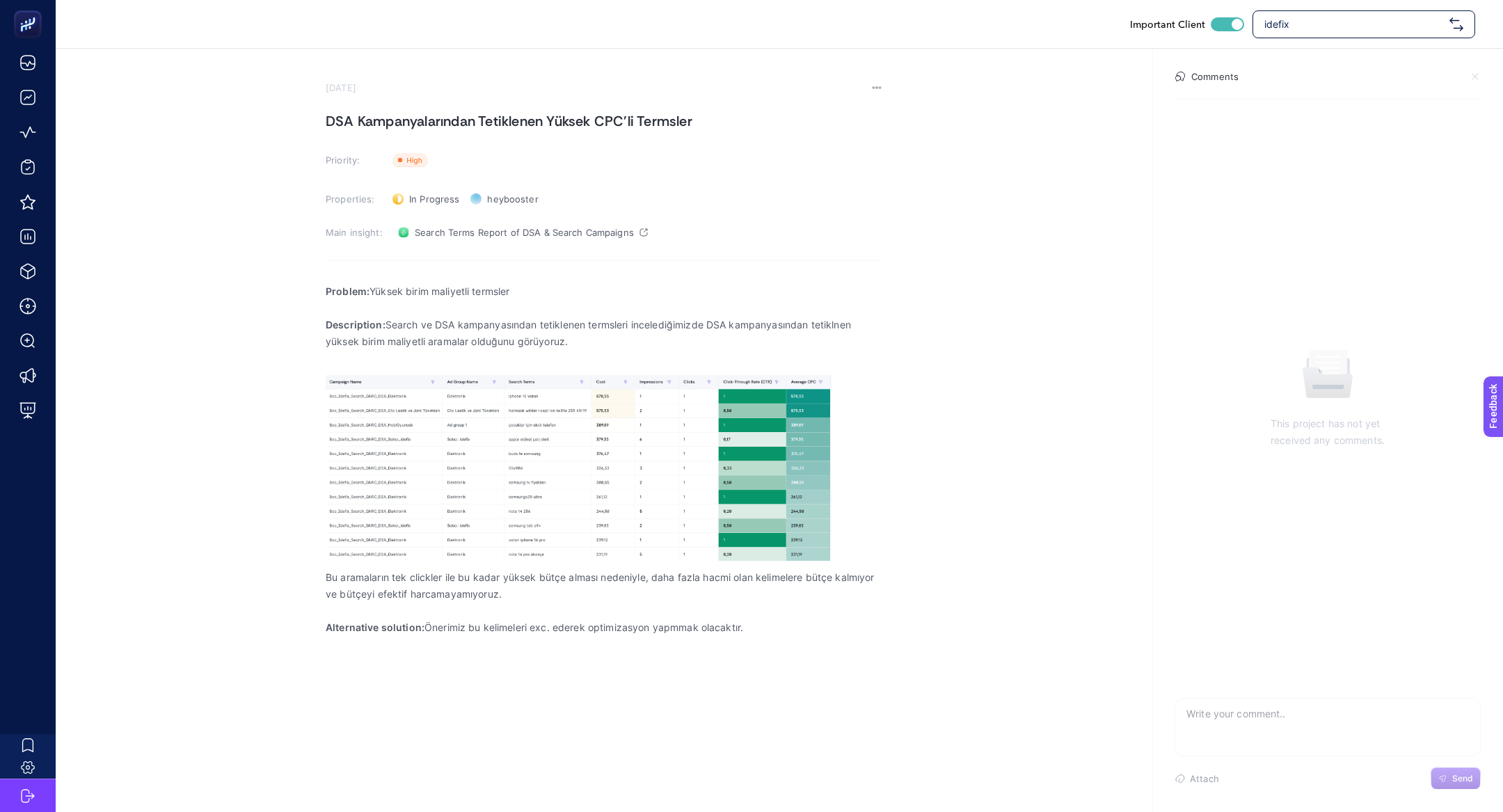
click at [403, 311] on p "Rich Text Editor. Editing area: main" at bounding box center [603, 308] width 556 height 16
click at [398, 300] on p "Rich Text Editor. Editing area: main" at bounding box center [603, 308] width 556 height 16
click at [374, 288] on p "Problem: Yüksek birim maliyetli termsler" at bounding box center [603, 291] width 556 height 16
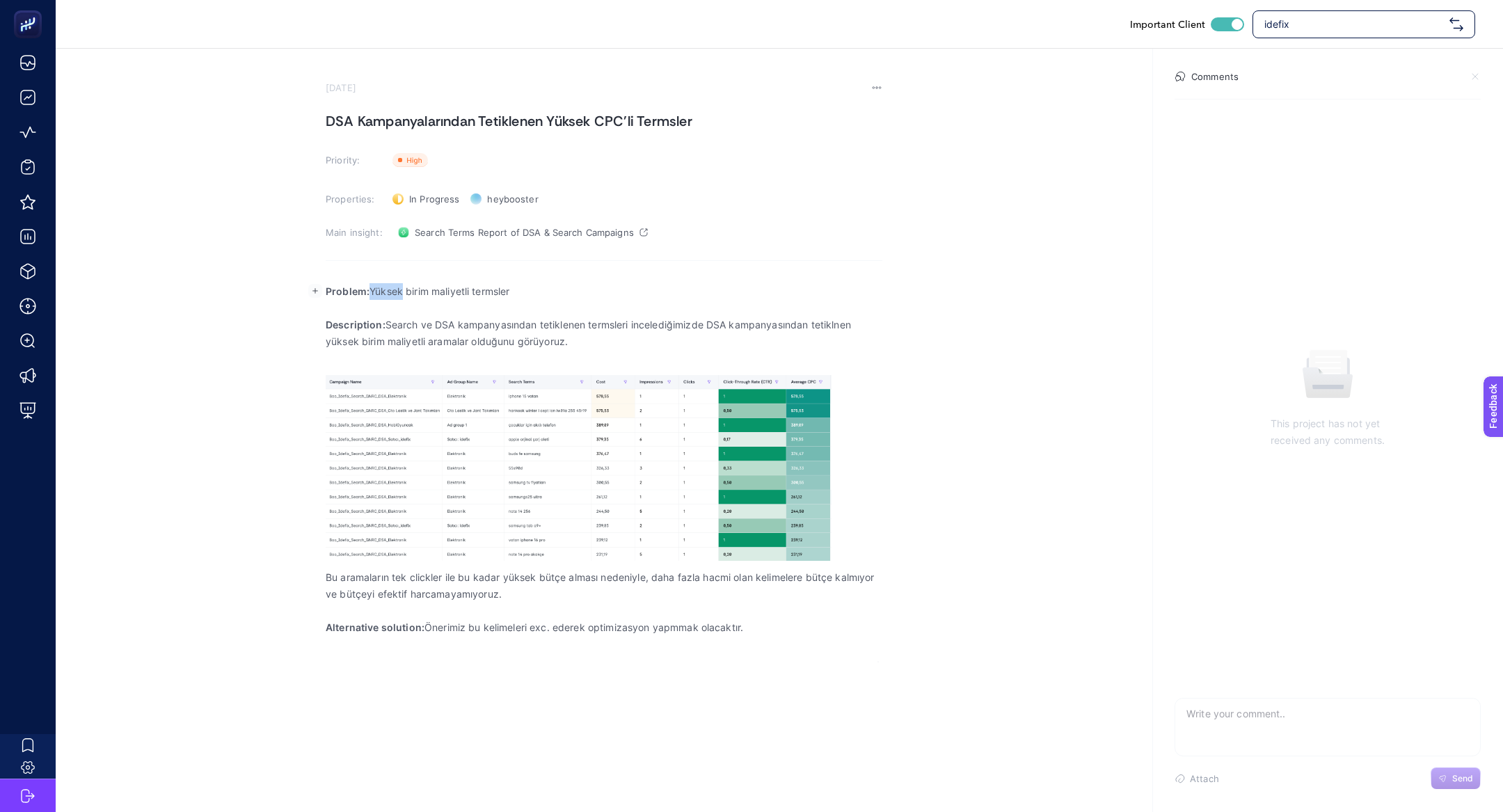
click at [374, 288] on p "Problem: Yüksek birim maliyetli termsler" at bounding box center [603, 291] width 556 height 16
copy p "Problem: Yüksek birim maliyetli termsler"
click at [398, 354] on p "Rich Text Editor. Editing area: main" at bounding box center [603, 358] width 556 height 16
click at [398, 352] on p "Rich Text Editor. Editing area: main" at bounding box center [603, 358] width 556 height 16
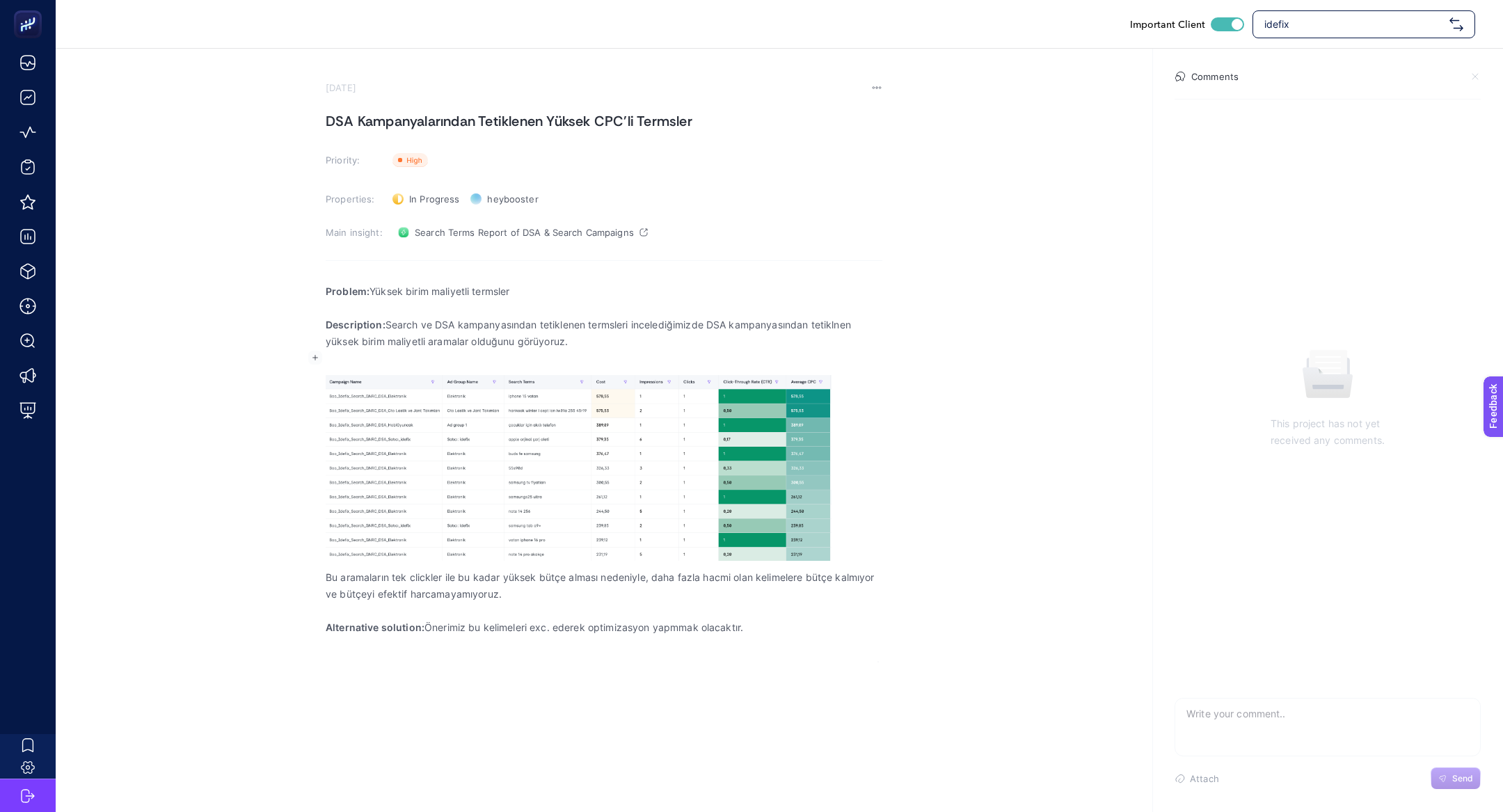
click at [398, 342] on p "Description: Search ve DSA kampanyasından tetiklenen termsleri incelediğimizde …" at bounding box center [603, 333] width 556 height 34
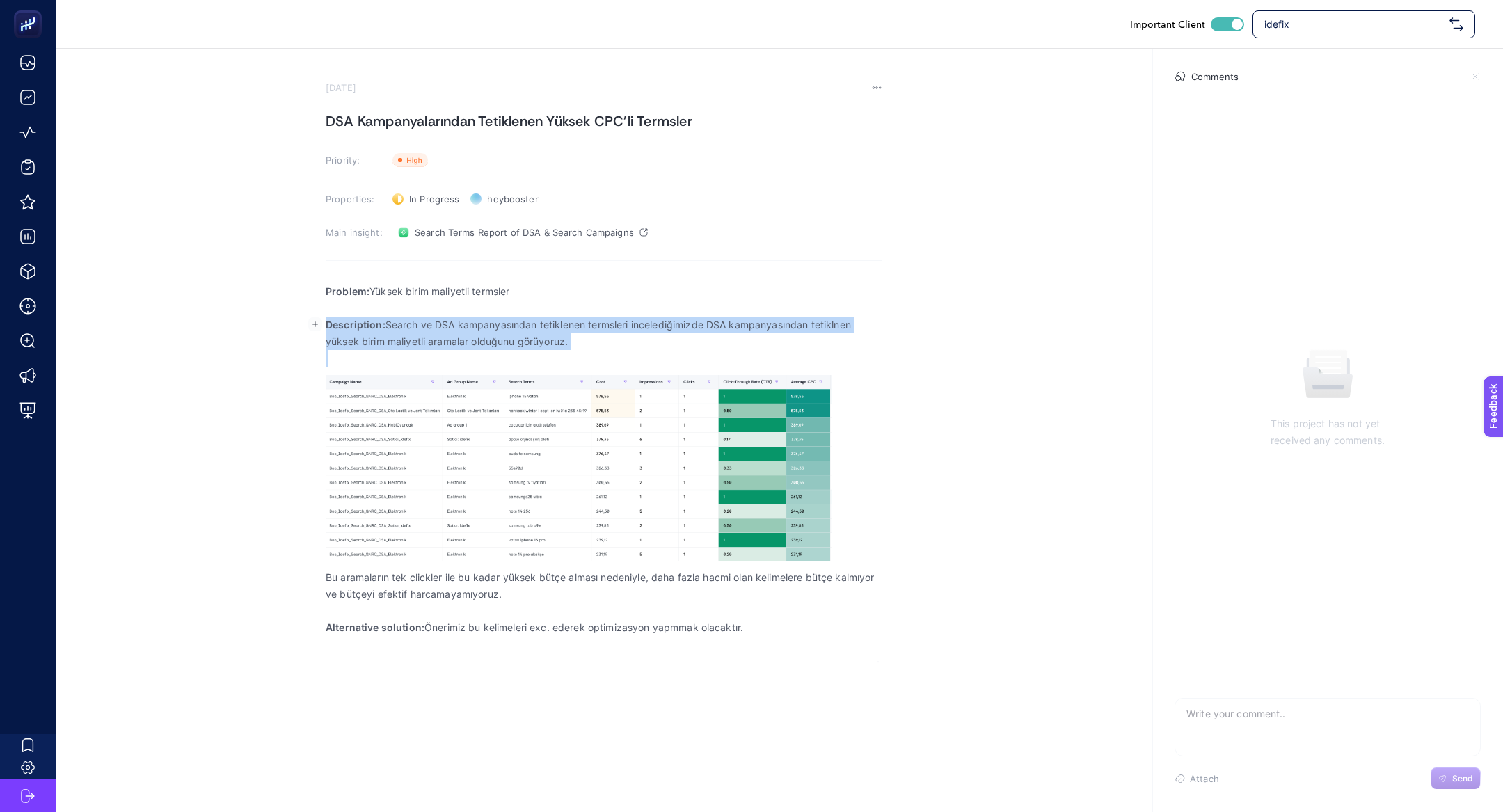
click at [398, 342] on p "Description: Search ve DSA kampanyasından tetiklenen termsleri incelediğimizde …" at bounding box center [603, 333] width 556 height 34
copy p "Description: Search ve DSA kampanyasından tetiklenen termsleri incelediğimizde …"
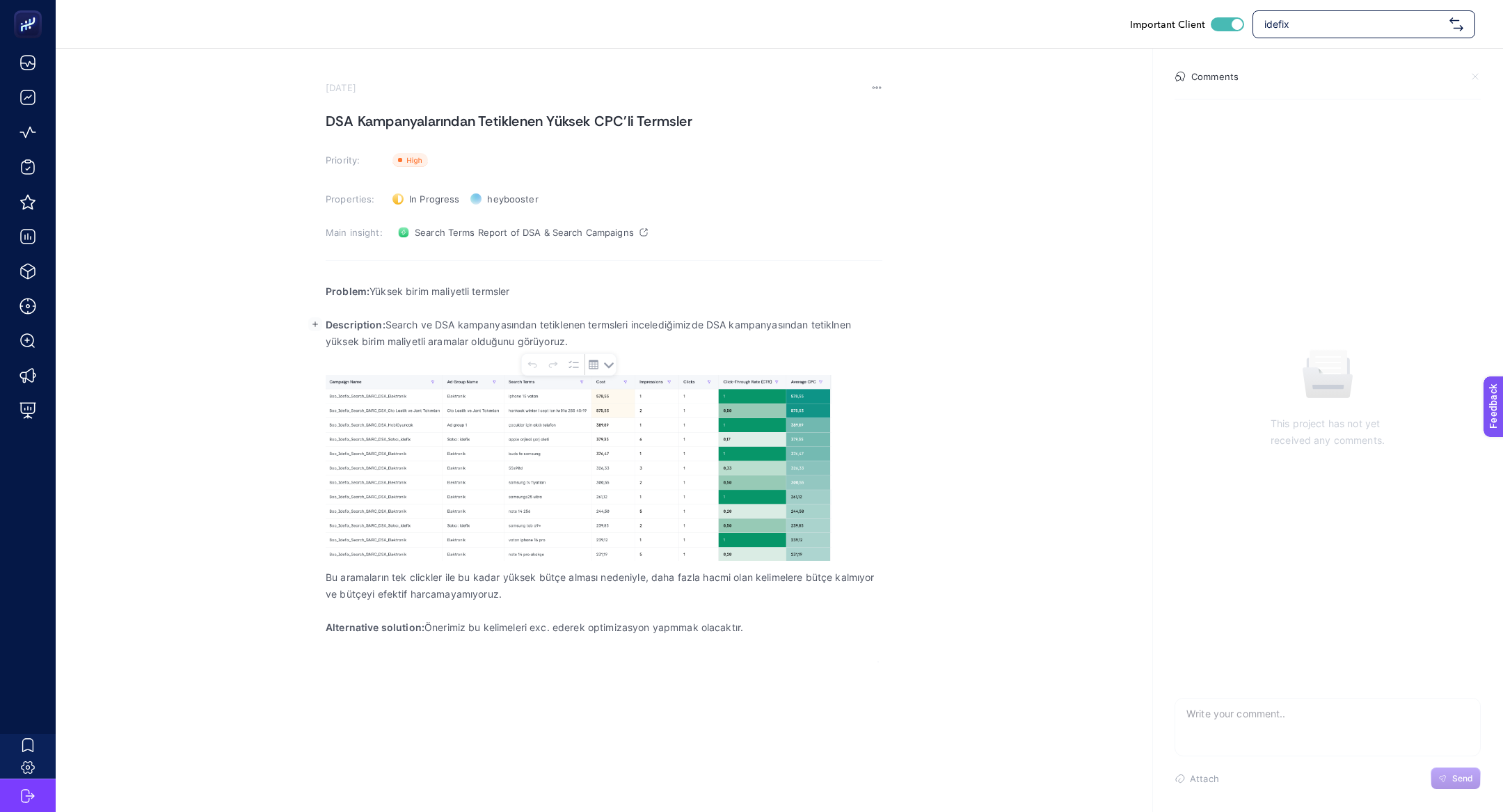
click at [349, 580] on p "Bu aramaların tek clickler ile bu kadar yüksek bütçe alması nedeniyle, daha faz…" at bounding box center [603, 586] width 556 height 34
click at [434, 631] on p "Alternative solution: Önerimiz bu kelimeleri exc. ederek optimizasyon yapmmak o…" at bounding box center [603, 627] width 556 height 16
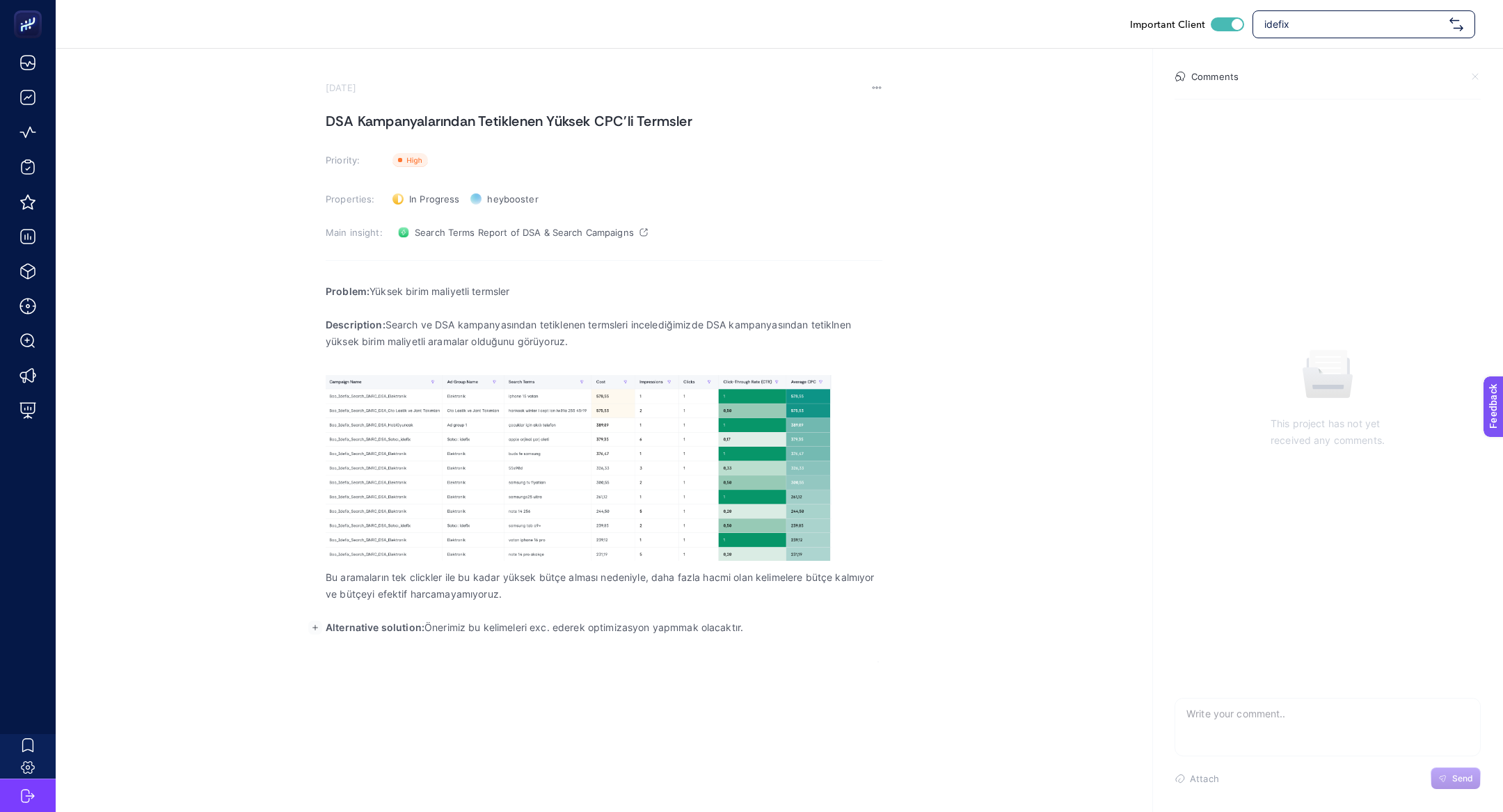
click at [434, 631] on p "Alternative solution: Önerimiz bu kelimeleri exc. ederek optimizasyon yapmmak o…" at bounding box center [603, 627] width 556 height 16
copy p "Alternative solution: Önerimiz bu kelimeleri exc. ederek optimizasyon yapmmak o…"
